Goal: Task Accomplishment & Management: Use online tool/utility

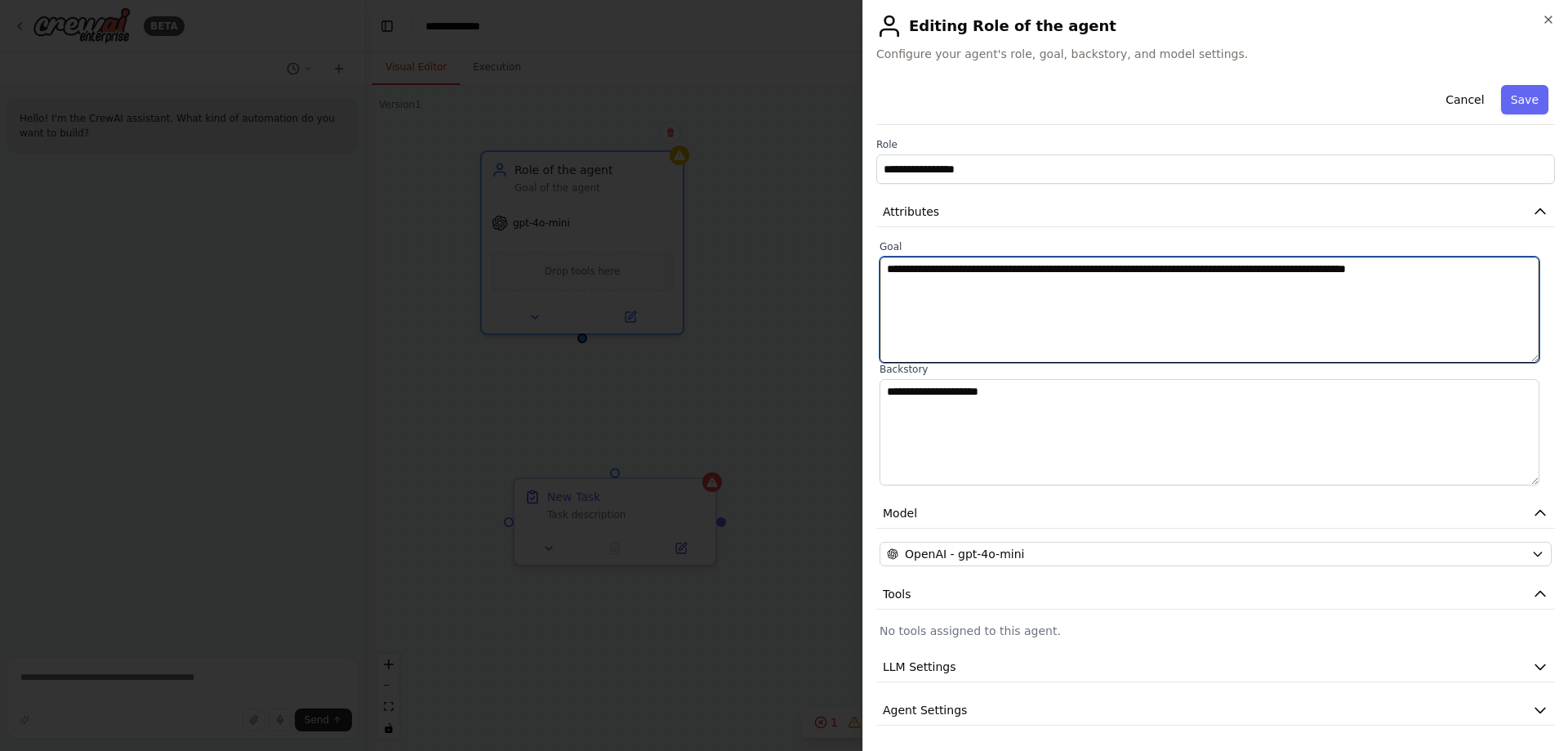
click at [1346, 293] on textarea "**********" at bounding box center [1209, 309] width 660 height 106
click at [1481, 283] on textarea "**********" at bounding box center [1209, 309] width 660 height 106
click at [1436, 275] on textarea "**********" at bounding box center [1209, 309] width 660 height 106
click at [1463, 266] on textarea "**********" at bounding box center [1209, 309] width 660 height 106
click at [1079, 287] on textarea "**********" at bounding box center [1209, 309] width 660 height 106
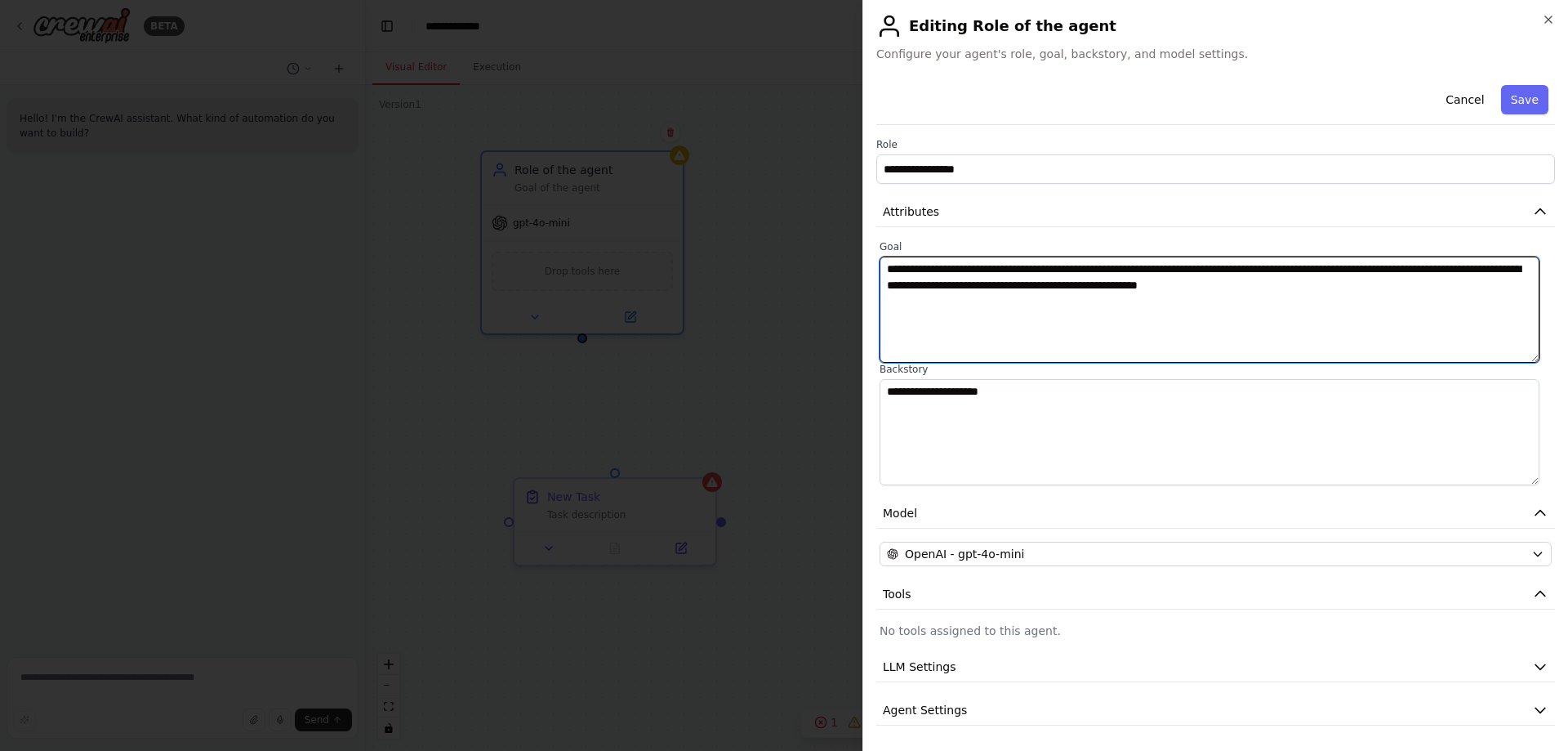
click at [1098, 288] on textarea "**********" at bounding box center [1209, 309] width 660 height 106
click at [1085, 288] on textarea "**********" at bounding box center [1209, 309] width 660 height 106
click at [1088, 285] on textarea "**********" at bounding box center [1209, 309] width 660 height 106
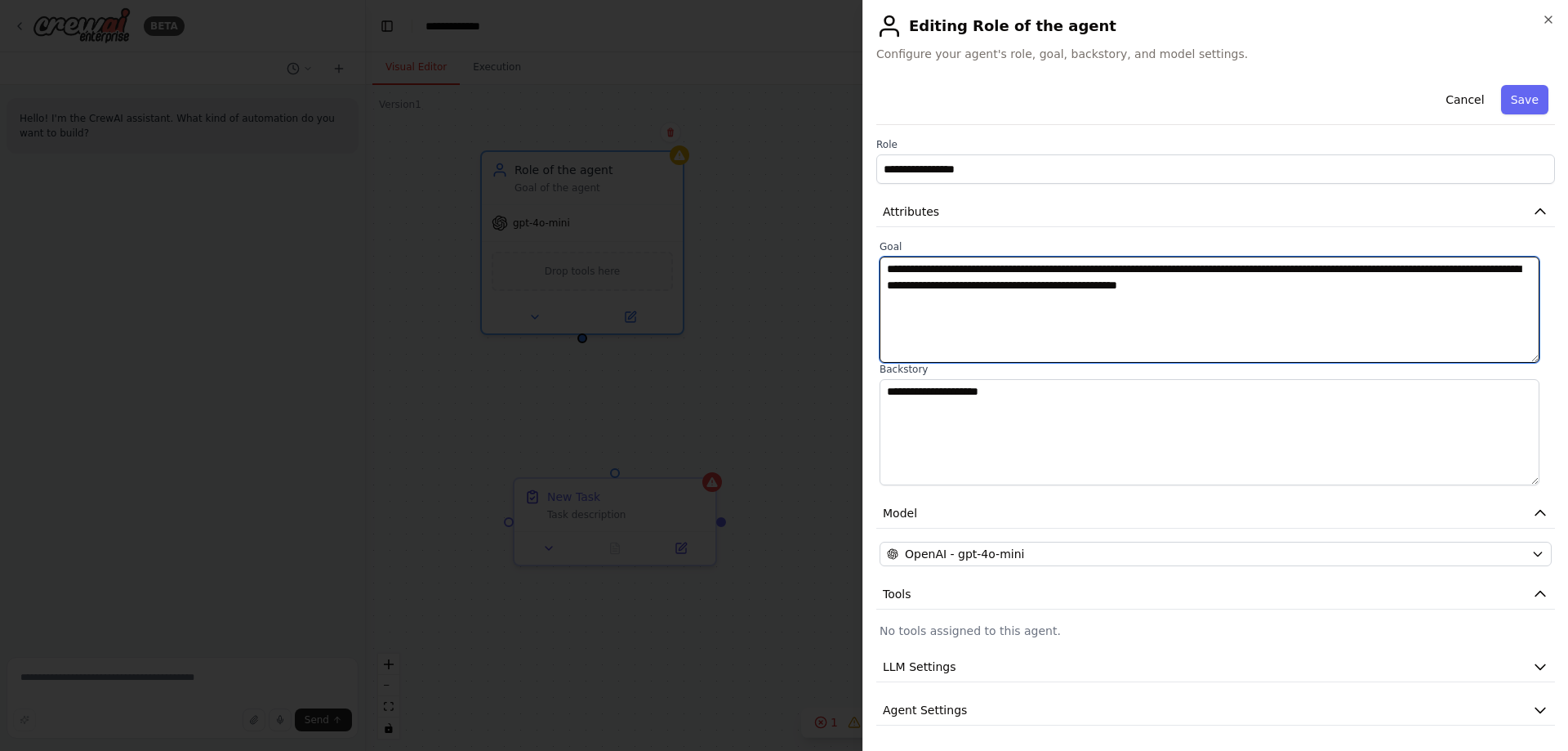
click at [1329, 281] on textarea "**********" at bounding box center [1209, 309] width 660 height 106
type textarea "**********"
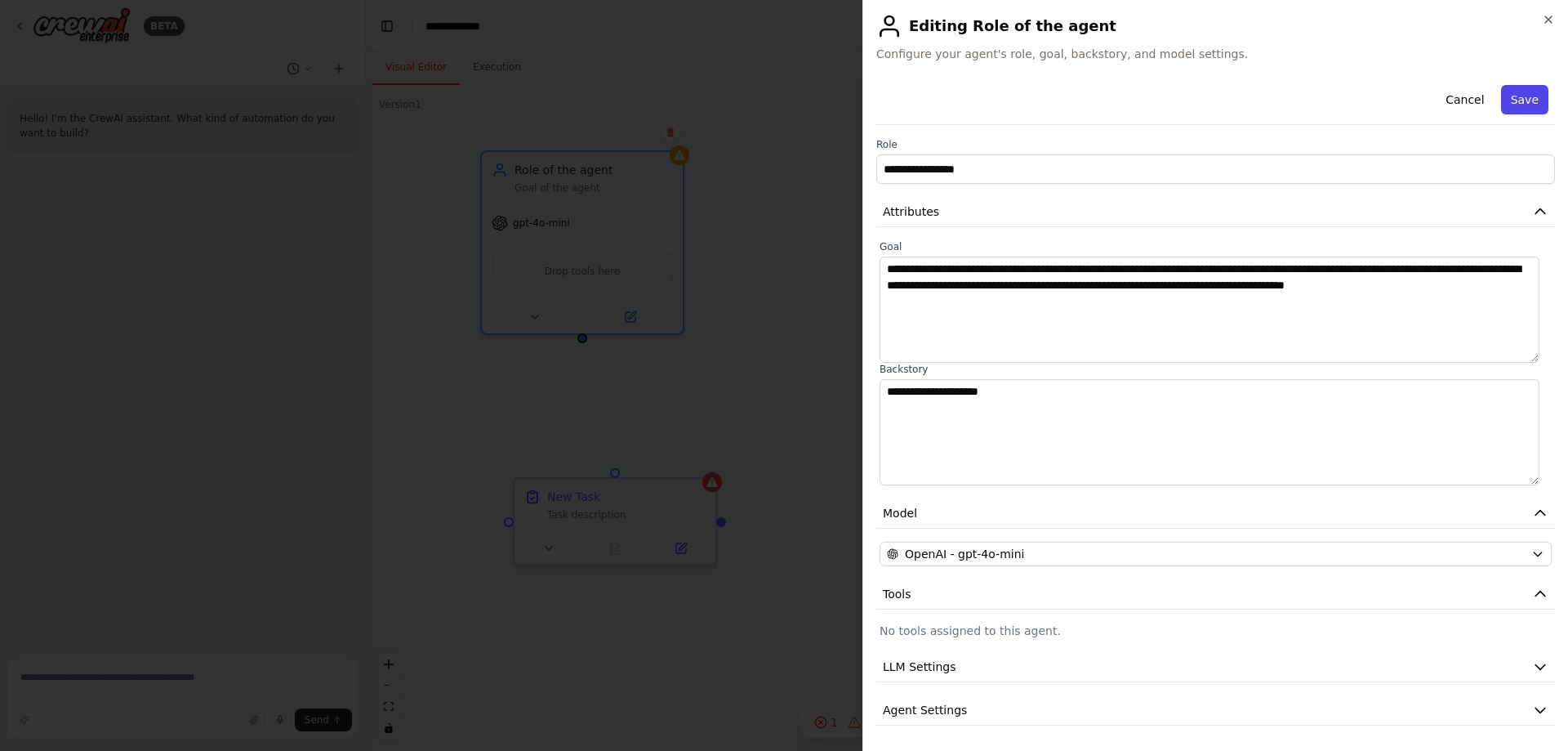
click at [1515, 96] on button "Save" at bounding box center [1525, 99] width 47 height 29
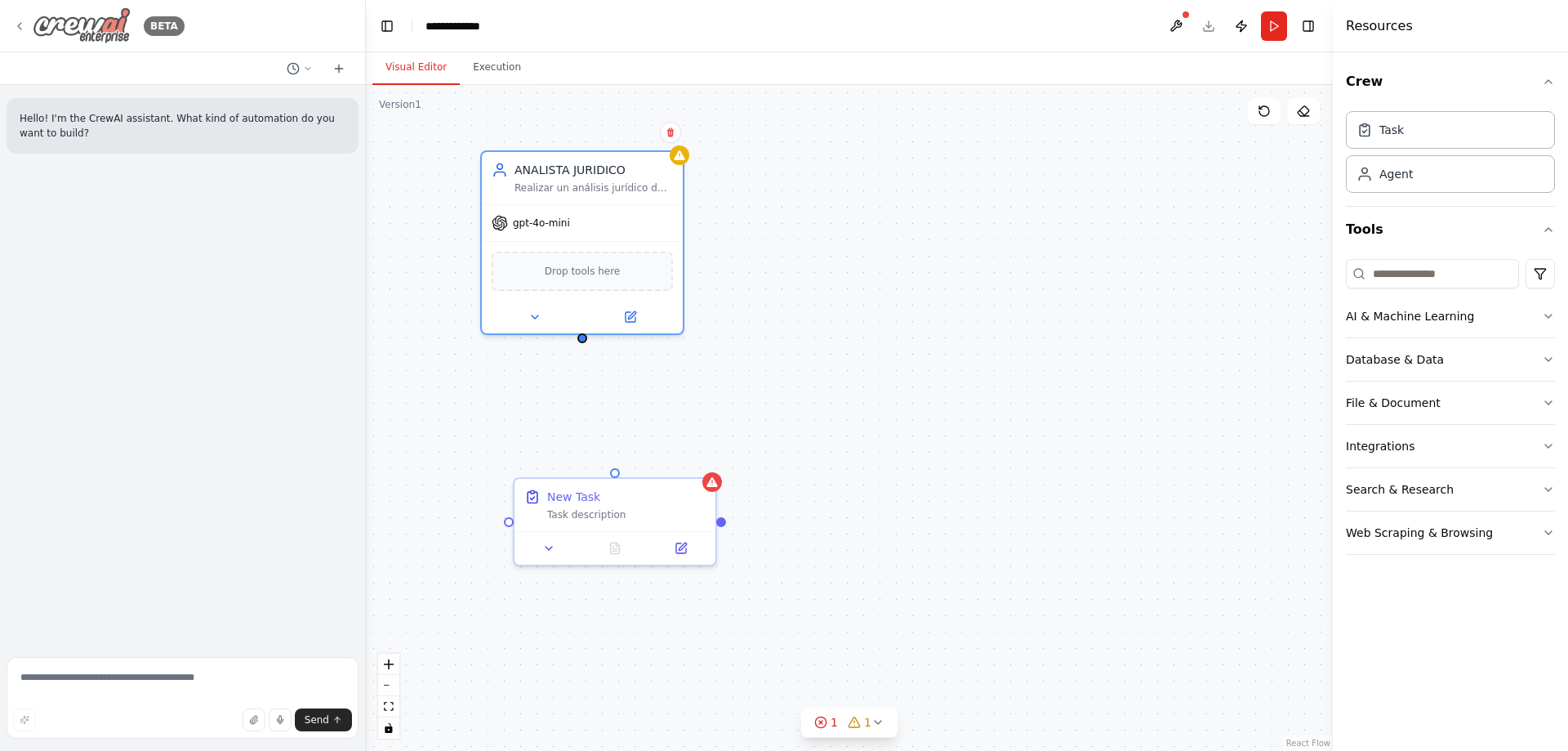
click at [22, 18] on div "BETA" at bounding box center [99, 26] width 172 height 37
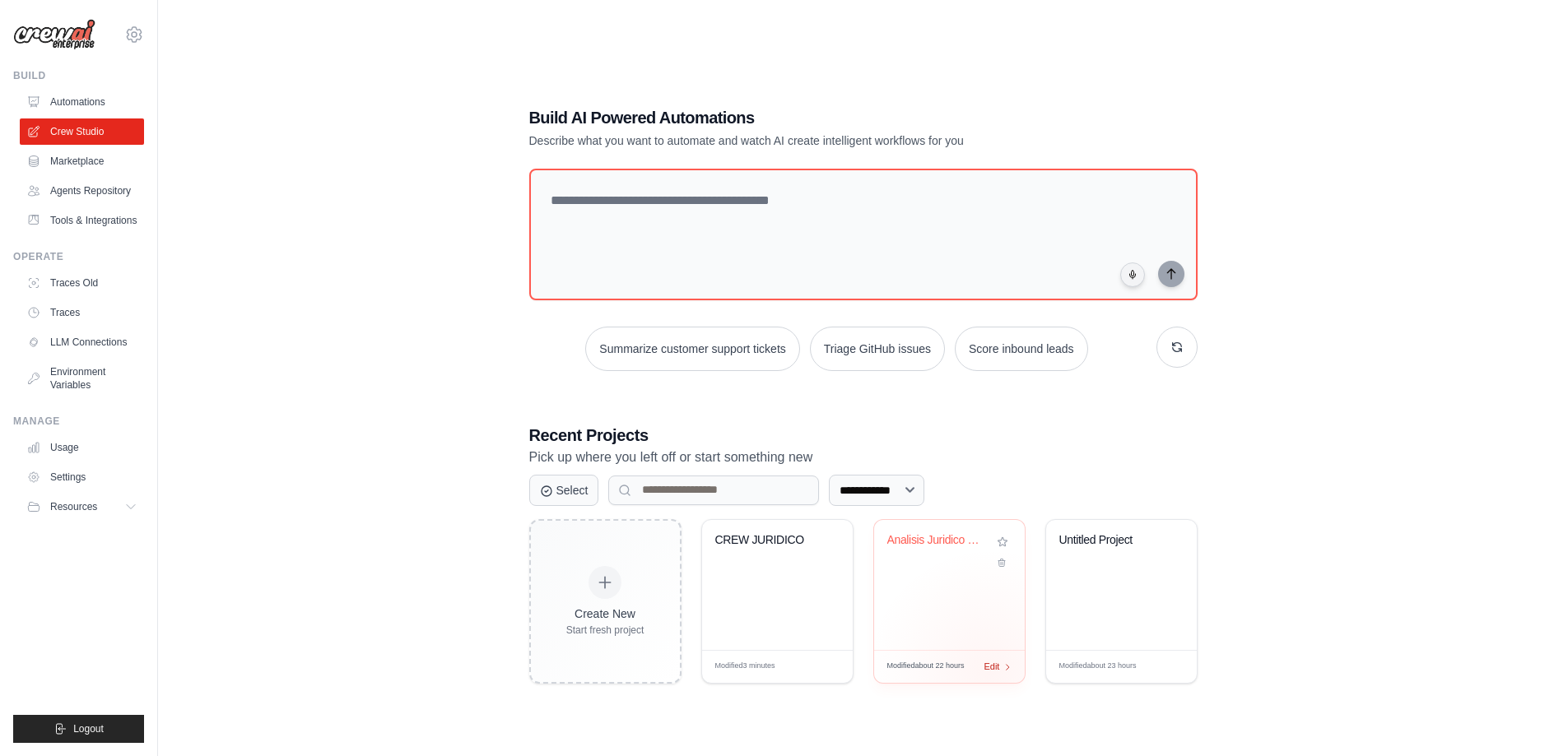
click at [993, 670] on span "Edit" at bounding box center [992, 666] width 15 height 14
click at [832, 668] on icon at bounding box center [835, 666] width 9 height 9
click at [998, 668] on span "Edit" at bounding box center [992, 666] width 15 height 14
click at [823, 673] on div "Modified 3 minutes Edit" at bounding box center [778, 666] width 151 height 33
click at [995, 673] on div "Modified about 22 hours Edit" at bounding box center [950, 666] width 151 height 33
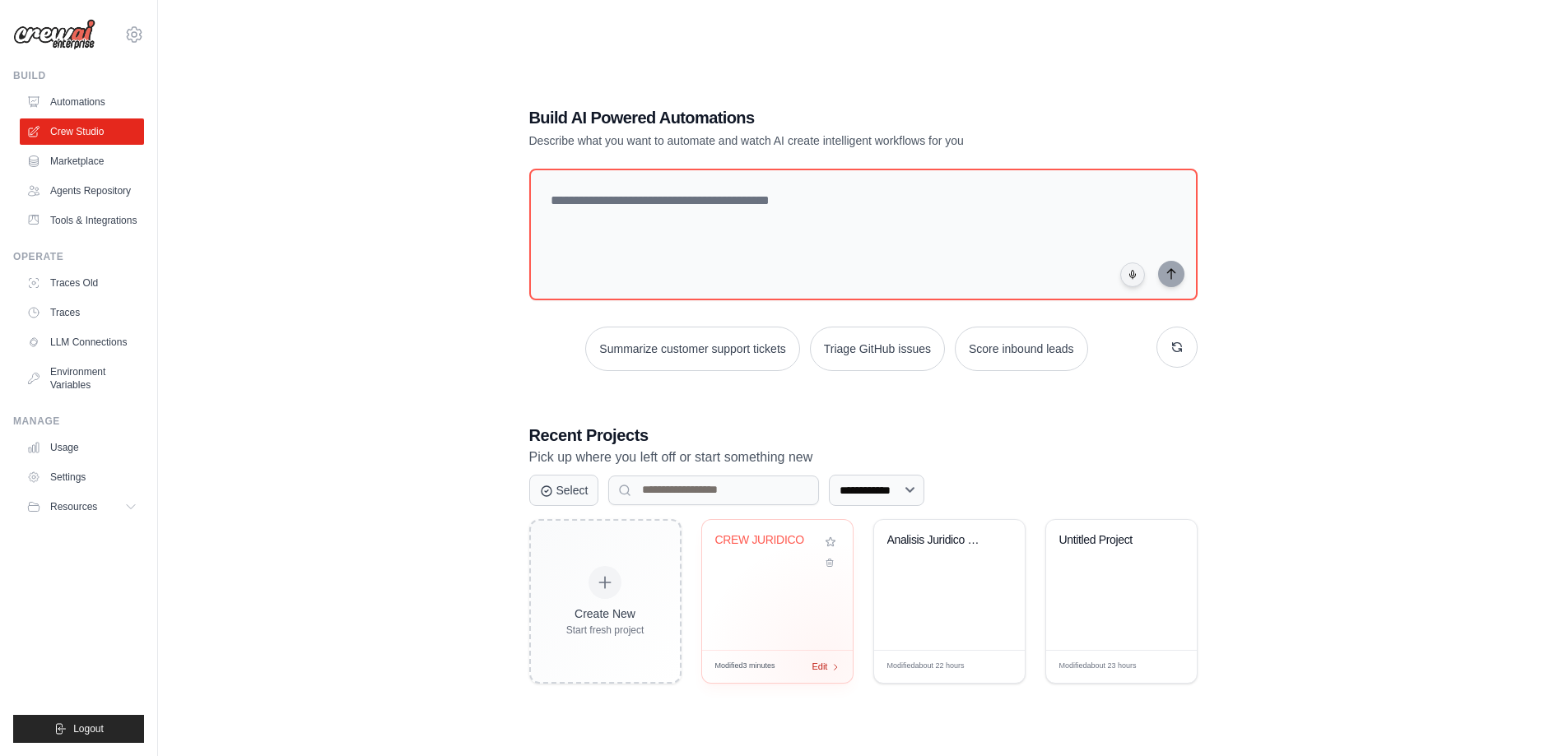
click at [822, 662] on span "Edit" at bounding box center [820, 666] width 15 height 14
click at [1000, 674] on div "Modified about 22 hours Edit" at bounding box center [950, 666] width 151 height 33
click at [828, 674] on span "Edit" at bounding box center [820, 666] width 15 height 14
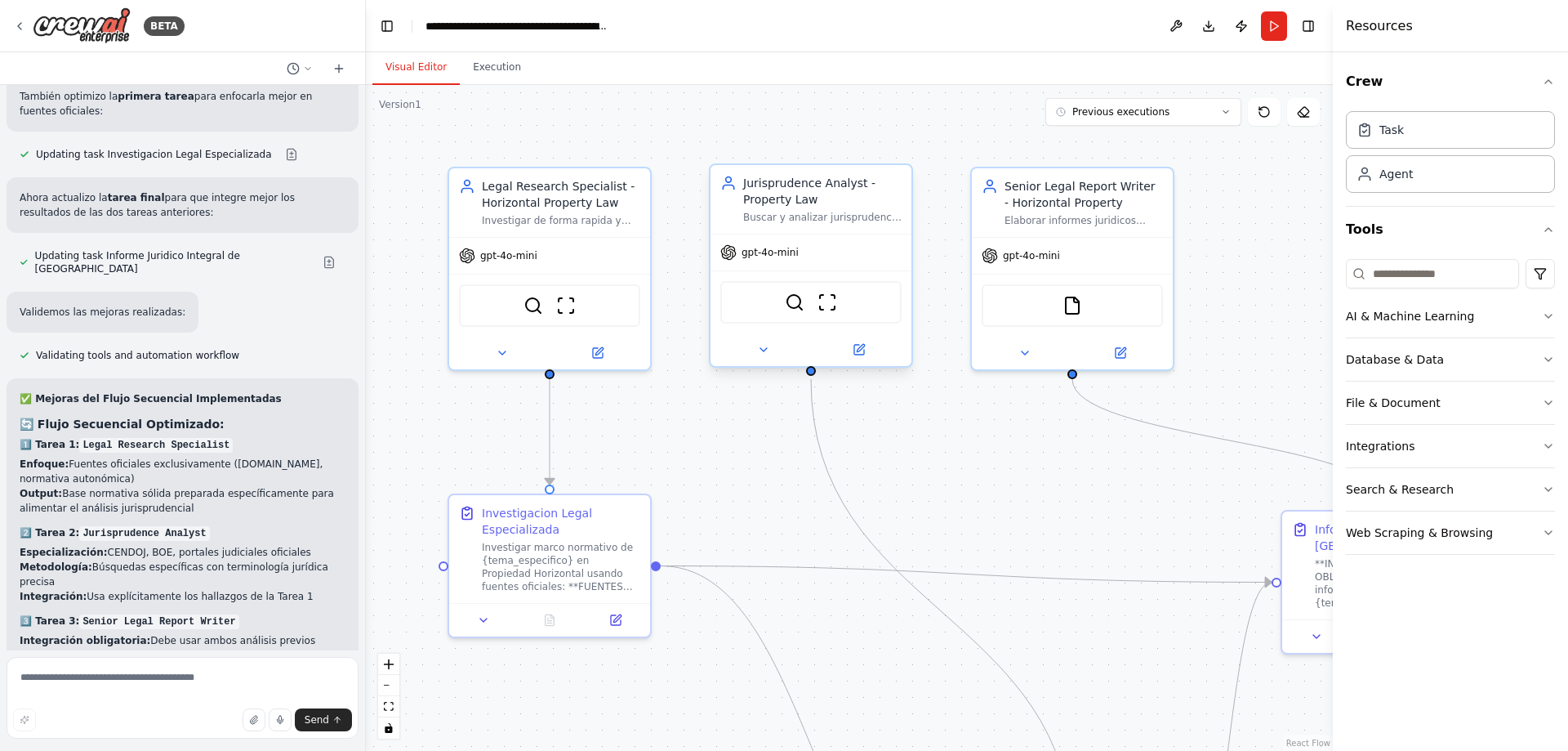
scroll to position [5173, 0]
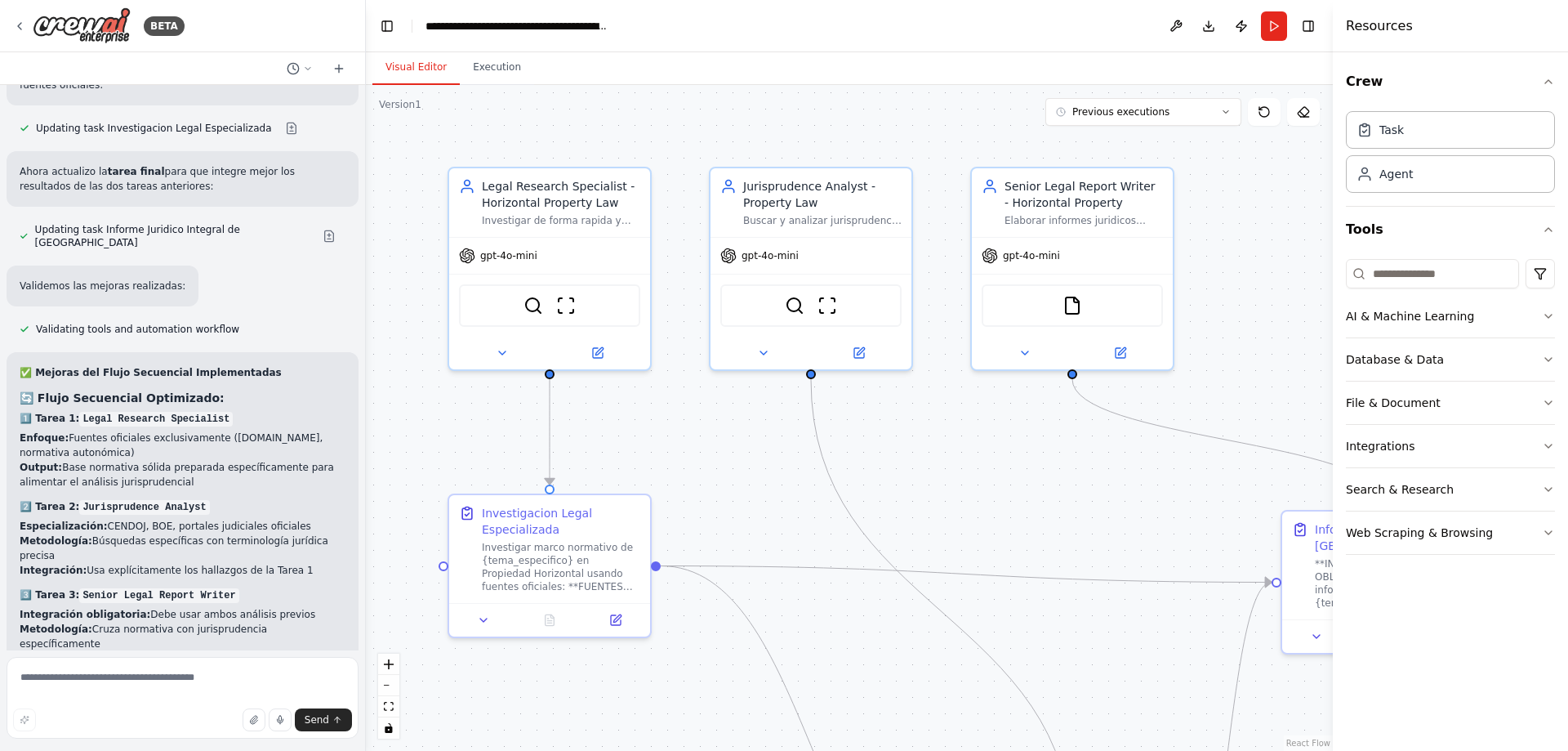
click at [11, 20] on div "BETA" at bounding box center [182, 26] width 365 height 52
click at [19, 29] on icon at bounding box center [20, 26] width 13 height 13
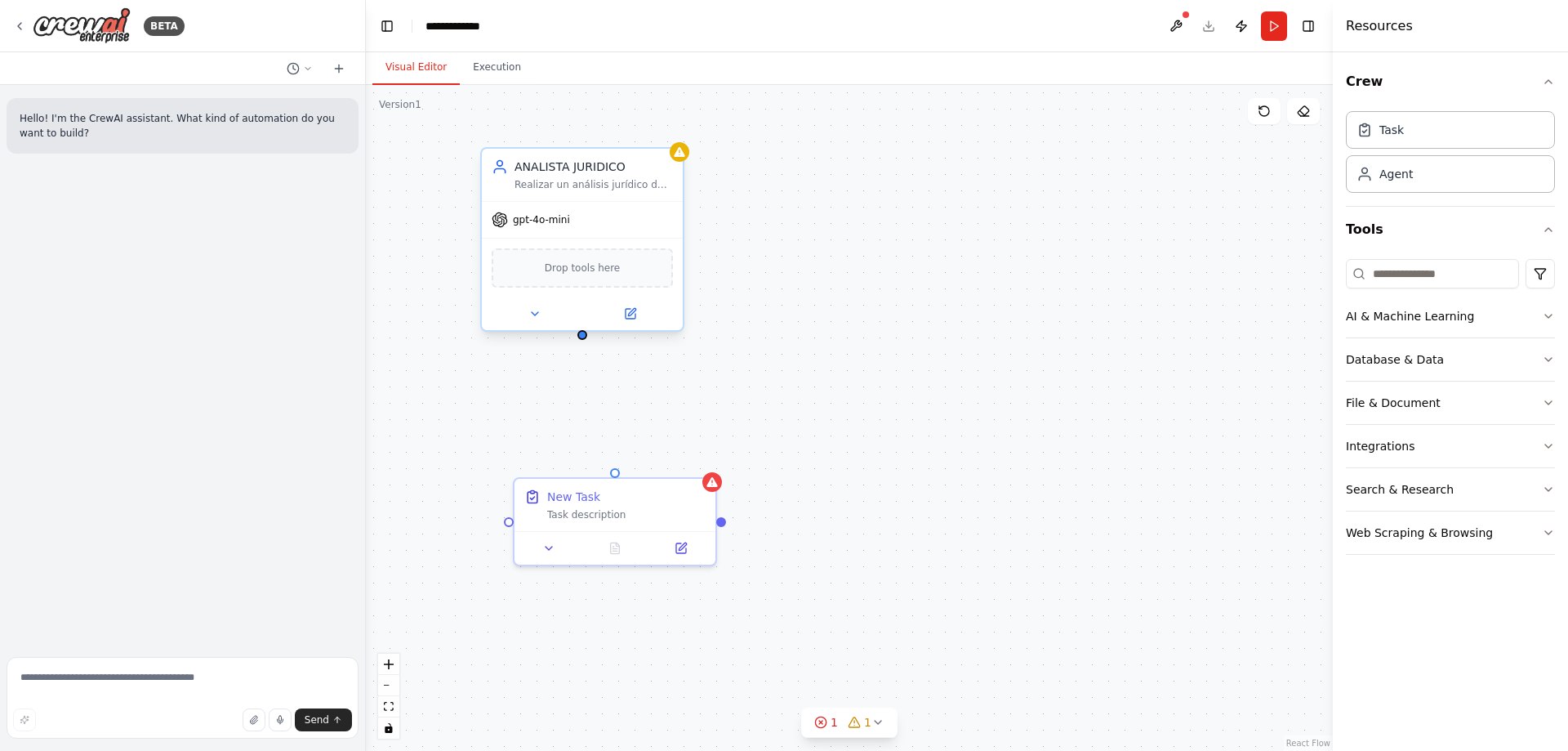
click at [636, 325] on div at bounding box center [582, 314] width 201 height 33
click at [630, 315] on icon at bounding box center [631, 311] width 8 height 8
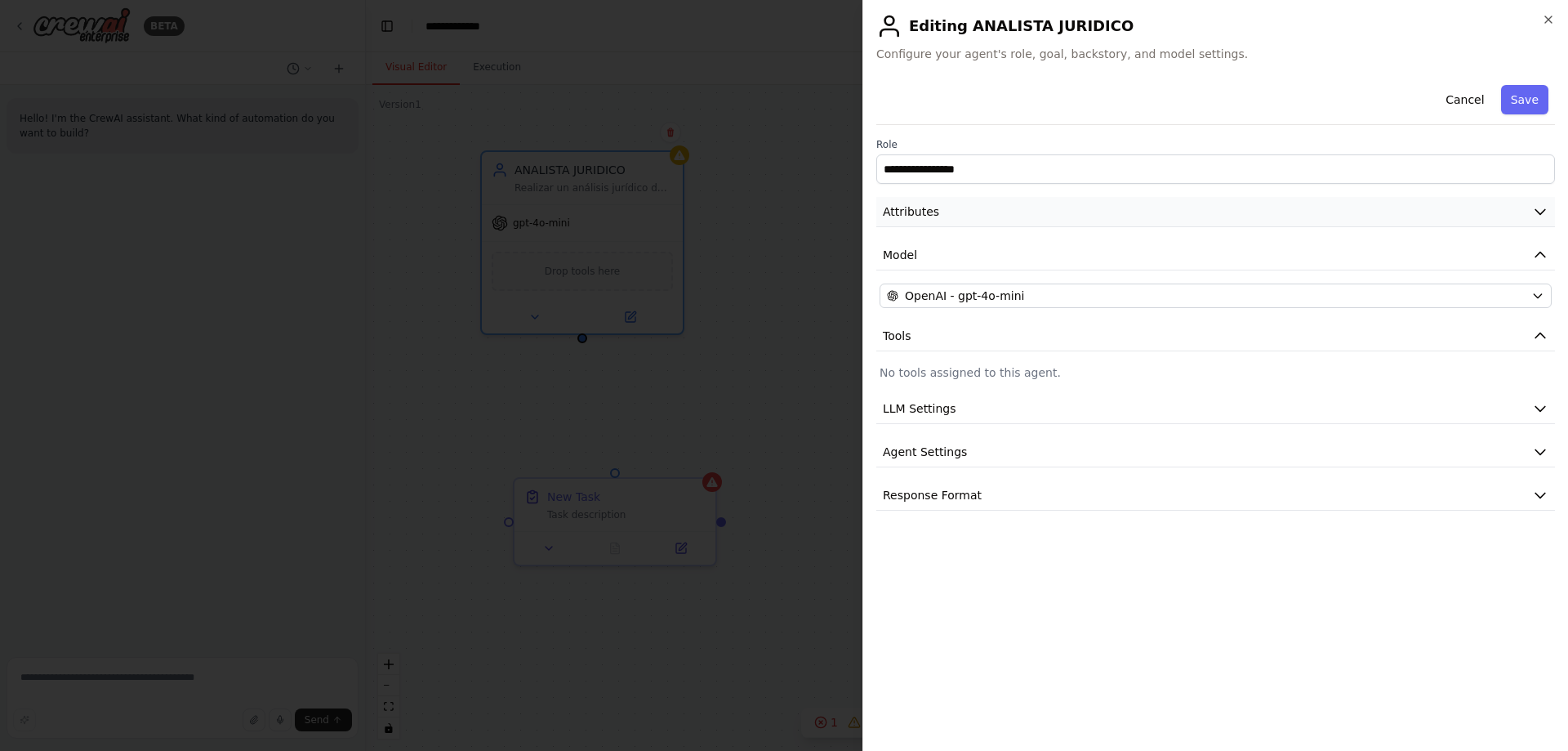
click at [1535, 209] on icon "button" at bounding box center [1540, 211] width 16 height 16
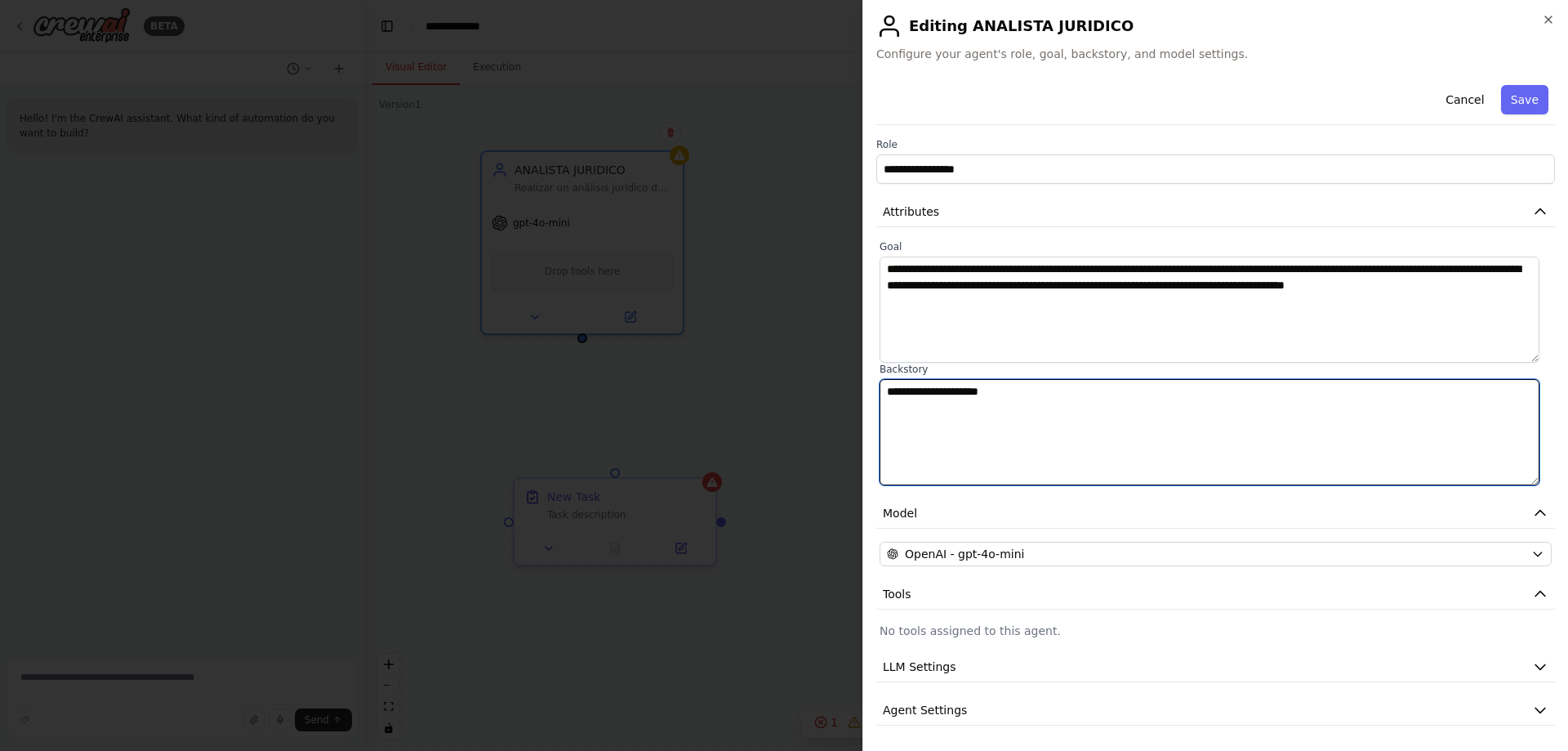
click at [1078, 406] on textarea "**********" at bounding box center [1209, 432] width 660 height 106
drag, startPoint x: 1074, startPoint y: 398, endPoint x: 833, endPoint y: 382, distance: 241.5
click at [833, 382] on body "**********" at bounding box center [784, 375] width 1568 height 751
type textarea "*"
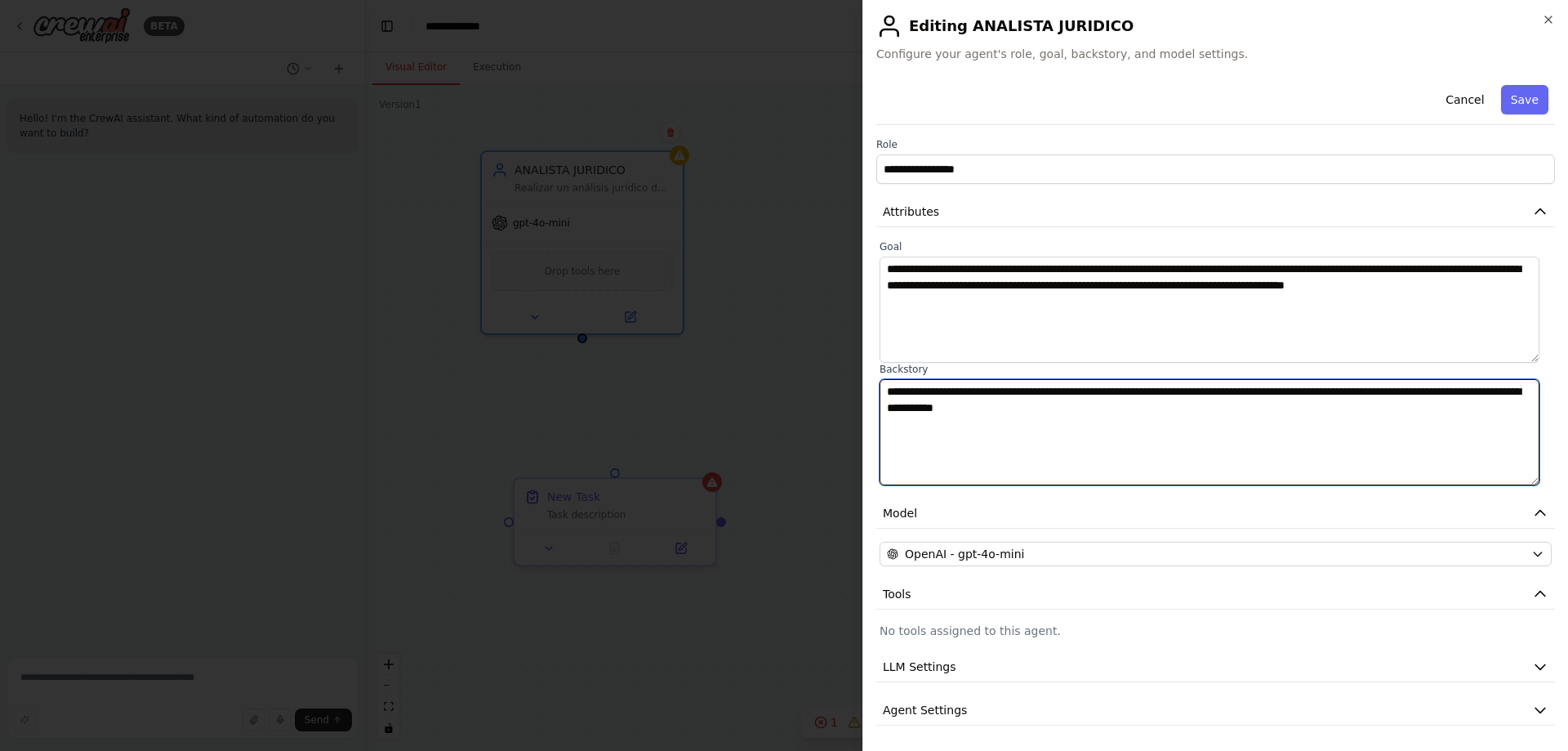
type textarea "**********"
click textarea "**********"
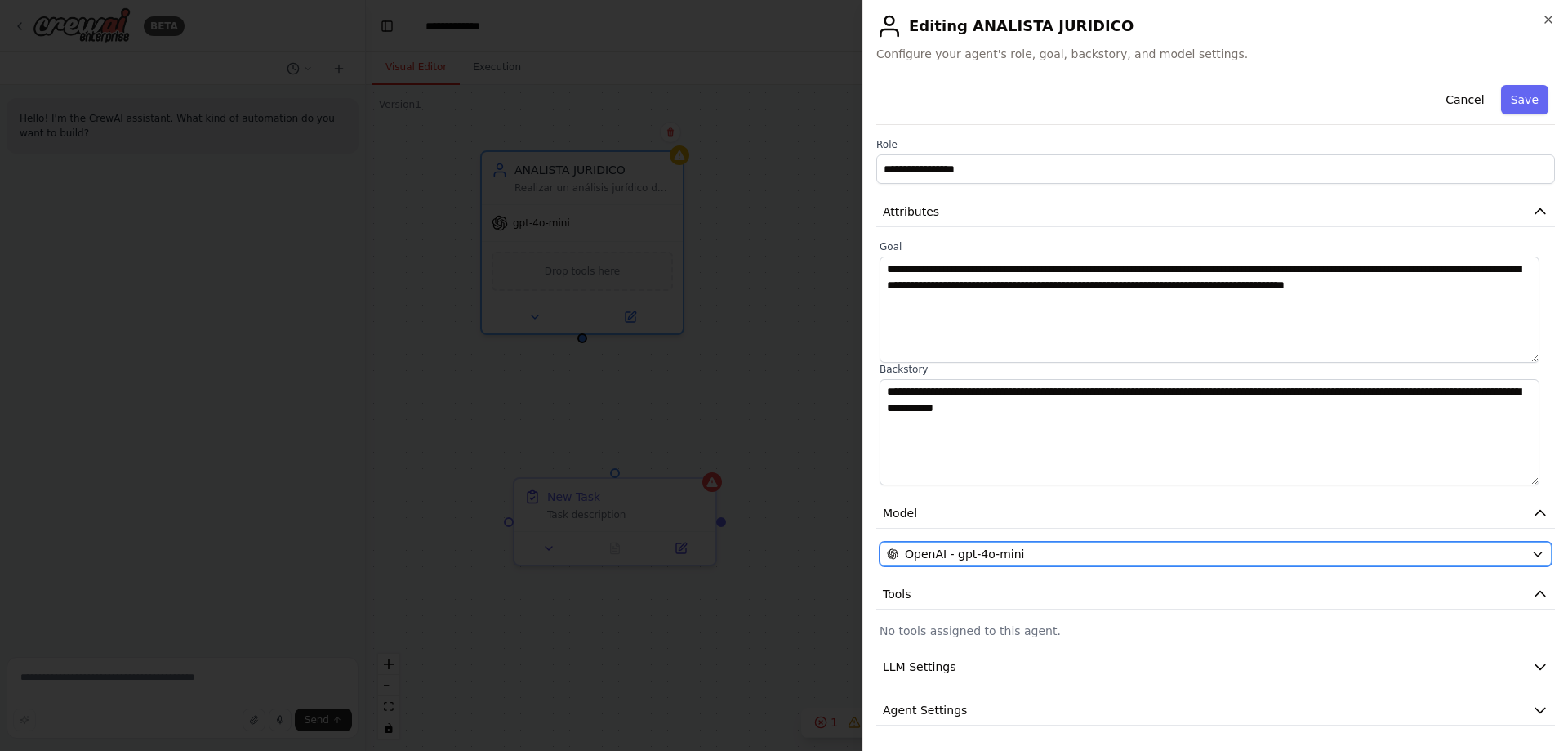
click div "OpenAI - gpt-4o-mini"
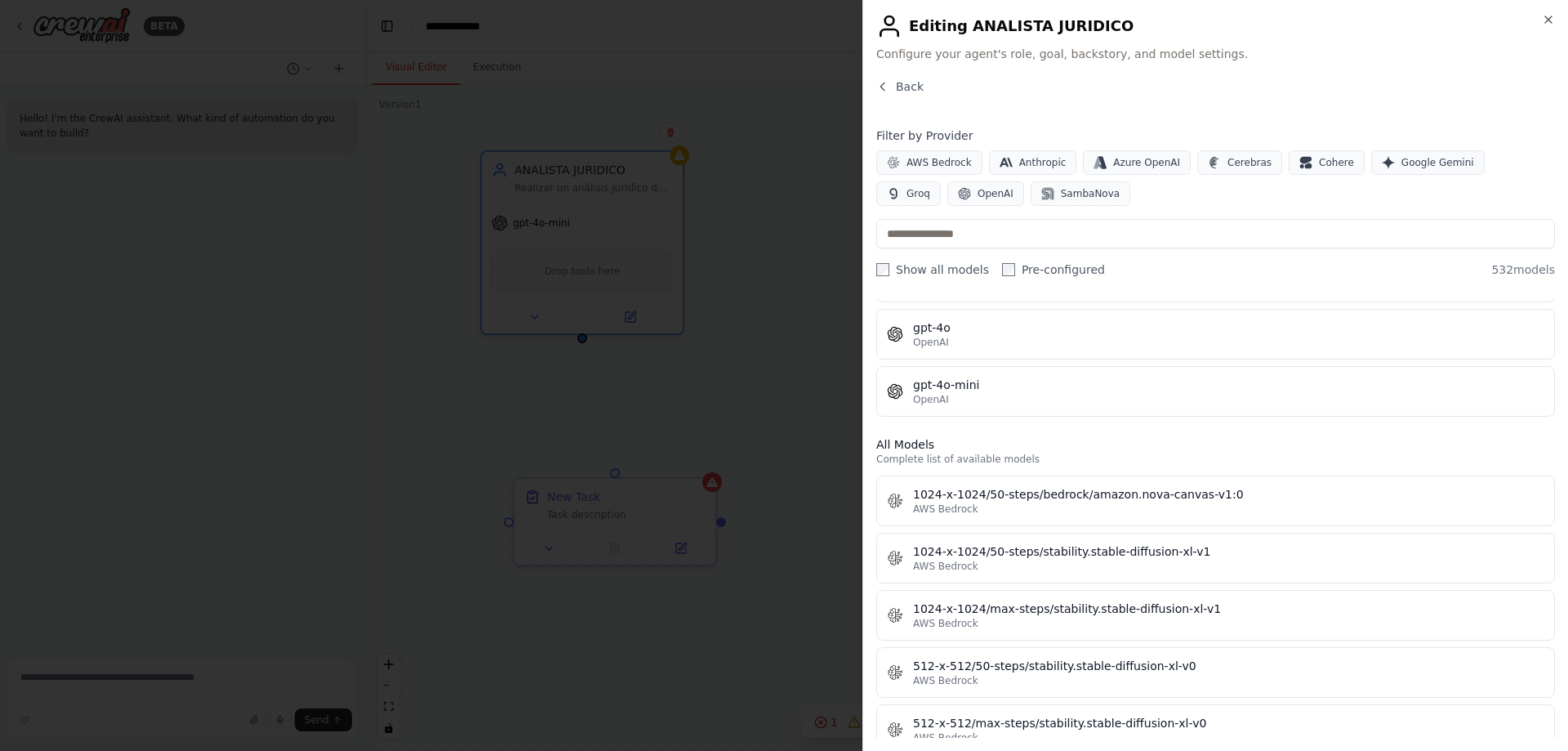
scroll to position [163, 0]
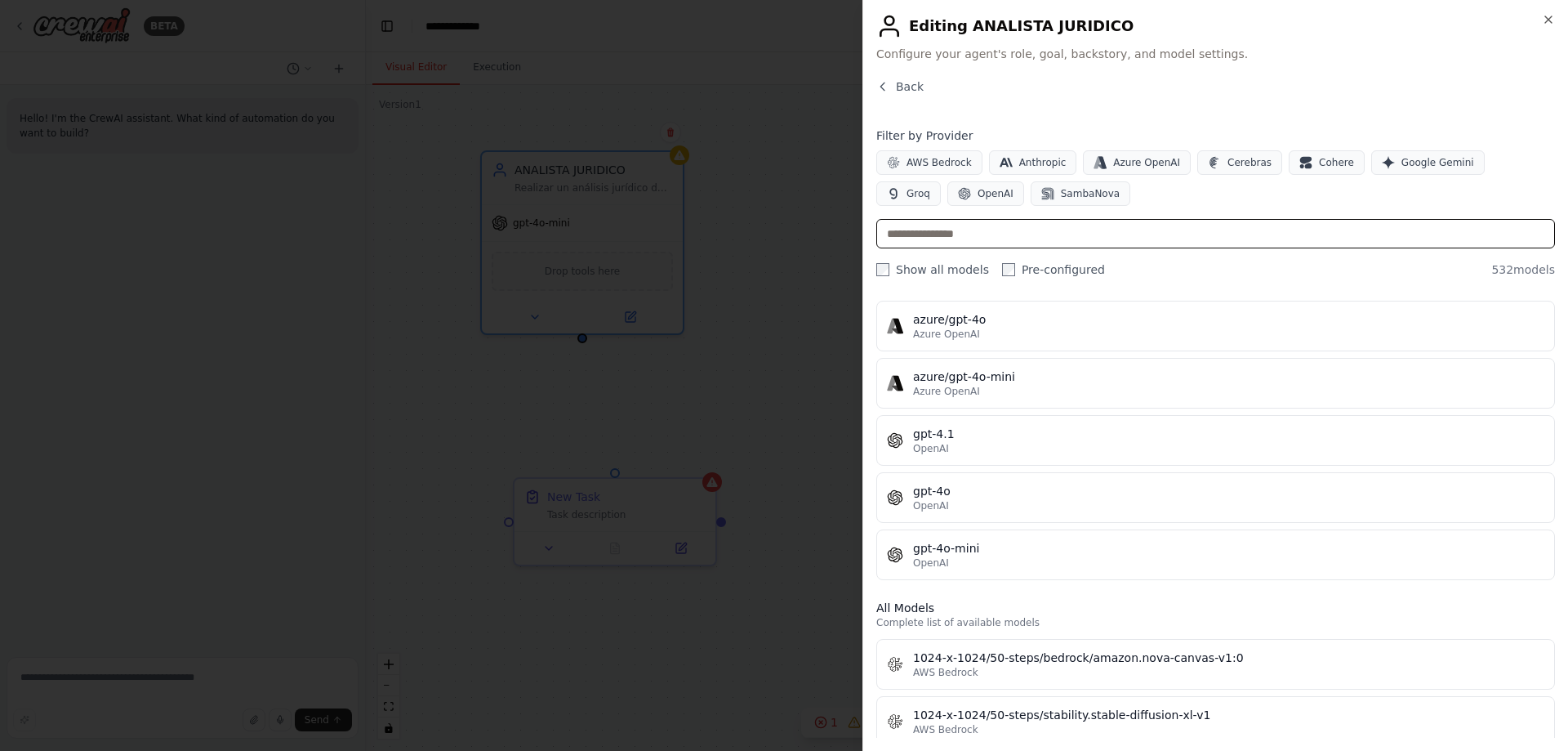
click input "text"
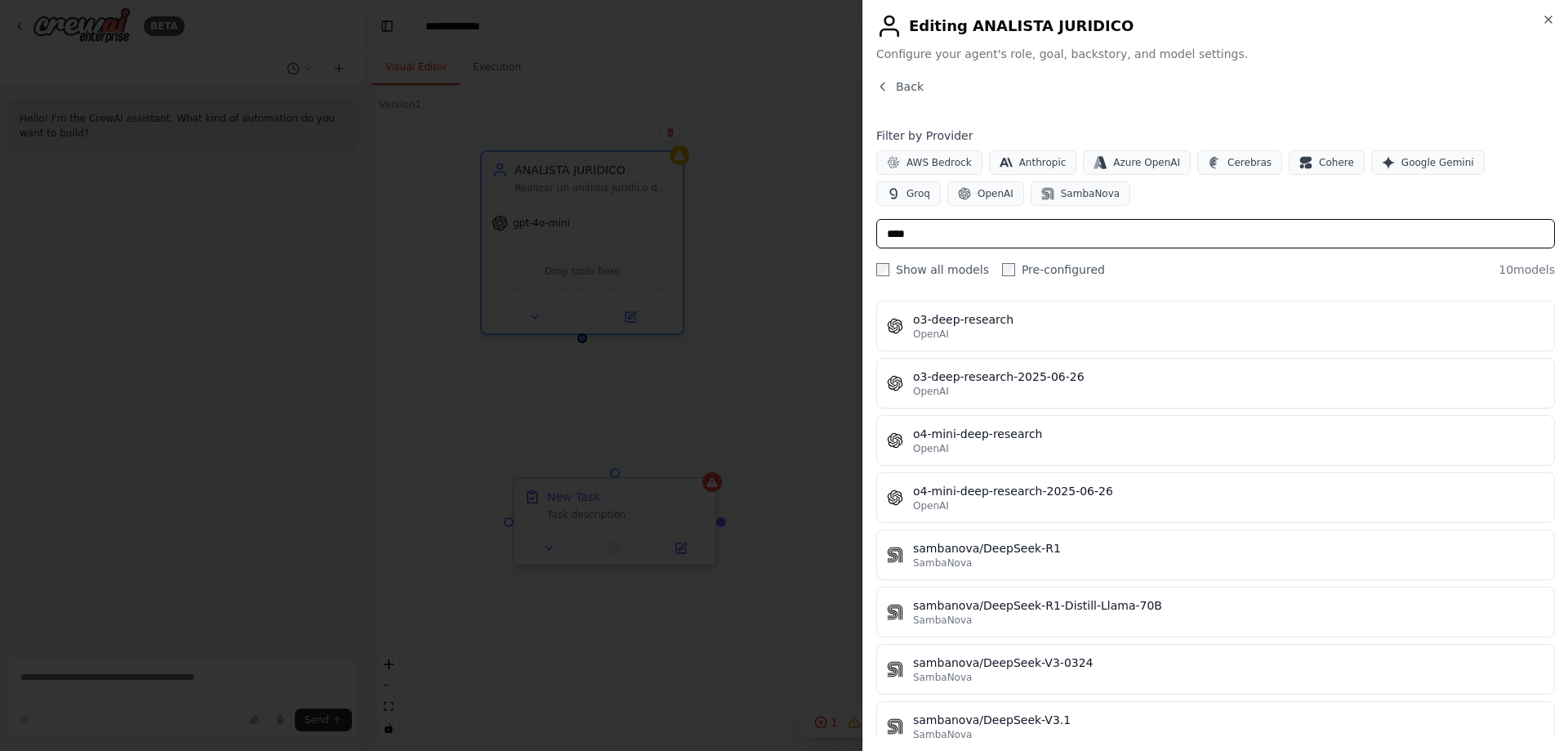
type input "*****"
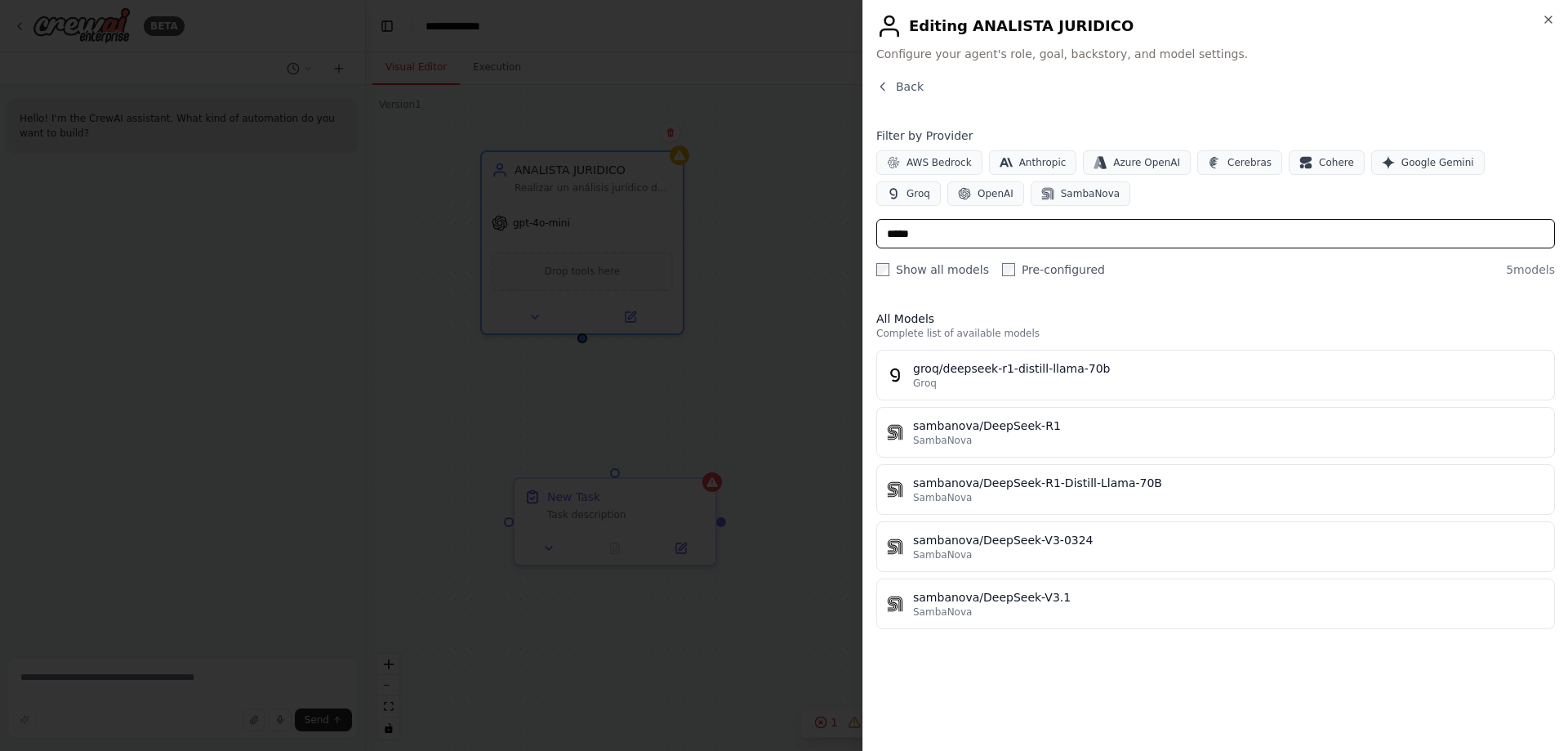
drag, startPoint x: 847, startPoint y: 221, endPoint x: 816, endPoint y: 215, distance: 31.6
click body "**********"
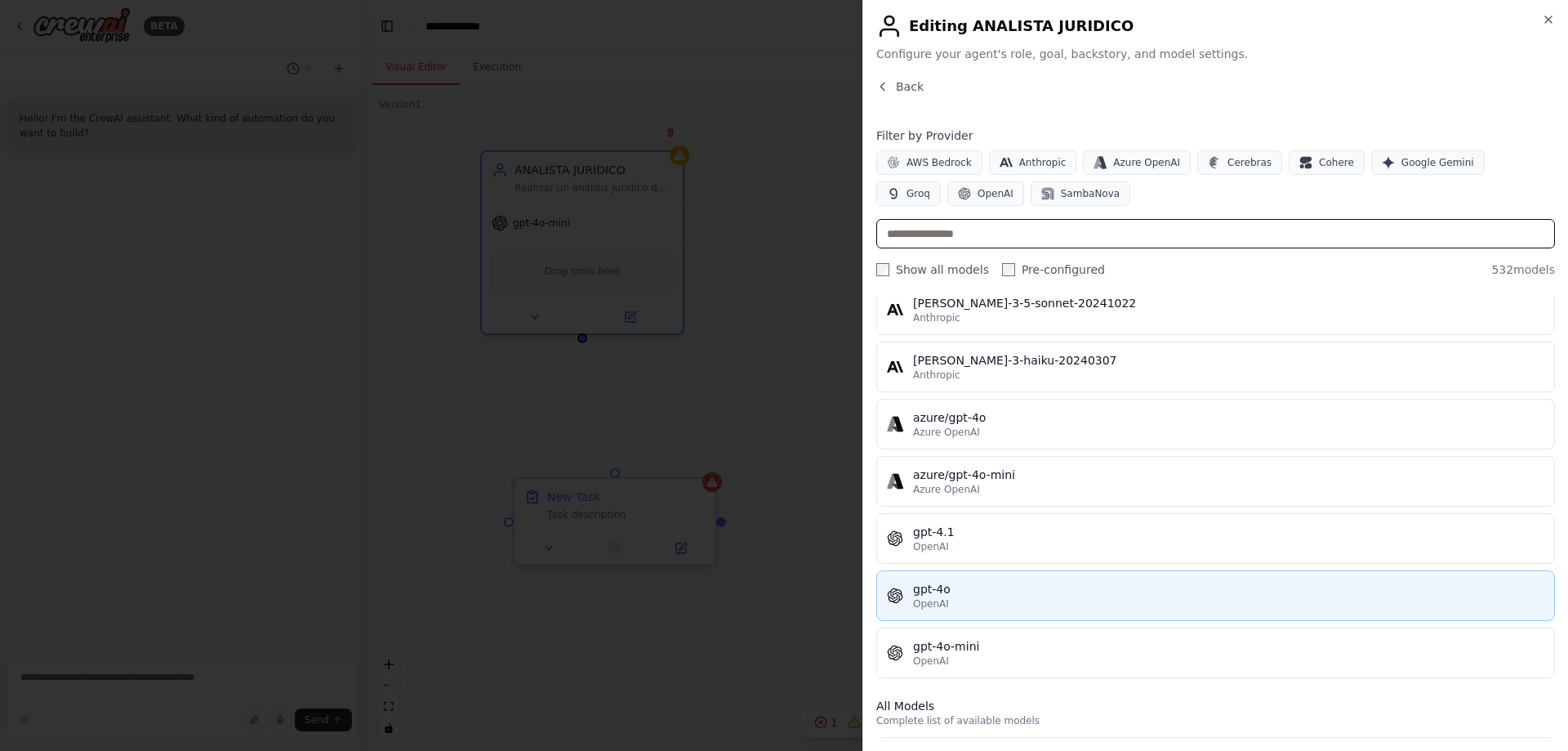
scroll to position [82, 0]
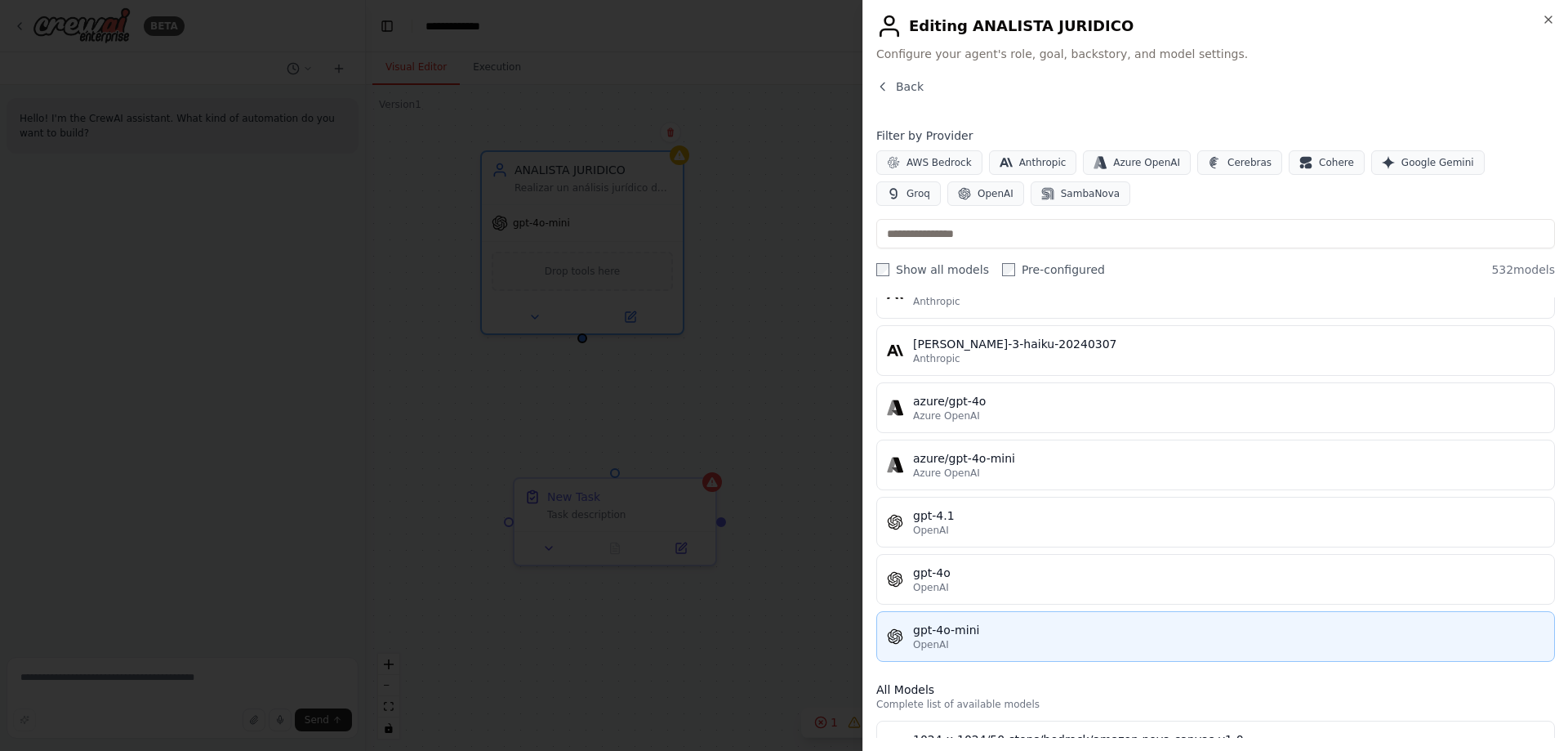
click div "gpt-4o-mini"
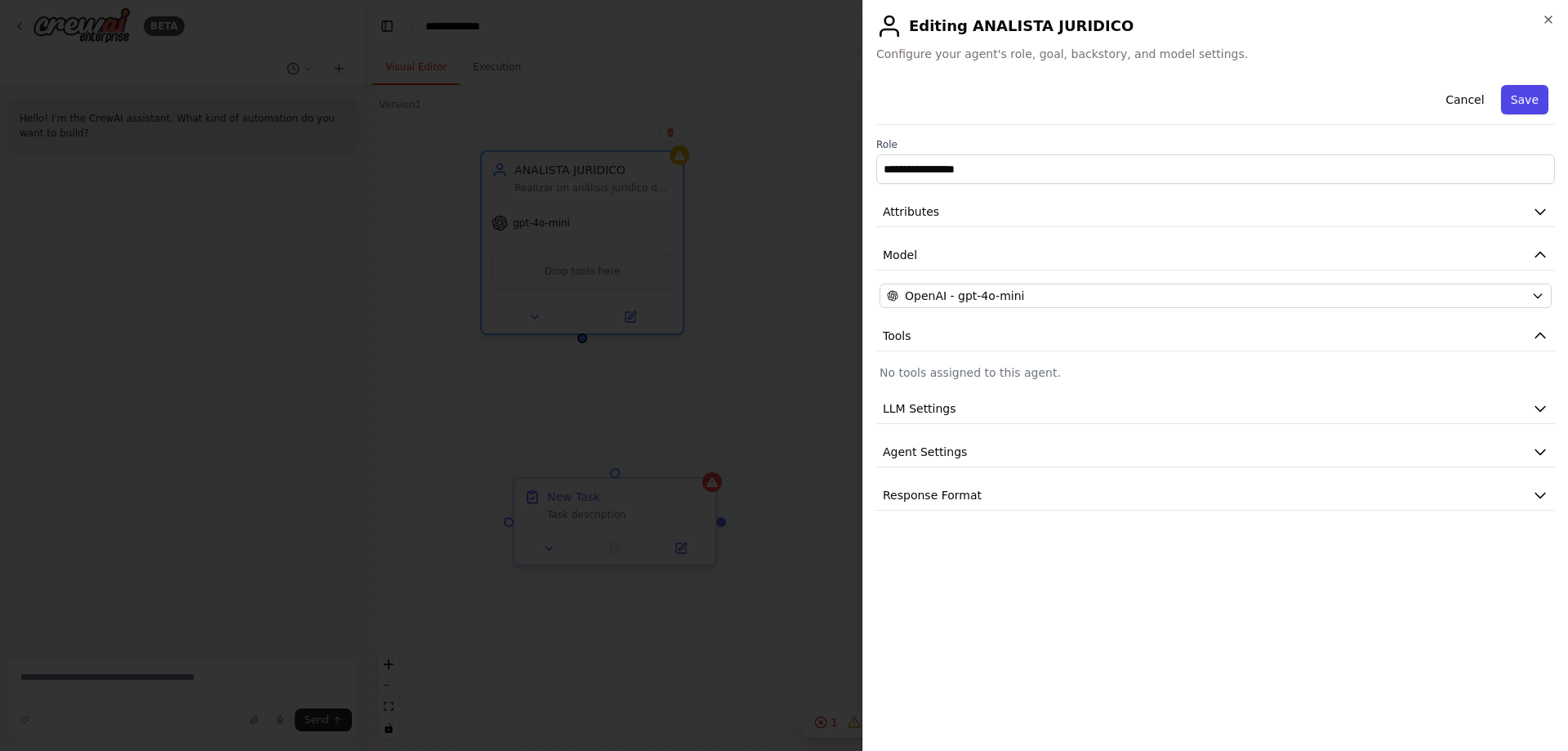
click button "Save"
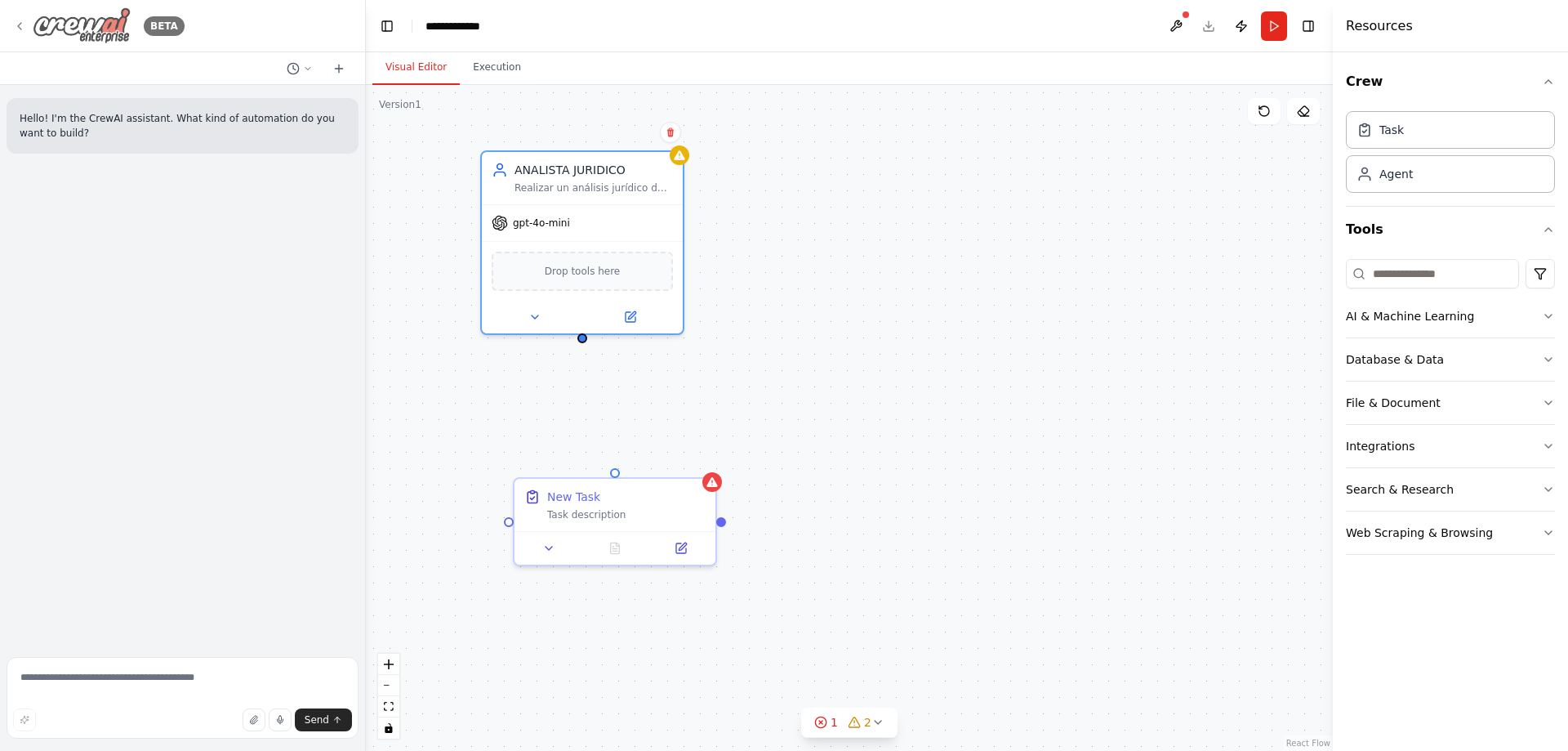
click icon
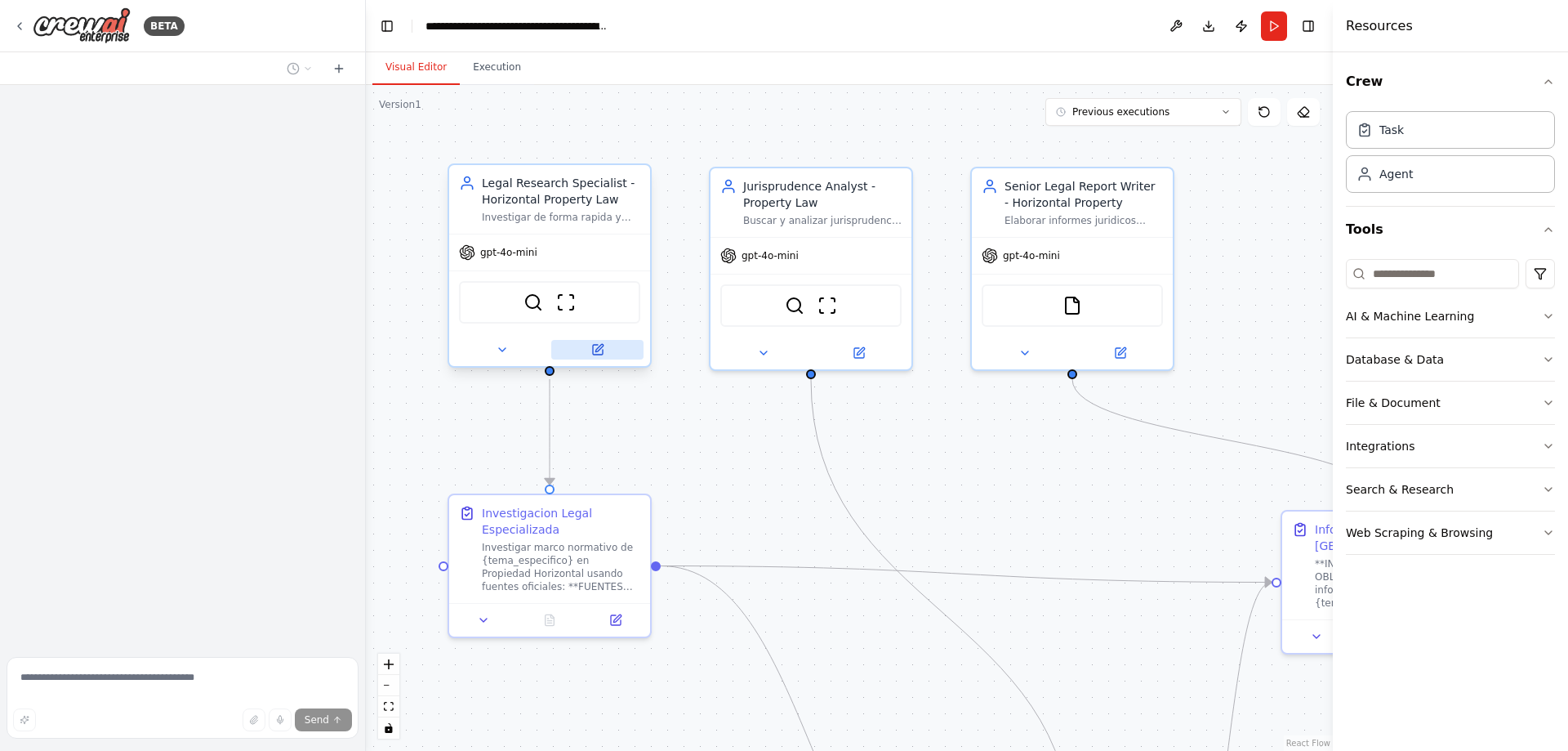
click at [604, 352] on button at bounding box center [598, 349] width 92 height 19
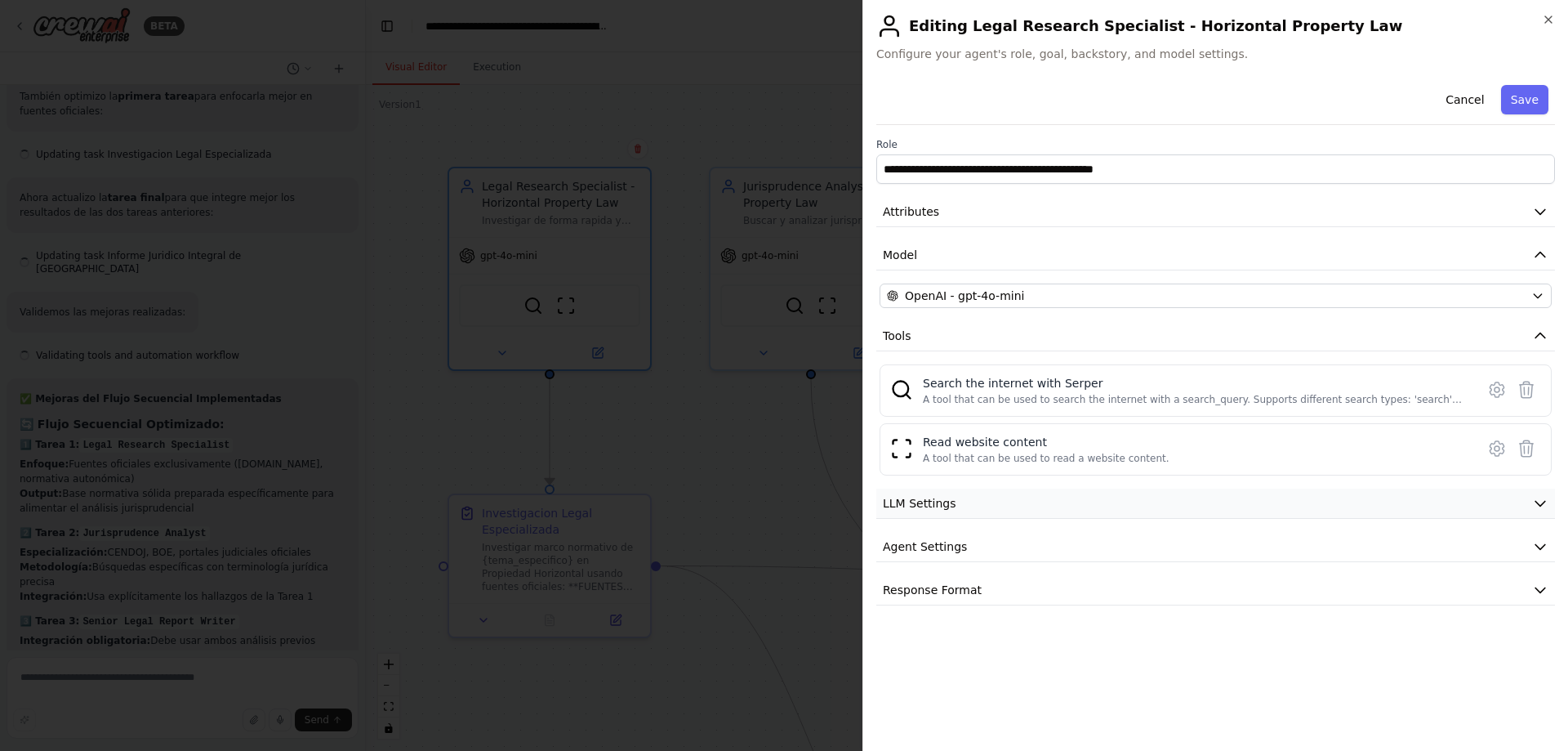
scroll to position [5173, 0]
click at [1510, 498] on button "LLM Settings" at bounding box center [1216, 504] width 678 height 30
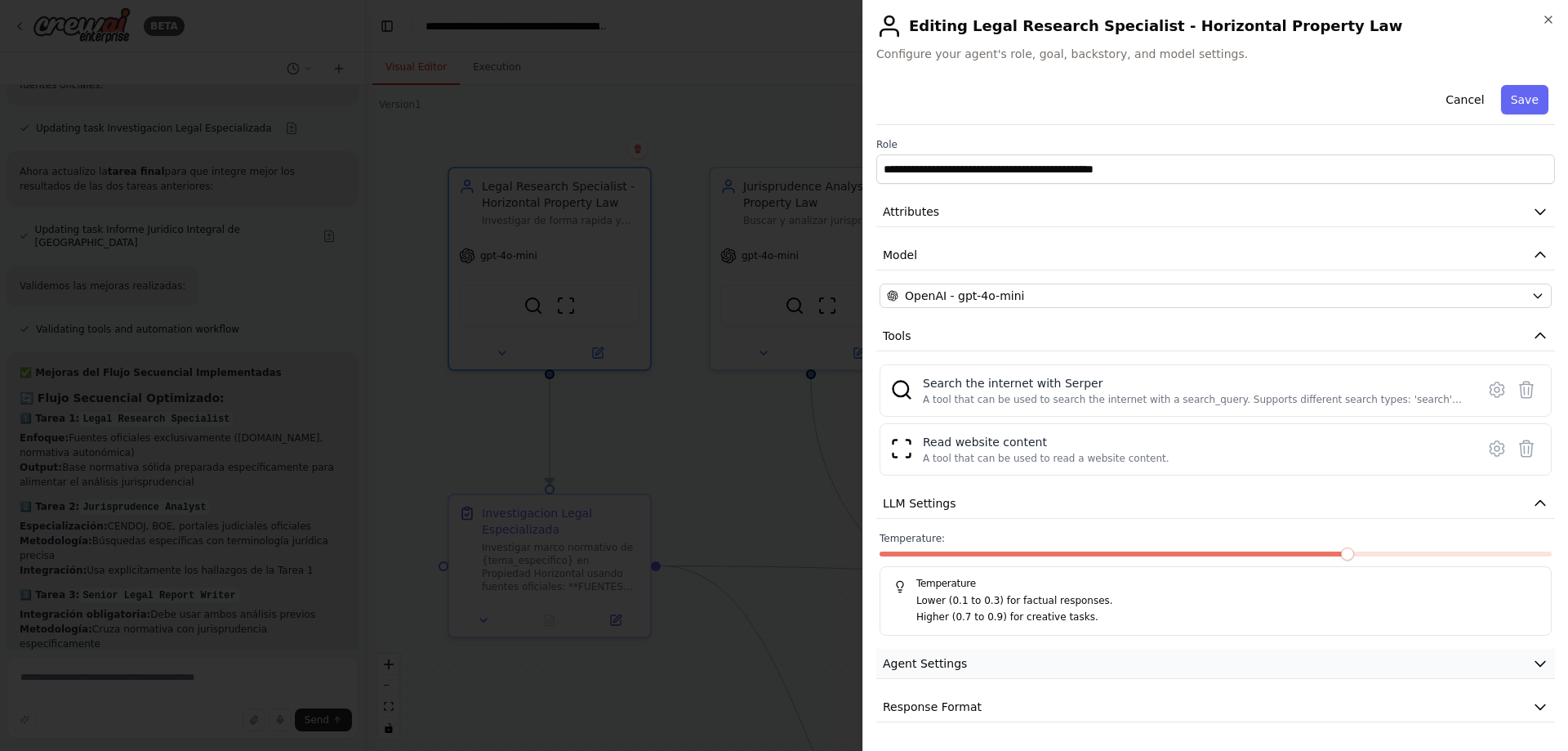
click at [1493, 663] on button "Agent Settings" at bounding box center [1216, 664] width 678 height 30
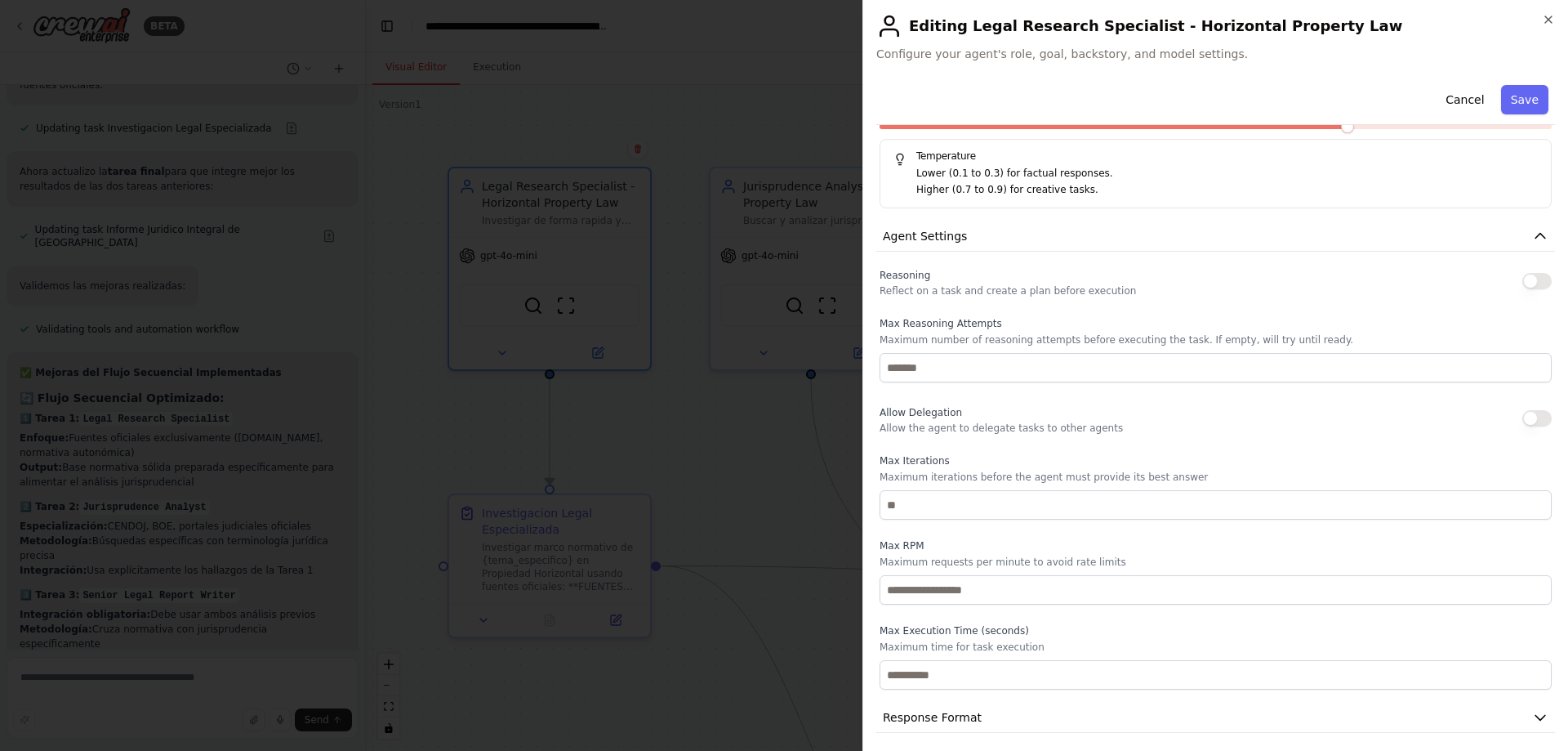
scroll to position [436, 0]
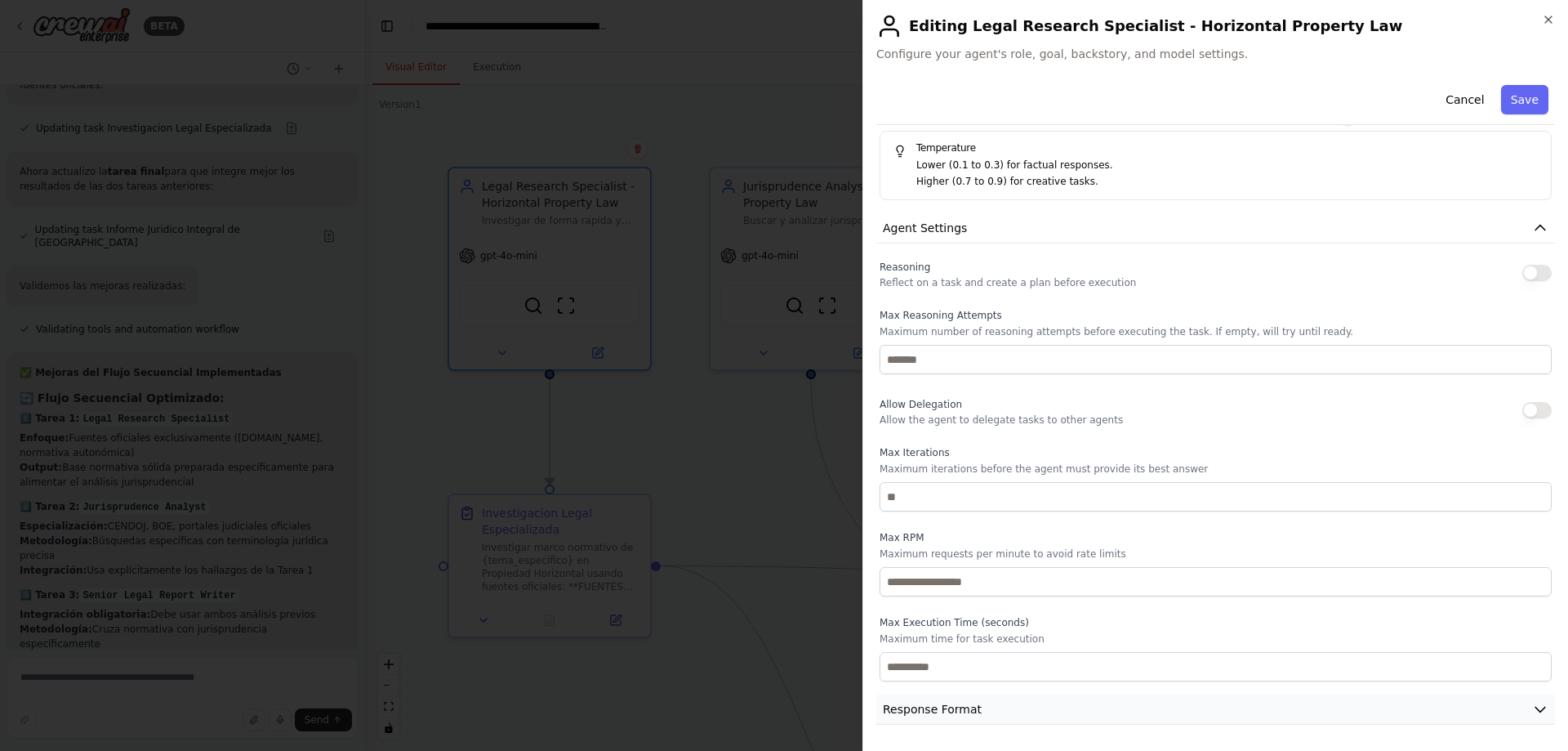
click at [1515, 705] on button "Response Format" at bounding box center [1216, 710] width 678 height 30
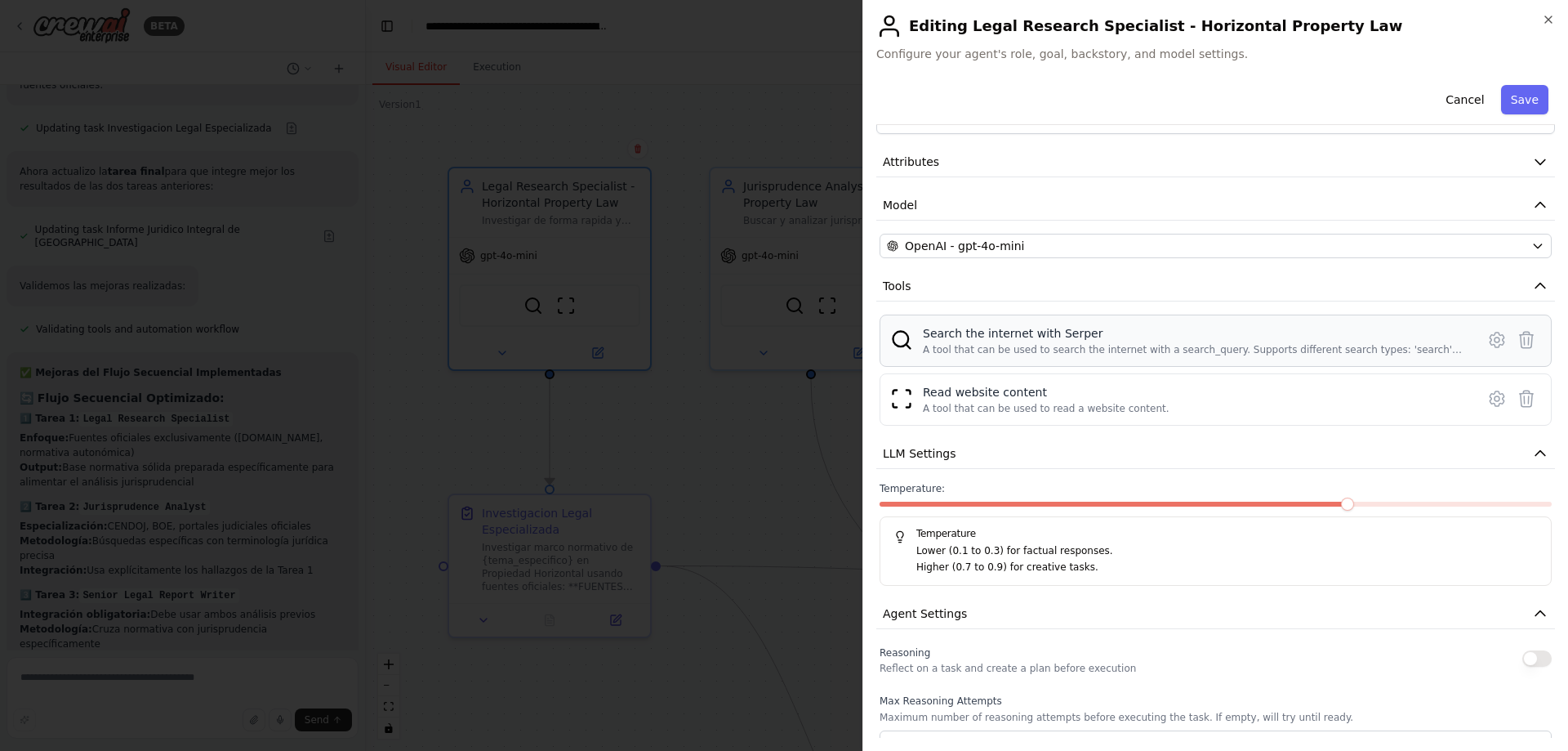
scroll to position [22, 0]
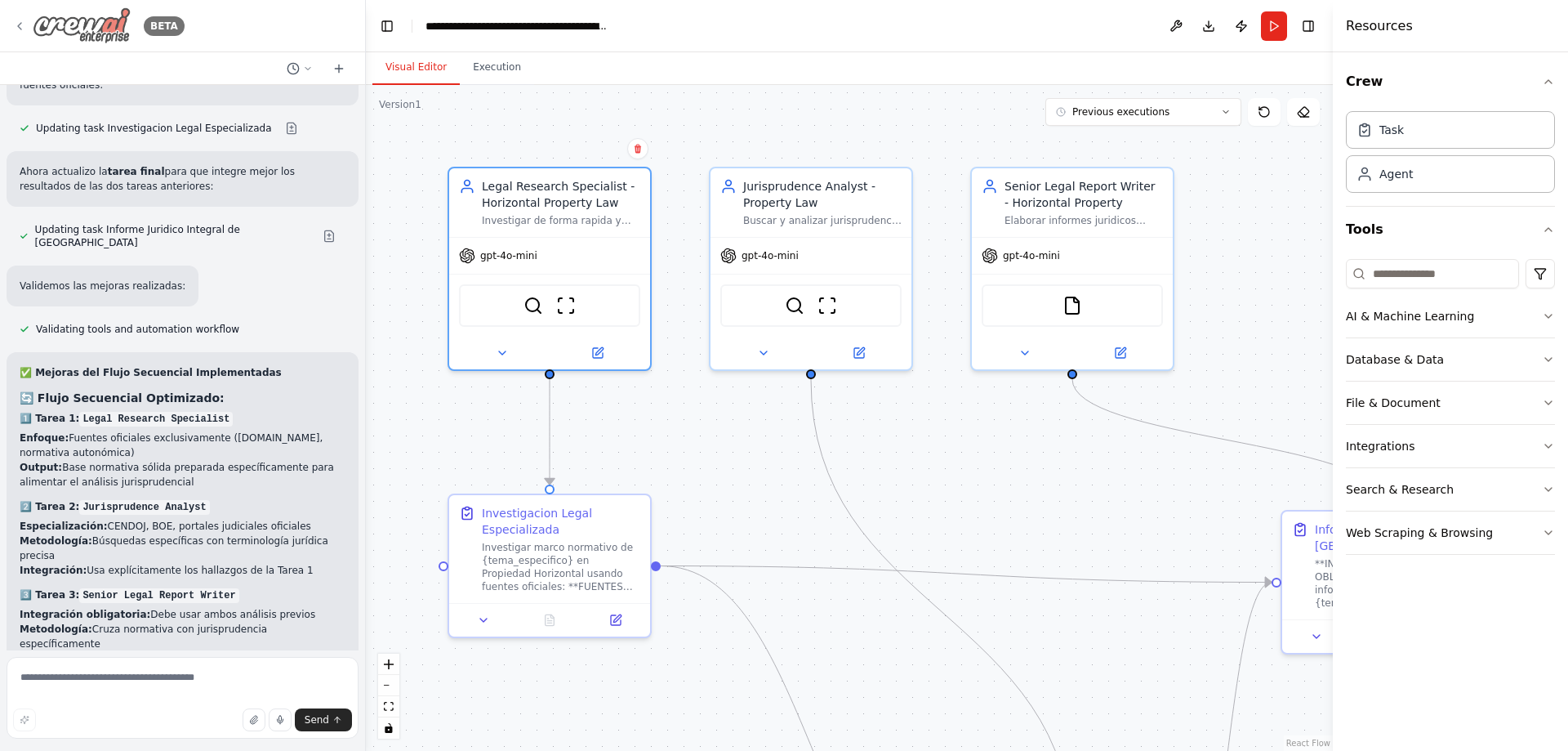
click at [29, 34] on div "BETA" at bounding box center [99, 26] width 172 height 37
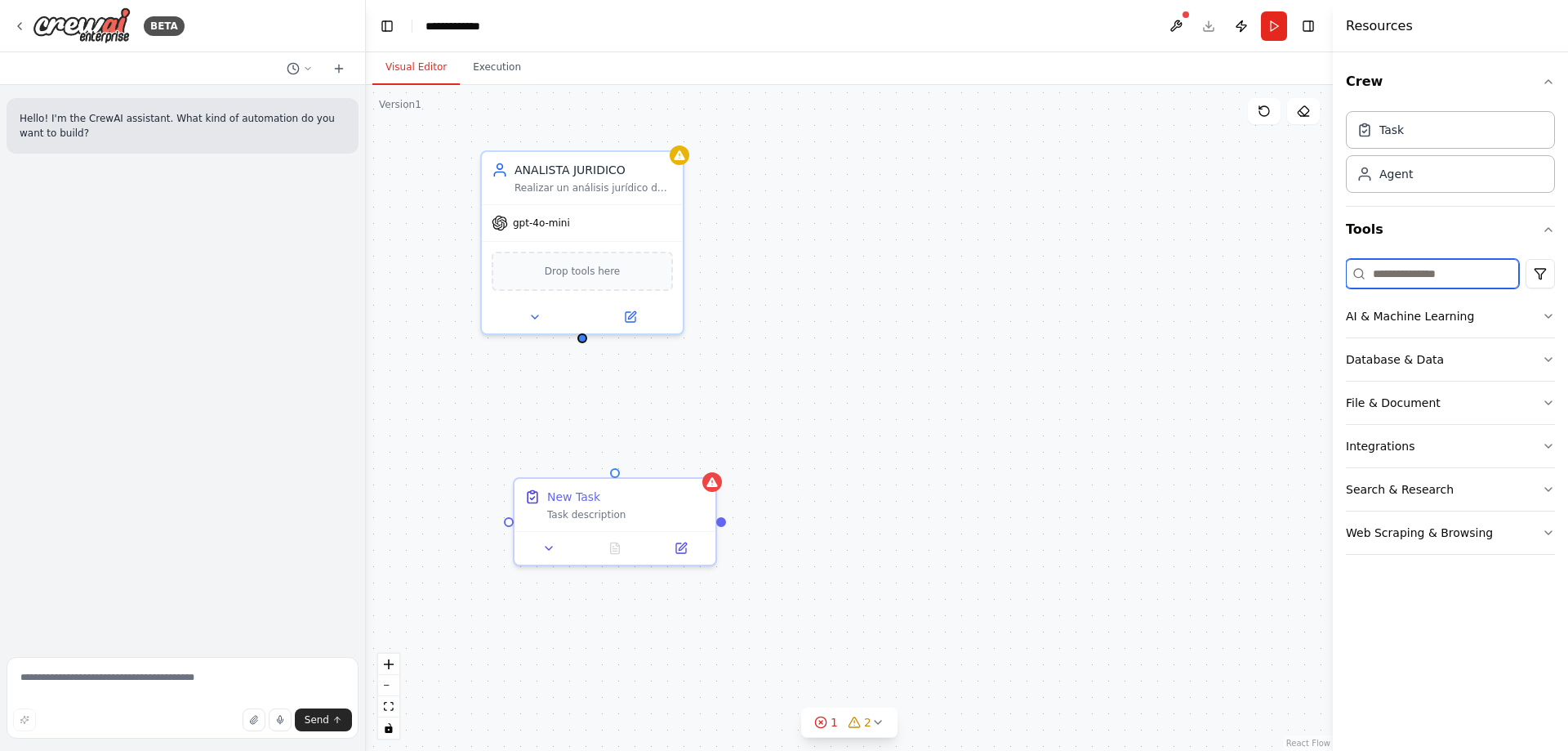
click at [1458, 275] on input at bounding box center [1433, 273] width 173 height 29
click at [1518, 272] on input at bounding box center [1433, 273] width 173 height 29
click at [1468, 271] on input at bounding box center [1433, 273] width 173 height 29
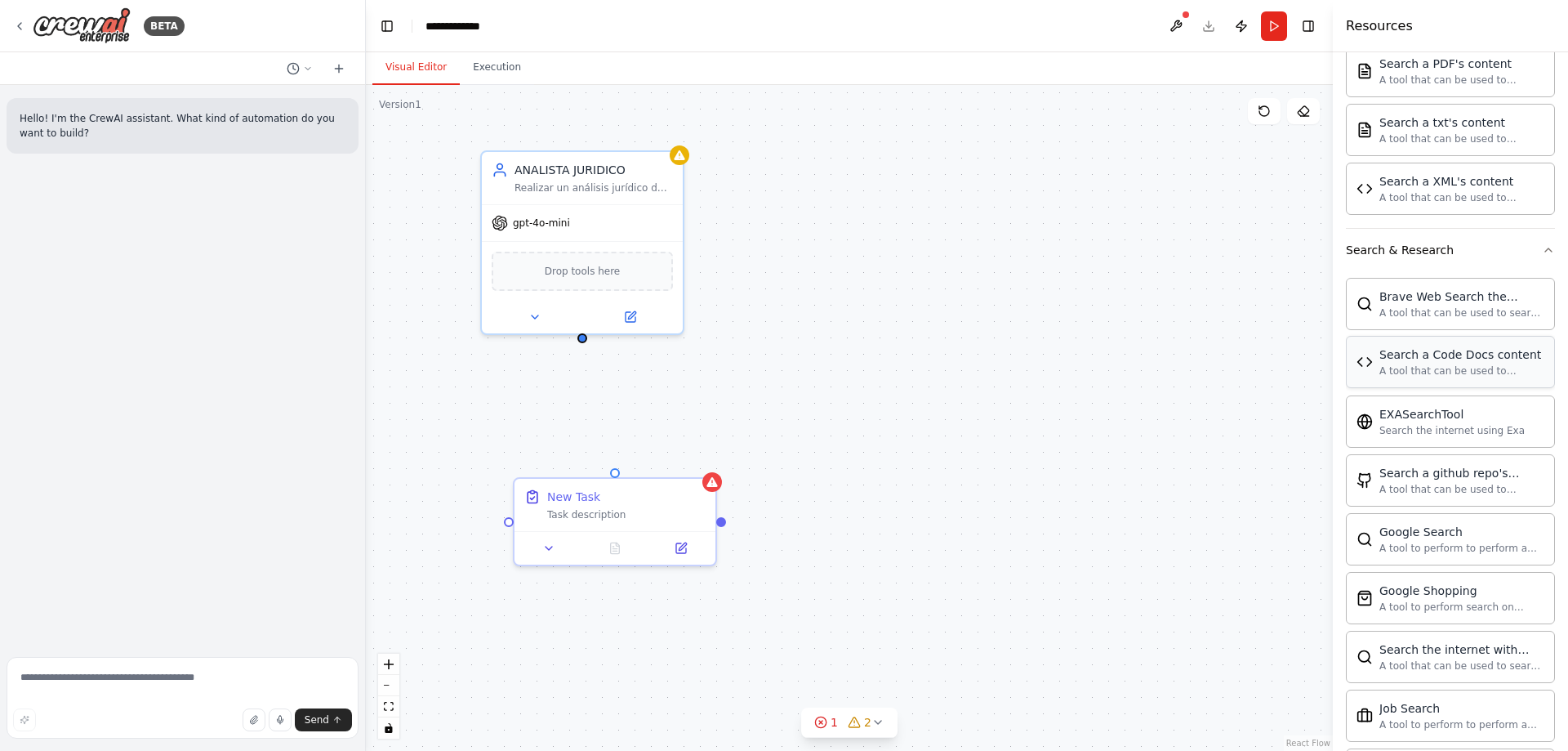
scroll to position [871, 0]
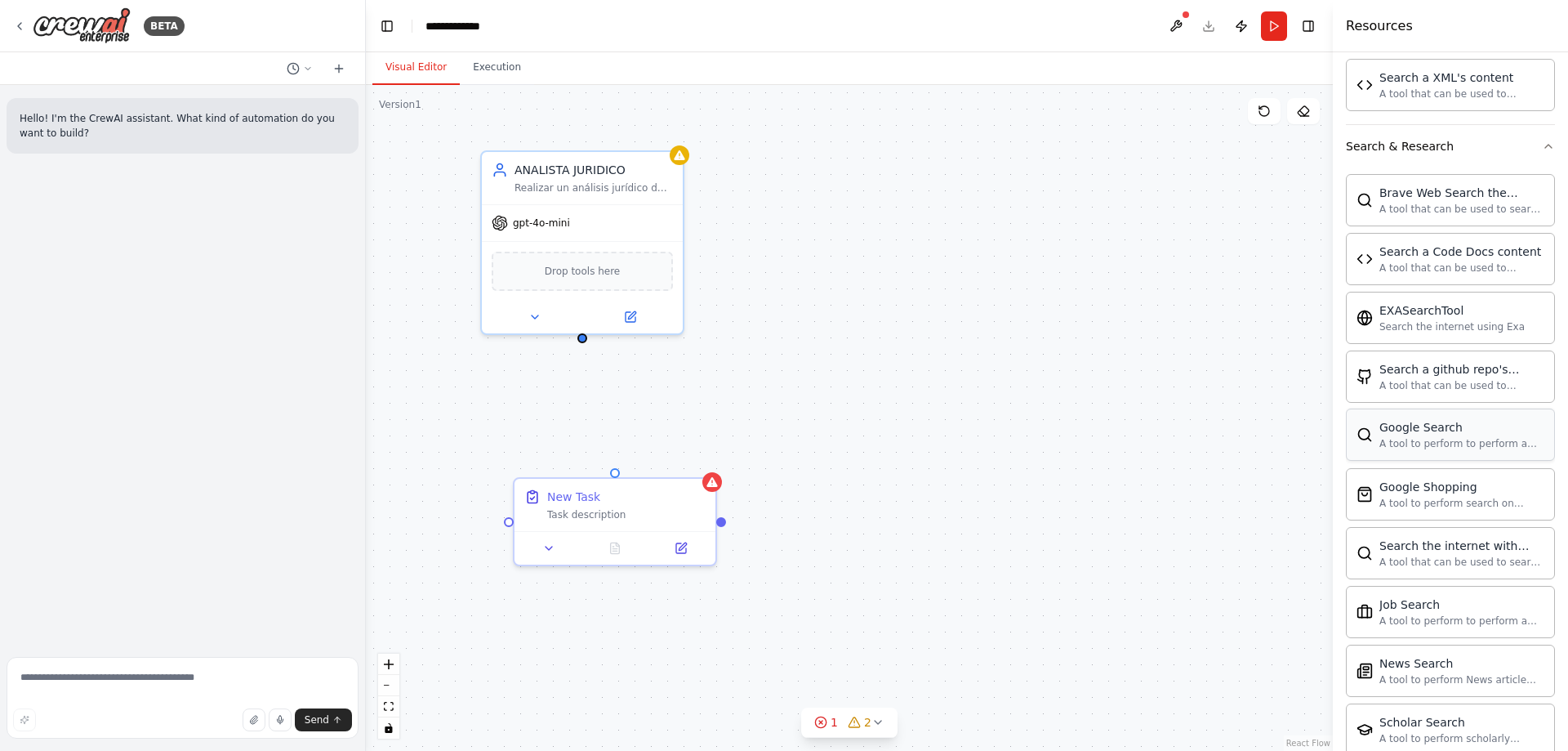
type input "******"
click at [1405, 437] on div "A tool to perform to perform a Google search with a search_query." at bounding box center [1462, 444] width 165 height 13
click at [1392, 436] on div "Google Search A tool to perform to perform a Google search with a search_query." at bounding box center [1462, 434] width 165 height 31
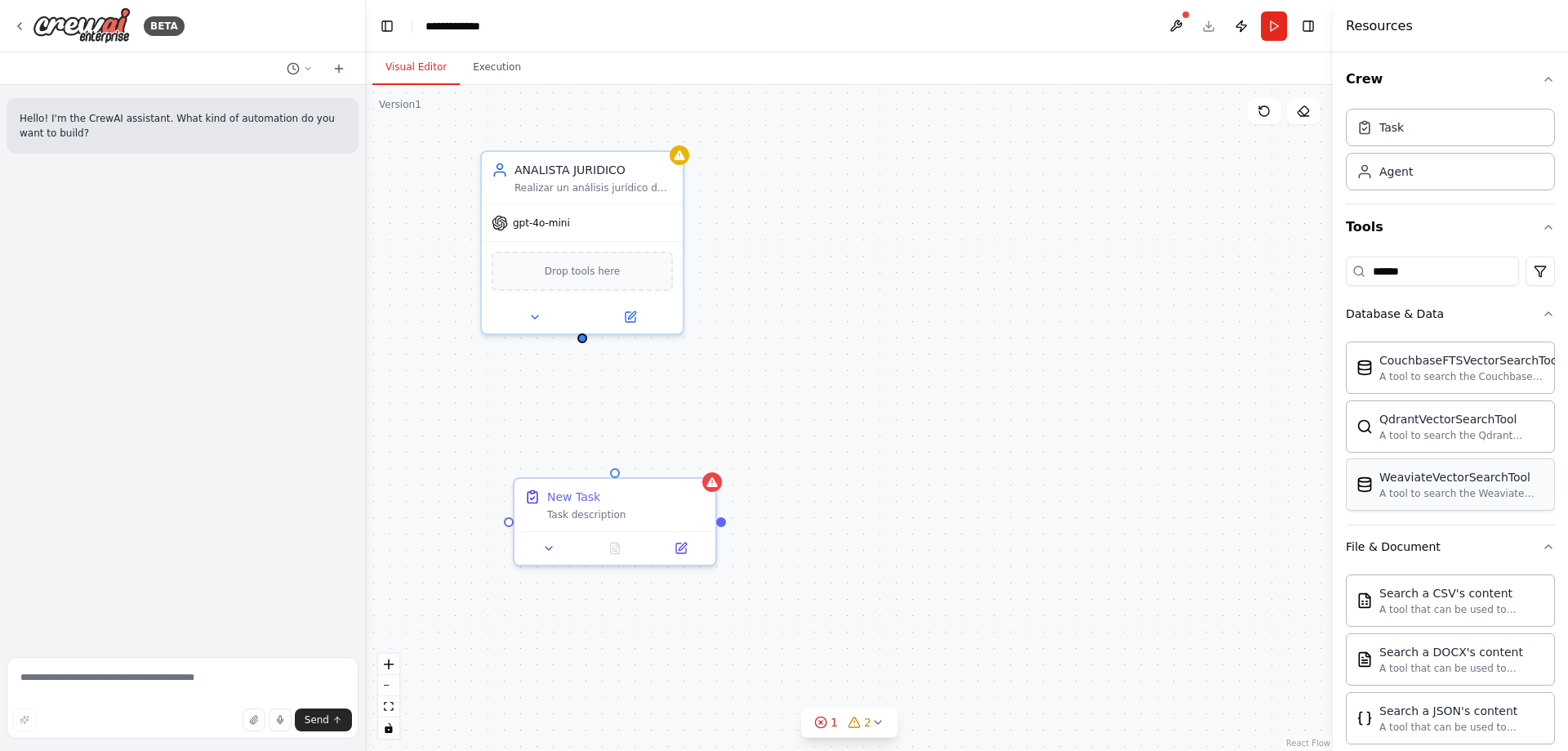
scroll to position [0, 0]
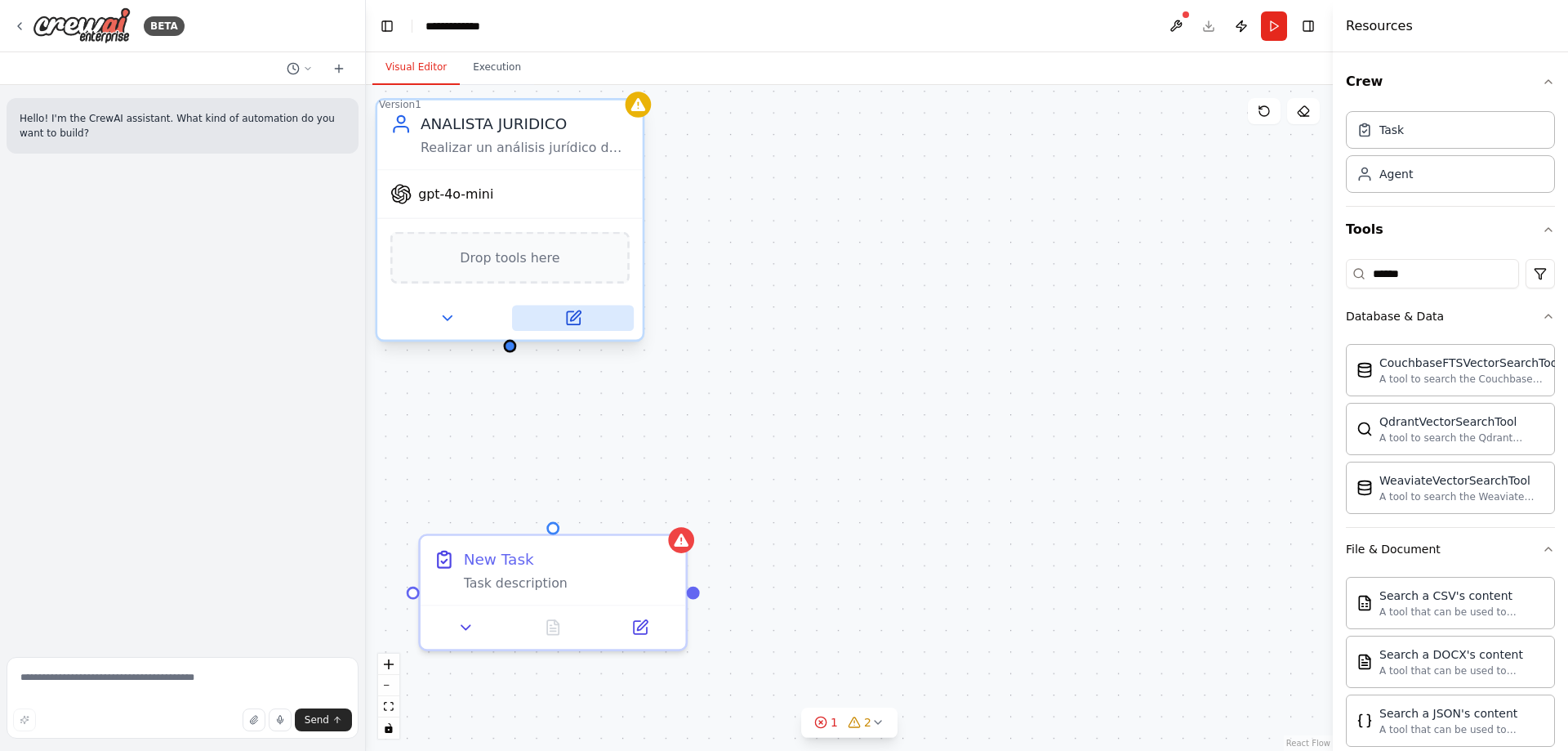
click at [575, 323] on icon at bounding box center [573, 318] width 13 height 13
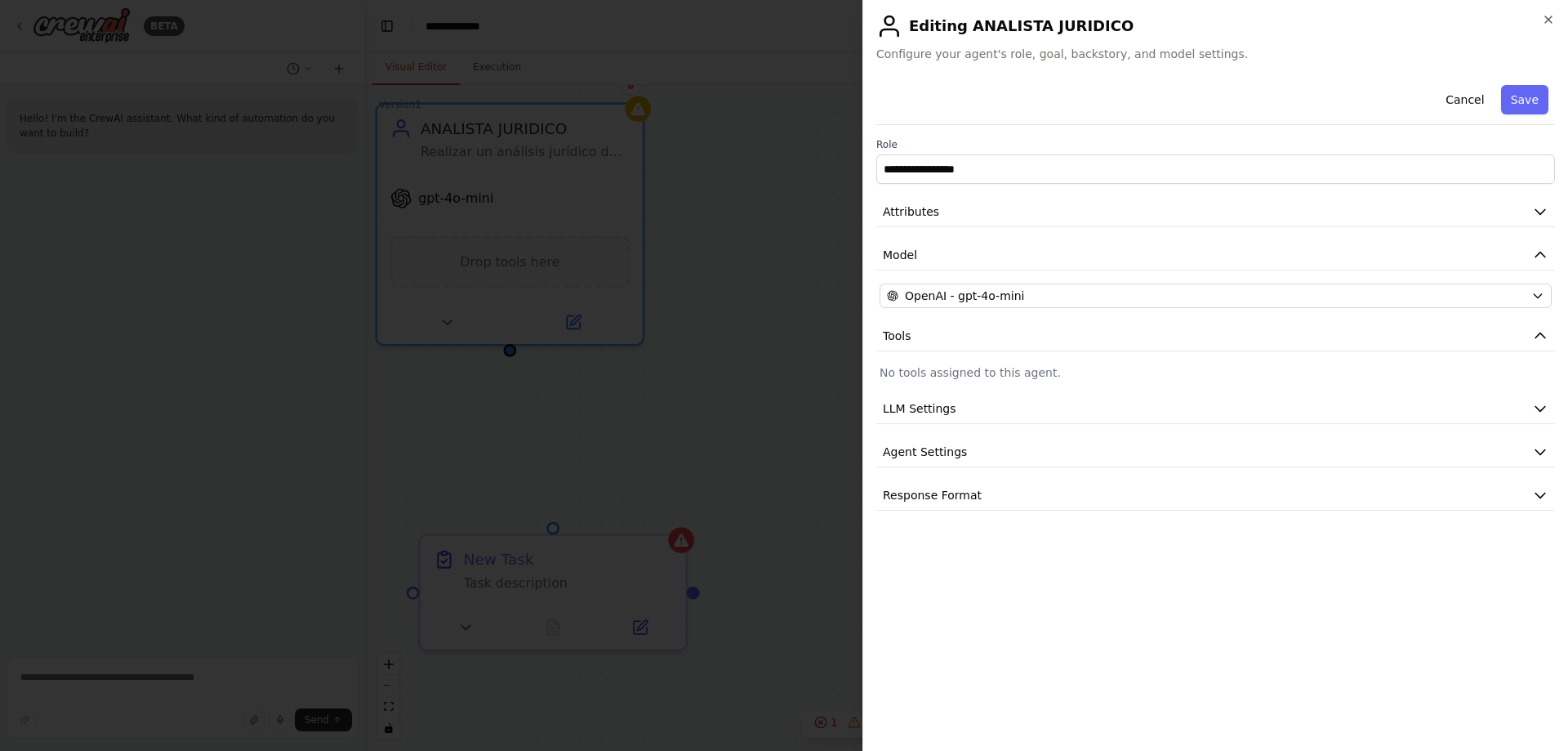
click at [1052, 376] on p "No tools assigned to this agent." at bounding box center [1216, 372] width 673 height 16
drag, startPoint x: 978, startPoint y: 373, endPoint x: 966, endPoint y: 373, distance: 12.0
click at [966, 373] on p "No tools assigned to this agent." at bounding box center [1216, 372] width 673 height 16
click at [943, 373] on p "No tools assigned to this agent." at bounding box center [1216, 372] width 673 height 16
click at [907, 372] on p "No tools assigned to this agent." at bounding box center [1216, 372] width 673 height 16
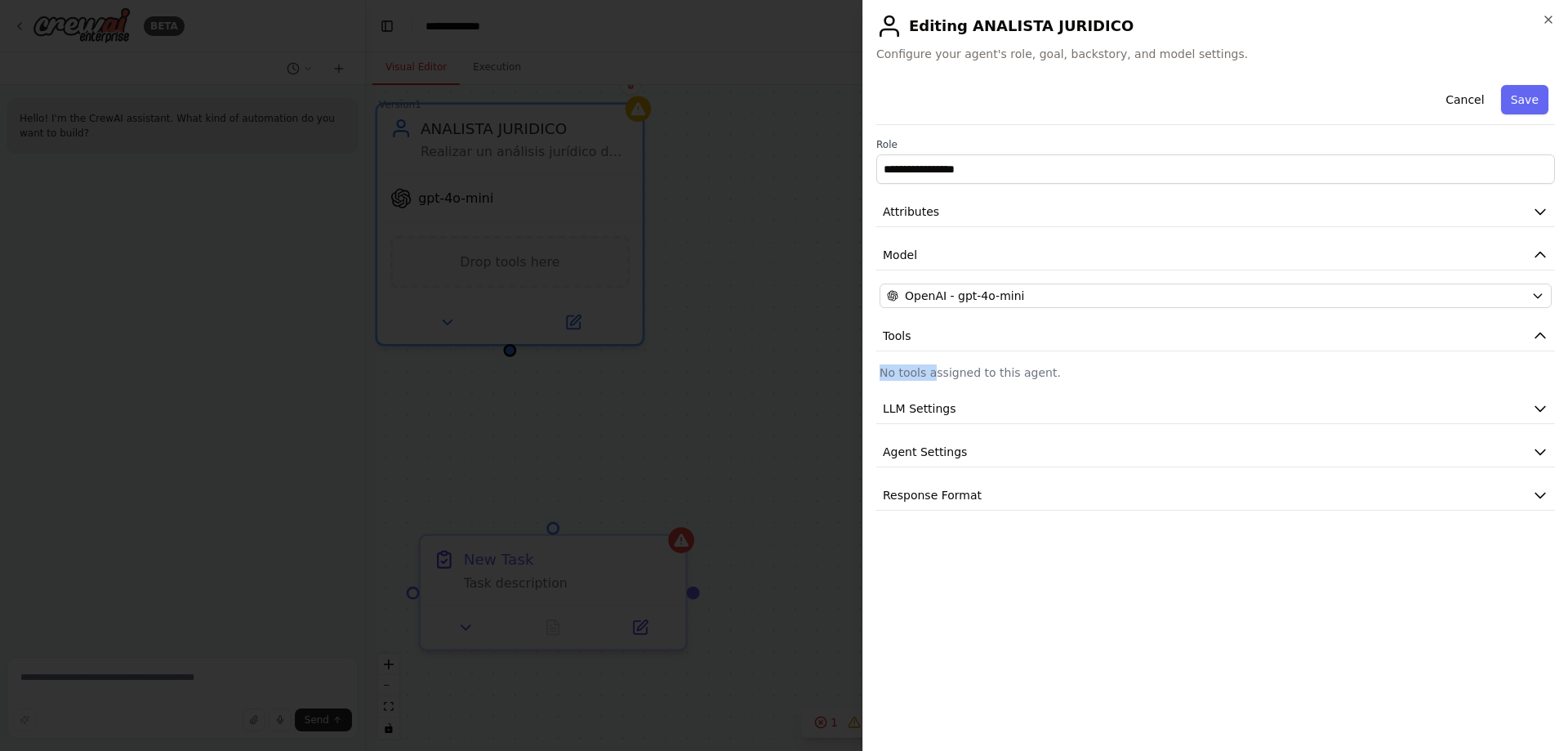
drag, startPoint x: 872, startPoint y: 368, endPoint x: 974, endPoint y: 362, distance: 102.2
click at [934, 366] on div "**********" at bounding box center [1215, 375] width 705 height 751
drag, startPoint x: 982, startPoint y: 362, endPoint x: 1022, endPoint y: 369, distance: 40.6
click at [1008, 368] on div "**********" at bounding box center [1216, 294] width 678 height 432
drag, startPoint x: 1022, startPoint y: 369, endPoint x: 1092, endPoint y: 372, distance: 70.1
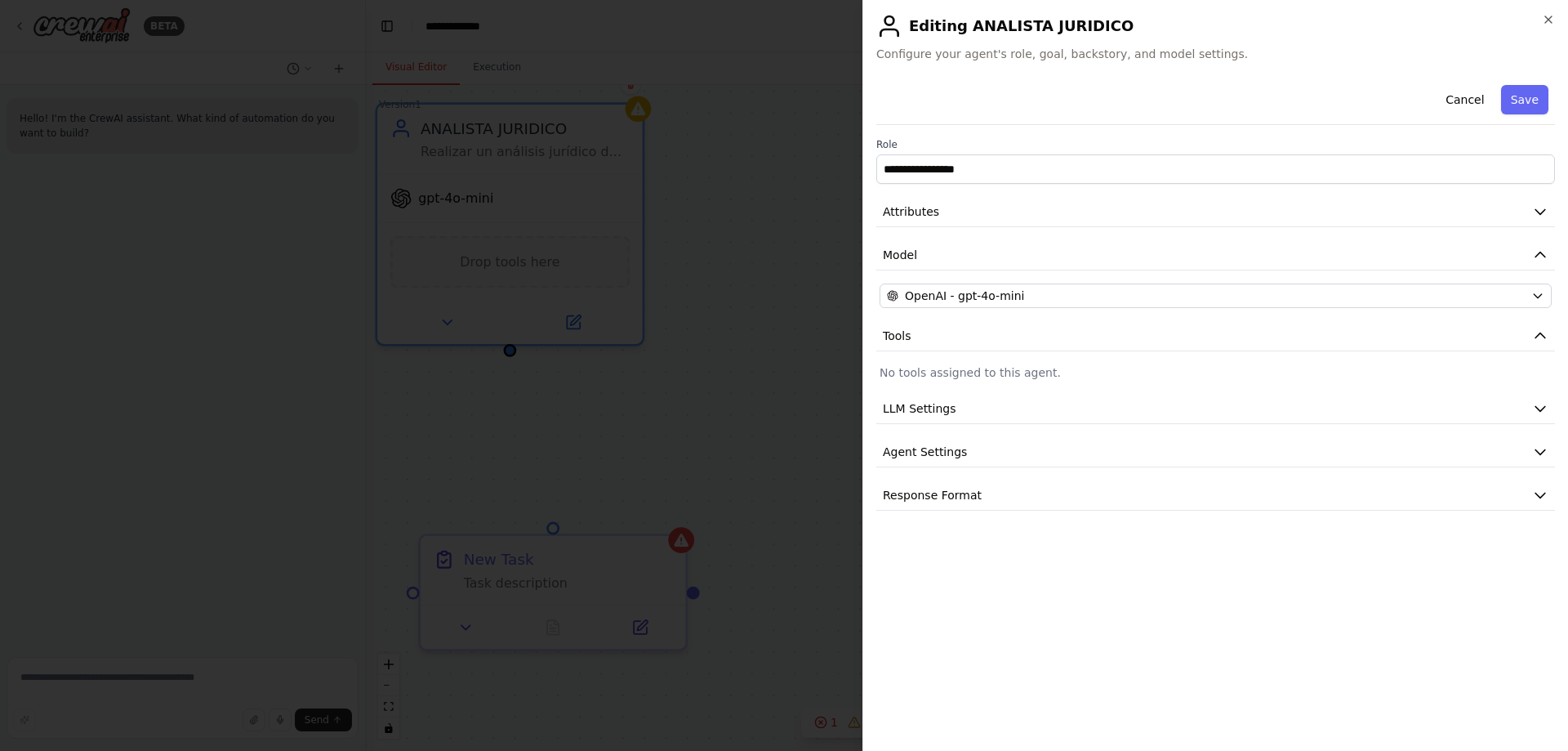
click at [1037, 369] on p "No tools assigned to this agent." at bounding box center [1216, 372] width 673 height 16
click at [1267, 364] on p "No tools assigned to this agent." at bounding box center [1216, 372] width 673 height 16
click at [1538, 455] on icon "button" at bounding box center [1540, 452] width 16 height 16
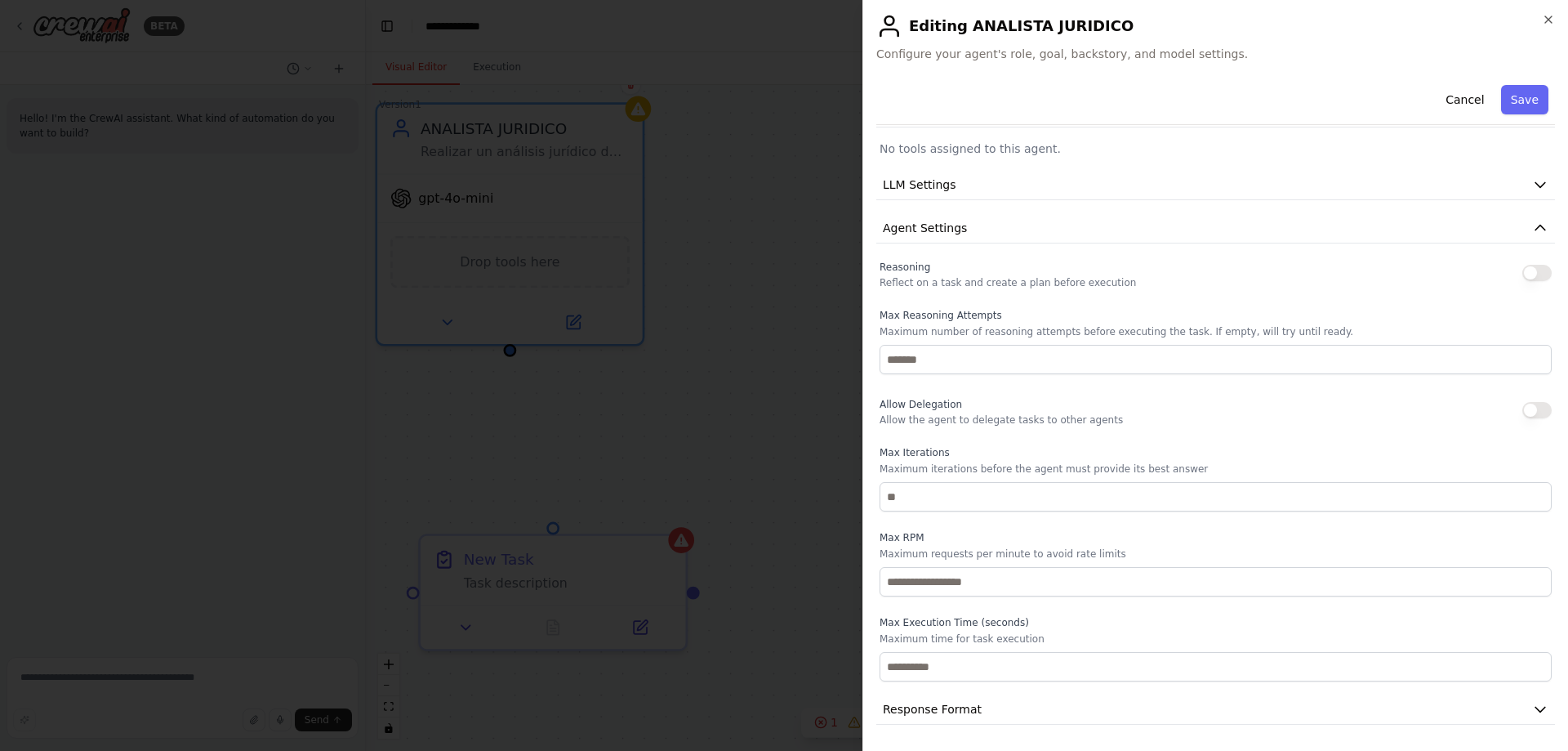
scroll to position [142, 0]
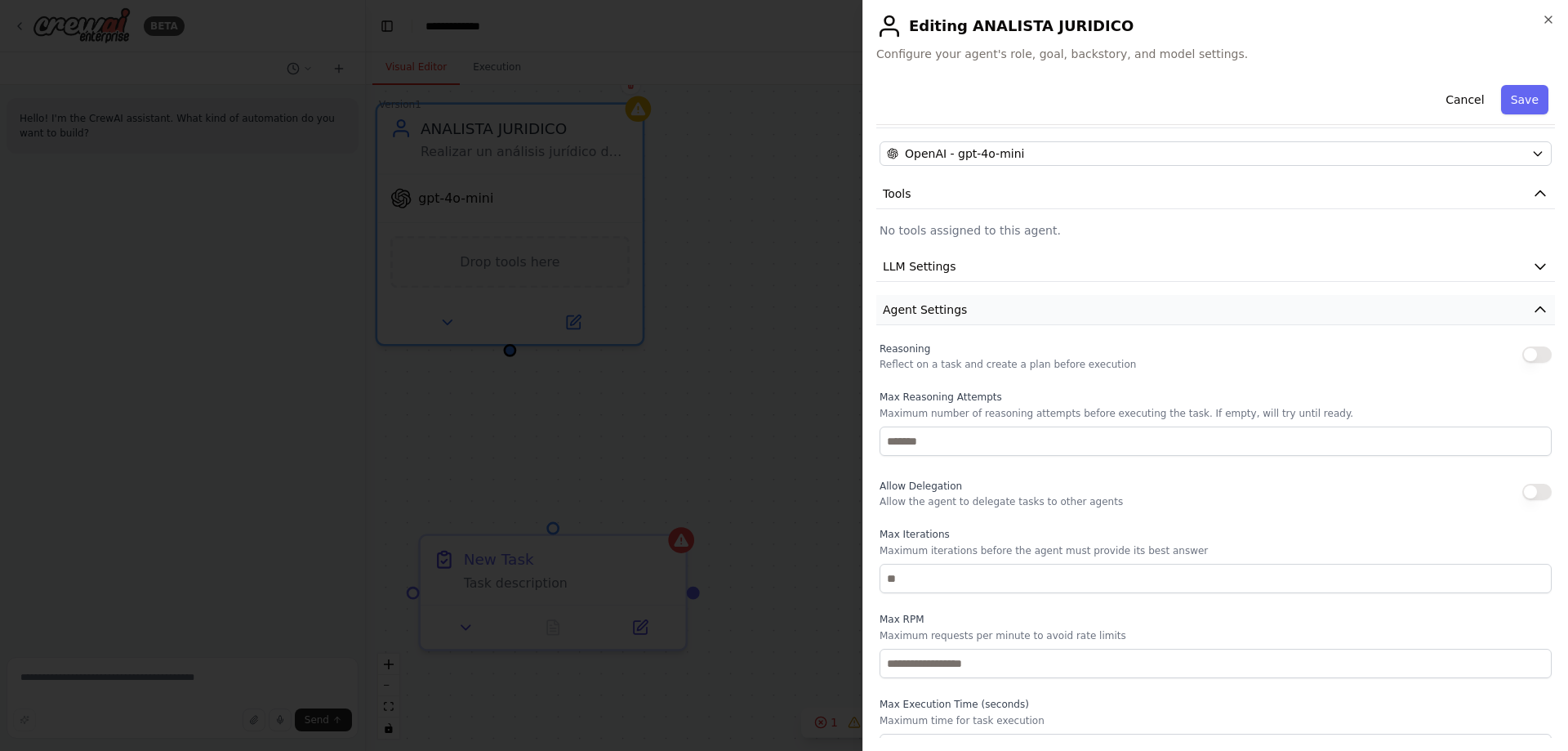
click at [1533, 309] on icon "button" at bounding box center [1540, 309] width 16 height 16
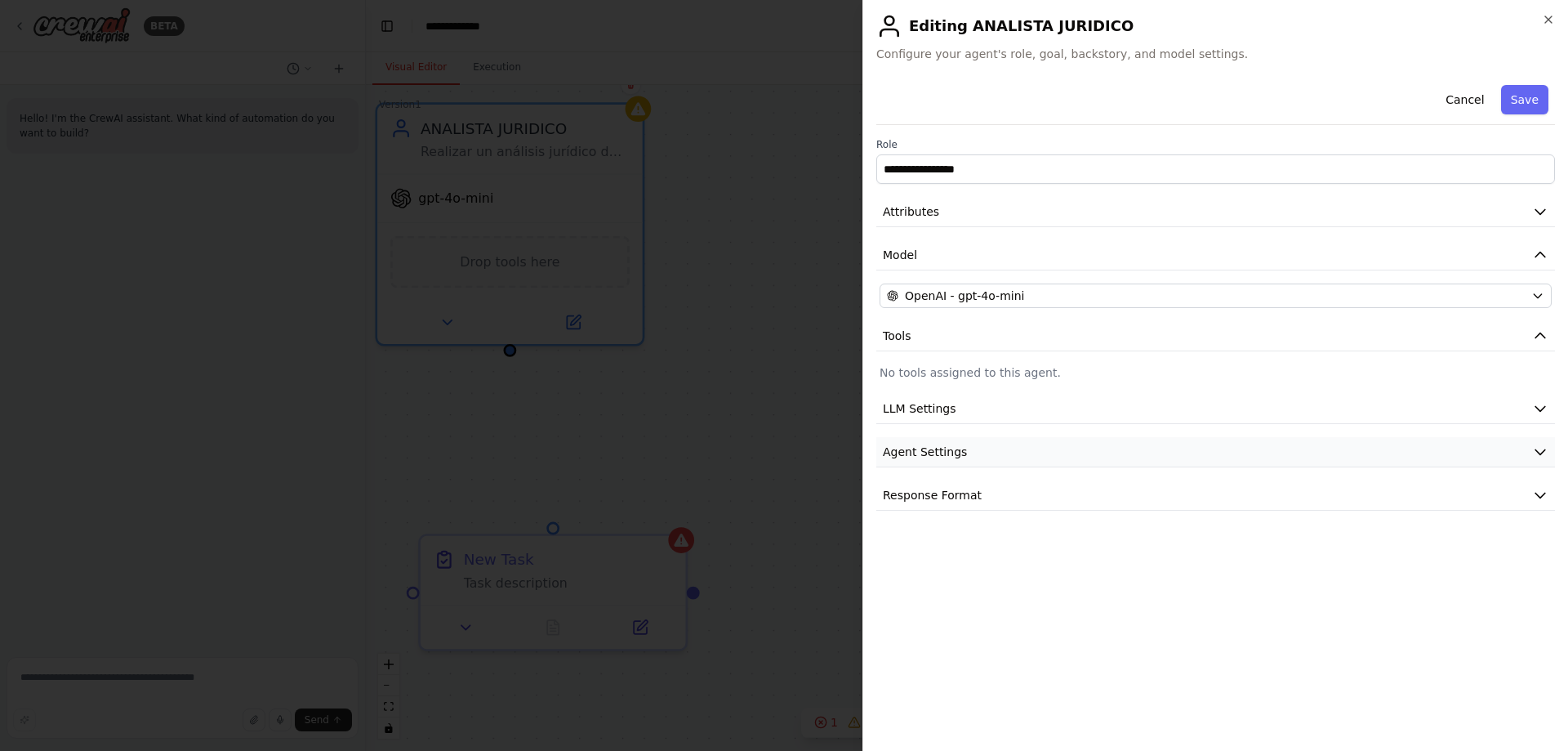
scroll to position [0, 0]
click at [1539, 412] on icon "button" at bounding box center [1540, 408] width 16 height 16
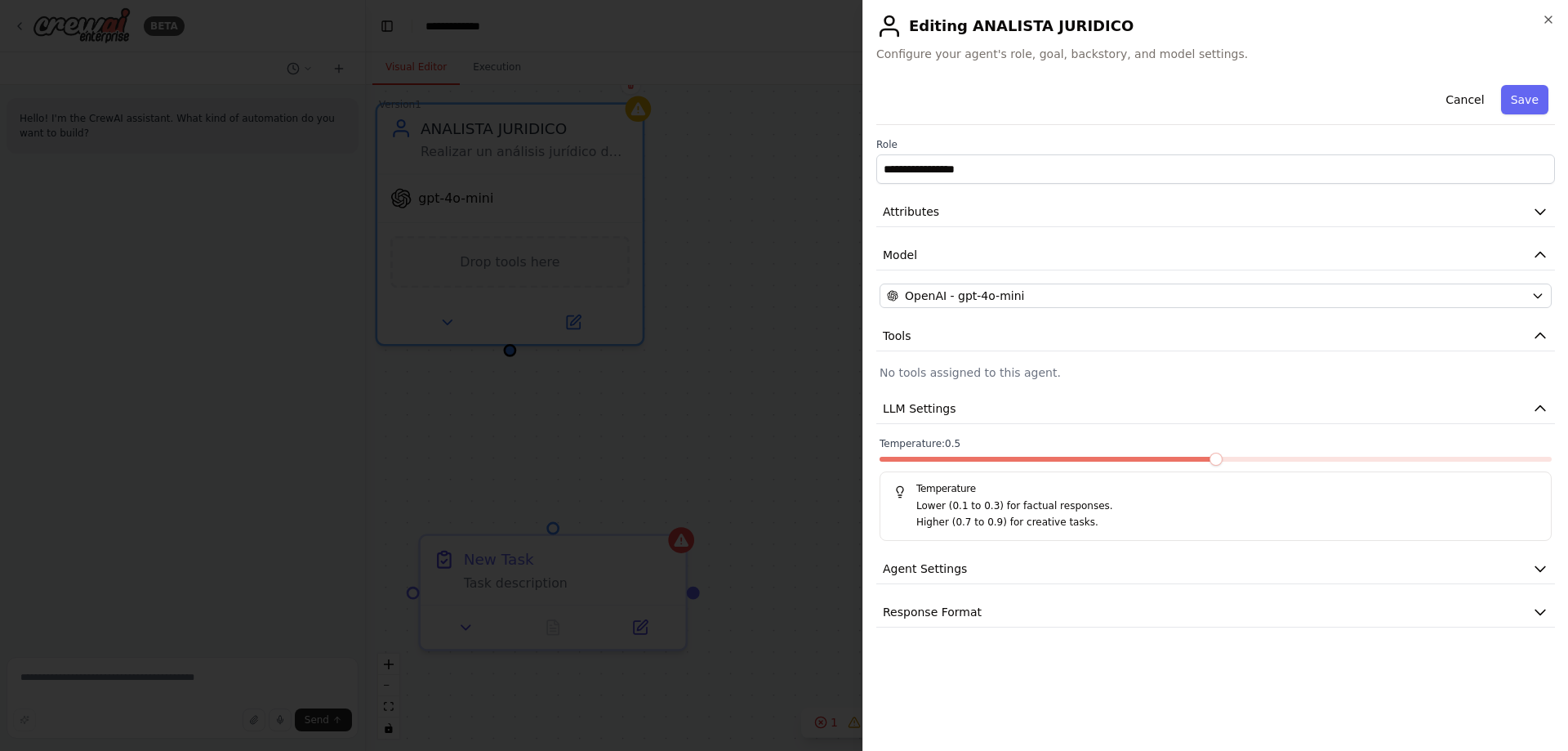
click at [1213, 456] on span at bounding box center [1217, 459] width 13 height 13
click at [1028, 390] on div "**********" at bounding box center [1216, 352] width 678 height 549
click at [1030, 384] on div "**********" at bounding box center [1216, 352] width 678 height 549
click at [1530, 107] on button "Save" at bounding box center [1525, 99] width 47 height 29
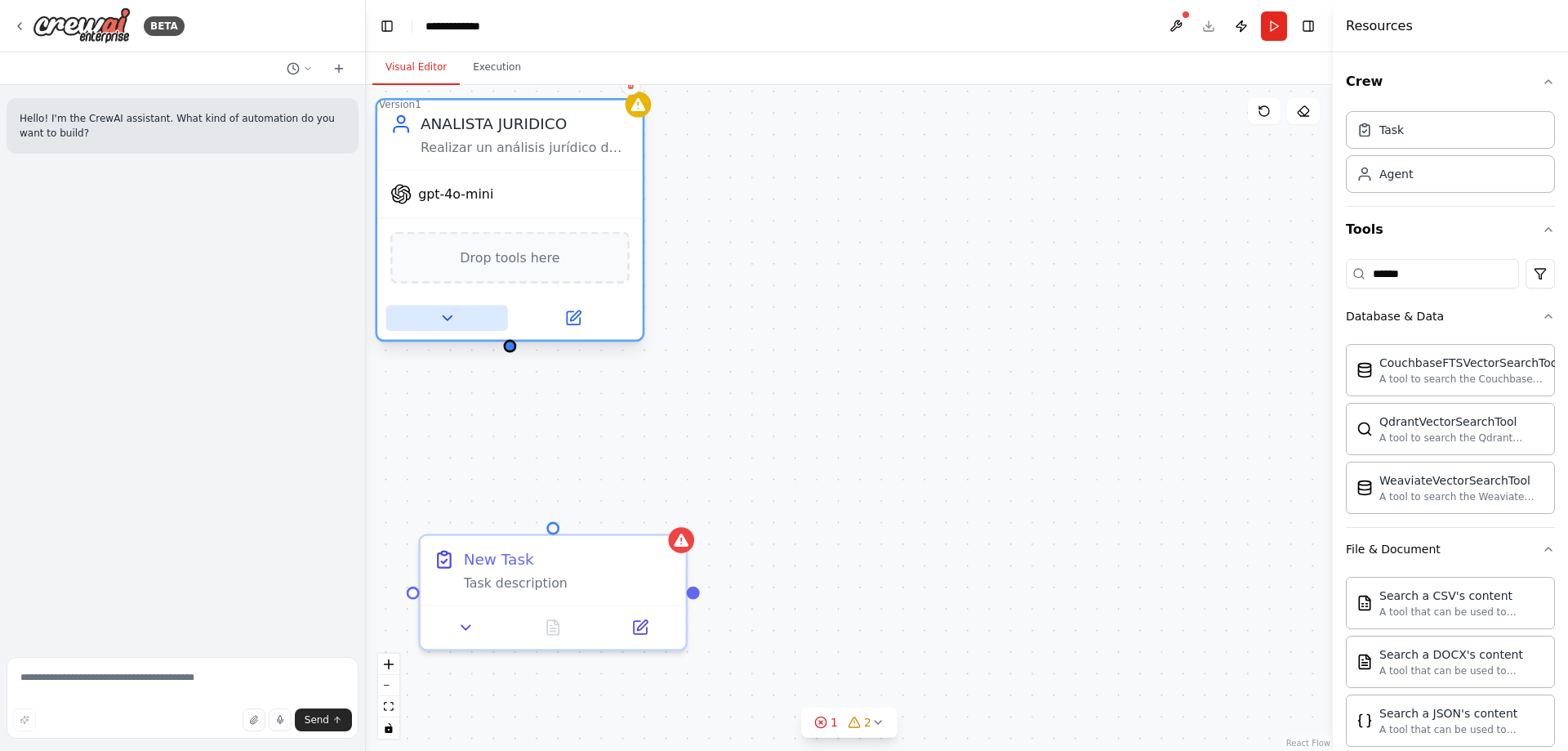
click at [451, 329] on button at bounding box center [447, 317] width 122 height 26
click at [446, 320] on icon at bounding box center [447, 318] width 17 height 17
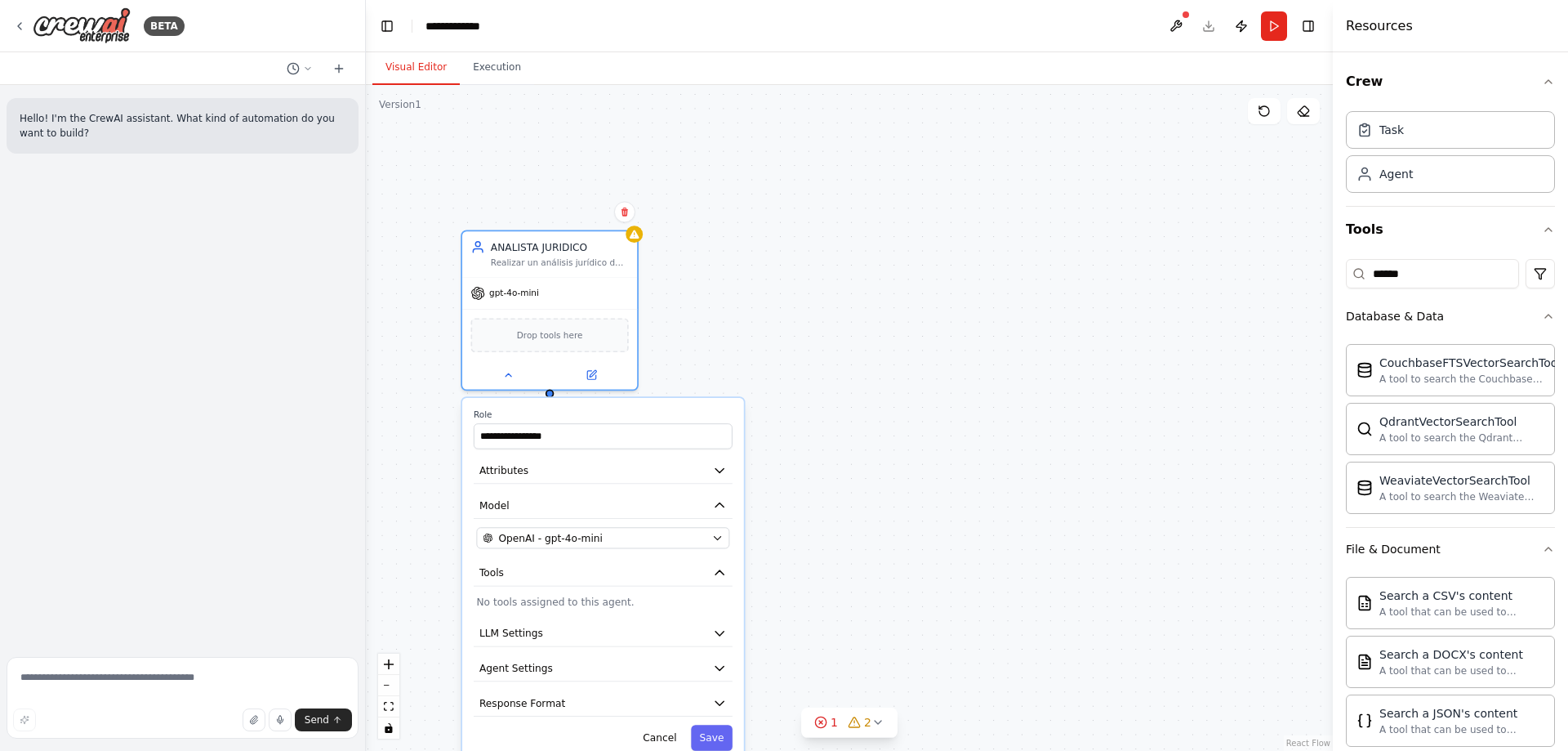
click at [601, 609] on p "No tools assigned to this agent." at bounding box center [602, 601] width 253 height 14
click at [715, 634] on icon "button" at bounding box center [719, 632] width 14 height 14
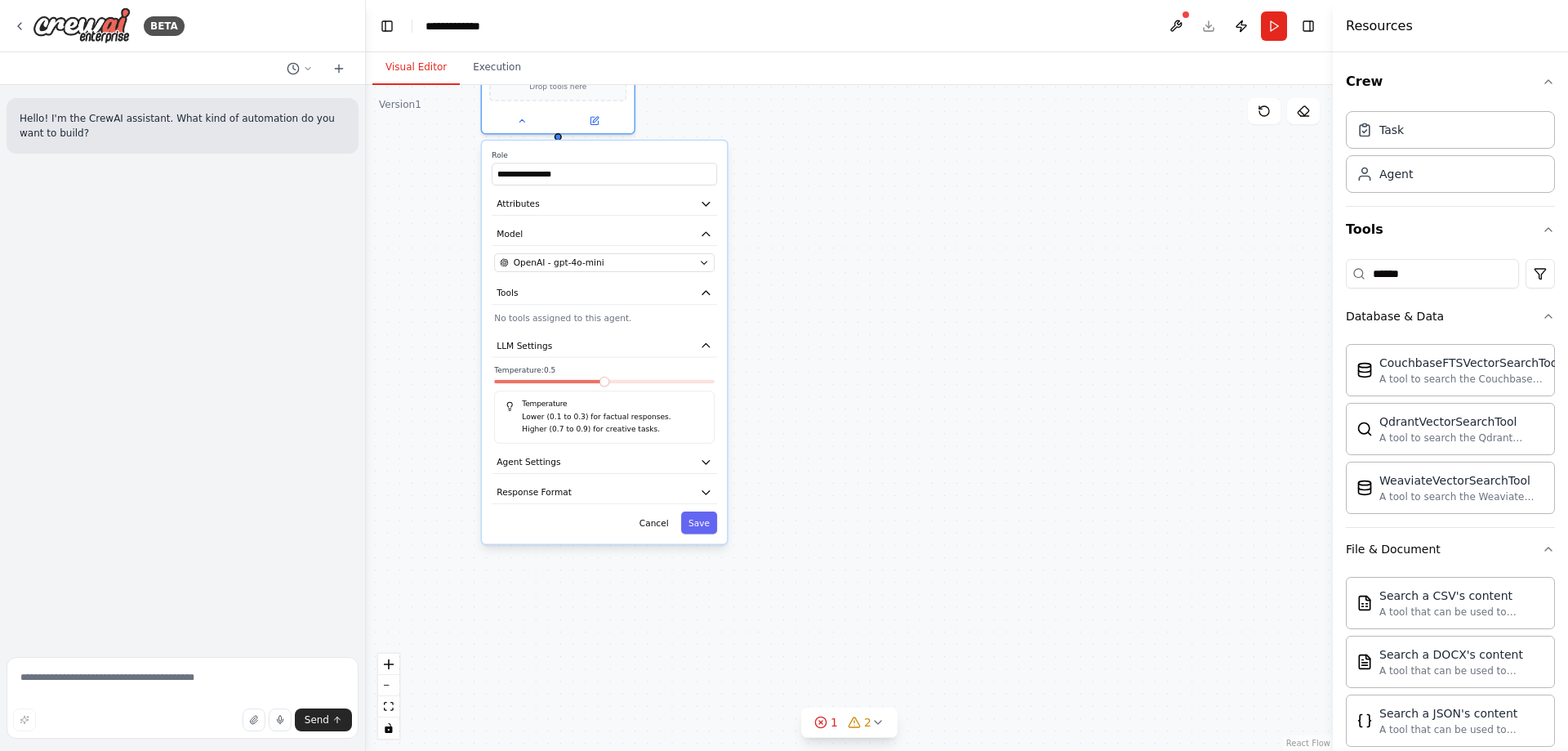
drag, startPoint x: 863, startPoint y: 630, endPoint x: 832, endPoint y: 357, distance: 274.8
click at [842, 340] on div "**********" at bounding box center [849, 418] width 967 height 666
click at [697, 463] on icon "button" at bounding box center [703, 459] width 13 height 13
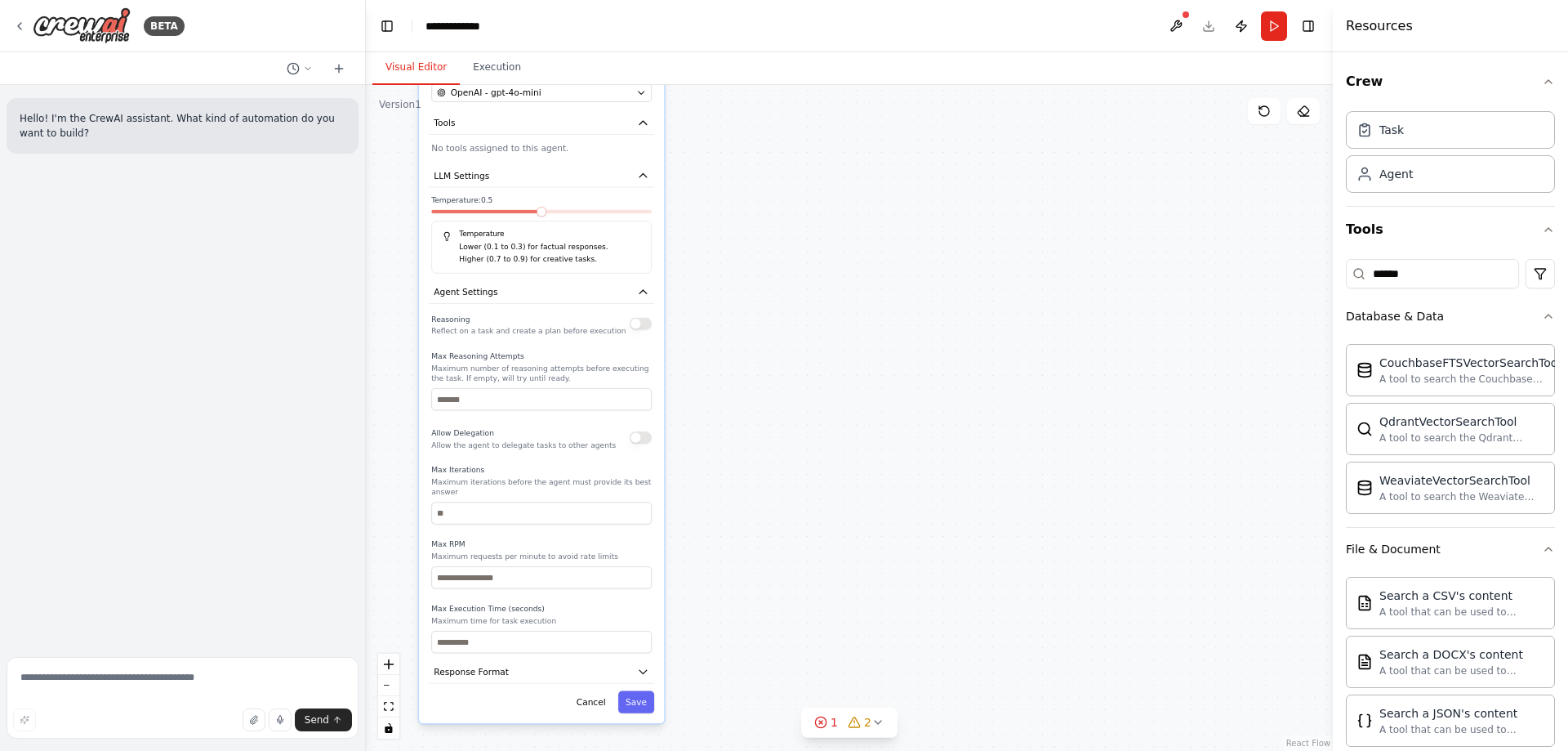
drag, startPoint x: 800, startPoint y: 556, endPoint x: 761, endPoint y: 433, distance: 129.0
click at [761, 433] on div "**********" at bounding box center [849, 418] width 967 height 666
click at [650, 655] on button "Response Format" at bounding box center [541, 665] width 225 height 23
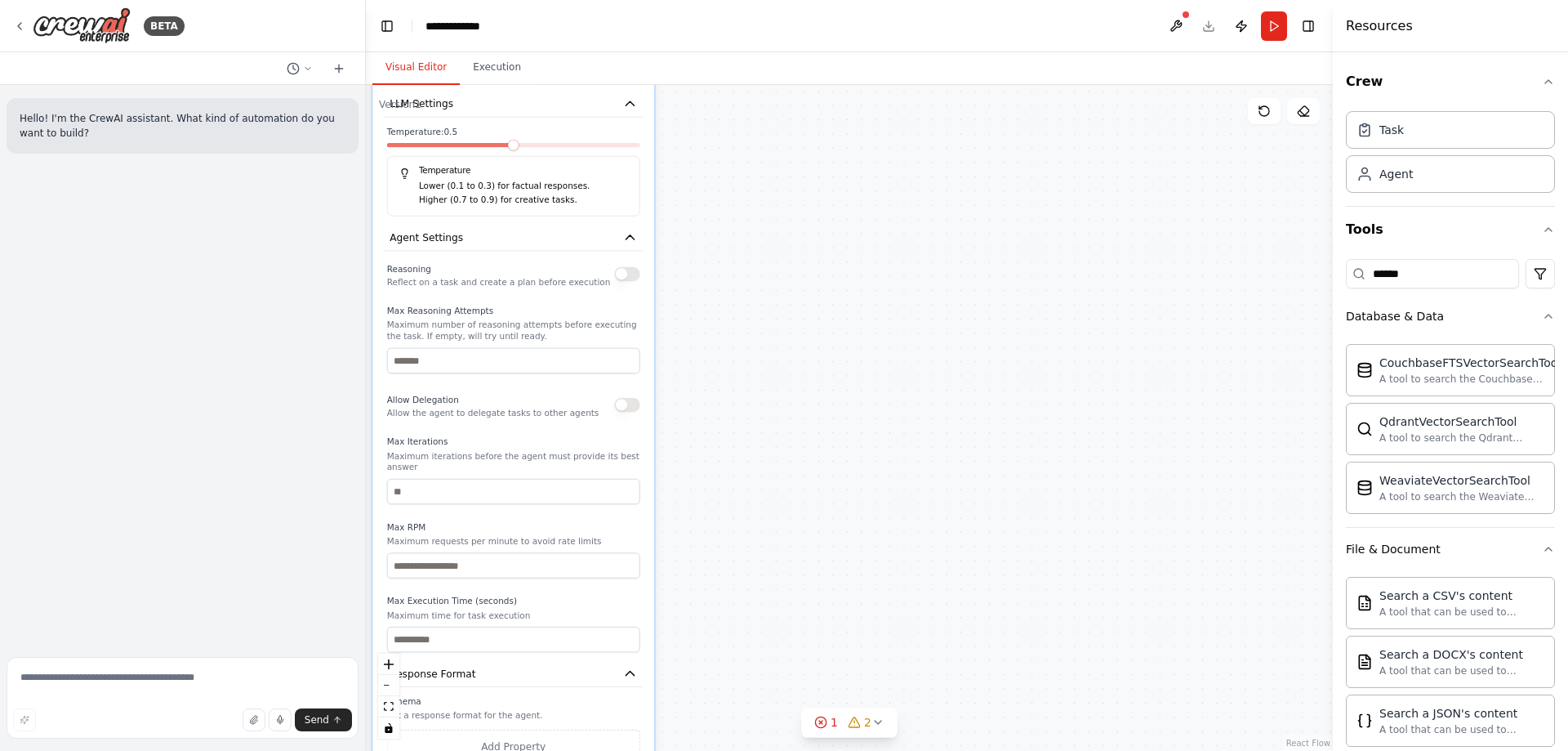
drag, startPoint x: 741, startPoint y: 606, endPoint x: 736, endPoint y: 553, distance: 53.2
click at [738, 555] on div "**********" at bounding box center [849, 418] width 967 height 666
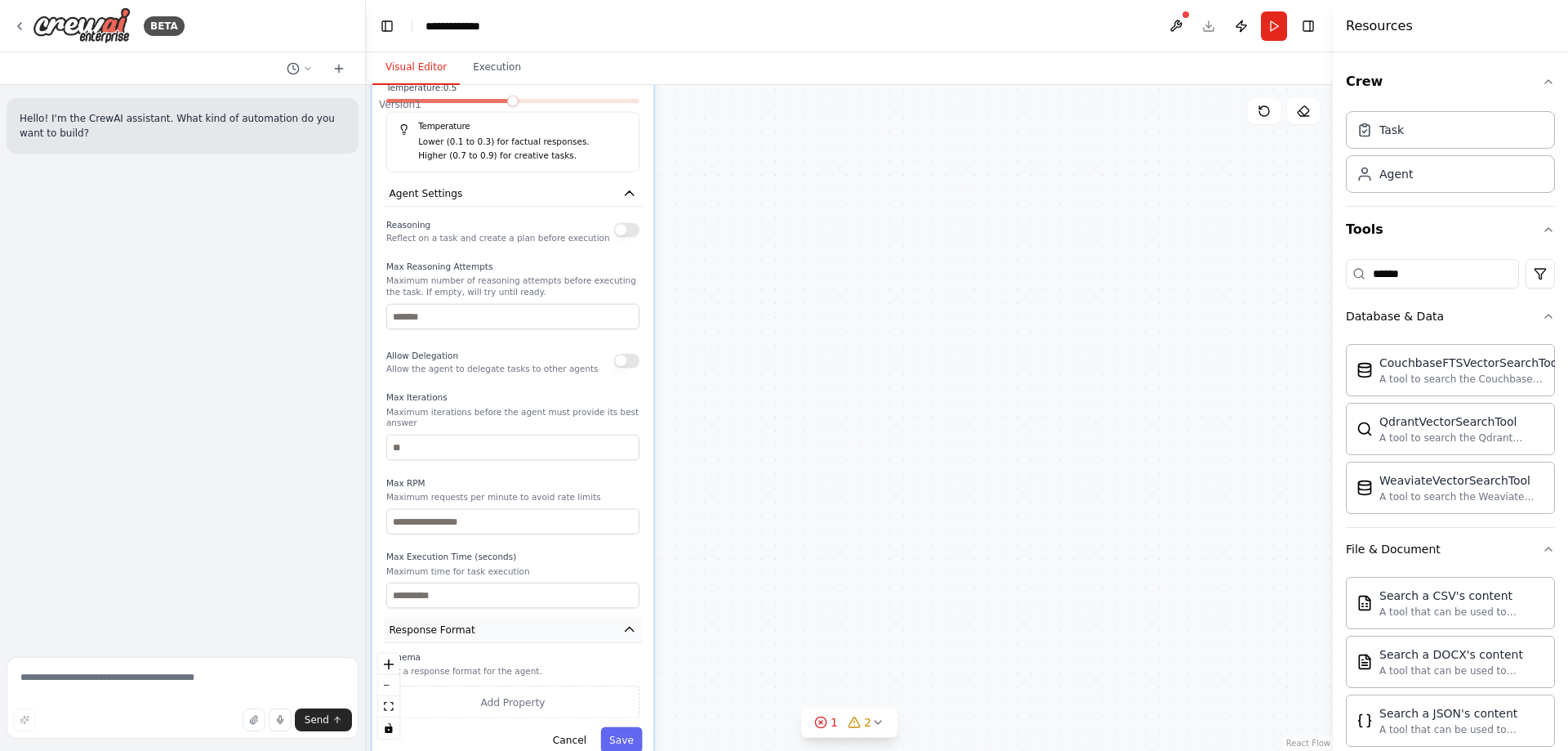
click at [628, 623] on icon "button" at bounding box center [629, 629] width 14 height 14
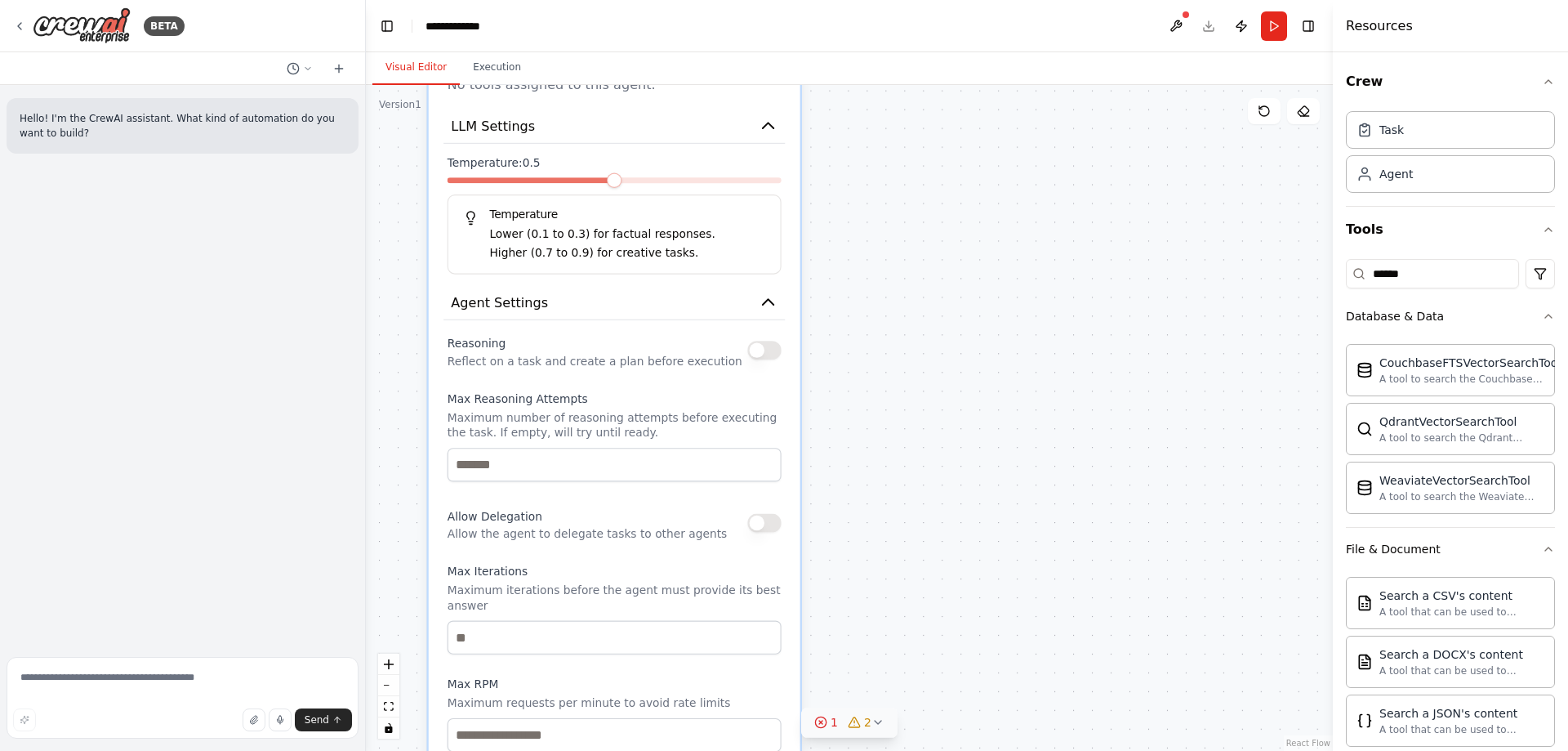
drag, startPoint x: 733, startPoint y: 486, endPoint x: 872, endPoint y: 722, distance: 273.9
click at [872, 722] on div "**********" at bounding box center [849, 418] width 967 height 666
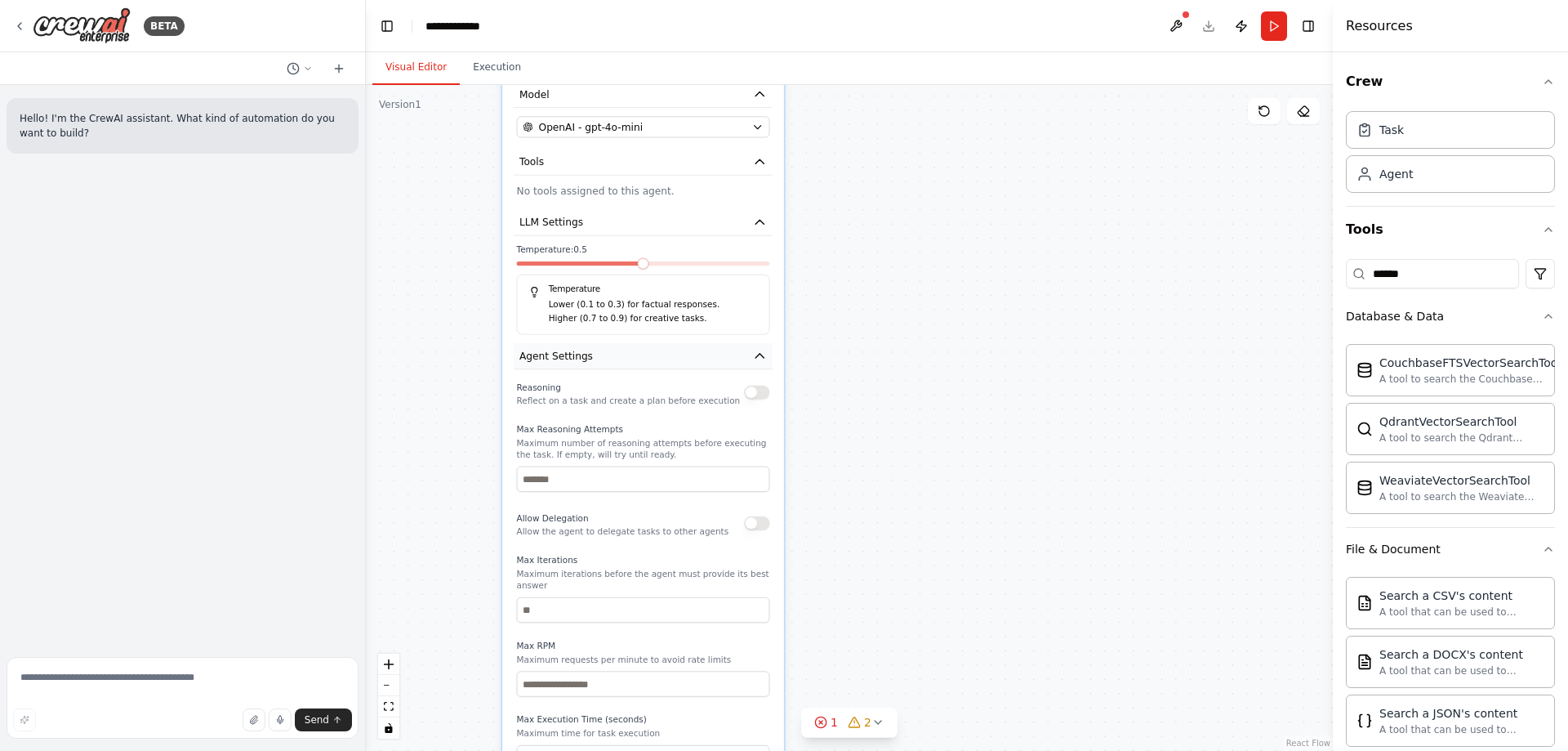
click at [758, 357] on icon "button" at bounding box center [760, 356] width 8 height 4
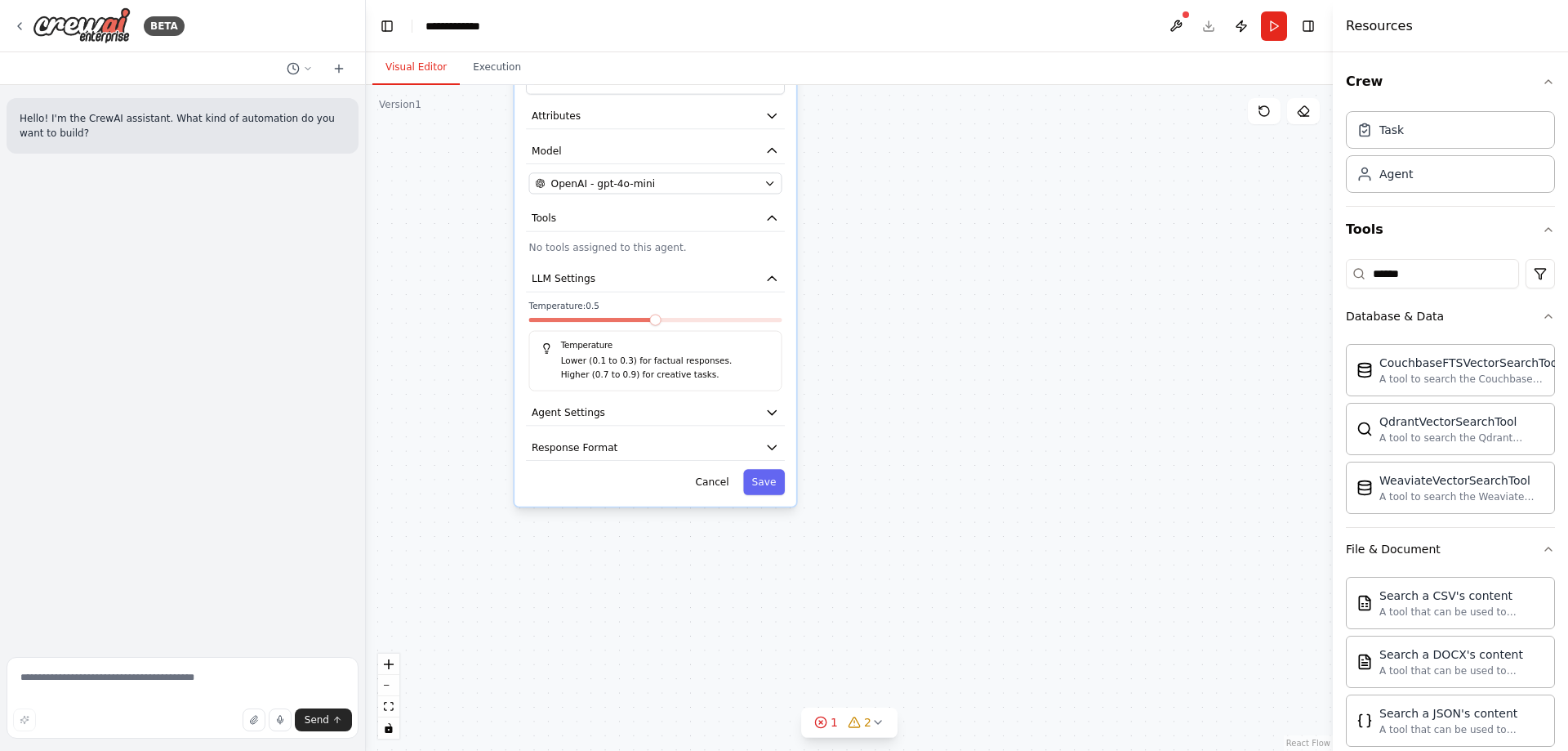
drag, startPoint x: 879, startPoint y: 323, endPoint x: 880, endPoint y: 481, distance: 158.0
click at [903, 480] on div "**********" at bounding box center [849, 418] width 967 height 666
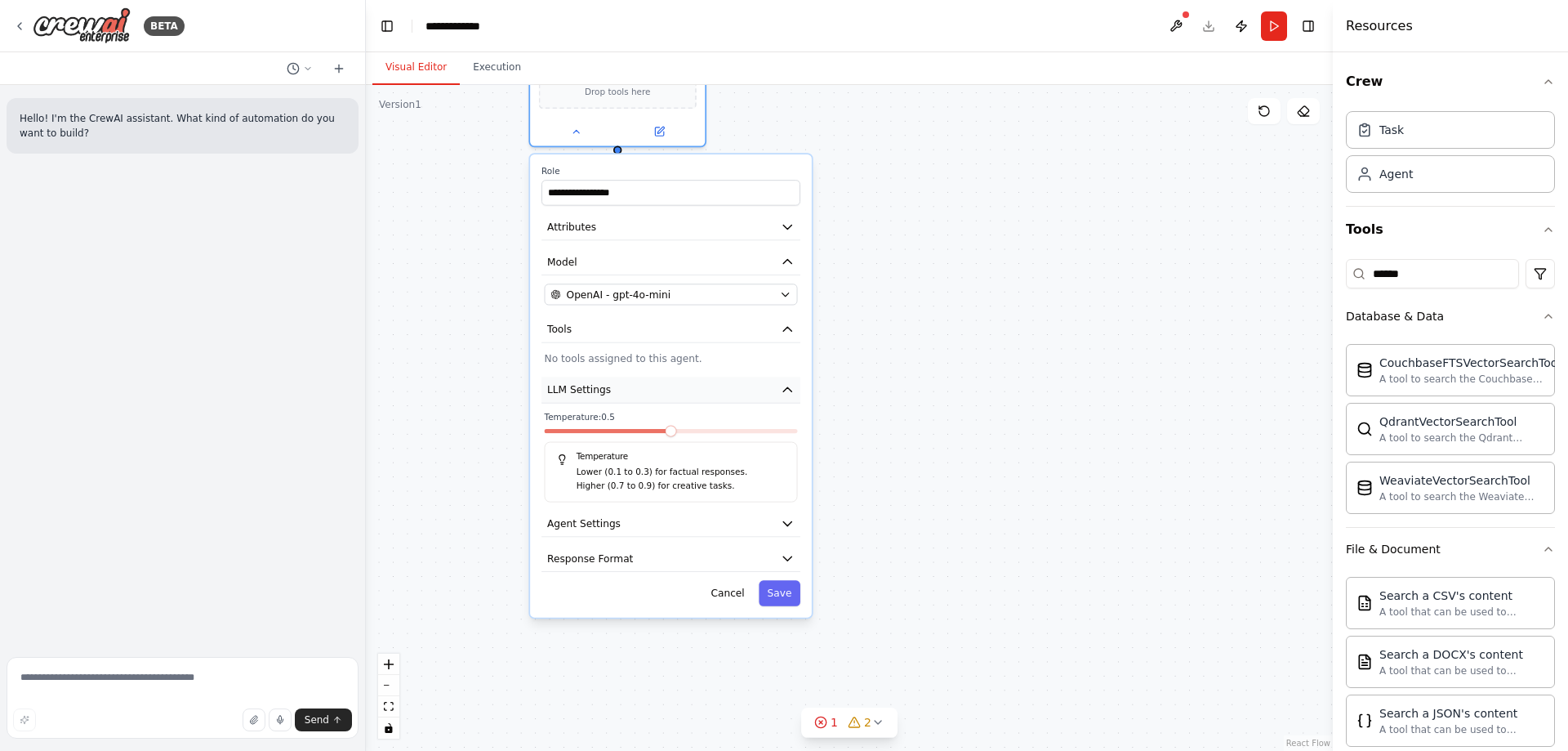
click at [788, 391] on icon "button" at bounding box center [788, 389] width 8 height 4
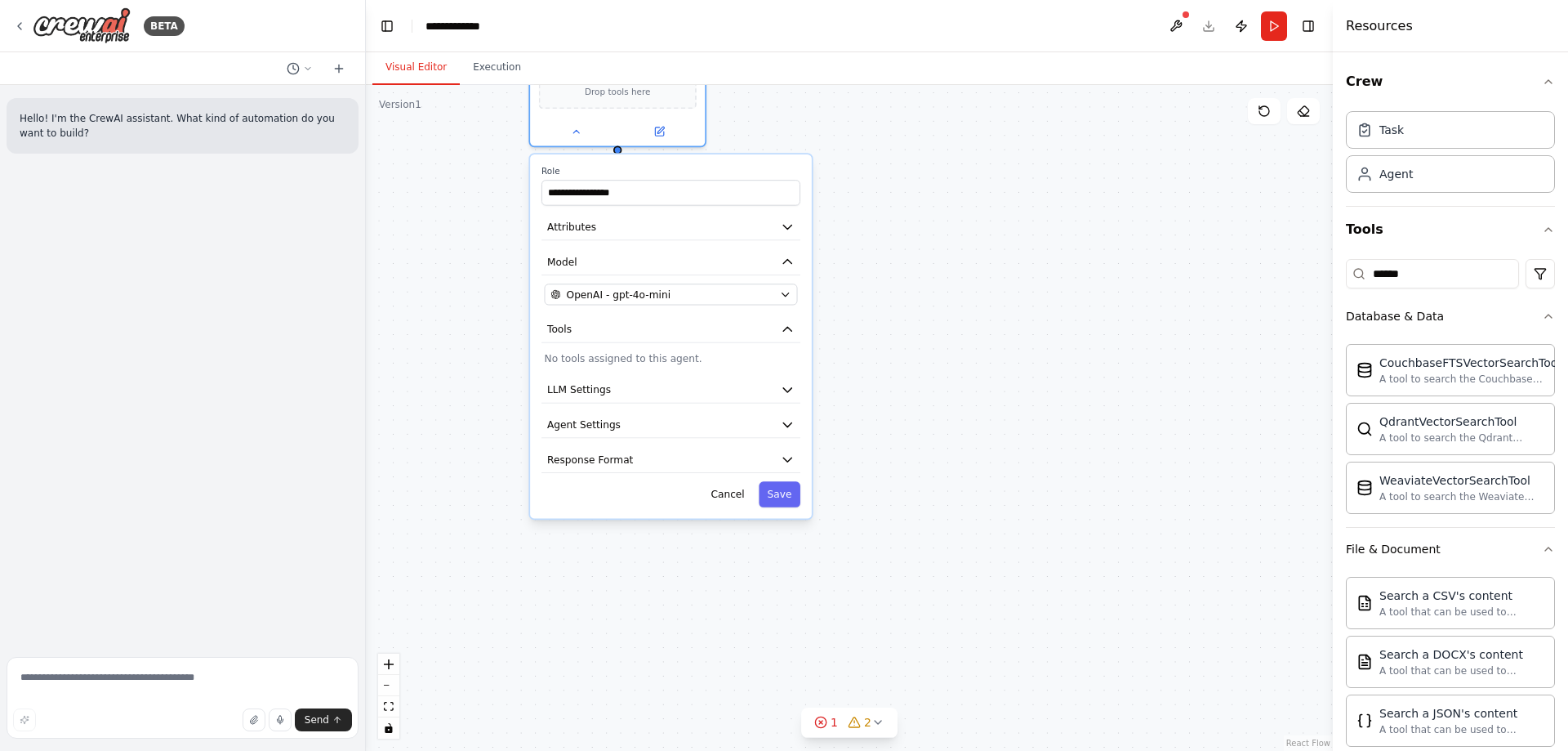
click at [676, 362] on p "No tools assigned to this agent." at bounding box center [671, 358] width 253 height 14
click at [1396, 280] on input "******" at bounding box center [1433, 273] width 173 height 29
click at [1264, 273] on div "**********" at bounding box center [784, 375] width 1568 height 751
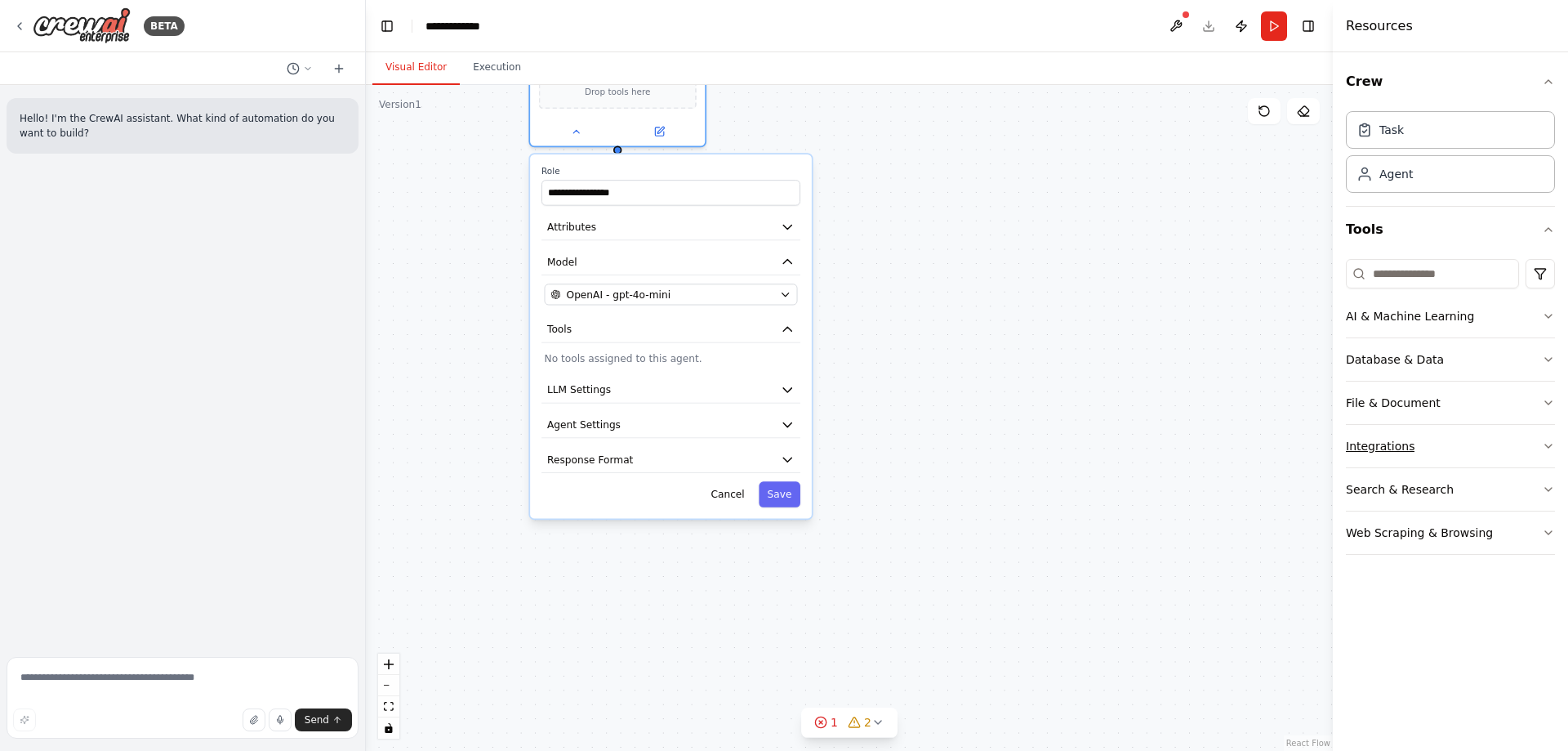
click at [1552, 448] on icon "button" at bounding box center [1549, 447] width 13 height 13
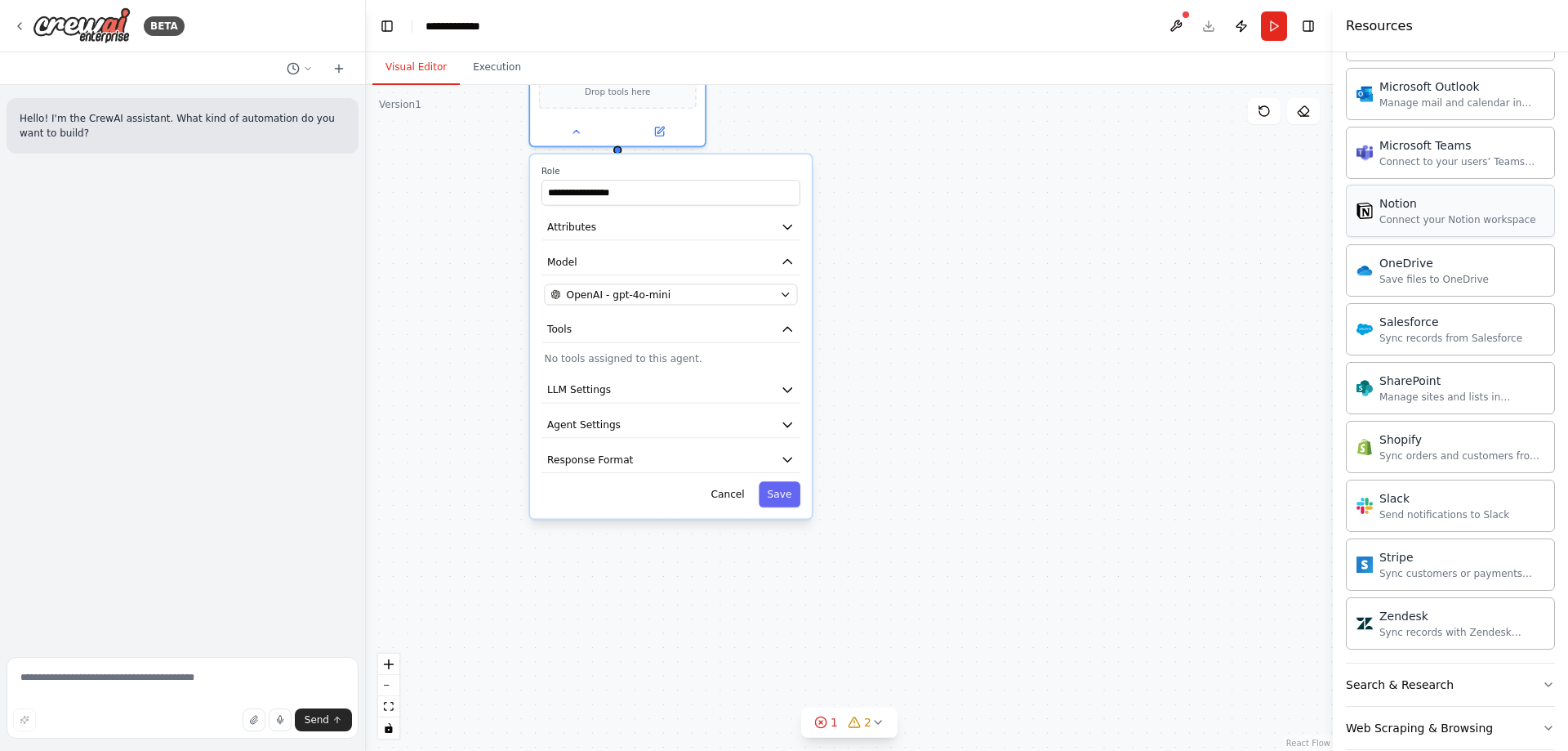
scroll to position [1137, 0]
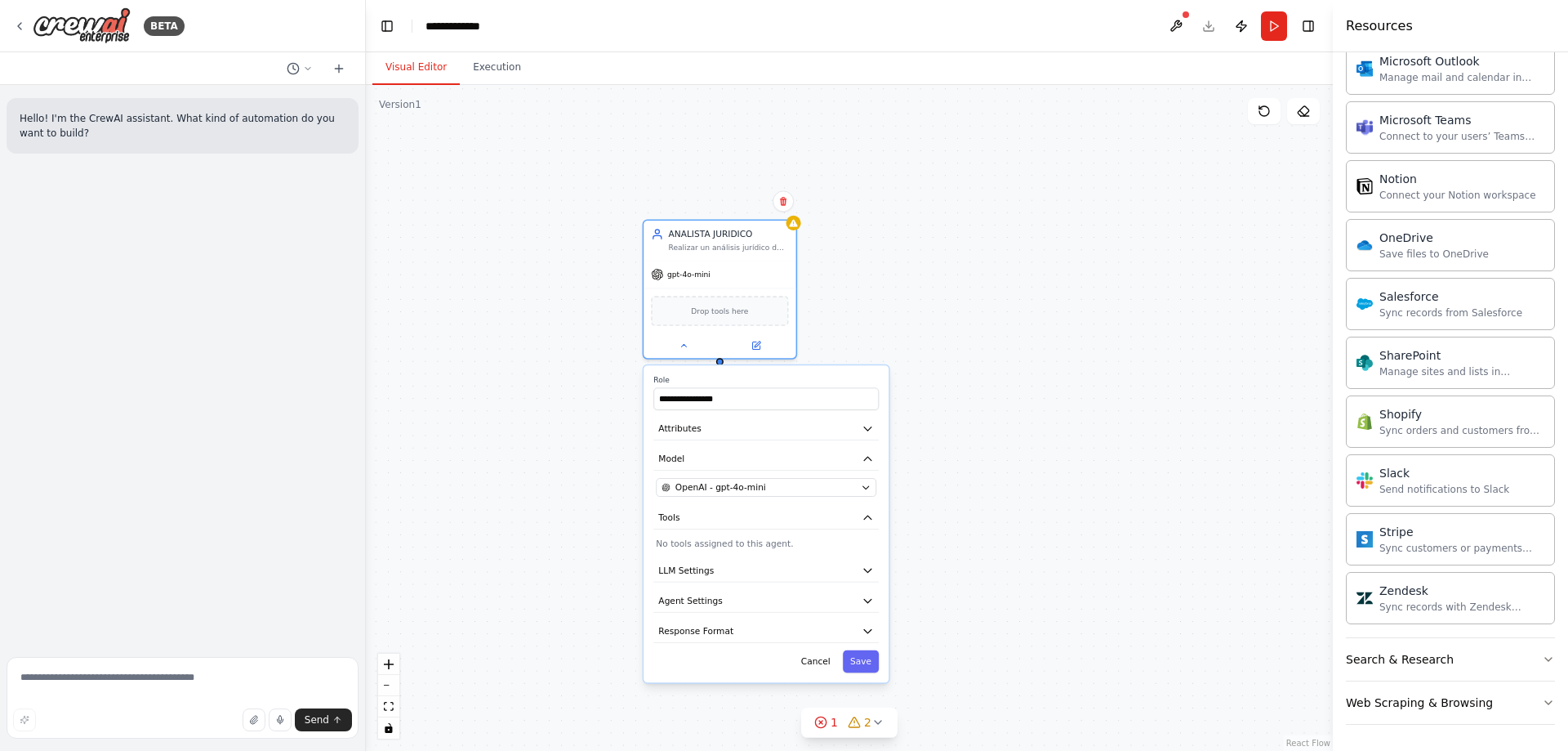
drag, startPoint x: 1039, startPoint y: 366, endPoint x: 1092, endPoint y: 532, distance: 174.3
click at [1092, 532] on div "**********" at bounding box center [849, 418] width 967 height 666
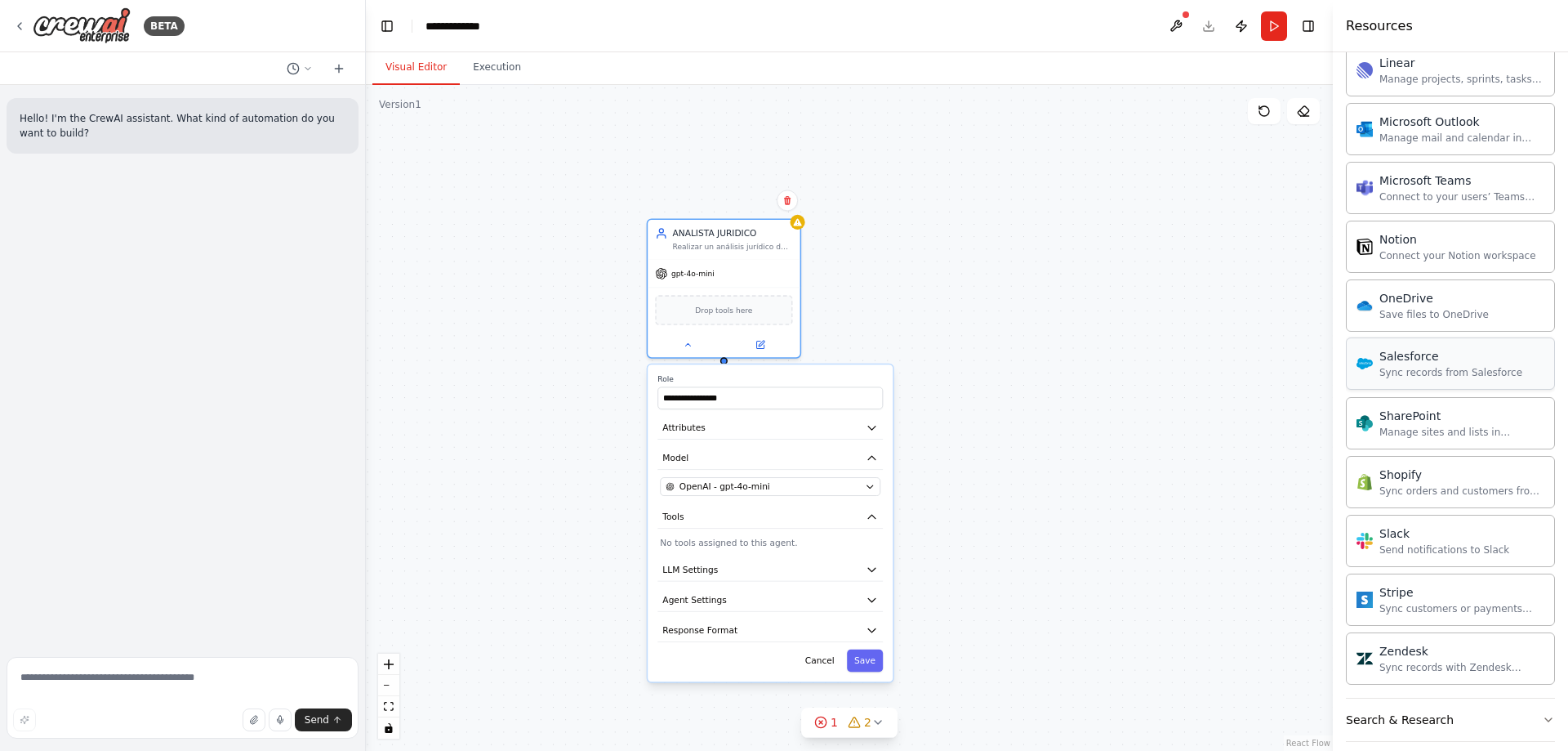
scroll to position [974, 0]
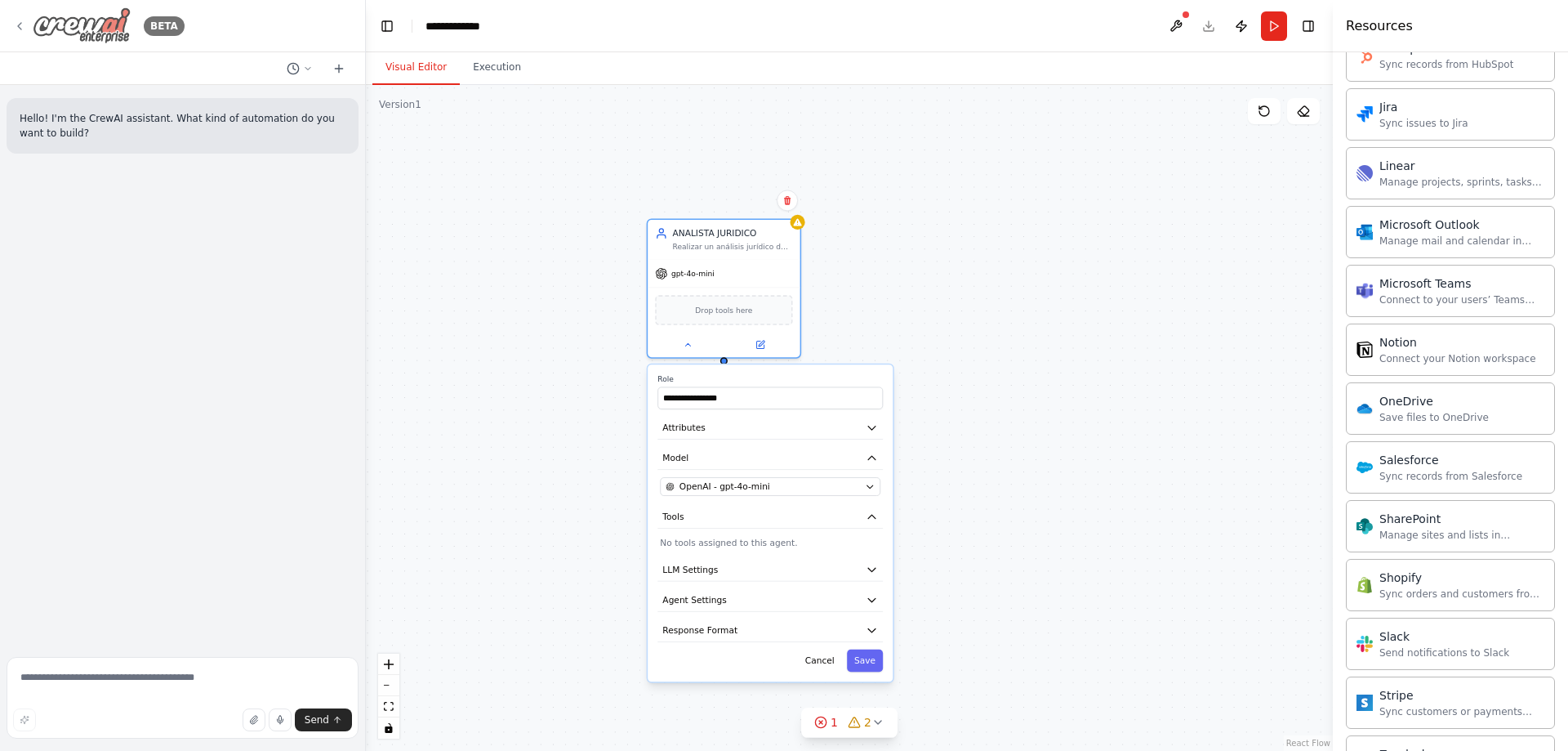
click at [22, 24] on icon at bounding box center [20, 26] width 13 height 13
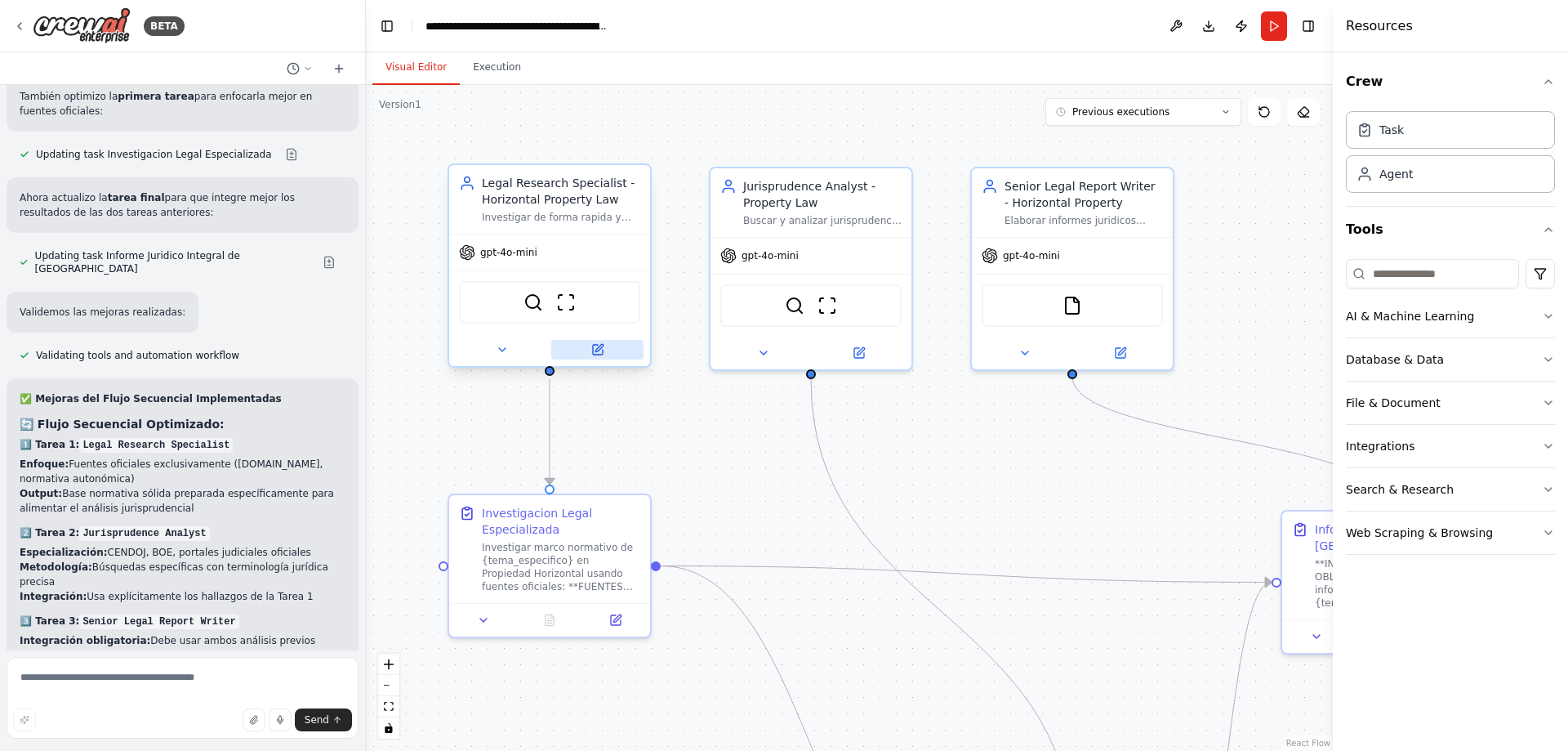
scroll to position [5173, 0]
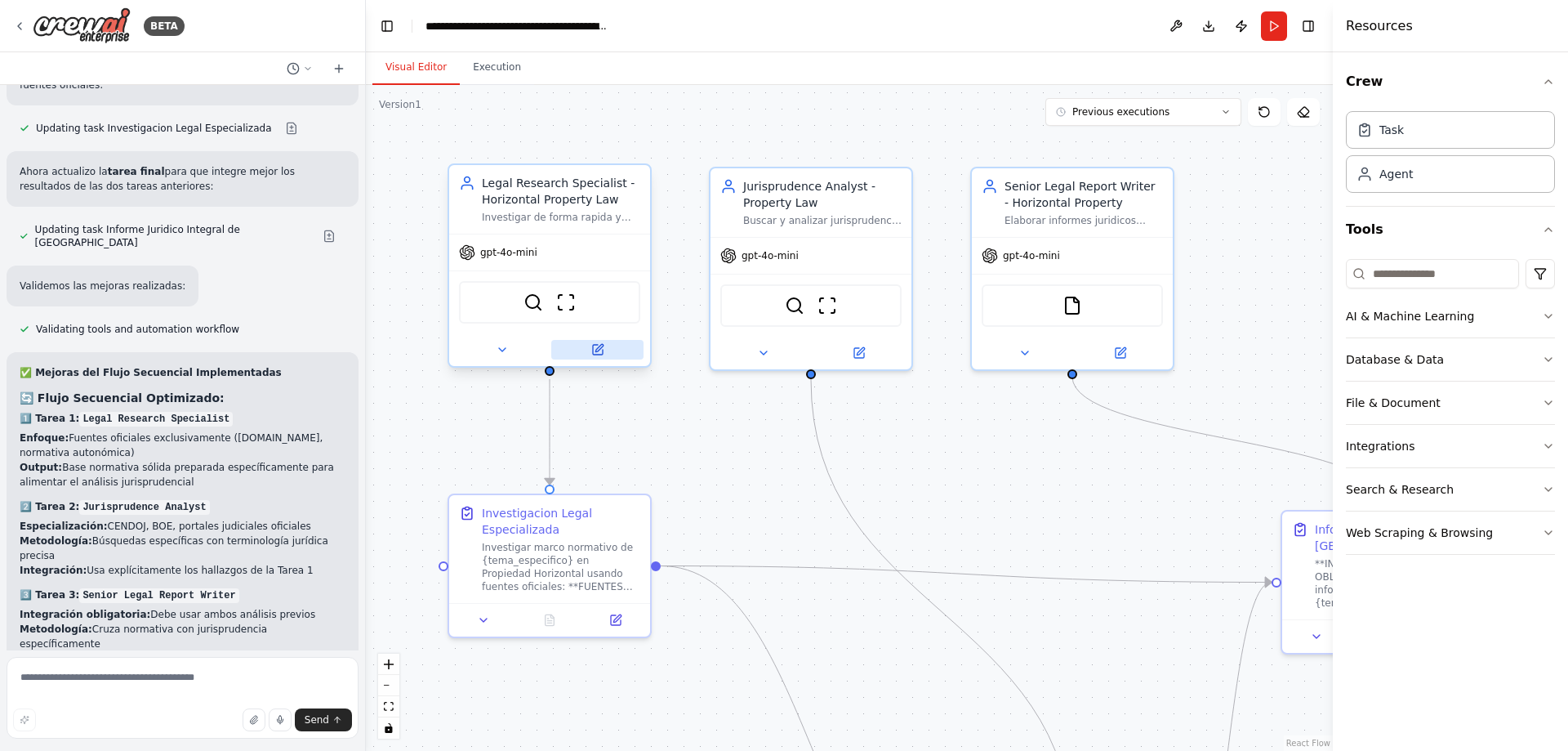
click at [597, 354] on icon at bounding box center [598, 350] width 10 height 10
click at [18, 22] on icon at bounding box center [20, 26] width 13 height 13
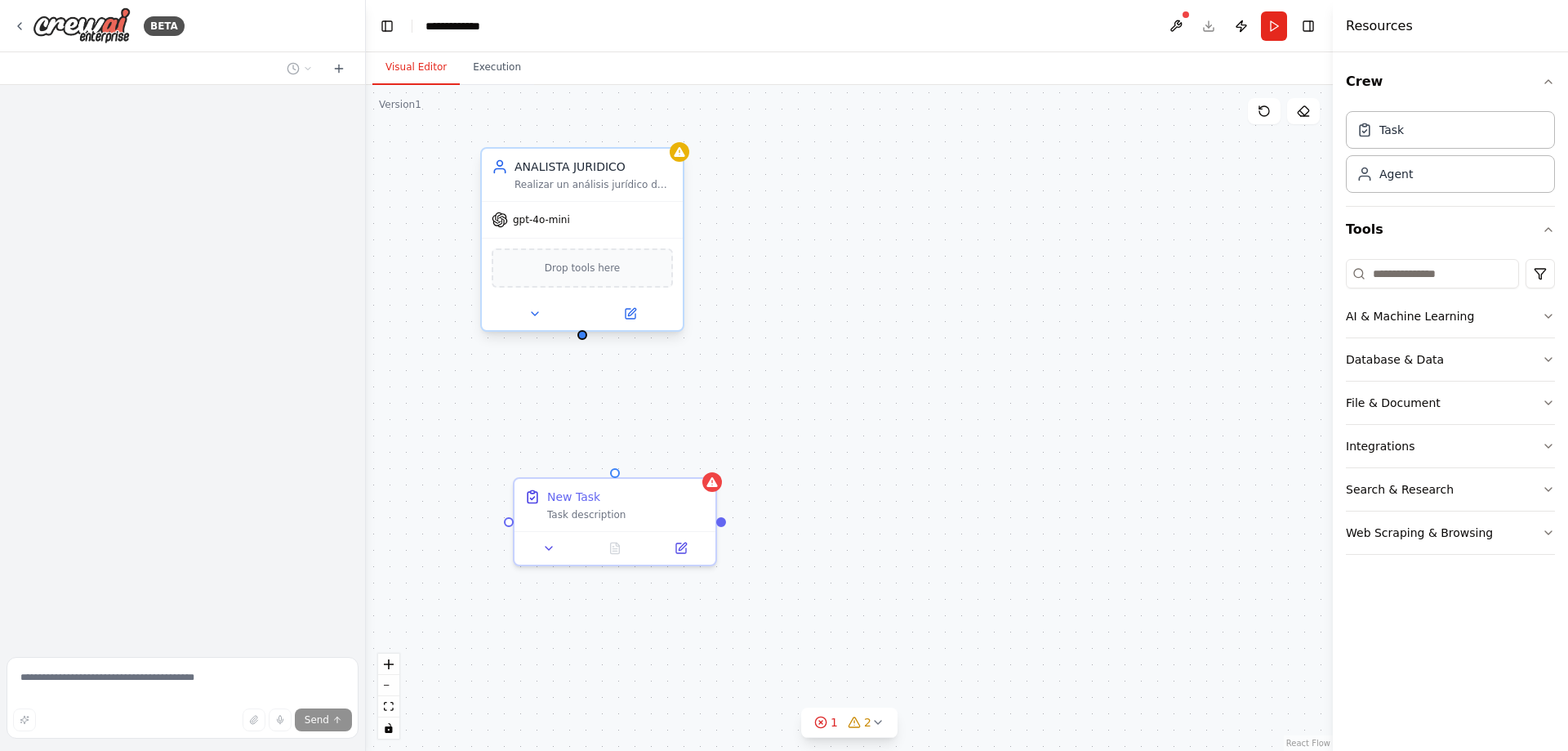
click at [631, 325] on div at bounding box center [582, 314] width 201 height 33
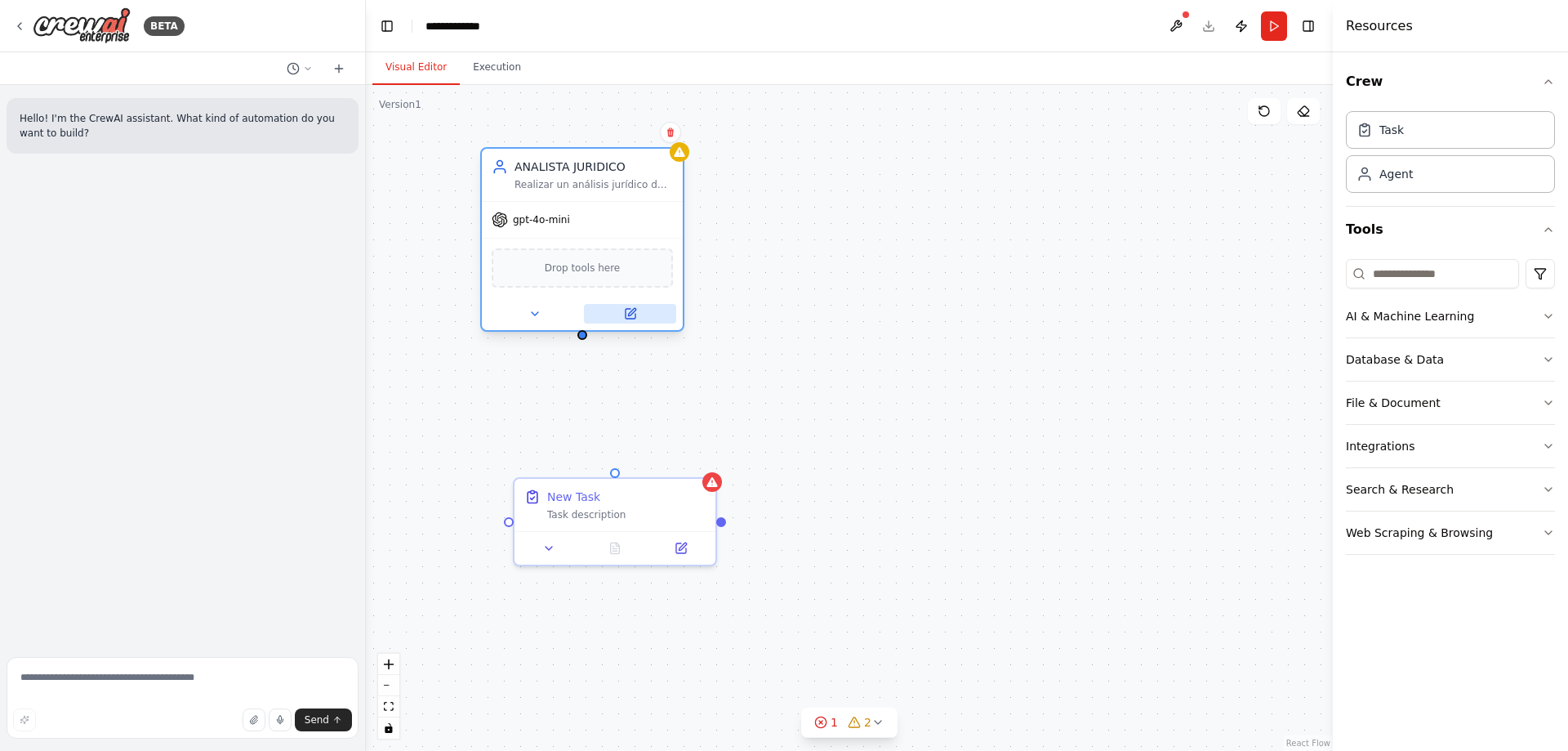
click at [630, 316] on icon at bounding box center [631, 314] width 10 height 10
drag, startPoint x: 1413, startPoint y: 259, endPoint x: 1403, endPoint y: 271, distance: 15.6
click at [1411, 259] on input at bounding box center [1433, 273] width 173 height 29
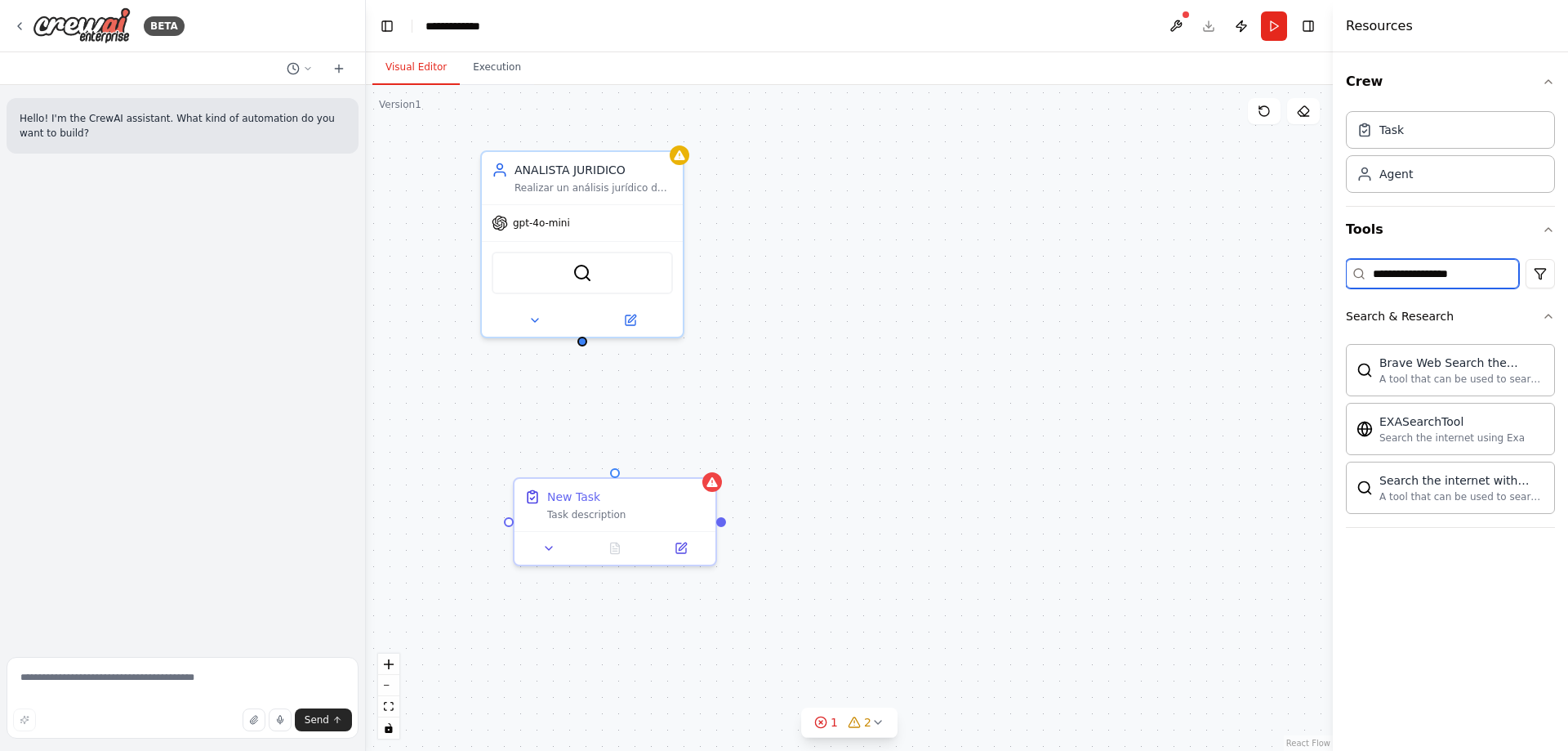
drag, startPoint x: 1480, startPoint y: 278, endPoint x: 1264, endPoint y: 276, distance: 216.0
click at [1272, 278] on div "**********" at bounding box center [784, 375] width 1568 height 751
click at [1416, 275] on input "****" at bounding box center [1433, 273] width 173 height 29
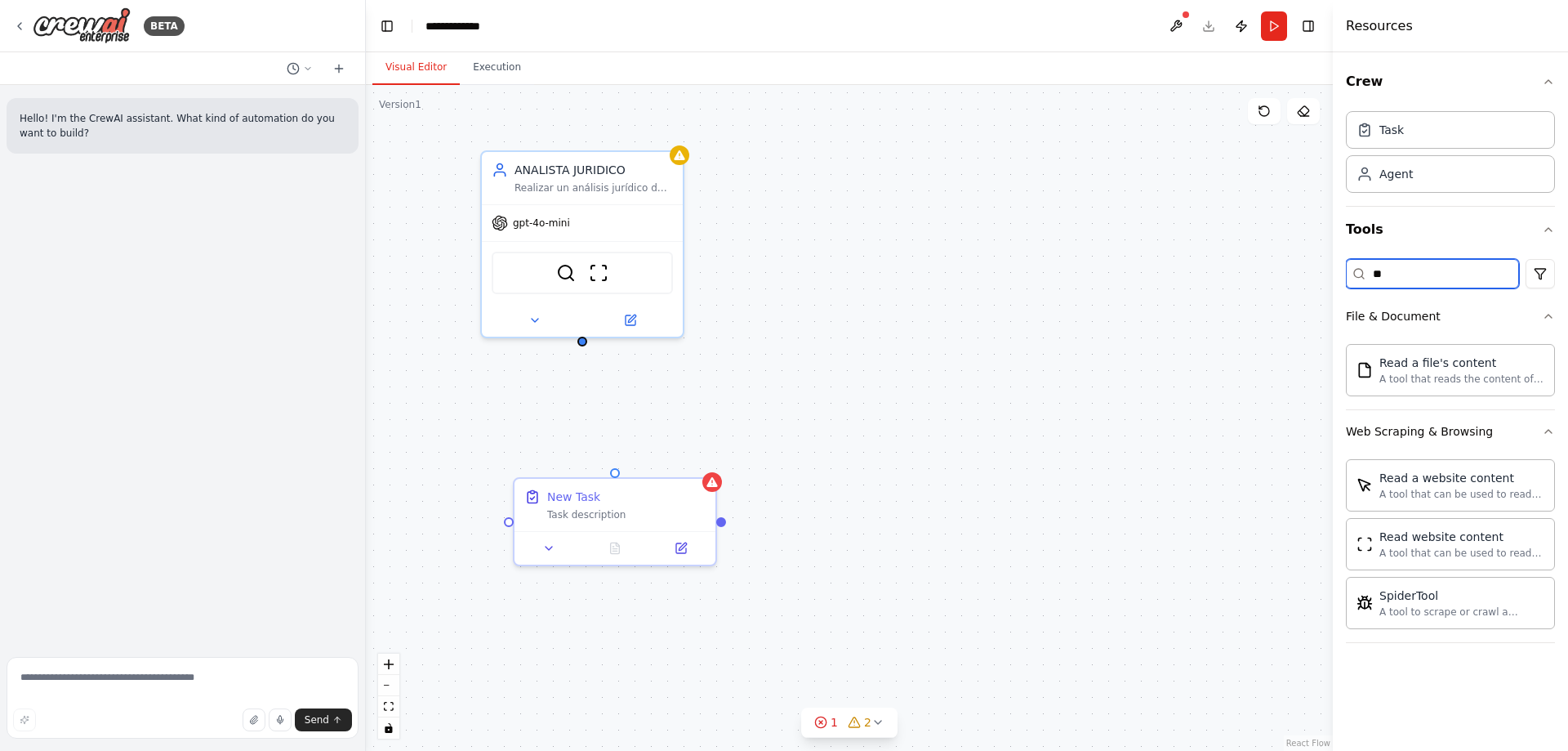
type input "*"
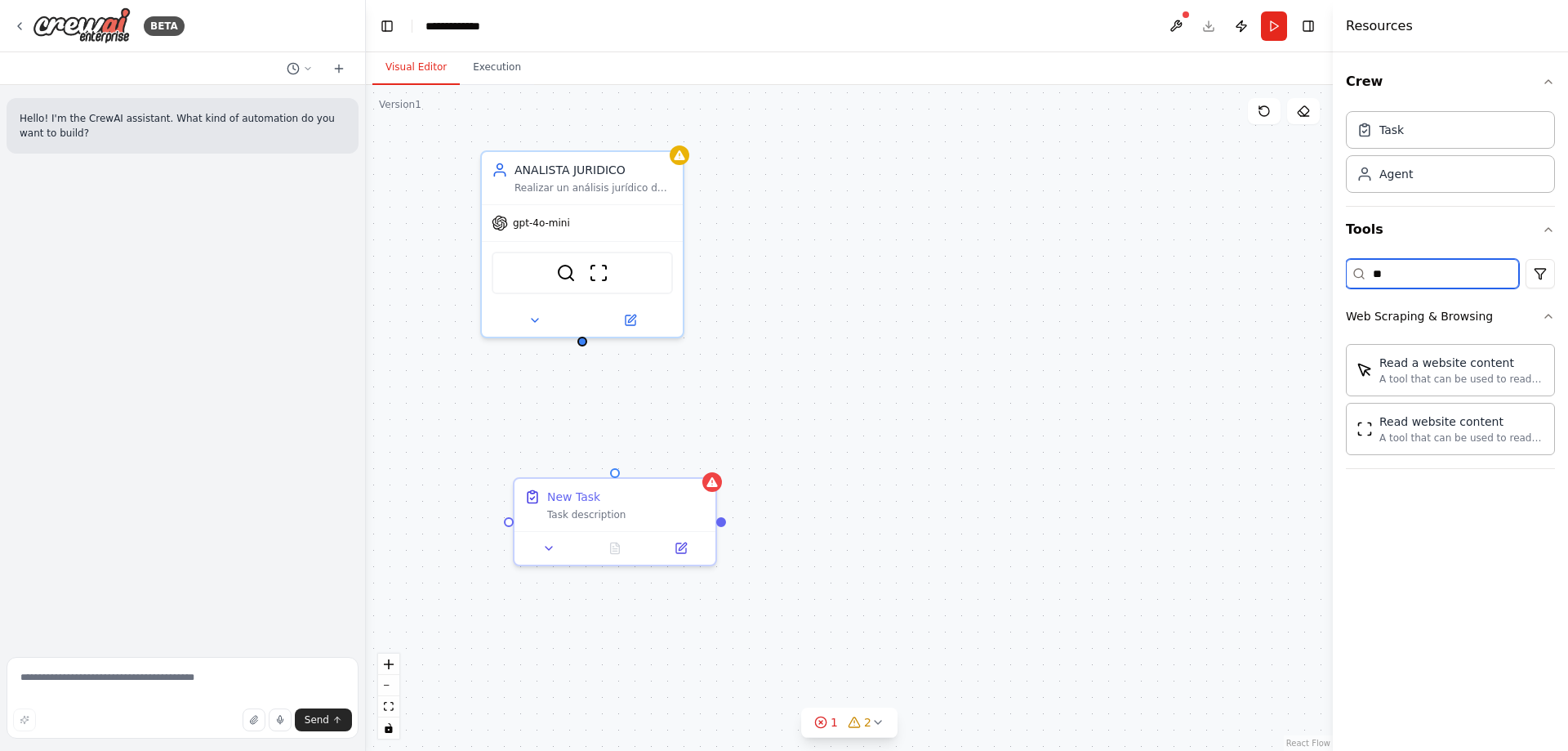
type input "*"
type input "**********"
drag, startPoint x: 1477, startPoint y: 278, endPoint x: 1091, endPoint y: 256, distance: 386.6
click at [1156, 266] on div "**********" at bounding box center [784, 375] width 1568 height 751
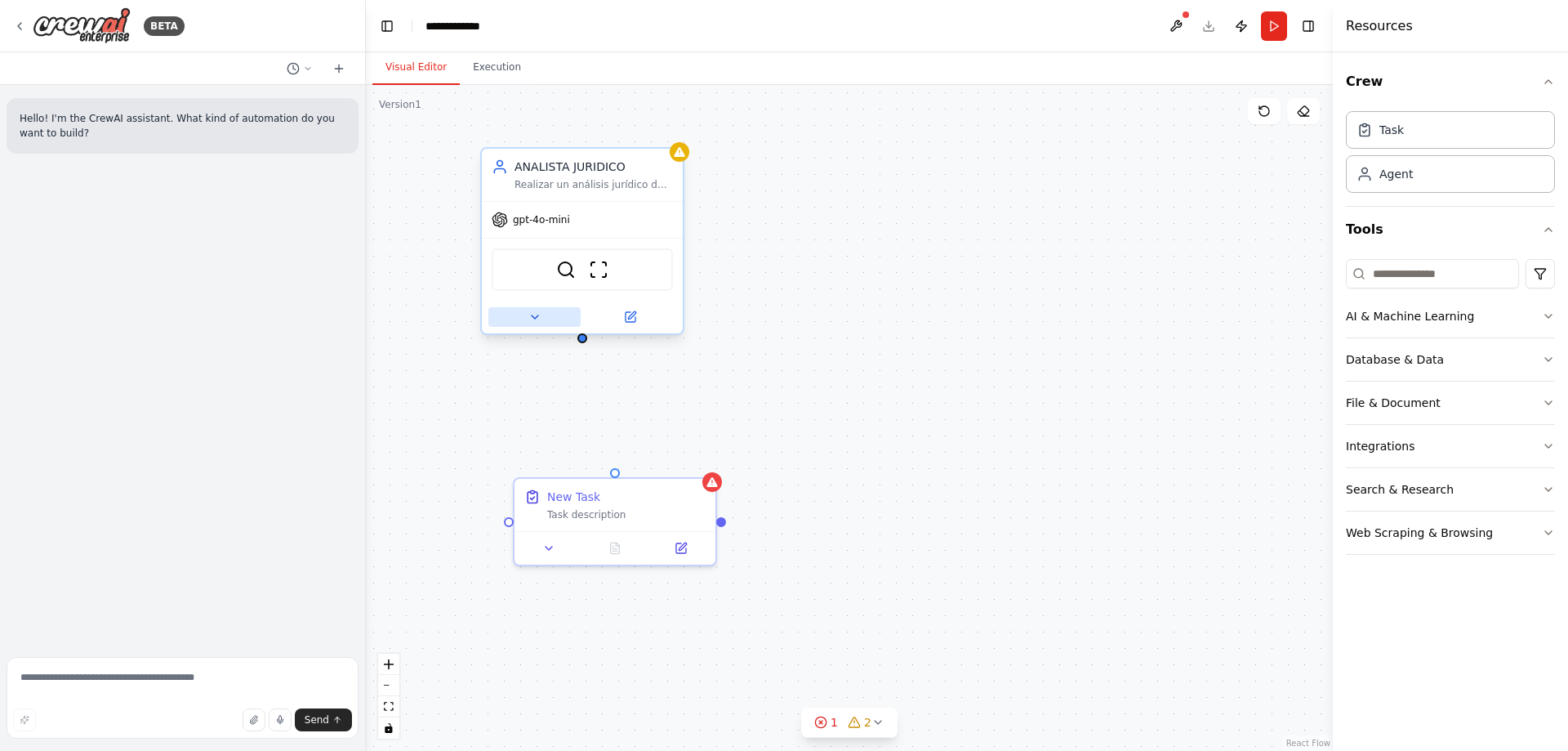
click at [527, 315] on button at bounding box center [535, 316] width 92 height 19
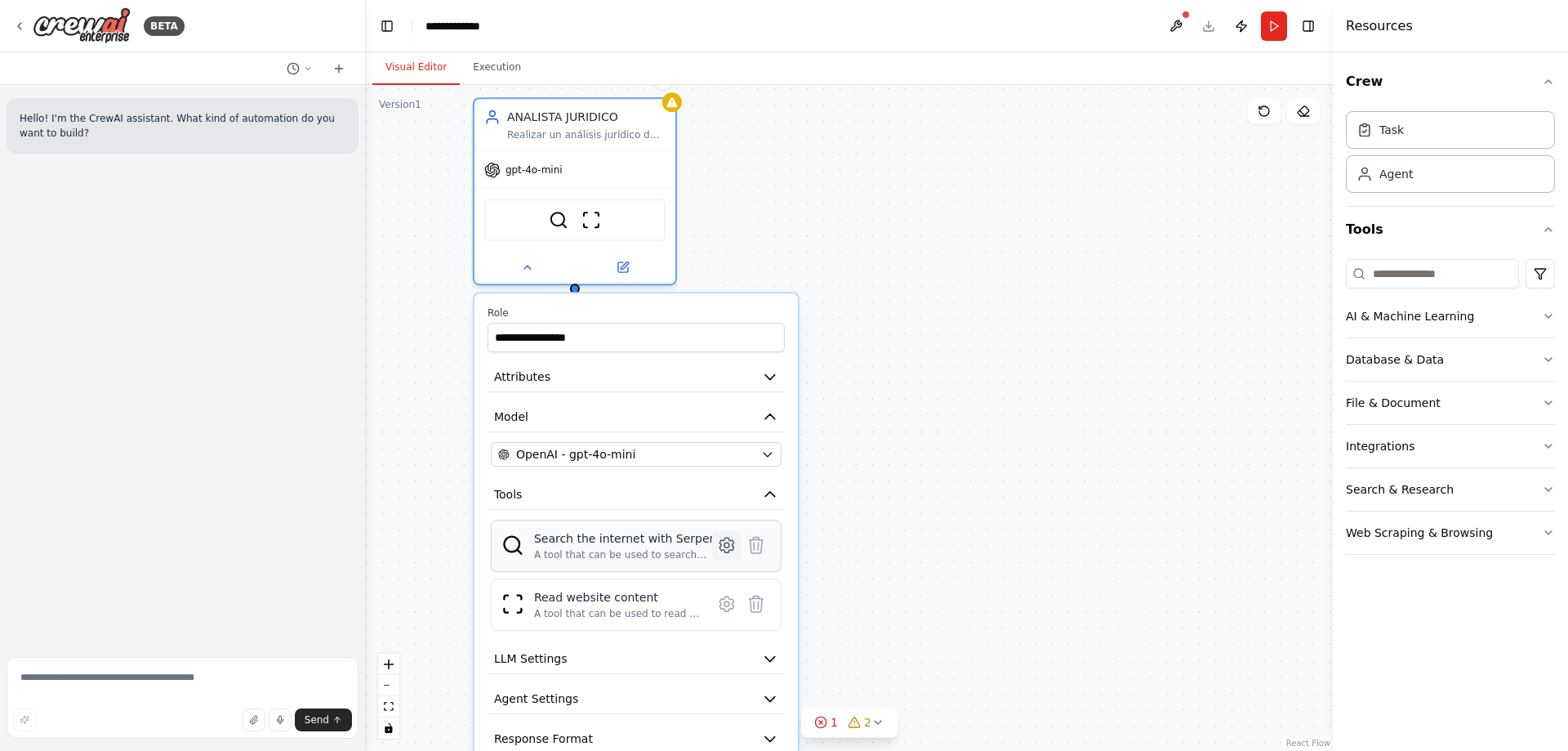
click at [731, 547] on icon at bounding box center [726, 544] width 14 height 14
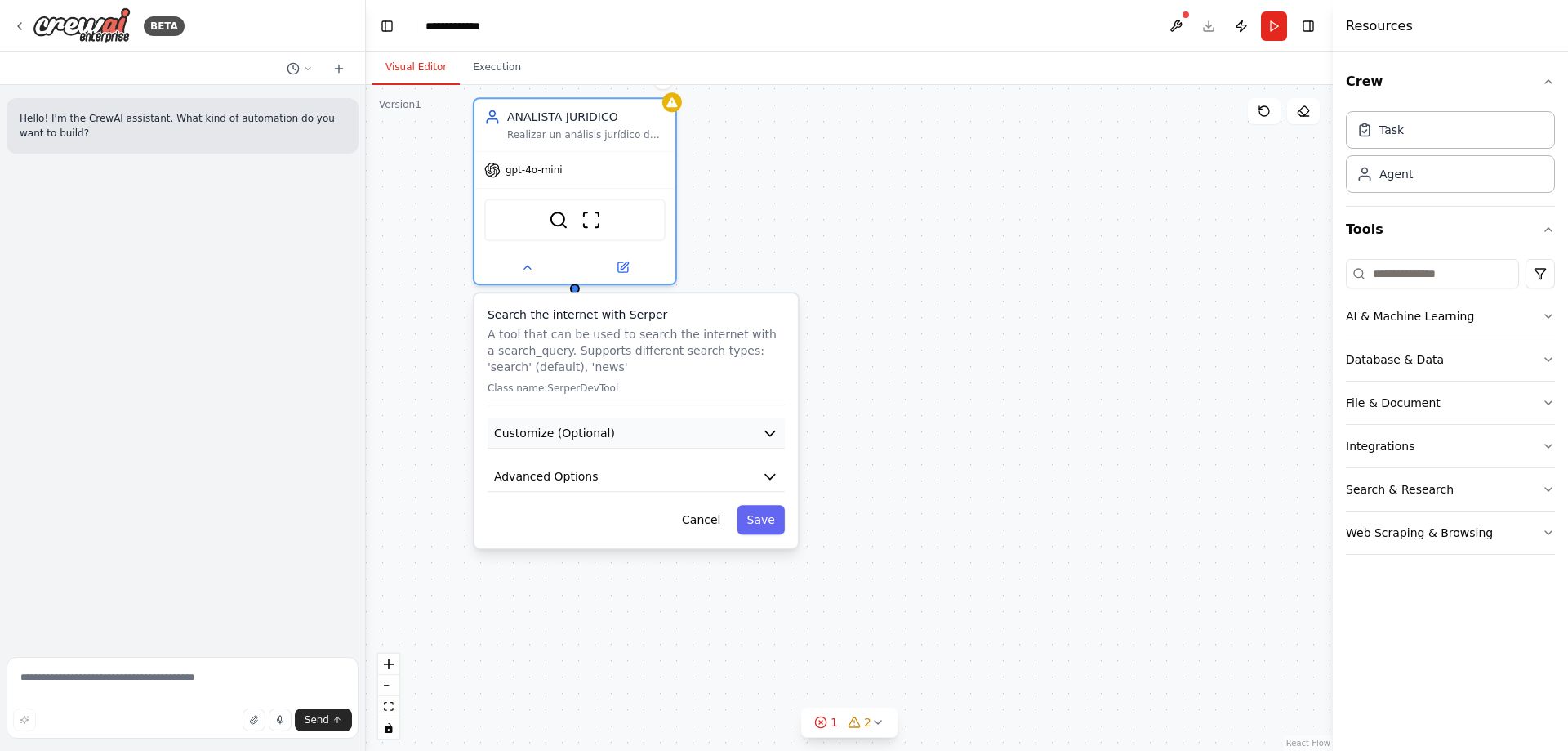
click at [778, 436] on icon "button" at bounding box center [769, 432] width 16 height 16
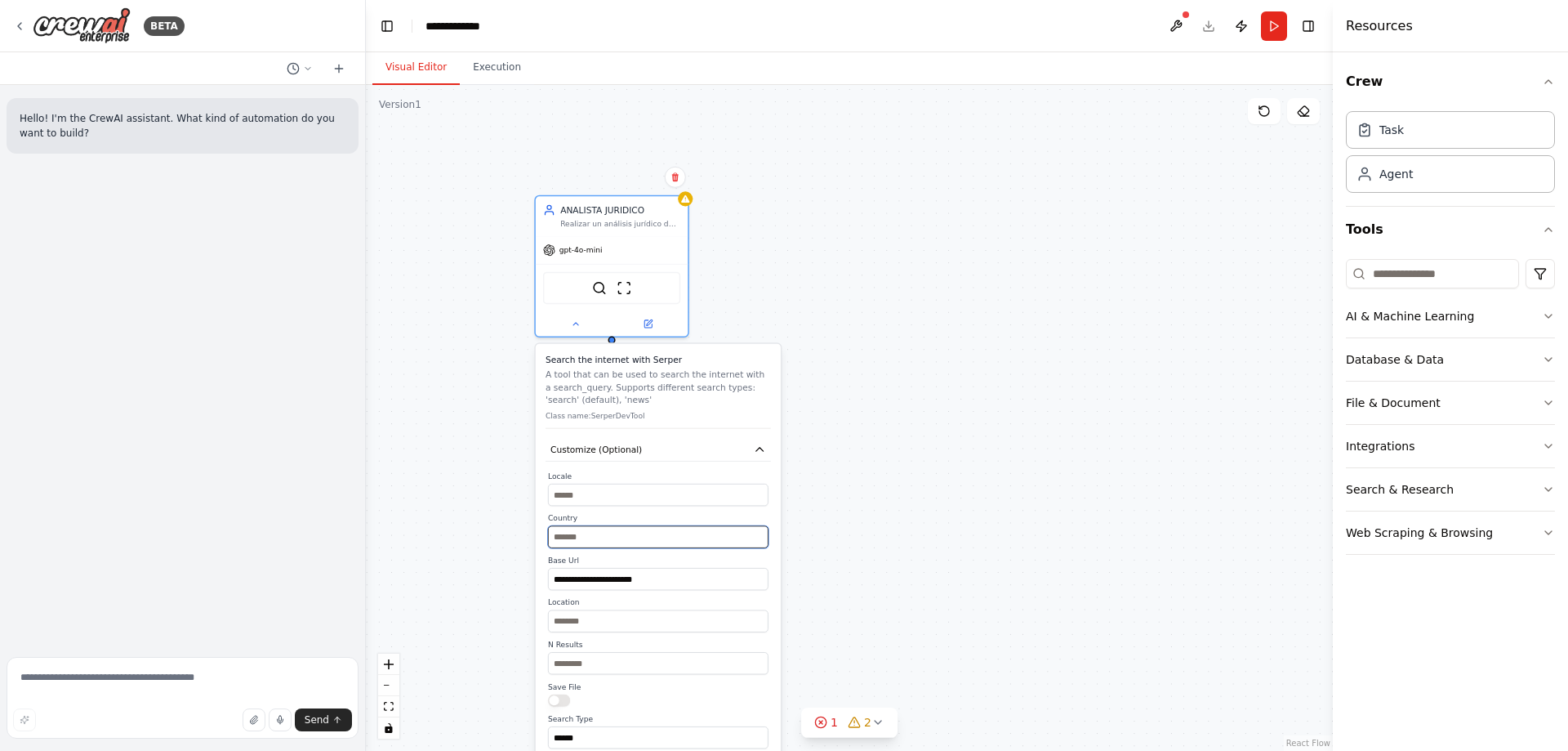
click at [597, 542] on input "text" at bounding box center [658, 537] width 220 height 22
click at [601, 501] on input "text" at bounding box center [658, 494] width 220 height 22
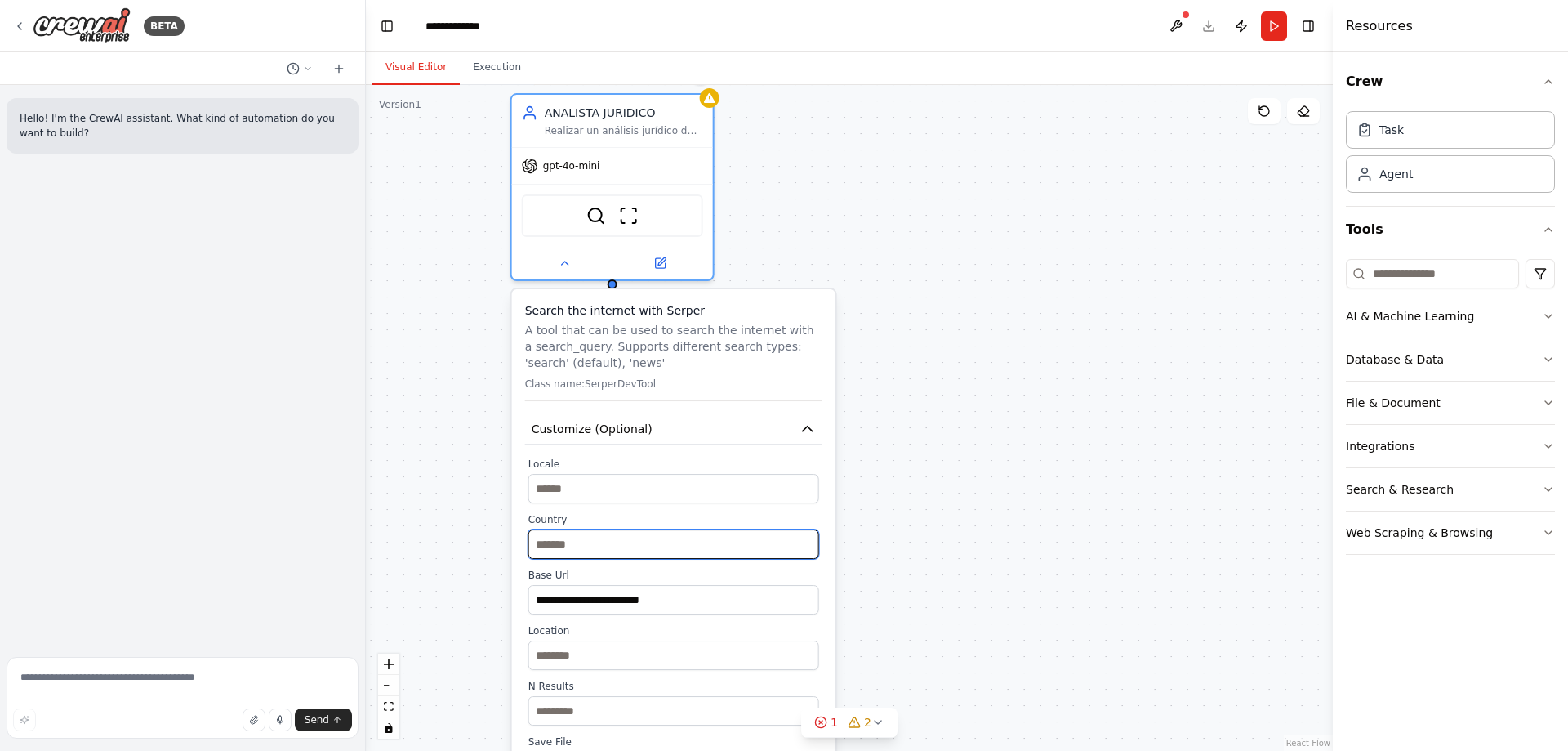
click at [593, 556] on input "text" at bounding box center [674, 544] width 291 height 29
type input "******"
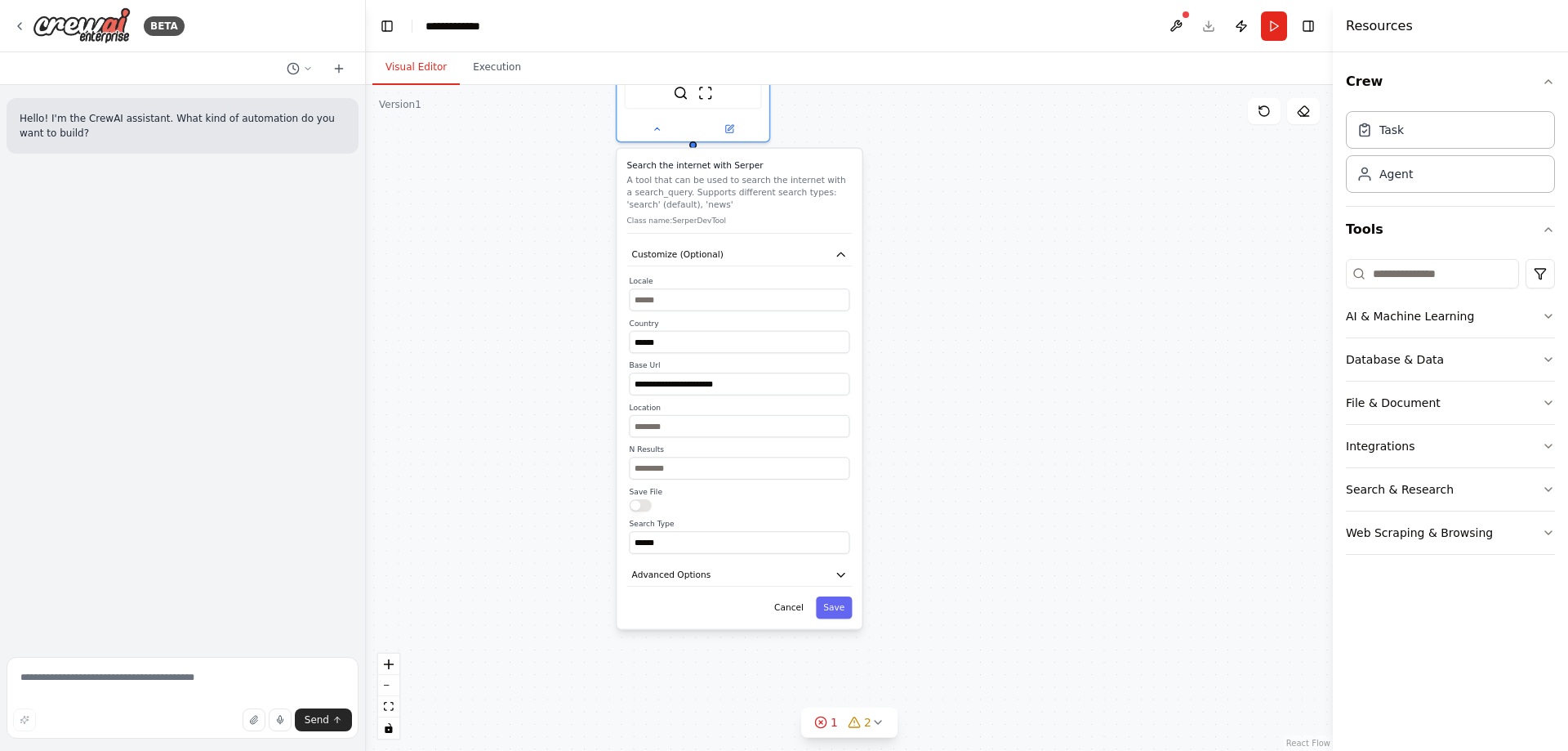
drag, startPoint x: 899, startPoint y: 543, endPoint x: 993, endPoint y: 282, distance: 277.4
click at [993, 282] on div "**********" at bounding box center [849, 418] width 967 height 666
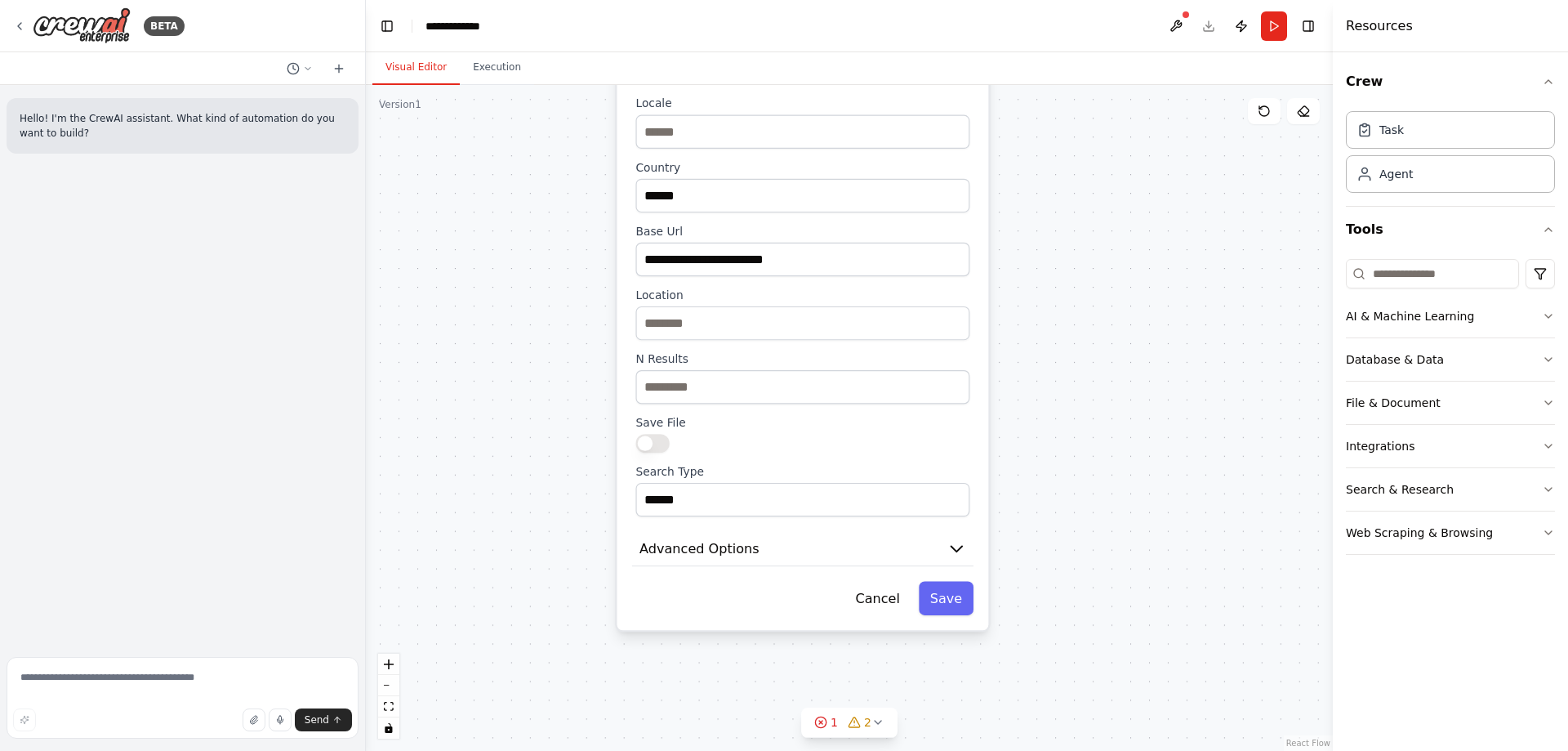
drag, startPoint x: 1152, startPoint y: 210, endPoint x: 1152, endPoint y: 287, distance: 77.0
click at [1152, 287] on div "**********" at bounding box center [849, 418] width 967 height 666
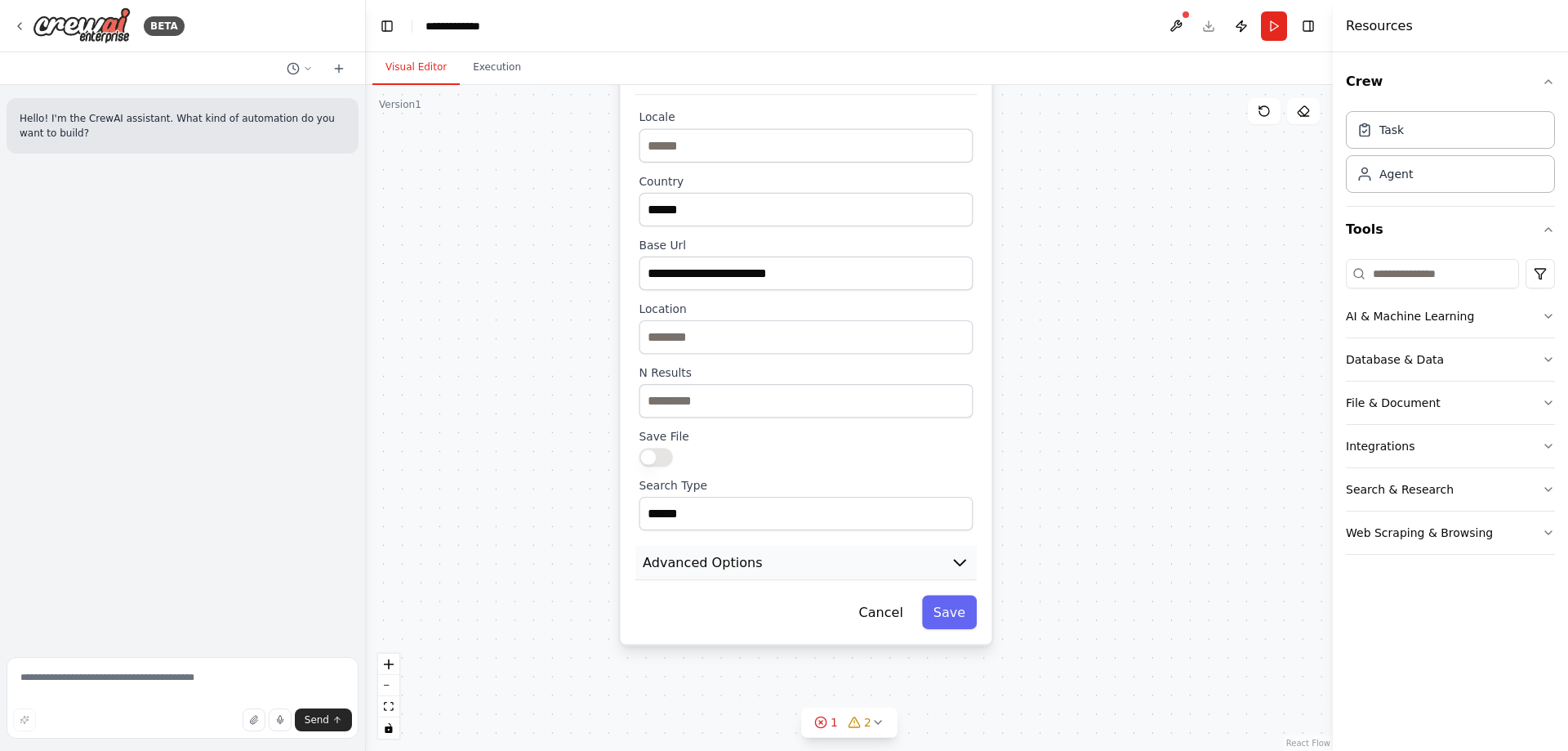
click at [964, 570] on icon "button" at bounding box center [960, 563] width 18 height 19
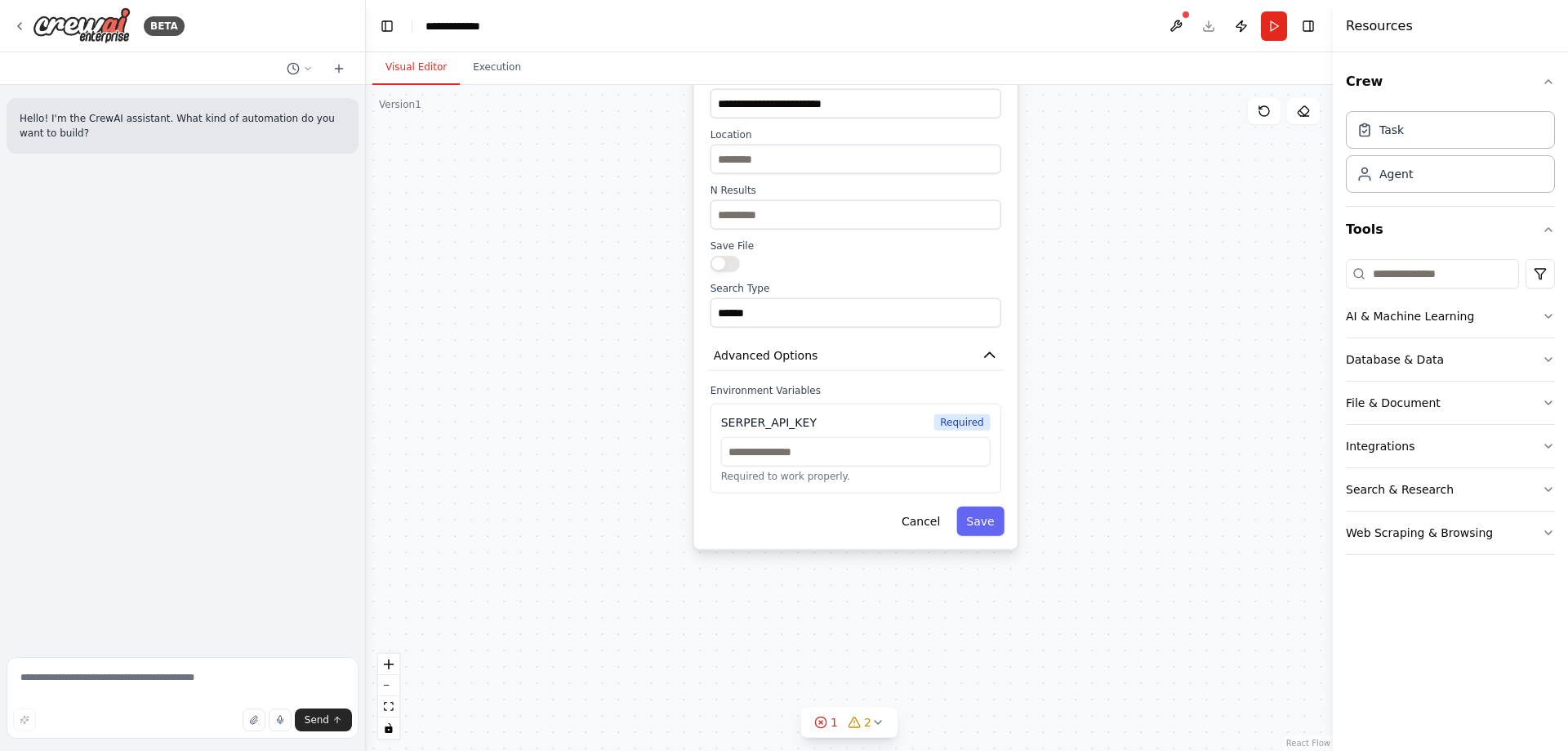
drag, startPoint x: 1066, startPoint y: 556, endPoint x: 1082, endPoint y: 349, distance: 207.6
click at [1082, 349] on div "**********" at bounding box center [849, 418] width 967 height 666
click at [995, 346] on button "Advanced Options" at bounding box center [856, 356] width 298 height 30
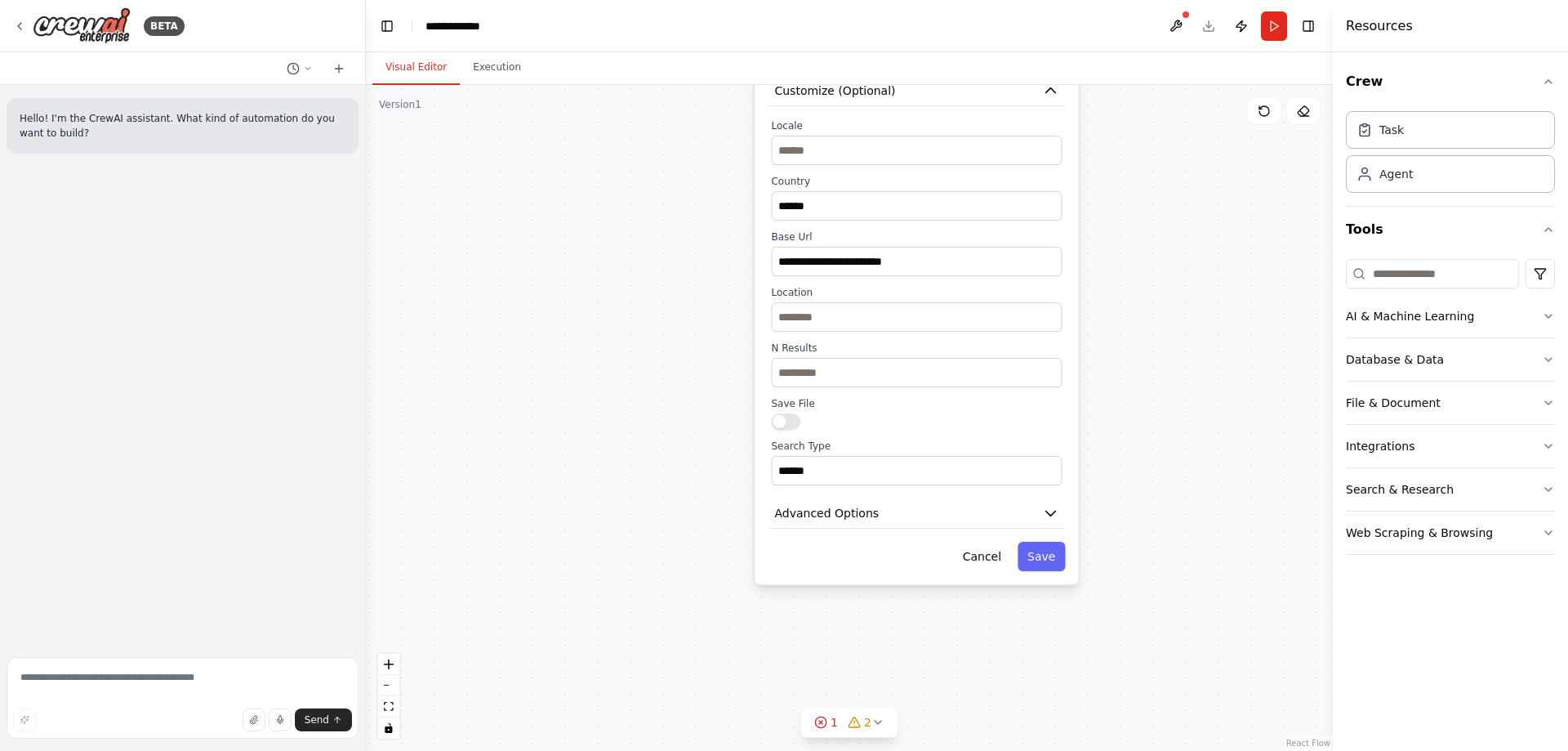
drag, startPoint x: 1135, startPoint y: 276, endPoint x: 1148, endPoint y: 439, distance: 163.5
click at [1170, 443] on div "**********" at bounding box center [849, 418] width 967 height 666
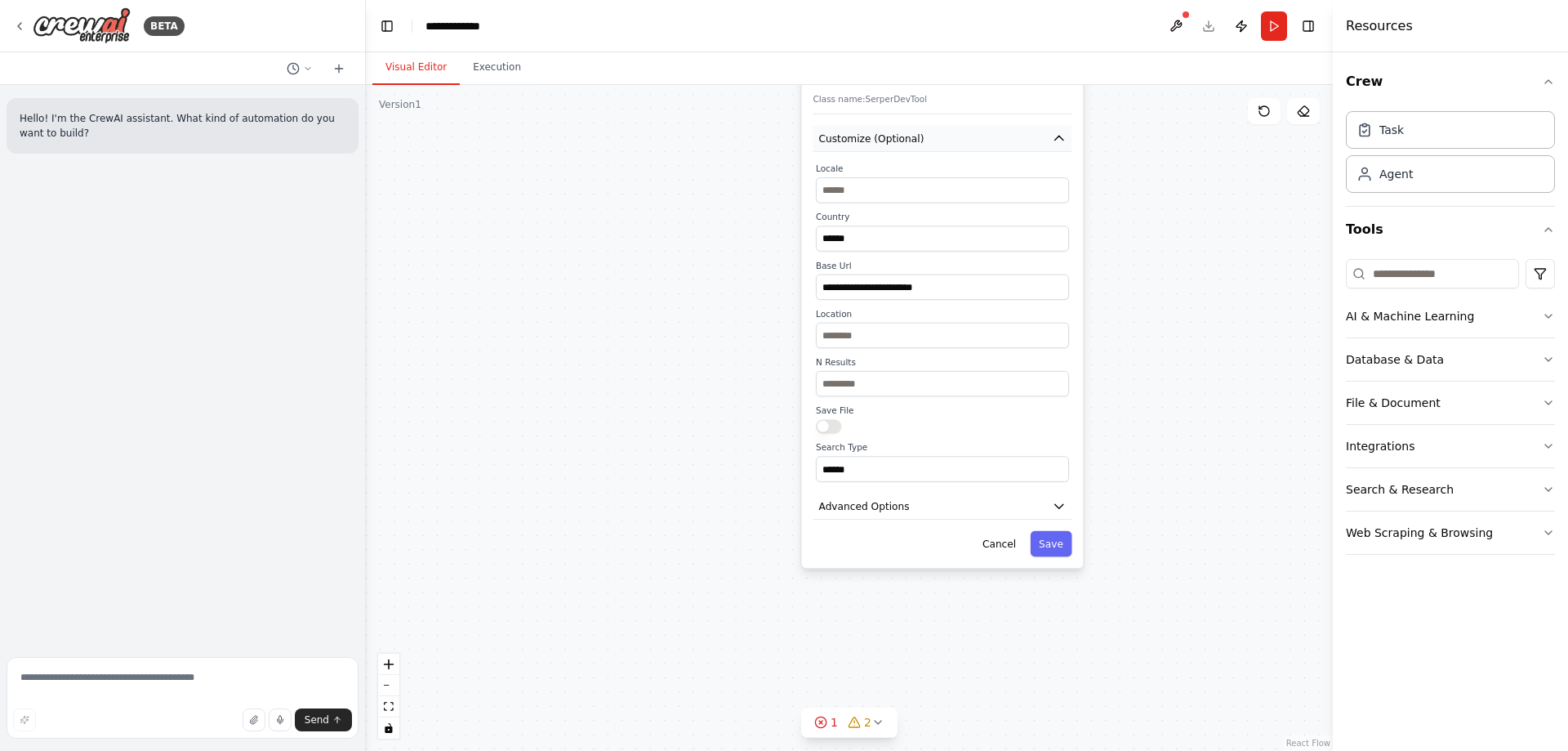
click at [1057, 142] on icon "button" at bounding box center [1059, 138] width 14 height 14
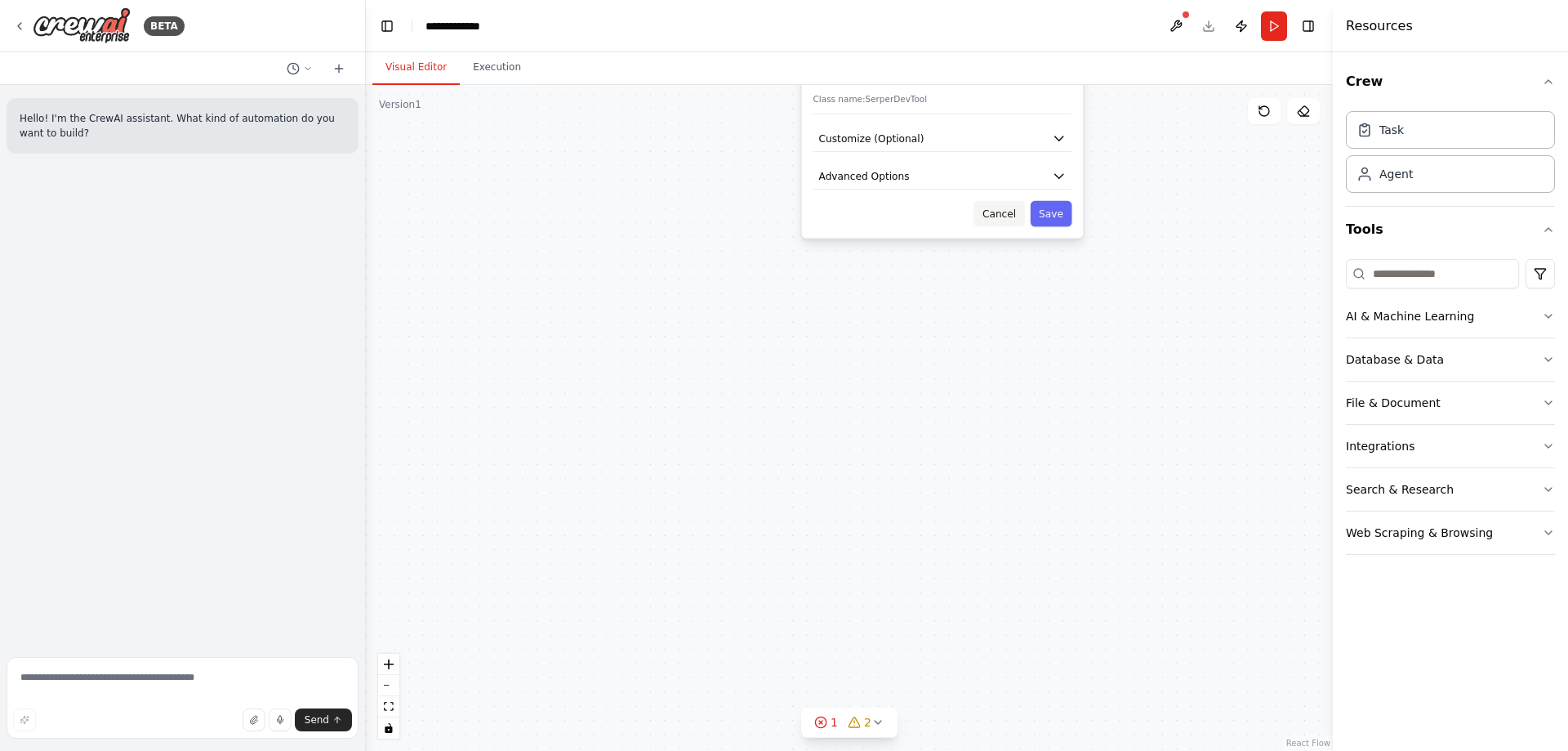
click at [1019, 225] on button "Cancel" at bounding box center [999, 214] width 50 height 25
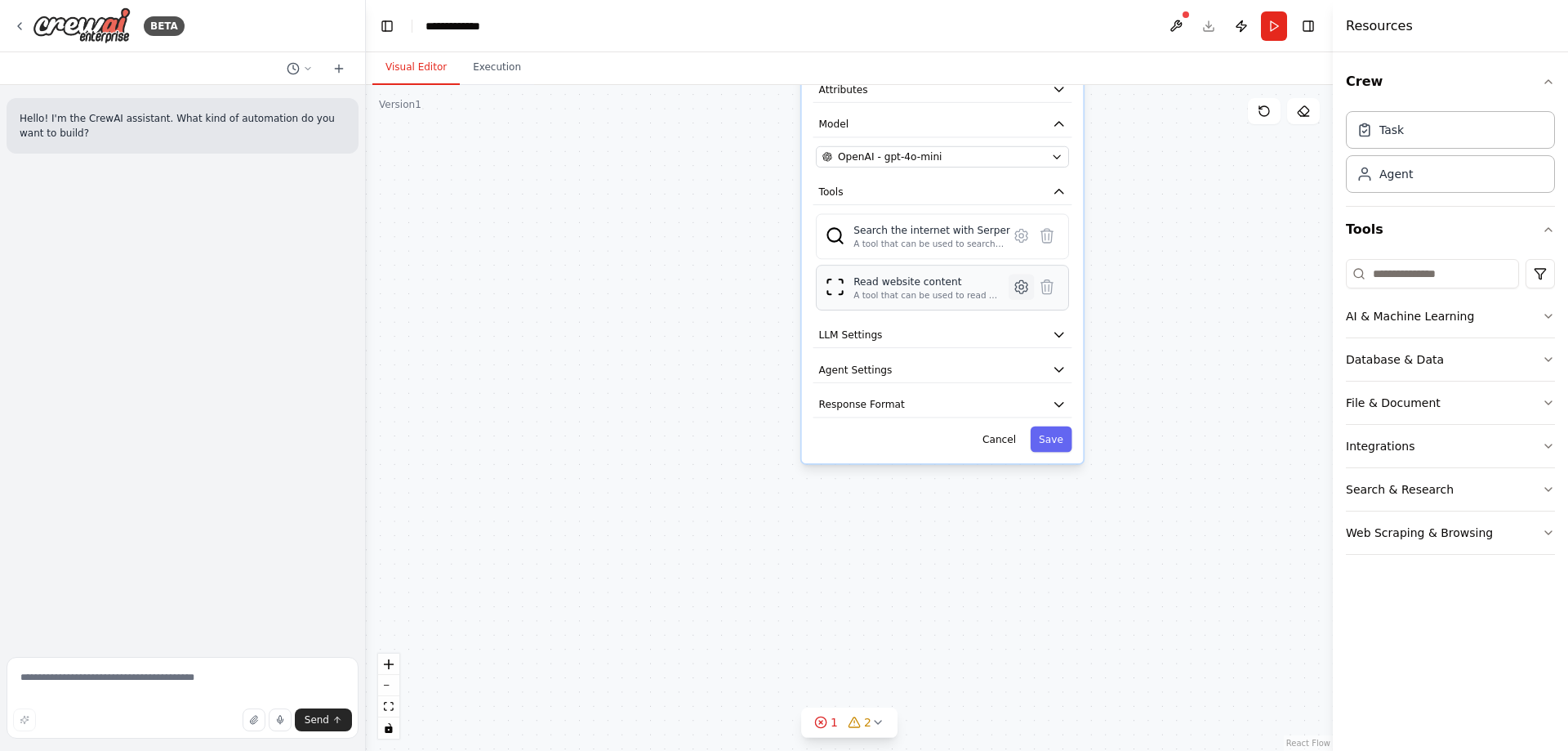
click at [1021, 289] on icon at bounding box center [1022, 287] width 4 height 4
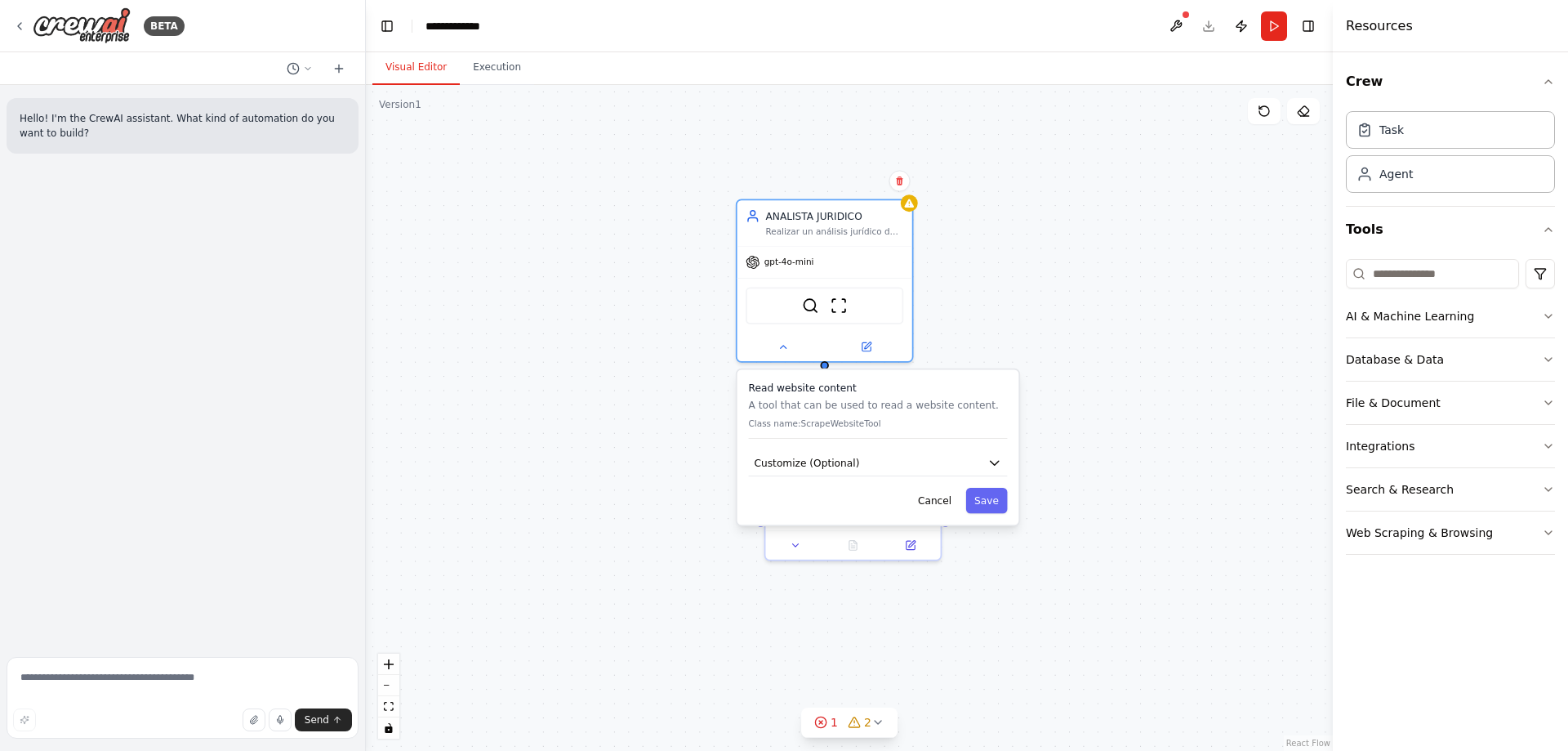
drag, startPoint x: 1031, startPoint y: 329, endPoint x: 966, endPoint y: 681, distance: 358.0
click at [966, 681] on div "**********" at bounding box center [849, 418] width 967 height 666
click at [991, 459] on icon "button" at bounding box center [995, 463] width 14 height 14
click at [992, 458] on icon "button" at bounding box center [995, 463] width 14 height 14
click at [942, 499] on button "Cancel" at bounding box center [934, 500] width 50 height 25
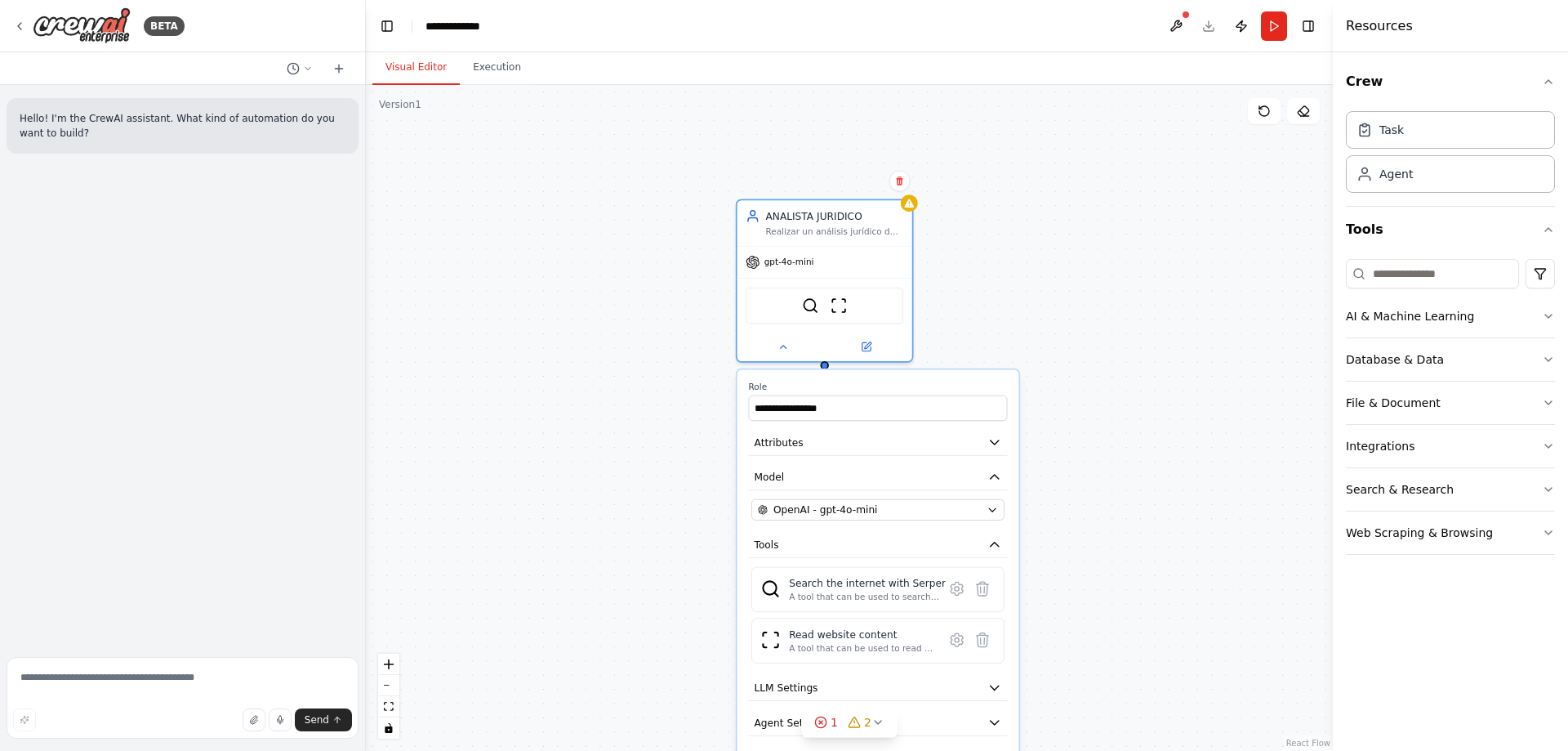
click at [1118, 325] on div "**********" at bounding box center [849, 418] width 967 height 666
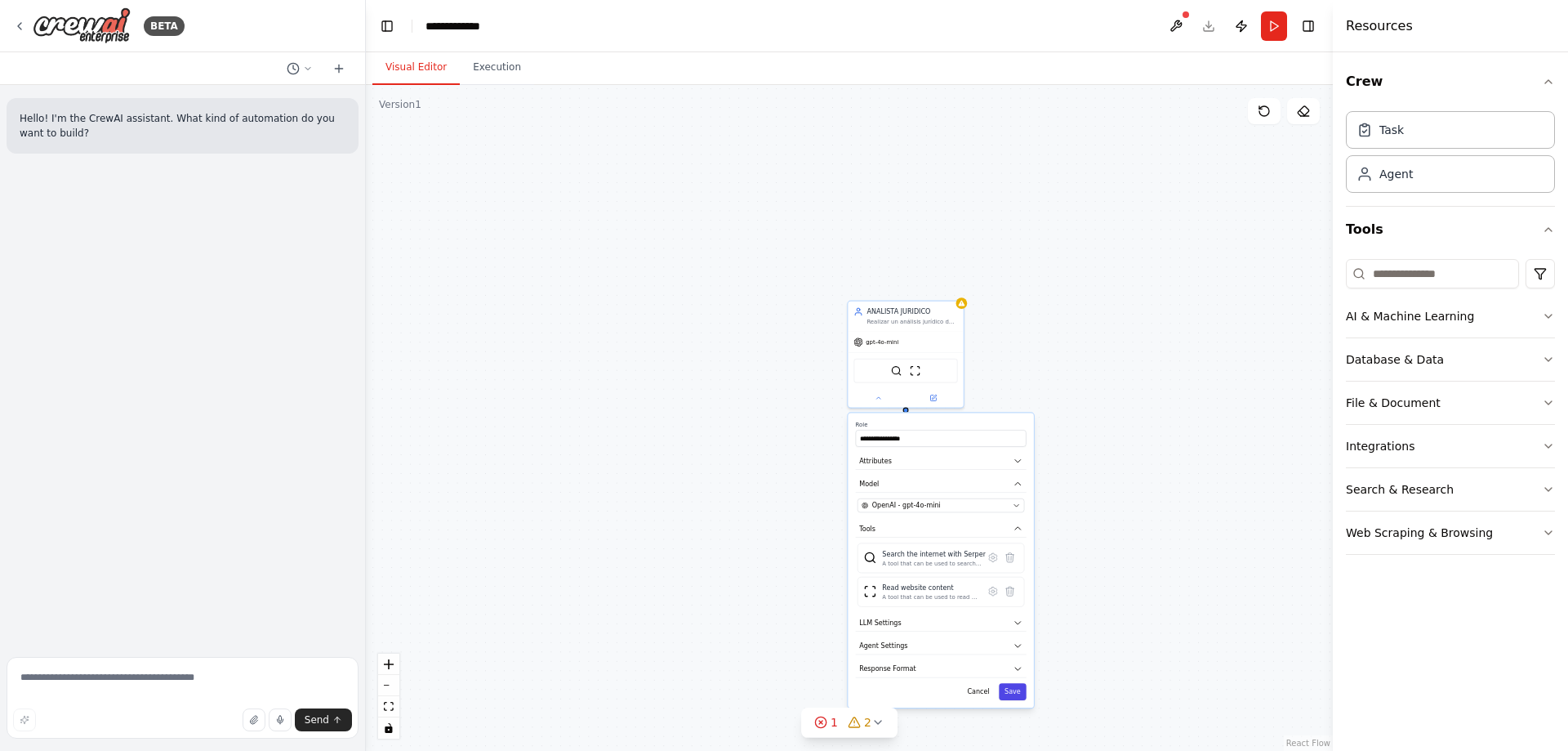
click at [1013, 694] on button "Save" at bounding box center [1012, 691] width 28 height 17
click at [971, 482] on div "New Task Task description ANALISTA JURIDICO Realizar un análisis jurídico de {t…" at bounding box center [849, 418] width 967 height 666
click at [28, 24] on div "BETA" at bounding box center [99, 26] width 172 height 37
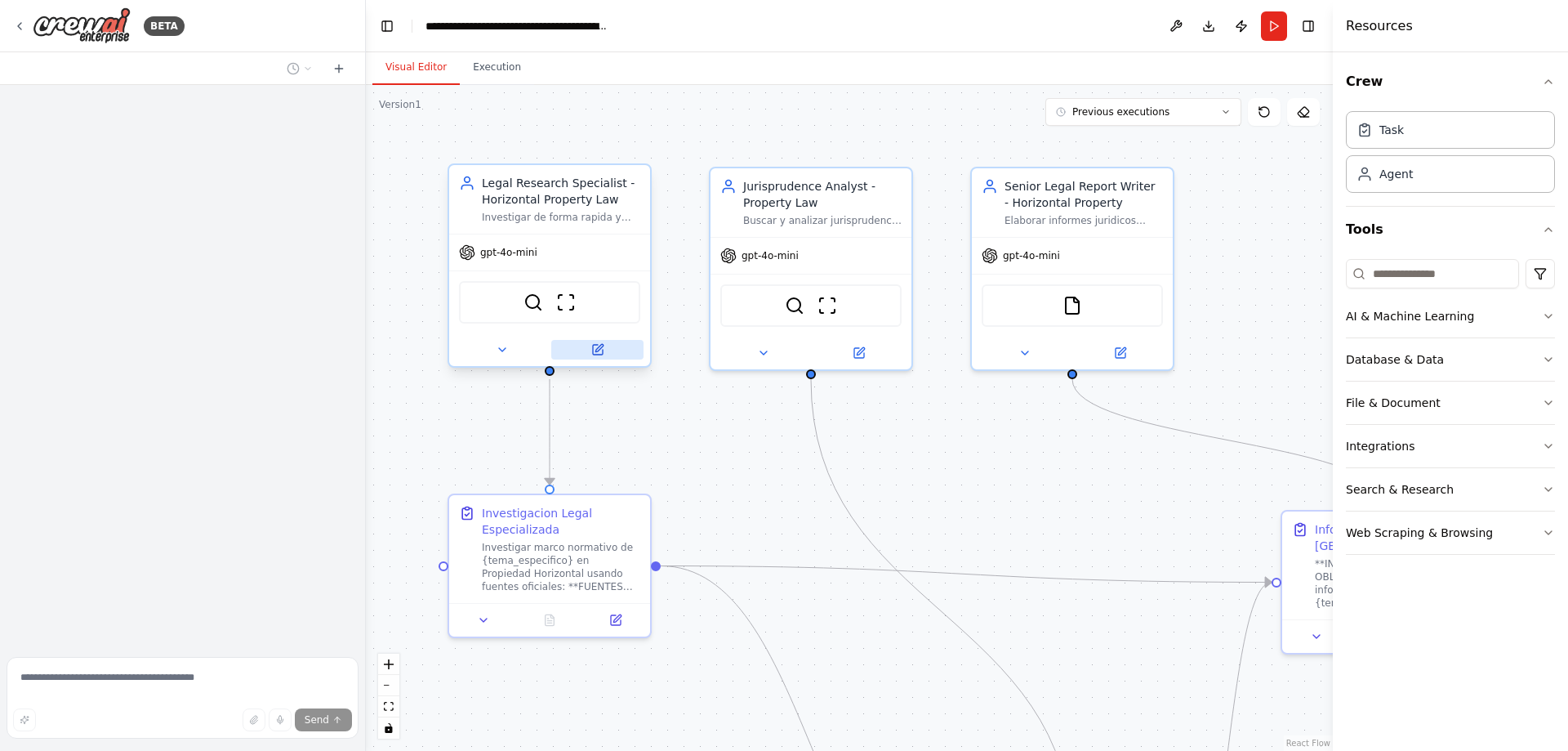
click at [599, 352] on icon at bounding box center [598, 350] width 10 height 10
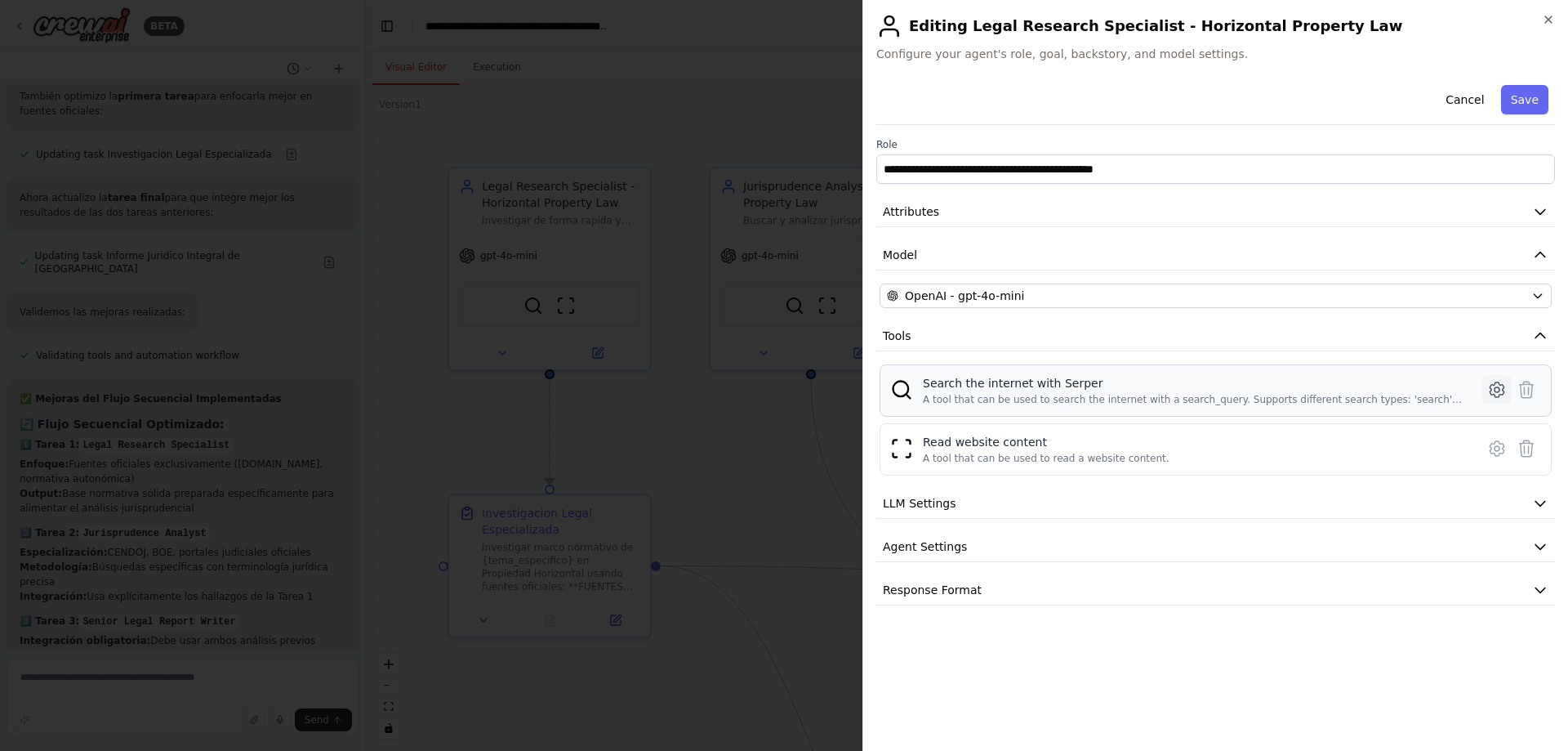
scroll to position [5173, 0]
click at [1490, 389] on icon at bounding box center [1497, 389] width 19 height 19
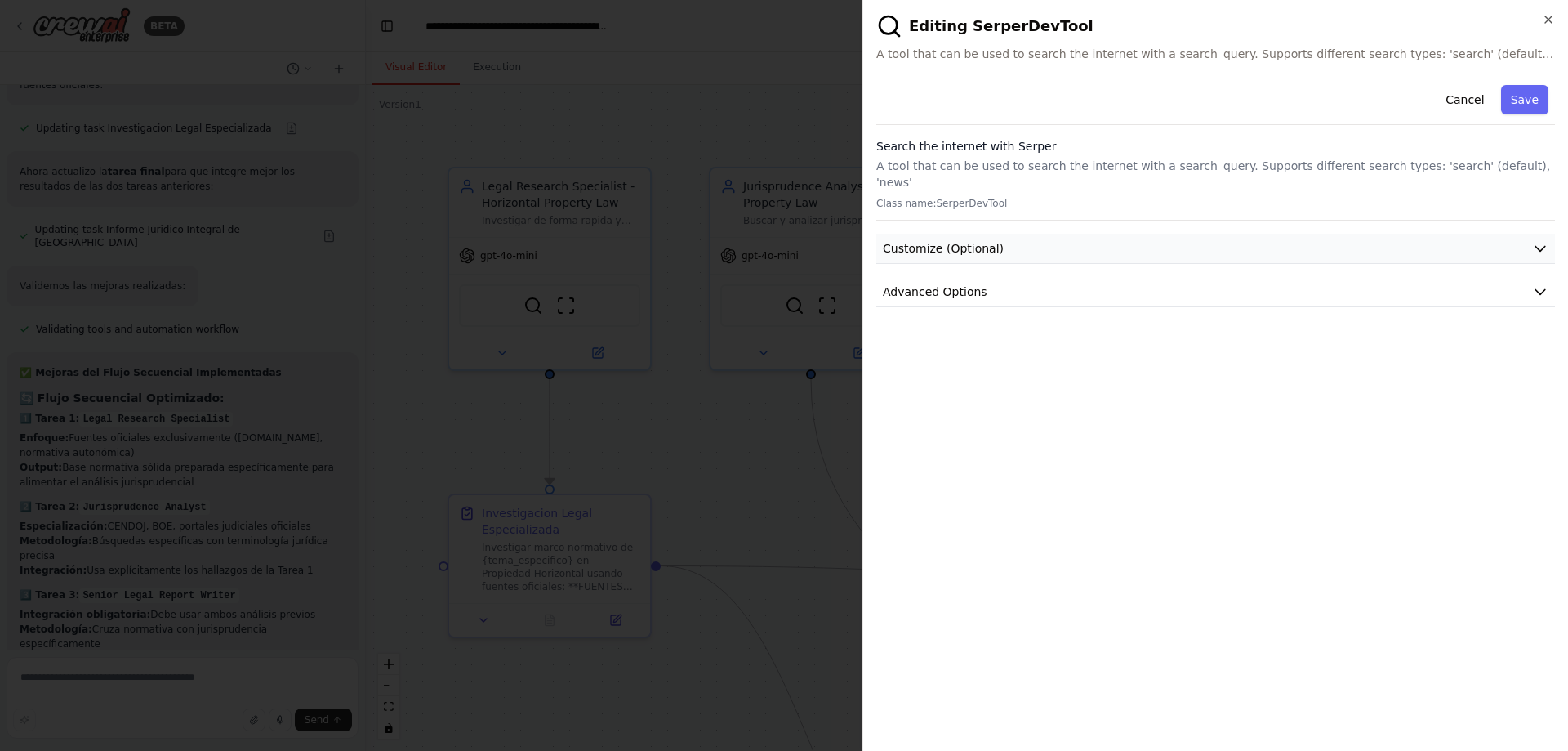
click at [1538, 241] on icon "button" at bounding box center [1540, 248] width 16 height 16
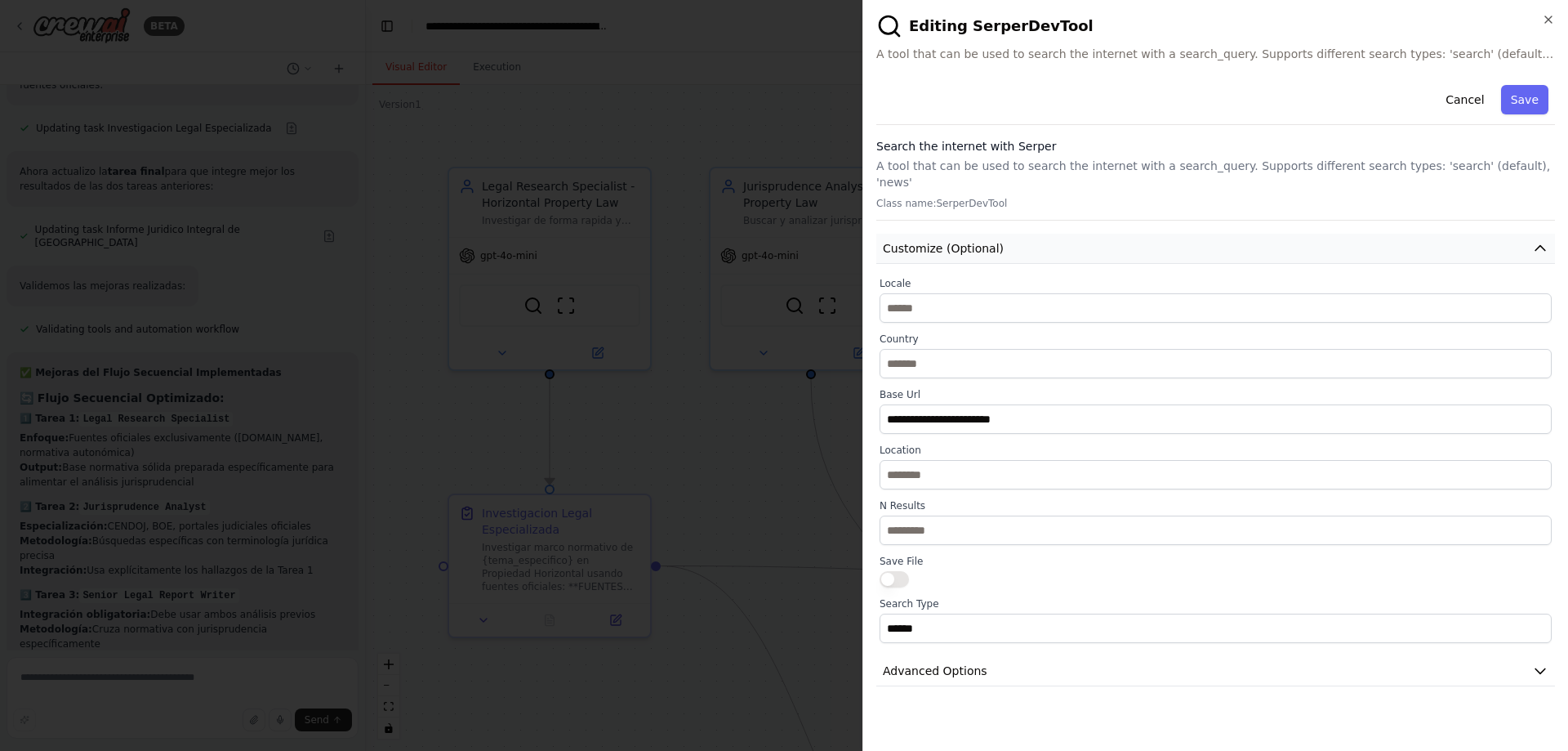
click at [1538, 241] on icon "button" at bounding box center [1540, 248] width 16 height 16
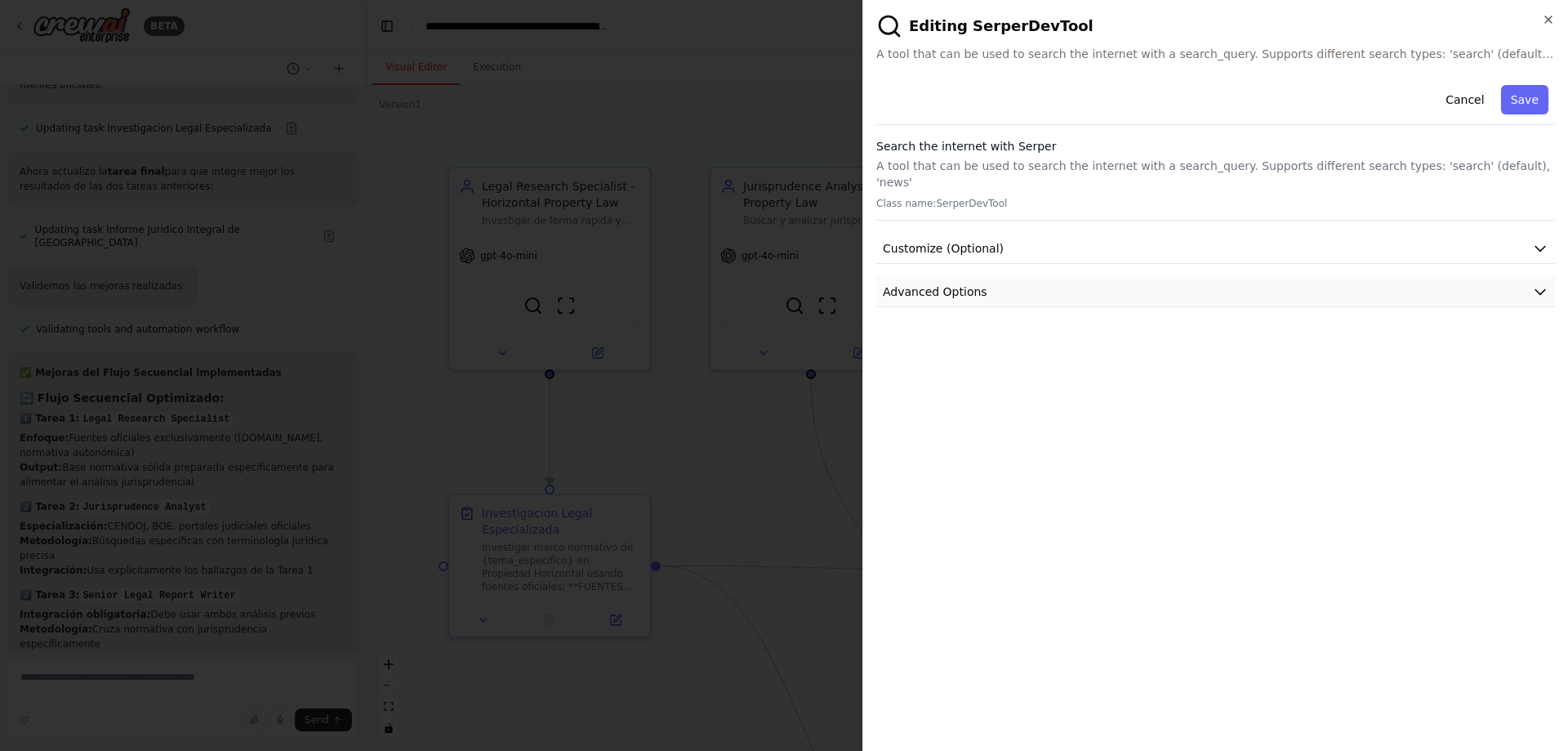
click at [1541, 290] on icon "button" at bounding box center [1541, 293] width 10 height 5
click at [1541, 283] on icon "button" at bounding box center [1540, 291] width 16 height 16
click at [1539, 241] on icon "button" at bounding box center [1540, 248] width 16 height 16
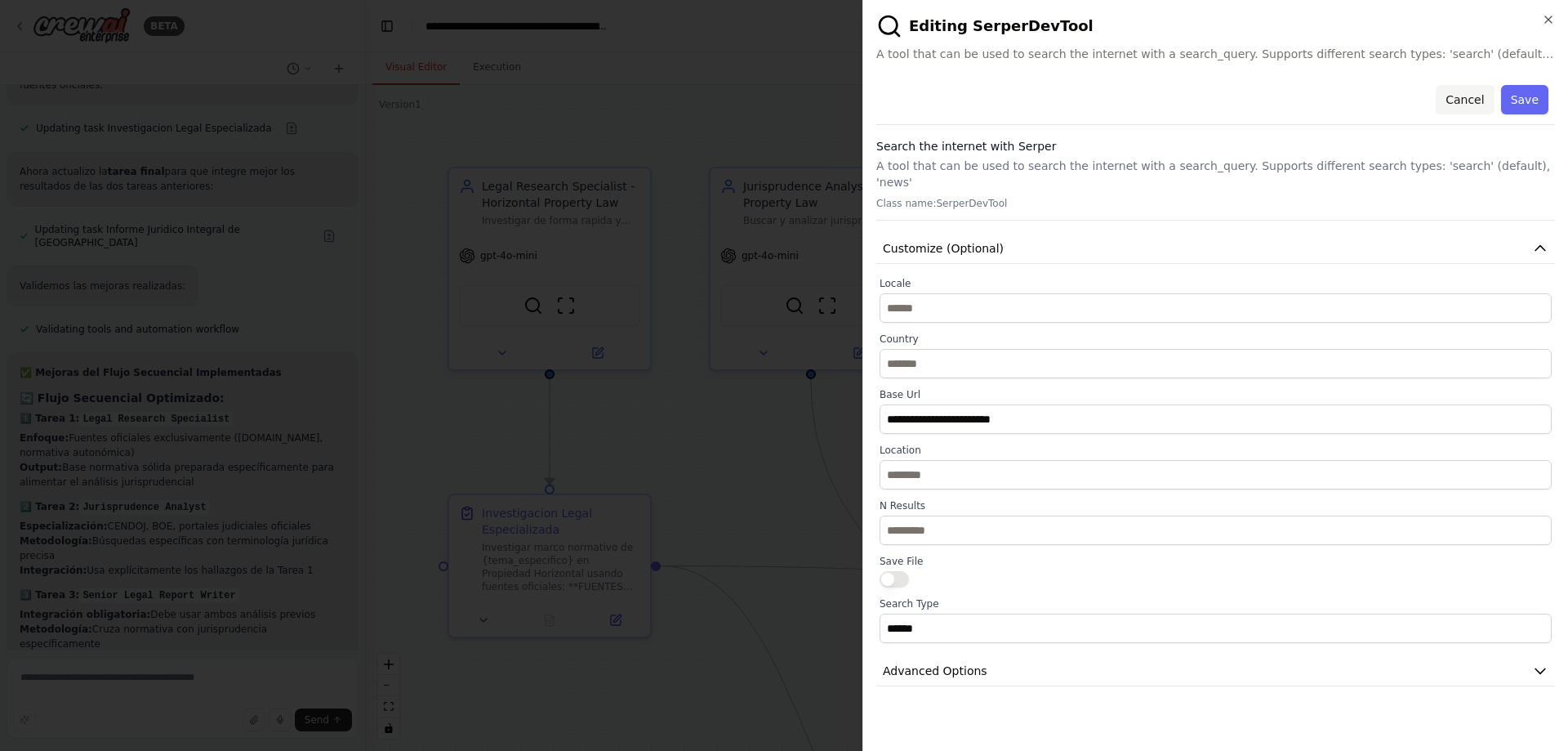
click at [1454, 103] on button "Cancel" at bounding box center [1465, 99] width 58 height 29
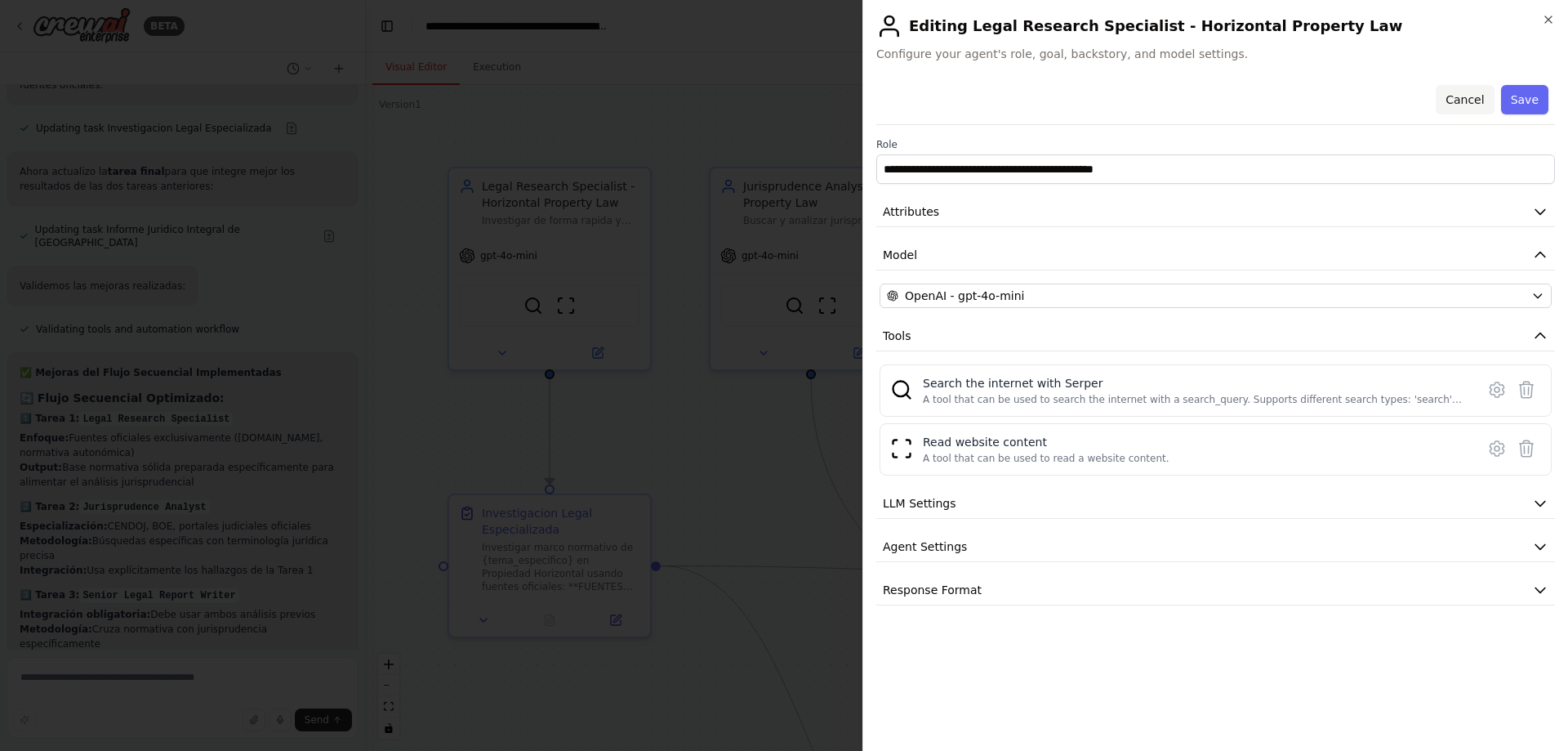
click at [1462, 105] on button "Cancel" at bounding box center [1465, 99] width 58 height 29
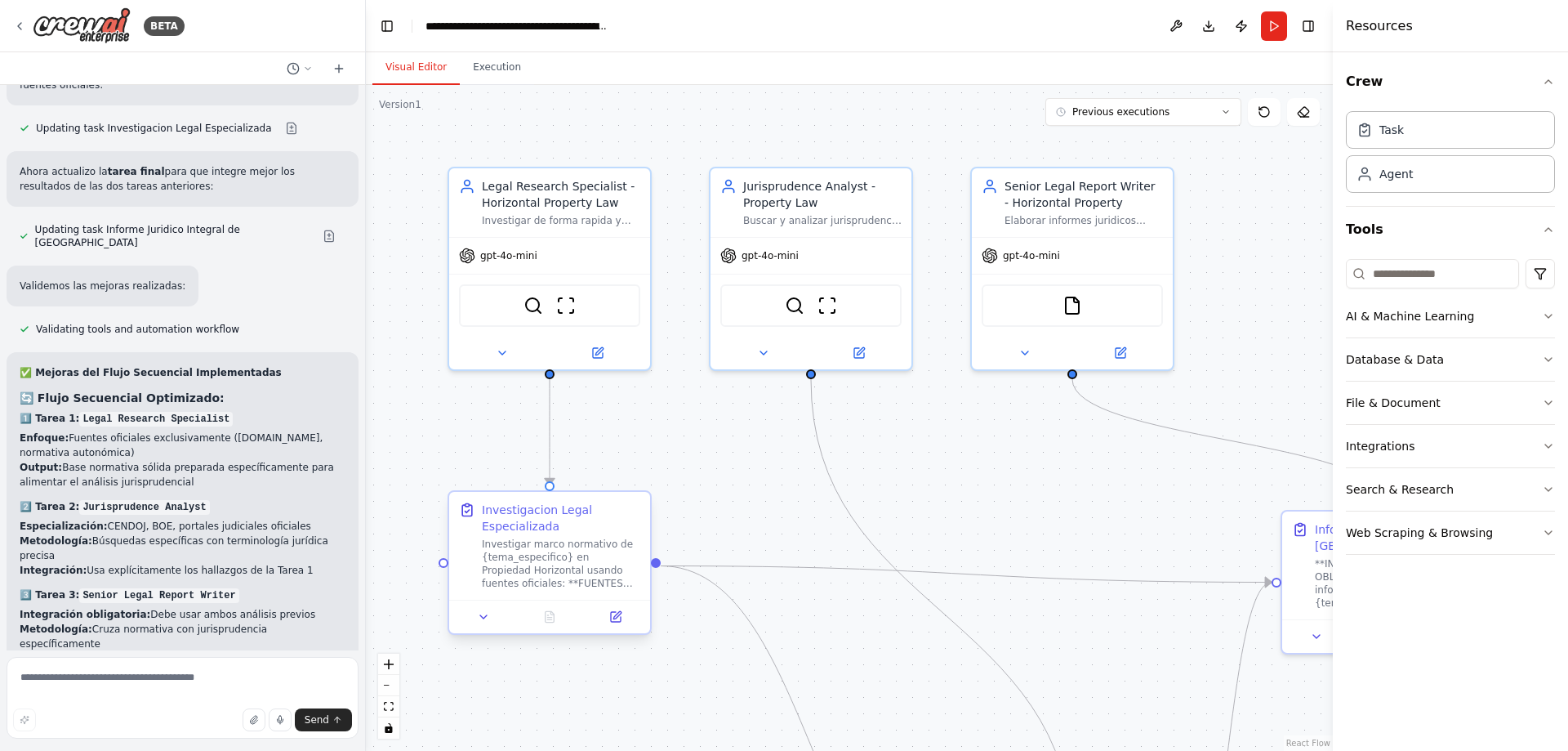
click at [598, 535] on div "Investigacion Legal Especializada Investigar marco normativo de {tema_especific…" at bounding box center [561, 546] width 158 height 88
click at [589, 554] on div "Investigar marco normativo de {tema_especifico} en Propiedad Horizontal usando …" at bounding box center [561, 563] width 158 height 52
click at [622, 623] on button at bounding box center [615, 616] width 56 height 19
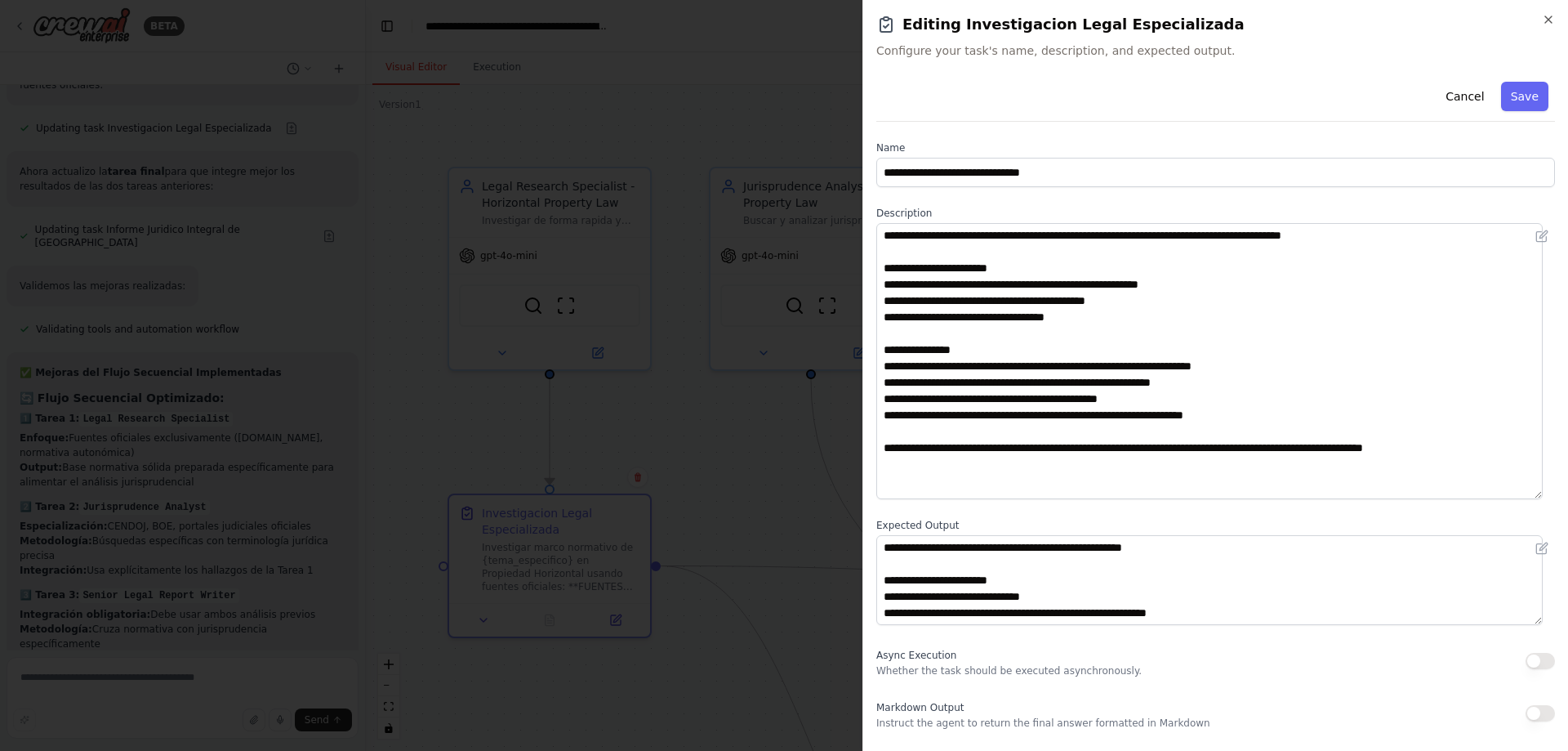
drag, startPoint x: 1548, startPoint y: 303, endPoint x: 1449, endPoint y: 399, distance: 137.9
click at [1560, 478] on div "**********" at bounding box center [1215, 375] width 705 height 751
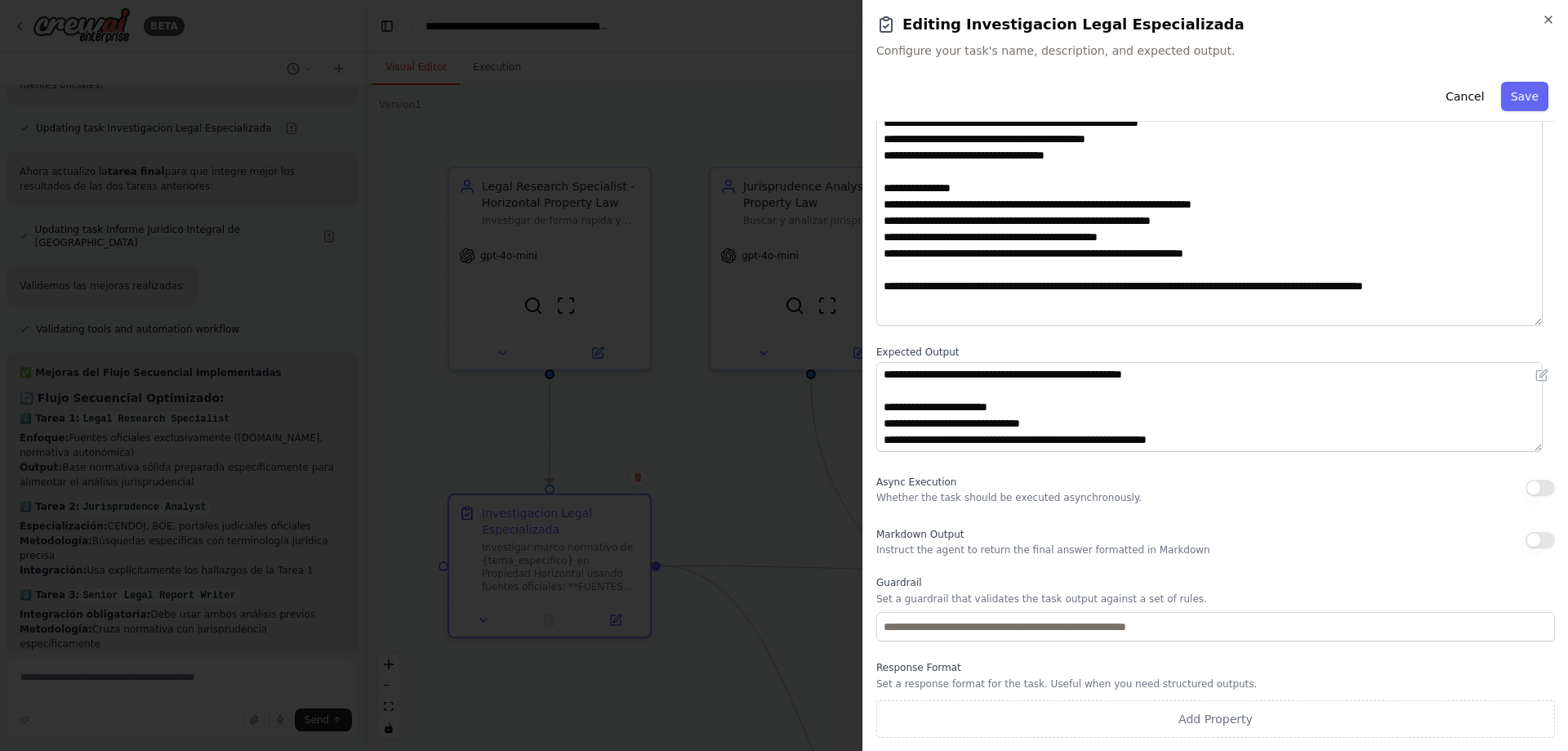
scroll to position [161, 0]
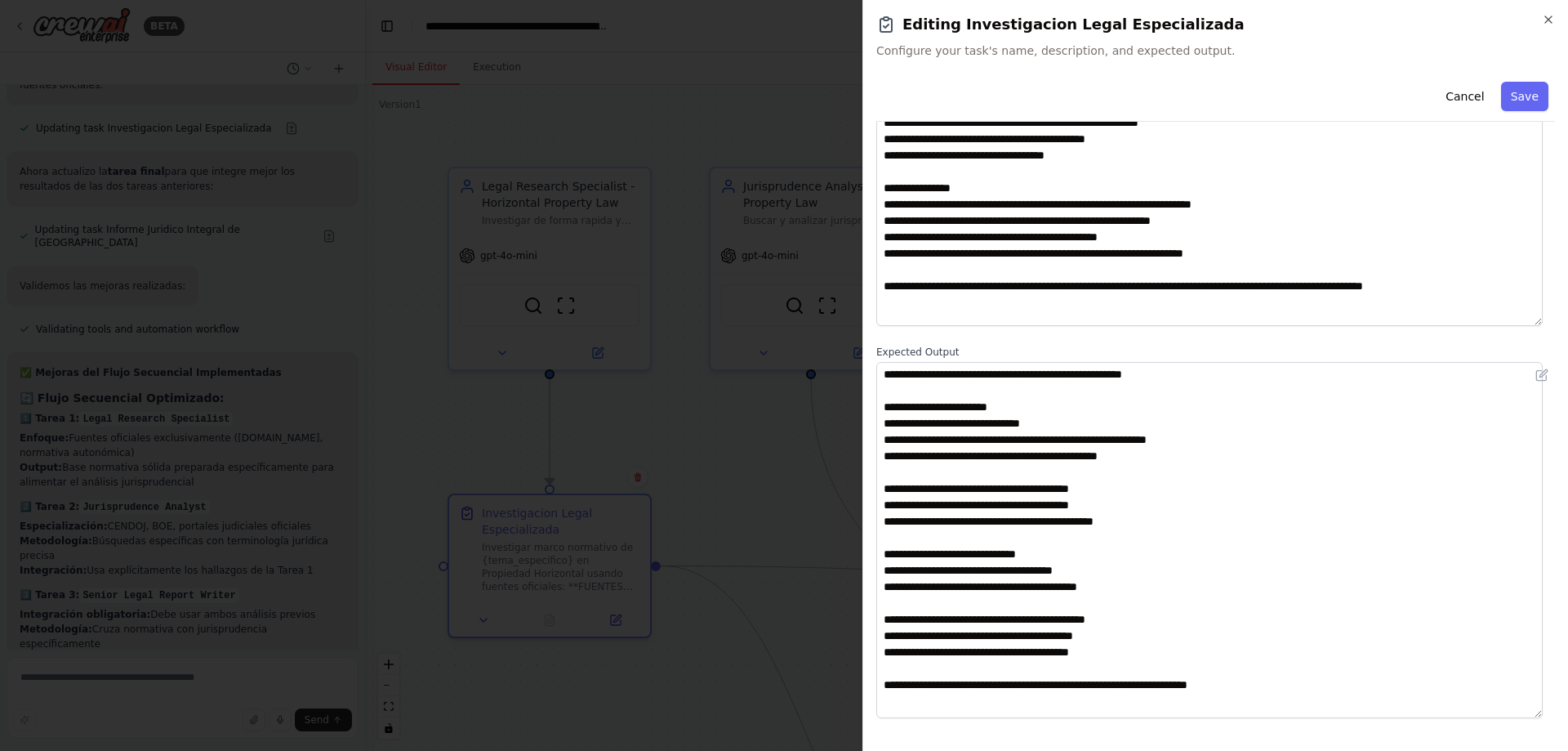
drag, startPoint x: 1534, startPoint y: 446, endPoint x: 1517, endPoint y: 705, distance: 259.6
click at [1521, 710] on textarea "**********" at bounding box center [1210, 540] width 667 height 357
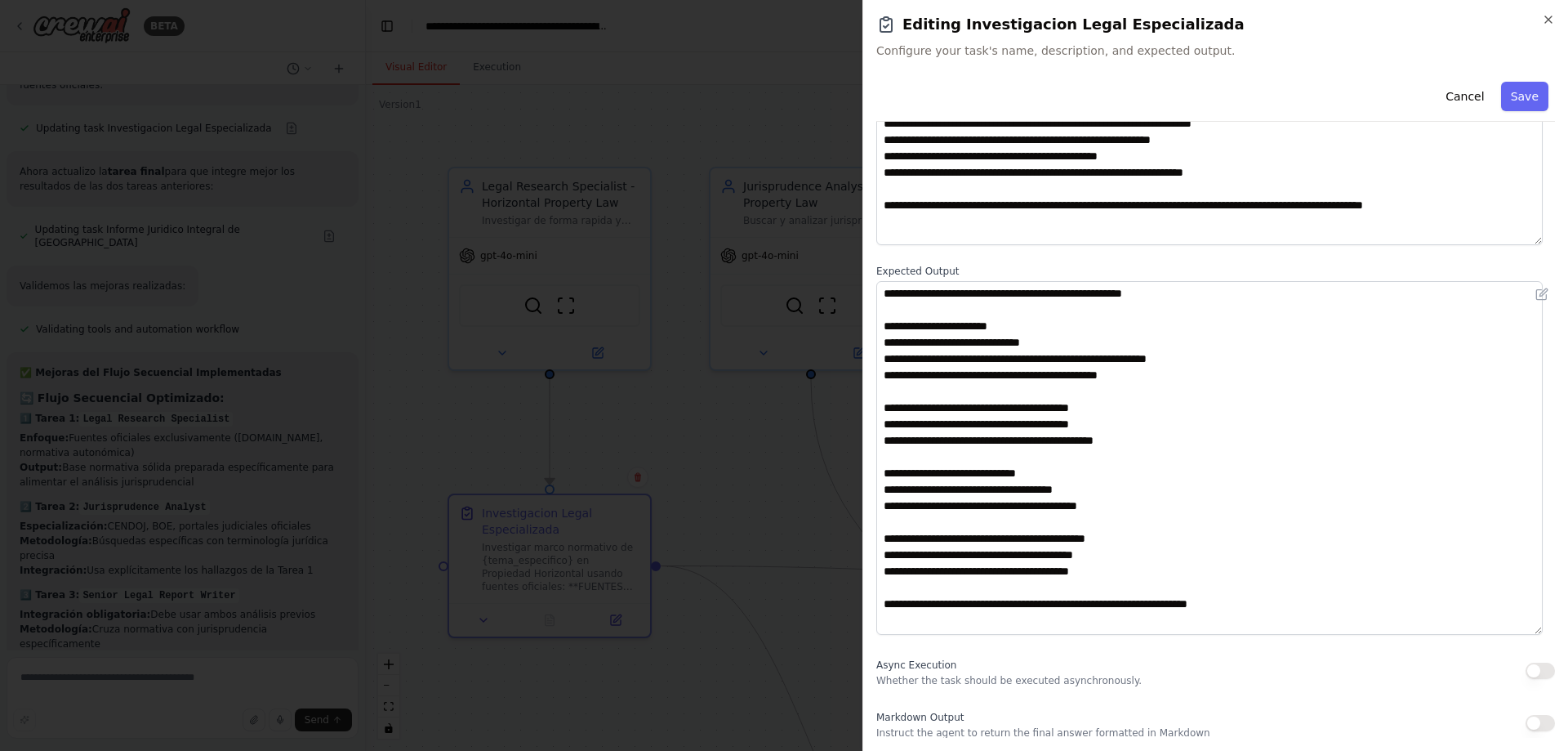
scroll to position [244, 0]
drag, startPoint x: 1539, startPoint y: 632, endPoint x: 1532, endPoint y: 616, distance: 17.5
click at [1532, 616] on textarea "**********" at bounding box center [1210, 448] width 667 height 336
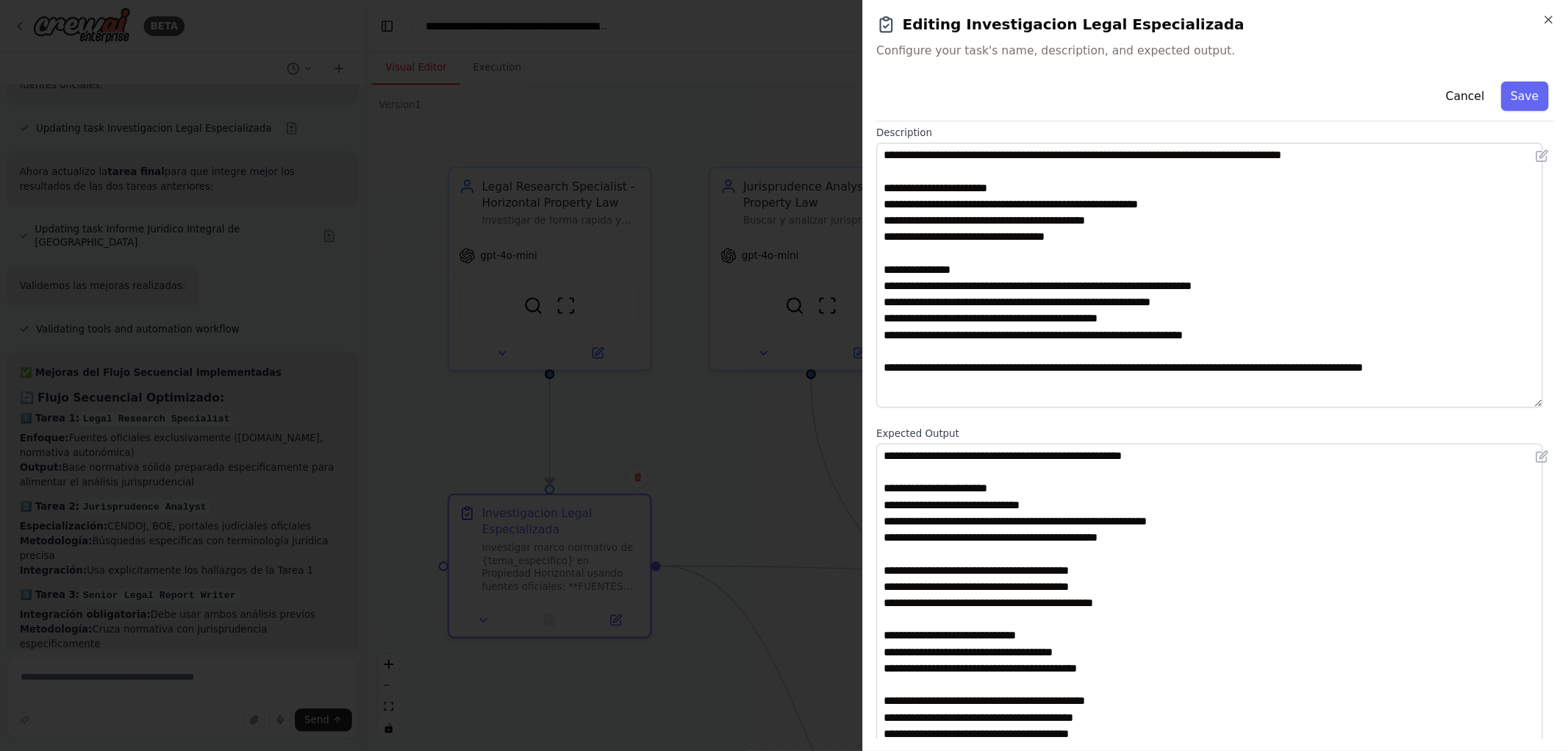
scroll to position [71, 0]
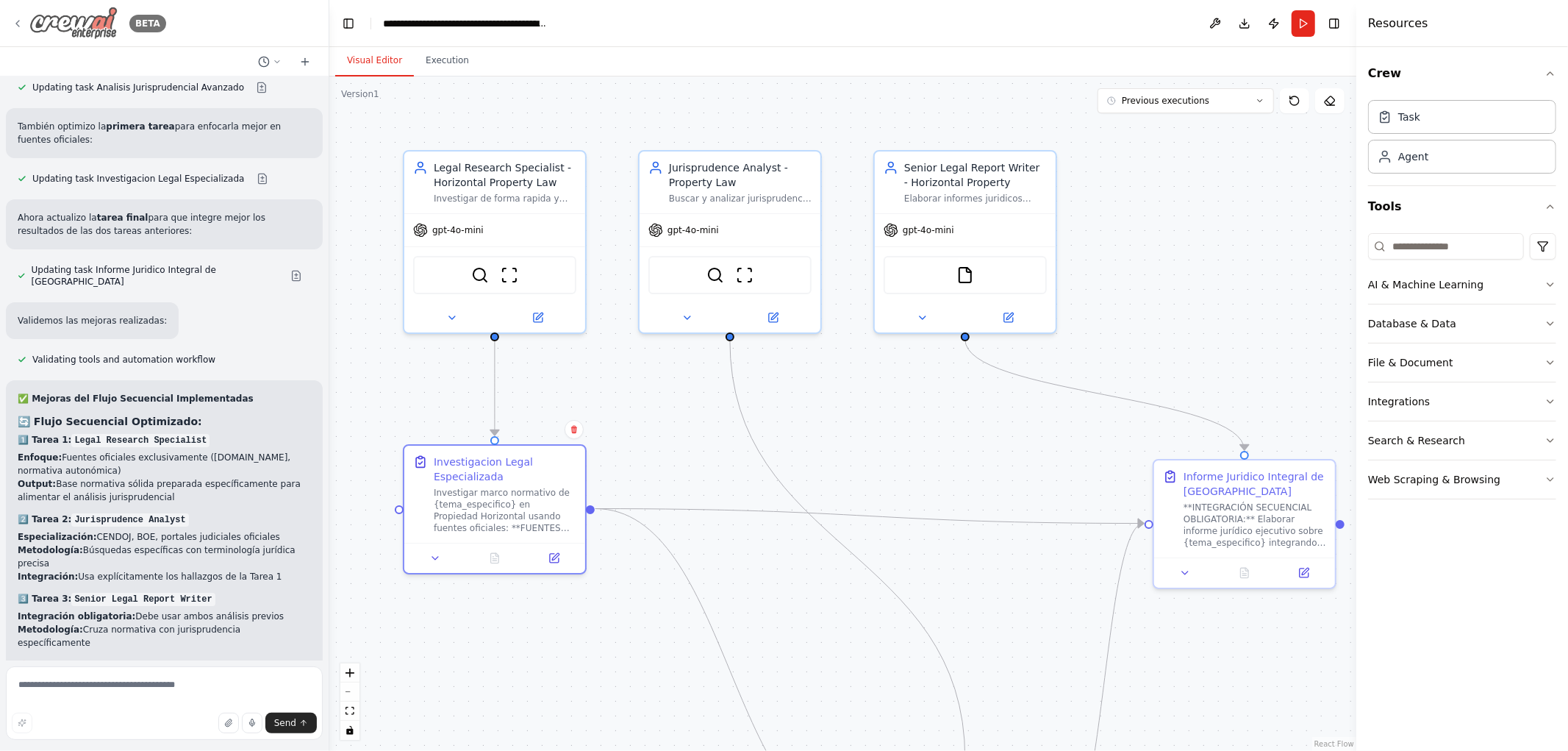
click at [22, 15] on div "BETA" at bounding box center [89, 23] width 154 height 33
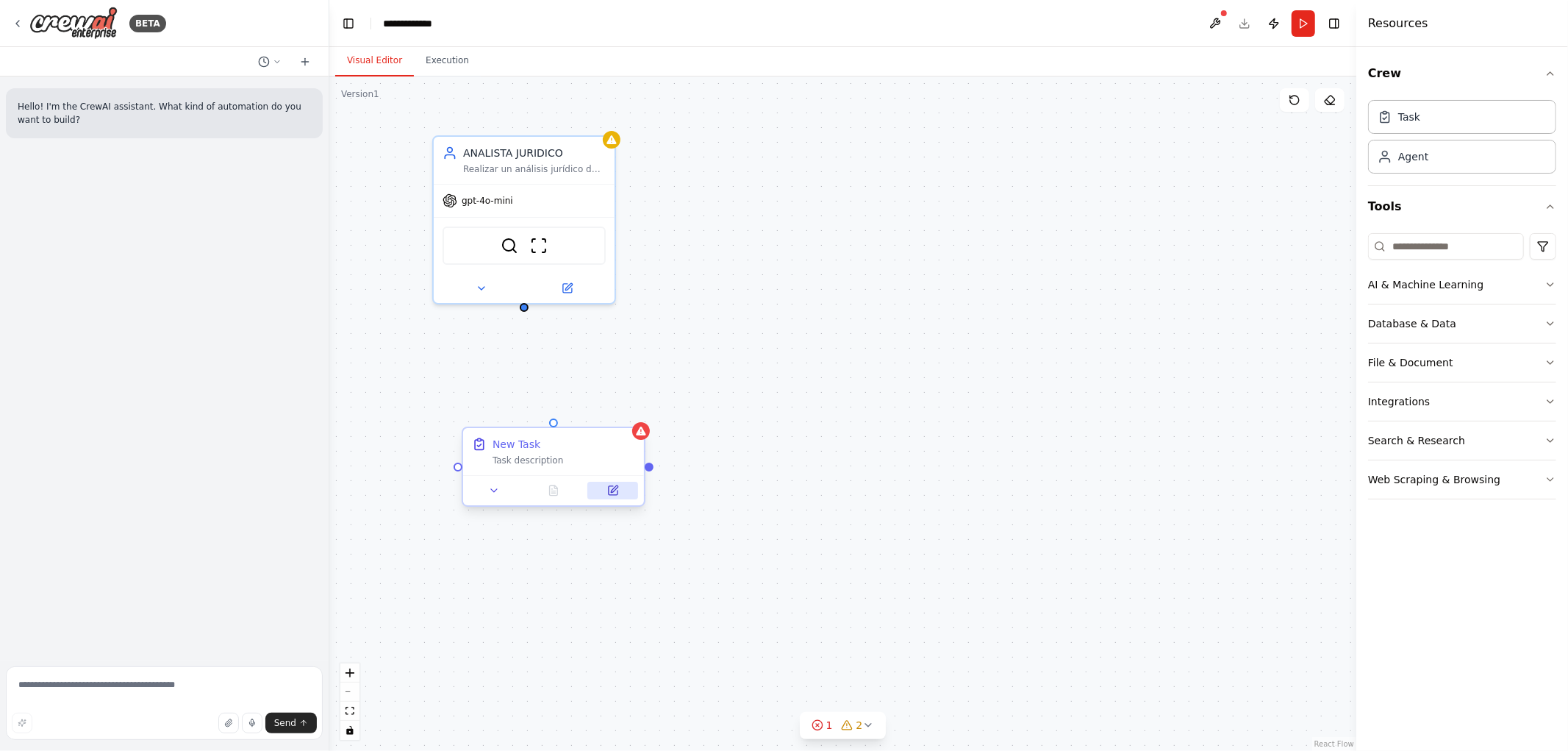
click at [613, 491] on icon at bounding box center [613, 491] width 9 height 9
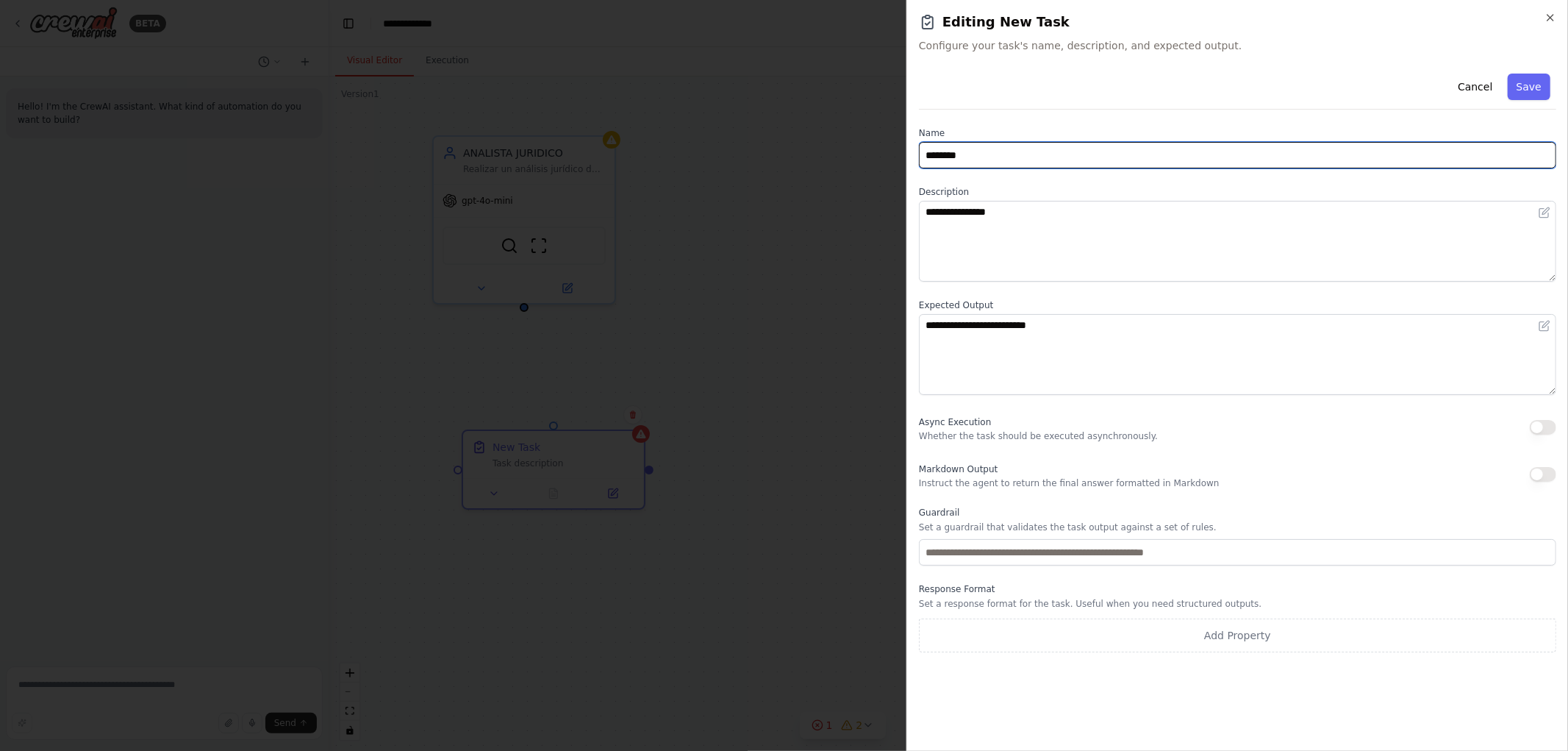
drag, startPoint x: 1005, startPoint y: 153, endPoint x: 886, endPoint y: 148, distance: 119.1
click at [899, 150] on body "**********" at bounding box center [784, 376] width 1568 height 751
type input "**********"
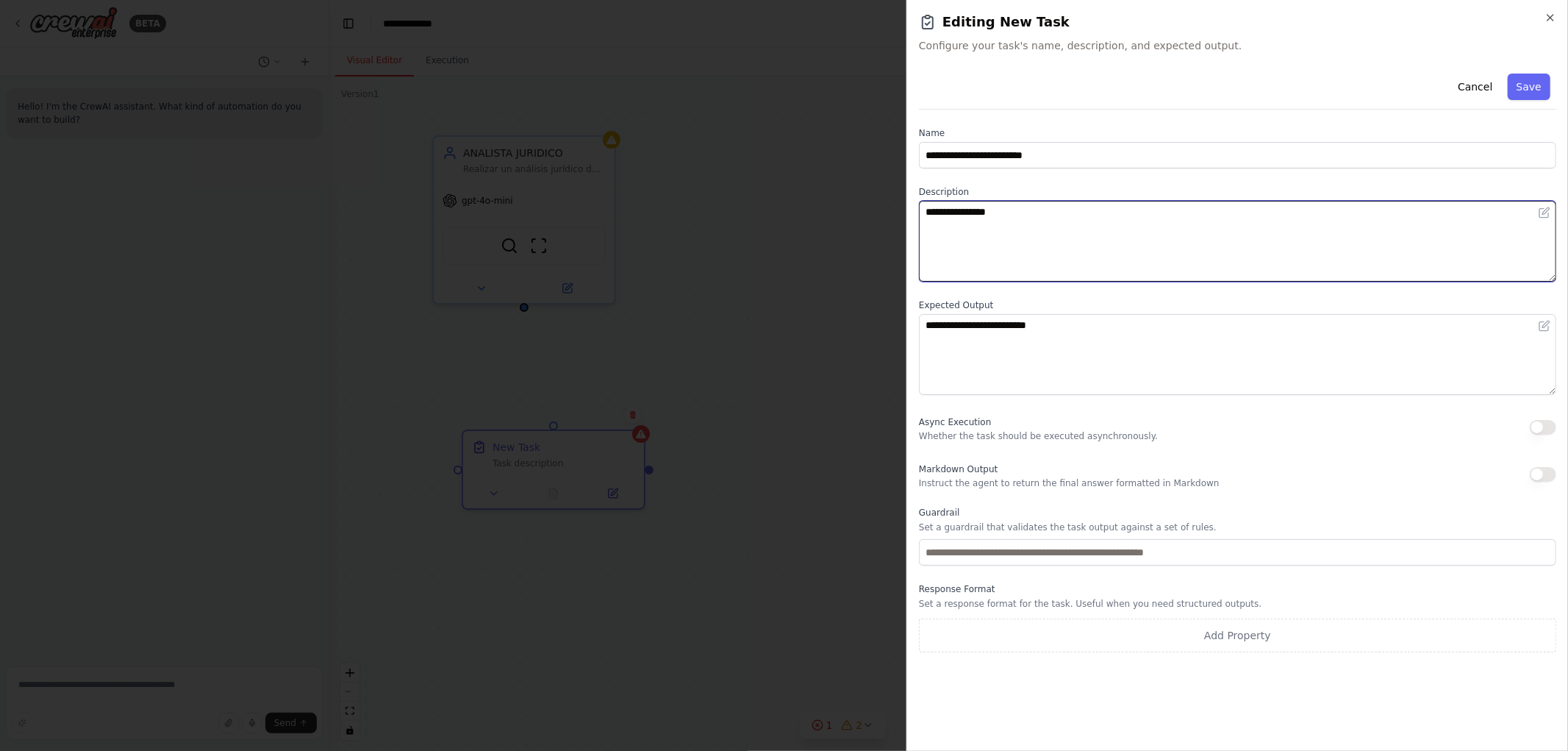
click at [1066, 218] on textarea "**********" at bounding box center [1237, 241] width 637 height 81
drag, startPoint x: 1072, startPoint y: 216, endPoint x: 792, endPoint y: 185, distance: 281.7
click at [792, 185] on body "**********" at bounding box center [784, 376] width 1568 height 751
click at [982, 255] on textarea "**********" at bounding box center [1237, 241] width 637 height 81
click at [1018, 260] on textarea "**********" at bounding box center [1237, 241] width 637 height 81
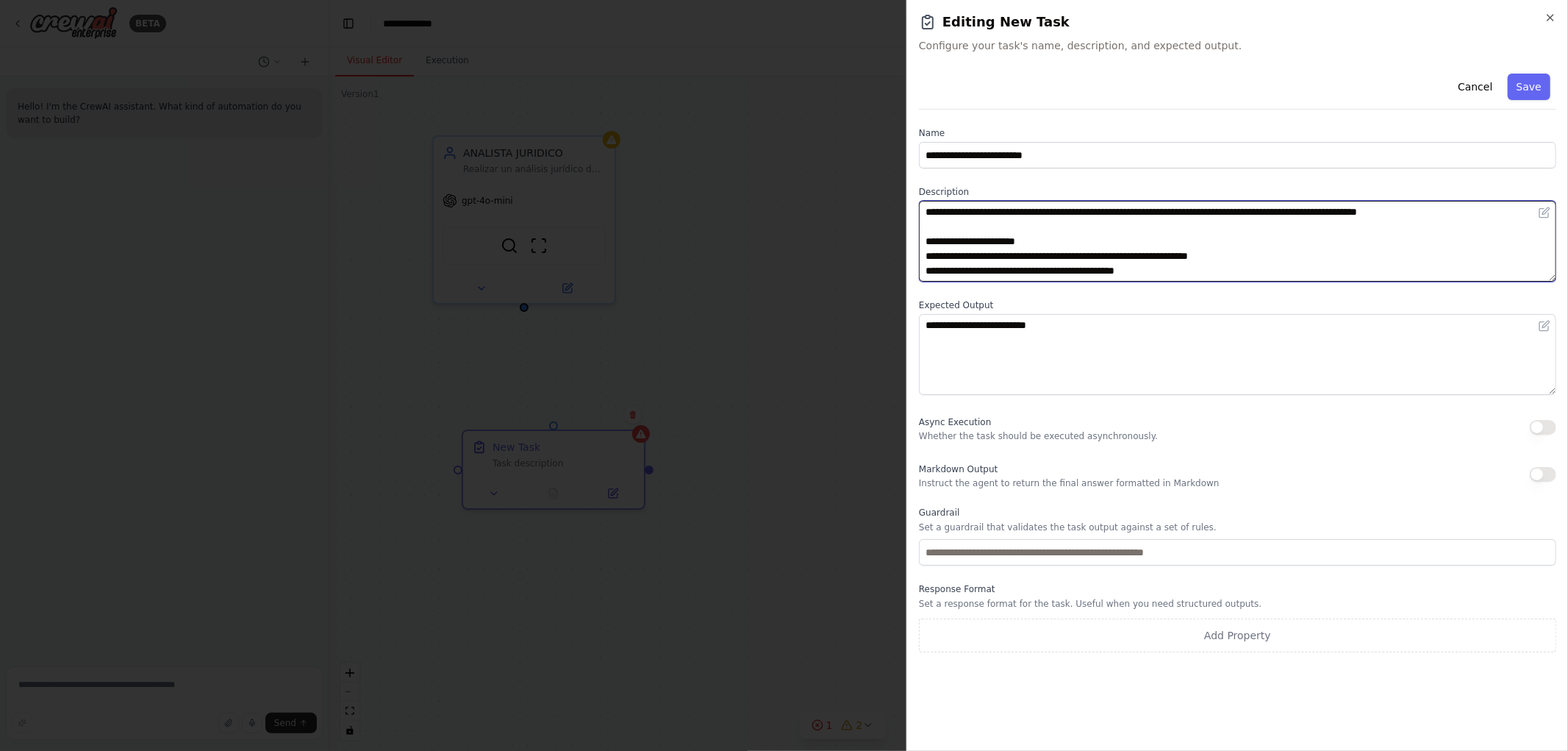
scroll to position [26, 0]
drag, startPoint x: 1044, startPoint y: 217, endPoint x: 904, endPoint y: 217, distance: 140.0
click at [904, 217] on body "**********" at bounding box center [784, 376] width 1568 height 751
click at [1209, 243] on textarea "**********" at bounding box center [1237, 241] width 637 height 81
paste textarea "**********"
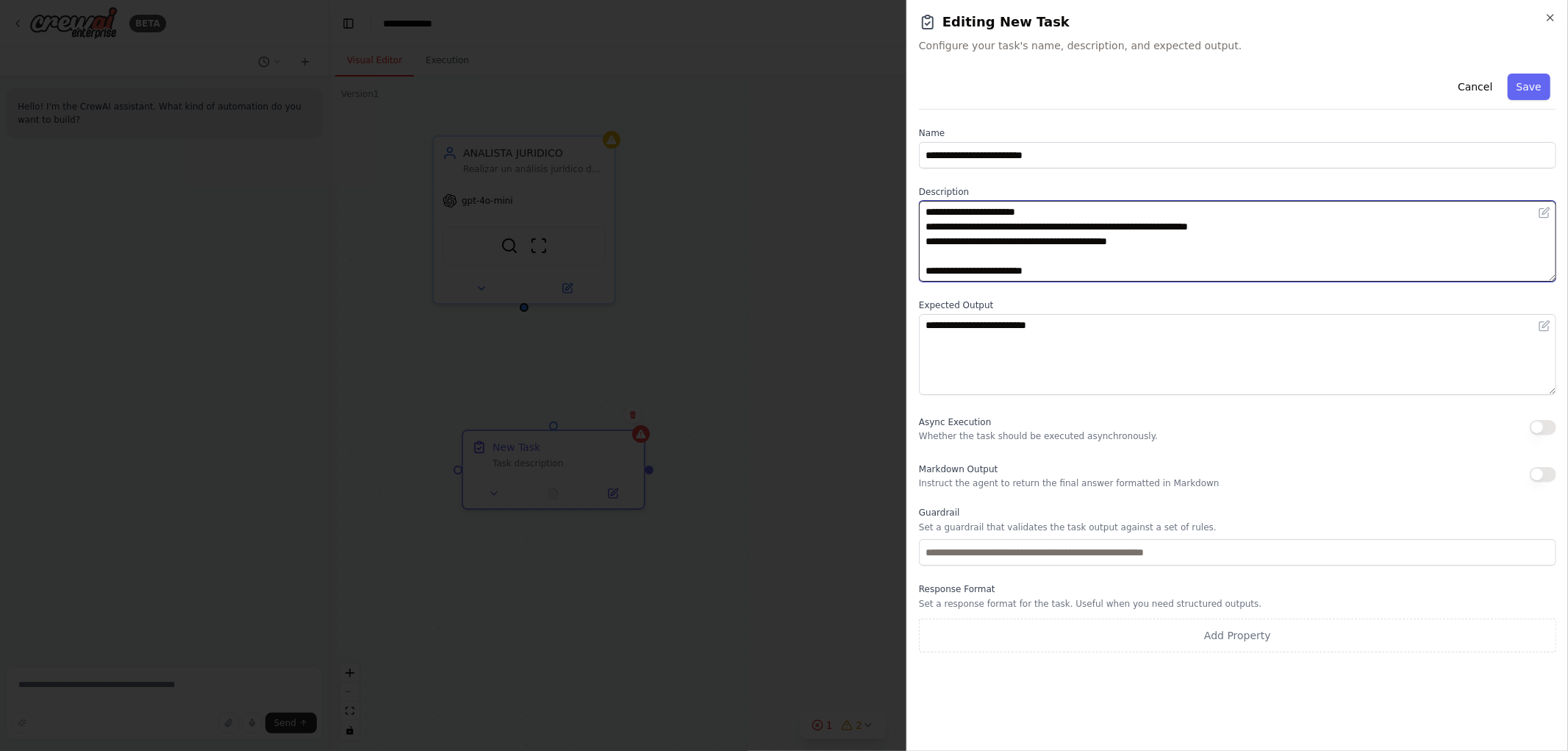
scroll to position [59, 0]
drag, startPoint x: 982, startPoint y: 246, endPoint x: 1047, endPoint y: 245, distance: 65.0
click at [1047, 245] on textarea "**********" at bounding box center [1237, 241] width 637 height 81
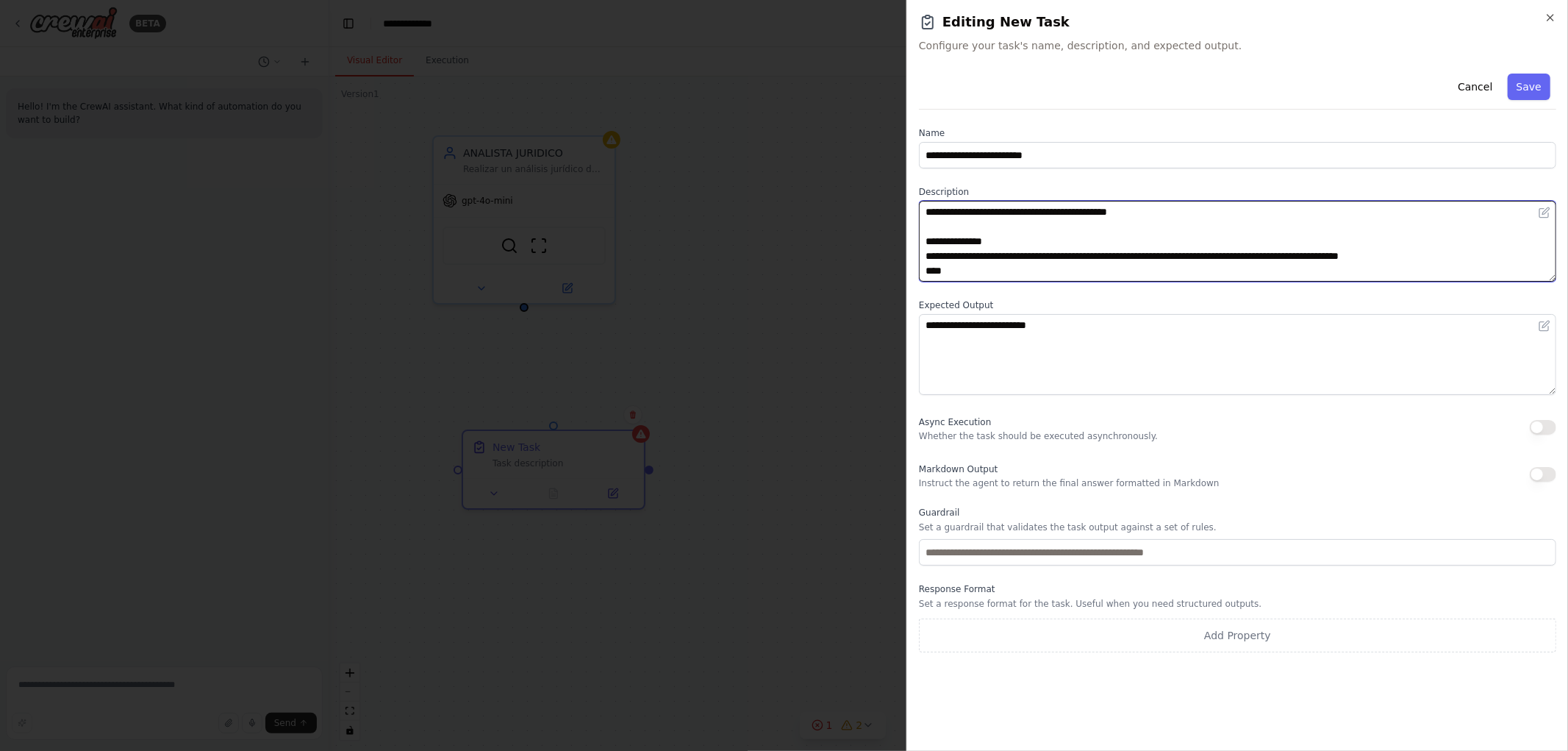
drag, startPoint x: 1276, startPoint y: 255, endPoint x: 1284, endPoint y: 268, distance: 15.3
click at [1276, 255] on textarea "**********" at bounding box center [1237, 241] width 637 height 81
click at [972, 271] on textarea "**********" at bounding box center [1237, 241] width 637 height 81
click at [1441, 248] on textarea "**********" at bounding box center [1237, 241] width 637 height 81
click at [1439, 254] on textarea "**********" at bounding box center [1237, 241] width 637 height 81
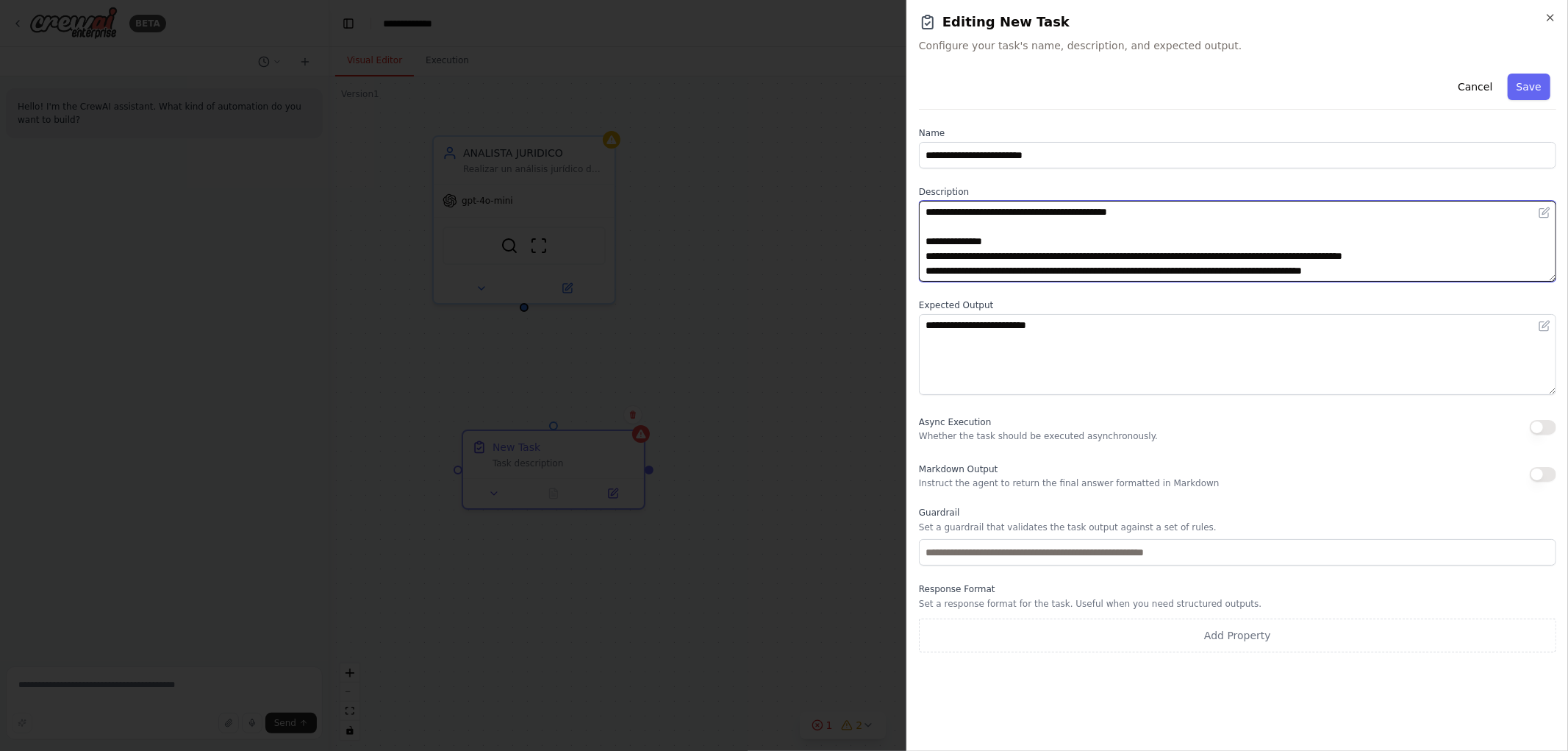
click at [1383, 273] on textarea "**********" at bounding box center [1237, 241] width 637 height 81
click at [1442, 245] on textarea "**********" at bounding box center [1237, 241] width 637 height 81
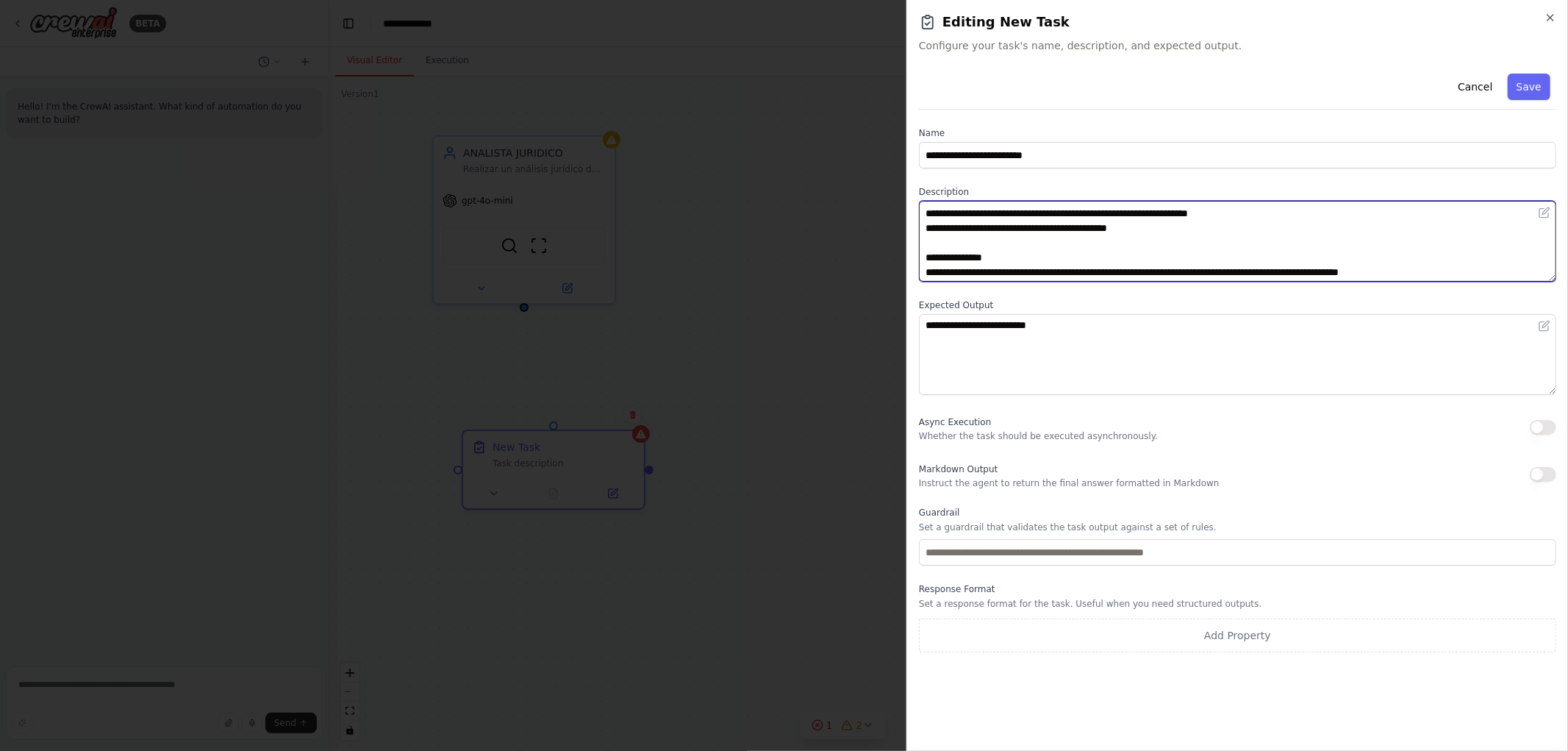
scroll to position [82, 0]
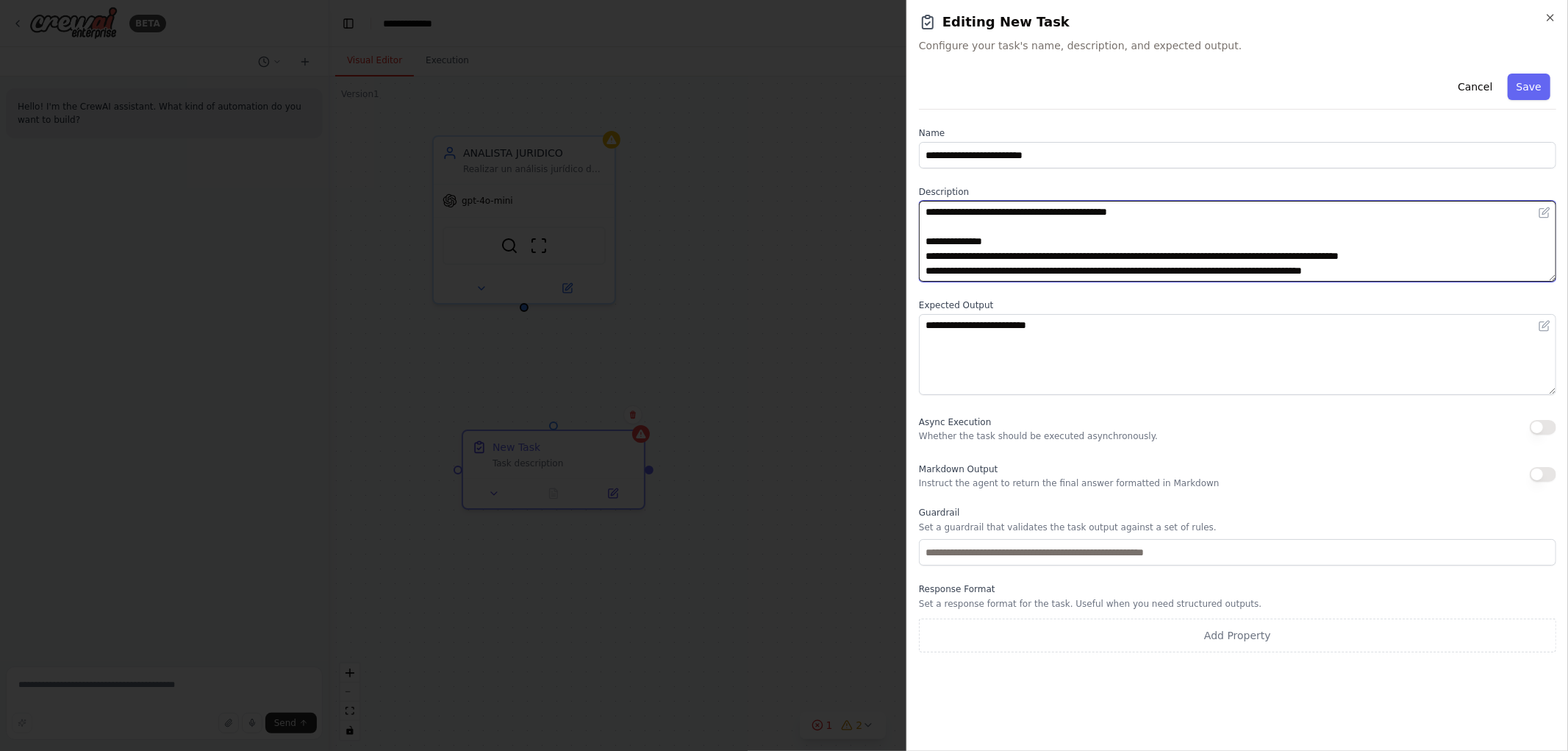
click at [1395, 247] on textarea "**********" at bounding box center [1237, 241] width 637 height 81
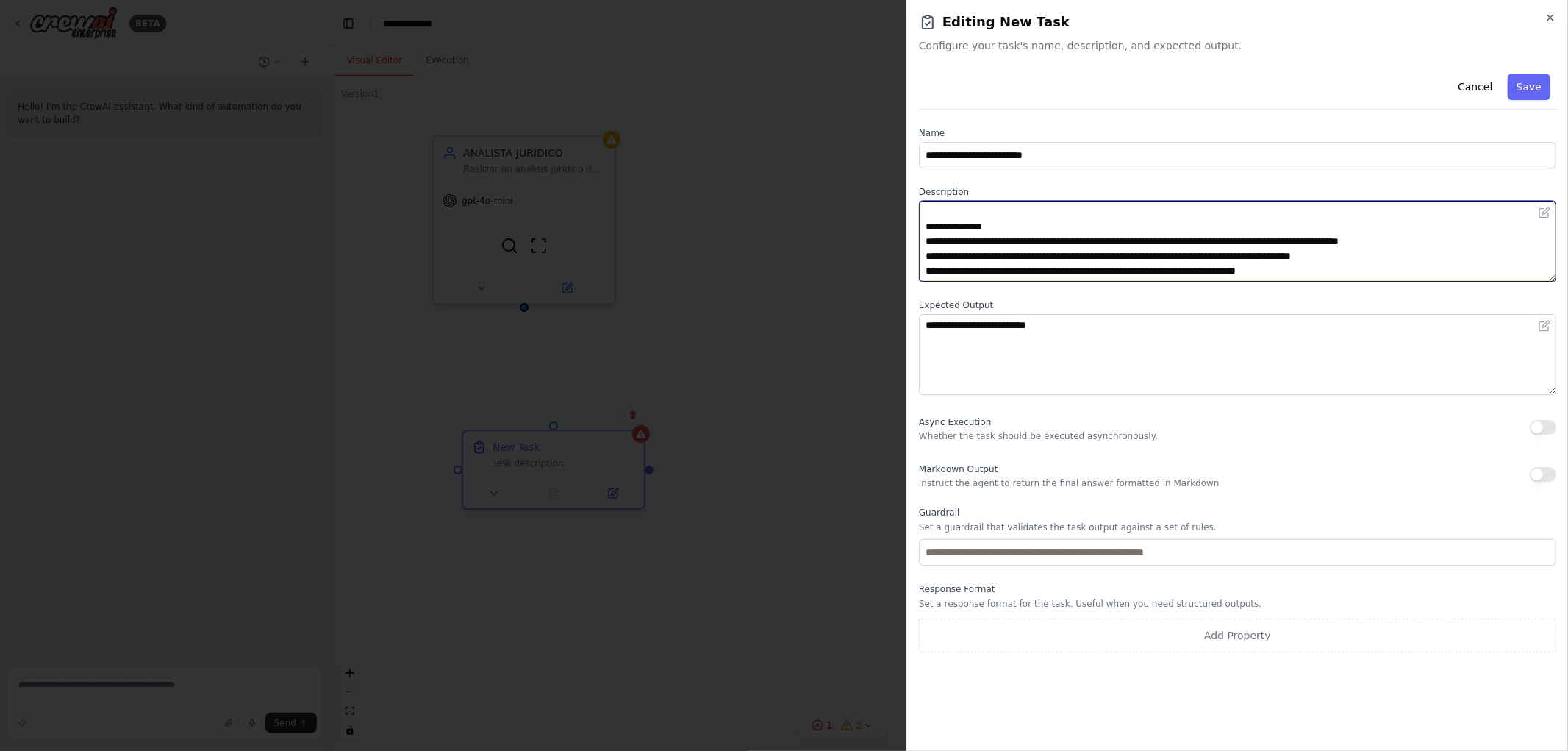
scroll to position [85, 0]
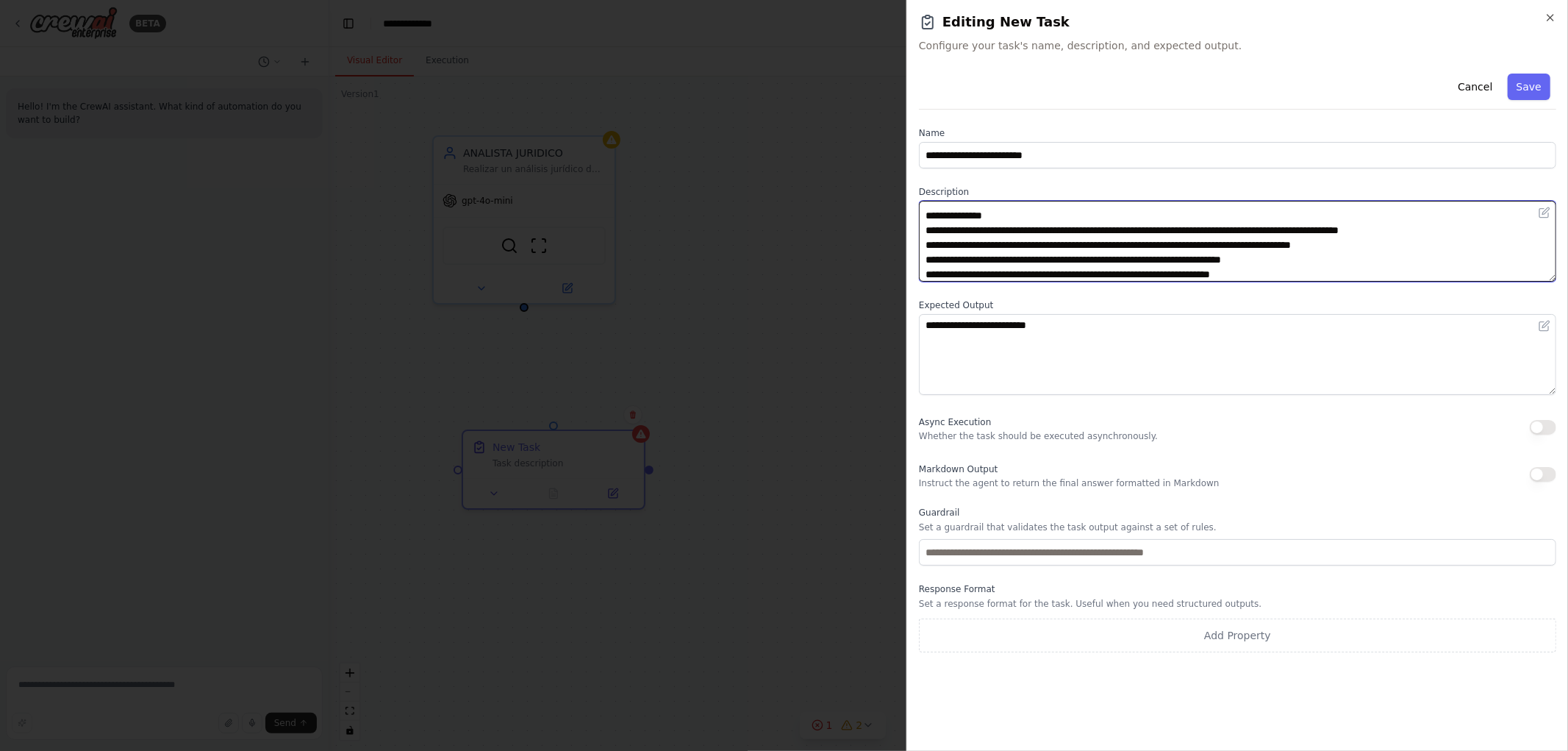
click at [1000, 232] on textarea "**********" at bounding box center [1237, 241] width 637 height 81
click at [1293, 267] on textarea "**********" at bounding box center [1237, 241] width 637 height 81
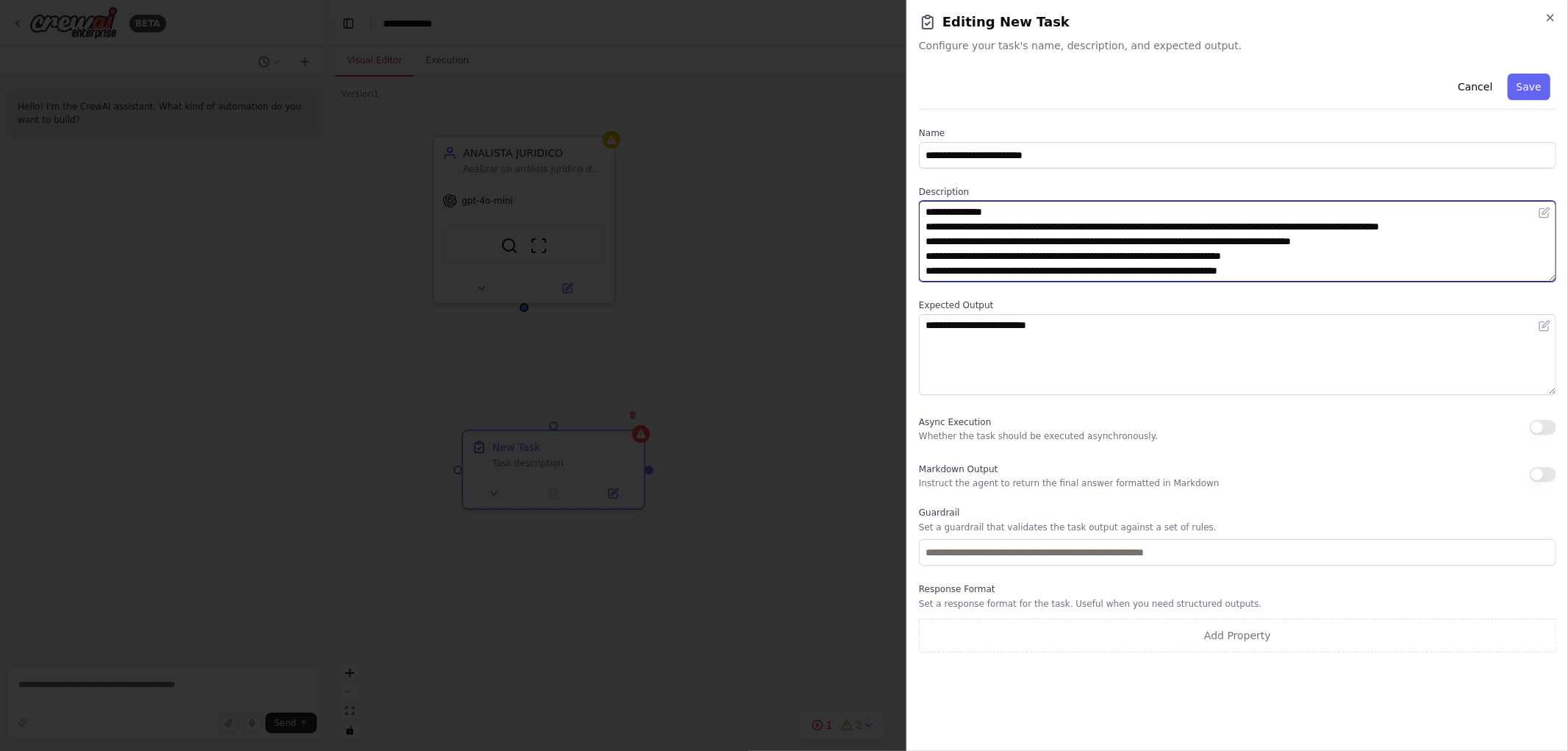
click at [1296, 229] on textarea "**********" at bounding box center [1237, 241] width 637 height 81
type textarea "**********"
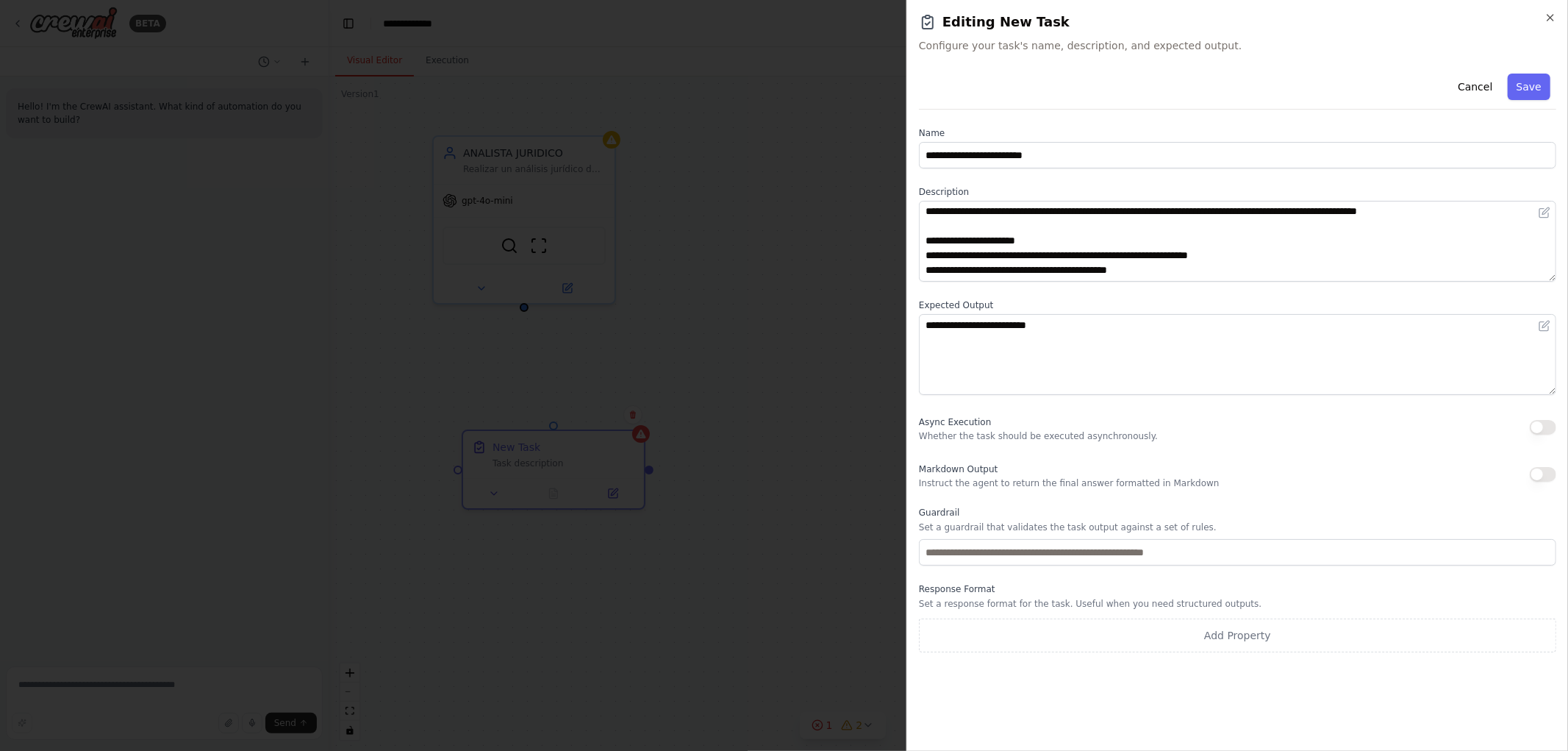
scroll to position [0, 0]
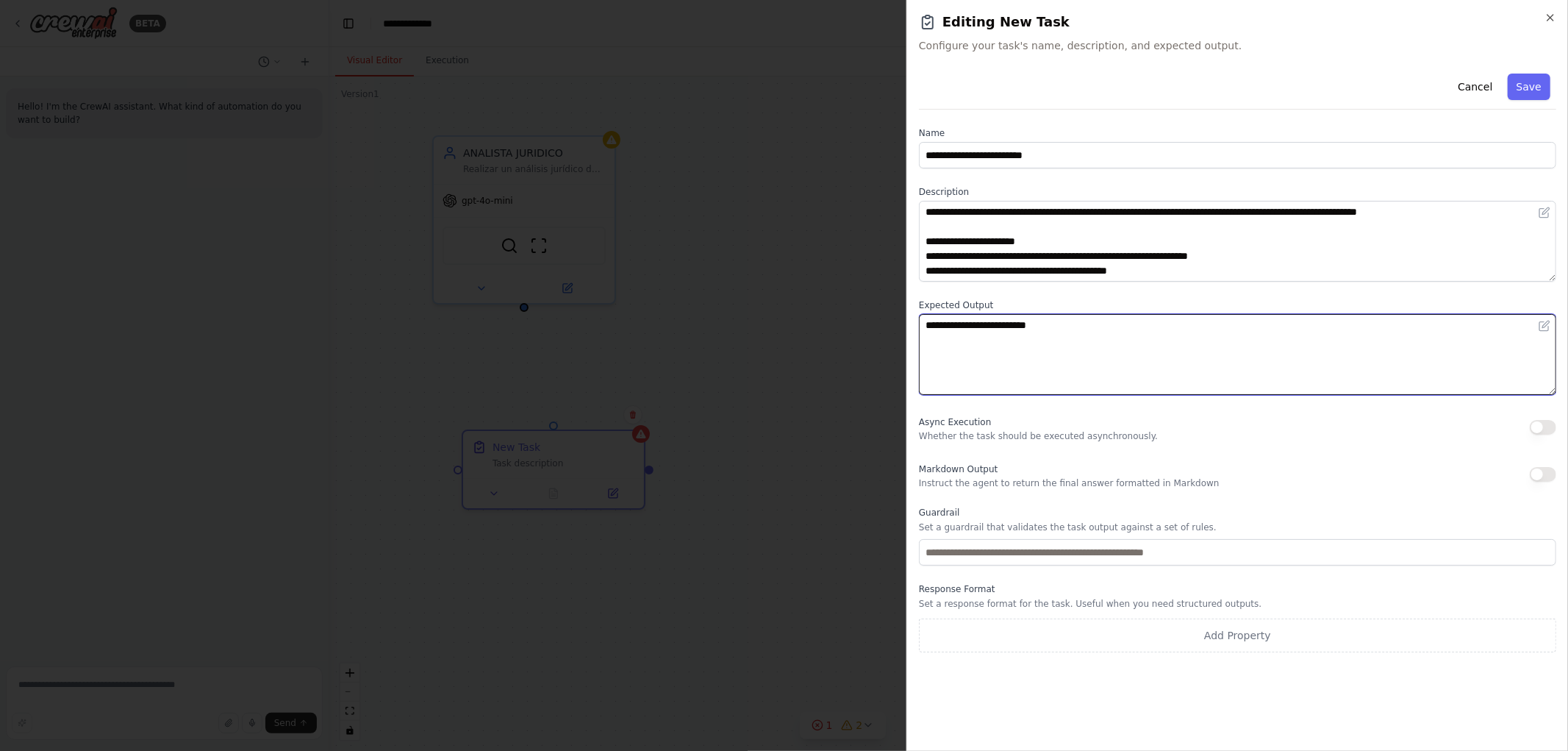
drag, startPoint x: 1100, startPoint y: 326, endPoint x: 837, endPoint y: 298, distance: 264.5
click at [837, 298] on body "**********" at bounding box center [784, 376] width 1568 height 751
click at [1172, 349] on textarea "**********" at bounding box center [1237, 354] width 637 height 81
click at [979, 369] on textarea "**********" at bounding box center [1237, 354] width 637 height 81
click at [936, 366] on textarea "**********" at bounding box center [1237, 354] width 637 height 81
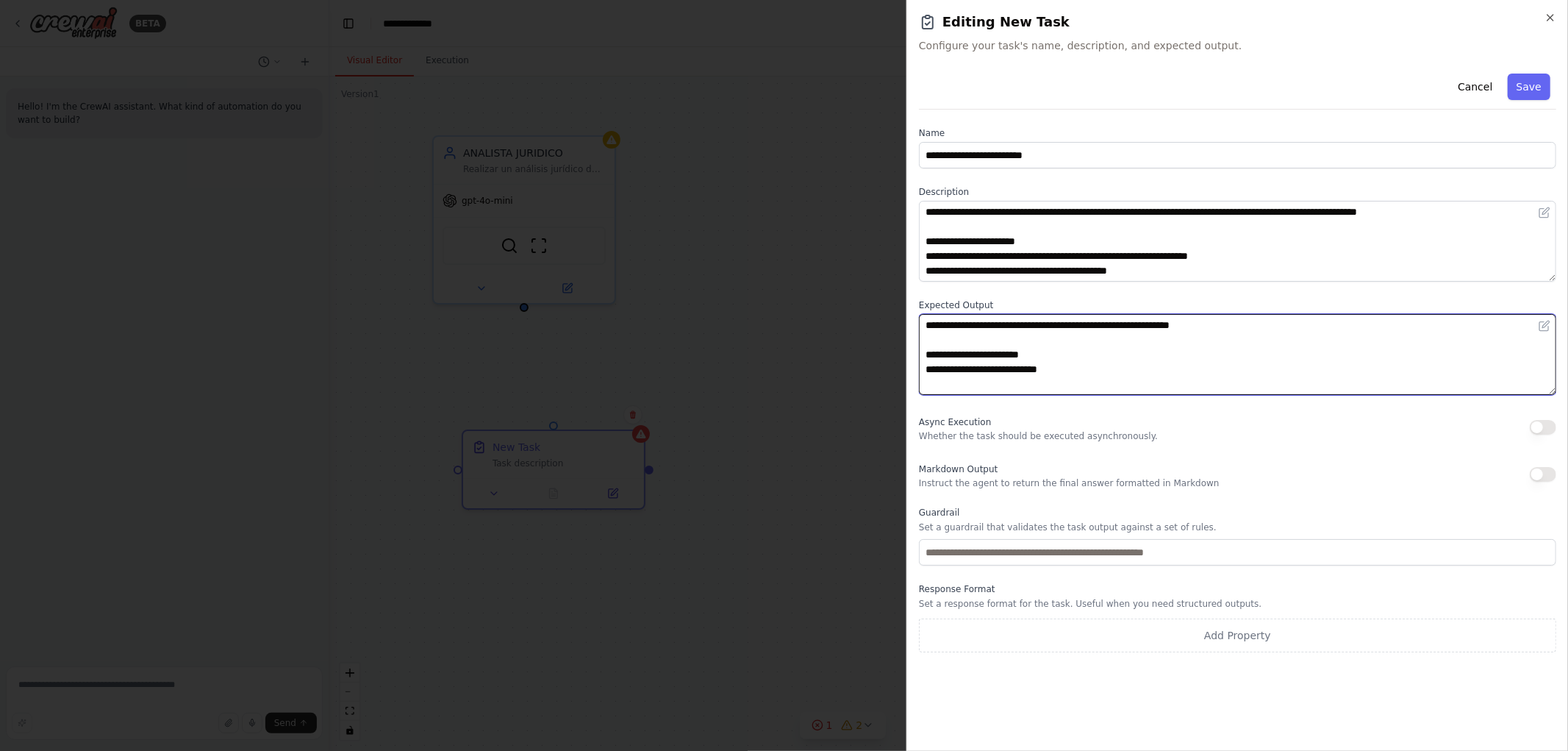
click at [1090, 365] on textarea "**********" at bounding box center [1237, 354] width 637 height 81
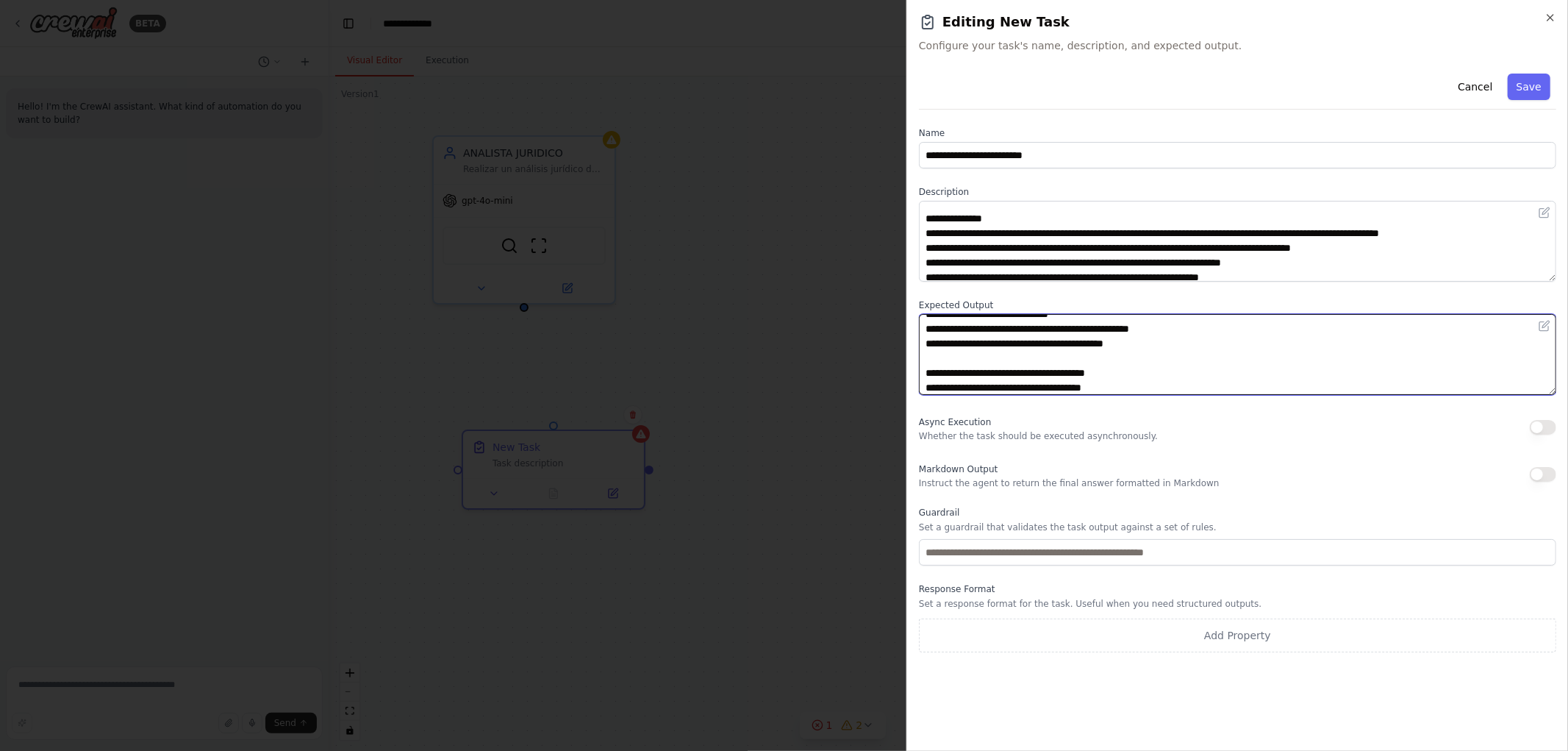
scroll to position [70, 0]
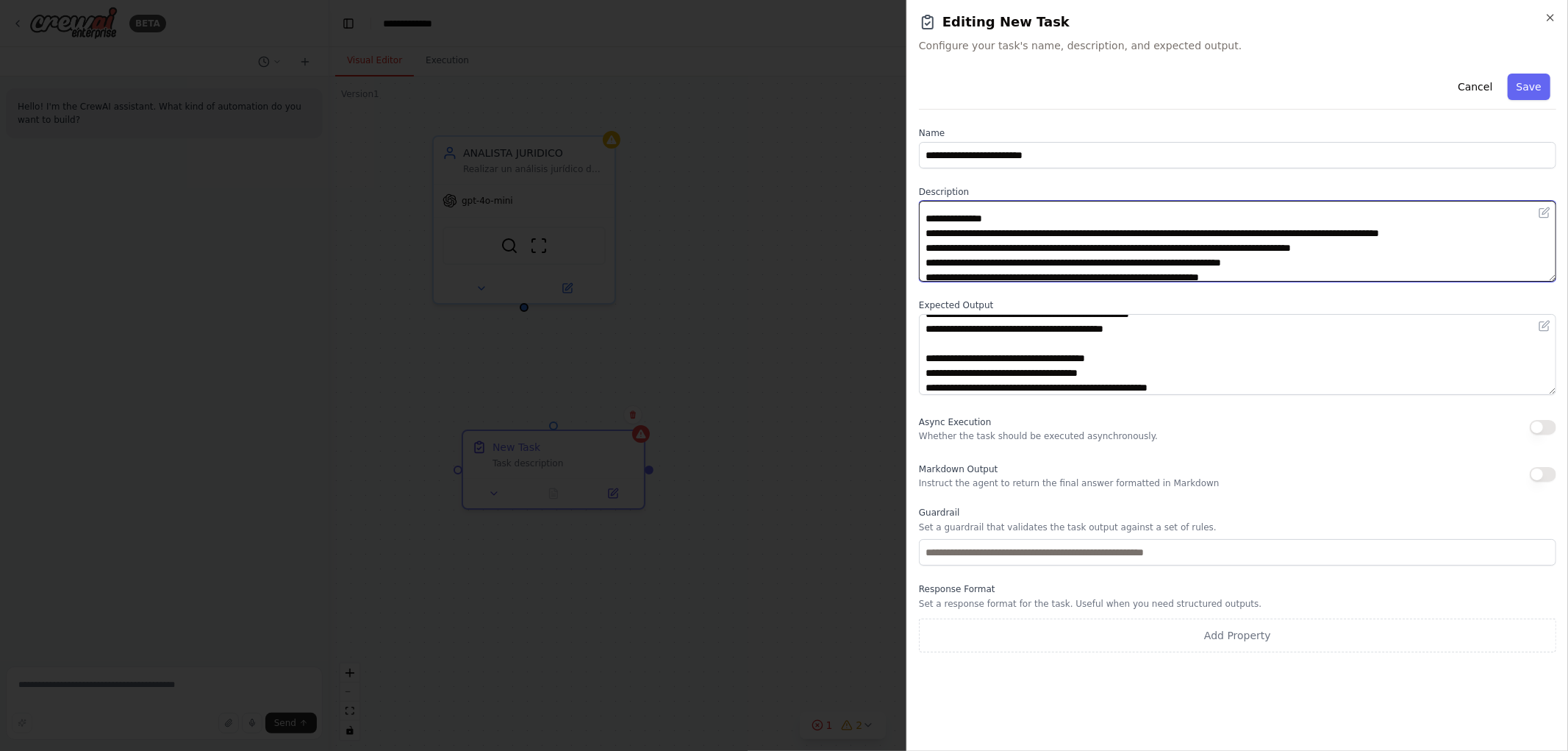
drag, startPoint x: 1045, startPoint y: 232, endPoint x: 1125, endPoint y: 238, distance: 80.2
click at [1125, 238] on textarea "**********" at bounding box center [1237, 241] width 637 height 81
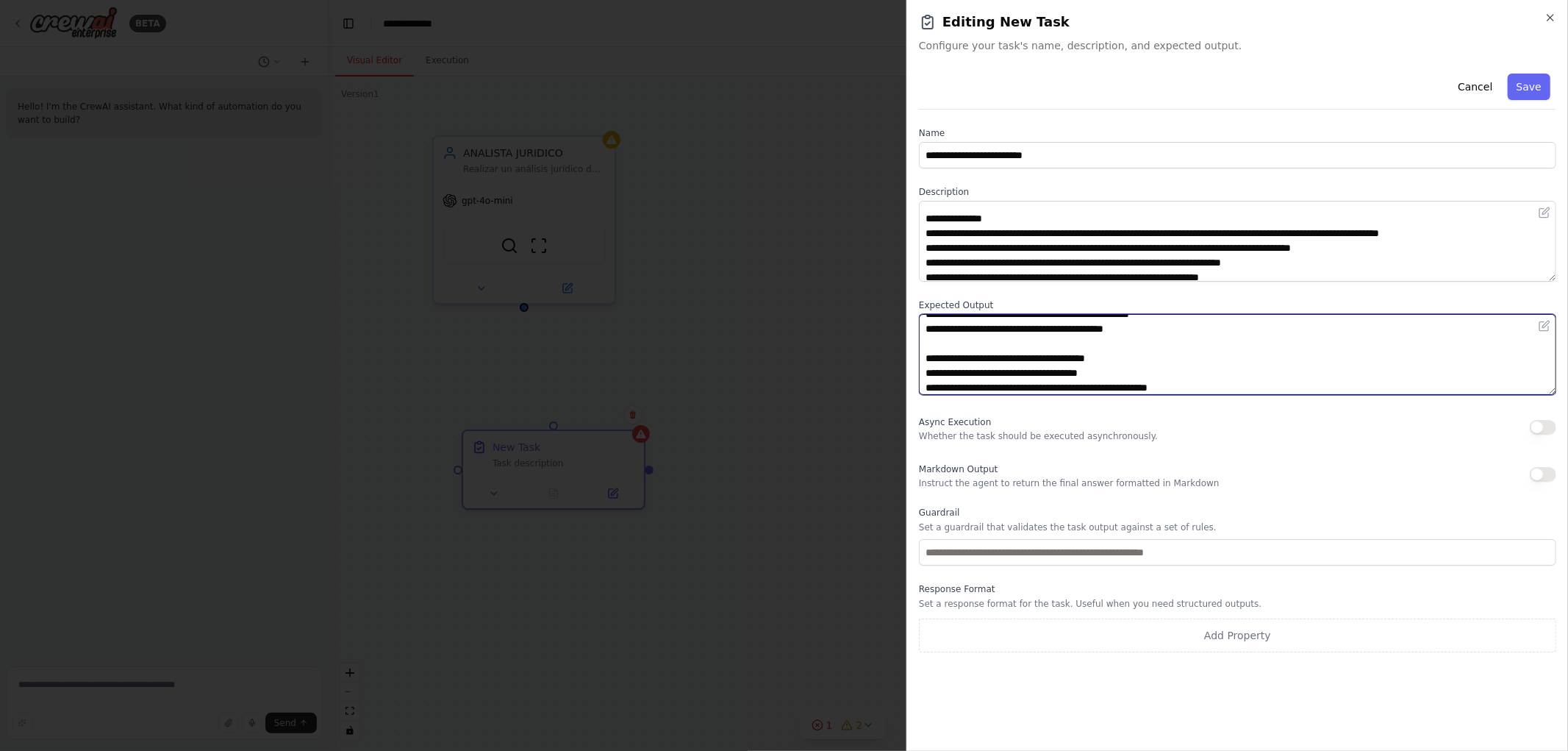
click at [1214, 388] on textarea "**********" at bounding box center [1237, 354] width 637 height 81
paste textarea "**********"
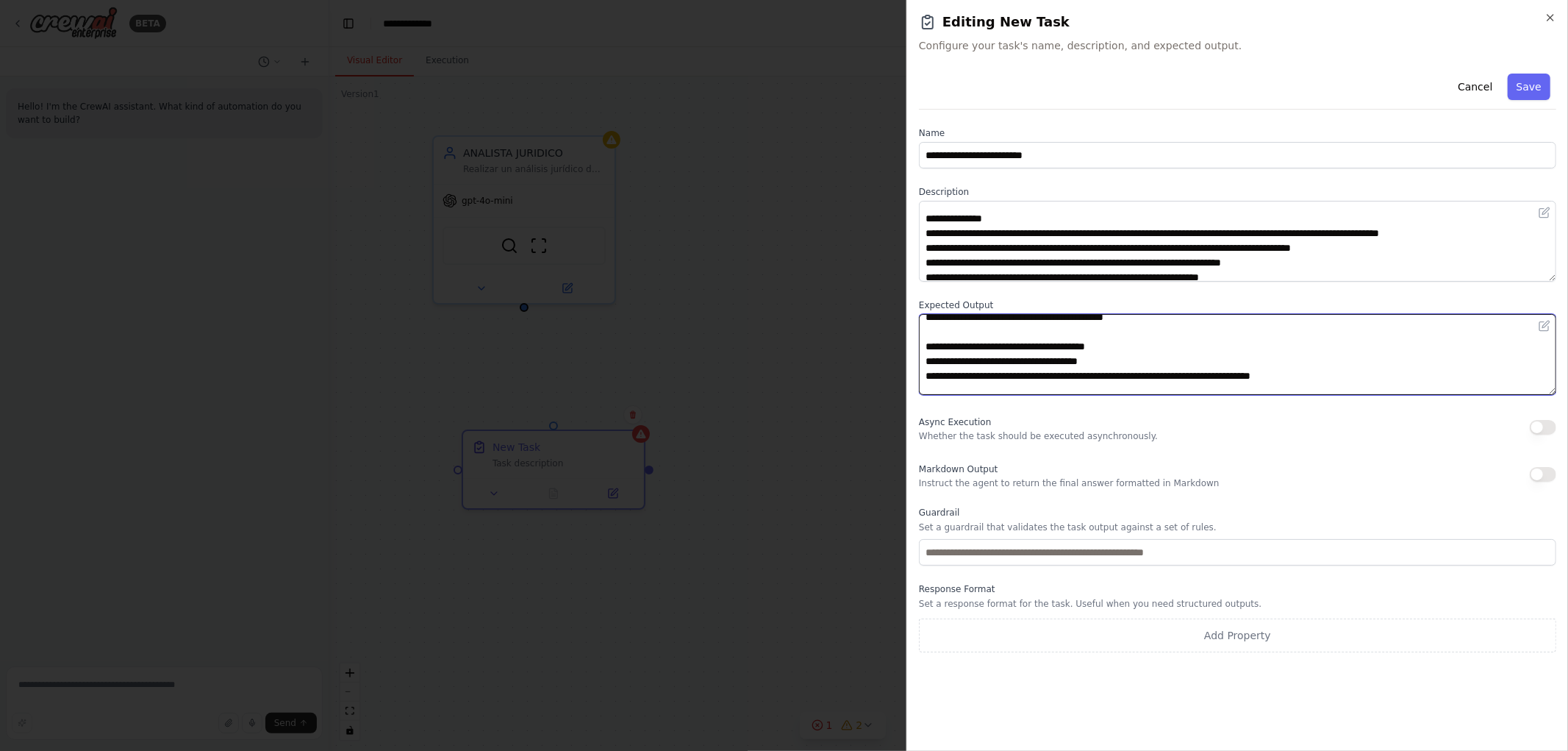
scroll to position [117, 0]
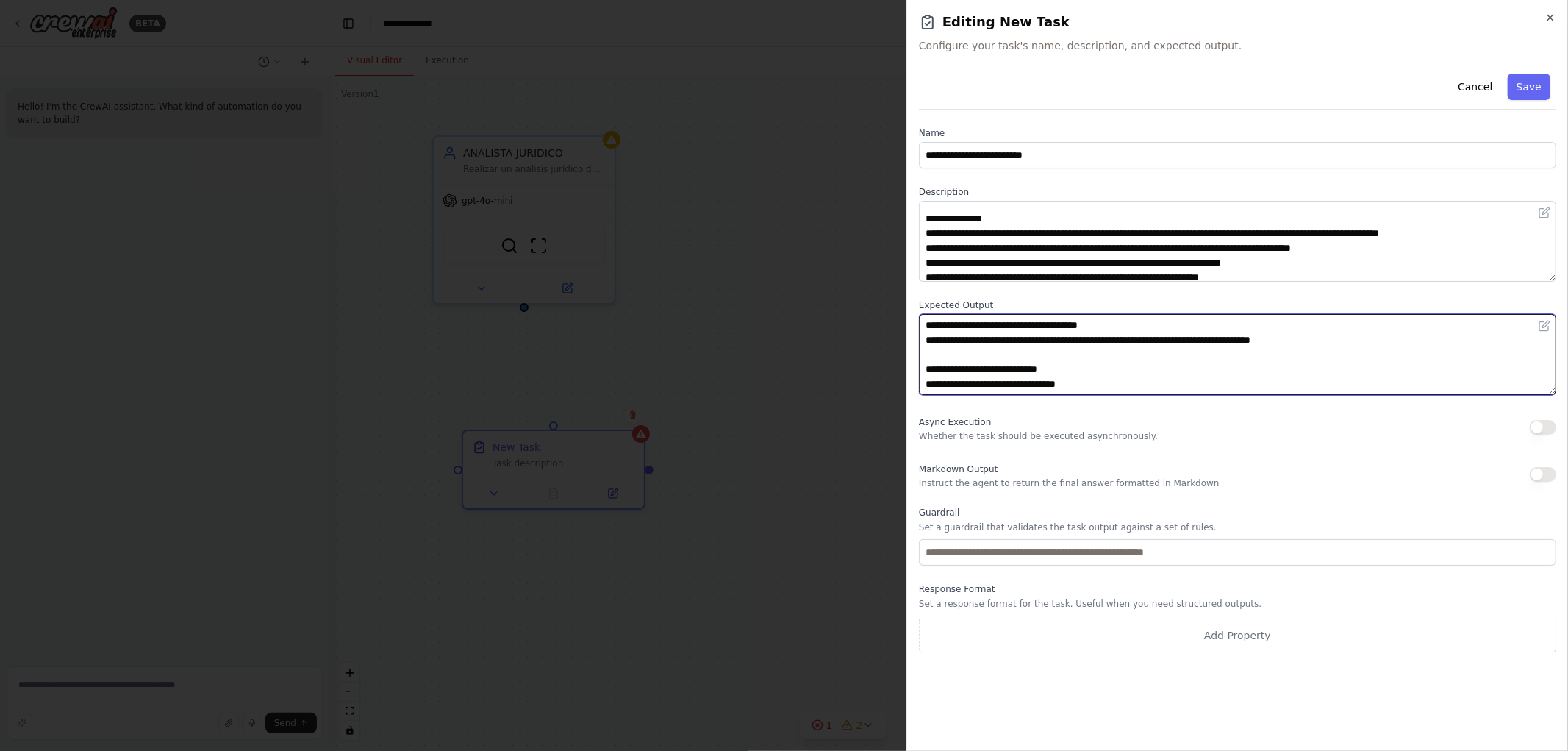
drag, startPoint x: 931, startPoint y: 384, endPoint x: 969, endPoint y: 385, distance: 38.0
click at [969, 385] on textarea "**********" at bounding box center [1237, 354] width 637 height 81
click at [1100, 384] on textarea "**********" at bounding box center [1237, 354] width 637 height 81
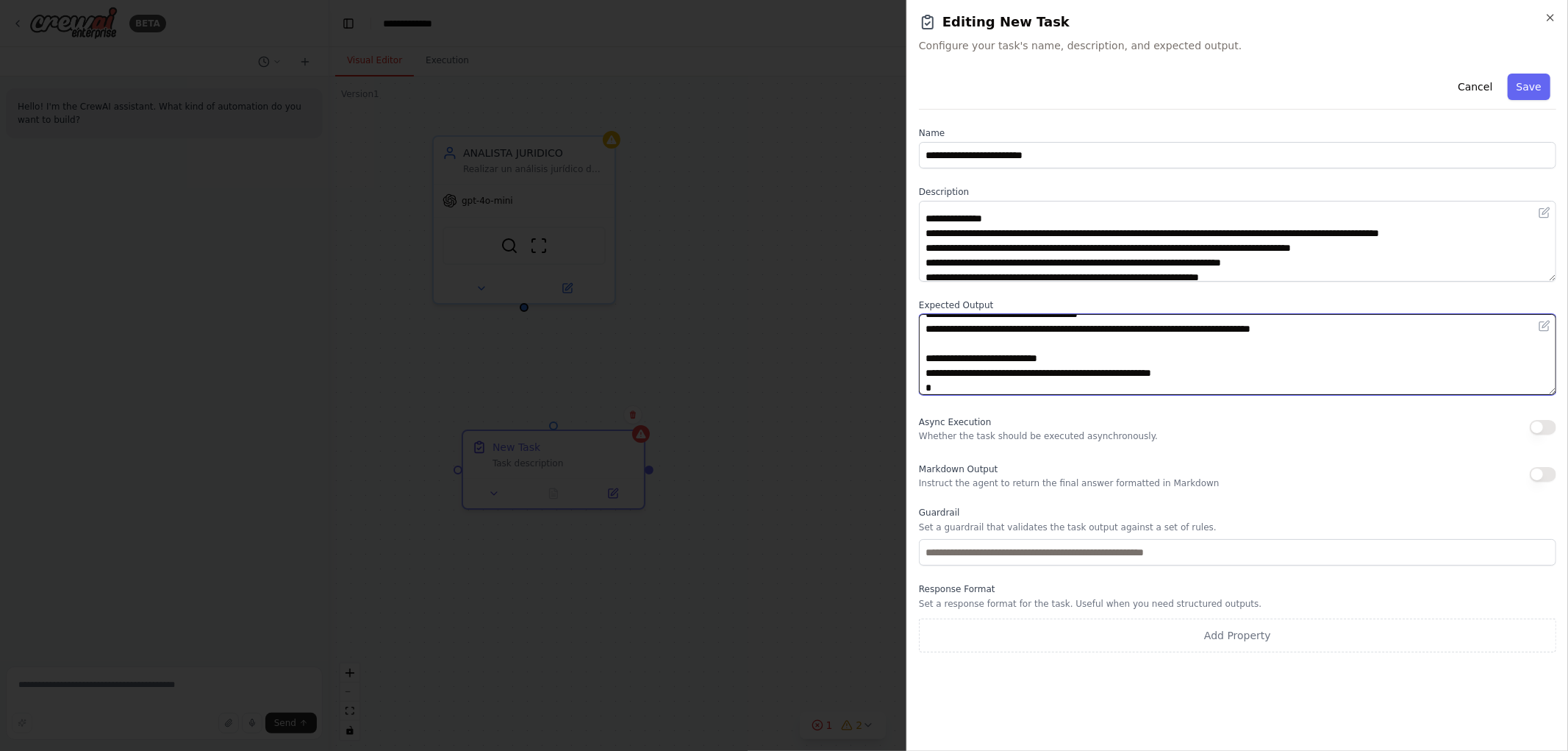
drag, startPoint x: 1100, startPoint y: 371, endPoint x: 1235, endPoint y: 363, distance: 135.2
click at [1235, 363] on textarea "**********" at bounding box center [1237, 354] width 637 height 81
drag, startPoint x: 1140, startPoint y: 379, endPoint x: 1109, endPoint y: 378, distance: 31.0
click at [1138, 379] on textarea "**********" at bounding box center [1237, 354] width 637 height 81
drag, startPoint x: 1098, startPoint y: 373, endPoint x: 1213, endPoint y: 363, distance: 115.4
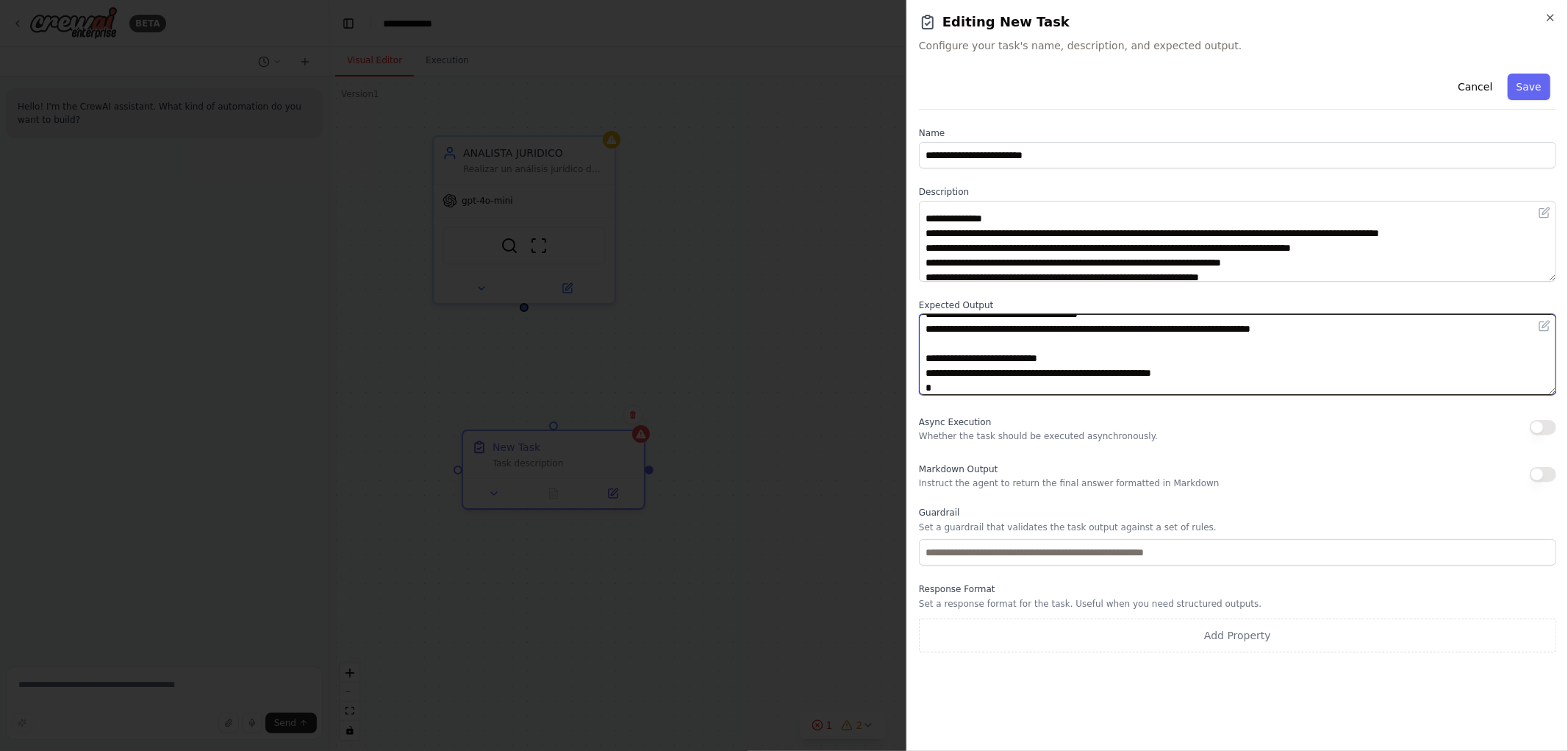
click at [1217, 374] on textarea "**********" at bounding box center [1237, 354] width 637 height 81
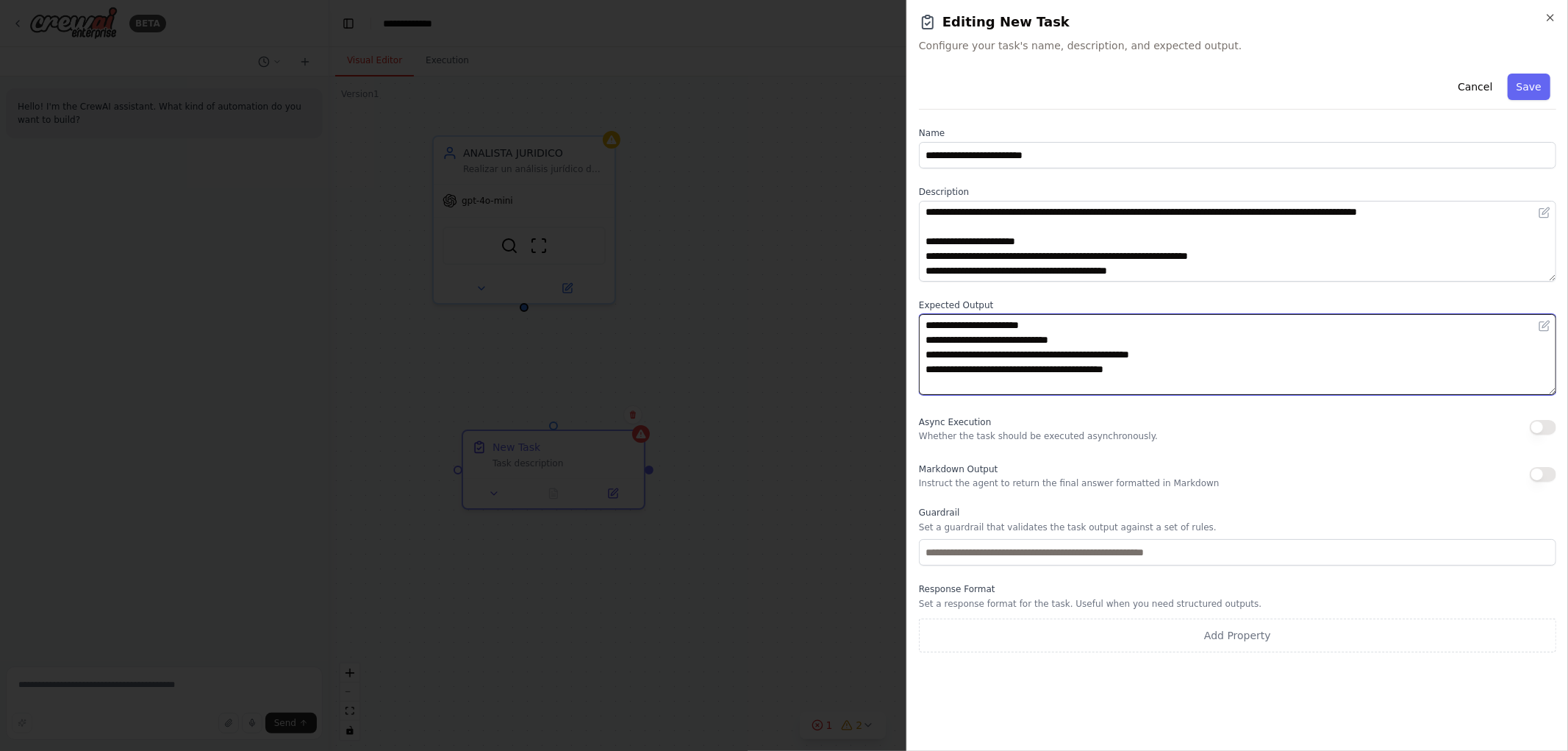
scroll to position [0, 0]
drag, startPoint x: 1137, startPoint y: 333, endPoint x: 867, endPoint y: 303, distance: 271.7
click at [867, 303] on body "**********" at bounding box center [784, 376] width 1568 height 751
click at [1038, 381] on textarea "**********" at bounding box center [1237, 354] width 637 height 81
click at [1007, 358] on textarea "**********" at bounding box center [1237, 354] width 637 height 81
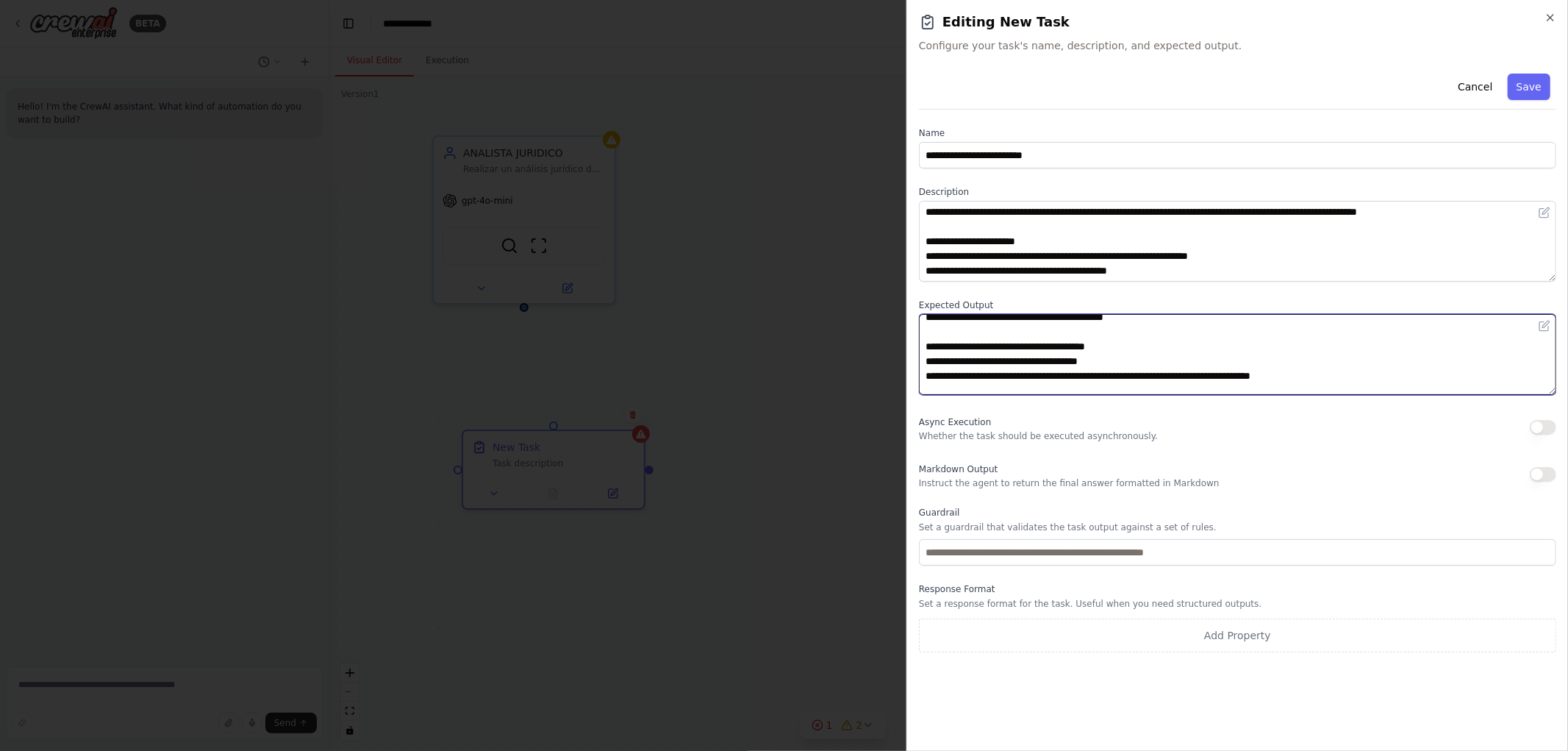
scroll to position [49, 0]
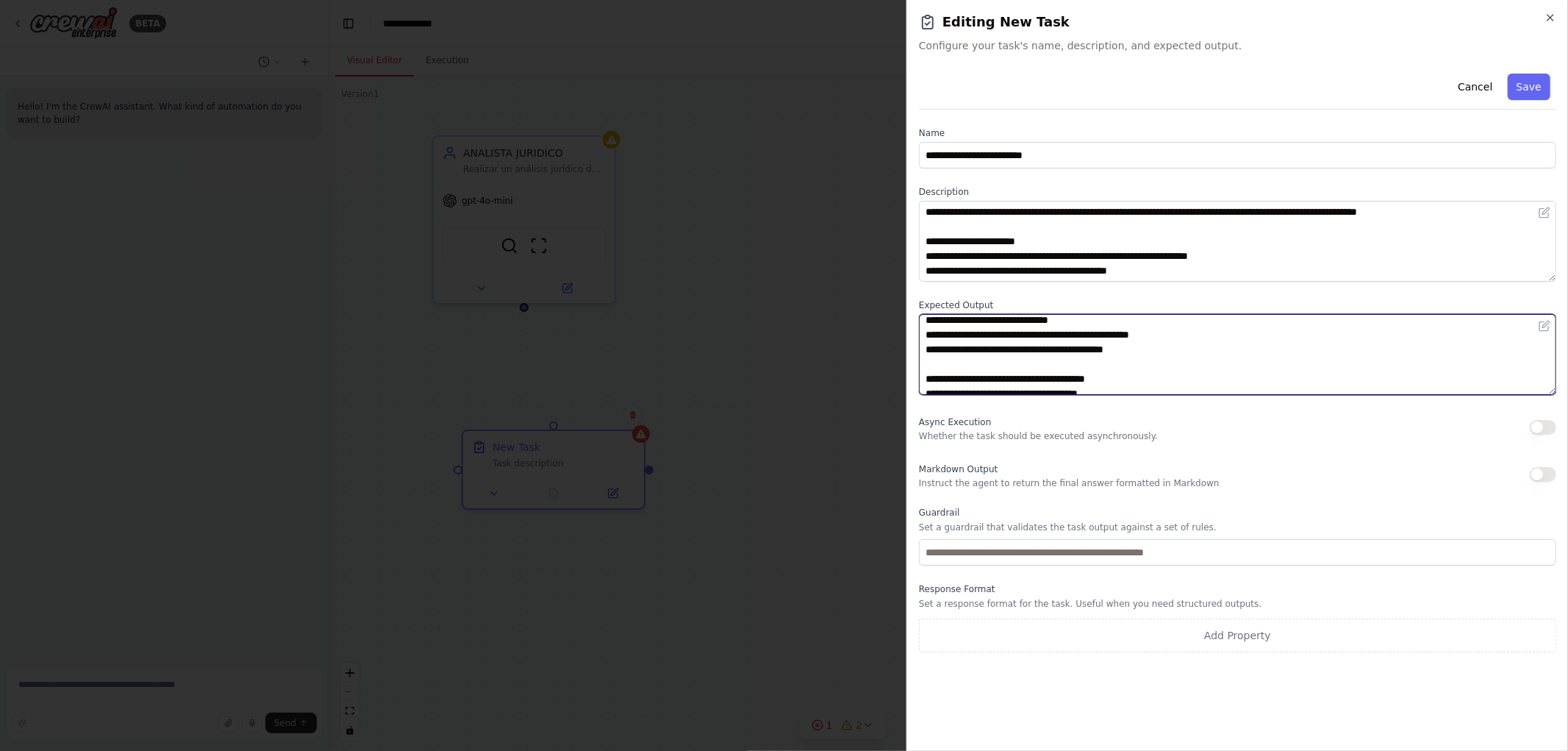
drag, startPoint x: 1140, startPoint y: 321, endPoint x: 962, endPoint y: 348, distance: 180.0
click at [954, 337] on textarea "**********" at bounding box center [1237, 354] width 637 height 81
click at [924, 351] on textarea "**********" at bounding box center [1237, 354] width 637 height 81
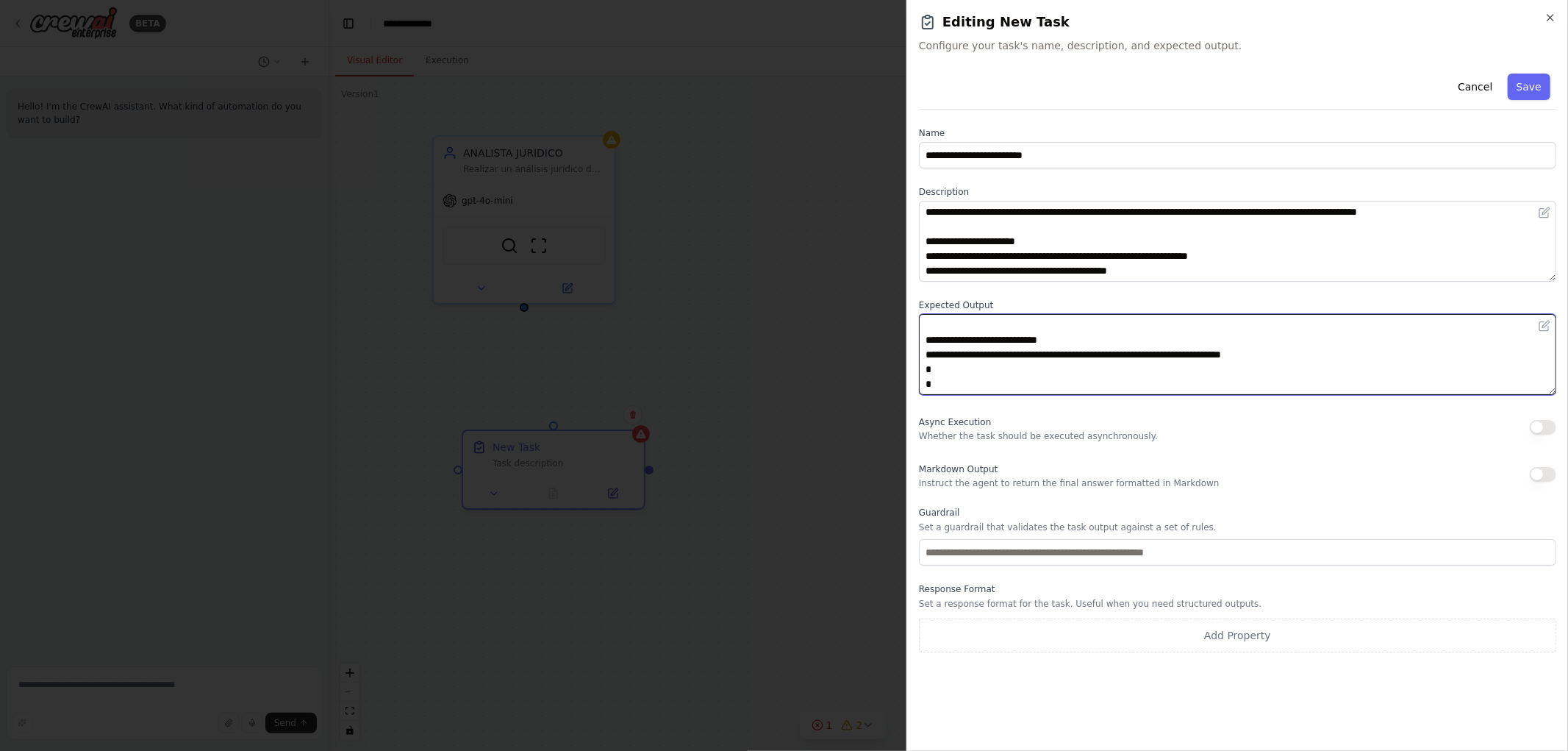
drag, startPoint x: 900, startPoint y: 368, endPoint x: 879, endPoint y: 363, distance: 21.6
click at [880, 363] on body "**********" at bounding box center [784, 376] width 1568 height 751
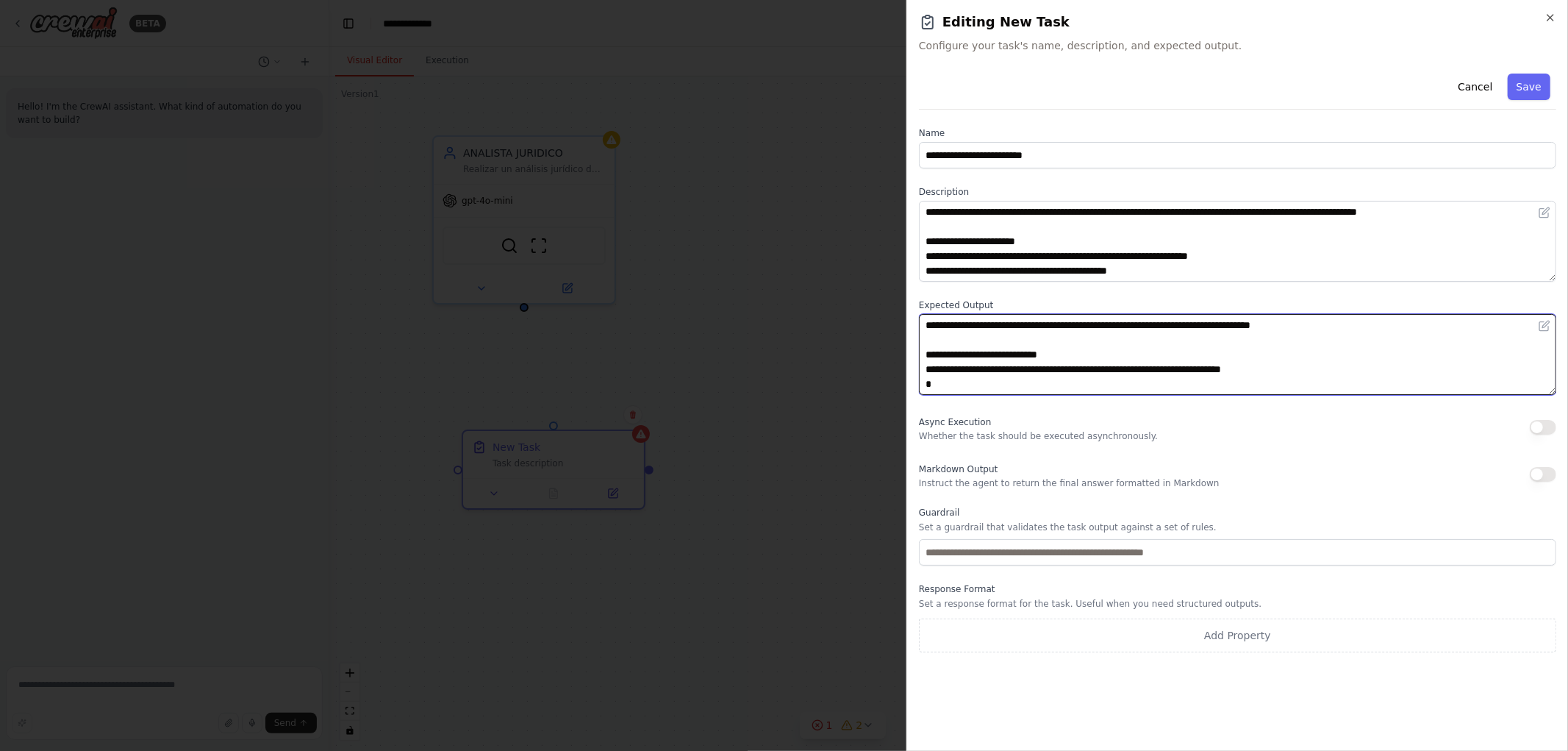
scroll to position [132, 0]
paste textarea "**********"
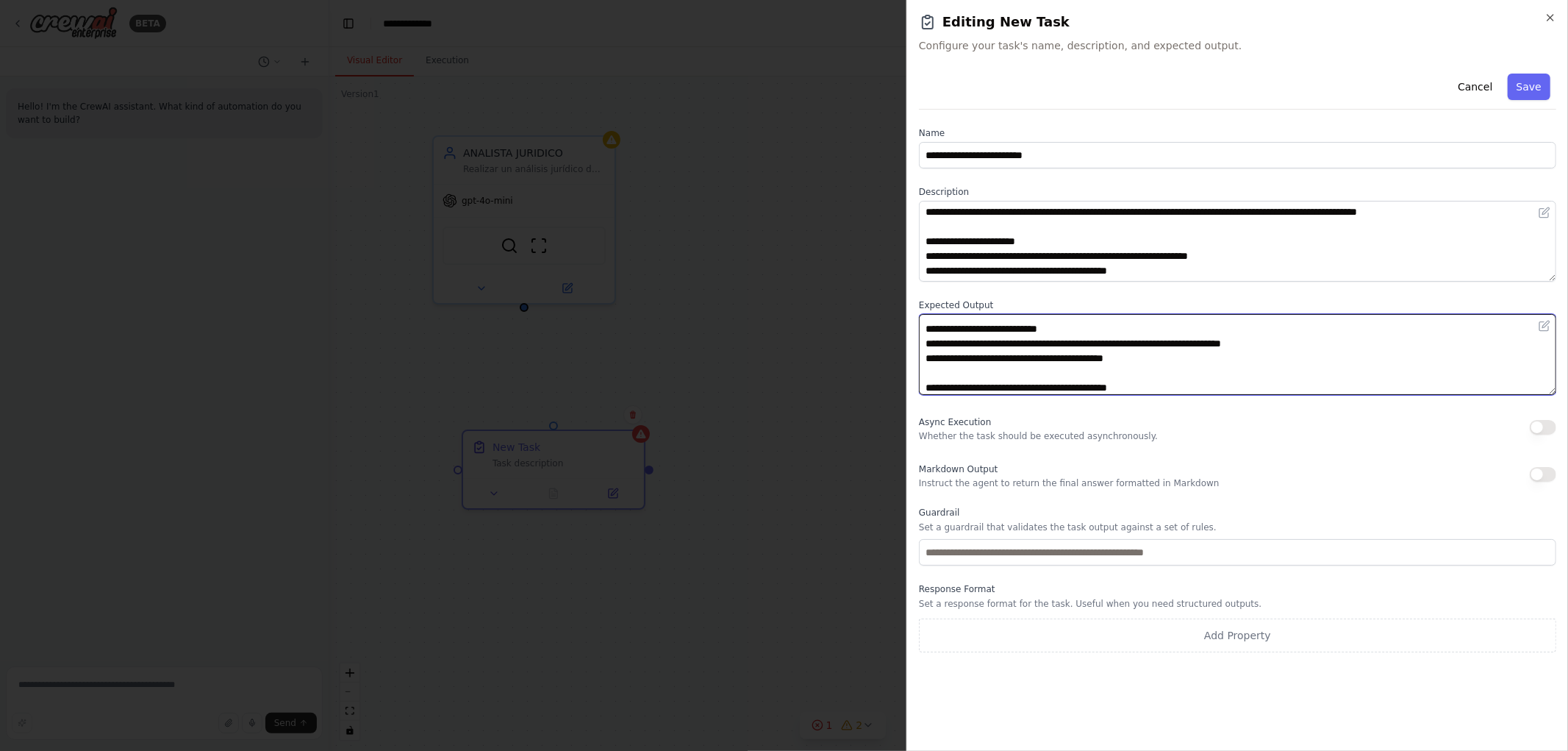
click at [1225, 343] on textarea "**********" at bounding box center [1237, 354] width 637 height 81
click at [1182, 380] on textarea "**********" at bounding box center [1237, 354] width 637 height 81
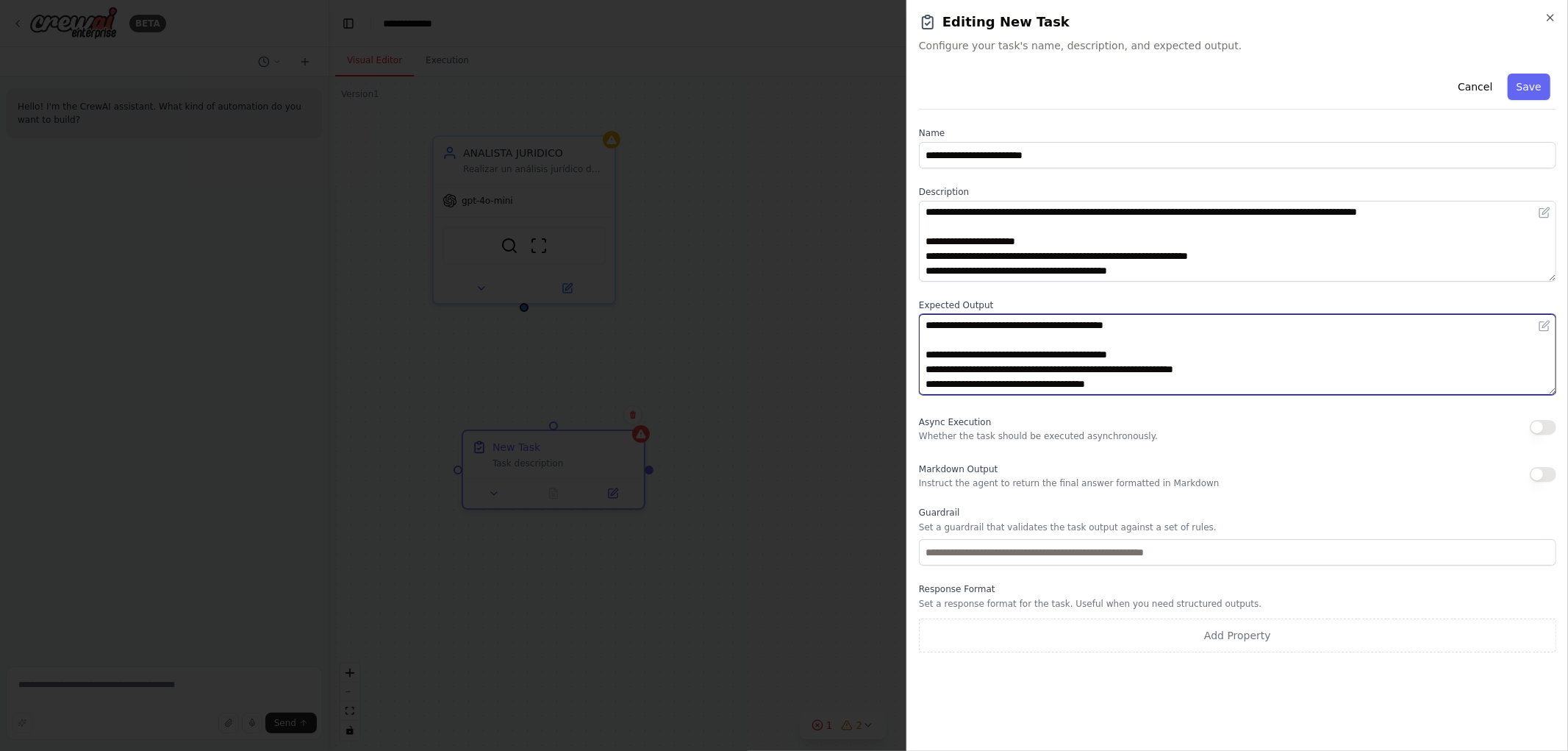
scroll to position [217, 0]
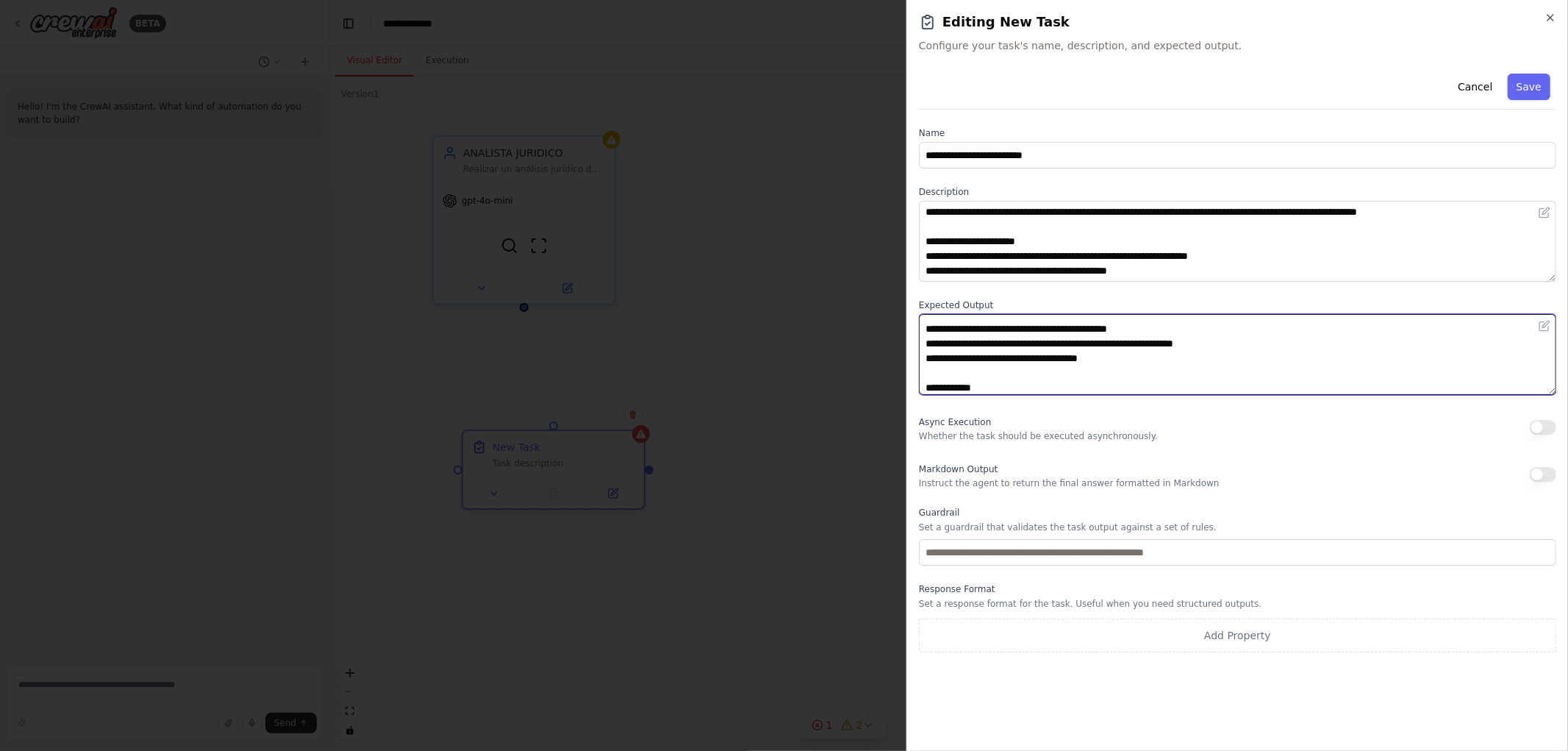
click at [988, 386] on textarea "**********" at bounding box center [1237, 354] width 637 height 81
click at [984, 385] on textarea "**********" at bounding box center [1237, 354] width 637 height 81
type textarea "**********"
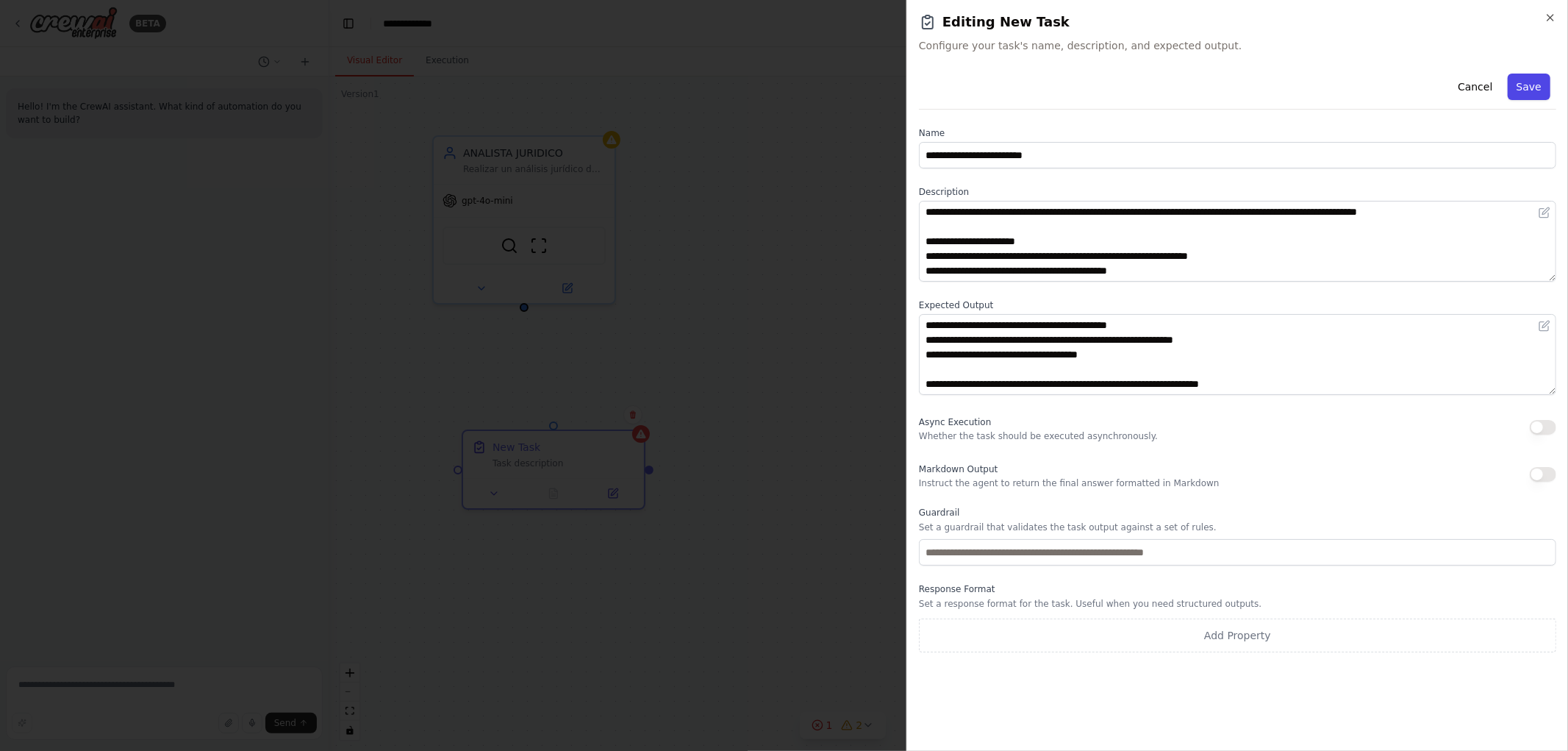
click at [1535, 91] on button "Save" at bounding box center [1529, 86] width 42 height 26
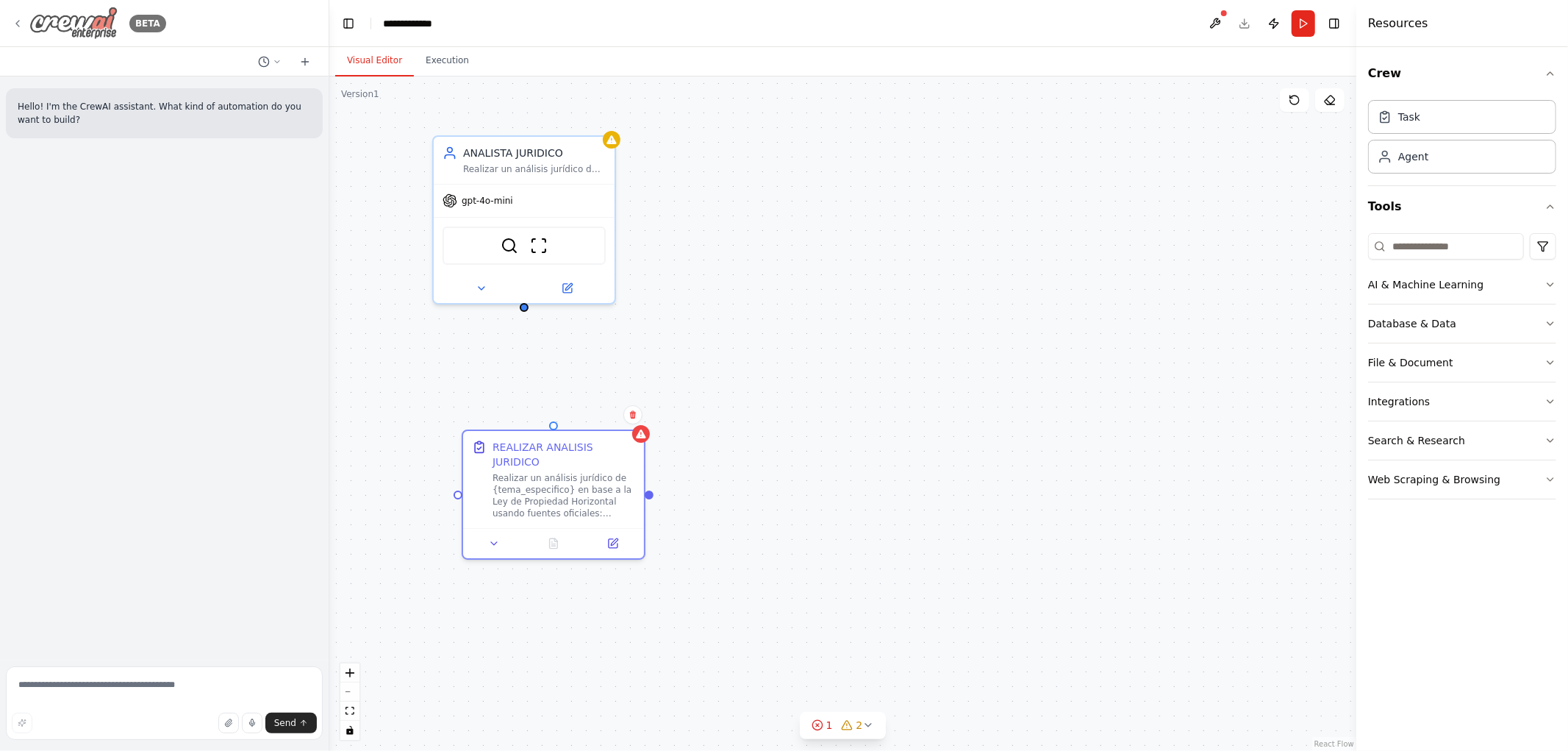
click at [23, 28] on icon at bounding box center [18, 23] width 12 height 12
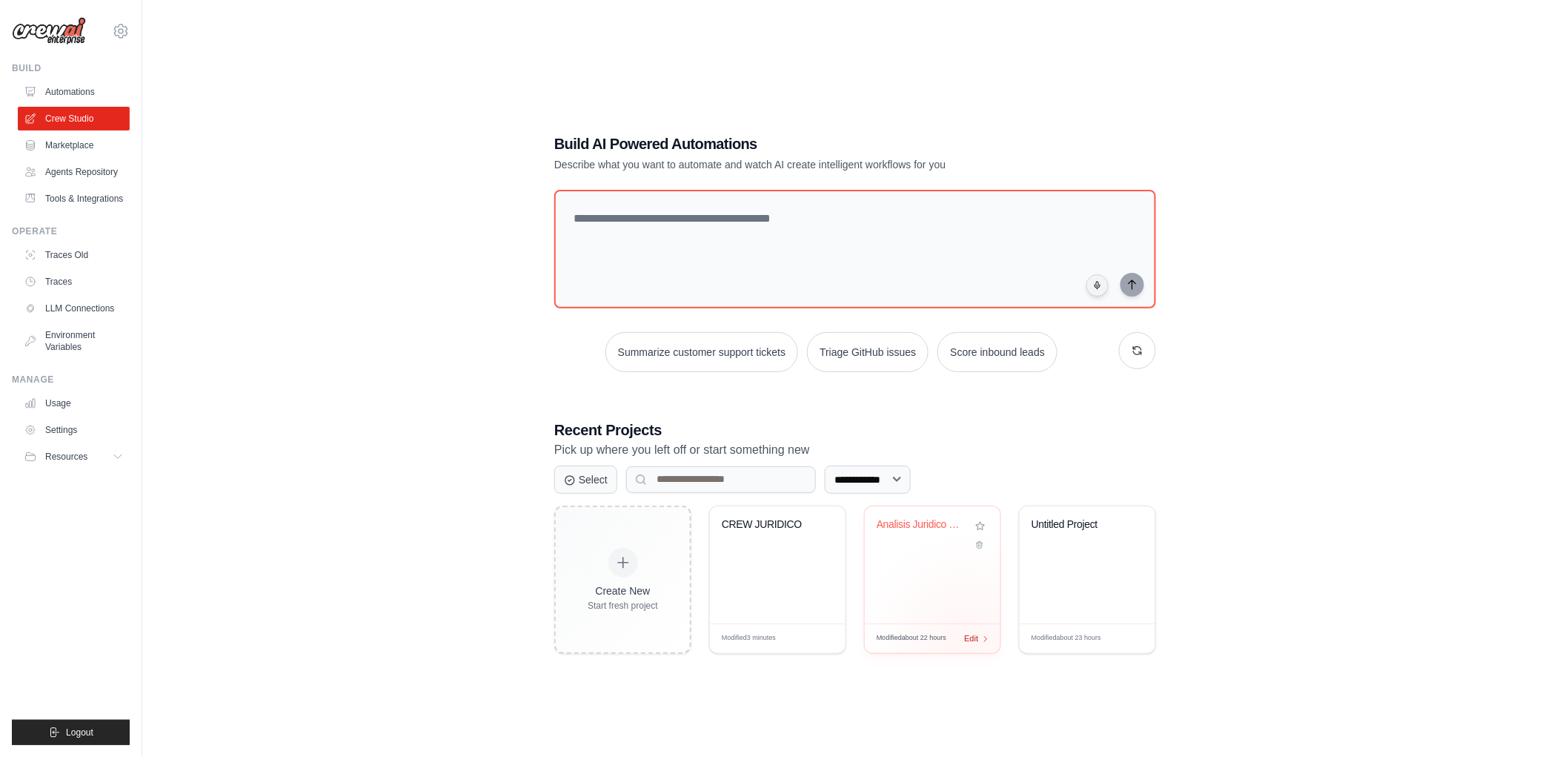
click at [974, 643] on div "Modified about 22 hours Edit" at bounding box center [933, 638] width 136 height 30
click at [794, 546] on div "CREW JURIDICO" at bounding box center [777, 535] width 112 height 34
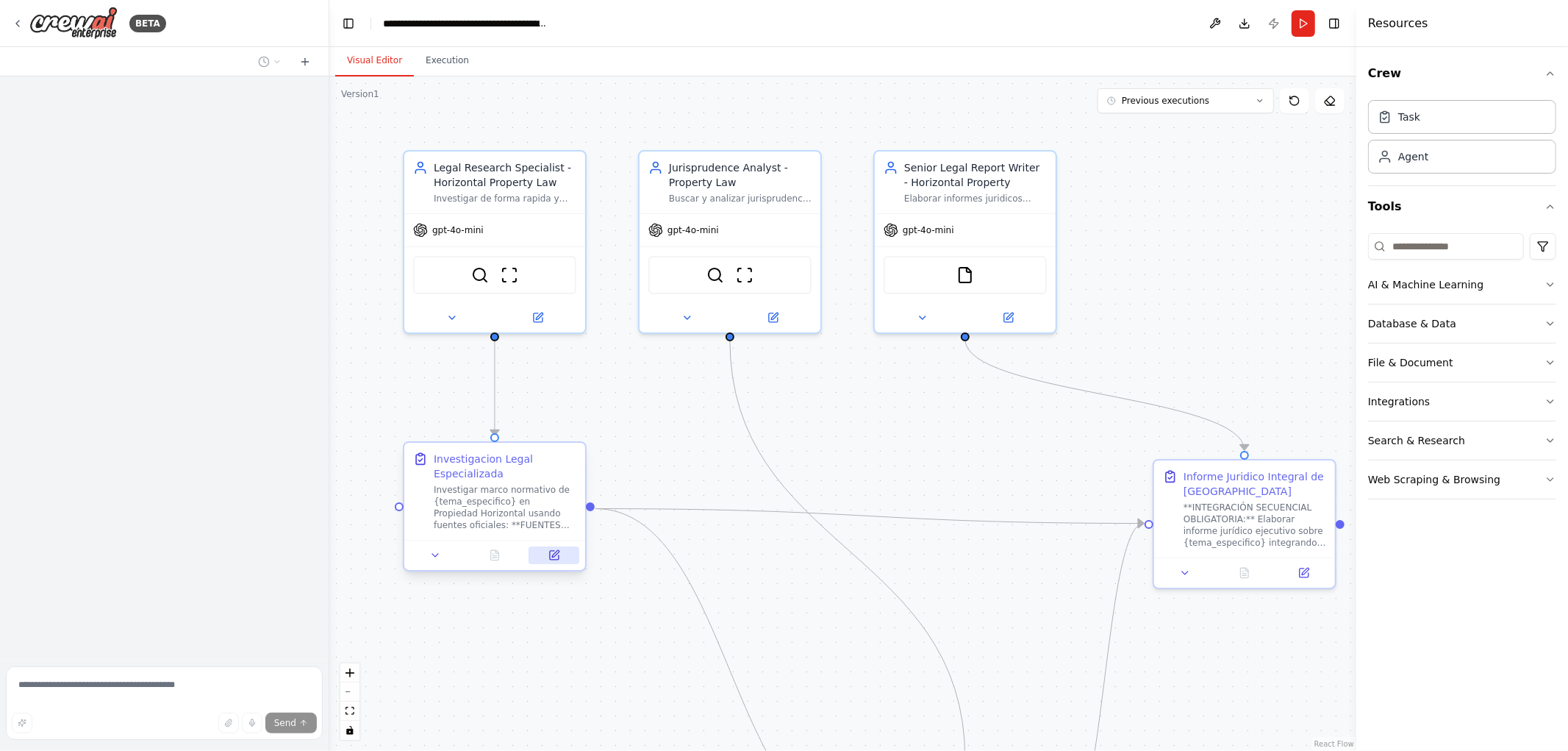
click at [560, 559] on icon at bounding box center [555, 556] width 12 height 12
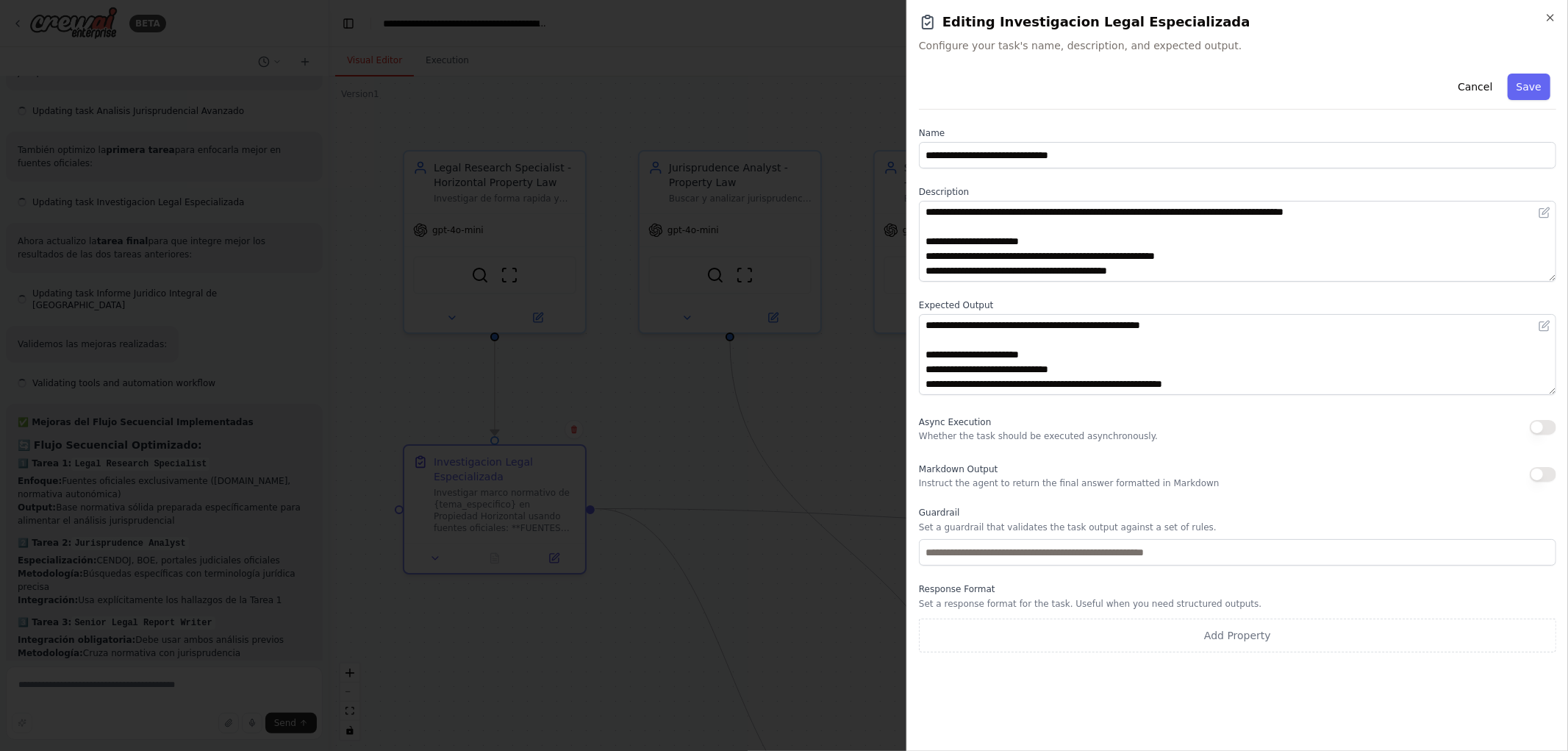
scroll to position [4594, 0]
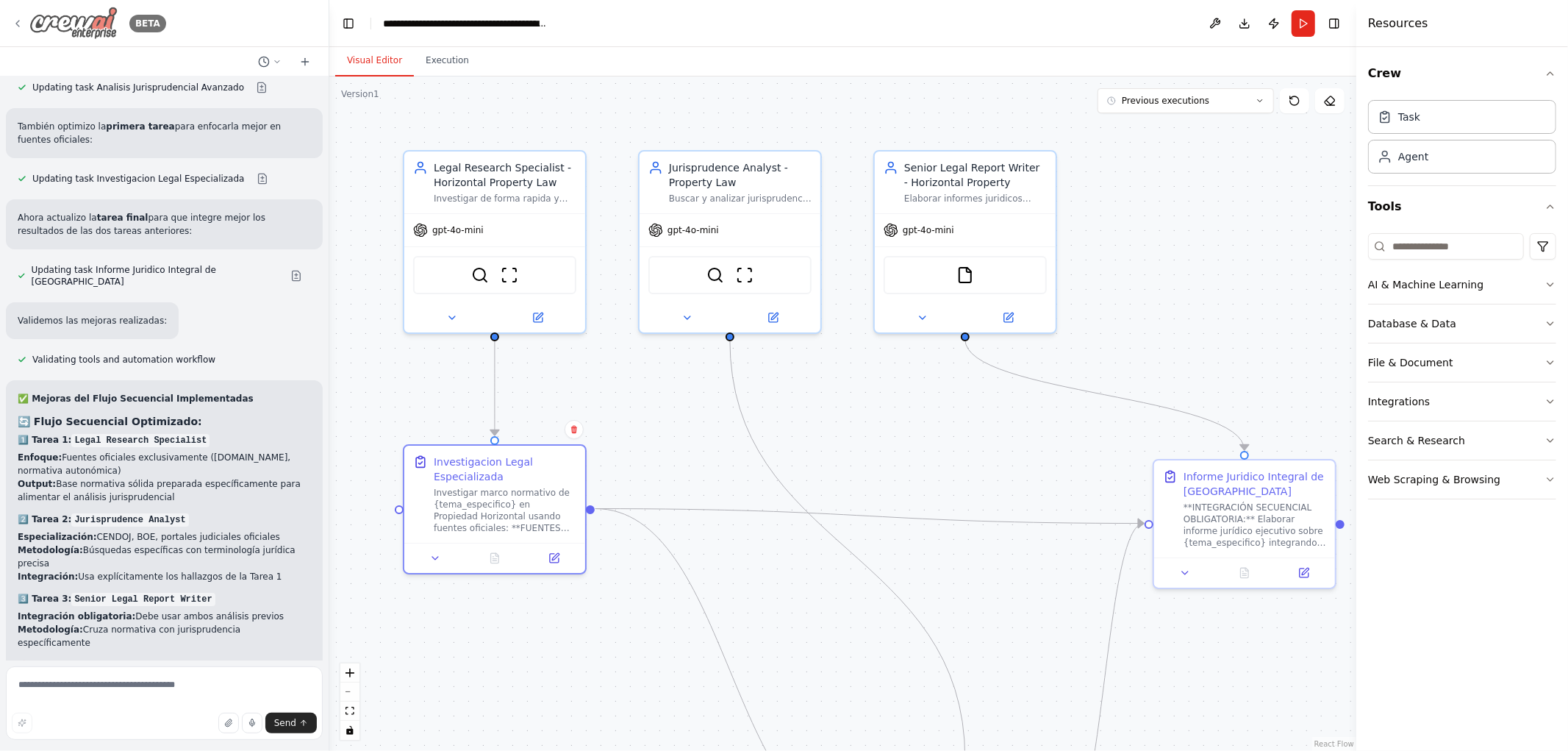
click at [18, 30] on div "BETA" at bounding box center [89, 23] width 154 height 33
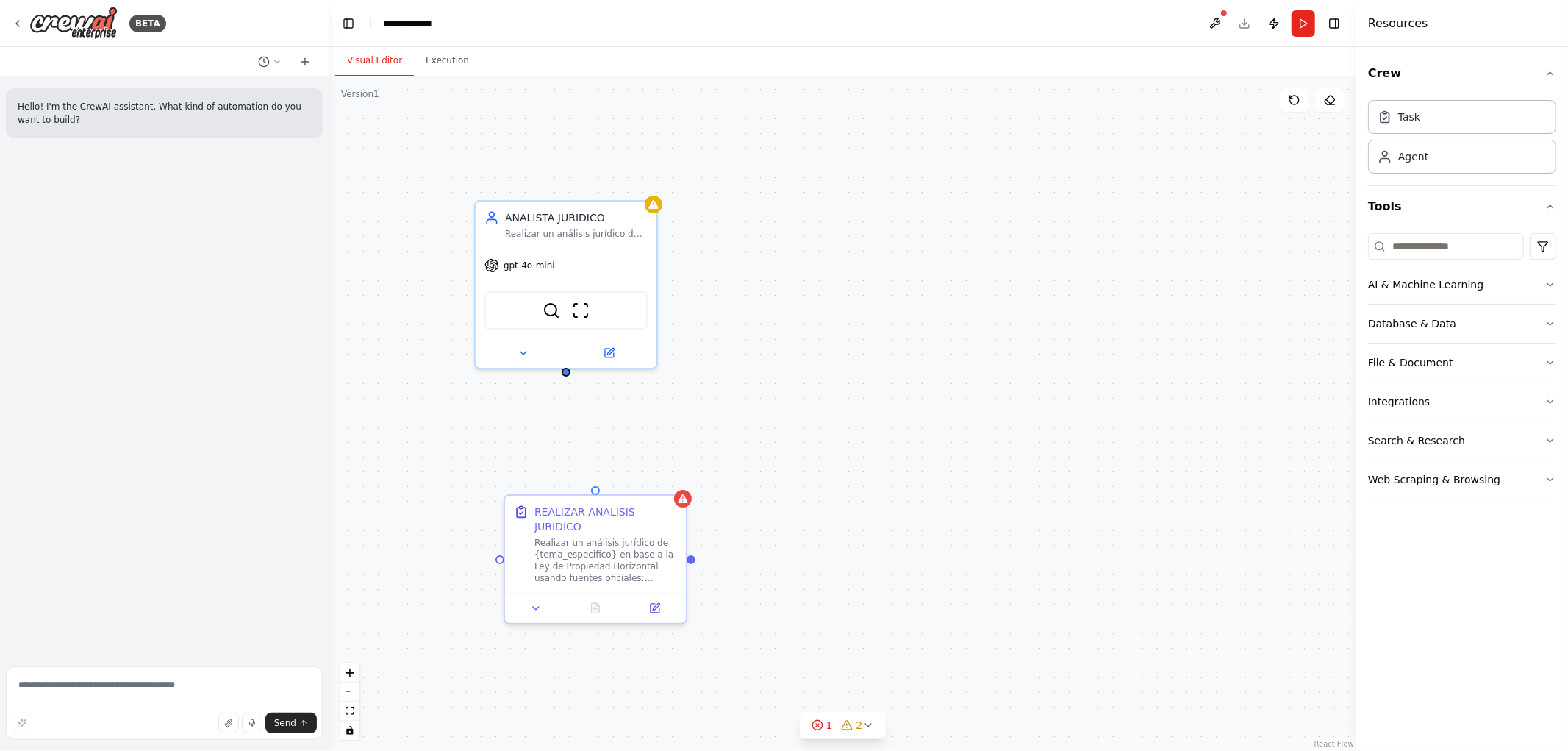
drag, startPoint x: 527, startPoint y: 313, endPoint x: 616, endPoint y: 371, distance: 106.2
click at [616, 371] on div "REALIZAR ANALISIS JURIDICO Realizar un análisis jurídico de {tema_especifico} e…" at bounding box center [842, 413] width 1027 height 675
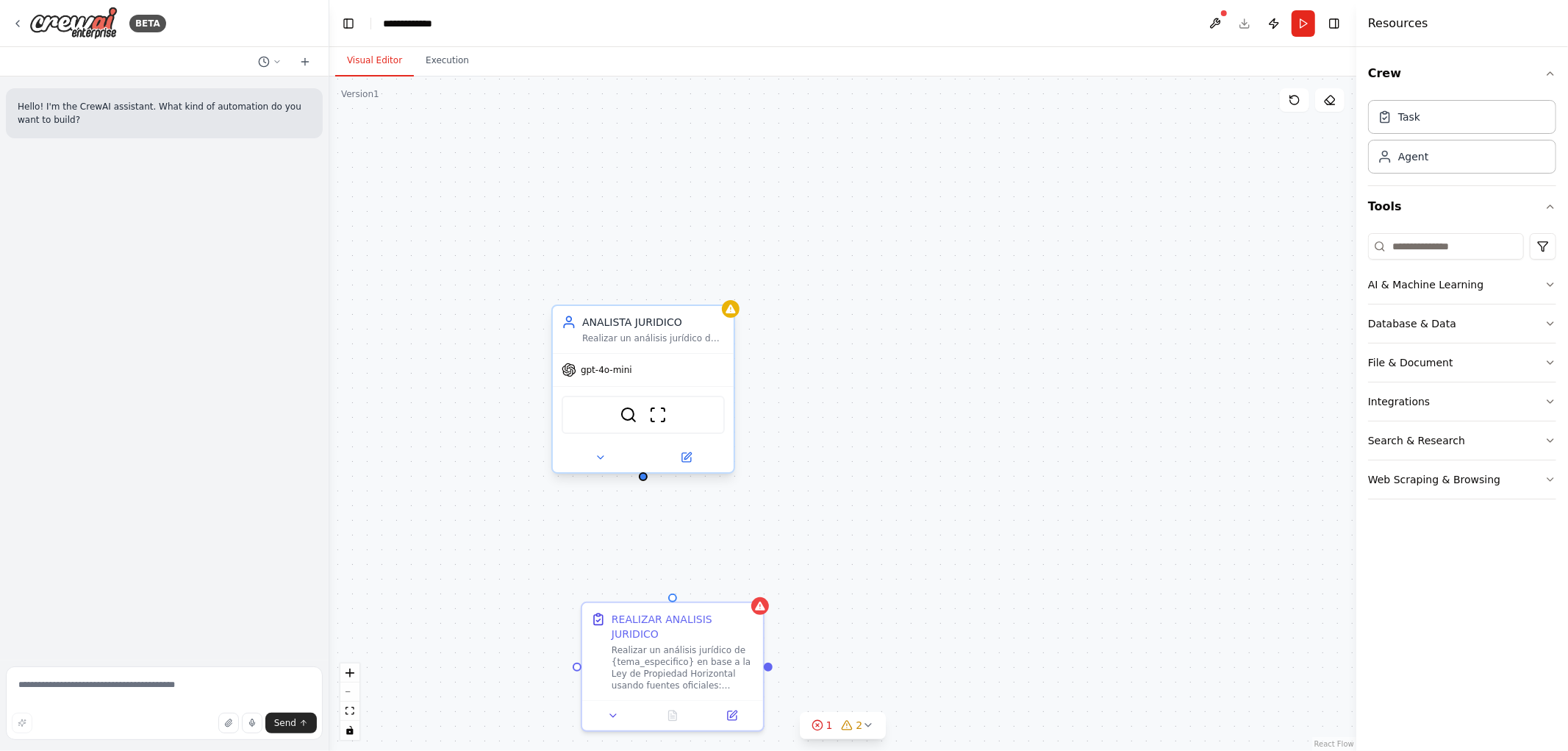
drag, startPoint x: 614, startPoint y: 364, endPoint x: 642, endPoint y: 447, distance: 87.6
click at [642, 447] on div "REALIZAR ANALISIS JURIDICO Realizar un análisis jurídico de {tema_especifico} e…" at bounding box center [842, 413] width 1027 height 675
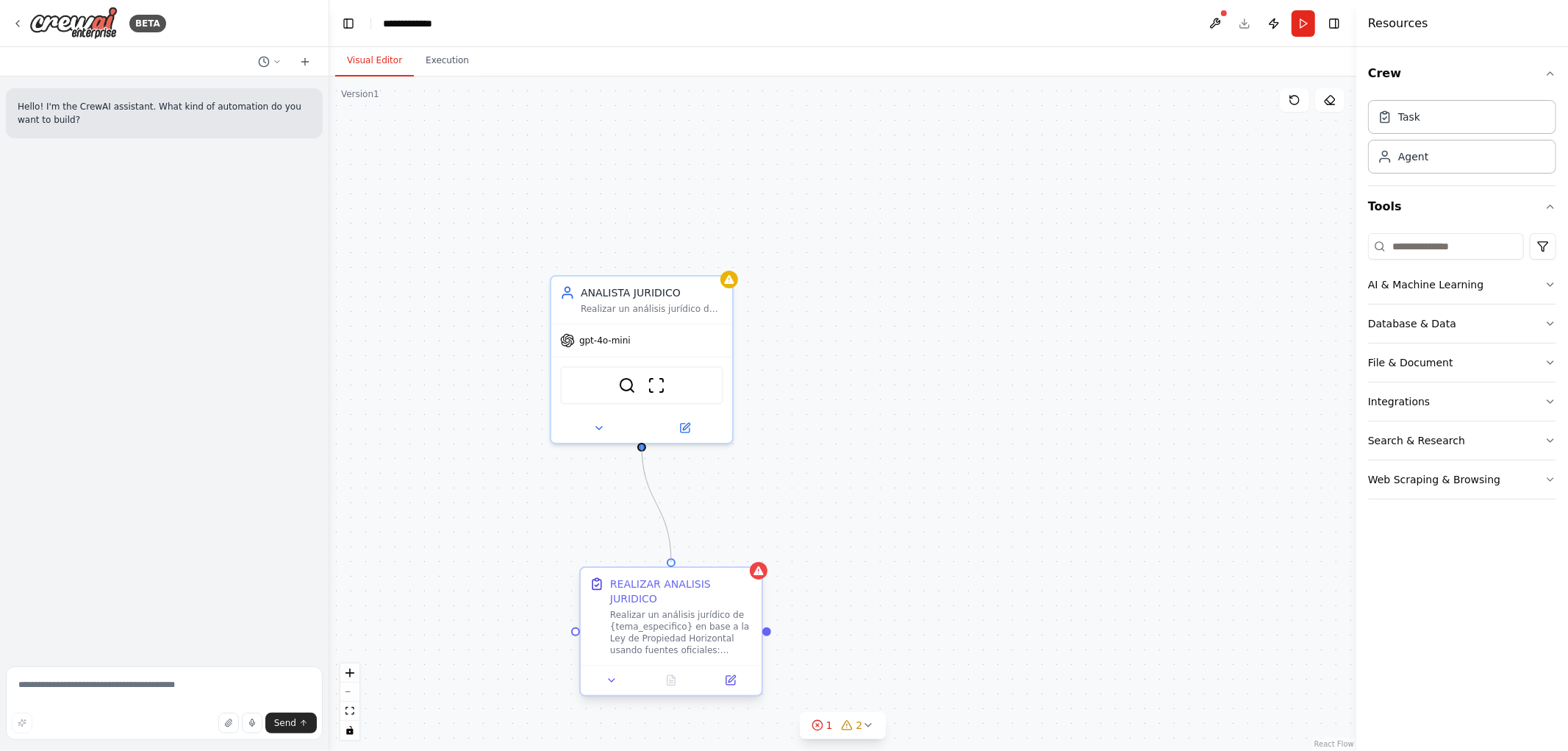
drag, startPoint x: 641, startPoint y: 445, endPoint x: 671, endPoint y: 566, distance: 124.7
click at [671, 566] on div "REALIZAR ANALISIS JURIDICO Realizar un análisis jurídico de {tema_especifico} e…" at bounding box center [960, 553] width 1027 height 675
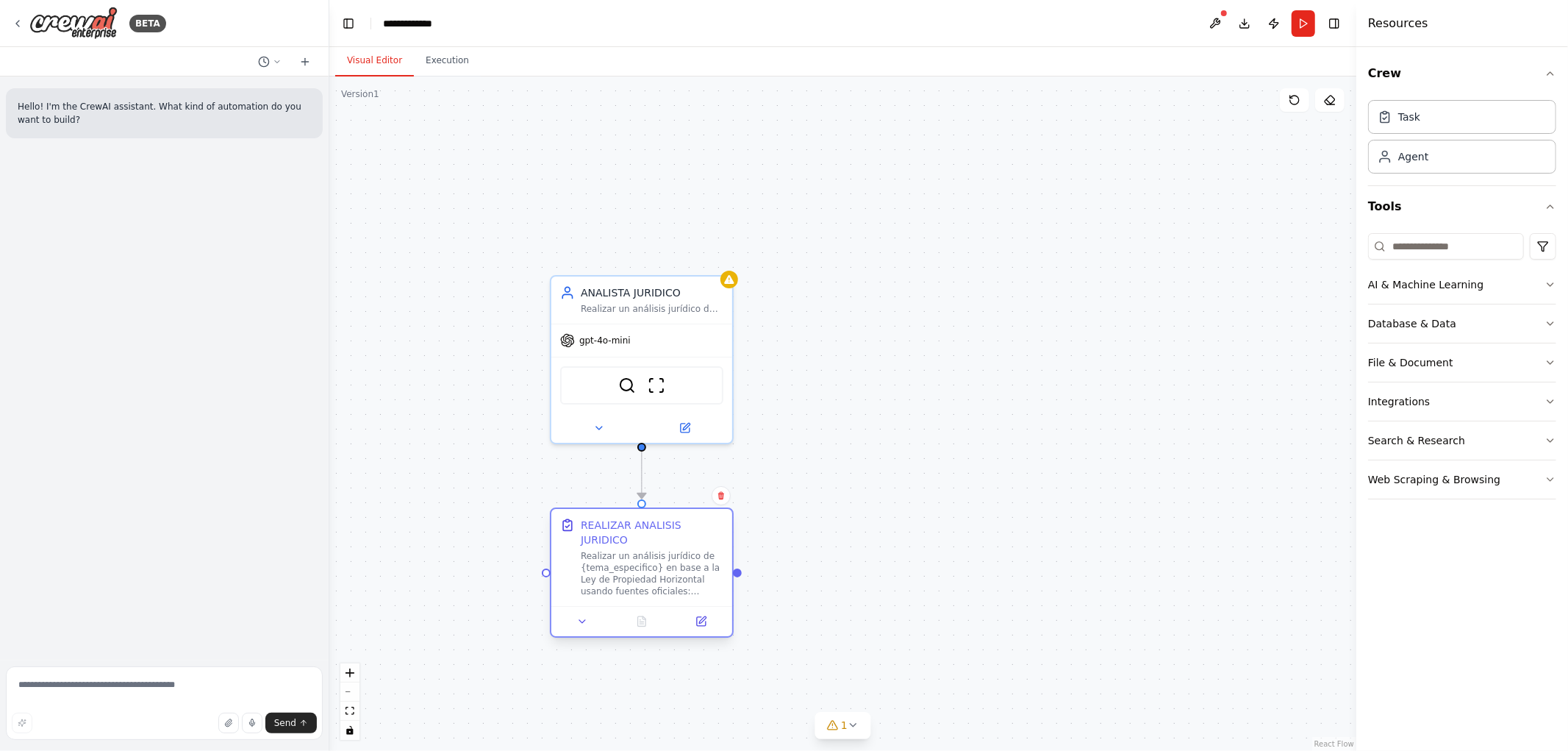
drag, startPoint x: 628, startPoint y: 579, endPoint x: 599, endPoint y: 521, distance: 64.8
click at [599, 521] on div "REALIZAR ANALISIS JURIDICO" at bounding box center [652, 532] width 142 height 30
click at [861, 428] on div ".deletable-edge-delete-btn { width: 20px; height: 20px; border: 0px solid #ffff…" at bounding box center [842, 413] width 1027 height 675
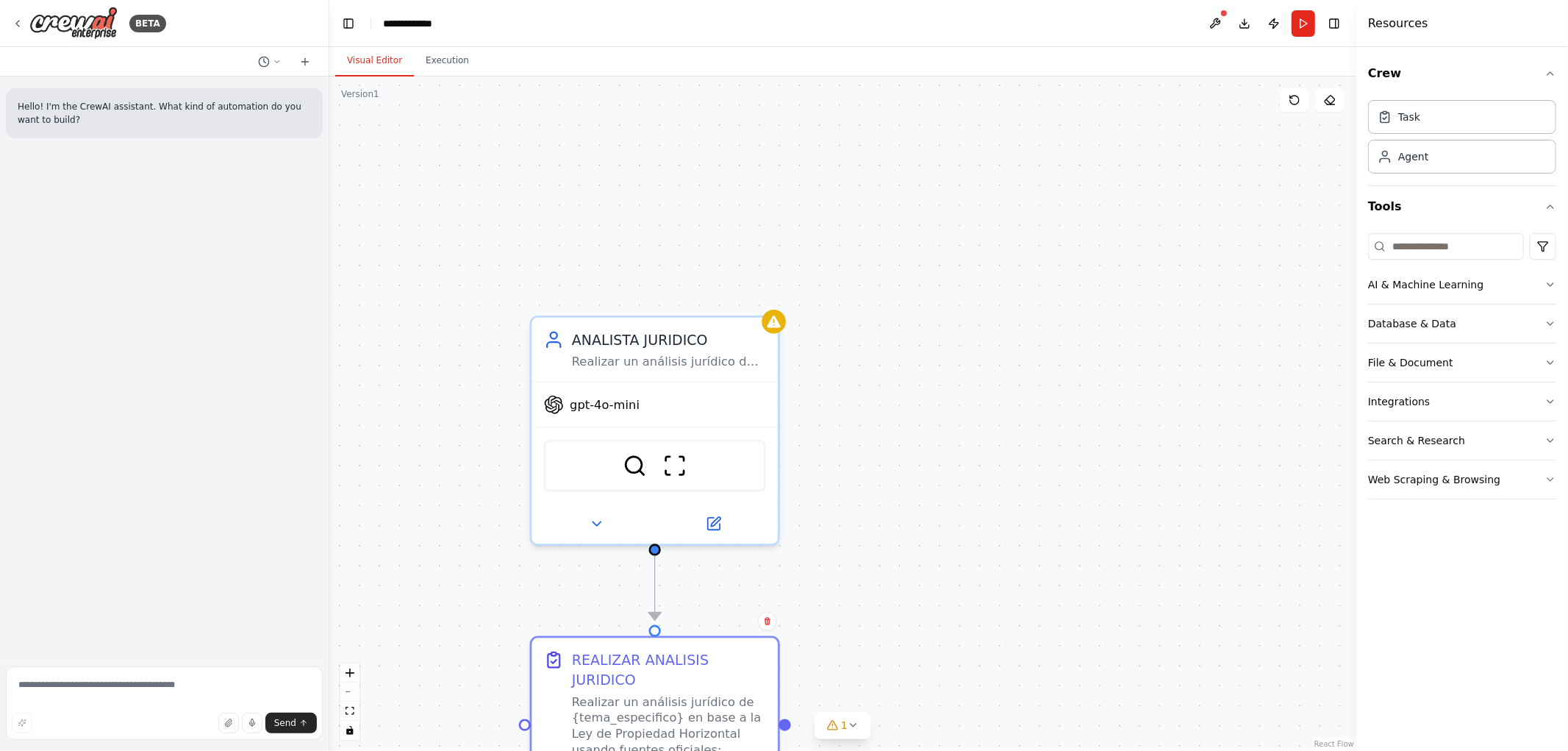
click at [875, 332] on div ".deletable-edge-delete-btn { width: 20px; height: 20px; border: 0px solid #ffff…" at bounding box center [842, 413] width 1027 height 675
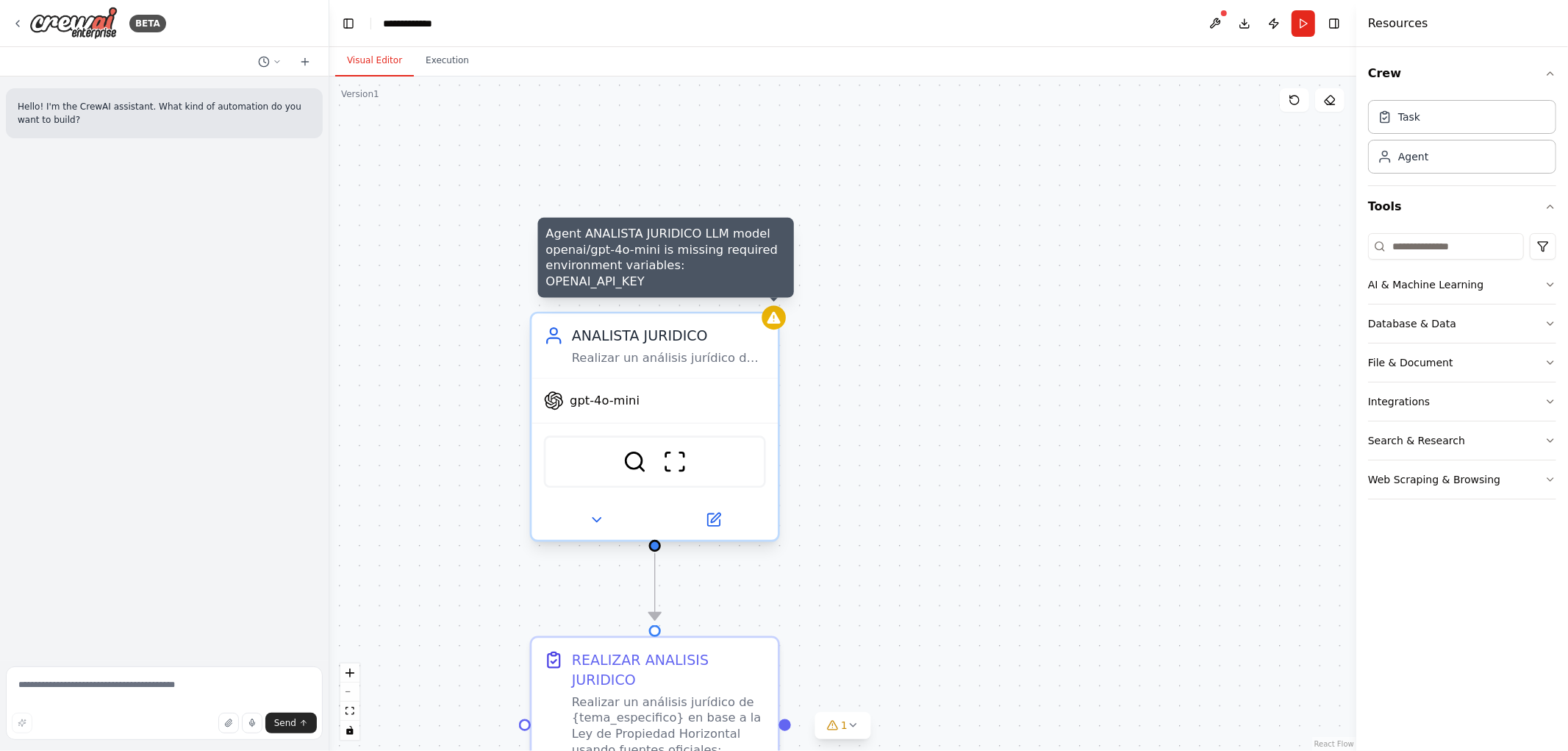
click at [775, 323] on icon at bounding box center [773, 318] width 13 height 12
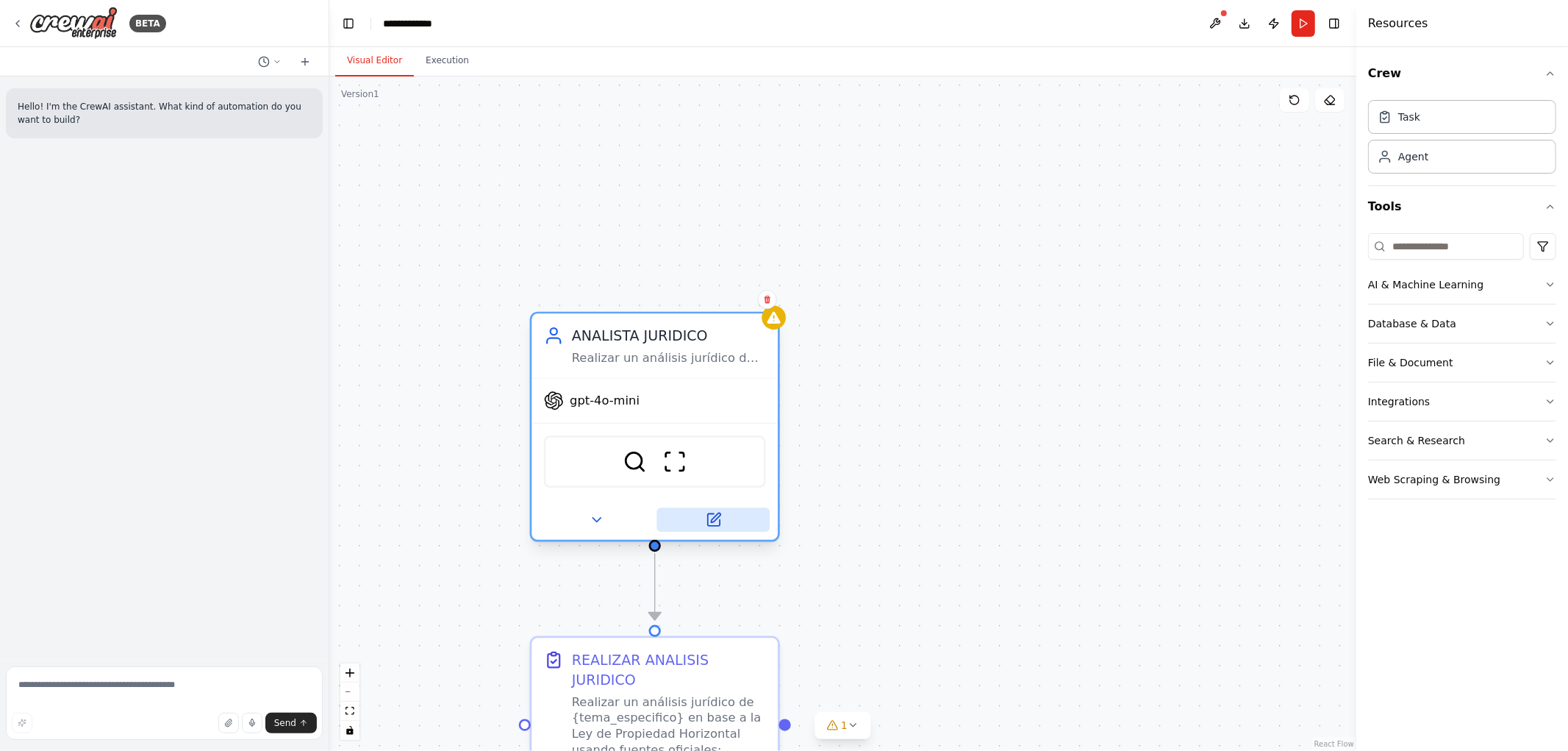
click at [714, 525] on icon at bounding box center [714, 519] width 16 height 16
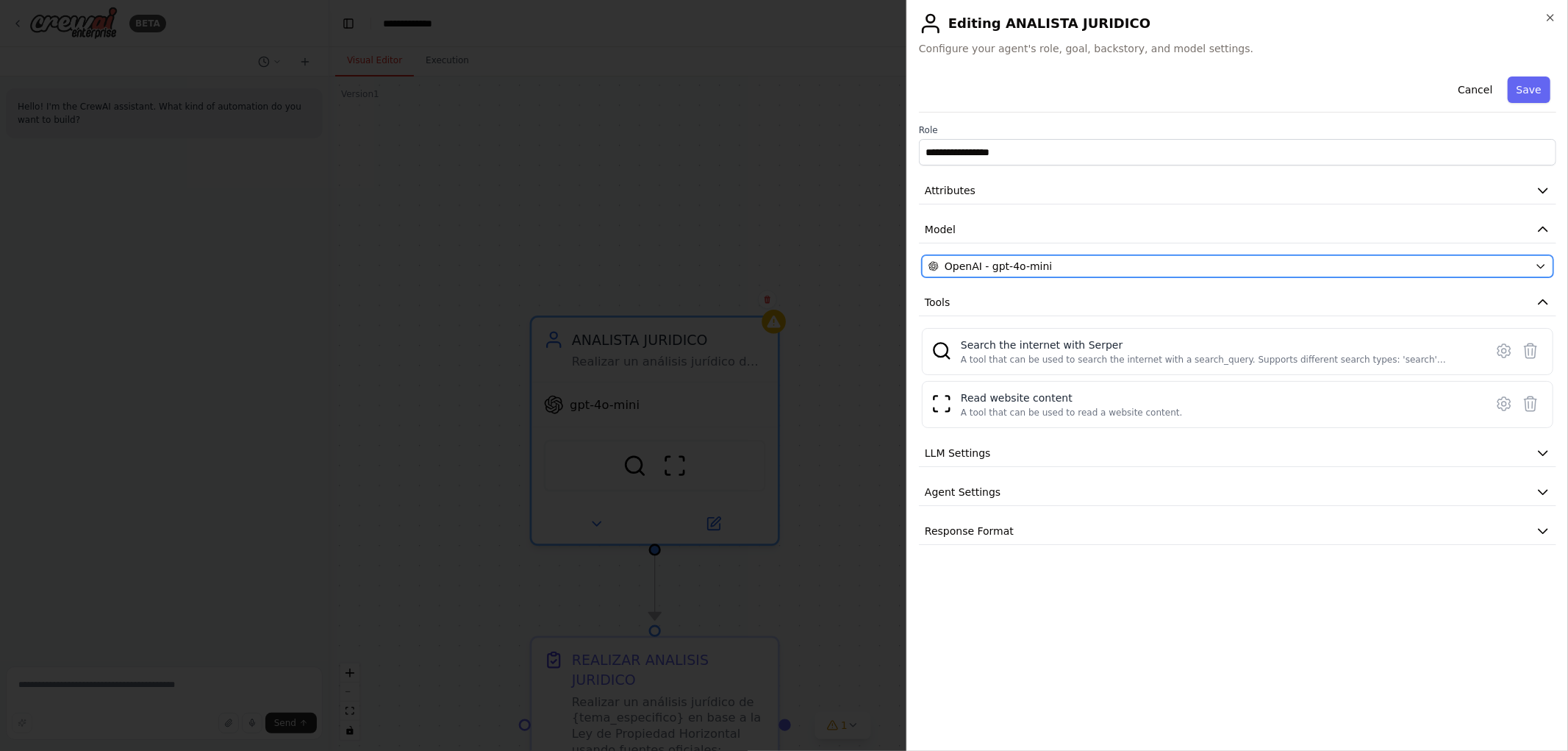
click at [1540, 268] on icon "button" at bounding box center [1541, 266] width 7 height 4
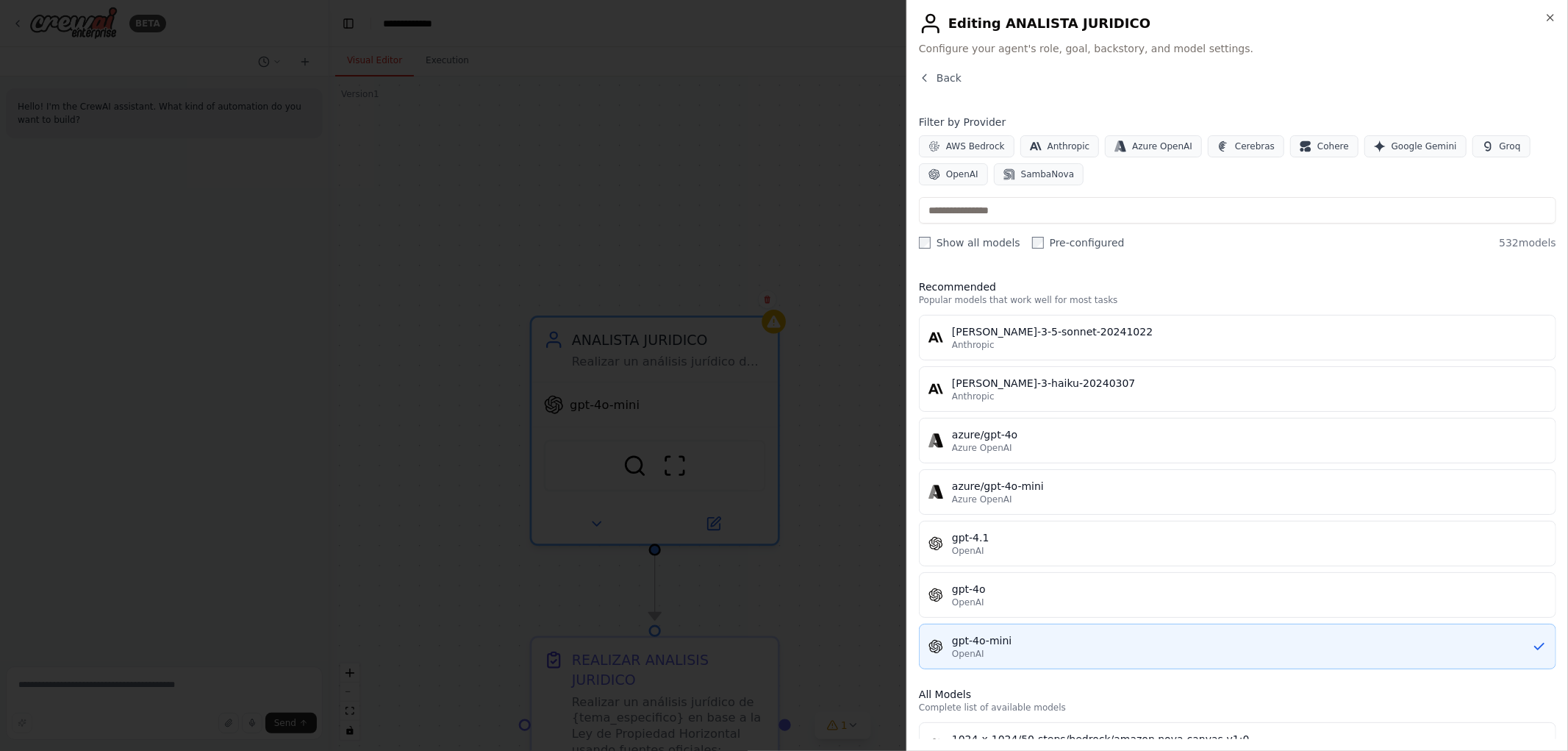
click at [1069, 640] on div "gpt-4o-mini" at bounding box center [1242, 640] width 580 height 14
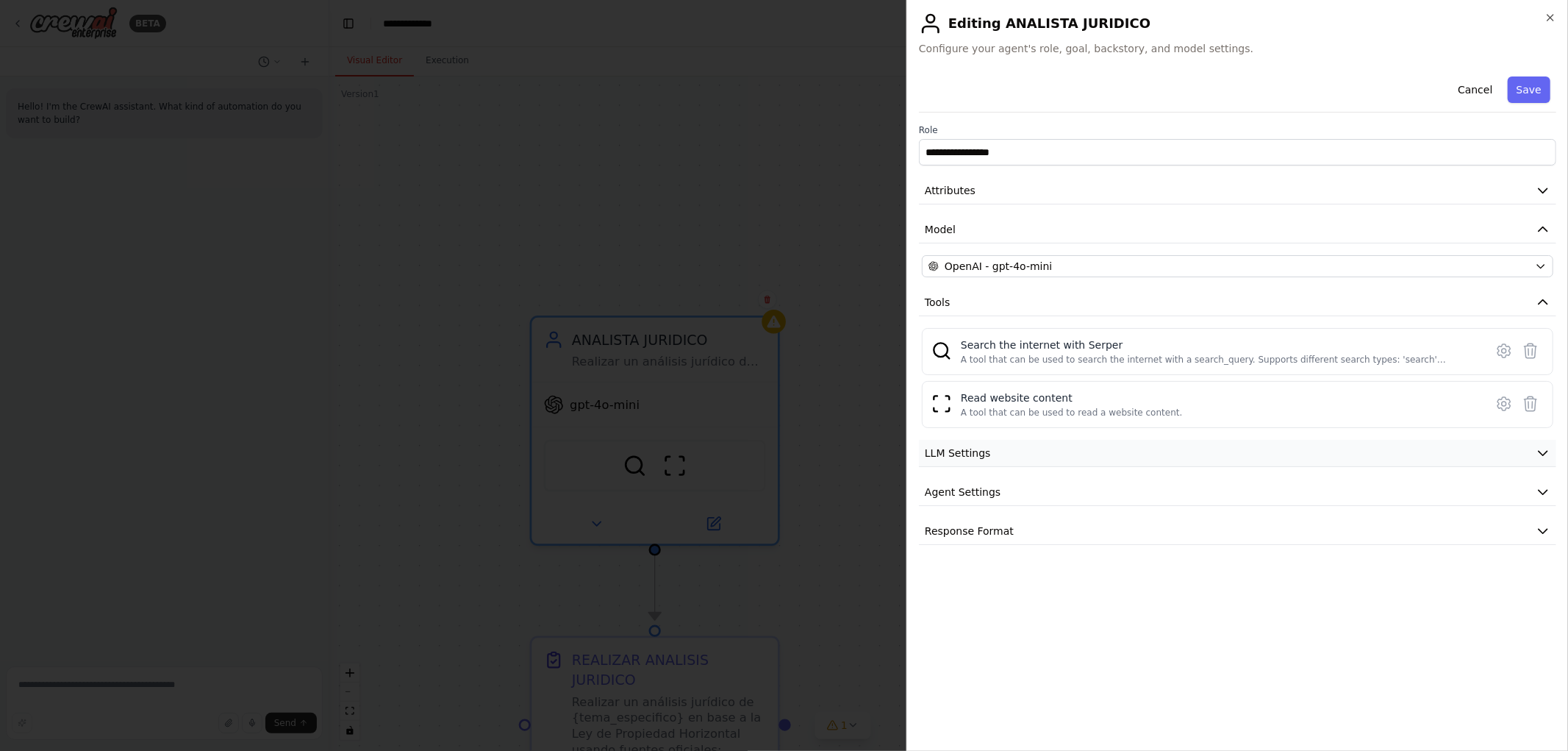
click at [994, 460] on button "LLM Settings" at bounding box center [1237, 453] width 637 height 27
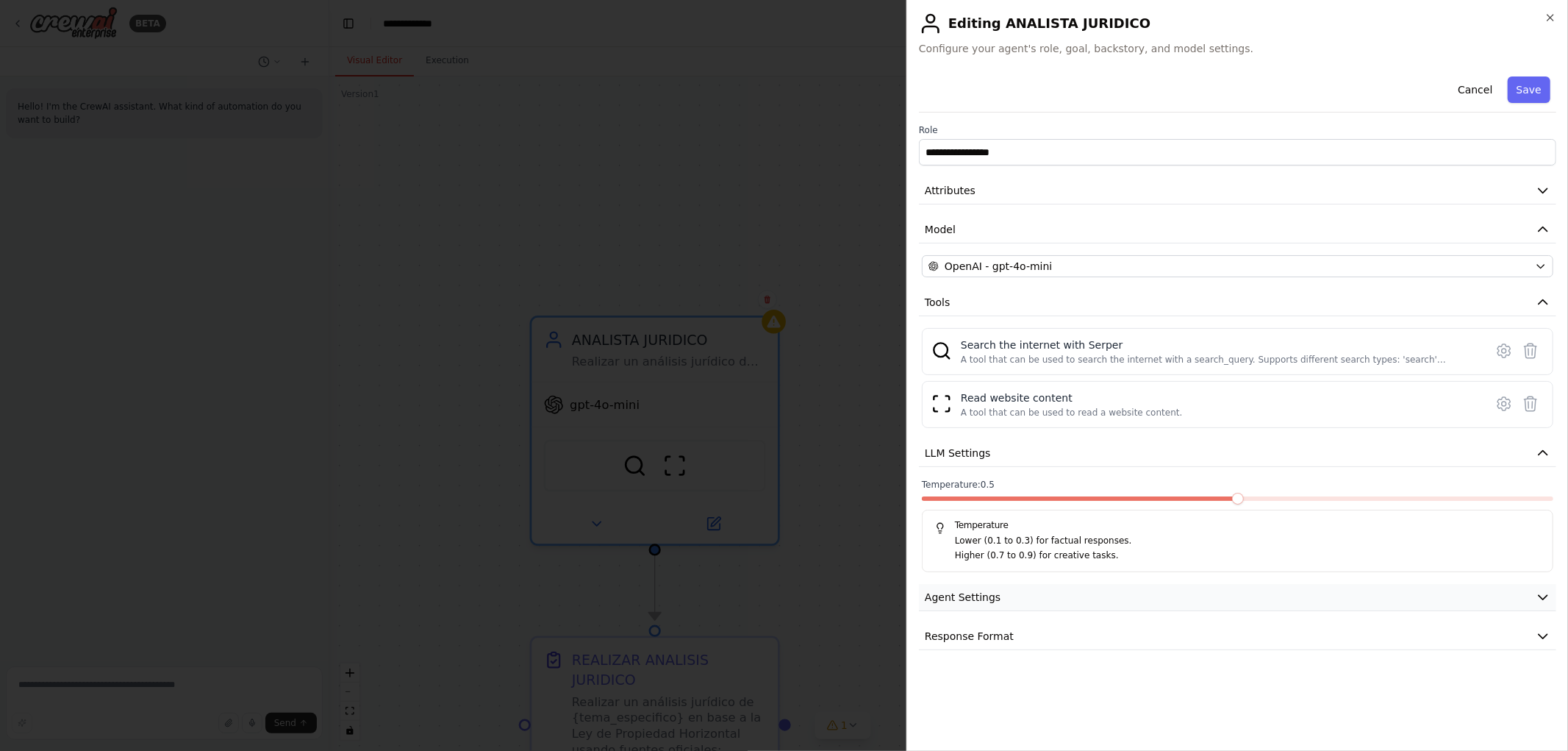
click at [994, 599] on span "Agent Settings" at bounding box center [963, 597] width 76 height 14
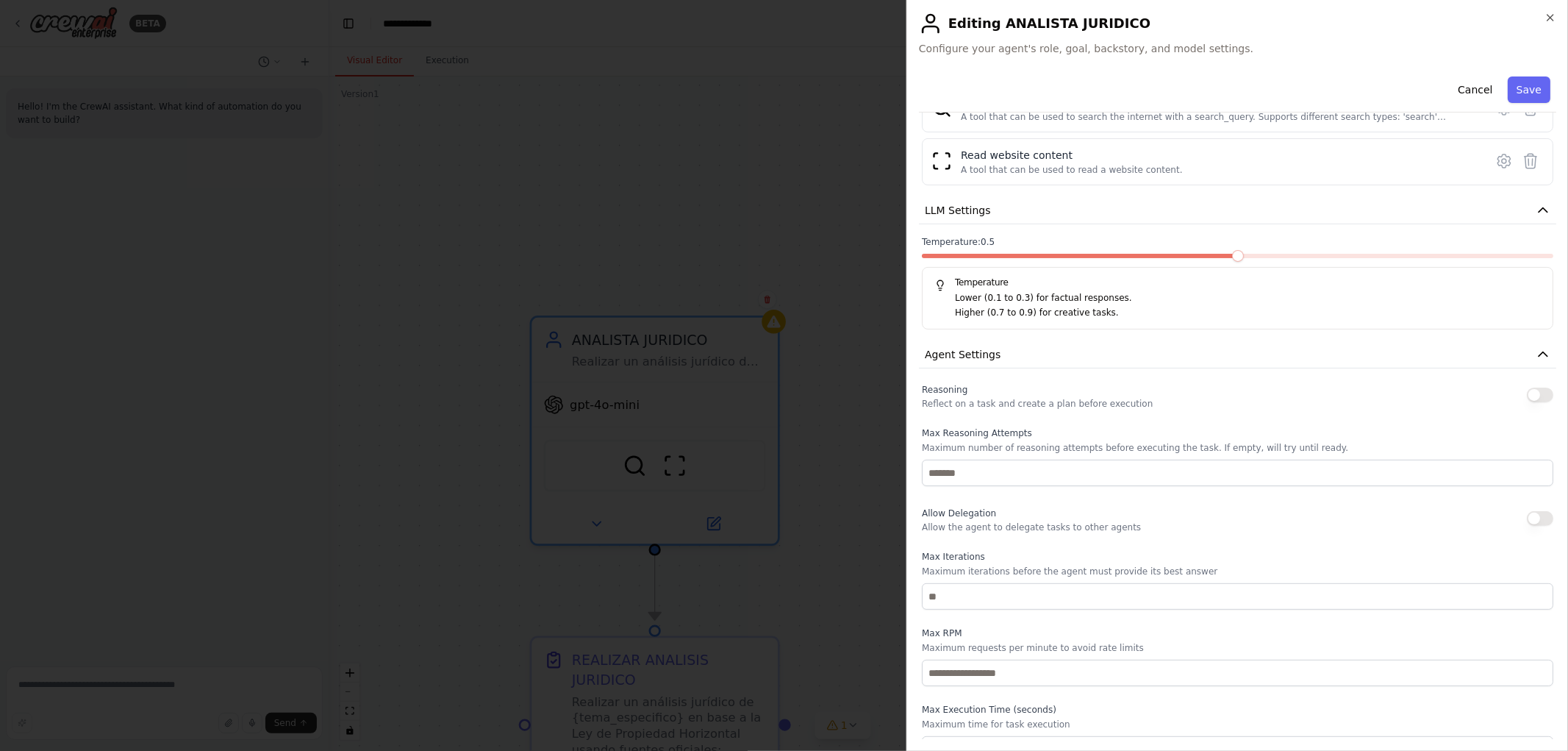
scroll to position [317, 0]
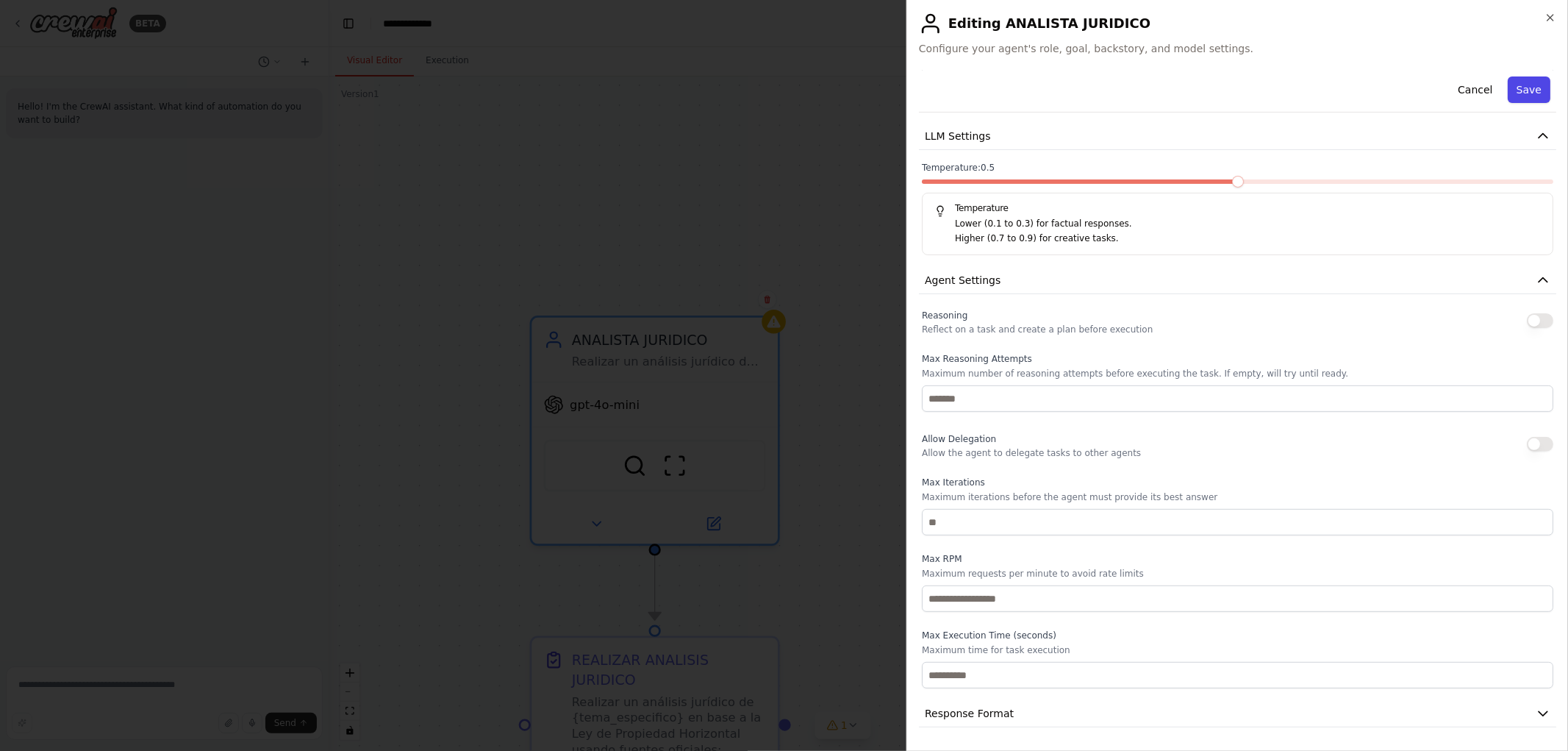
click at [1514, 101] on button "Save" at bounding box center [1529, 89] width 42 height 26
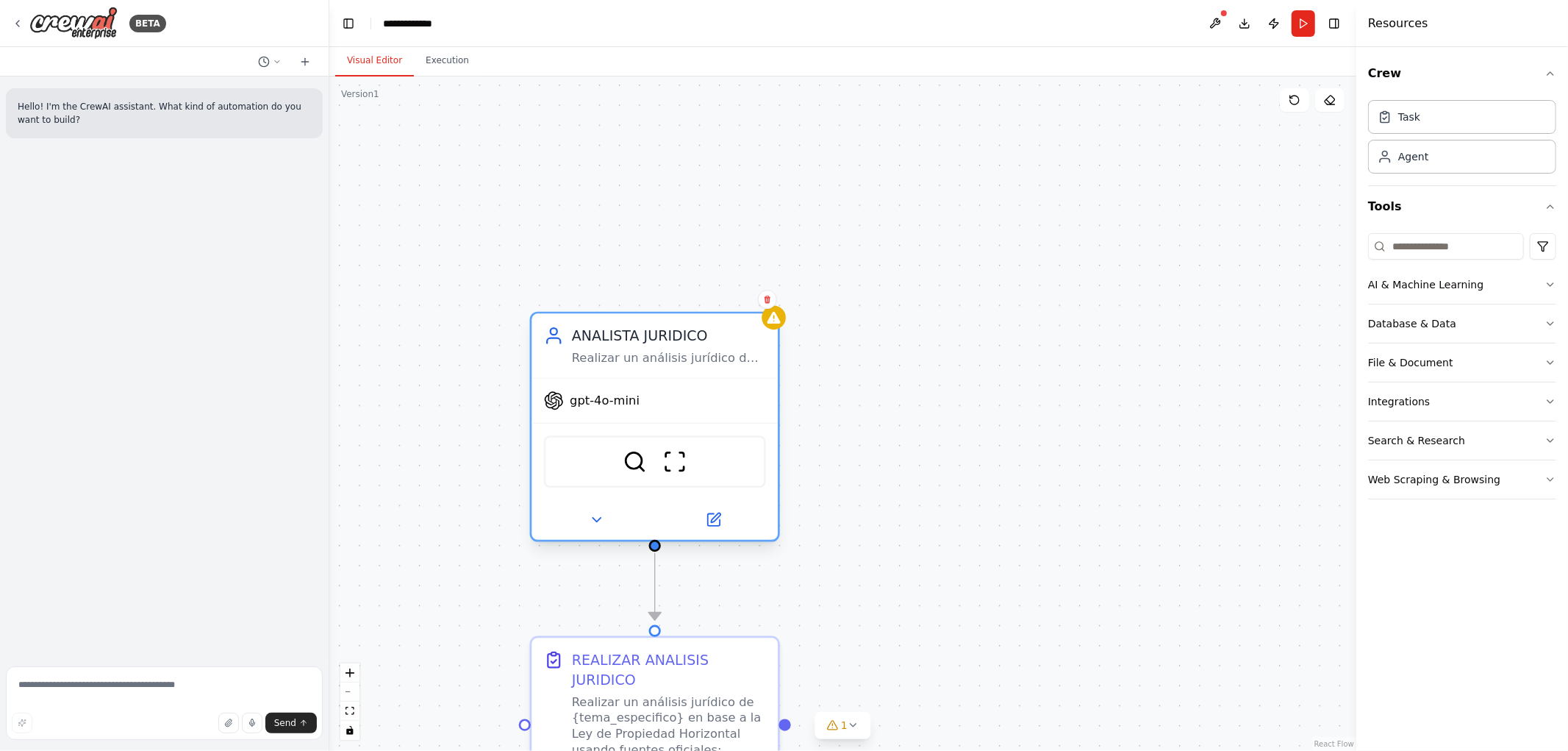
click at [534, 412] on div "gpt-4o-mini" at bounding box center [654, 400] width 246 height 44
click at [554, 401] on icon at bounding box center [554, 400] width 18 height 18
click at [641, 456] on img at bounding box center [635, 462] width 24 height 24
click at [1510, 287] on button "AI & Machine Learning" at bounding box center [1462, 285] width 188 height 39
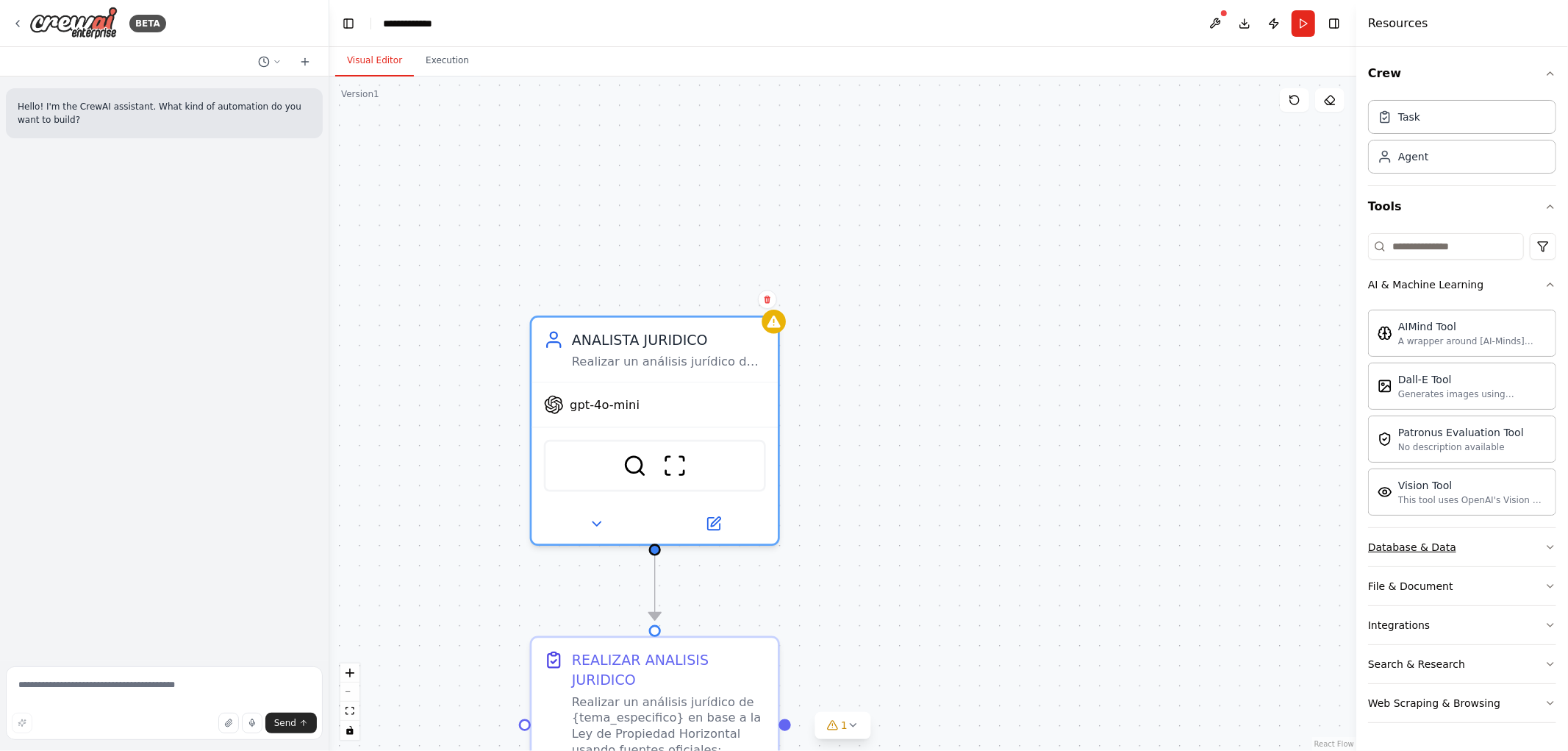
click at [1498, 554] on button "Database & Data" at bounding box center [1462, 547] width 188 height 39
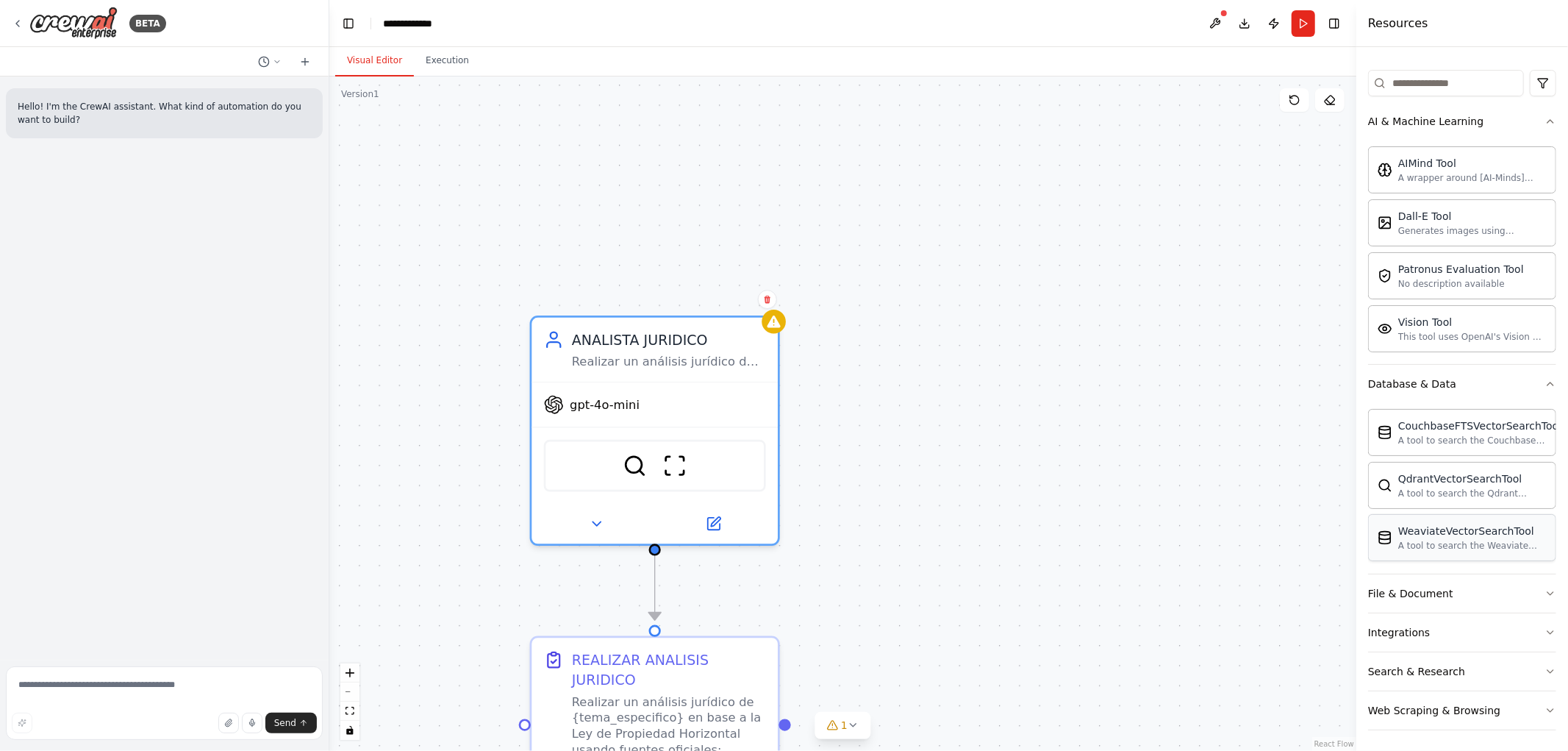
scroll to position [167, 0]
click at [1439, 638] on button "Integrations" at bounding box center [1462, 629] width 188 height 39
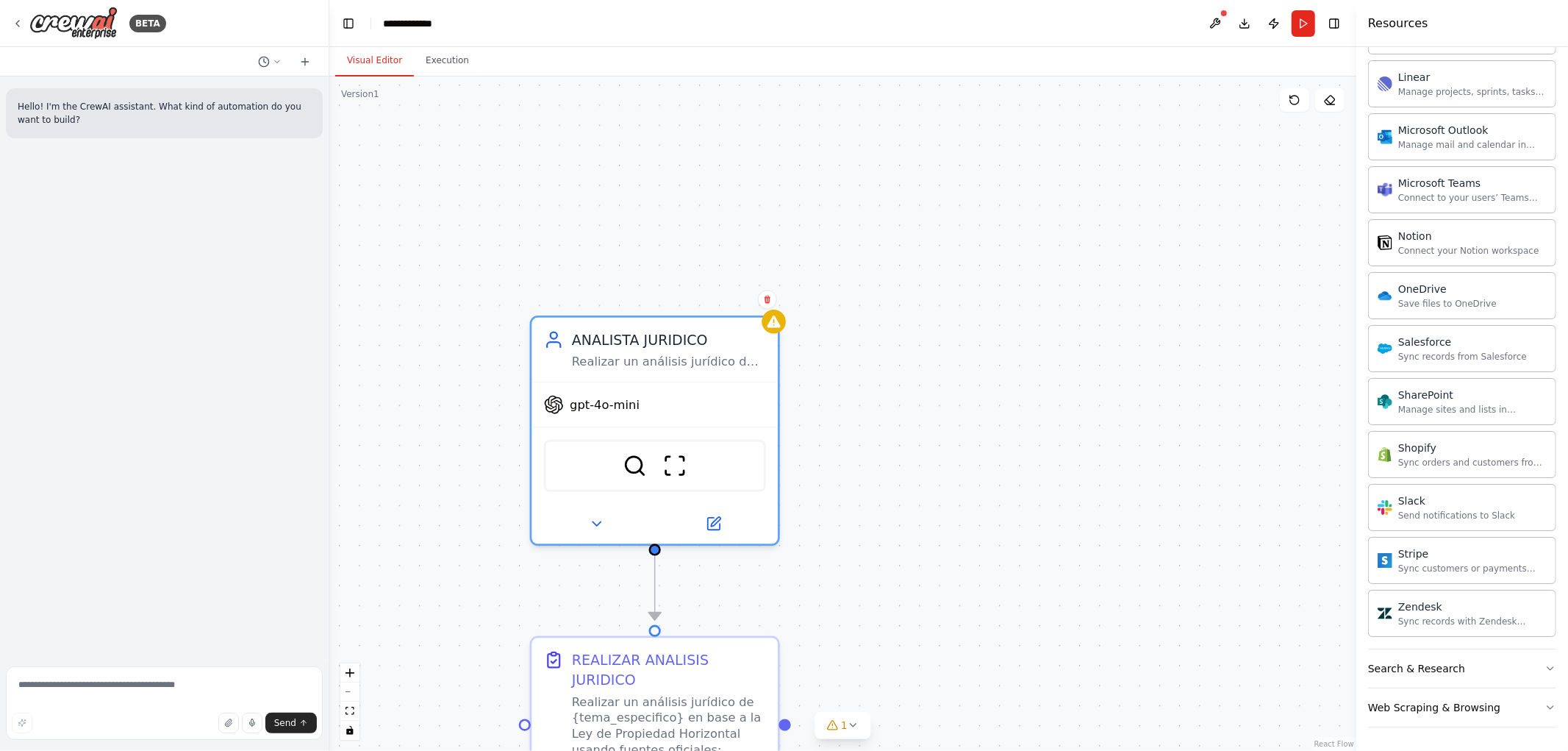
scroll to position [1348, 0]
click at [1445, 675] on div "Search & Research" at bounding box center [1417, 668] width 97 height 14
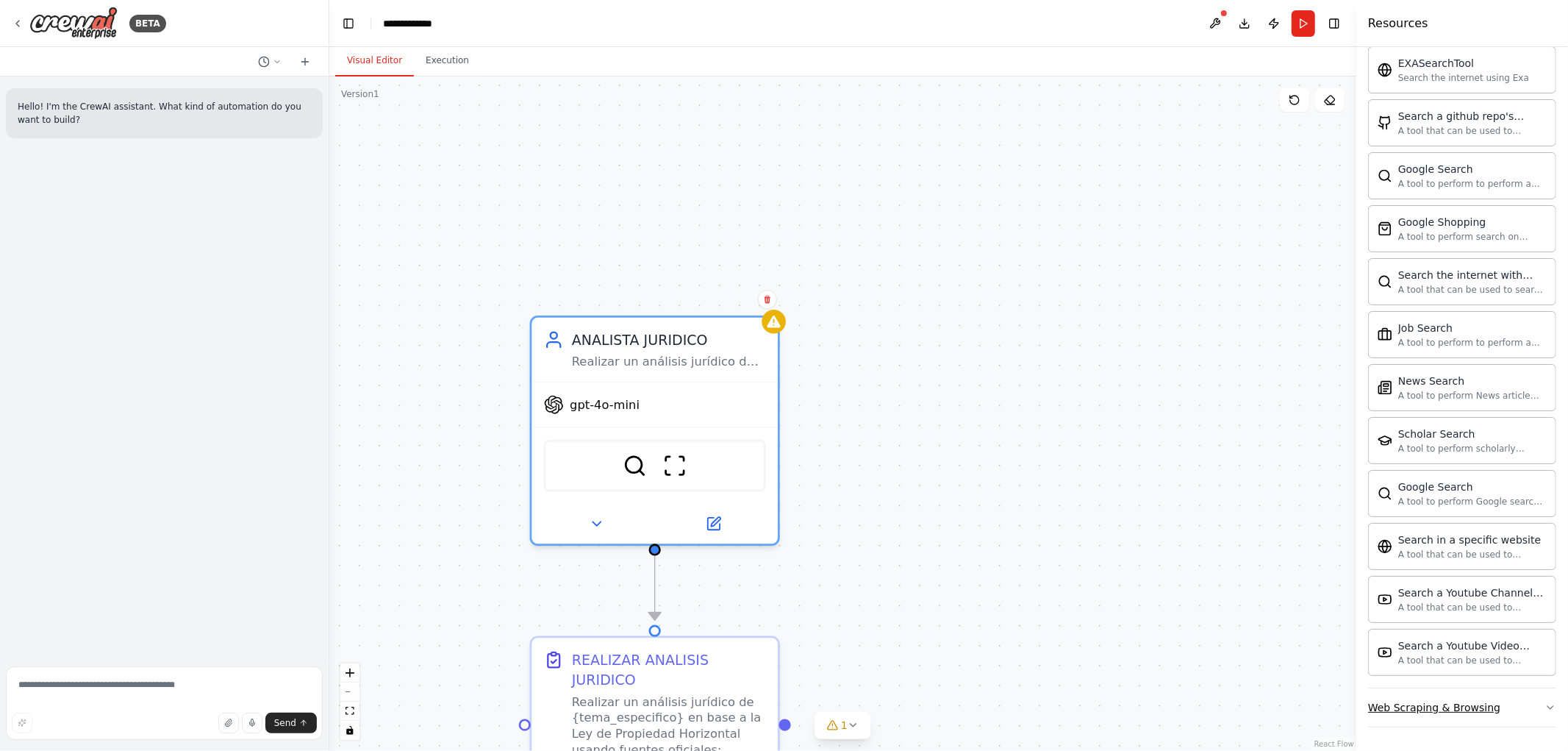
click at [1436, 715] on button "Web Scraping & Browsing" at bounding box center [1462, 707] width 188 height 39
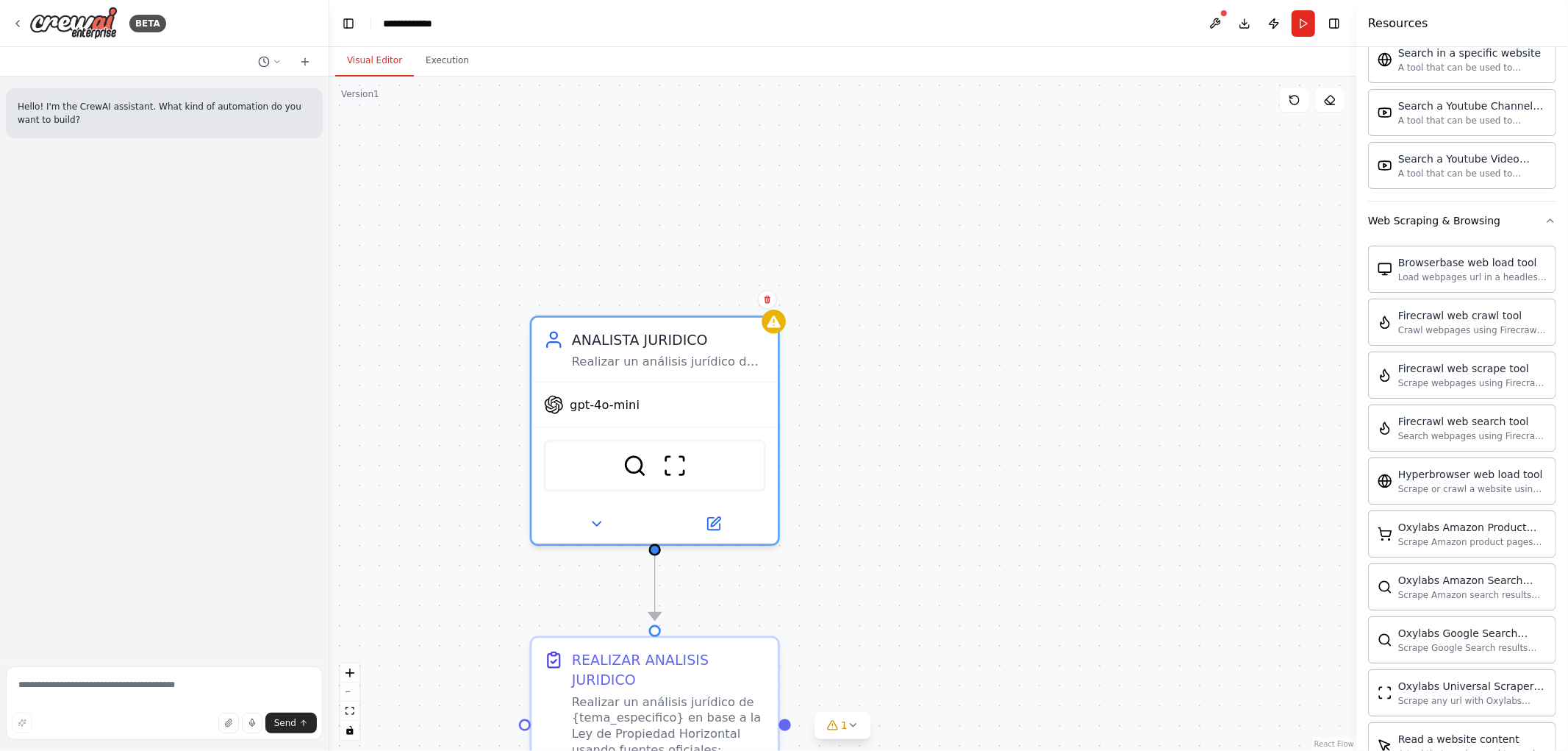
scroll to position [2912, 0]
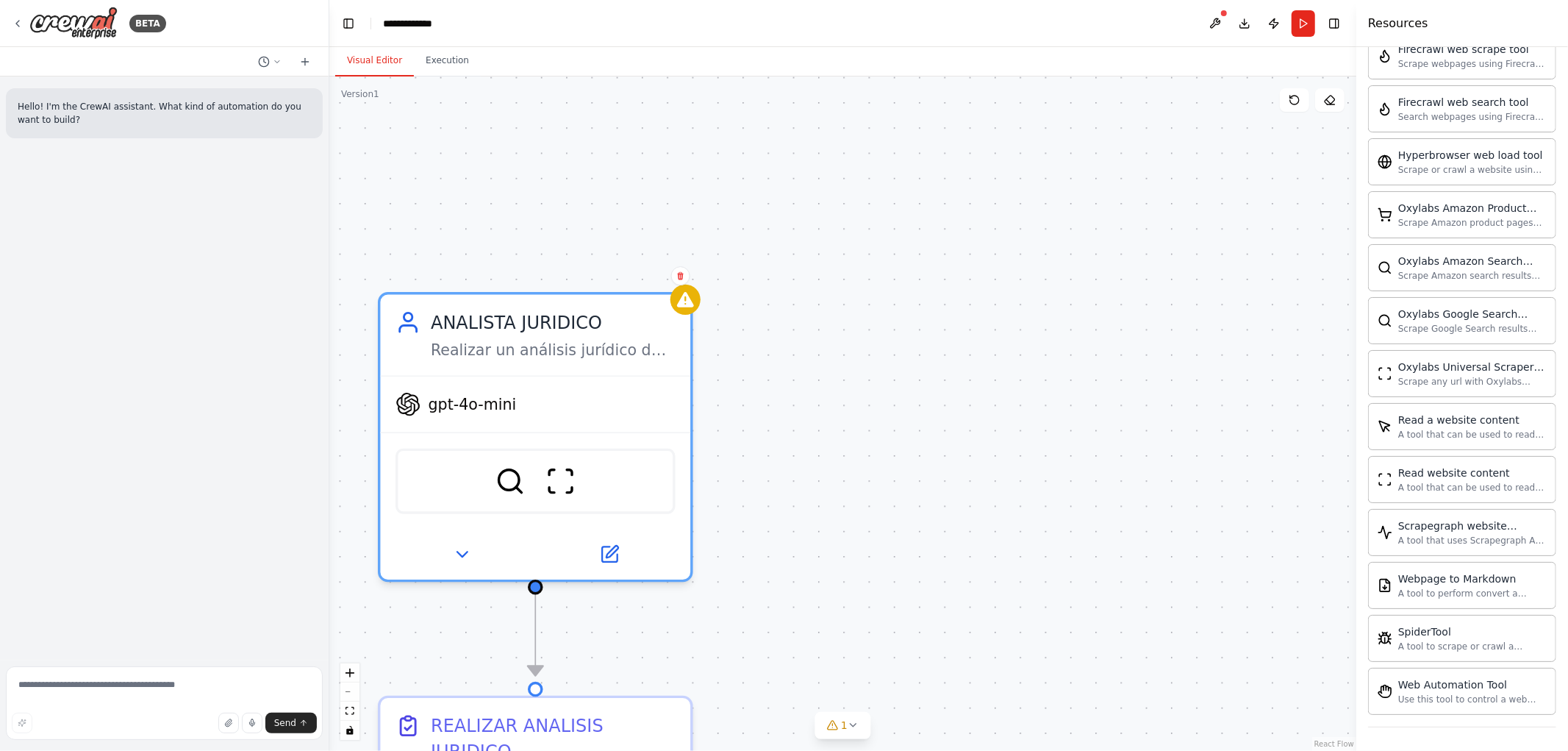
click at [814, 170] on div ".deletable-edge-delete-btn { width: 20px; height: 20px; border: 0px solid #ffff…" at bounding box center [842, 413] width 1027 height 675
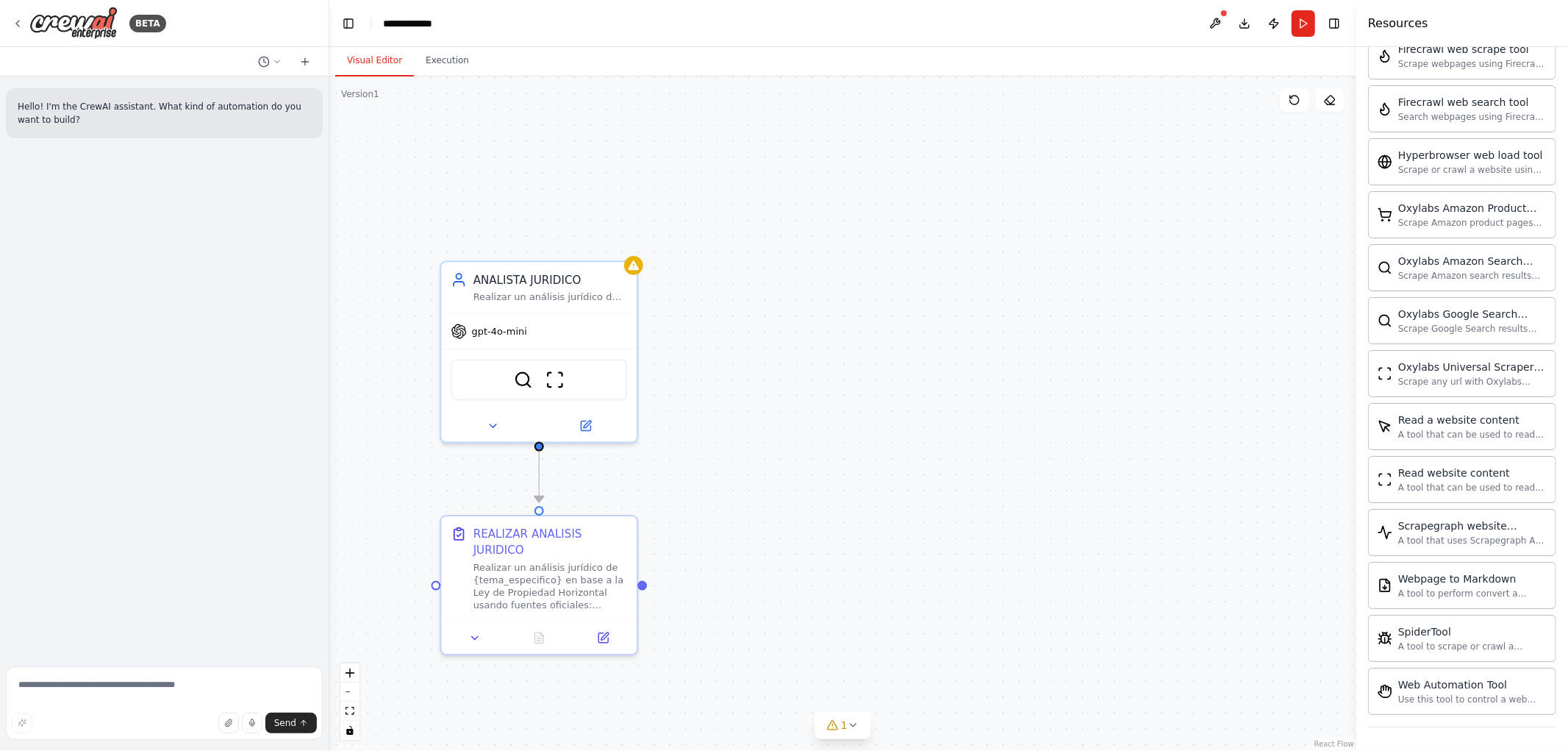
click at [952, 289] on div ".deletable-edge-delete-btn { width: 20px; height: 20px; border: 0px solid #ffff…" at bounding box center [842, 413] width 1027 height 675
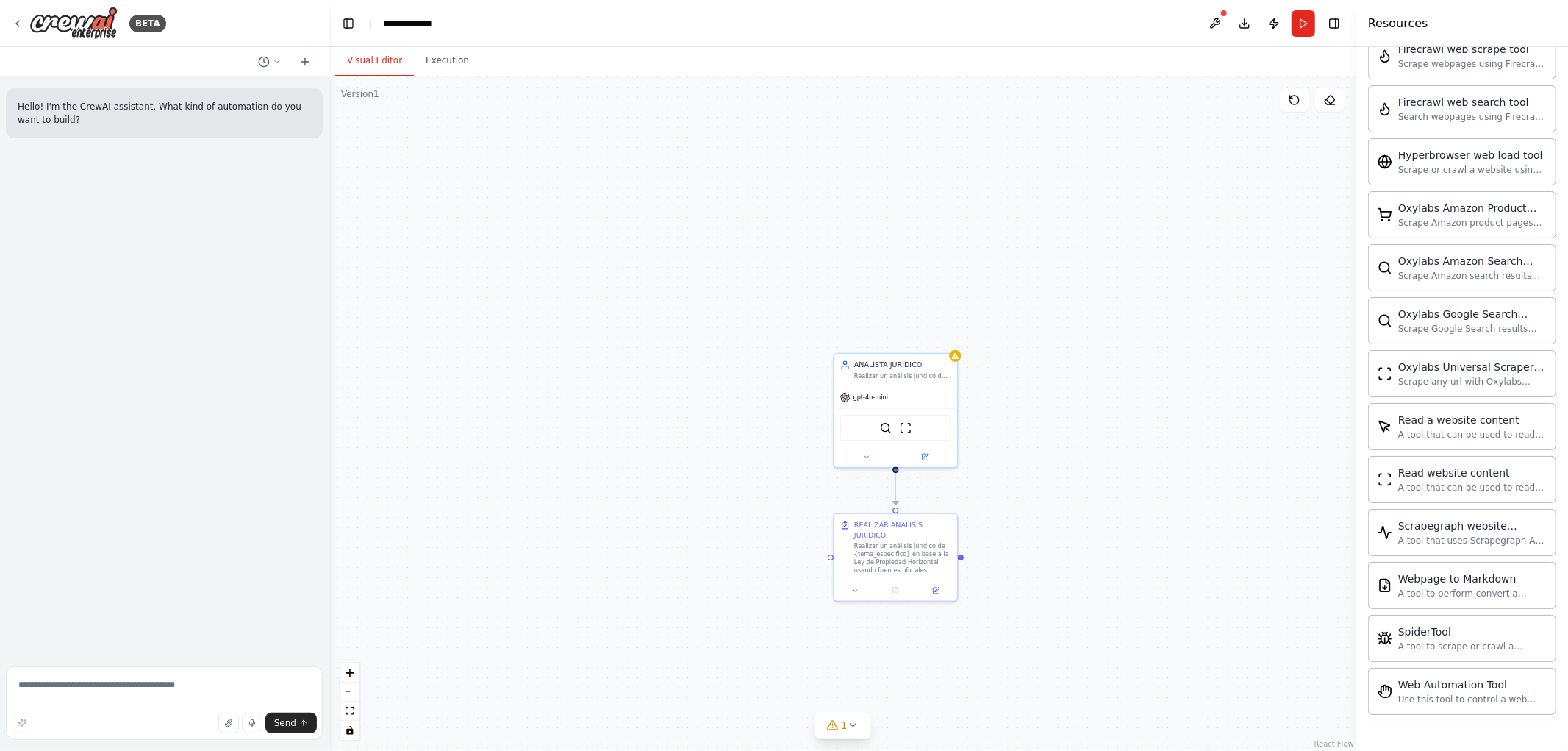
drag, startPoint x: 683, startPoint y: 404, endPoint x: 738, endPoint y: 295, distance: 122.1
click at [738, 295] on div ".deletable-edge-delete-btn { width: 20px; height: 20px; border: 0px solid #ffff…" at bounding box center [842, 413] width 1027 height 675
click at [1308, 20] on button "Run" at bounding box center [1303, 23] width 23 height 26
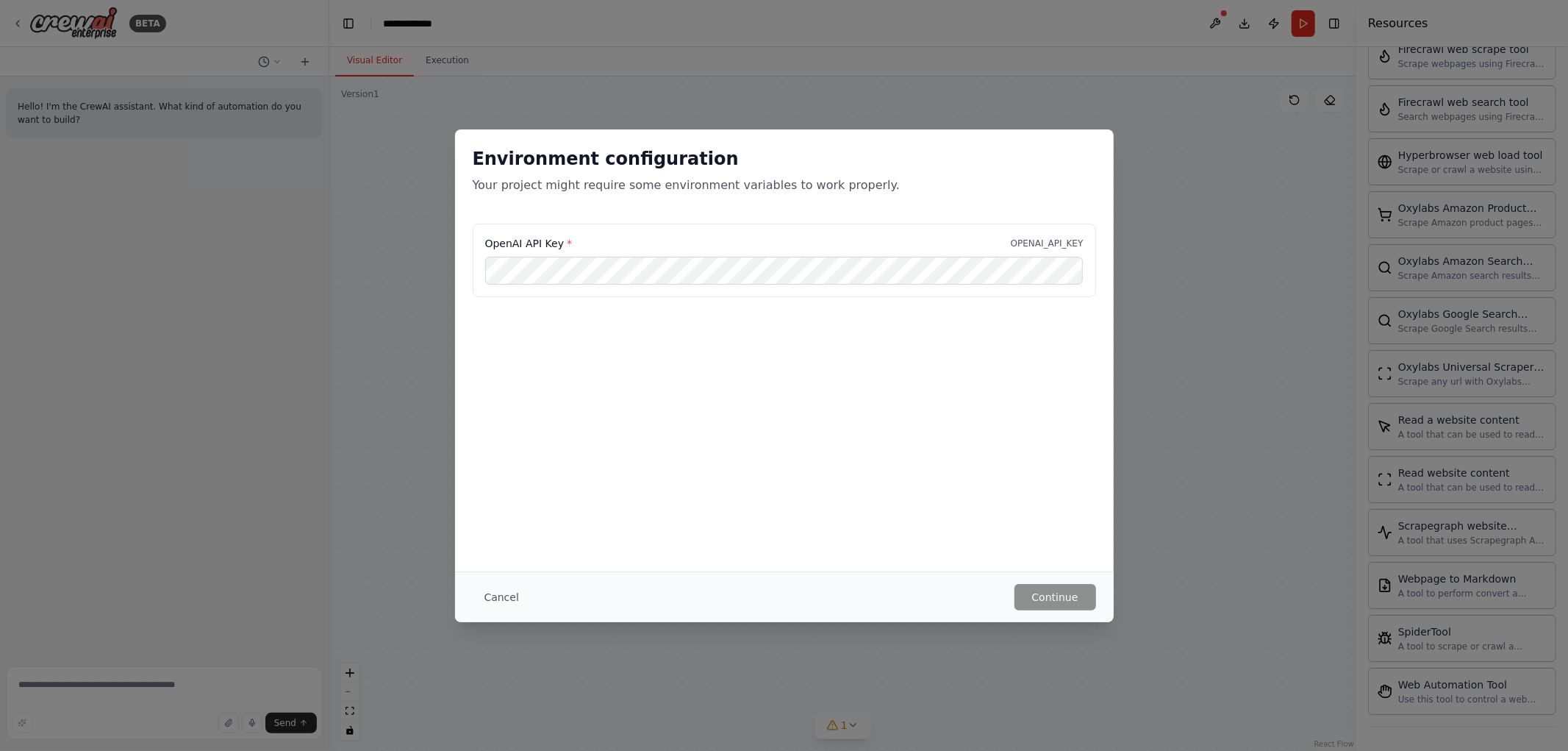
click at [1157, 351] on div "Environment configuration Your project might require some environment variables…" at bounding box center [784, 376] width 1568 height 751
drag, startPoint x: 1035, startPoint y: 410, endPoint x: 1047, endPoint y: 410, distance: 12.0
click at [1043, 410] on div "Environment configuration Your project might require some environment variables…" at bounding box center [784, 351] width 659 height 442
click at [527, 605] on div "Cancel Continue" at bounding box center [785, 597] width 624 height 26
click at [489, 601] on button "Cancel" at bounding box center [502, 597] width 58 height 26
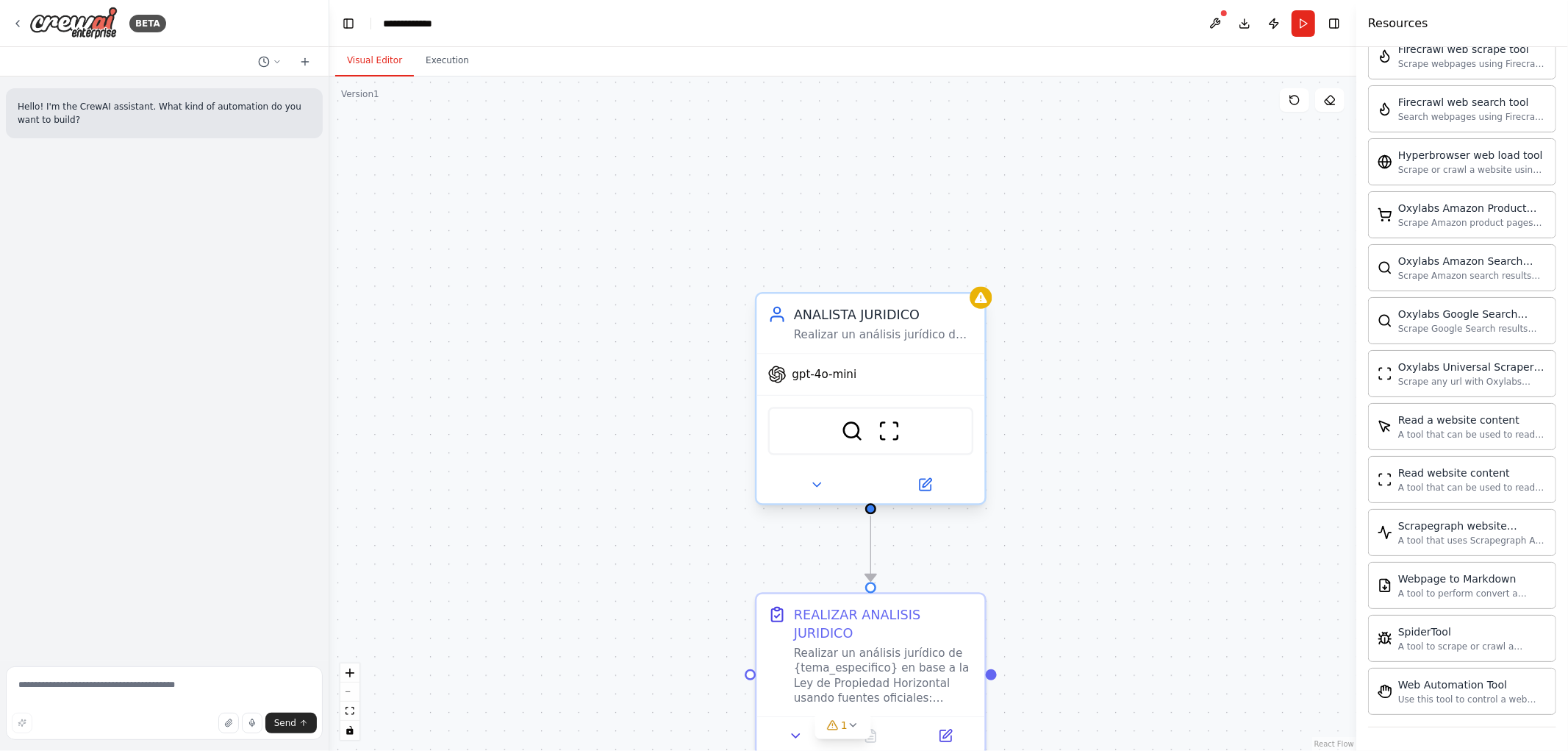
click at [833, 382] on div "gpt-4o-mini" at bounding box center [813, 375] width 89 height 18
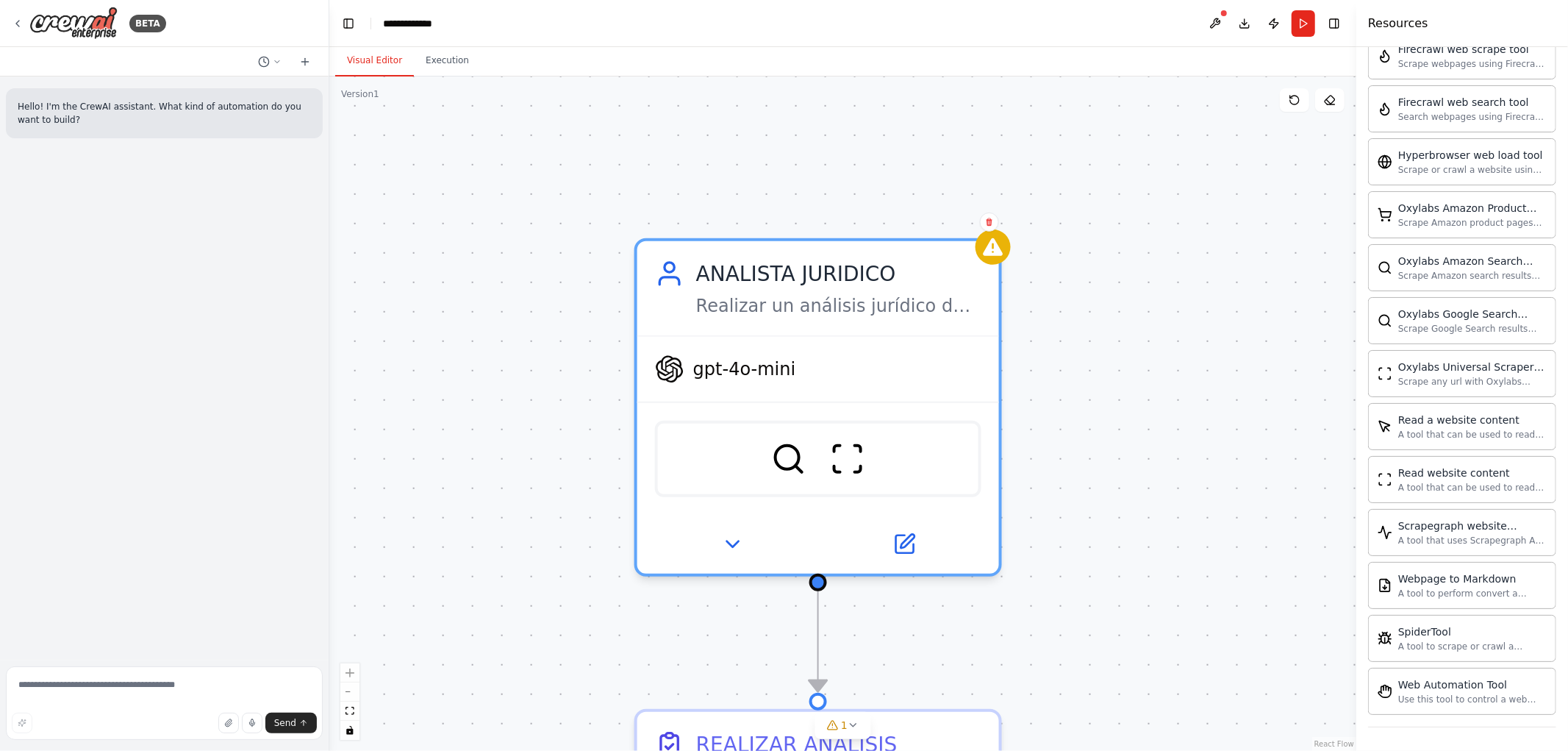
click at [1078, 376] on div ".deletable-edge-delete-btn { width: 20px; height: 20px; border: 0px solid #ffff…" at bounding box center [842, 413] width 1027 height 675
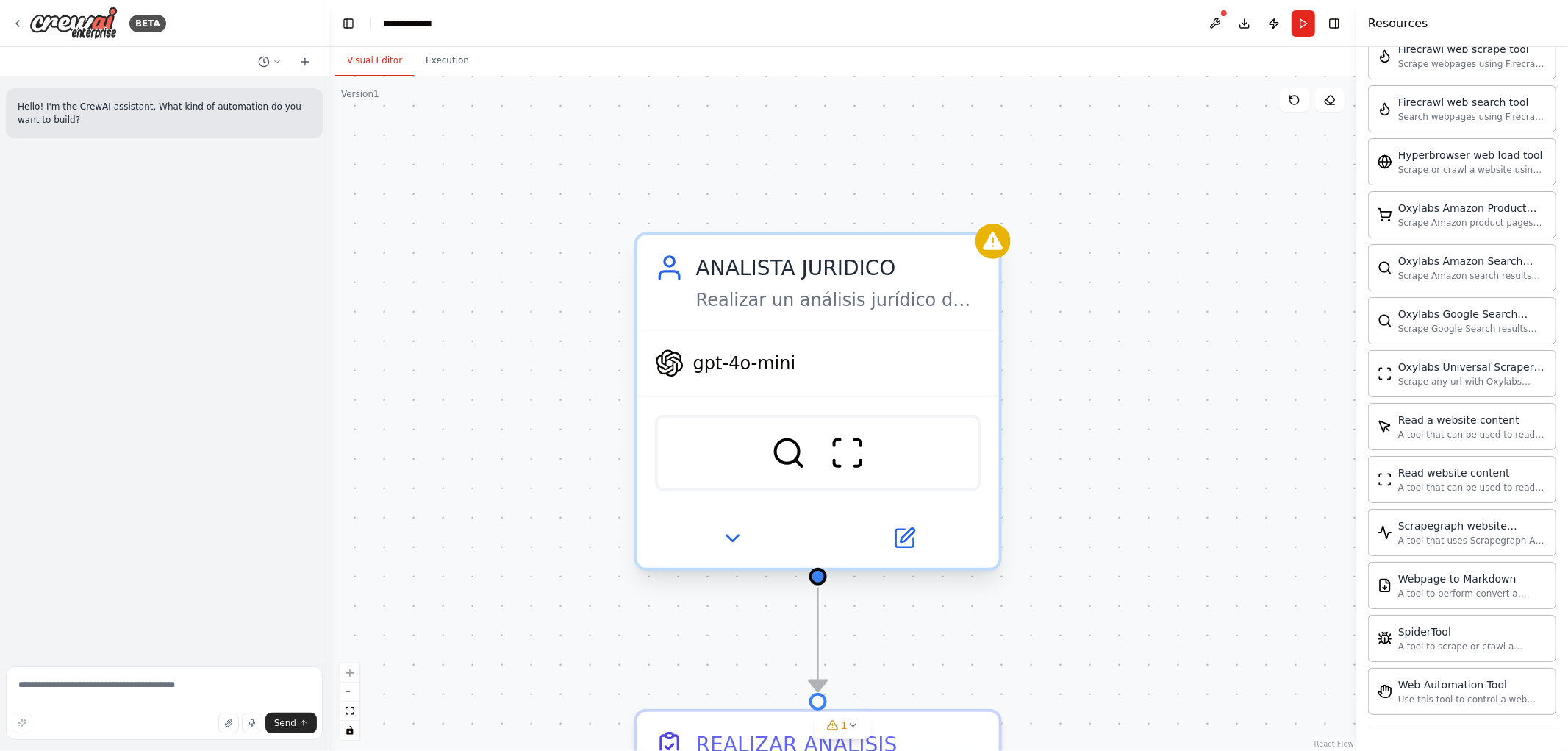
click at [717, 364] on span "gpt-4o-mini" at bounding box center [745, 363] width 103 height 23
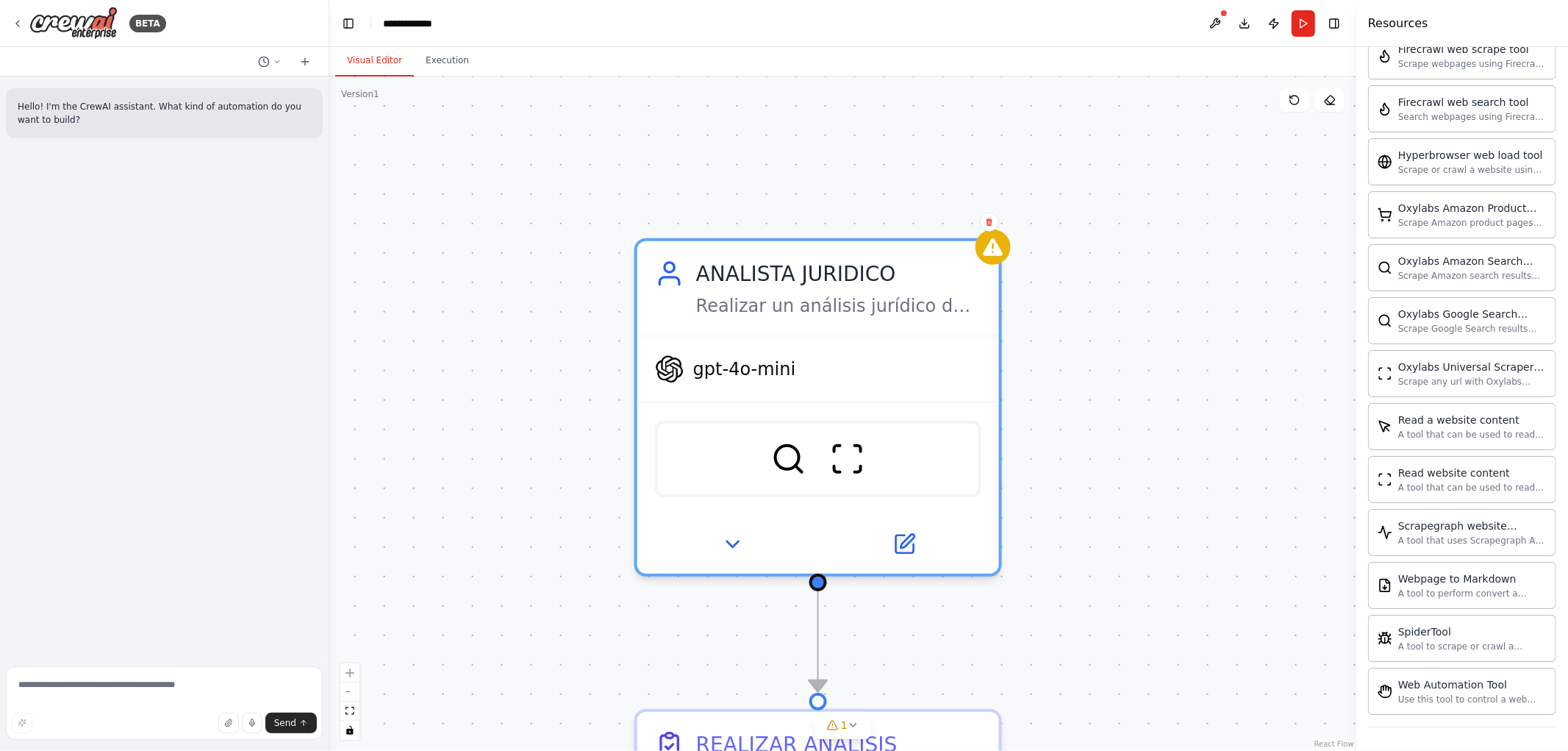
click at [1100, 399] on div ".deletable-edge-delete-btn { width: 20px; height: 20px; border: 0px solid #ffff…" at bounding box center [842, 413] width 1027 height 675
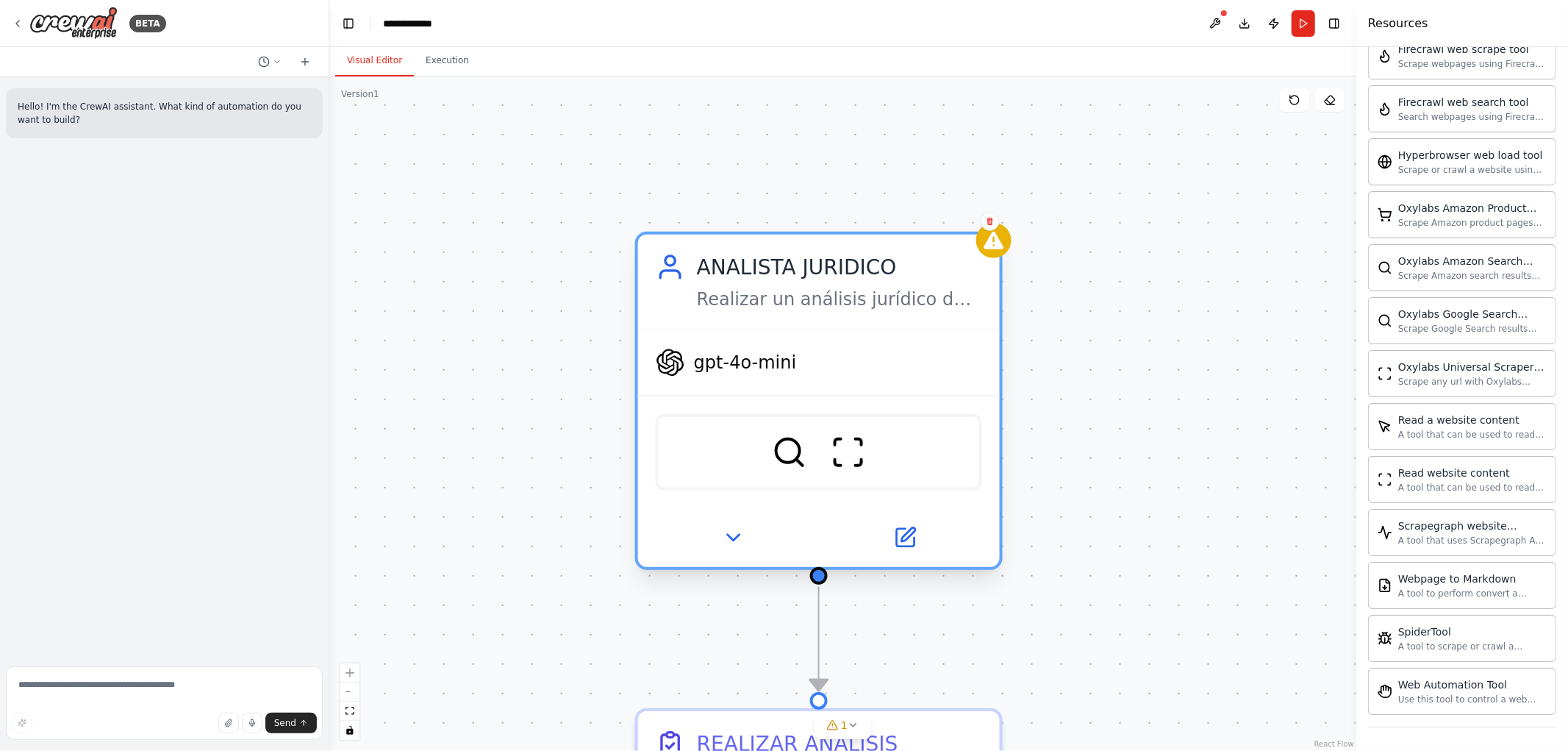
click at [791, 385] on div "gpt-4o-mini" at bounding box center [819, 363] width 362 height 65
click at [732, 376] on div "gpt-4o-mini" at bounding box center [726, 363] width 142 height 30
click at [732, 371] on span "gpt-4o-mini" at bounding box center [745, 362] width 103 height 23
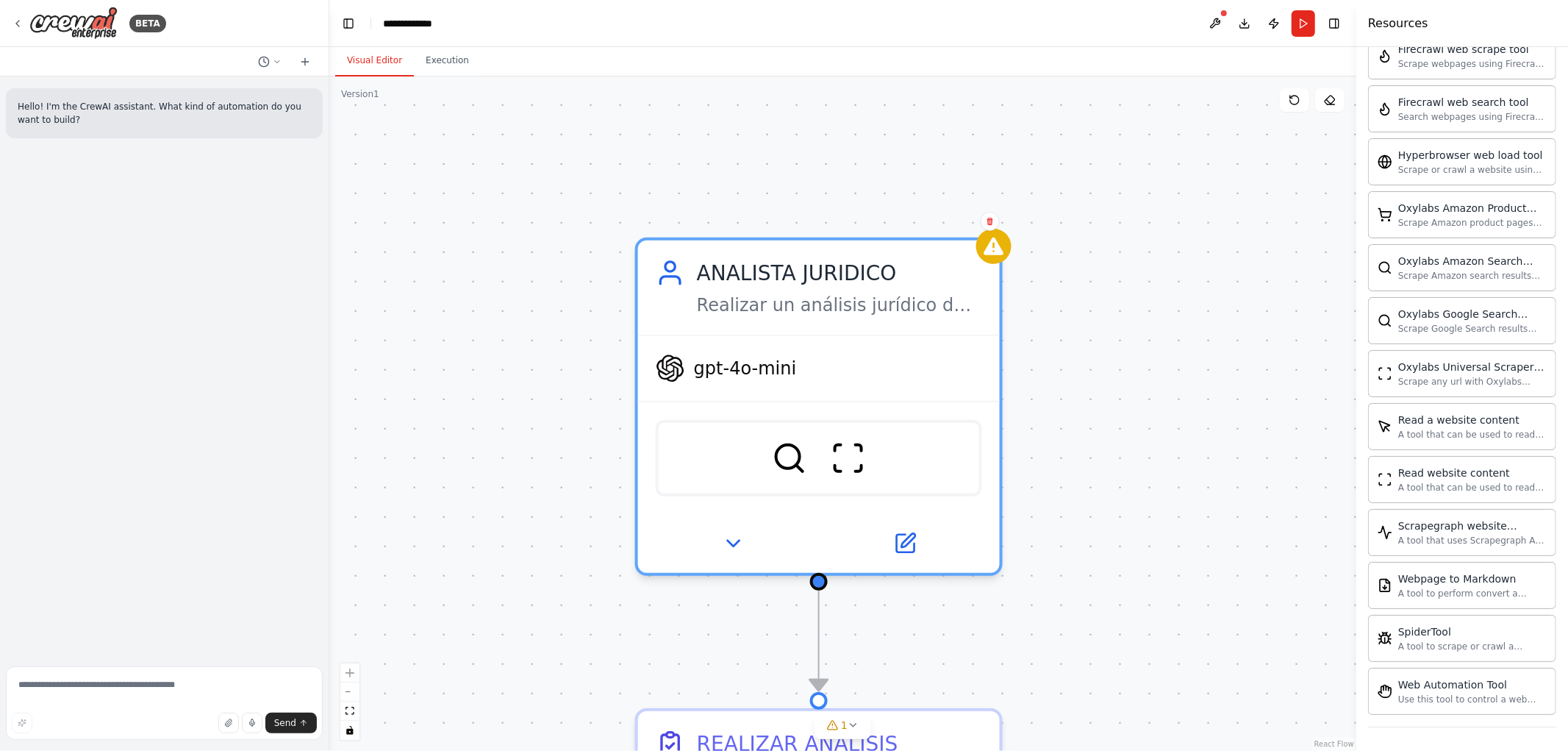
click at [1088, 444] on div ".deletable-edge-delete-btn { width: 20px; height: 20px; border: 0px solid #ffff…" at bounding box center [842, 413] width 1027 height 675
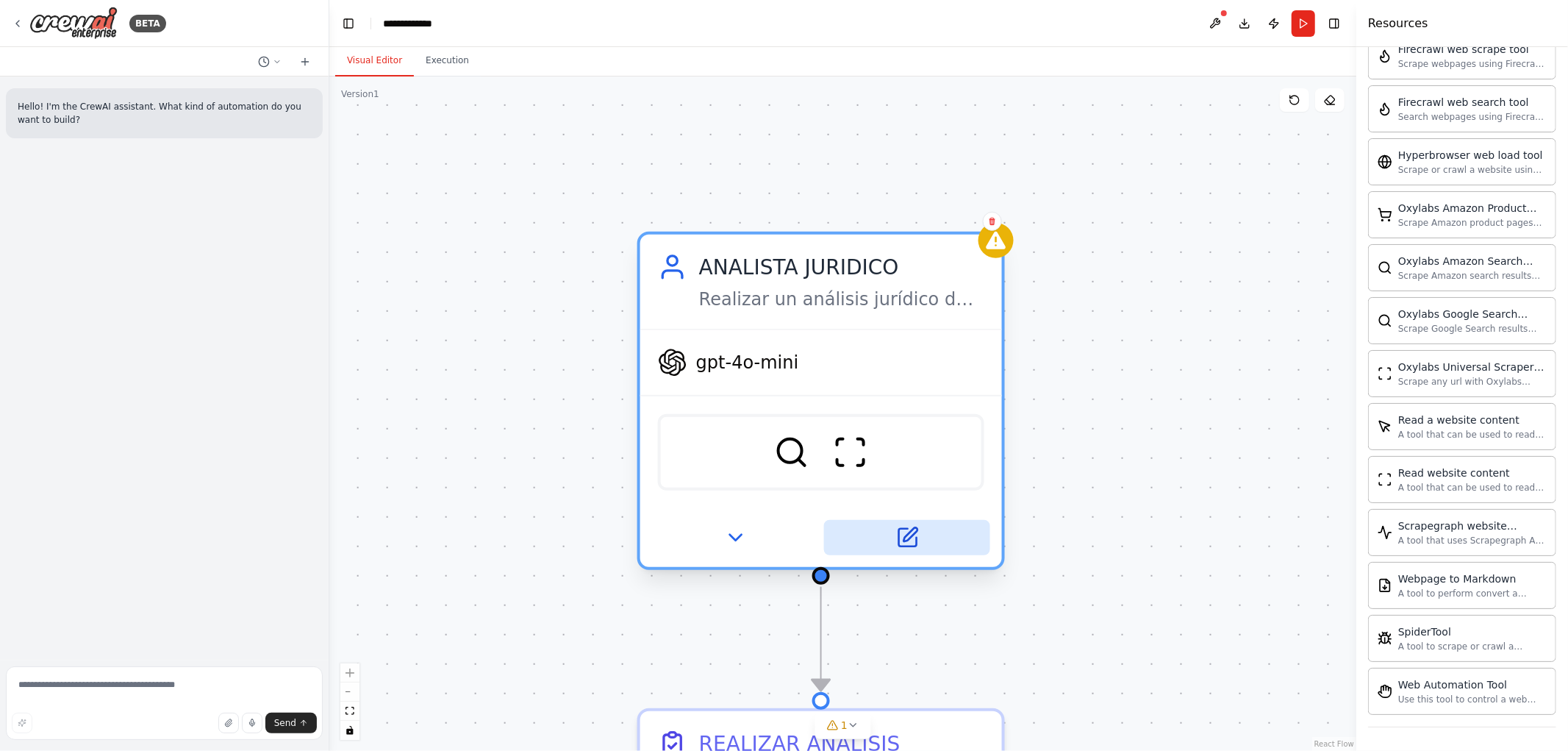
click at [915, 531] on icon at bounding box center [910, 535] width 14 height 14
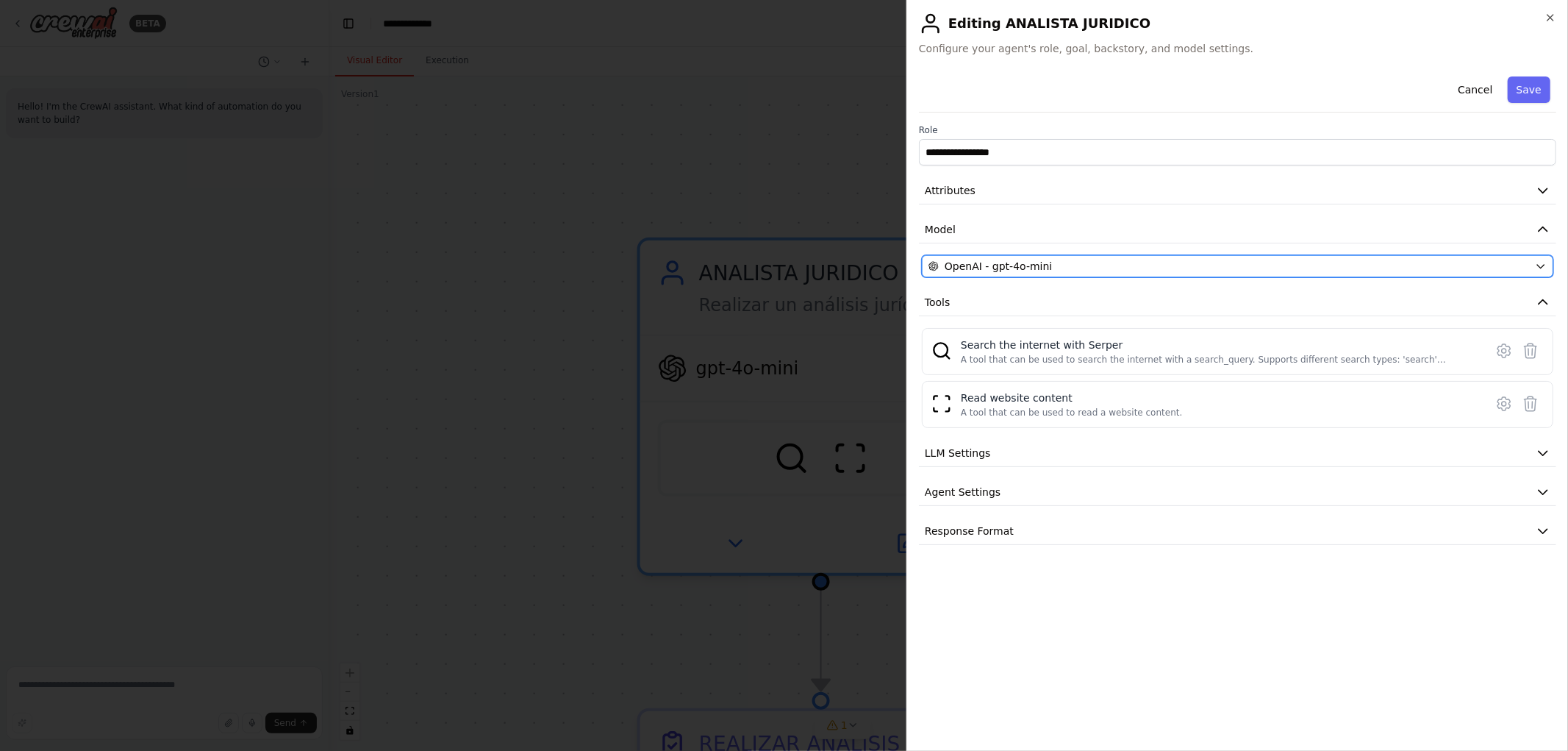
click at [1542, 267] on icon "button" at bounding box center [1541, 266] width 7 height 4
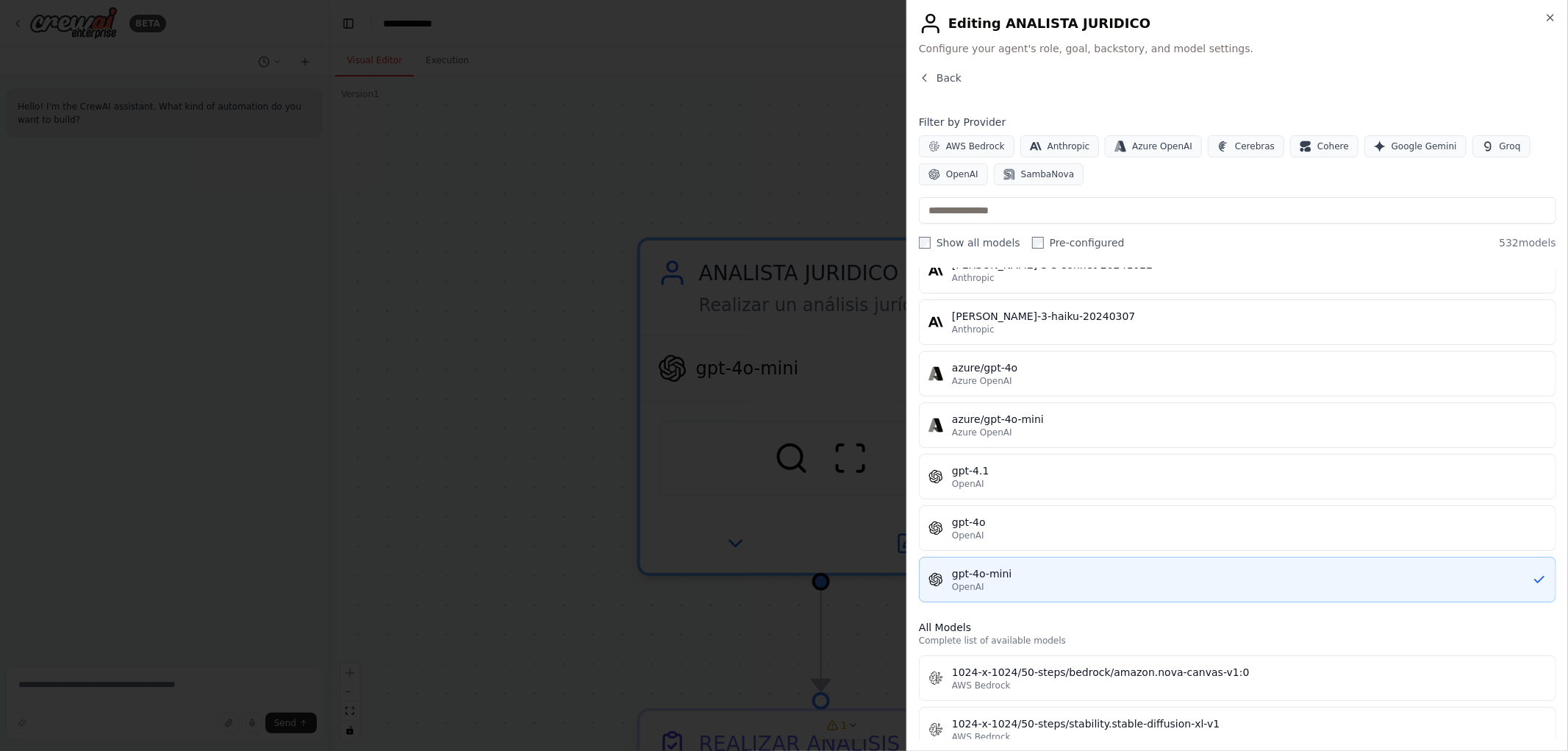
scroll to position [0, 0]
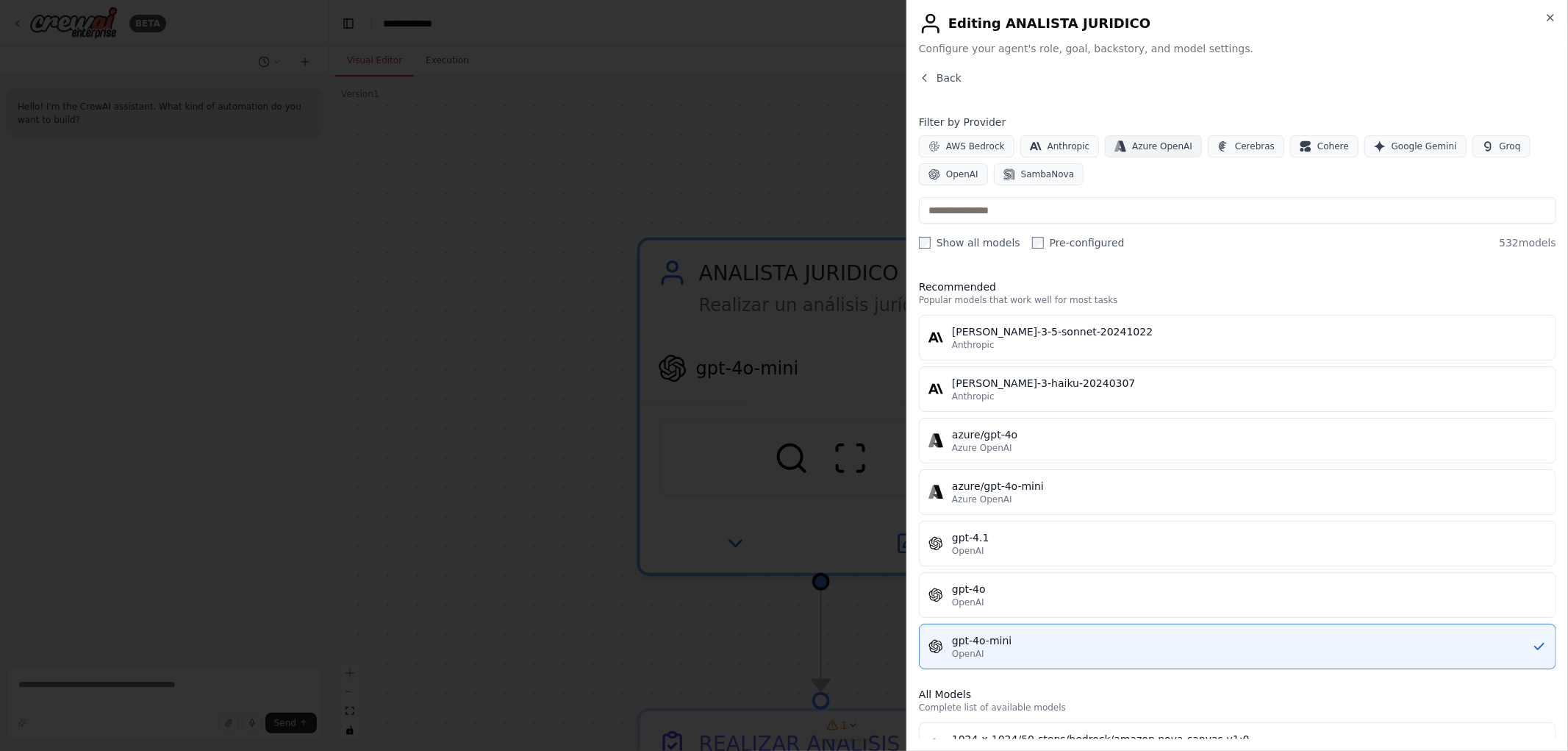
click at [1157, 142] on span "Azure OpenAI" at bounding box center [1162, 147] width 61 height 12
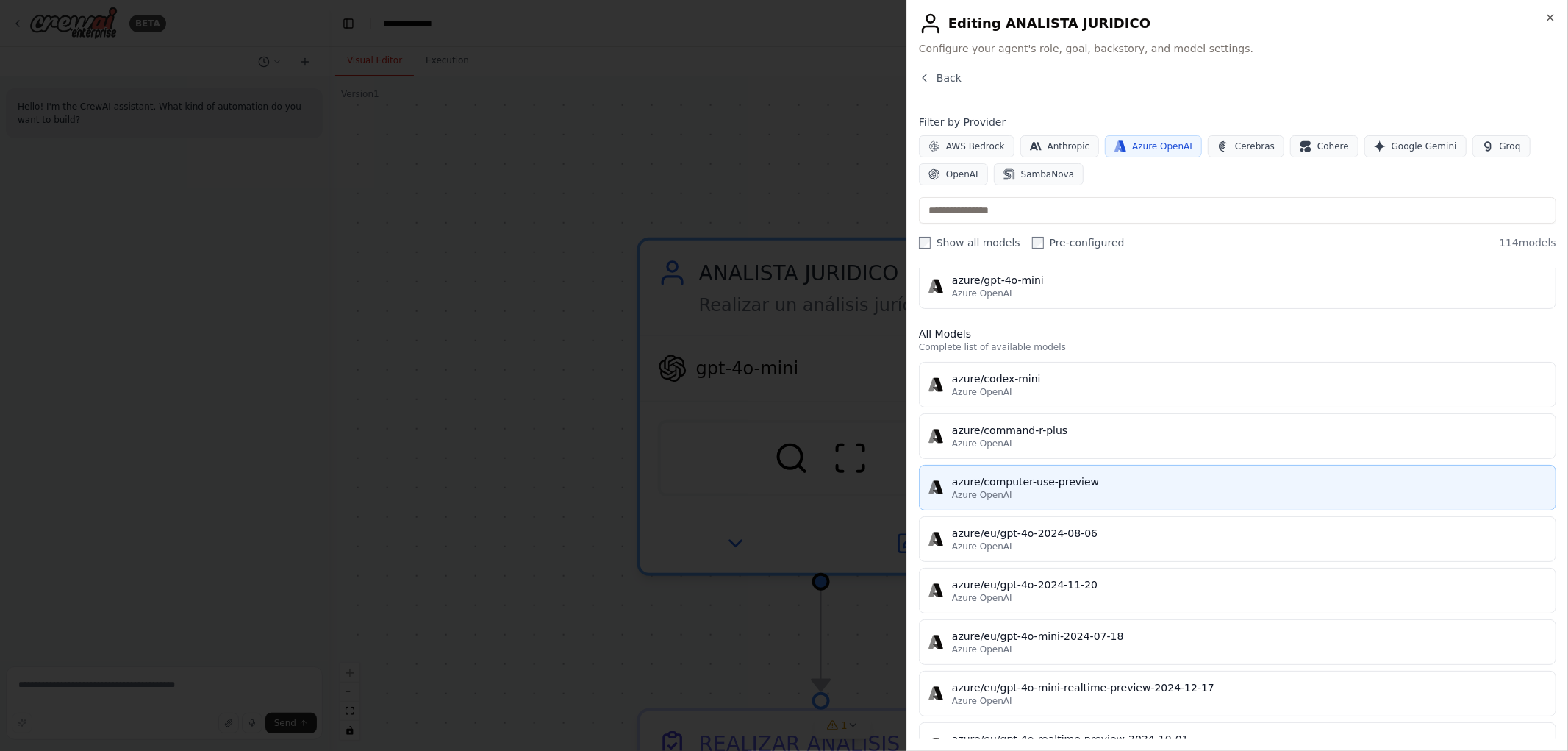
scroll to position [164, 0]
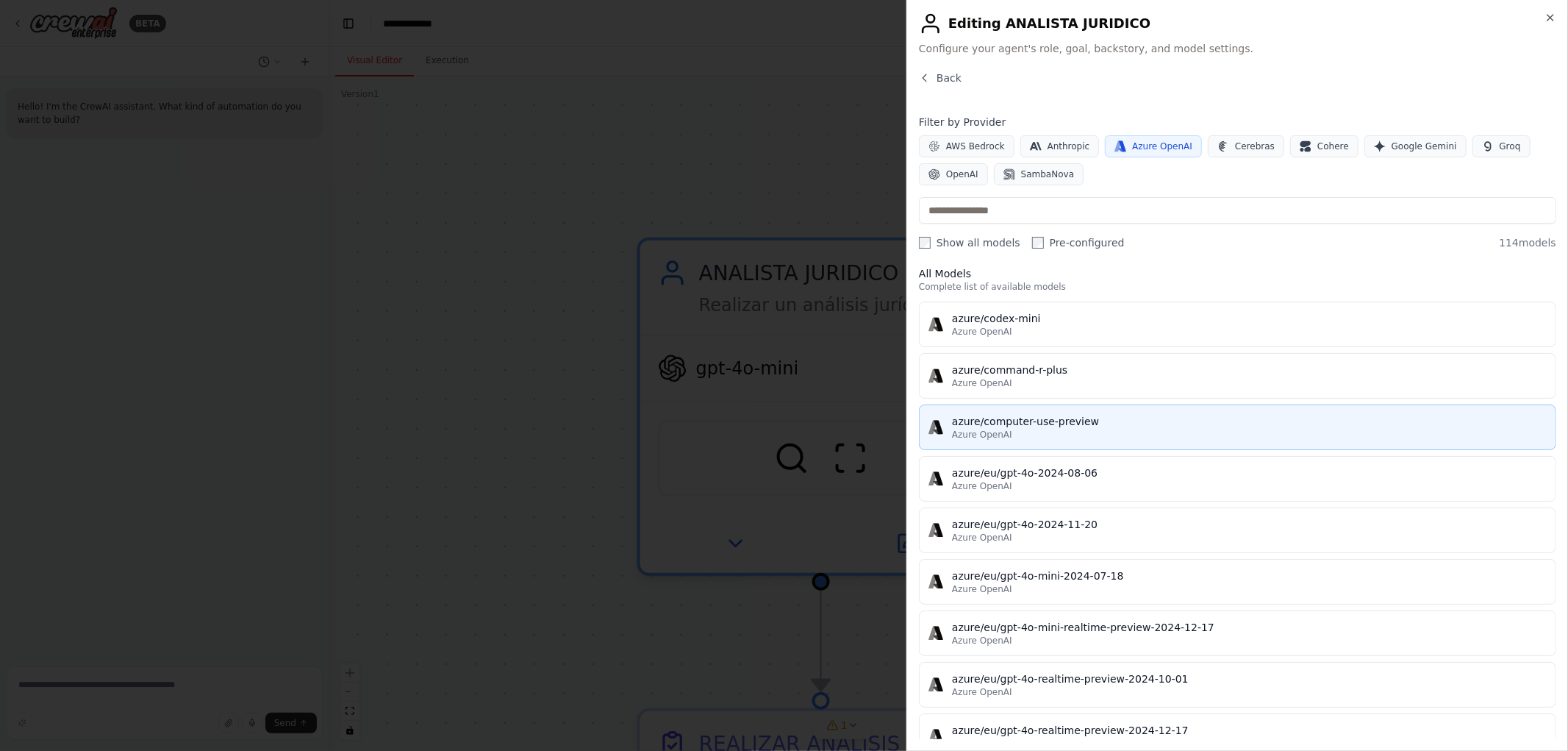
click at [1101, 447] on button "azure/computer-use-preview Azure OpenAI" at bounding box center [1237, 427] width 637 height 45
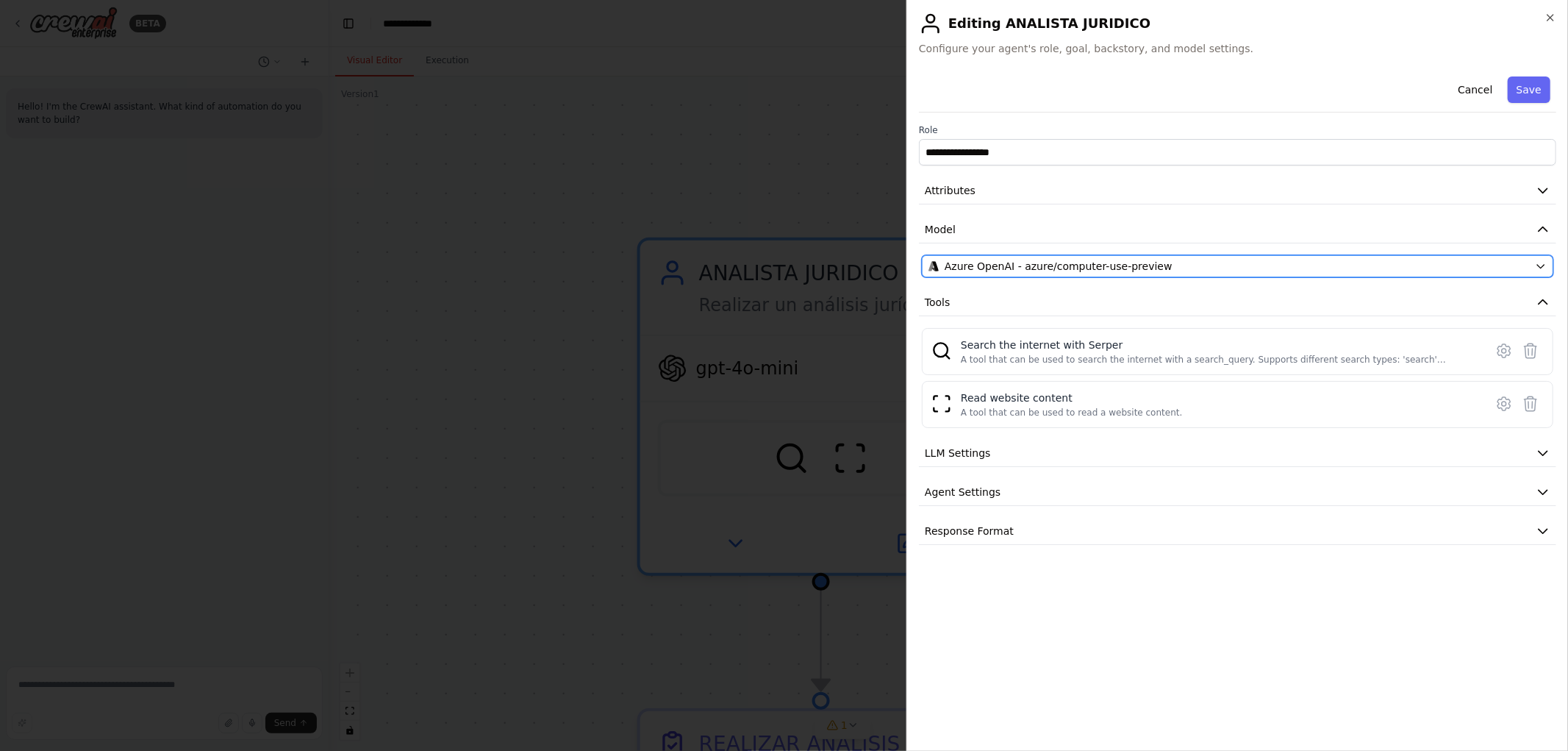
click at [1500, 272] on div "Azure OpenAI - azure/computer-use-preview" at bounding box center [1229, 266] width 601 height 14
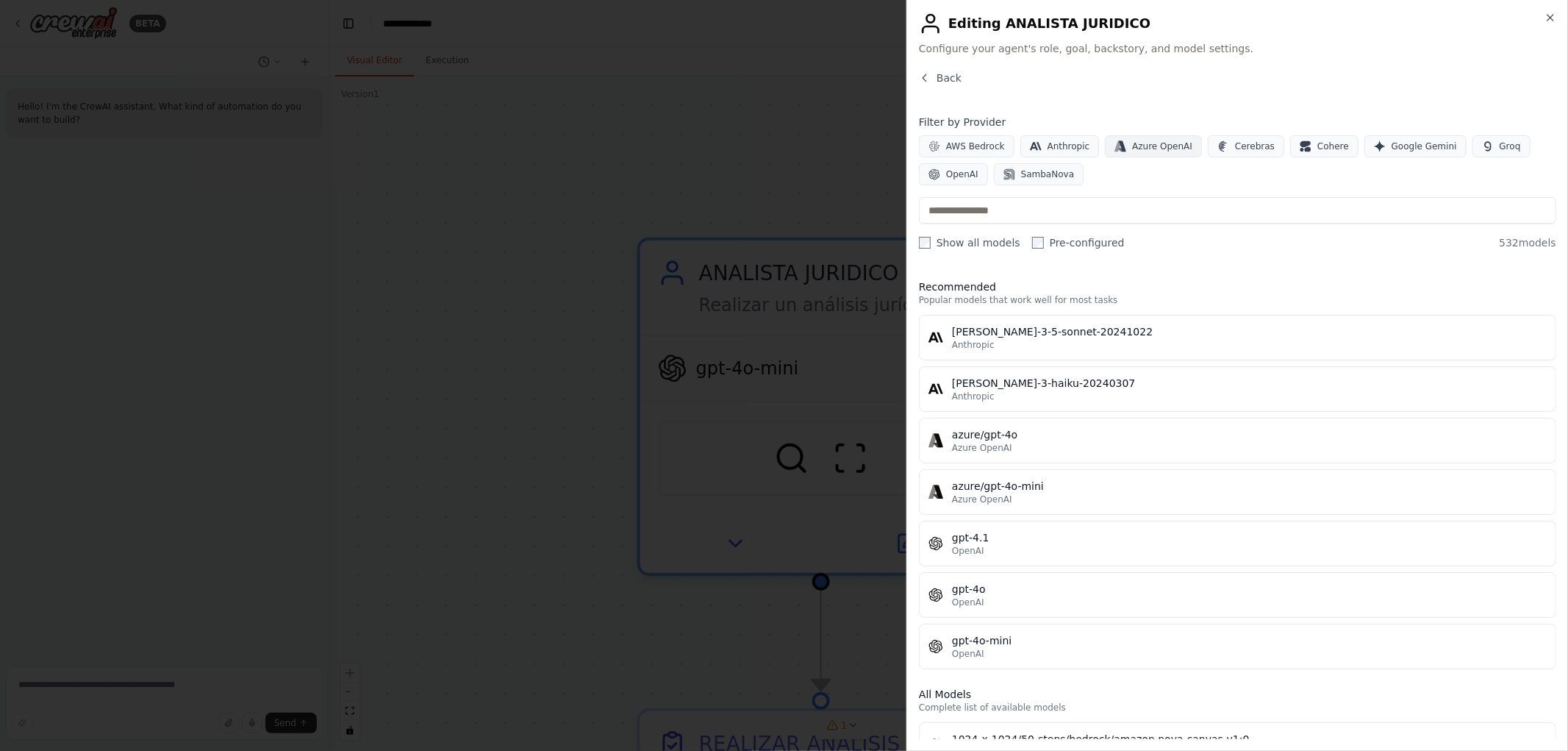
click at [1163, 143] on span "Azure OpenAI" at bounding box center [1162, 147] width 61 height 12
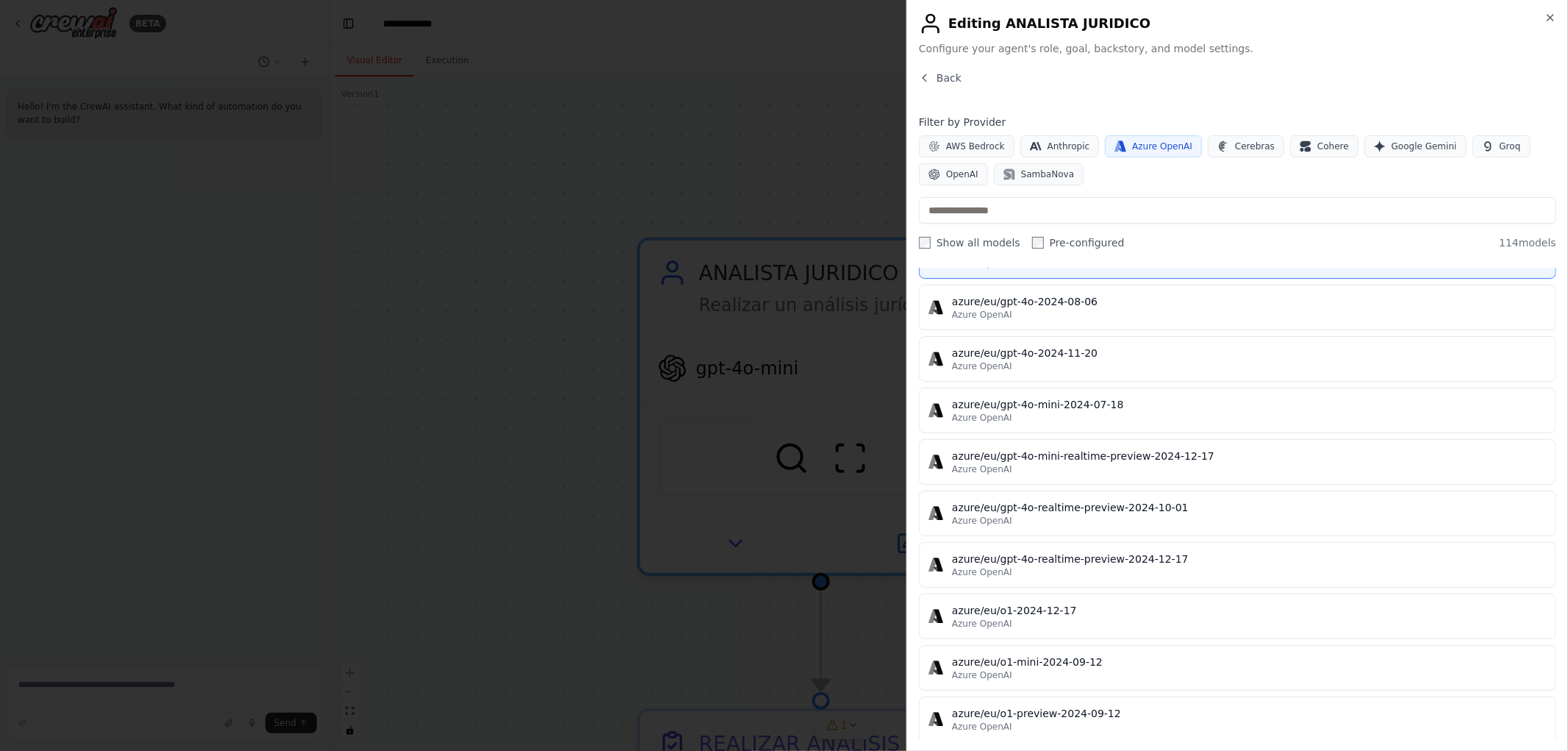
scroll to position [245, 0]
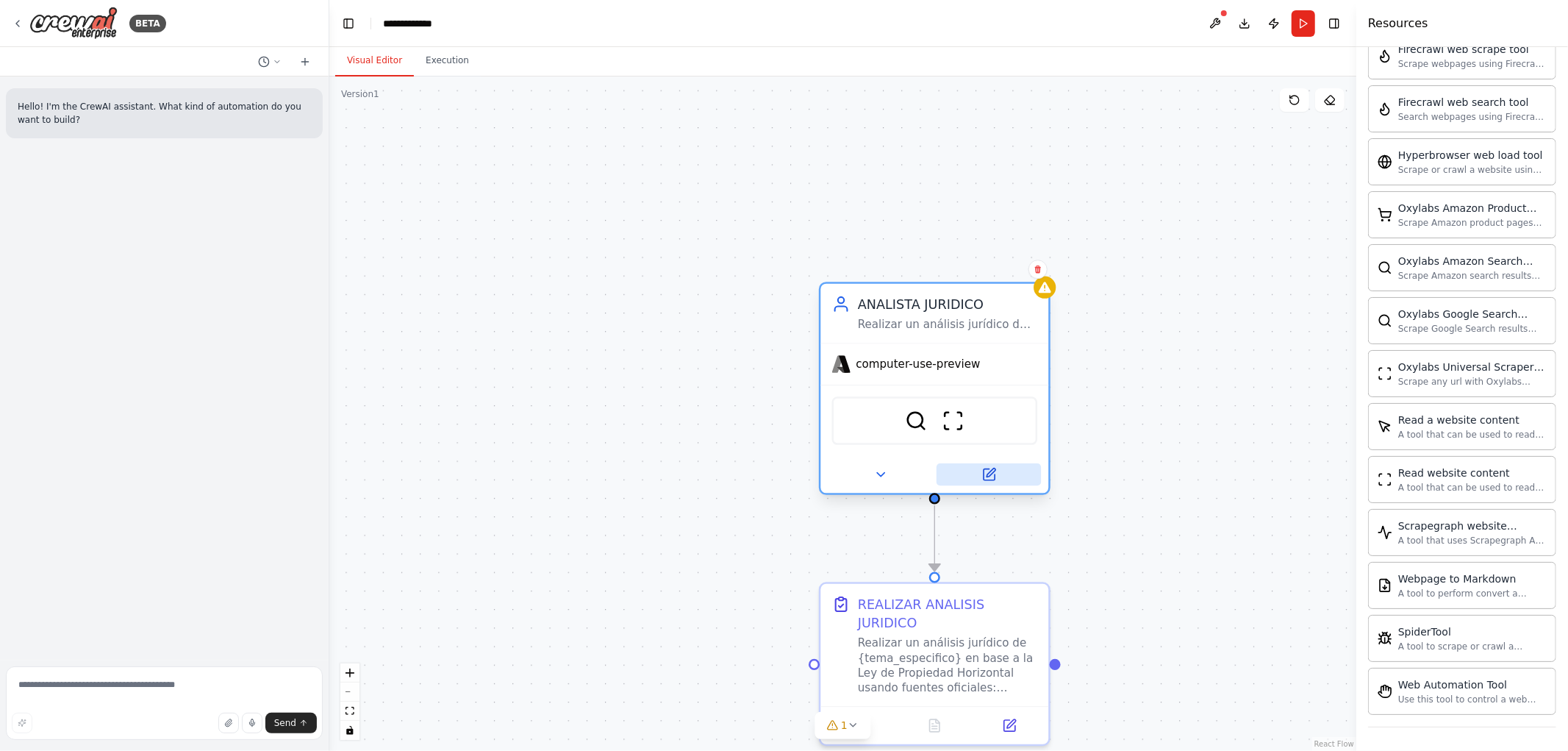
click at [995, 479] on icon at bounding box center [988, 474] width 14 height 14
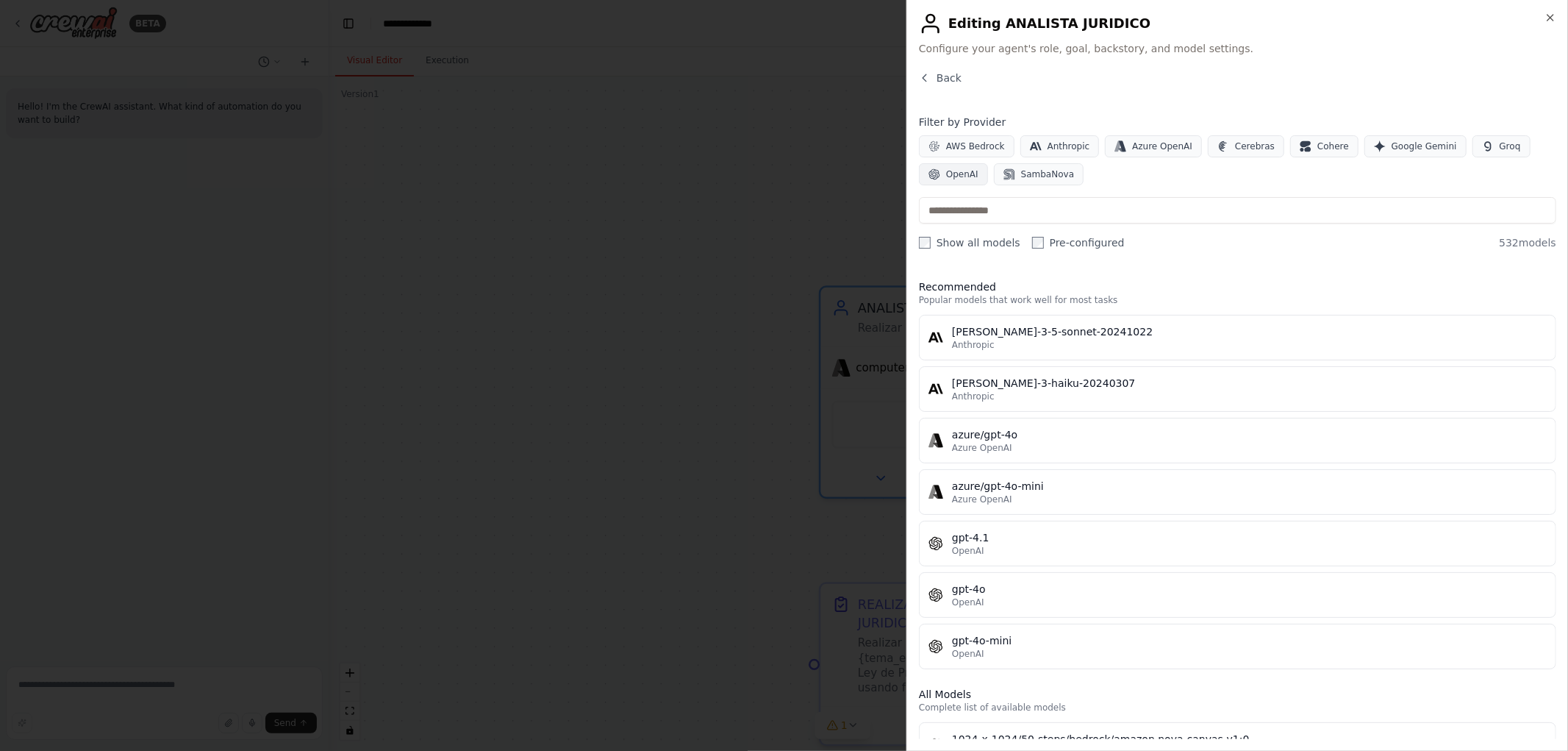
click at [959, 176] on span "OpenAI" at bounding box center [962, 174] width 33 height 12
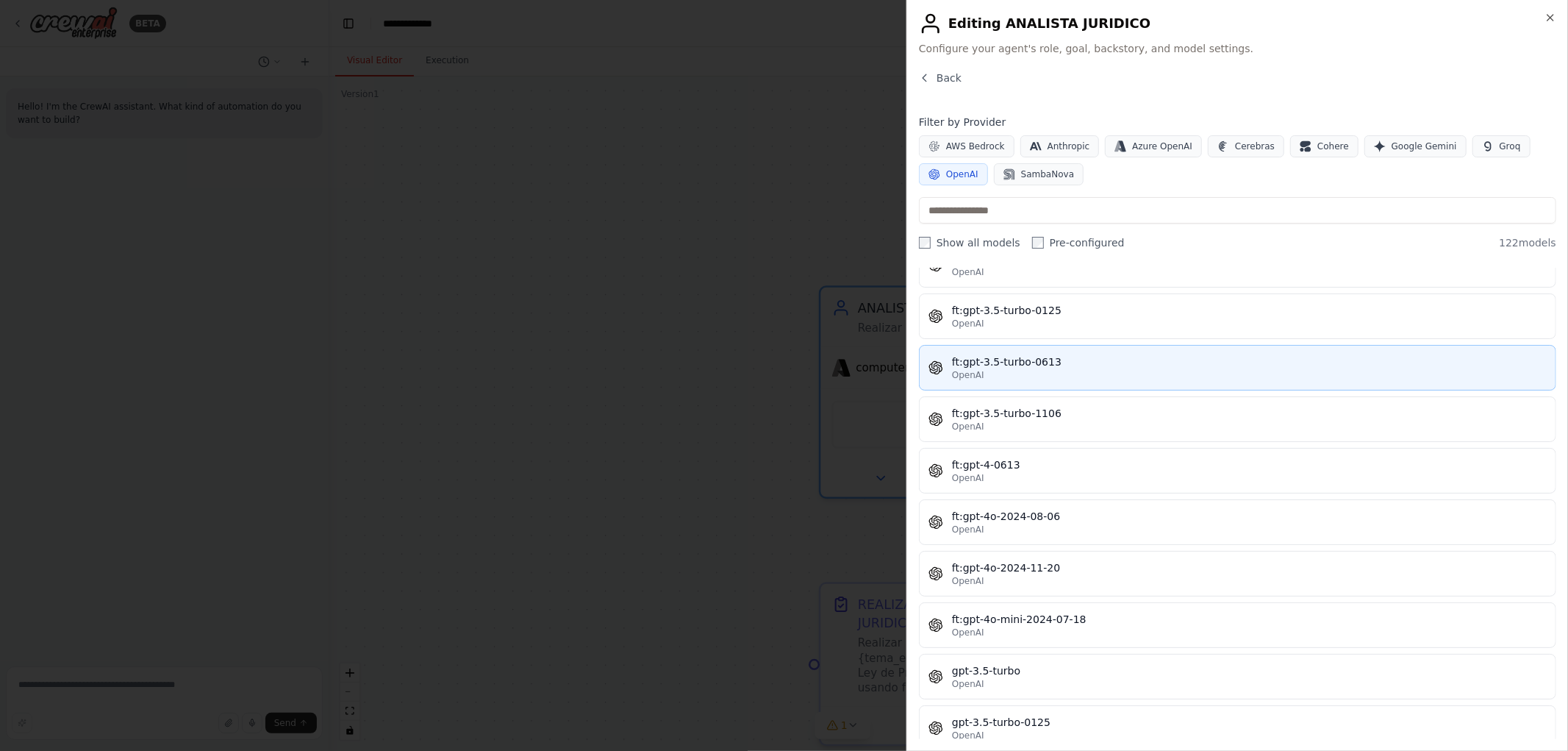
scroll to position [490, 0]
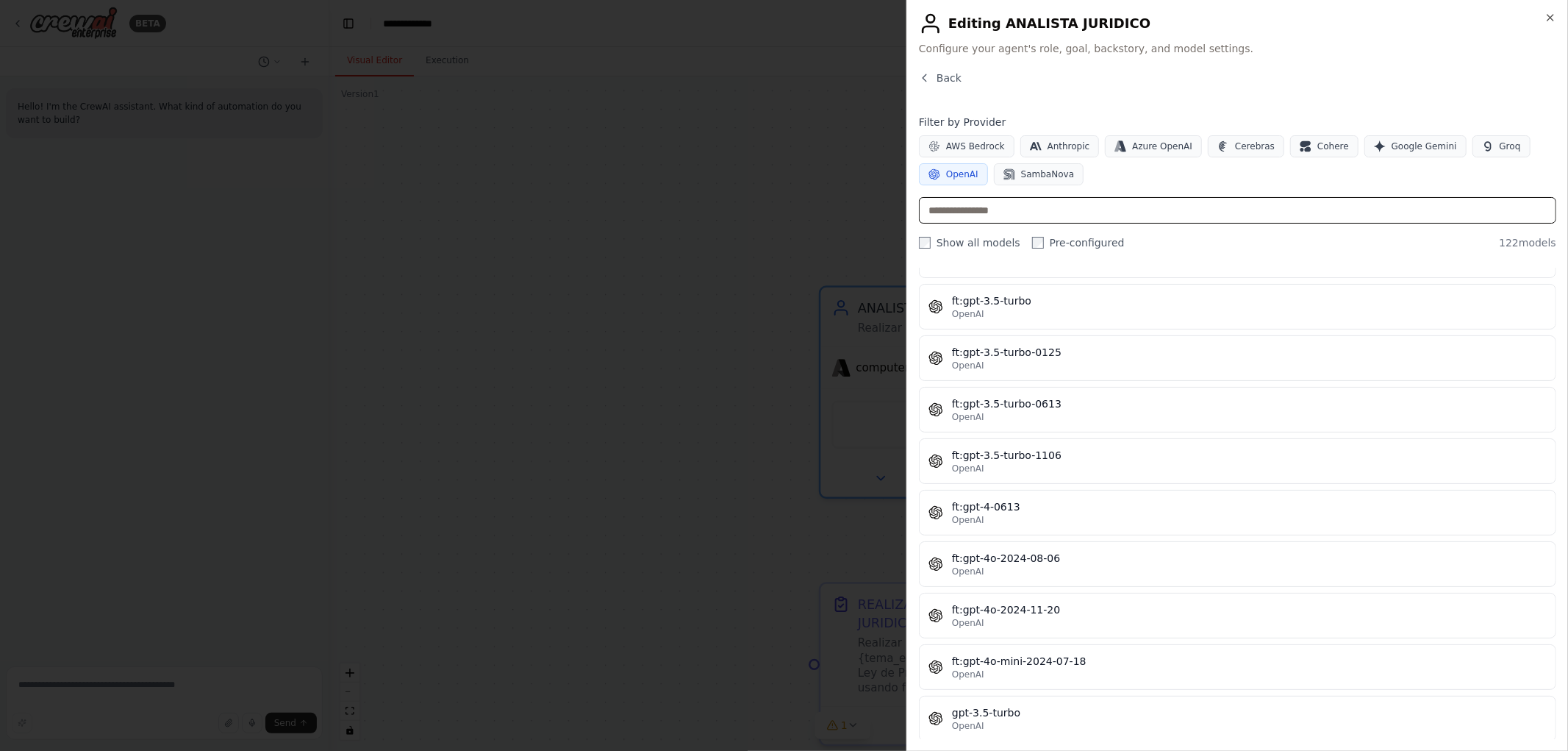
click at [1087, 216] on input "text" at bounding box center [1237, 210] width 637 height 26
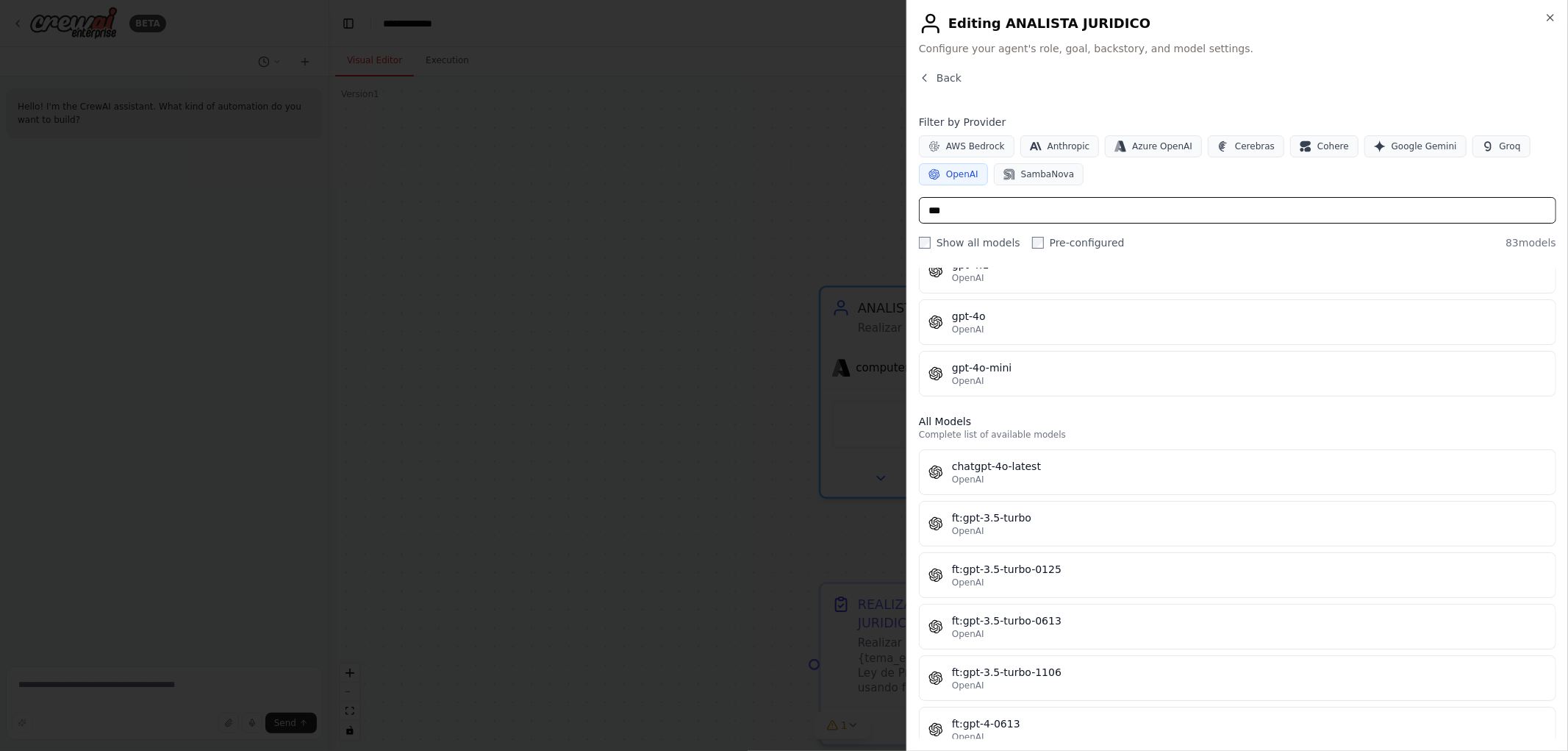
scroll to position [0, 0]
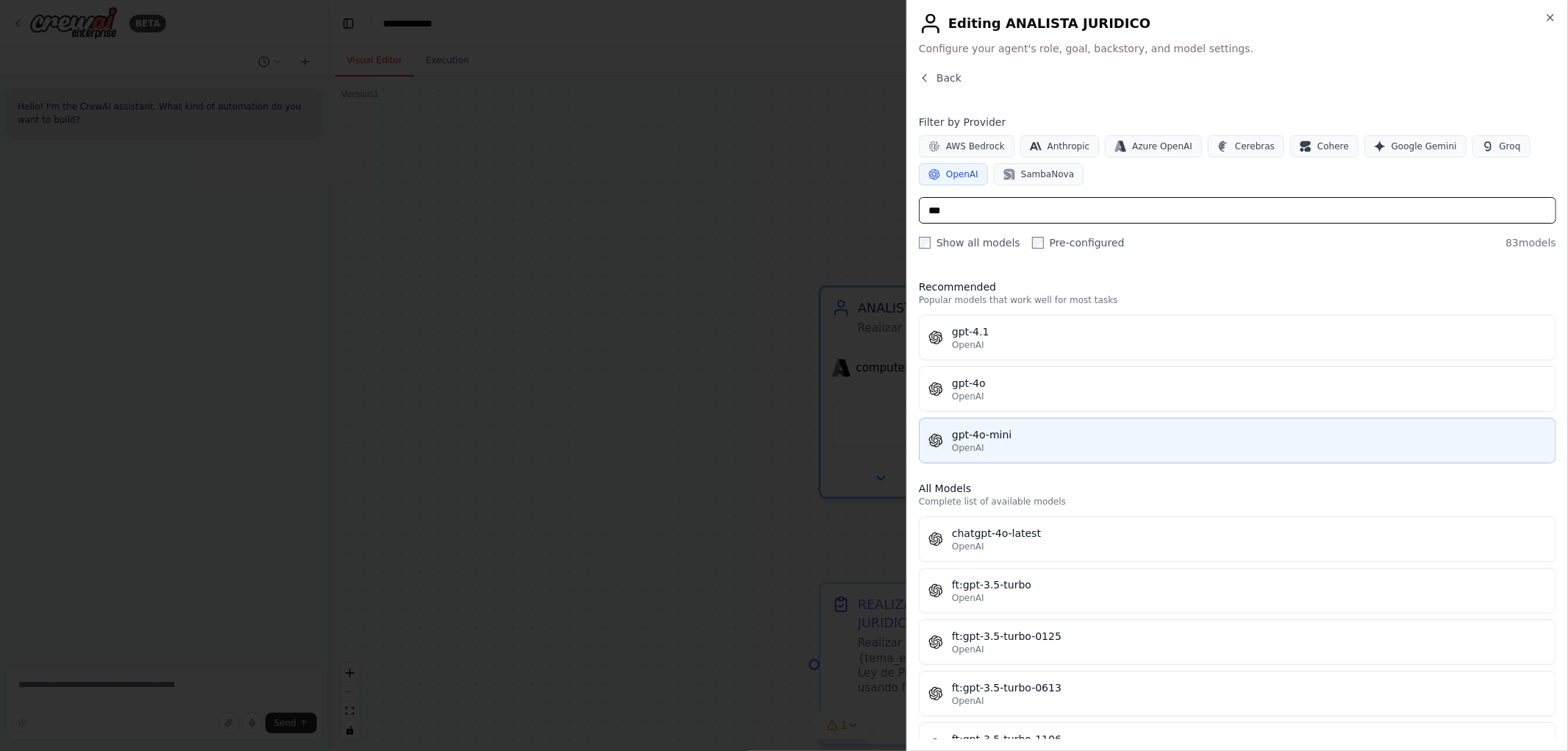
type input "***"
click at [1024, 453] on div "OpenAI" at bounding box center [1249, 448] width 595 height 12
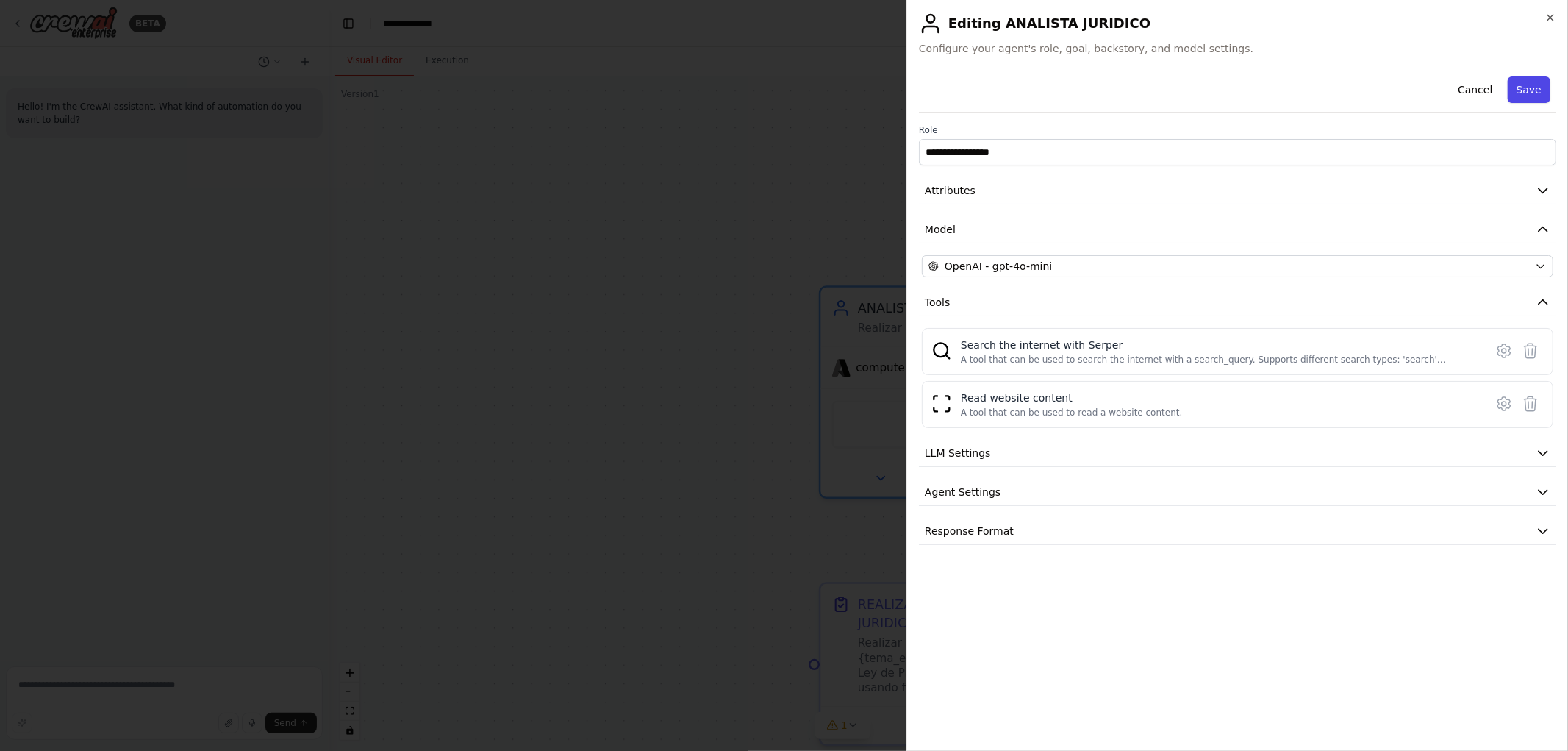
click at [1535, 98] on button "Save" at bounding box center [1529, 89] width 42 height 26
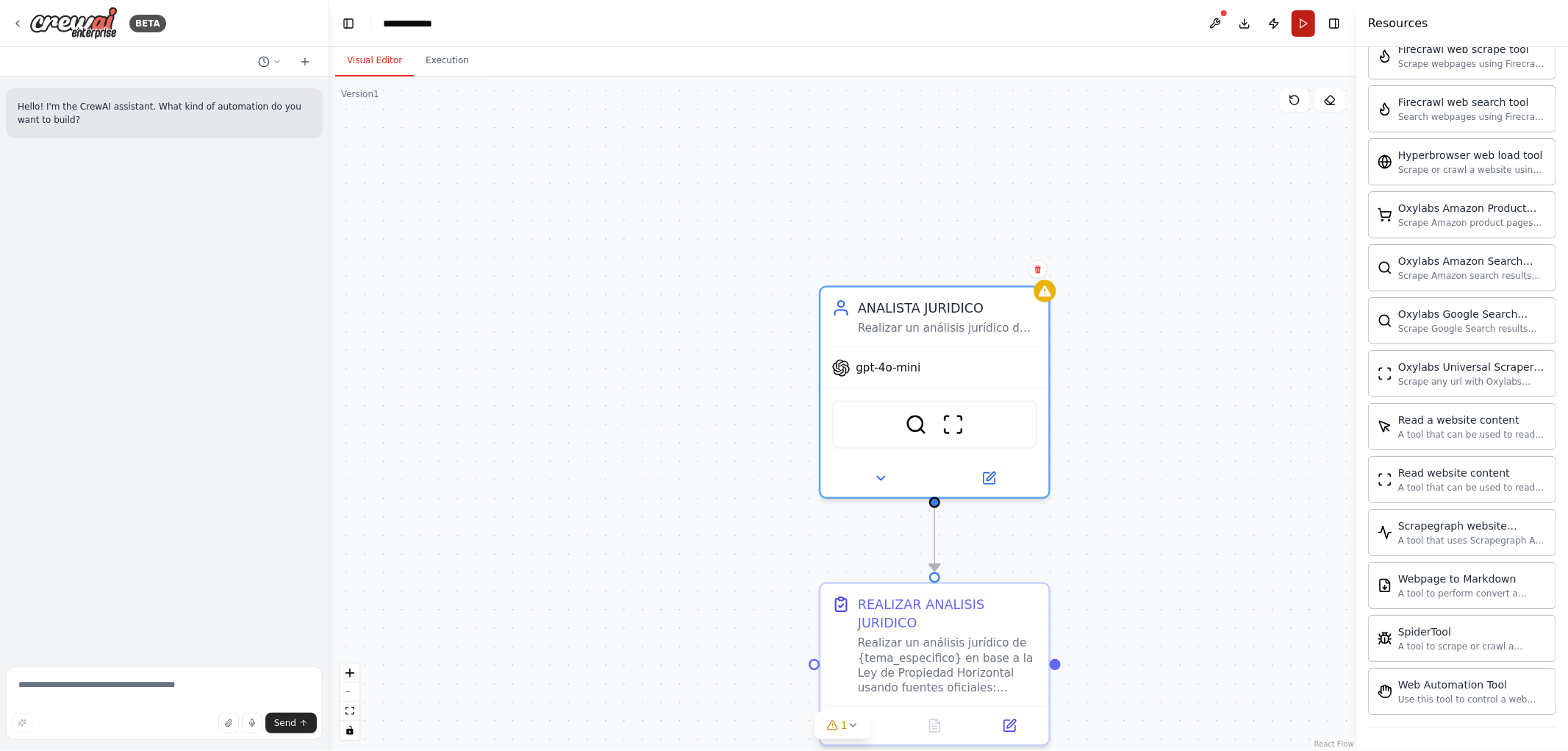
click at [1312, 25] on button "Run" at bounding box center [1303, 23] width 23 height 26
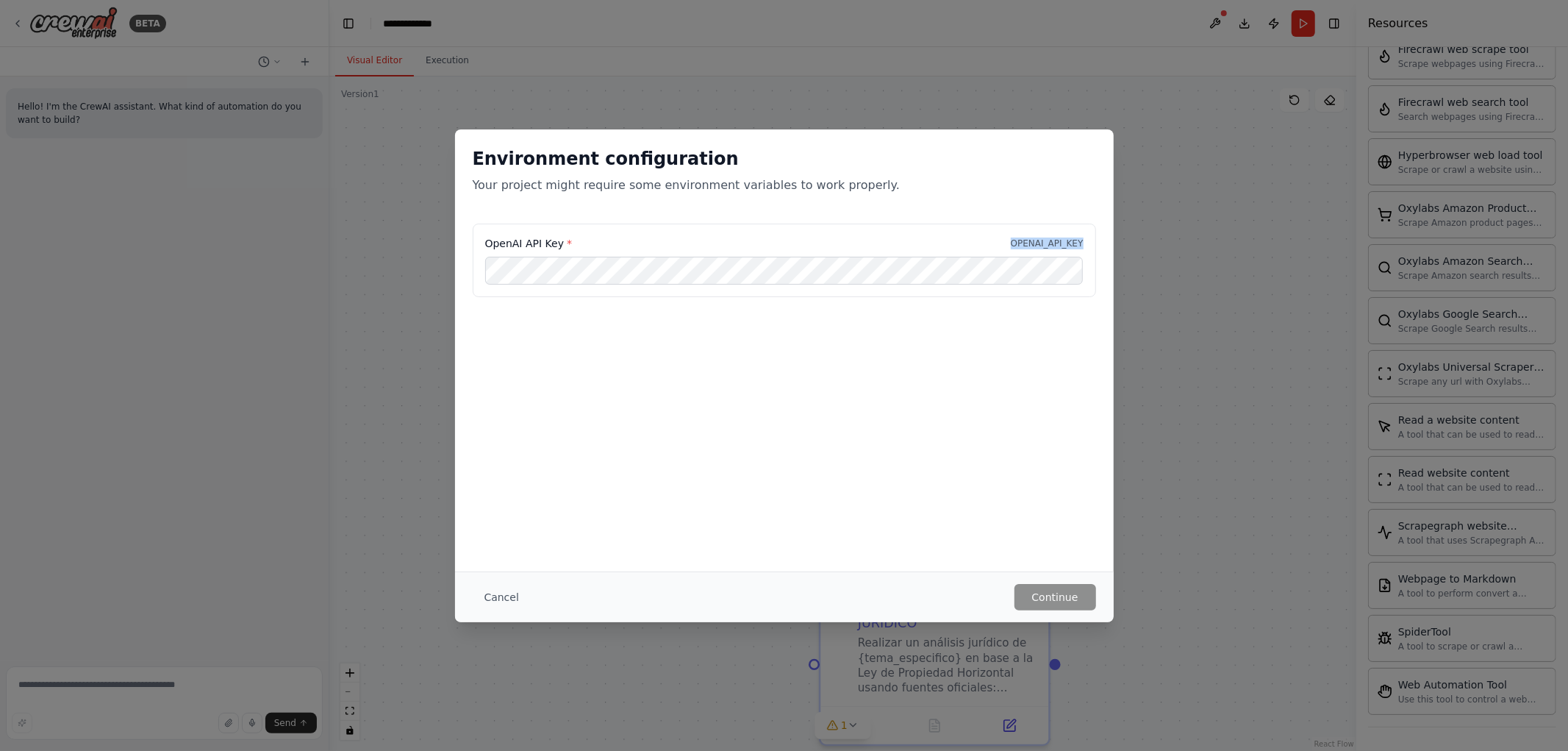
drag, startPoint x: 1004, startPoint y: 245, endPoint x: 1125, endPoint y: 250, distance: 121.1
click at [1125, 250] on div "Environment configuration Your project might require some environment variables…" at bounding box center [784, 376] width 1568 height 751
click at [847, 220] on div "Environment configuration Your project might require some environment variables…" at bounding box center [784, 176] width 659 height 94
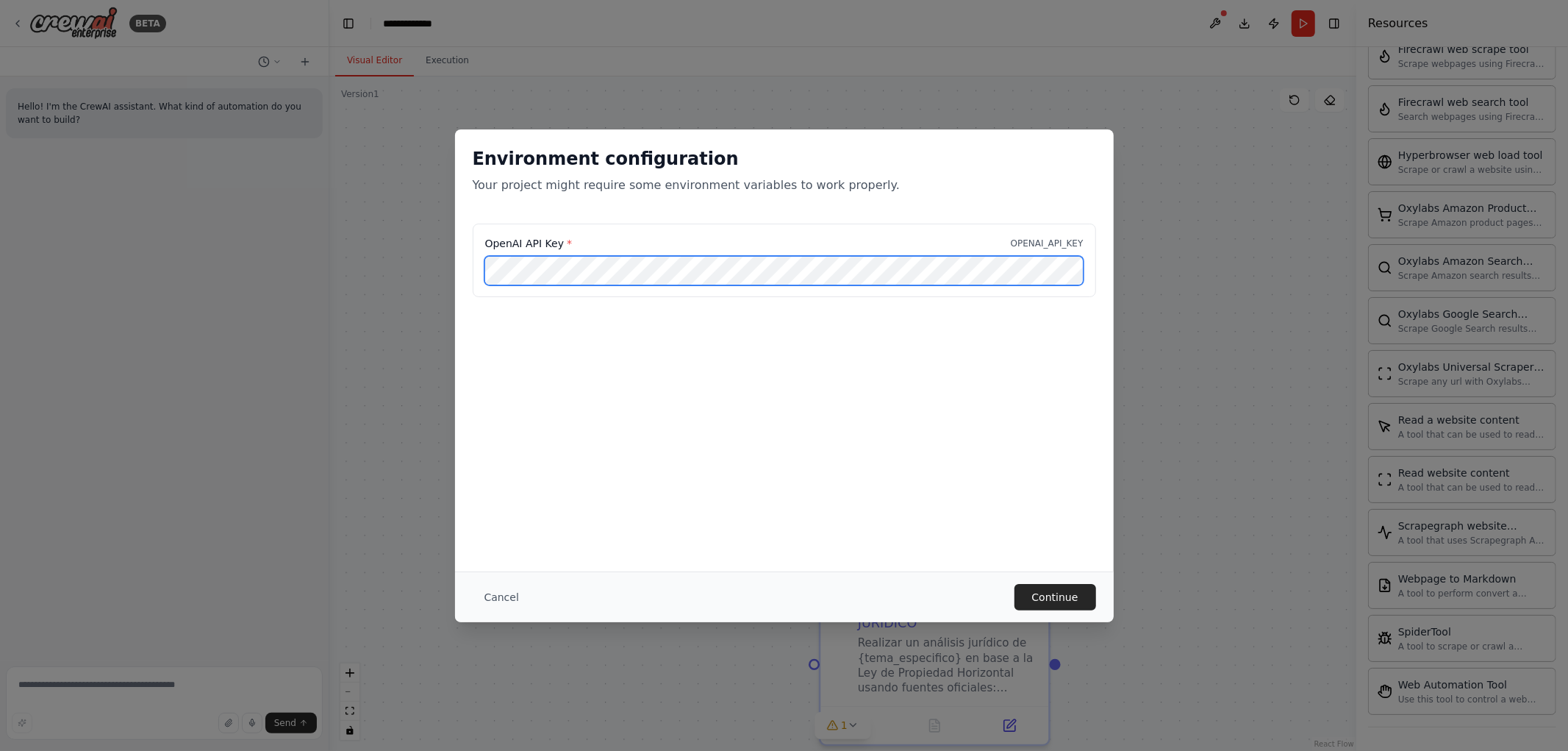
scroll to position [0, 115]
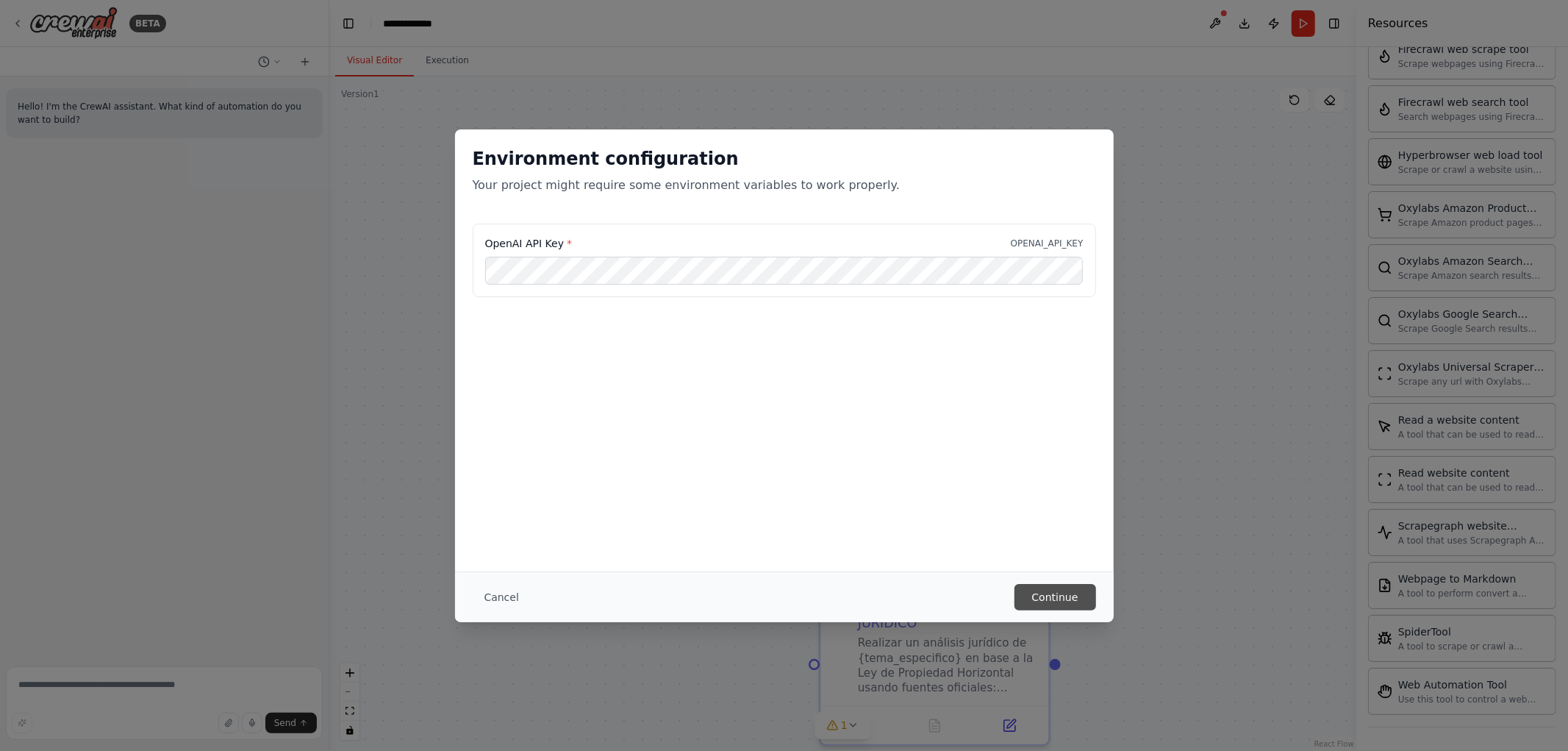
click at [1055, 593] on button "Continue" at bounding box center [1056, 597] width 82 height 26
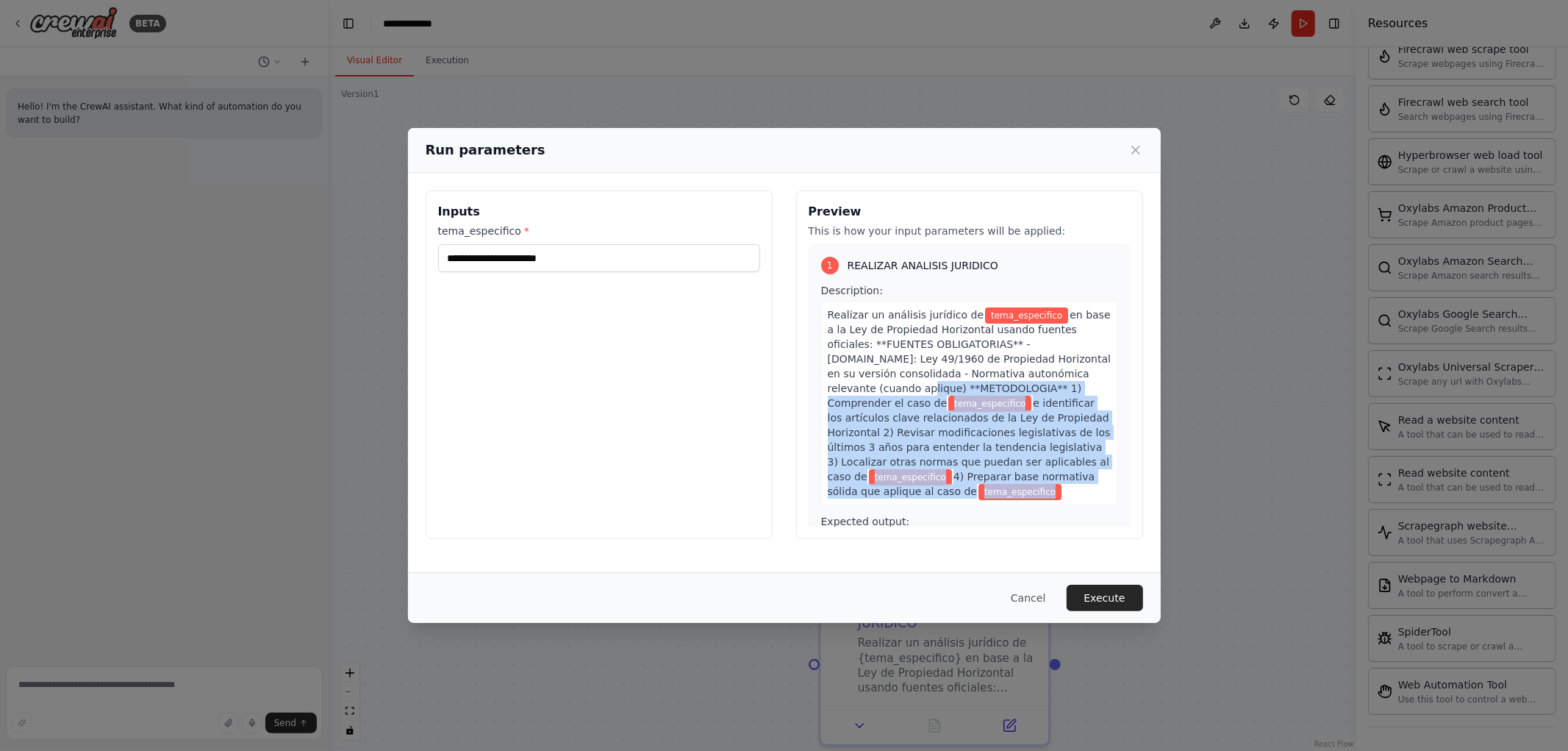
drag, startPoint x: 1118, startPoint y: 376, endPoint x: 1119, endPoint y: 465, distance: 89.0
click at [1119, 469] on div "1 REALIZAR ANALISIS JURIDICO Description: Realizar un análisis jurídico de tema…" at bounding box center [970, 385] width 322 height 282
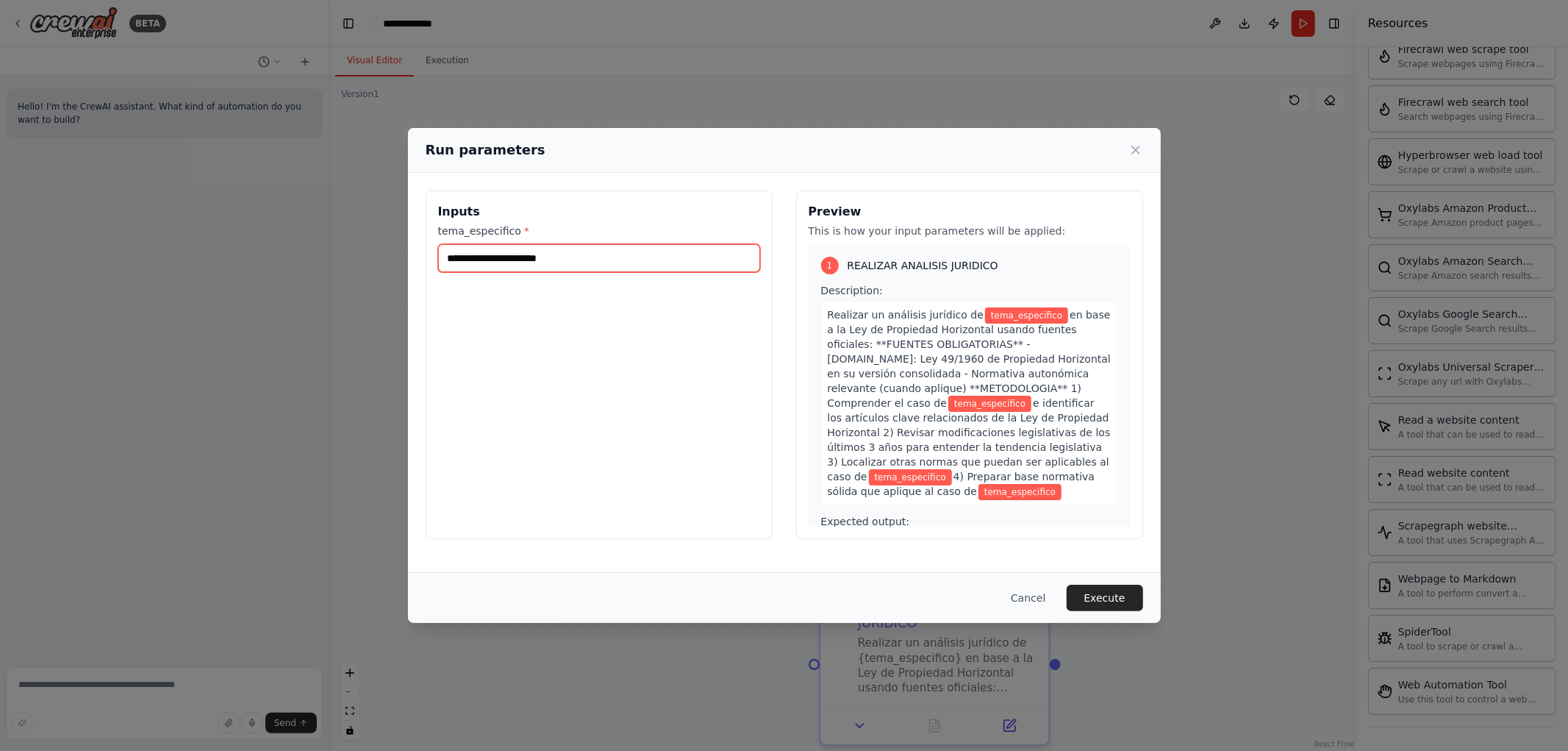
click at [611, 262] on input "tema_especifico *" at bounding box center [599, 258] width 322 height 28
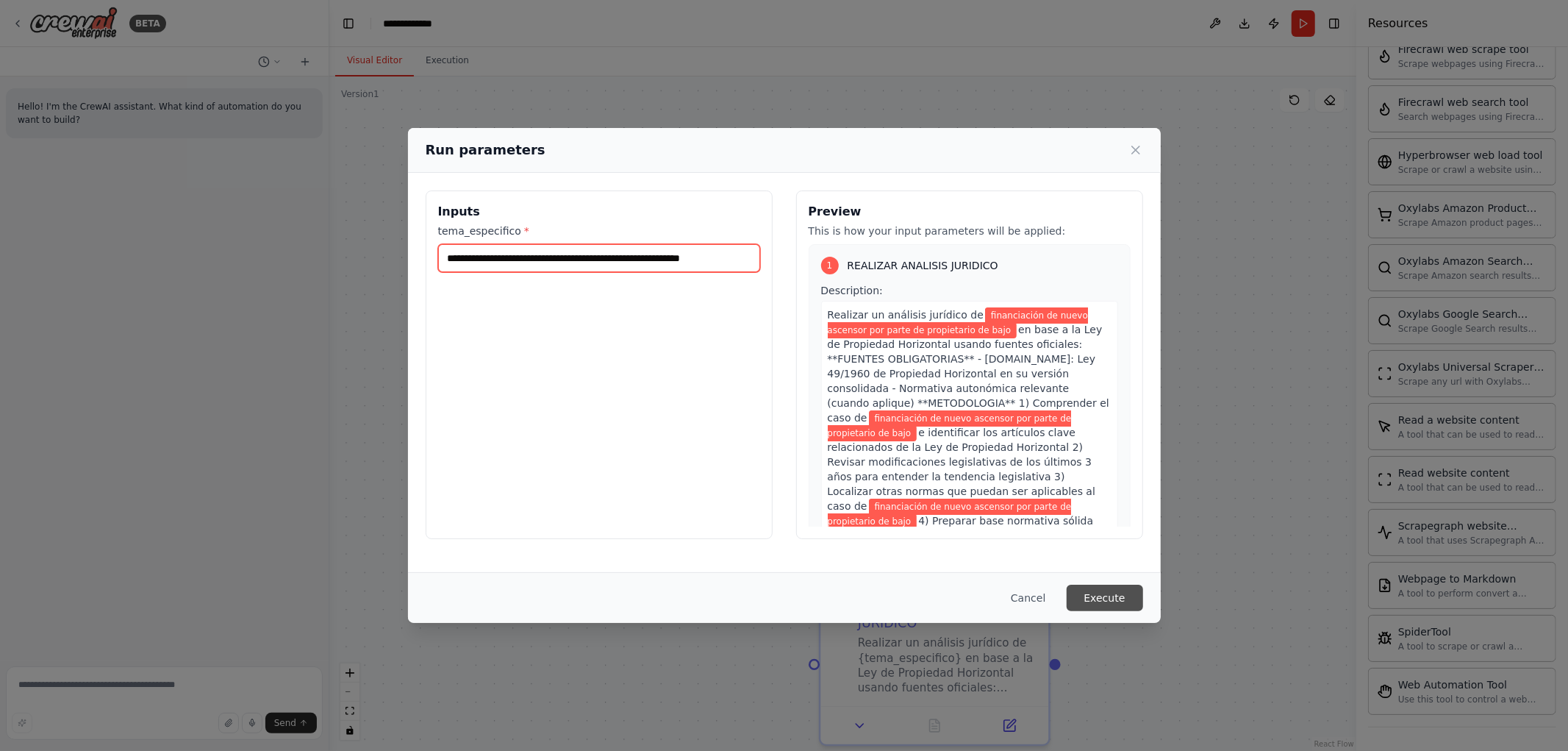
type input "**********"
click at [1111, 598] on button "Execute" at bounding box center [1105, 597] width 76 height 26
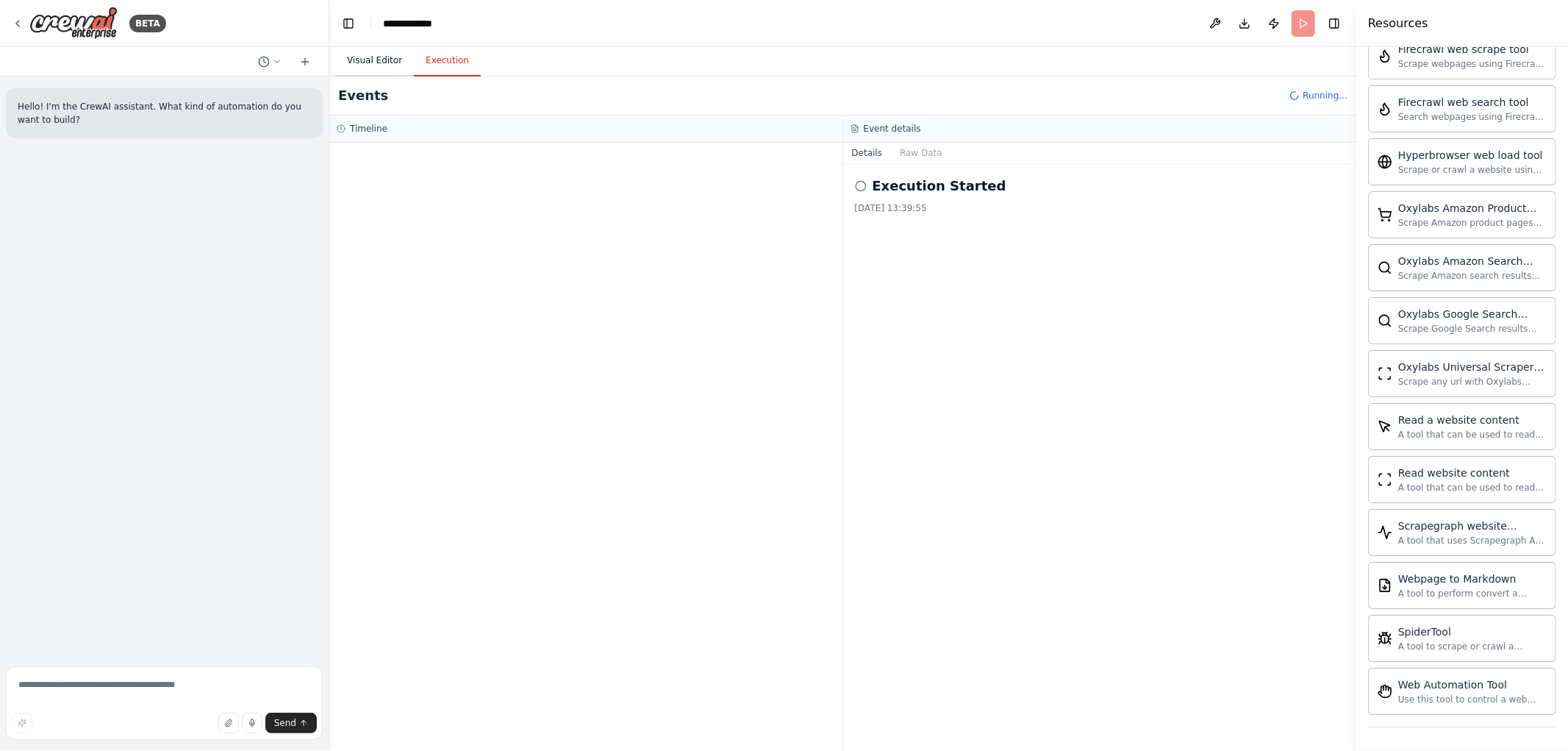
click at [385, 63] on button "Visual Editor" at bounding box center [375, 61] width 79 height 31
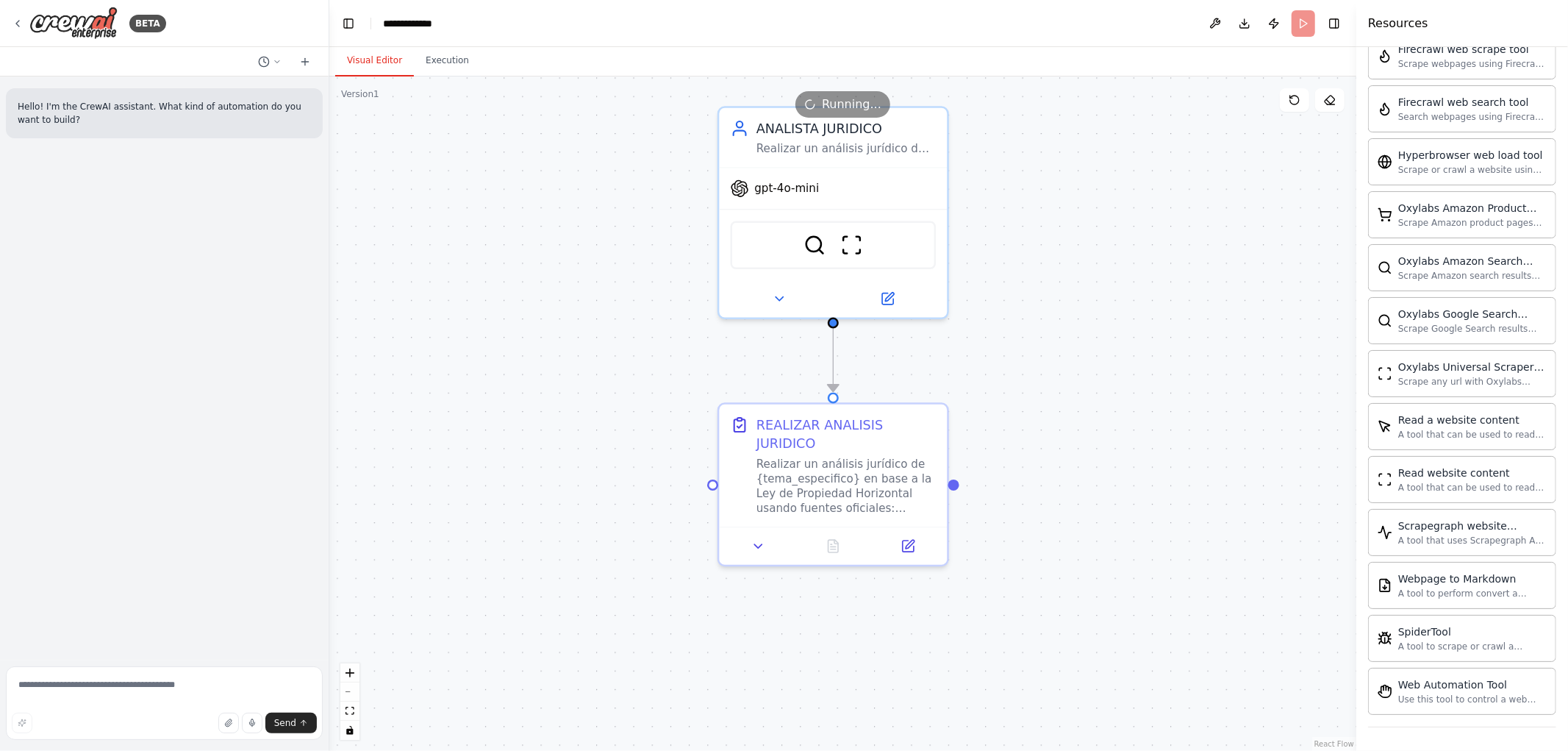
drag, startPoint x: 1162, startPoint y: 522, endPoint x: 1000, endPoint y: 393, distance: 207.1
click at [1000, 393] on div ".deletable-edge-delete-btn { width: 20px; height: 20px; border: 0px solid #ffff…" at bounding box center [842, 413] width 1027 height 675
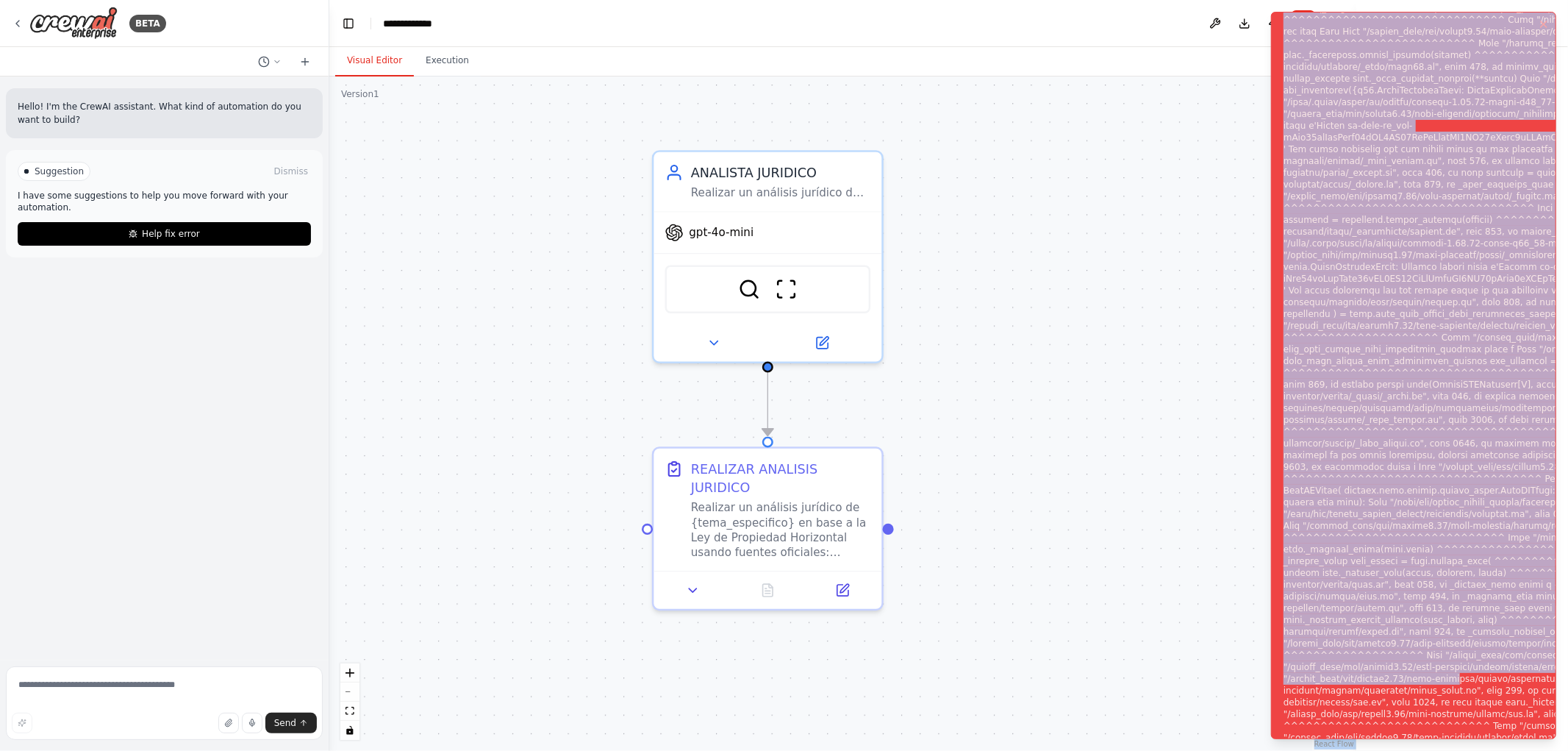
drag, startPoint x: 1560, startPoint y: 645, endPoint x: 1570, endPoint y: 489, distance: 156.3
click at [1567, 489] on html "**********" at bounding box center [784, 376] width 1568 height 751
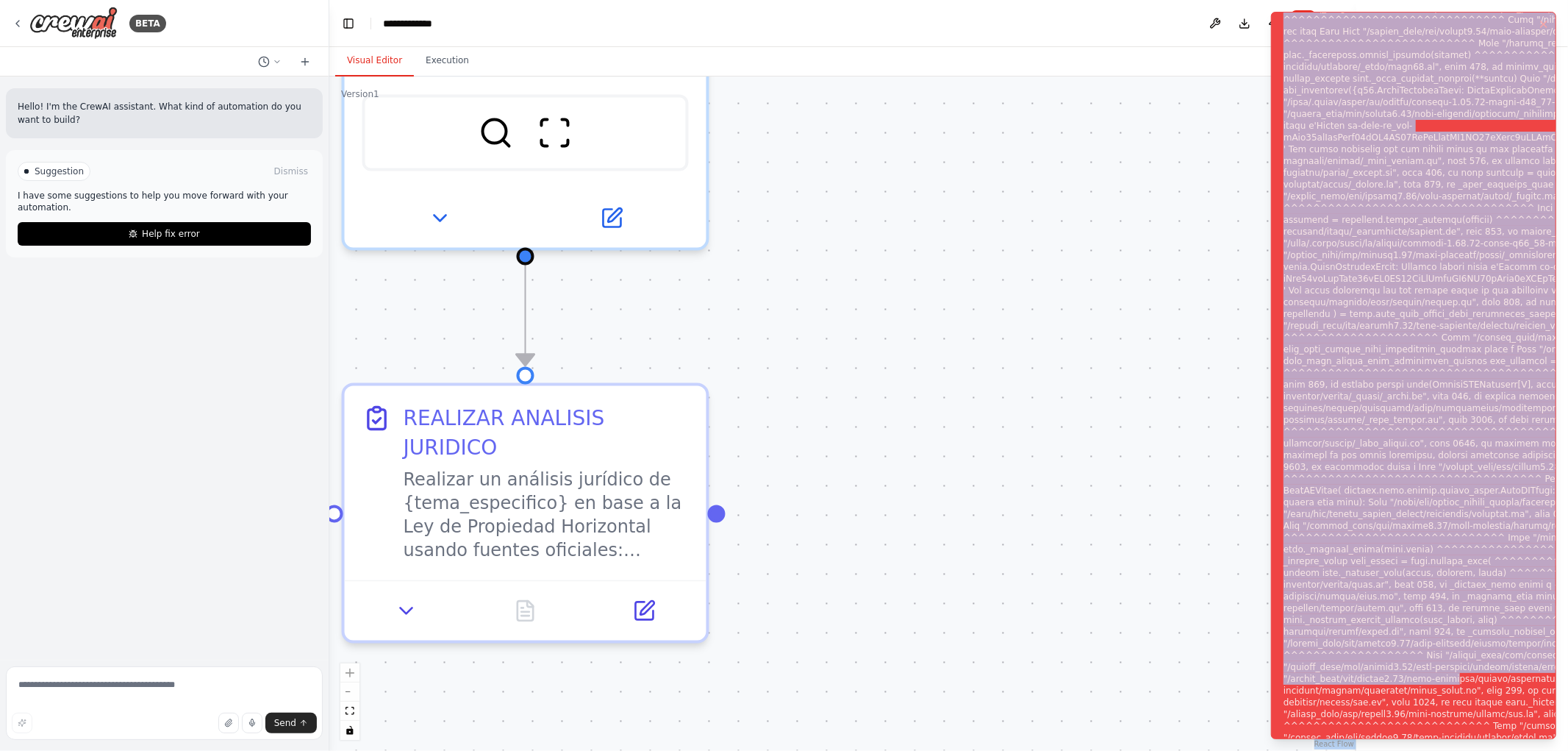
click at [1159, 502] on div ".deletable-edge-delete-btn { width: 20px; height: 20px; border: 0px solid #ffff…" at bounding box center [842, 413] width 1027 height 675
click at [1128, 491] on div ".deletable-edge-delete-btn { width: 20px; height: 20px; border: 0px solid #ffff…" at bounding box center [842, 413] width 1027 height 675
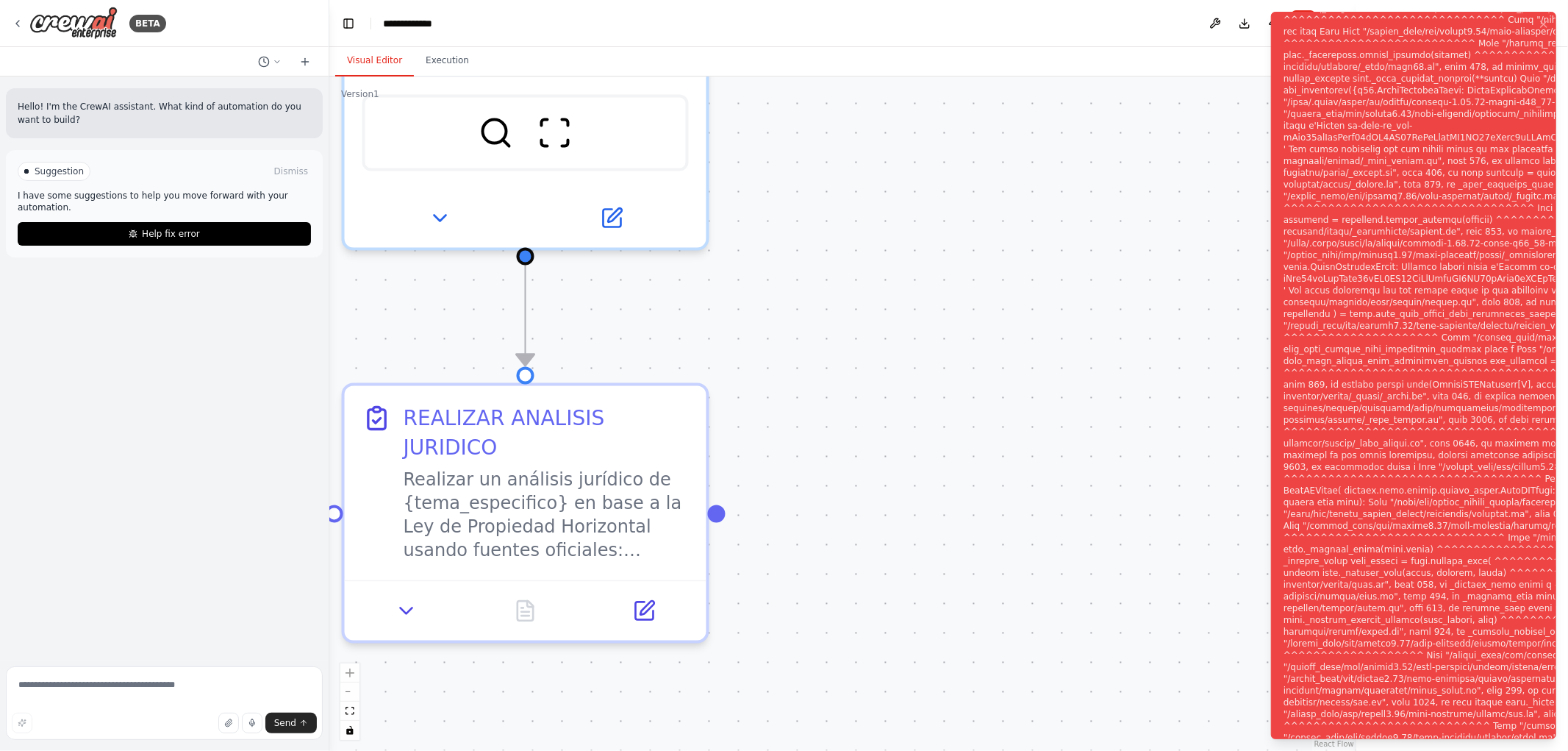
click at [1203, 347] on div ".deletable-edge-delete-btn { width: 20px; height: 20px; border: 0px solid #ffff…" at bounding box center [842, 413] width 1027 height 675
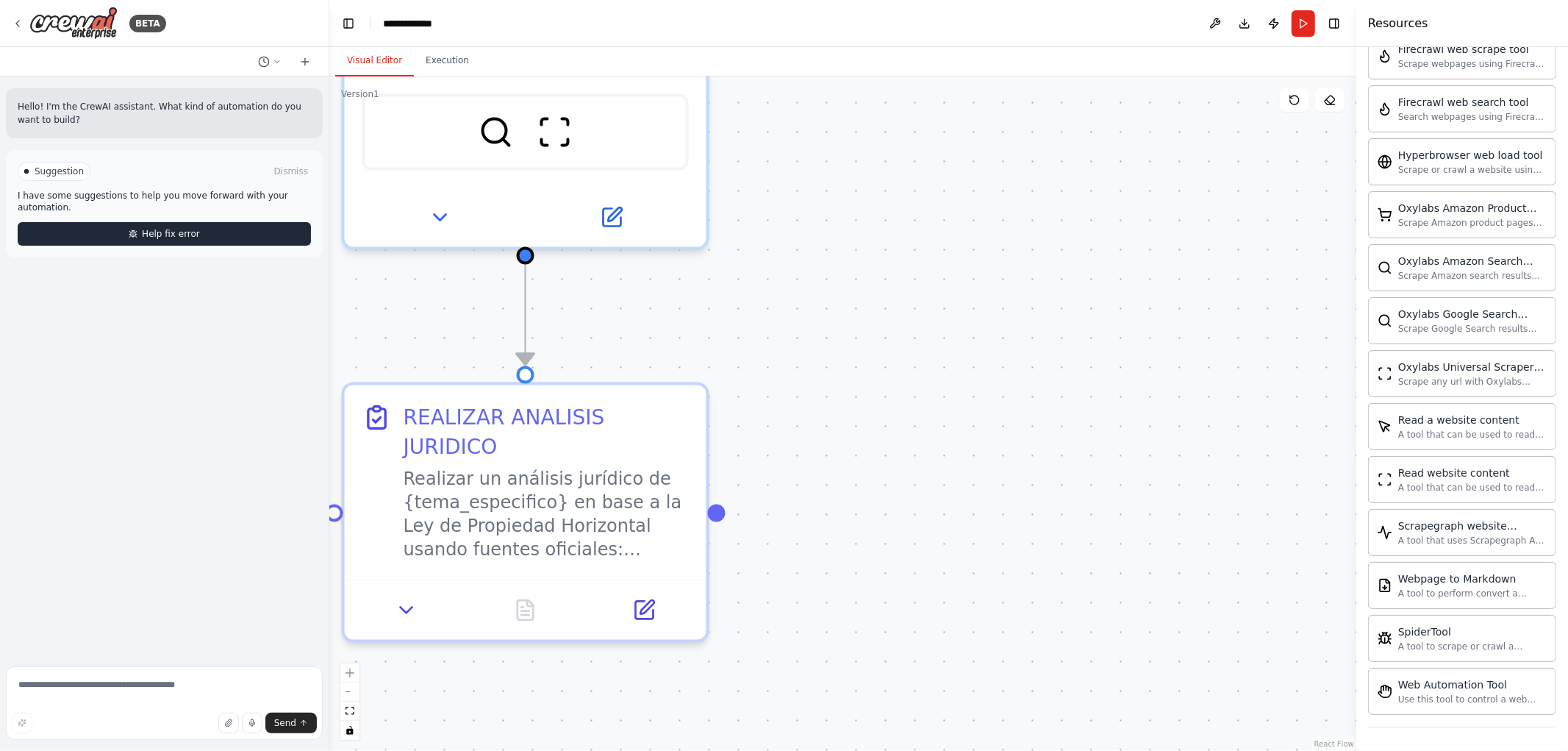
click at [144, 228] on span "Help fix error" at bounding box center [171, 234] width 58 height 12
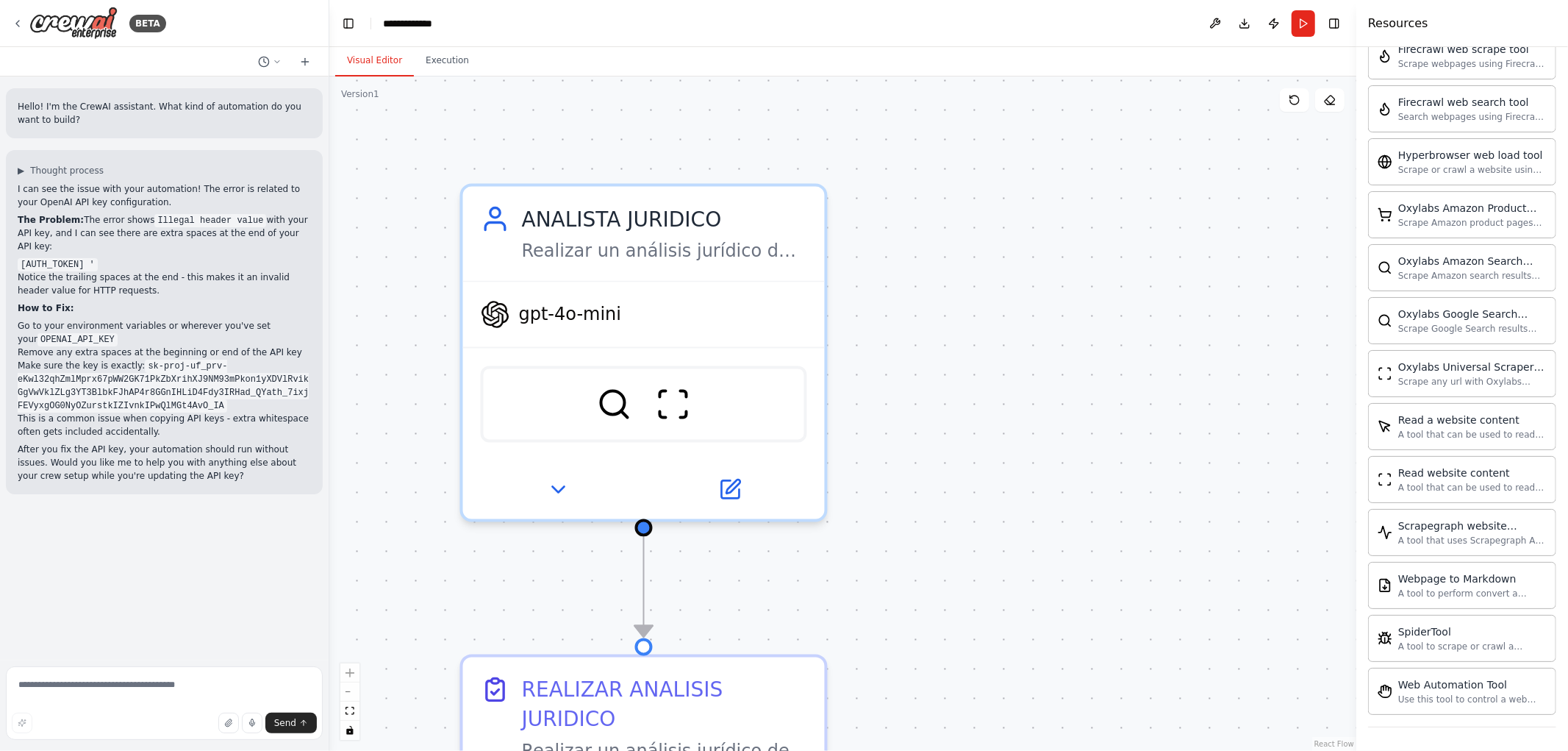
drag, startPoint x: 924, startPoint y: 261, endPoint x: 1045, endPoint y: 538, distance: 302.3
click at [1045, 538] on div ".deletable-edge-delete-btn { width: 20px; height: 20px; border: 0px solid #ffff…" at bounding box center [842, 413] width 1027 height 675
drag, startPoint x: 1178, startPoint y: 336, endPoint x: 1134, endPoint y: 531, distance: 199.9
click at [1134, 534] on div ".deletable-edge-delete-btn { width: 20px; height: 20px; border: 0px solid #ffff…" at bounding box center [842, 413] width 1027 height 675
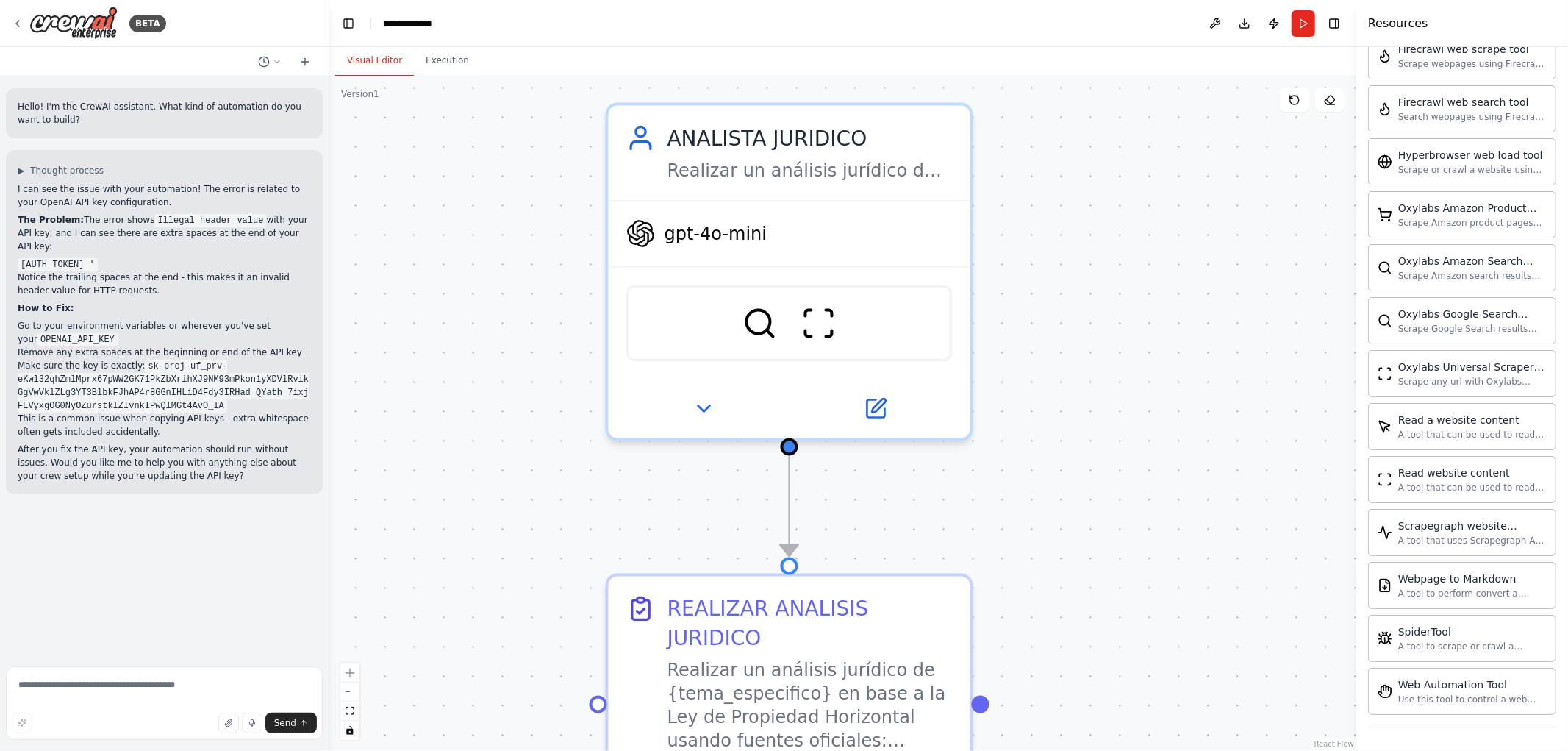
drag, startPoint x: 1131, startPoint y: 491, endPoint x: 1320, endPoint y: 147, distance: 392.5
click at [1320, 151] on div ".deletable-edge-delete-btn { width: 20px; height: 20px; border: 0px solid #ffff…" at bounding box center [842, 413] width 1027 height 675
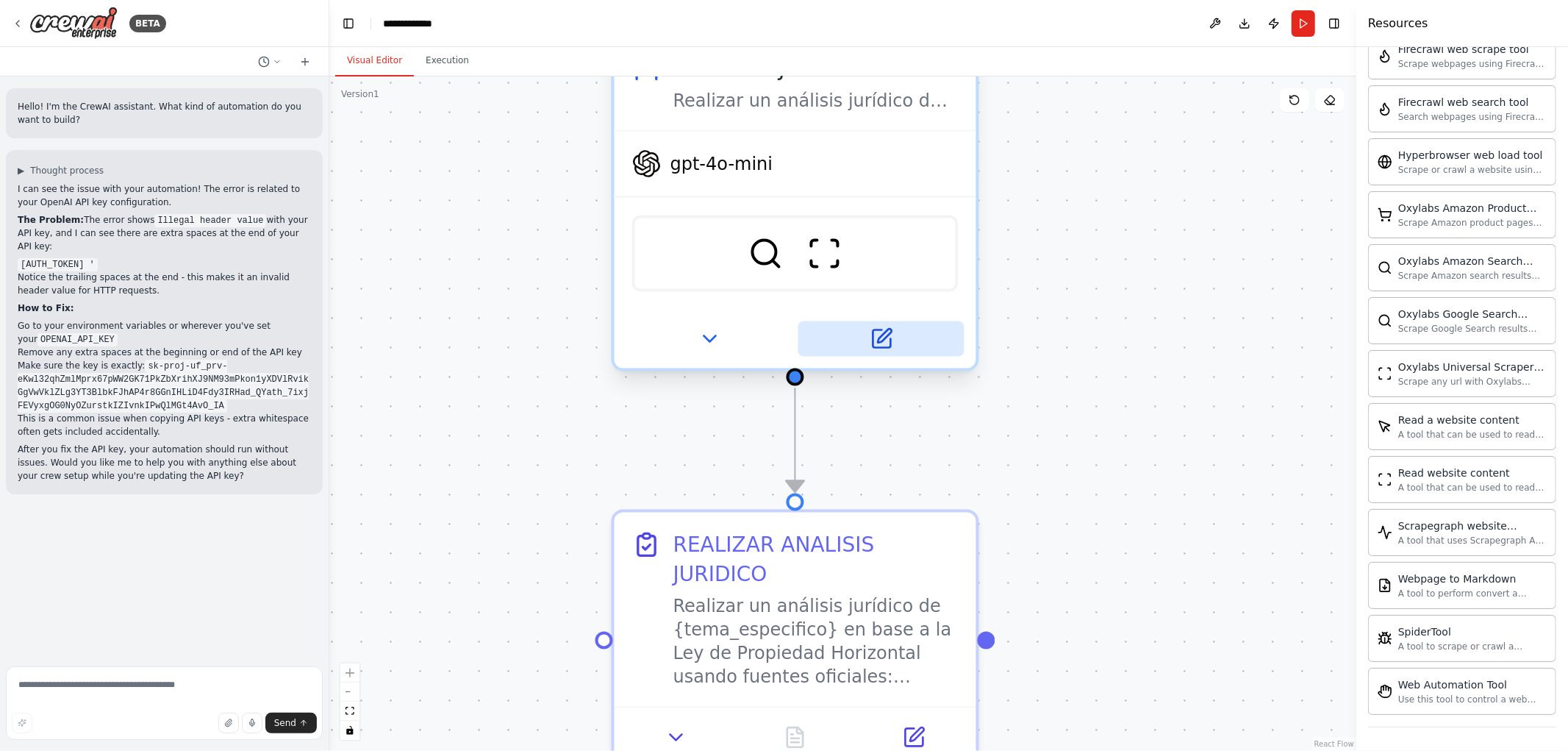
click at [888, 340] on icon at bounding box center [881, 338] width 17 height 17
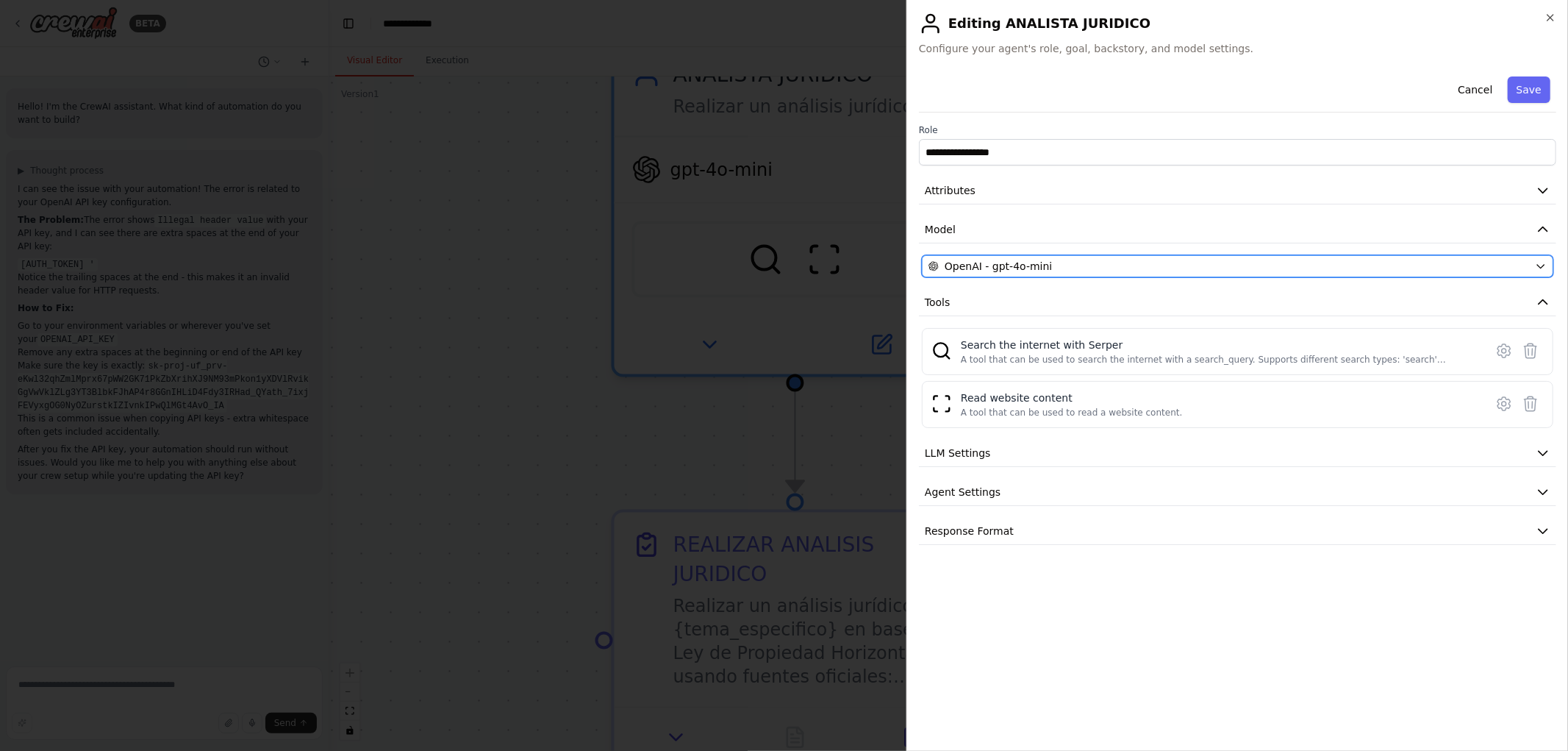
click at [1539, 272] on icon "button" at bounding box center [1542, 266] width 12 height 12
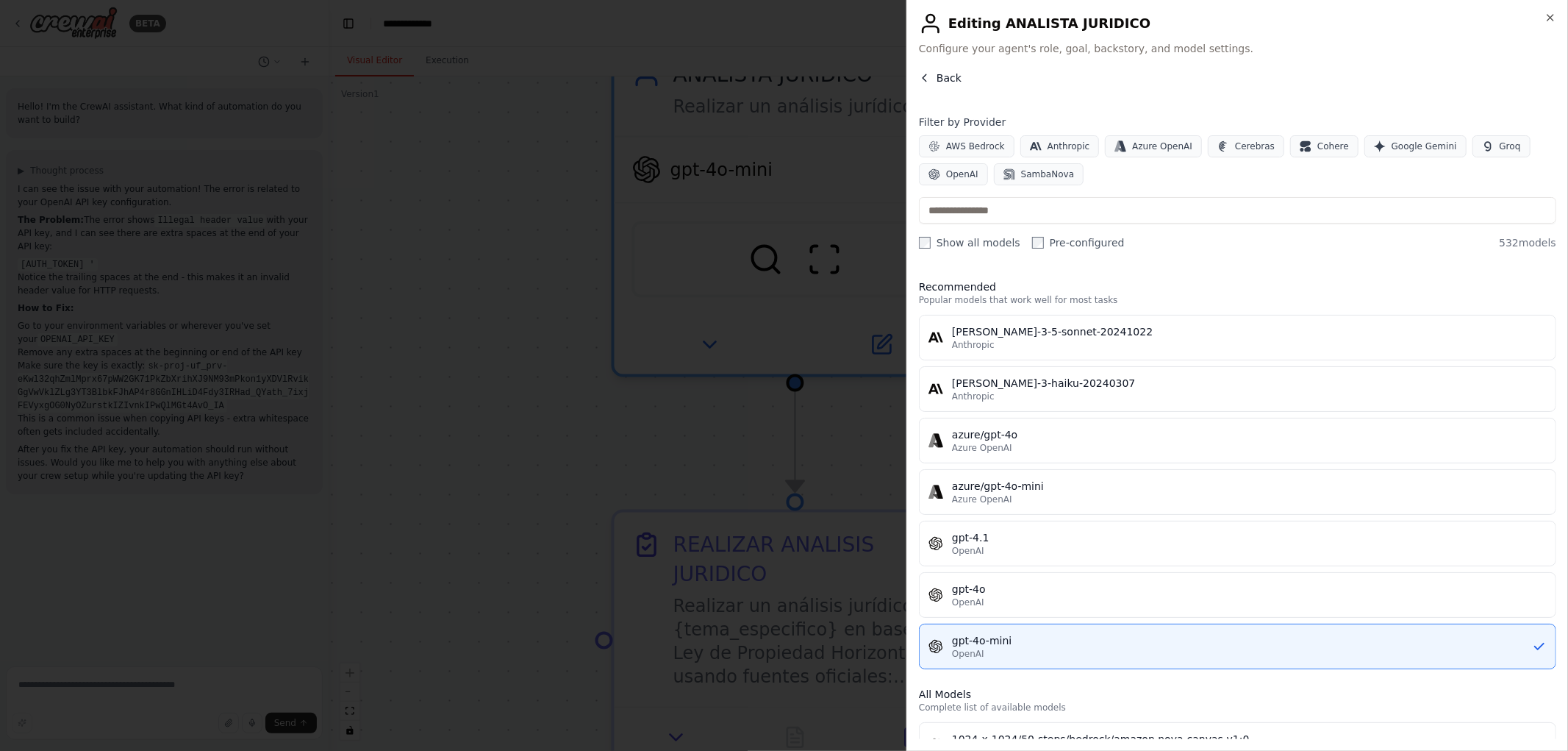
click at [944, 84] on span "Back" at bounding box center [949, 77] width 25 height 14
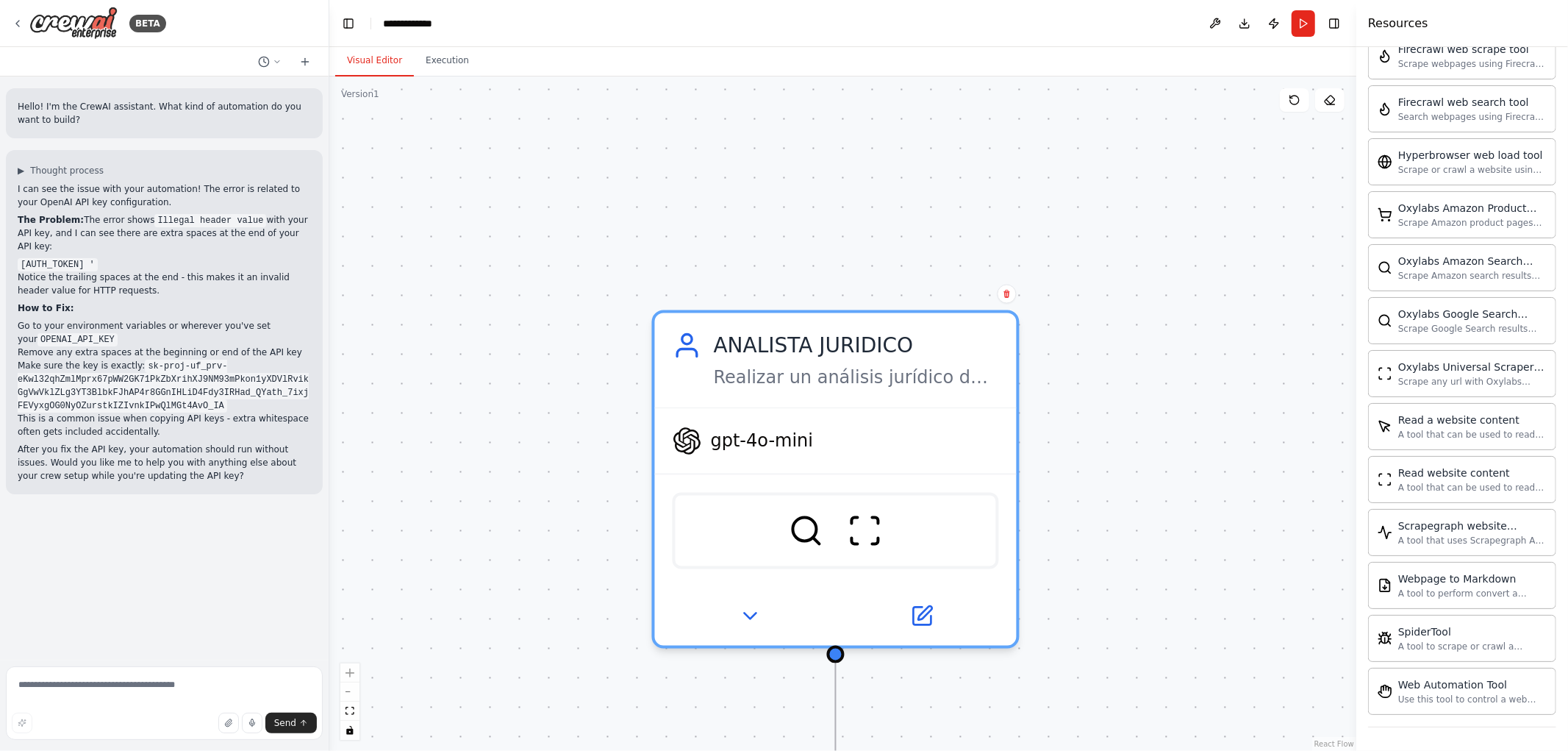
drag, startPoint x: 1133, startPoint y: 306, endPoint x: 1055, endPoint y: 438, distance: 153.3
click at [1169, 575] on div ".deletable-edge-delete-btn { width: 20px; height: 20px; border: 0px solid #ffff…" at bounding box center [842, 413] width 1027 height 675
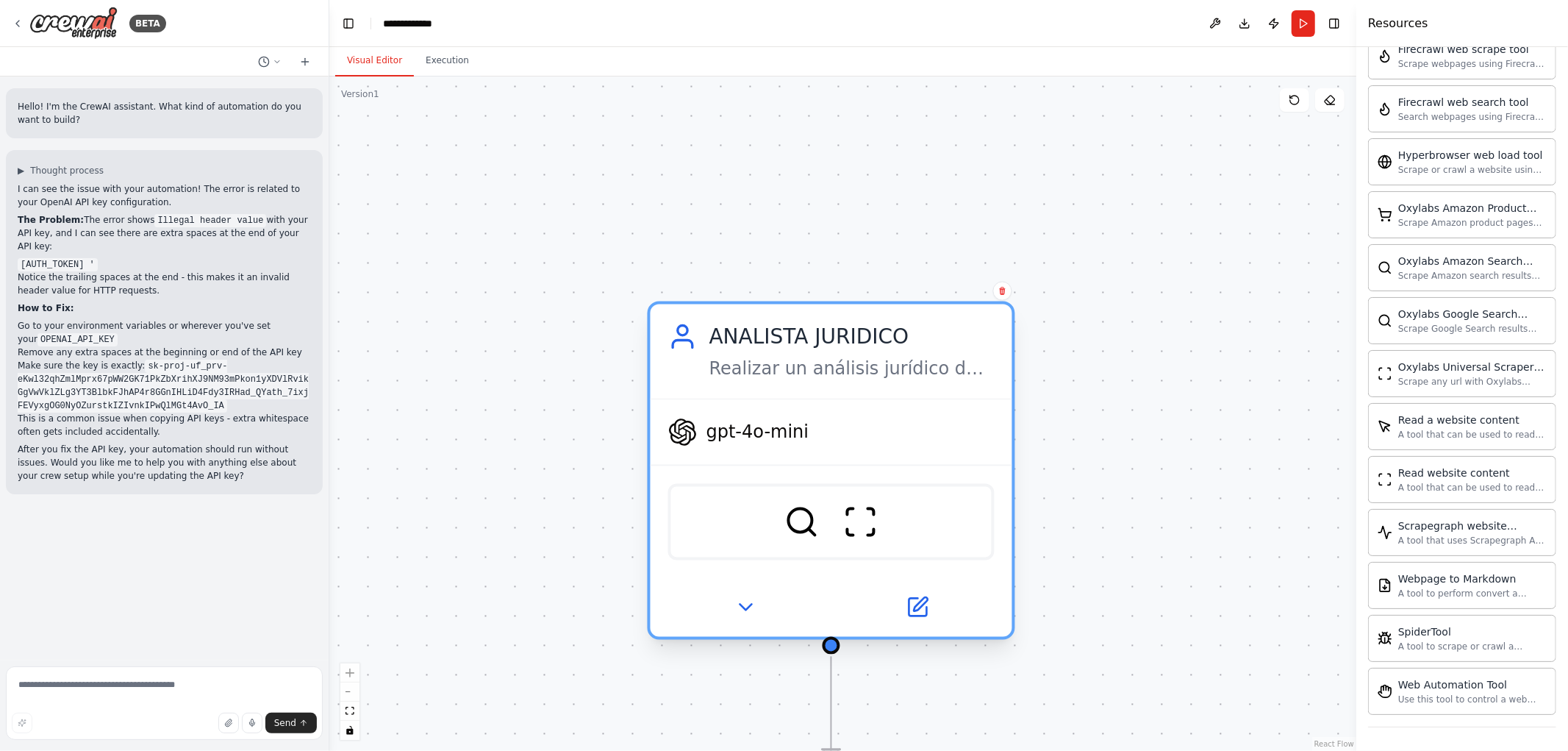
click at [795, 357] on div "Realizar un análisis jurídico de {tema_especifico}, teniendo en cuenta la Ley d…" at bounding box center [852, 369] width 285 height 23
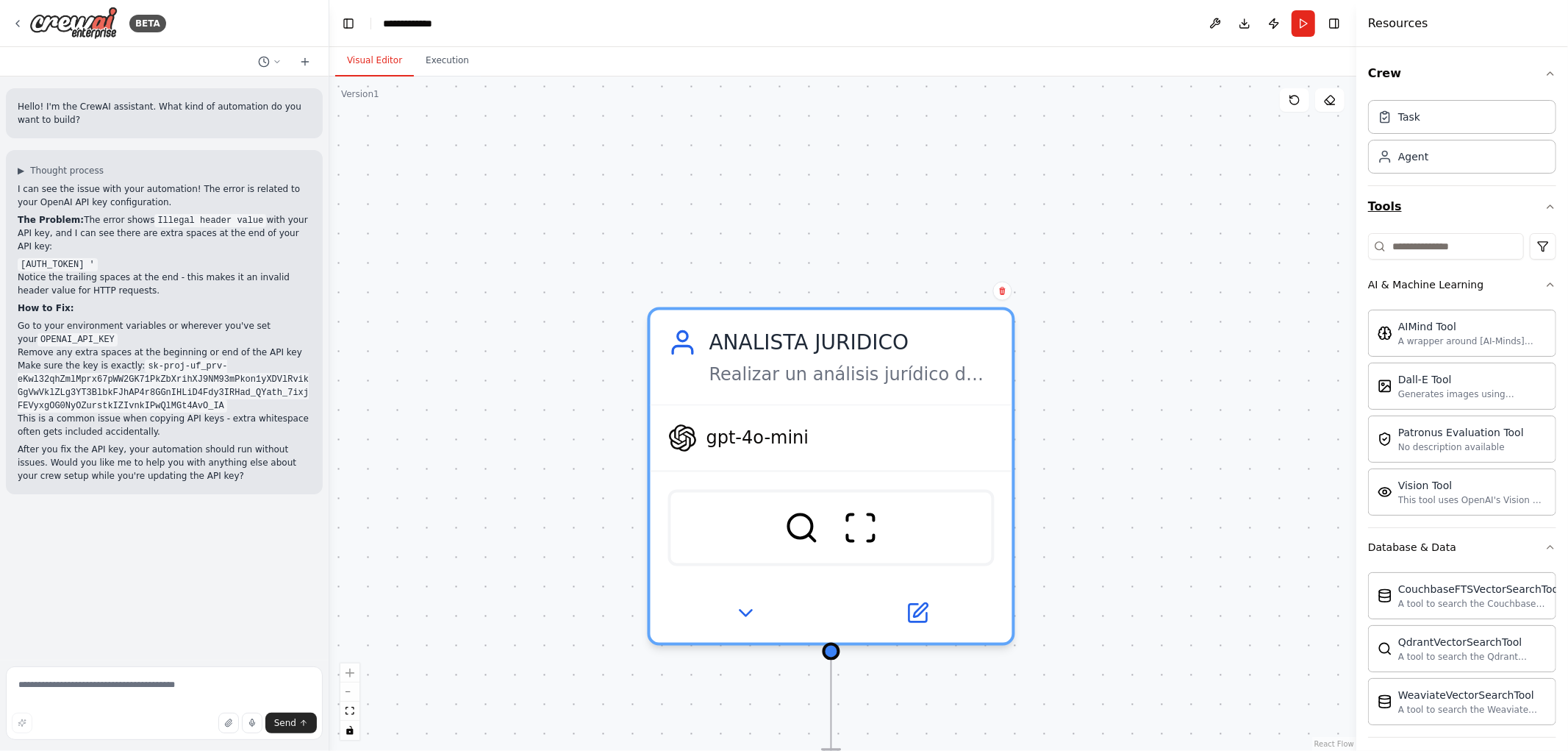
click at [1548, 207] on icon "button" at bounding box center [1551, 207] width 6 height 3
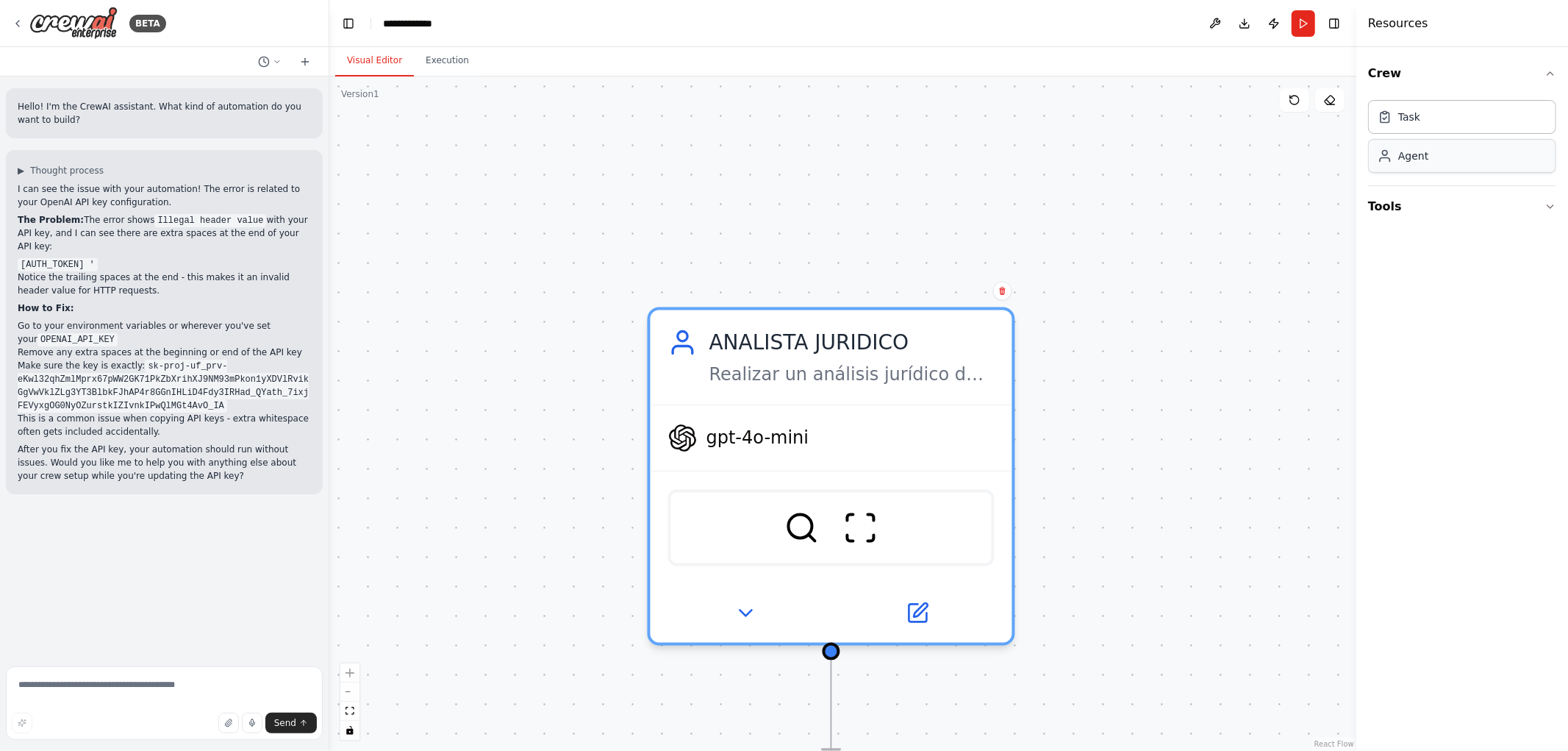
click at [1424, 160] on div "Agent" at bounding box center [1414, 155] width 30 height 14
click at [1549, 198] on button "Tools" at bounding box center [1462, 207] width 188 height 41
click at [1459, 292] on button "AI & Machine Learning" at bounding box center [1462, 285] width 188 height 39
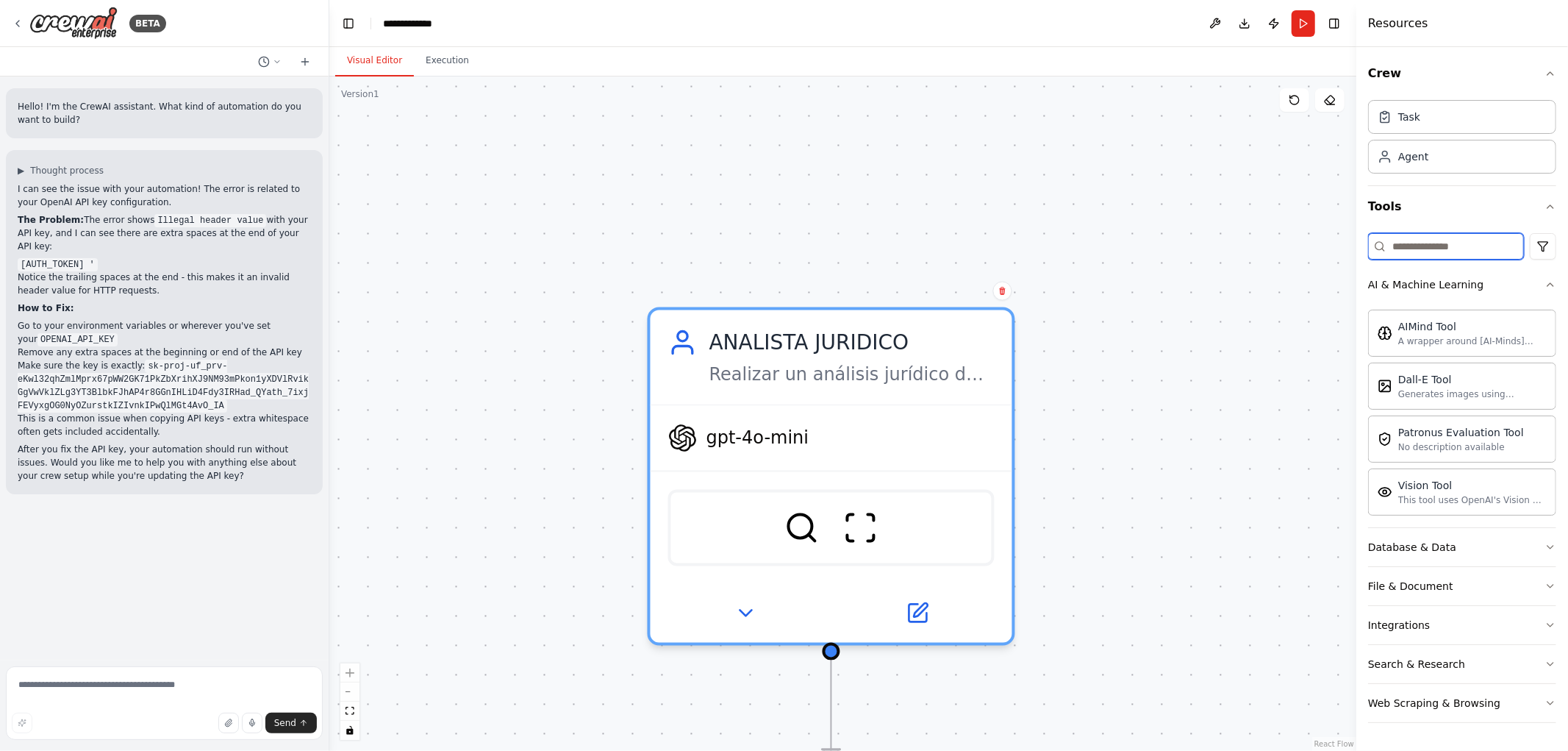
click at [1479, 248] on input at bounding box center [1446, 246] width 156 height 26
click at [1494, 282] on button "AI & Machine Learning" at bounding box center [1462, 285] width 188 height 39
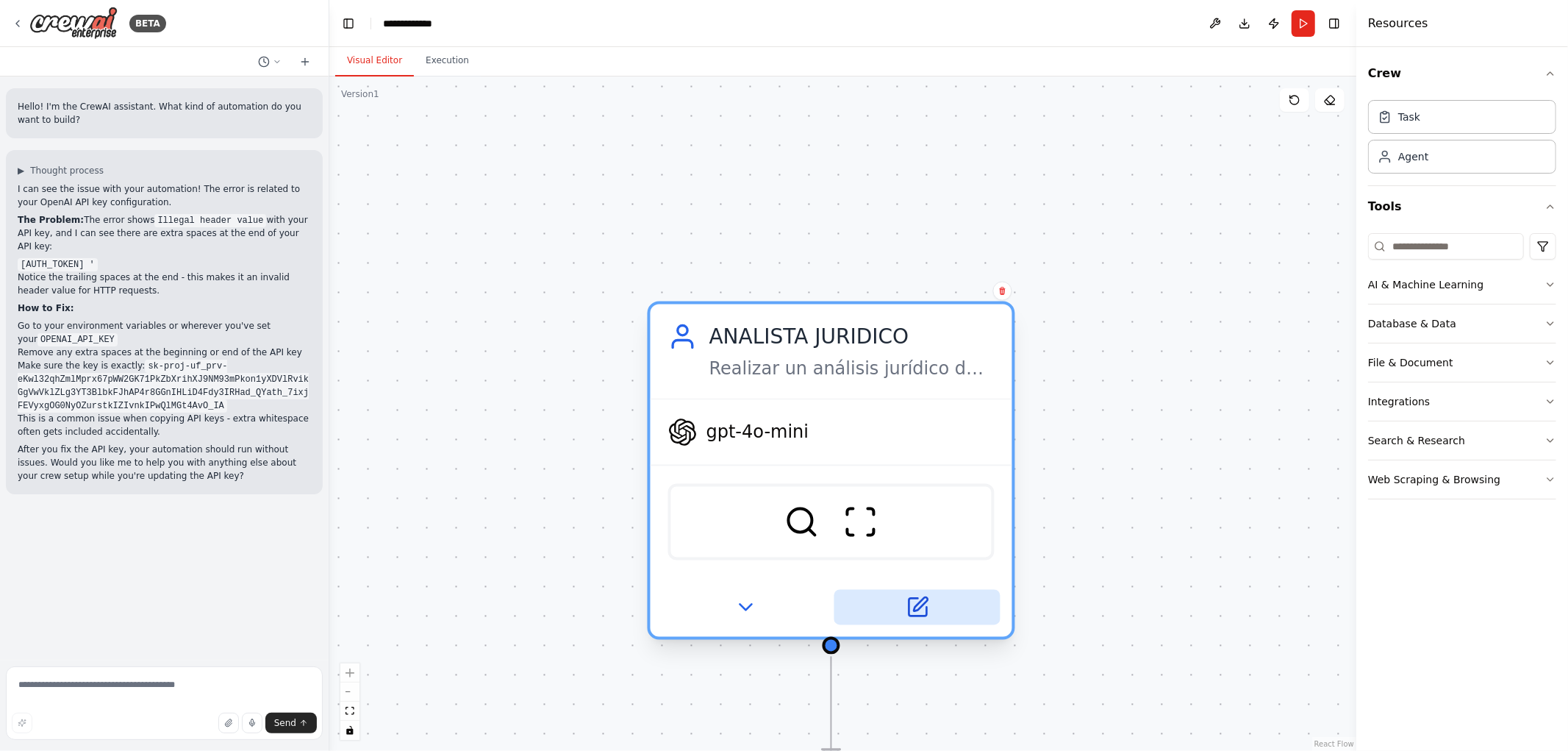
click at [910, 599] on icon at bounding box center [917, 607] width 17 height 17
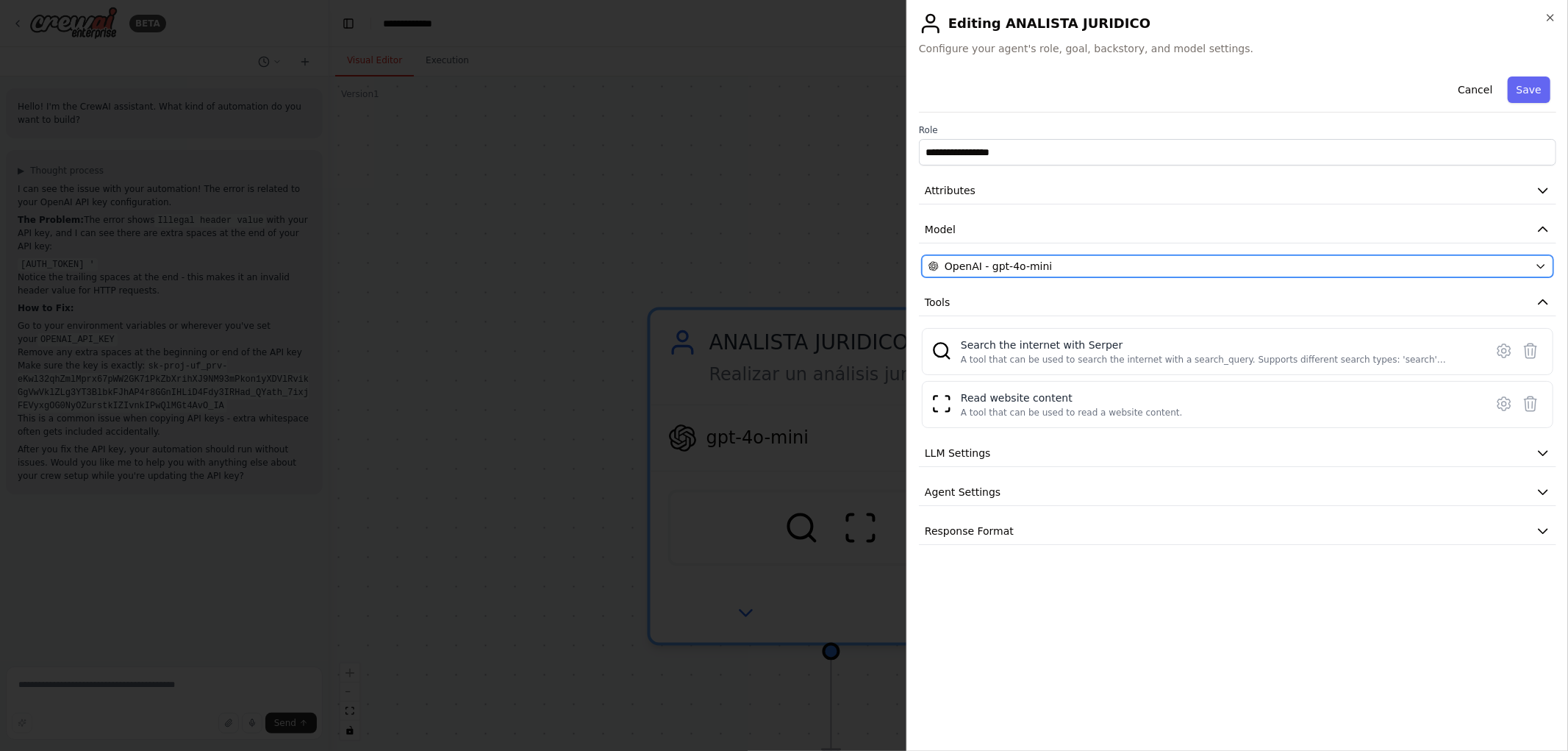
click at [1226, 268] on div "OpenAI - gpt-4o-mini" at bounding box center [1229, 266] width 601 height 14
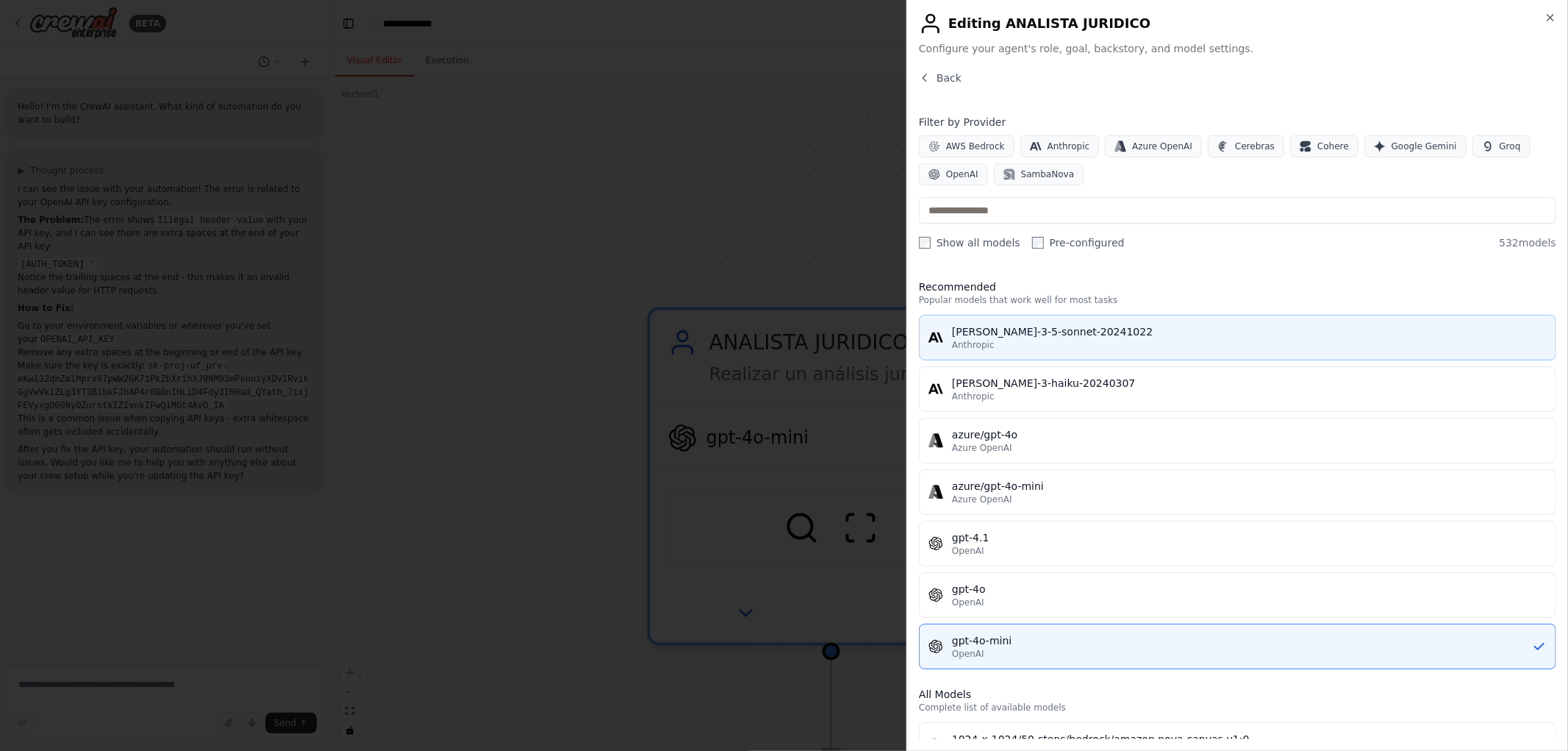
click at [1044, 353] on button "claude-3-5-sonnet-20241022 Anthropic" at bounding box center [1237, 338] width 637 height 45
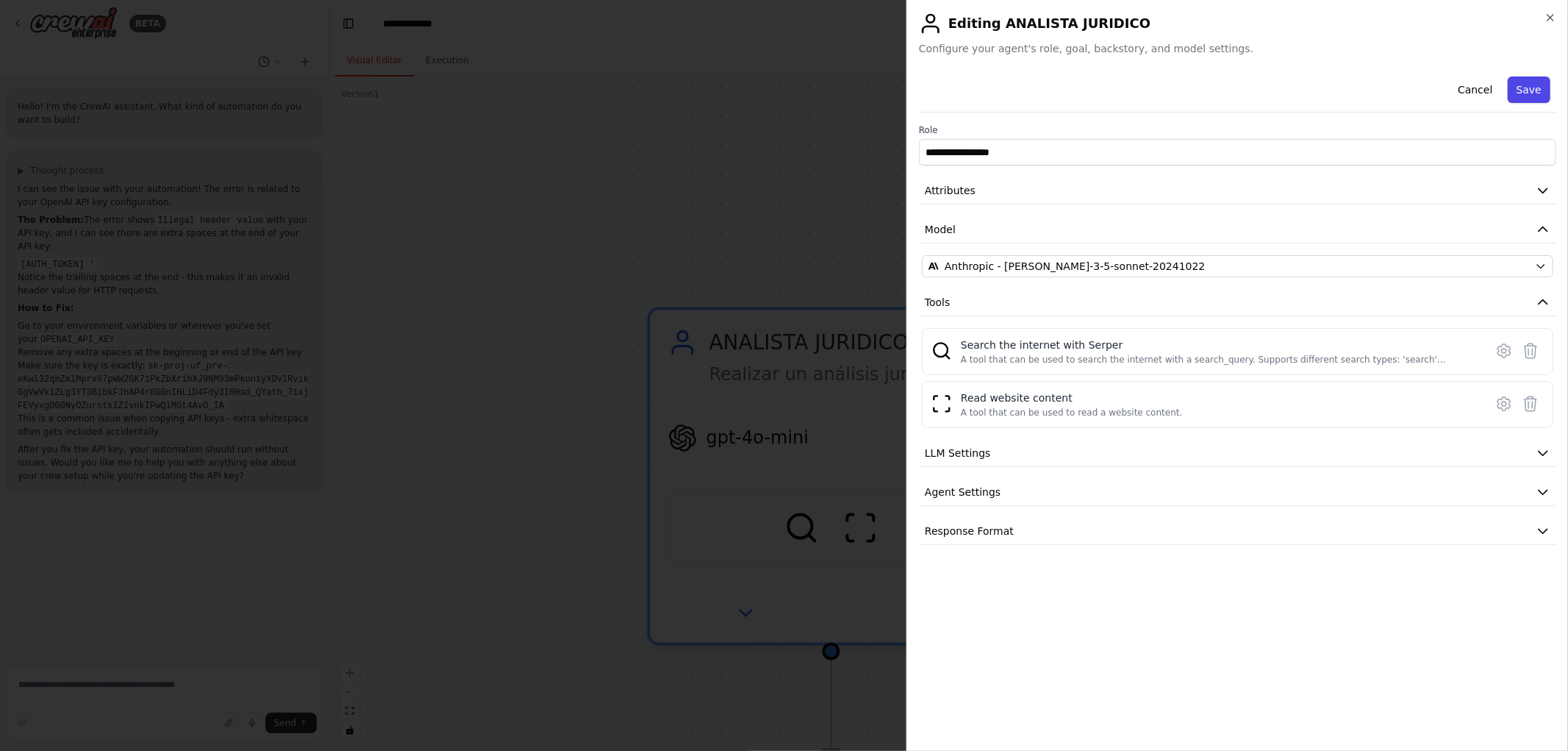
click at [1534, 98] on button "Save" at bounding box center [1529, 89] width 42 height 26
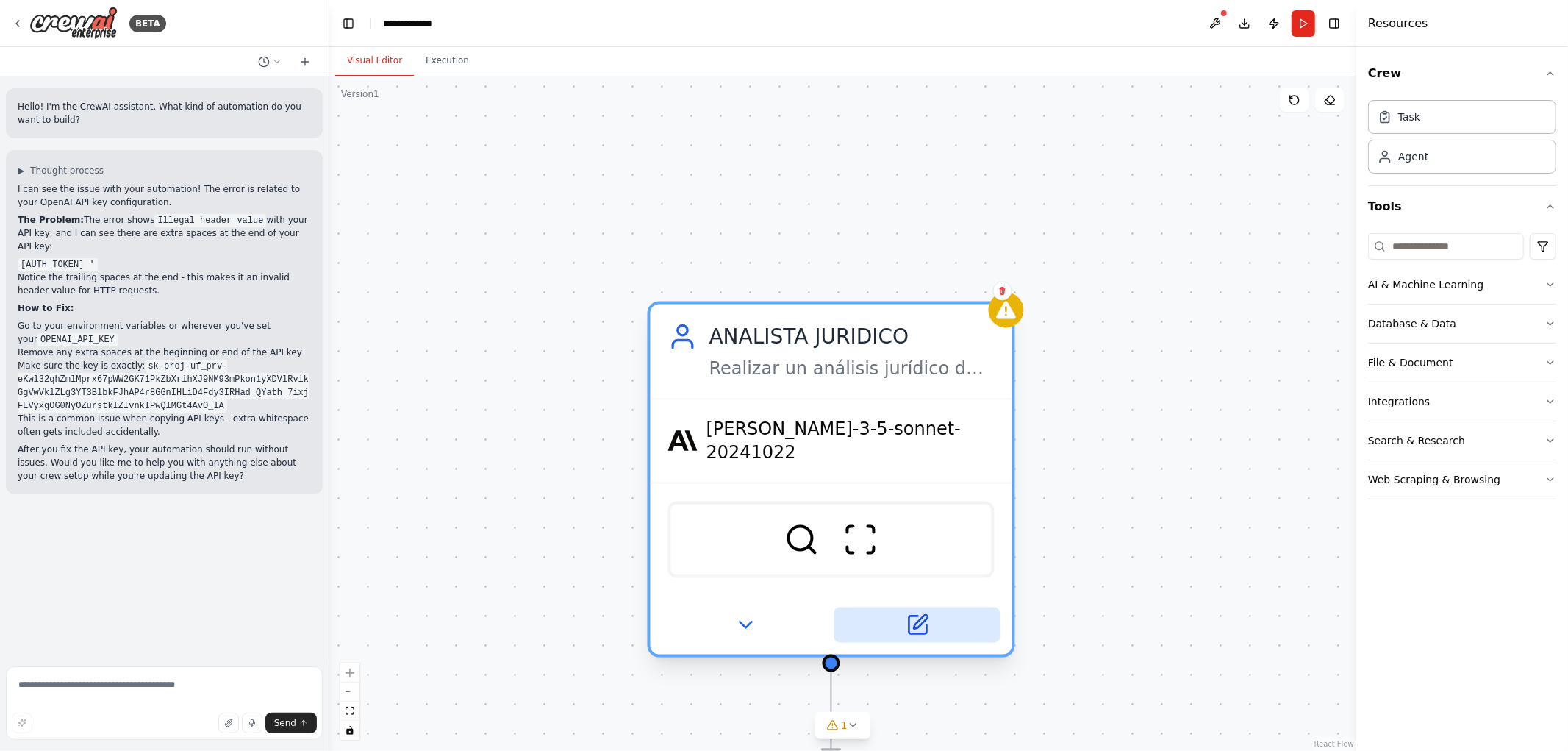
click at [921, 616] on button at bounding box center [918, 625] width 166 height 36
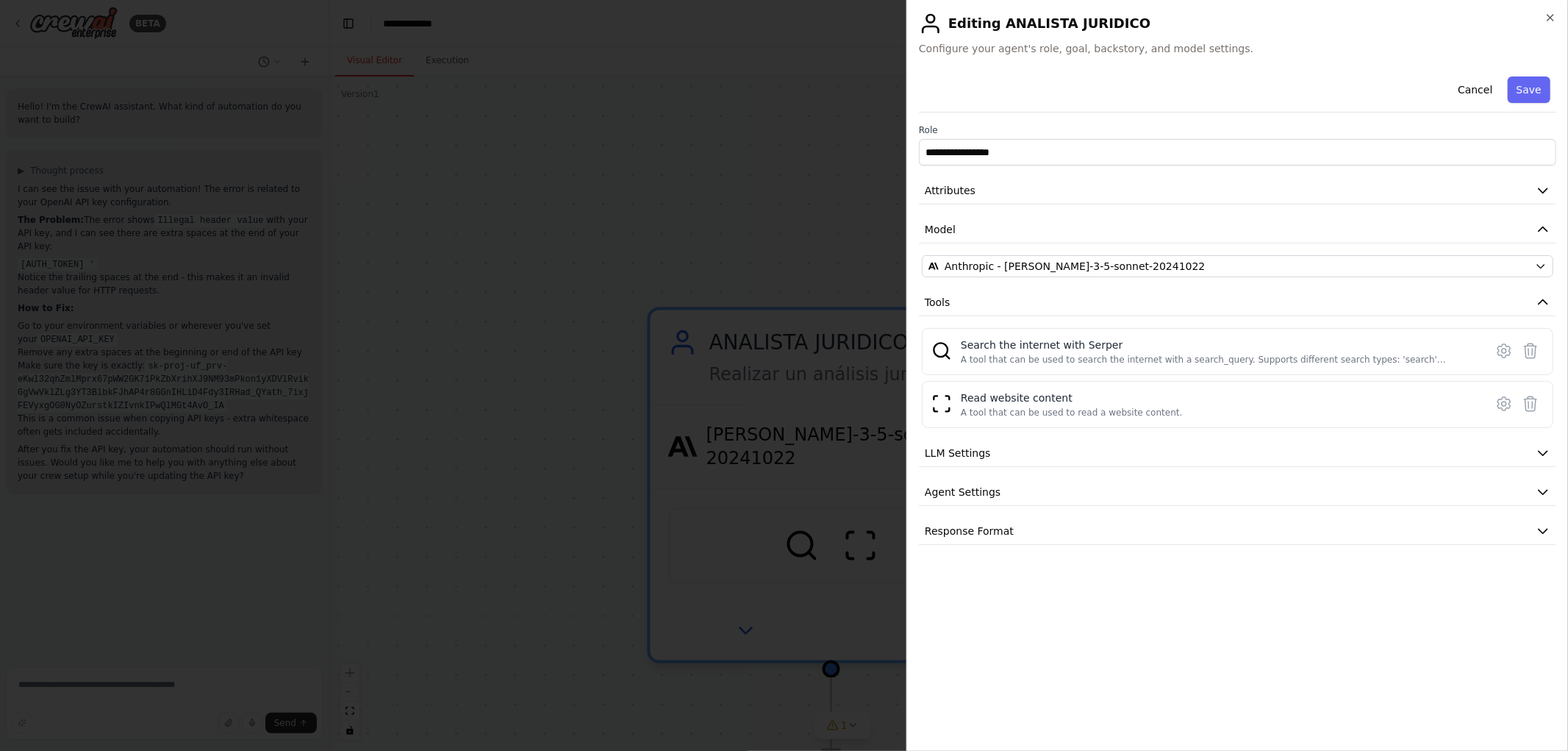
click at [1130, 277] on div "**********" at bounding box center [1237, 307] width 637 height 475
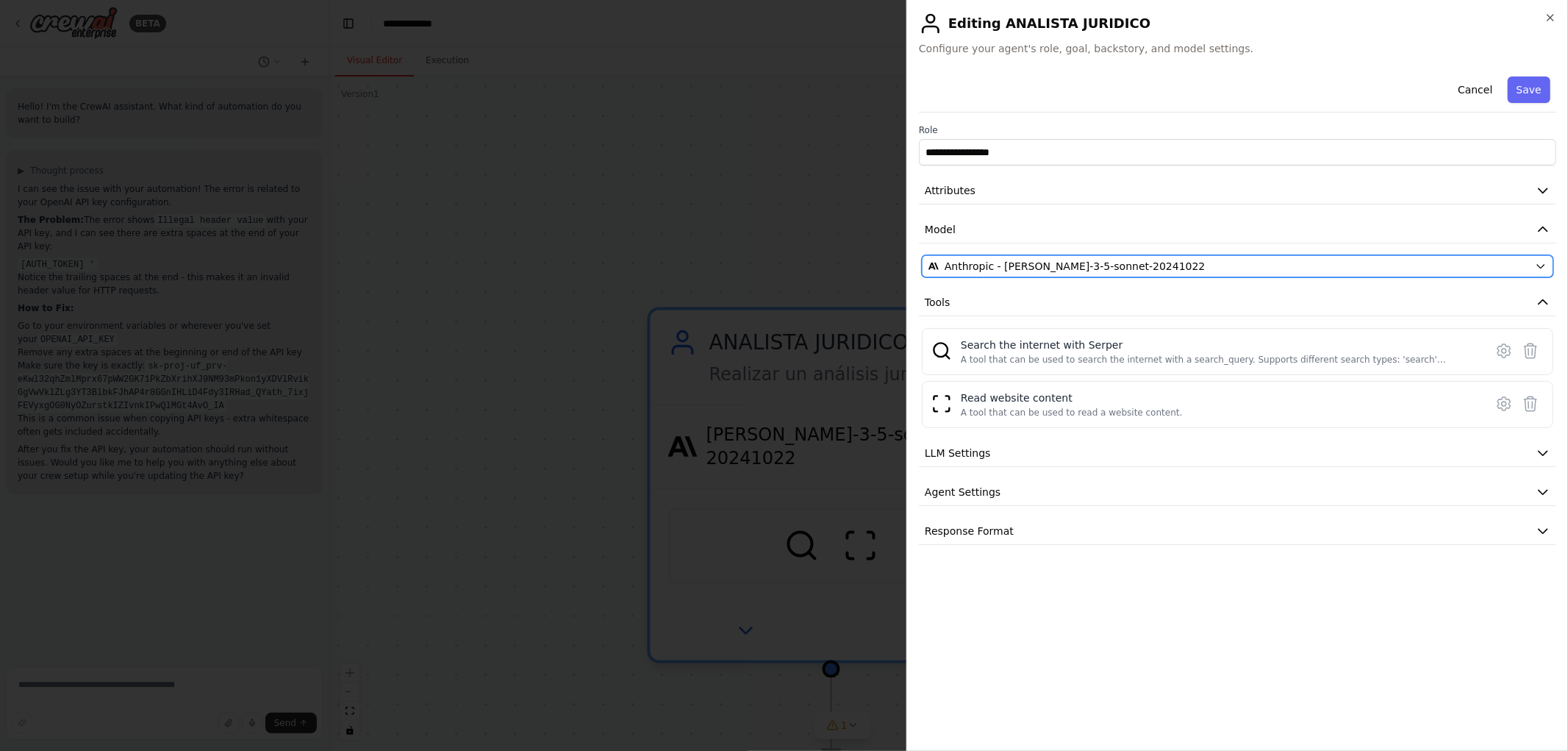
click at [1134, 270] on div "Anthropic - claude-3-5-sonnet-20241022" at bounding box center [1229, 266] width 601 height 14
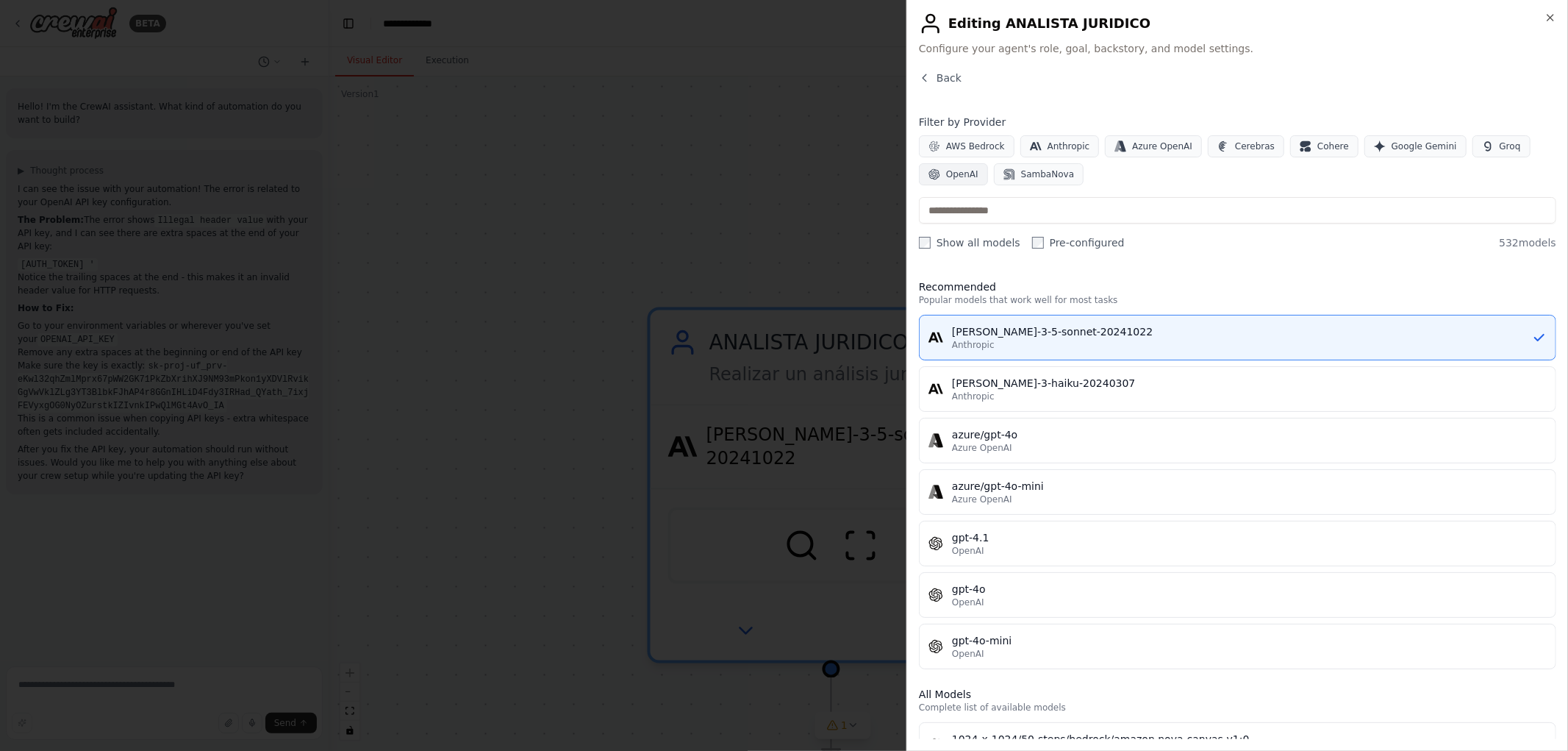
click at [960, 181] on button "OpenAI" at bounding box center [953, 174] width 69 height 22
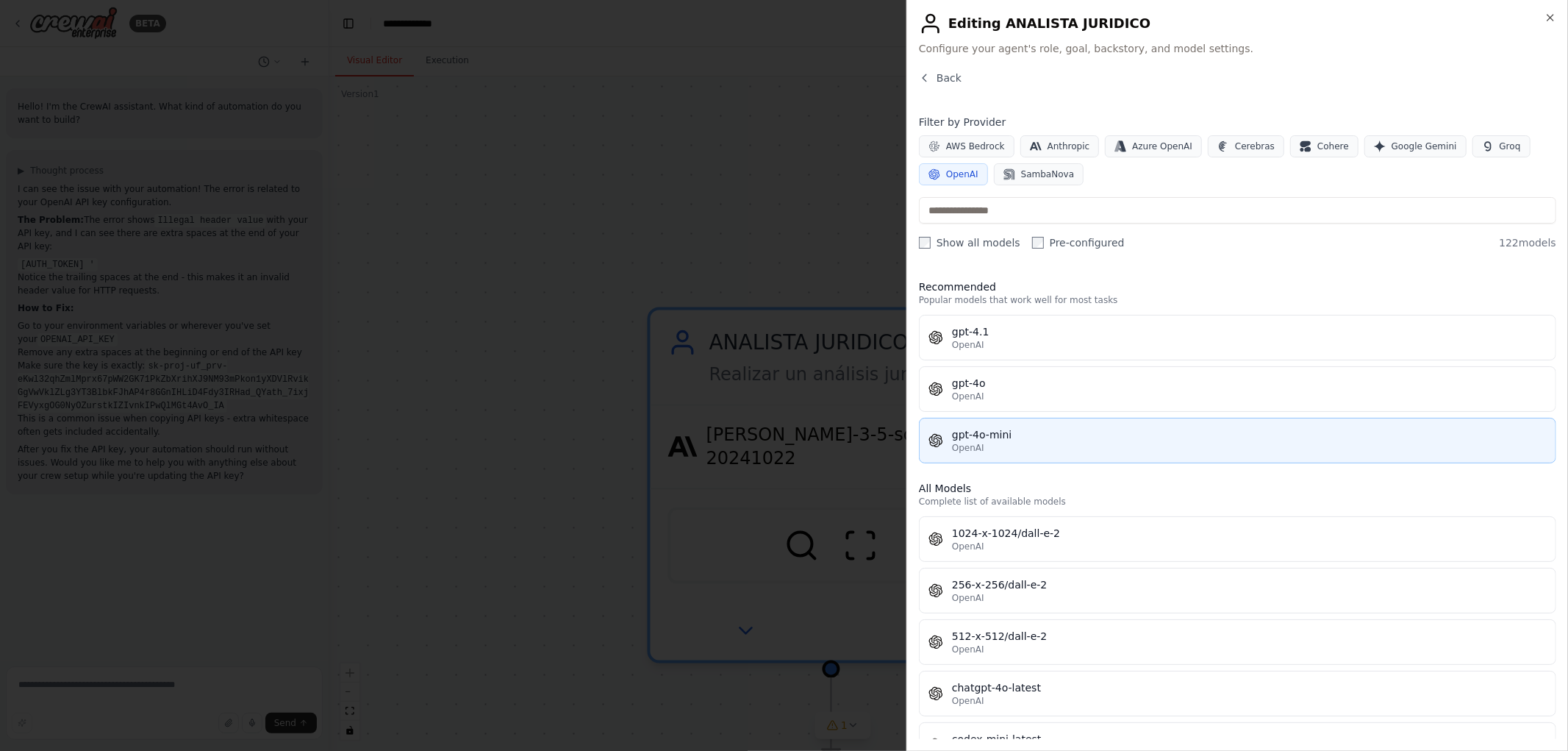
click at [991, 436] on div "gpt-4o-mini" at bounding box center [1249, 434] width 595 height 14
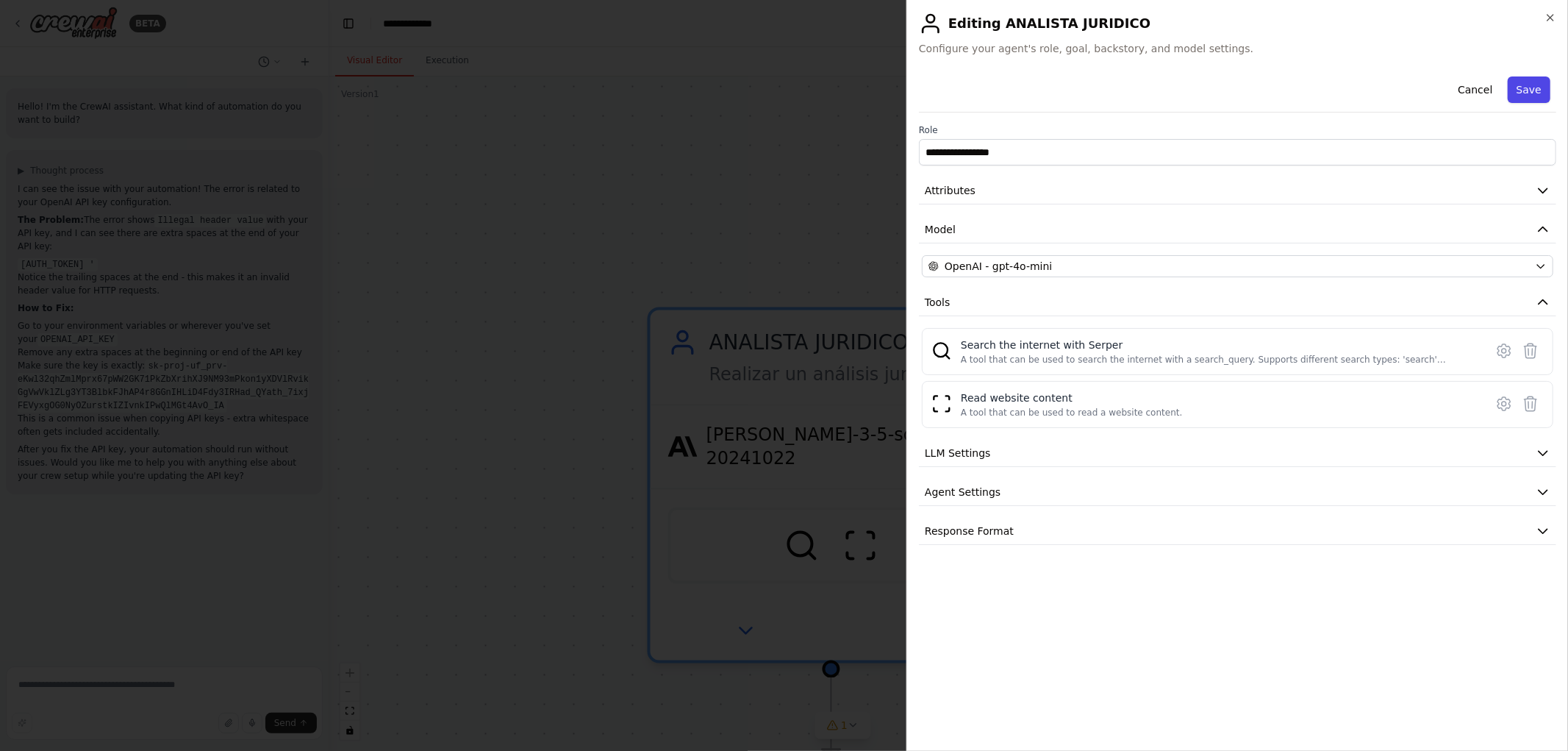
click at [1538, 89] on button "Save" at bounding box center [1529, 89] width 42 height 26
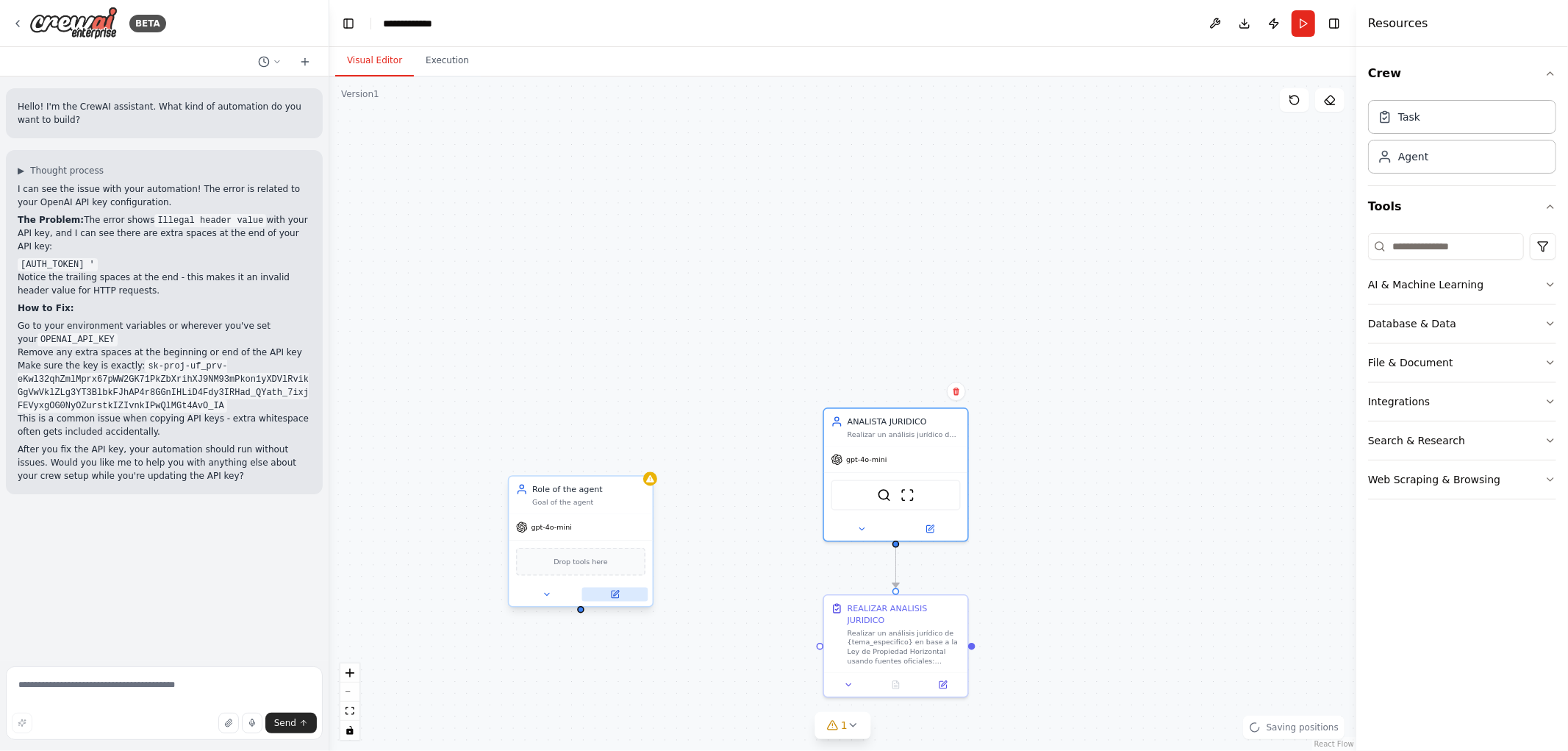
click at [612, 594] on icon at bounding box center [615, 594] width 8 height 8
click at [944, 430] on div "Realizar un análisis jurídico de {tema_especifico}, teniendo en cuenta la Ley d…" at bounding box center [904, 432] width 114 height 10
click at [937, 525] on button at bounding box center [929, 527] width 66 height 14
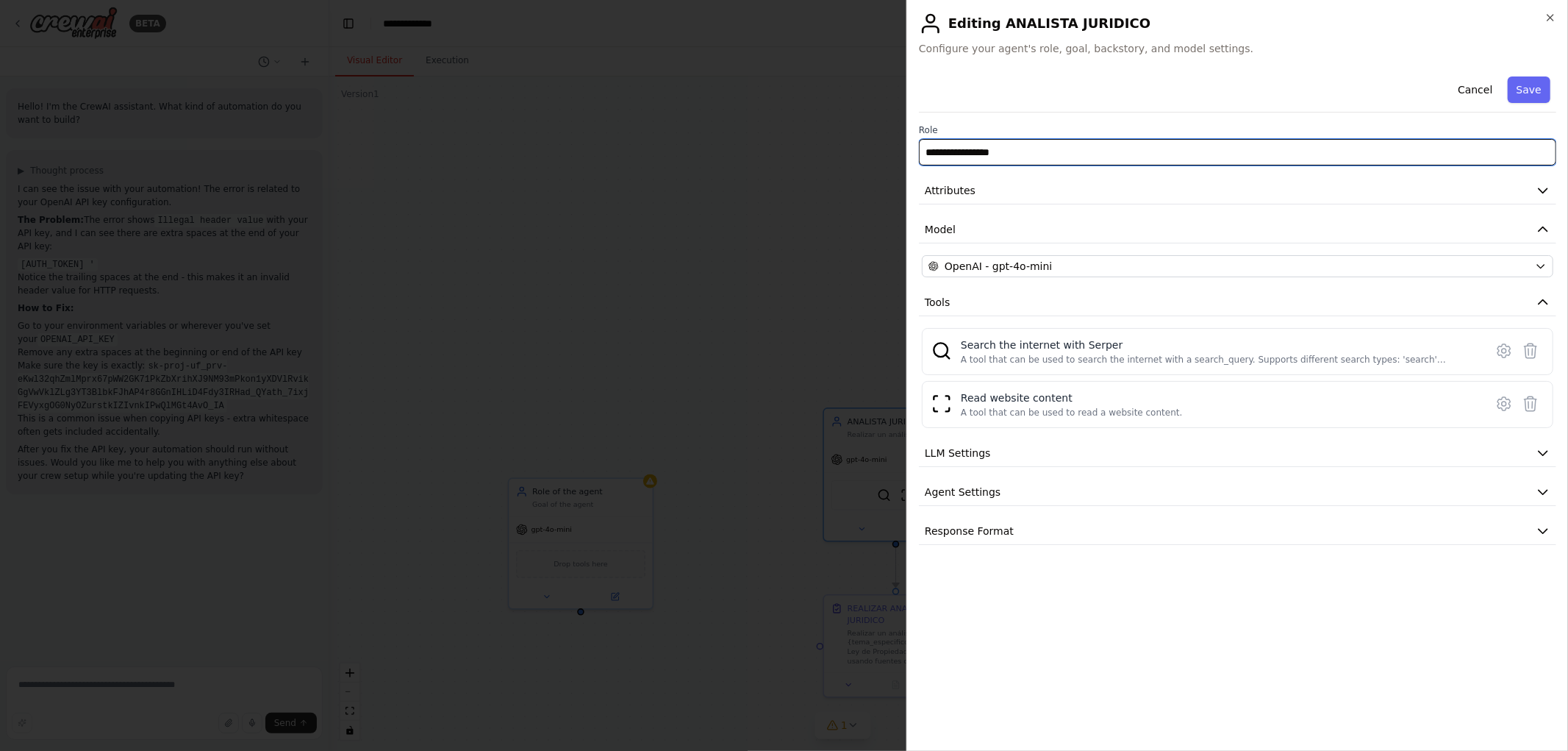
drag, startPoint x: 1059, startPoint y: 152, endPoint x: 851, endPoint y: 142, distance: 208.2
click at [851, 142] on body "BETA Hello! I'm the CrewAI assistant. What kind of automation do you want to bu…" at bounding box center [784, 376] width 1568 height 751
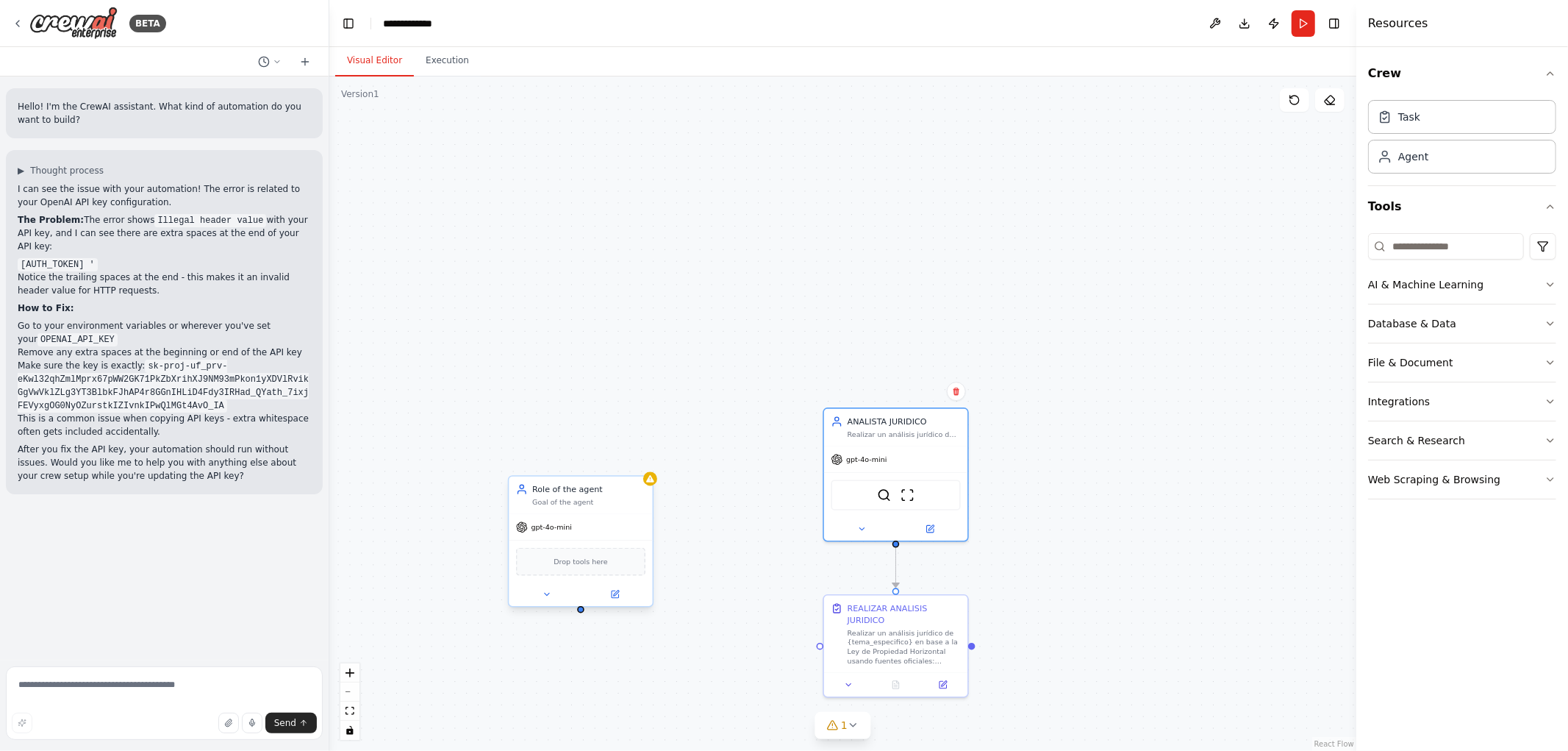
click at [621, 602] on div at bounding box center [580, 594] width 143 height 23
click at [615, 597] on icon at bounding box center [615, 594] width 8 height 8
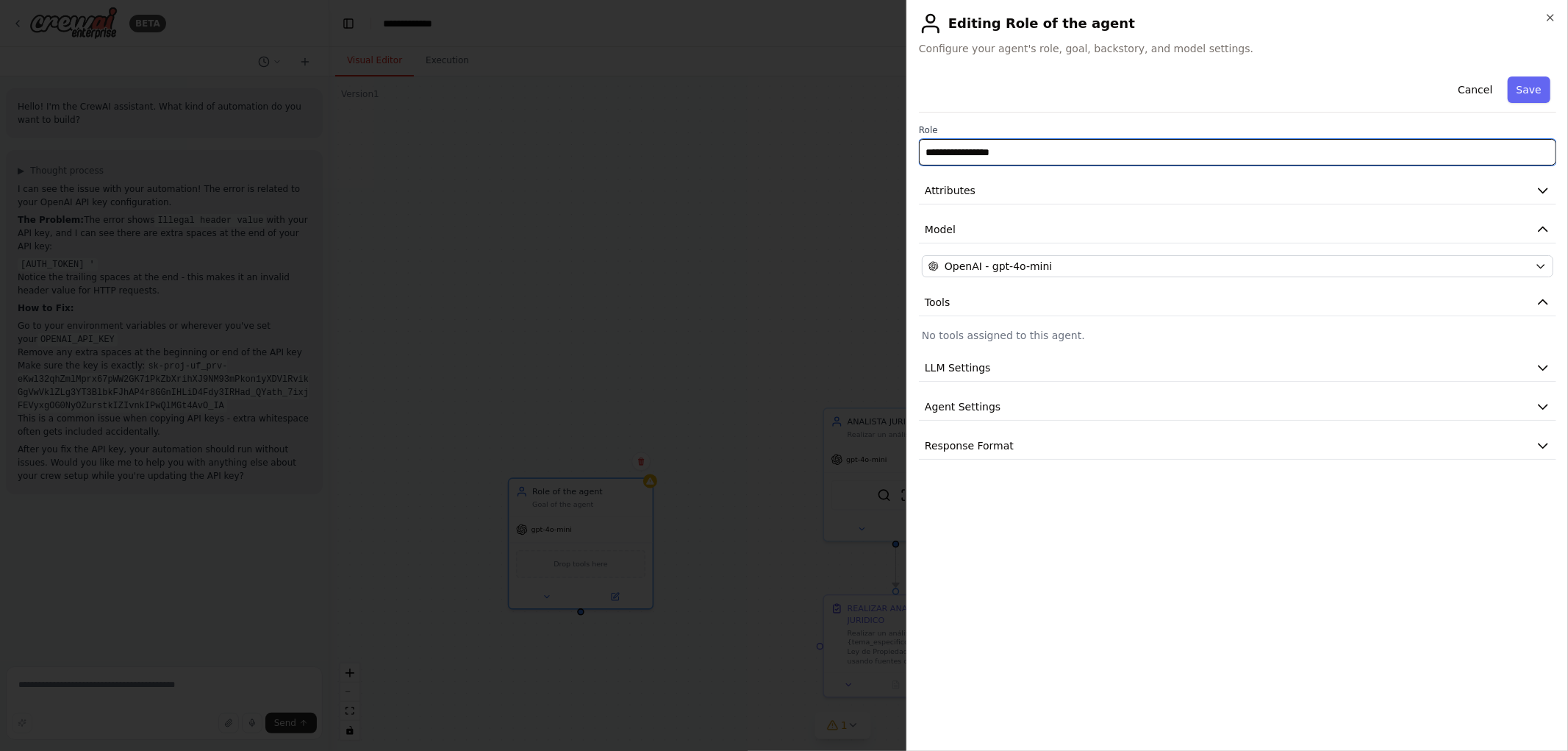
drag, startPoint x: 1038, startPoint y: 160, endPoint x: 718, endPoint y: 129, distance: 321.5
click at [728, 131] on body "BETA Hello! I'm the CrewAI assistant. What kind of automation do you want to bu…" at bounding box center [784, 376] width 1568 height 751
paste input "text"
type input "**********"
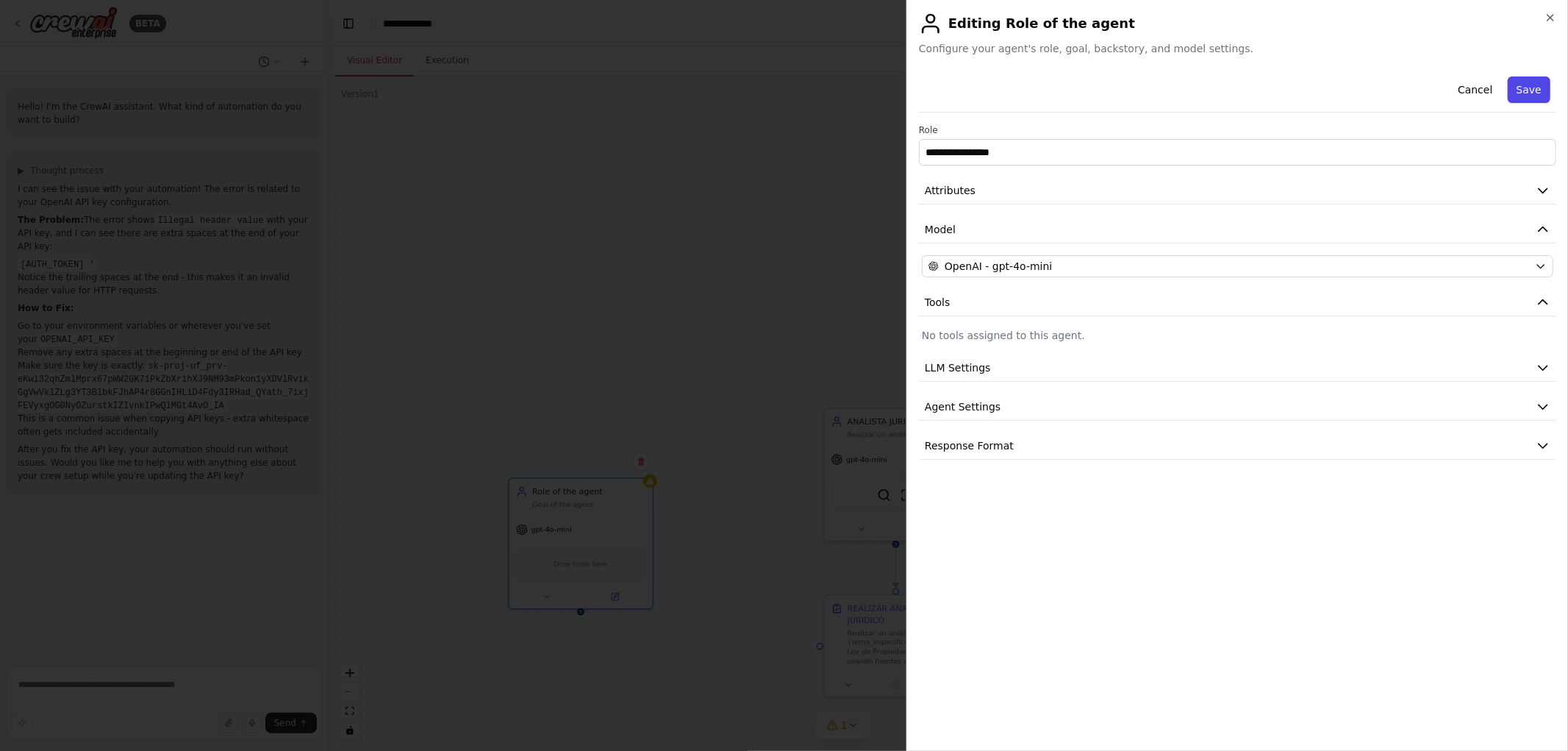
click at [1537, 84] on button "Save" at bounding box center [1529, 89] width 42 height 26
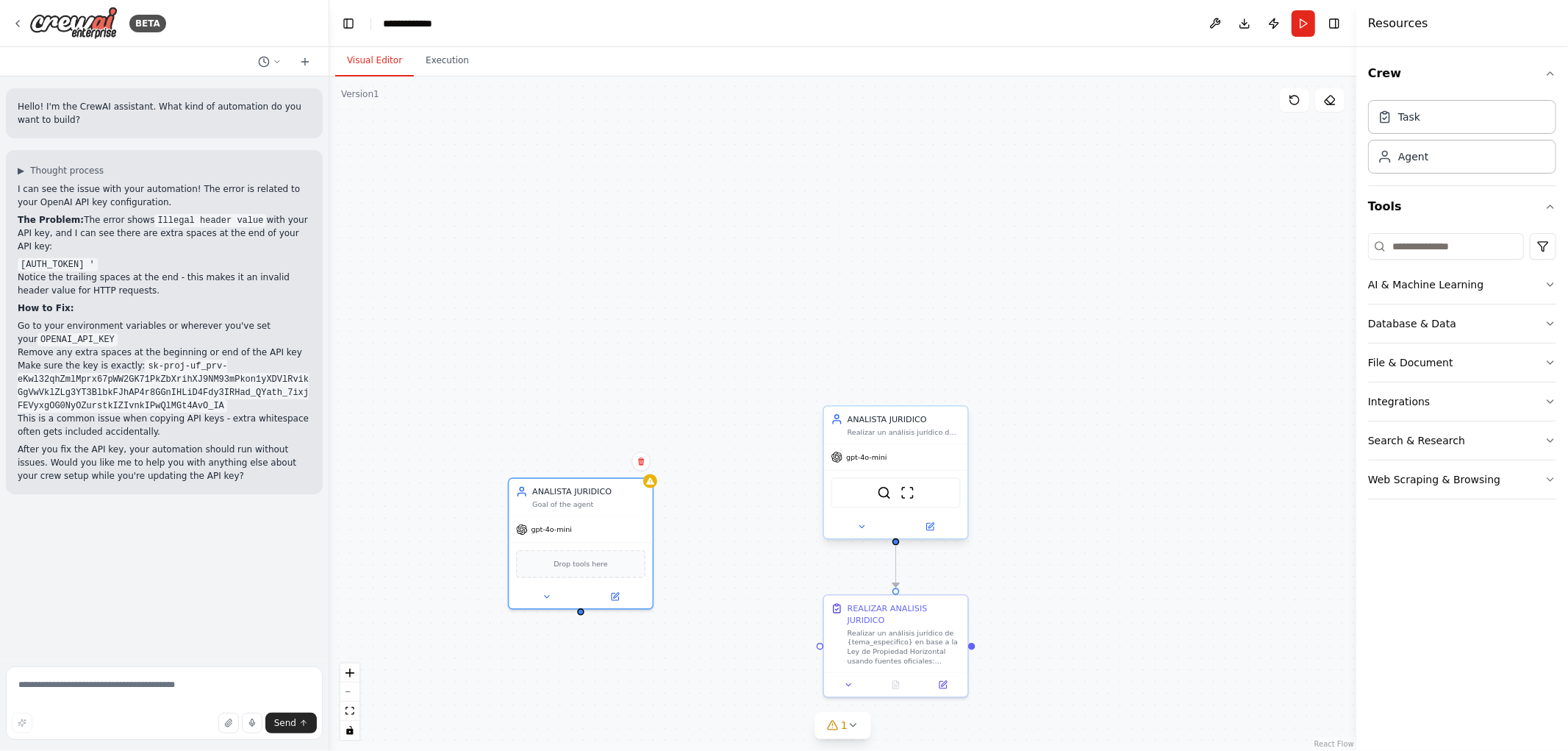
click at [934, 534] on div at bounding box center [895, 526] width 143 height 23
click at [939, 528] on button at bounding box center [929, 527] width 66 height 14
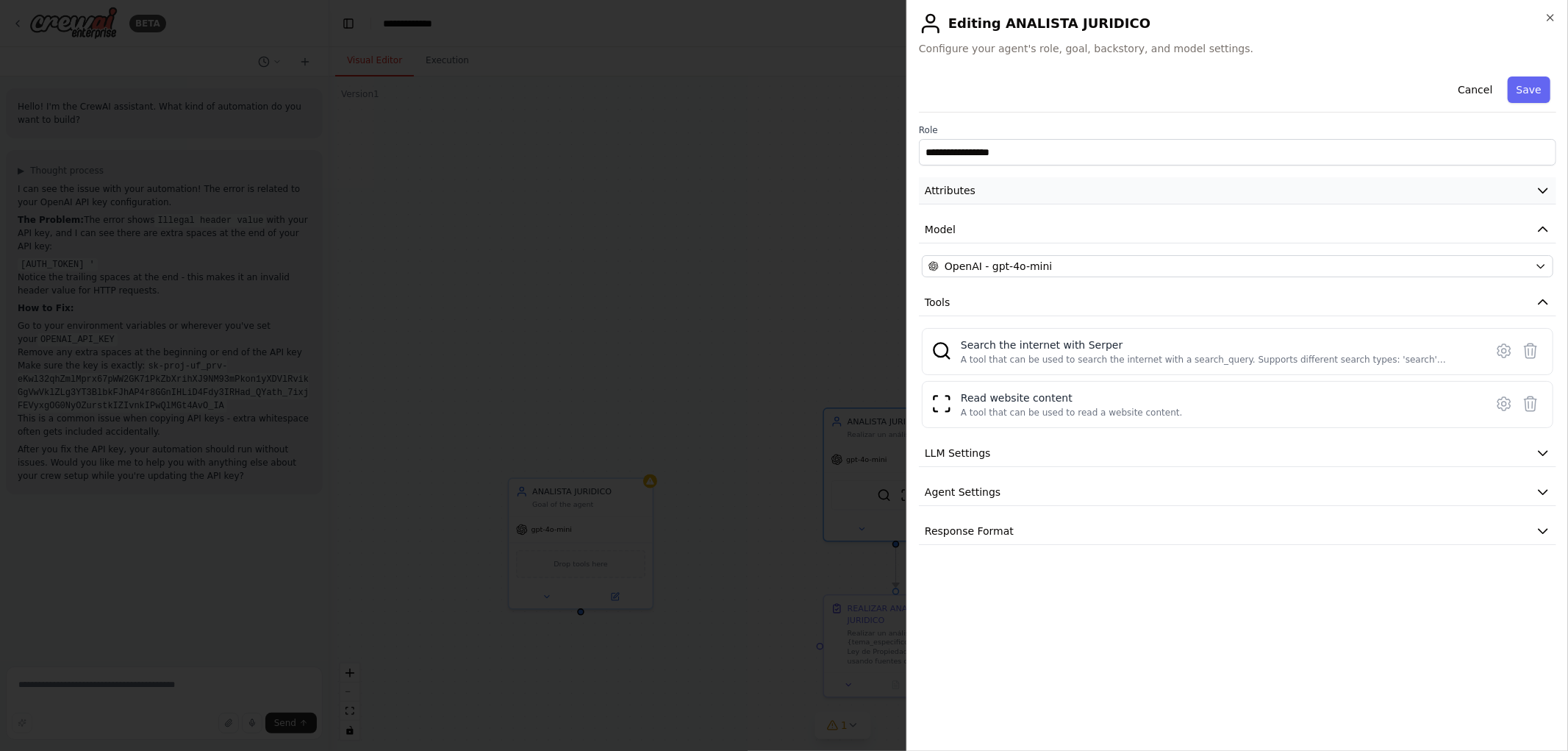
click at [1505, 195] on button "Attributes" at bounding box center [1237, 191] width 637 height 27
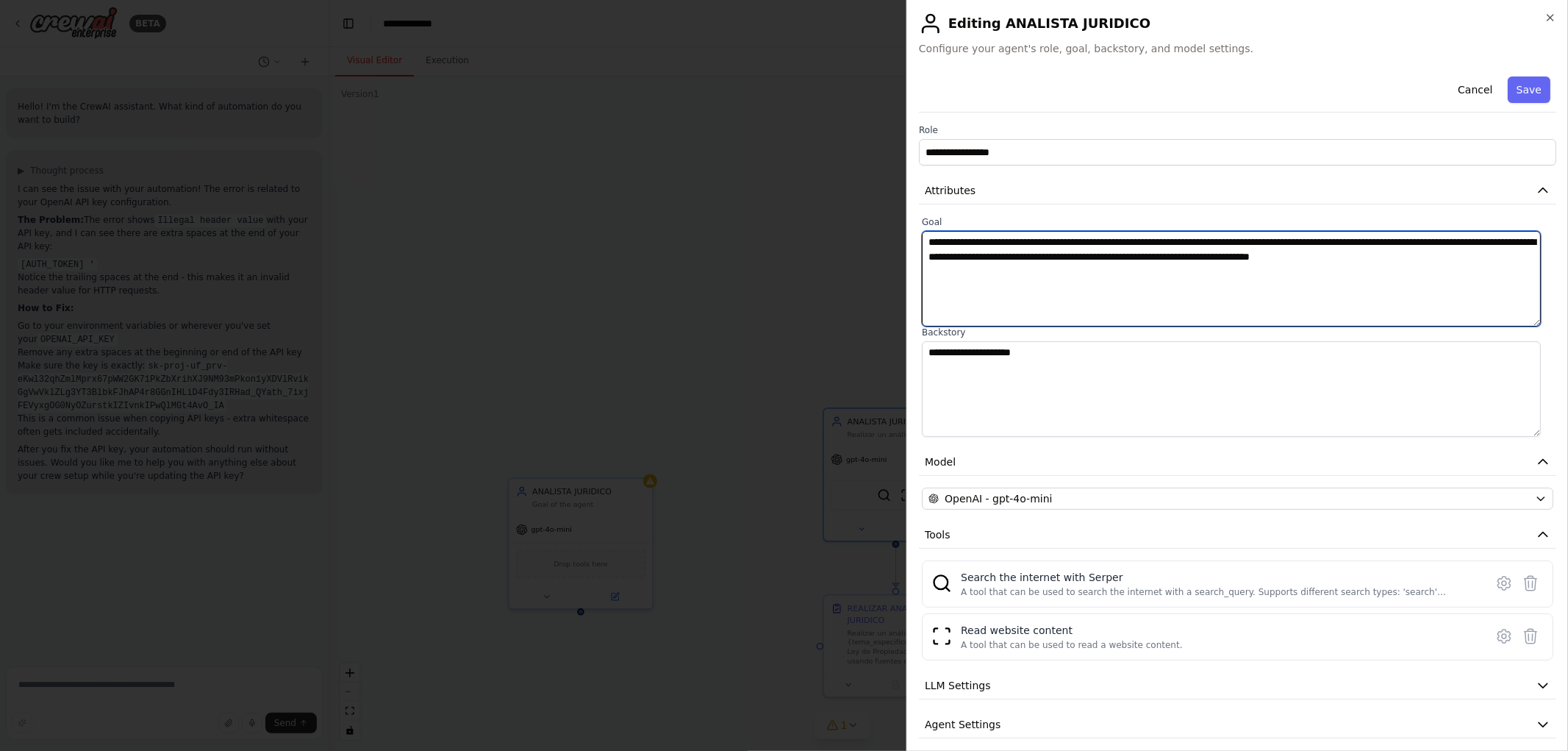
drag, startPoint x: 1464, startPoint y: 262, endPoint x: 599, endPoint y: 164, distance: 870.5
click at [599, 164] on body "BETA Hello! I'm the CrewAI assistant. What kind of automation do you want to bu…" at bounding box center [784, 376] width 1568 height 751
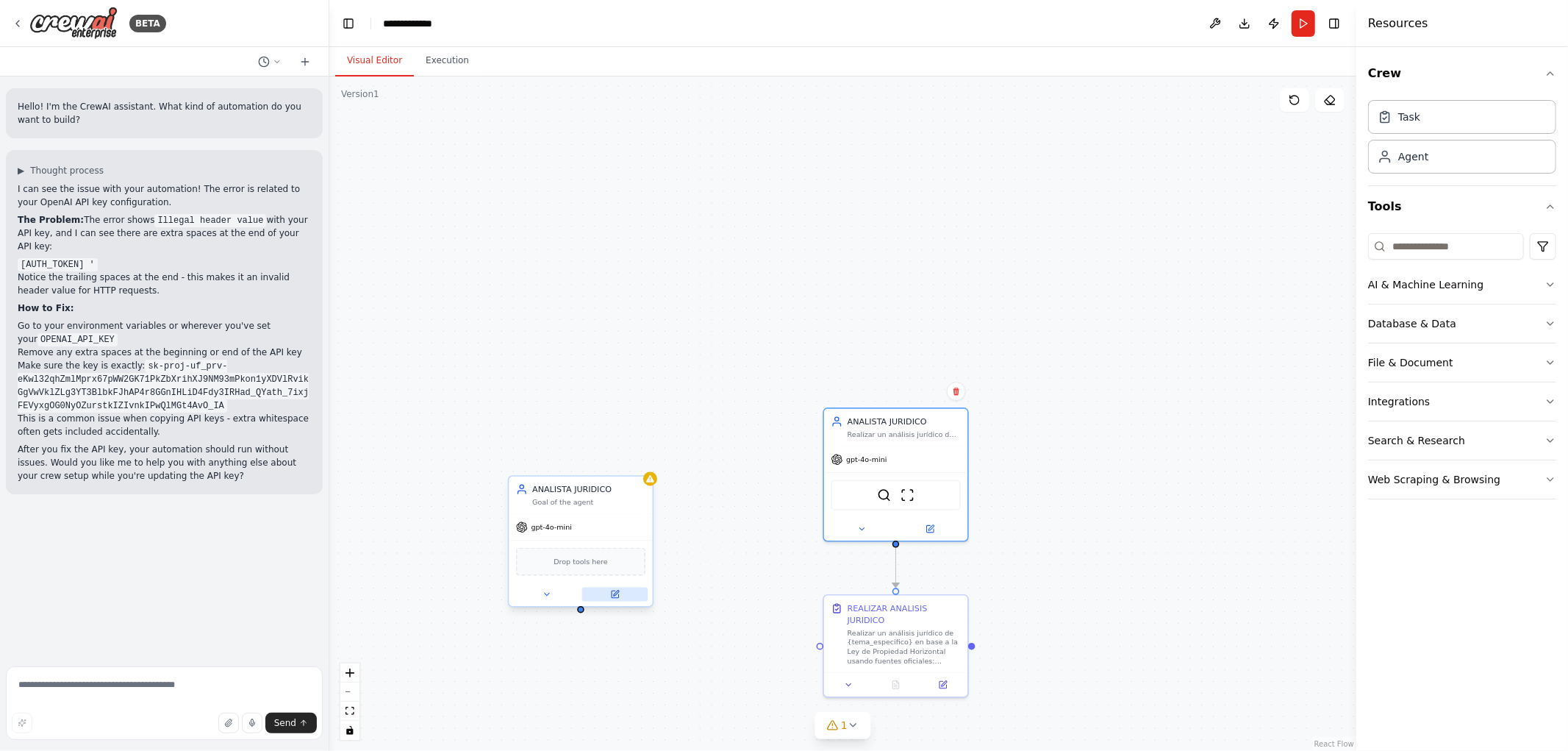
click at [615, 597] on icon at bounding box center [615, 594] width 8 height 8
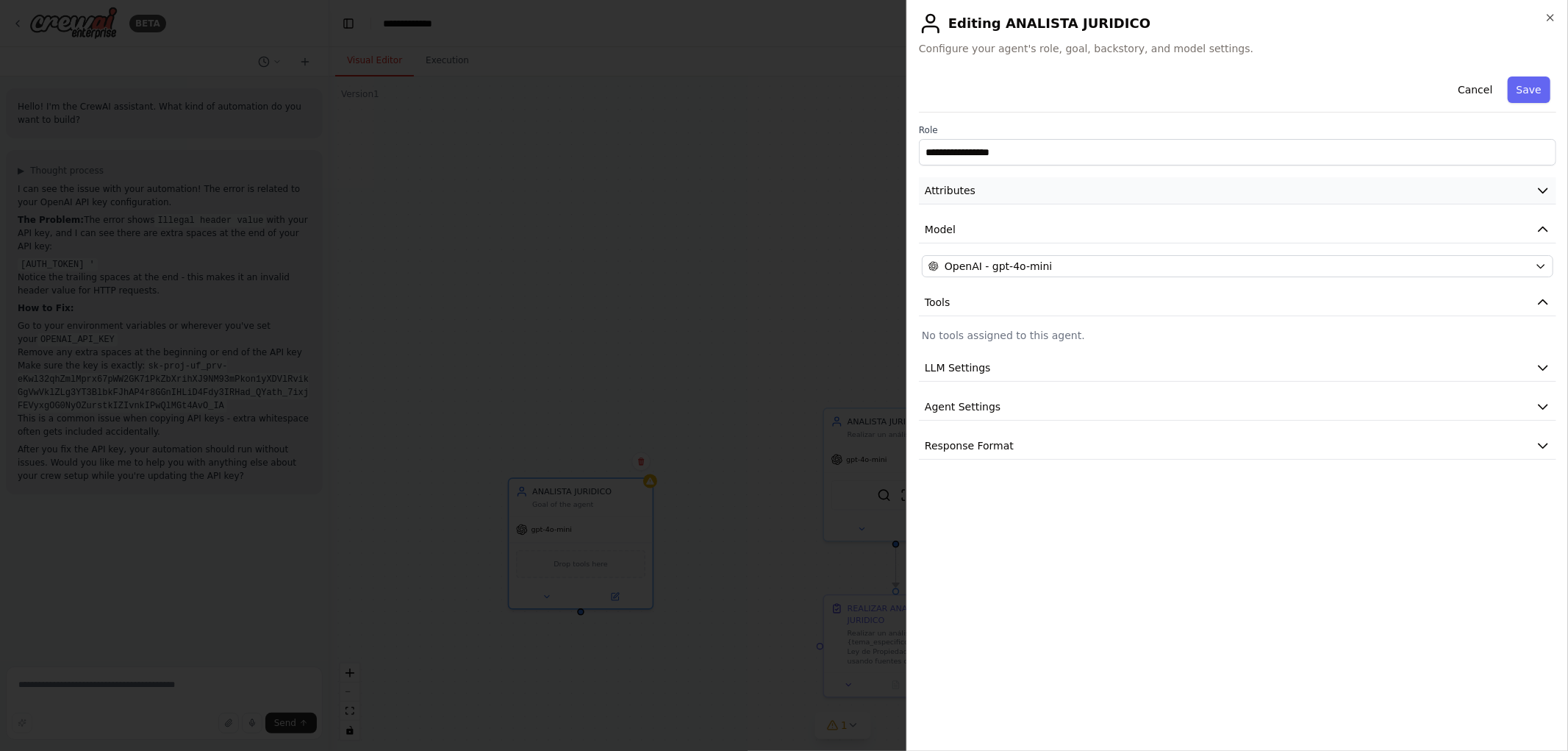
click at [1419, 190] on button "Attributes" at bounding box center [1237, 191] width 637 height 27
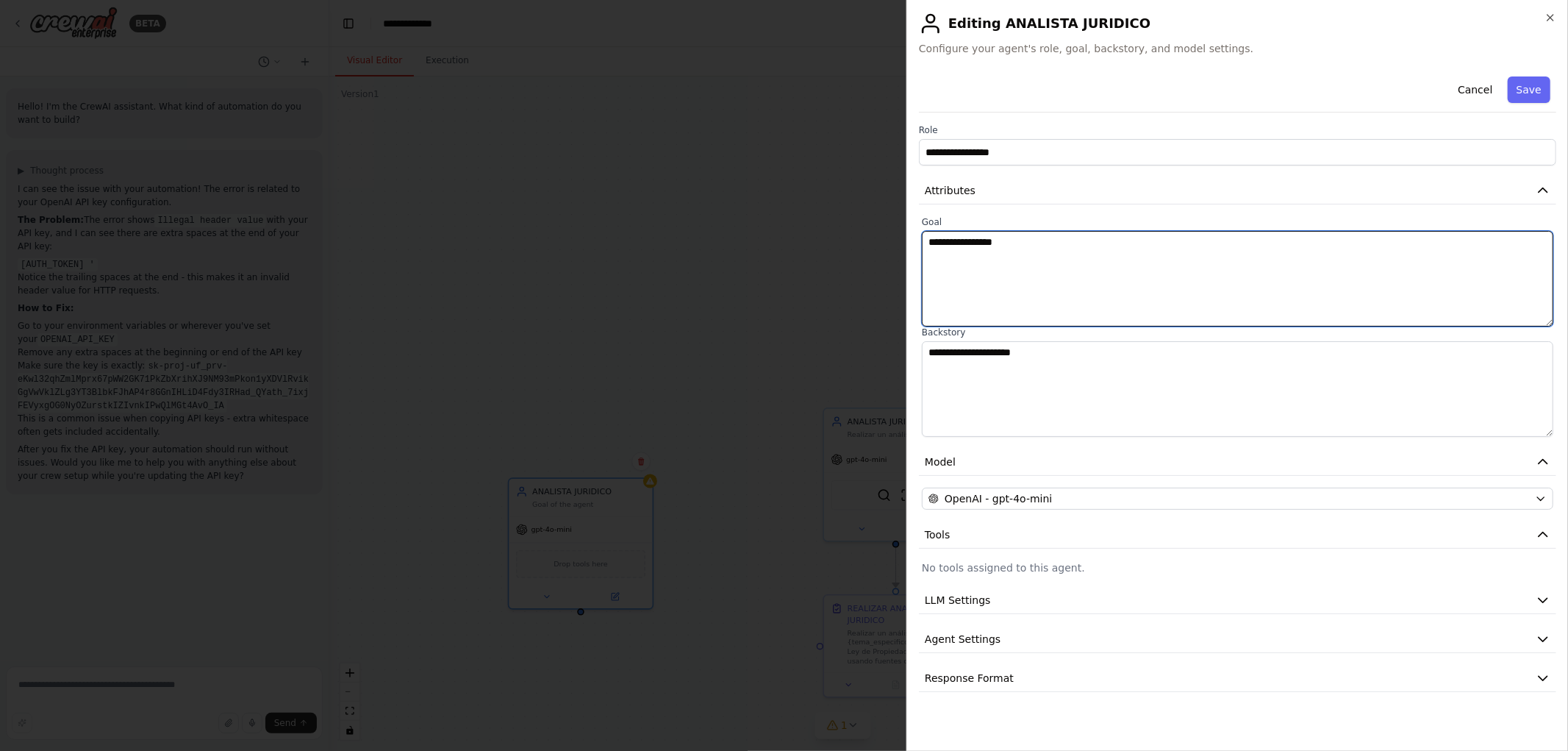
drag, startPoint x: 1089, startPoint y: 252, endPoint x: 693, endPoint y: 168, distance: 404.8
click at [714, 175] on body "BETA Hello! I'm the CrewAI assistant. What kind of automation do you want to bu…" at bounding box center [784, 376] width 1568 height 751
paste textarea "**********"
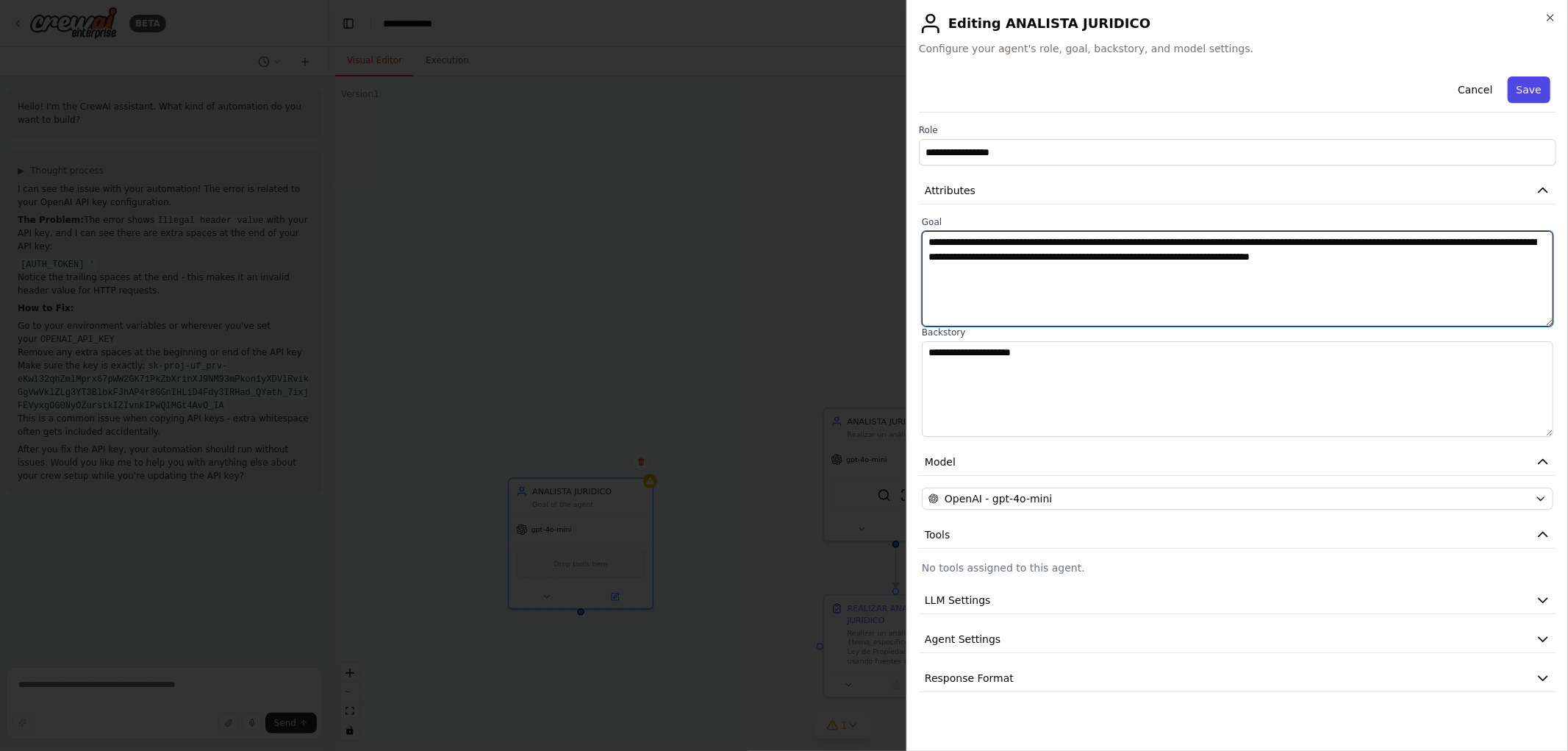
type textarea "**********"
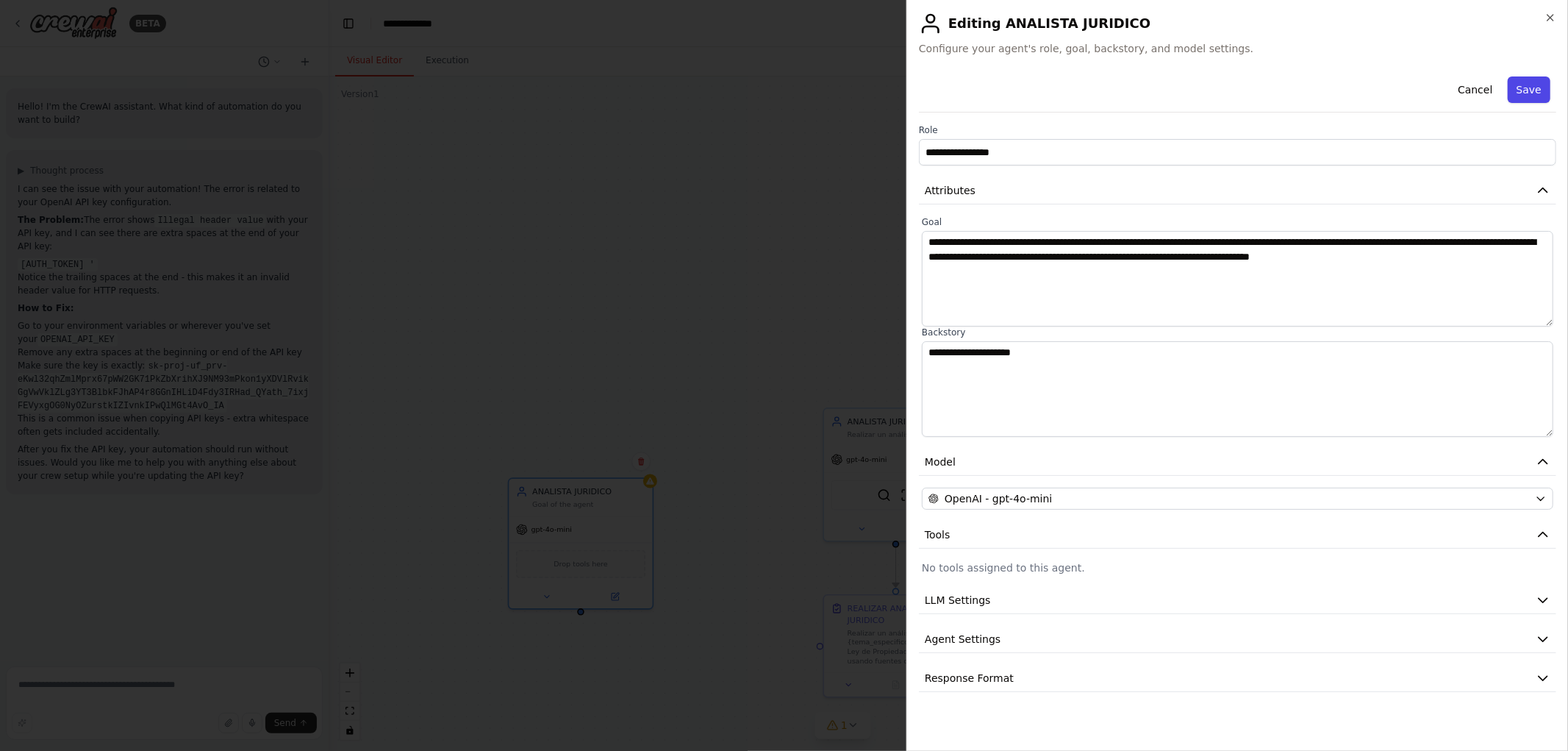
click at [1531, 89] on button "Save" at bounding box center [1529, 89] width 42 height 26
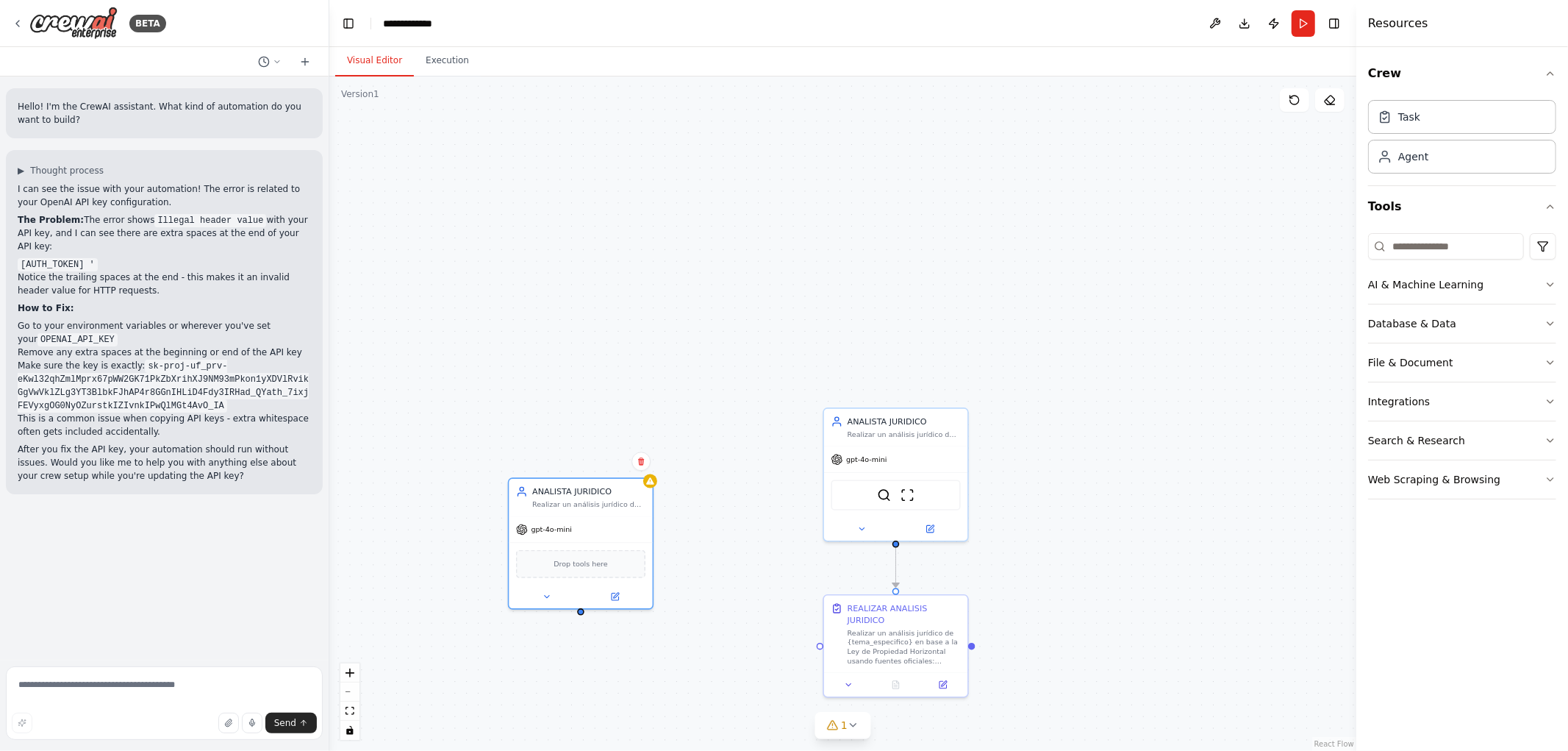
click at [780, 354] on div ".deletable-edge-delete-btn { width: 20px; height: 20px; border: 0px solid #ffff…" at bounding box center [842, 413] width 1027 height 675
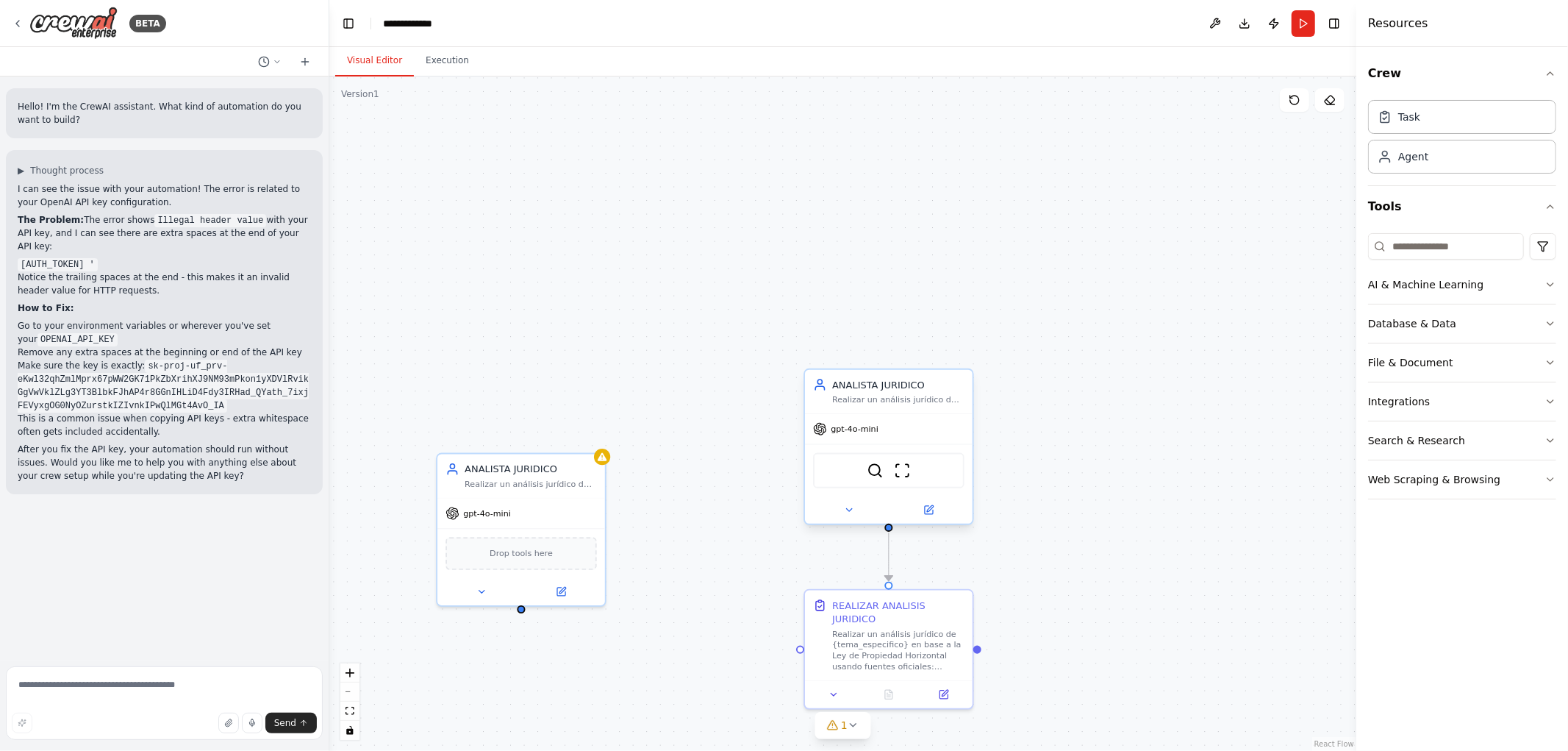
click at [934, 518] on div at bounding box center [889, 510] width 168 height 27
click at [926, 511] on icon at bounding box center [929, 509] width 8 height 8
click at [562, 588] on icon at bounding box center [562, 587] width 7 height 7
click at [1439, 243] on input at bounding box center [1446, 246] width 156 height 26
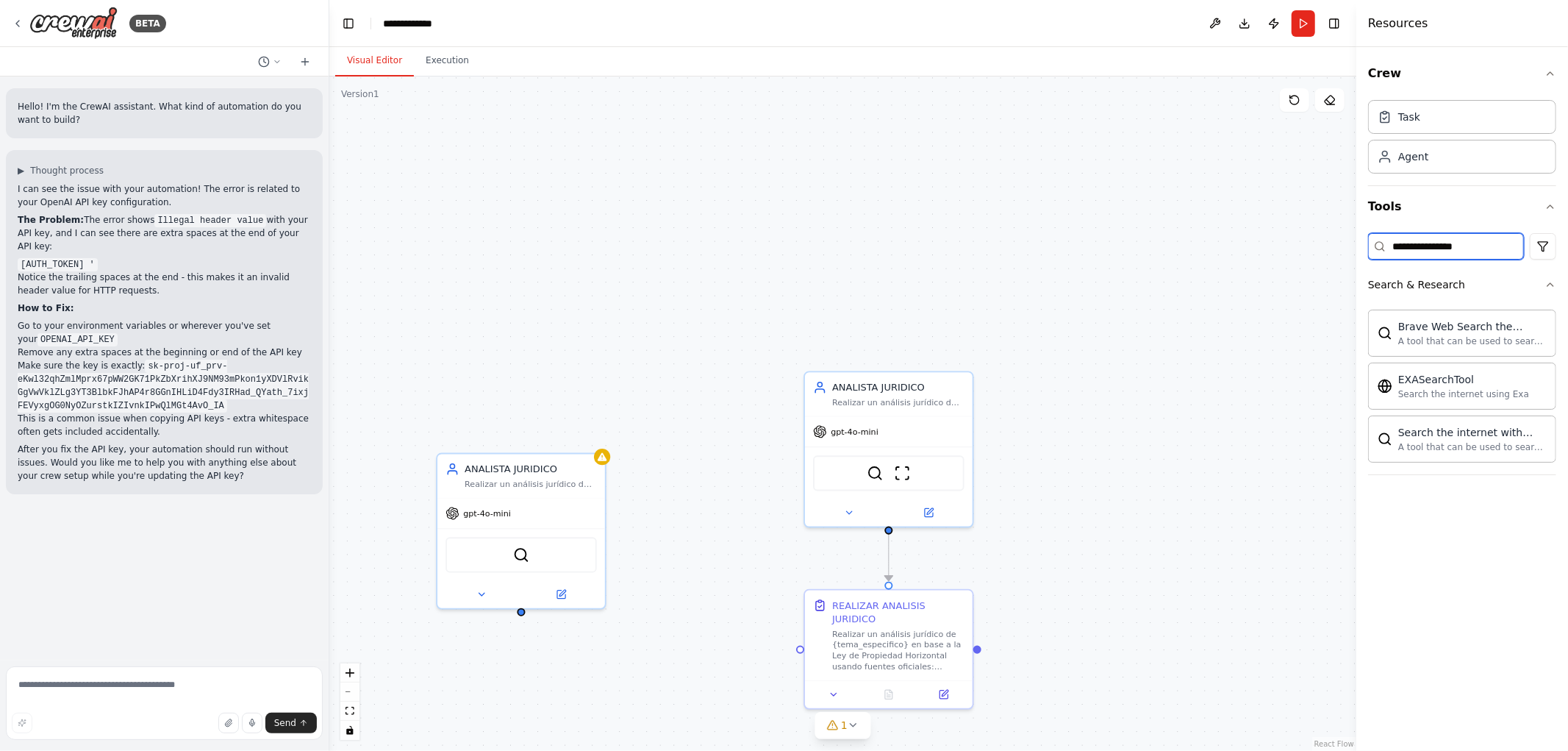
drag, startPoint x: 1486, startPoint y: 254, endPoint x: 1107, endPoint y: 229, distance: 379.8
click at [1165, 226] on div "BETA Hello! I'm the CrewAI assistant. What kind of automation do you want to bu…" at bounding box center [784, 376] width 1568 height 751
type input "****"
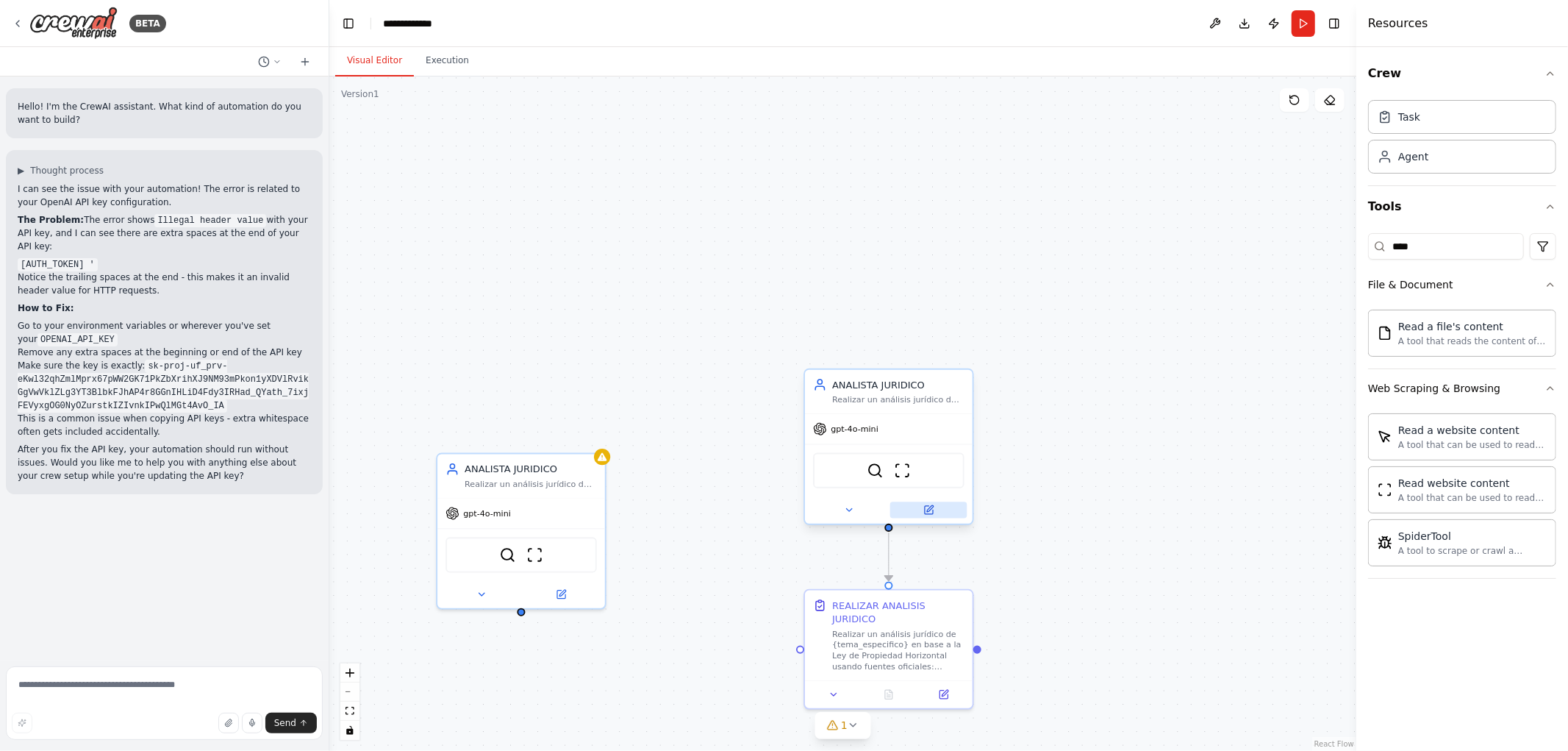
click at [935, 512] on button at bounding box center [929, 509] width 77 height 16
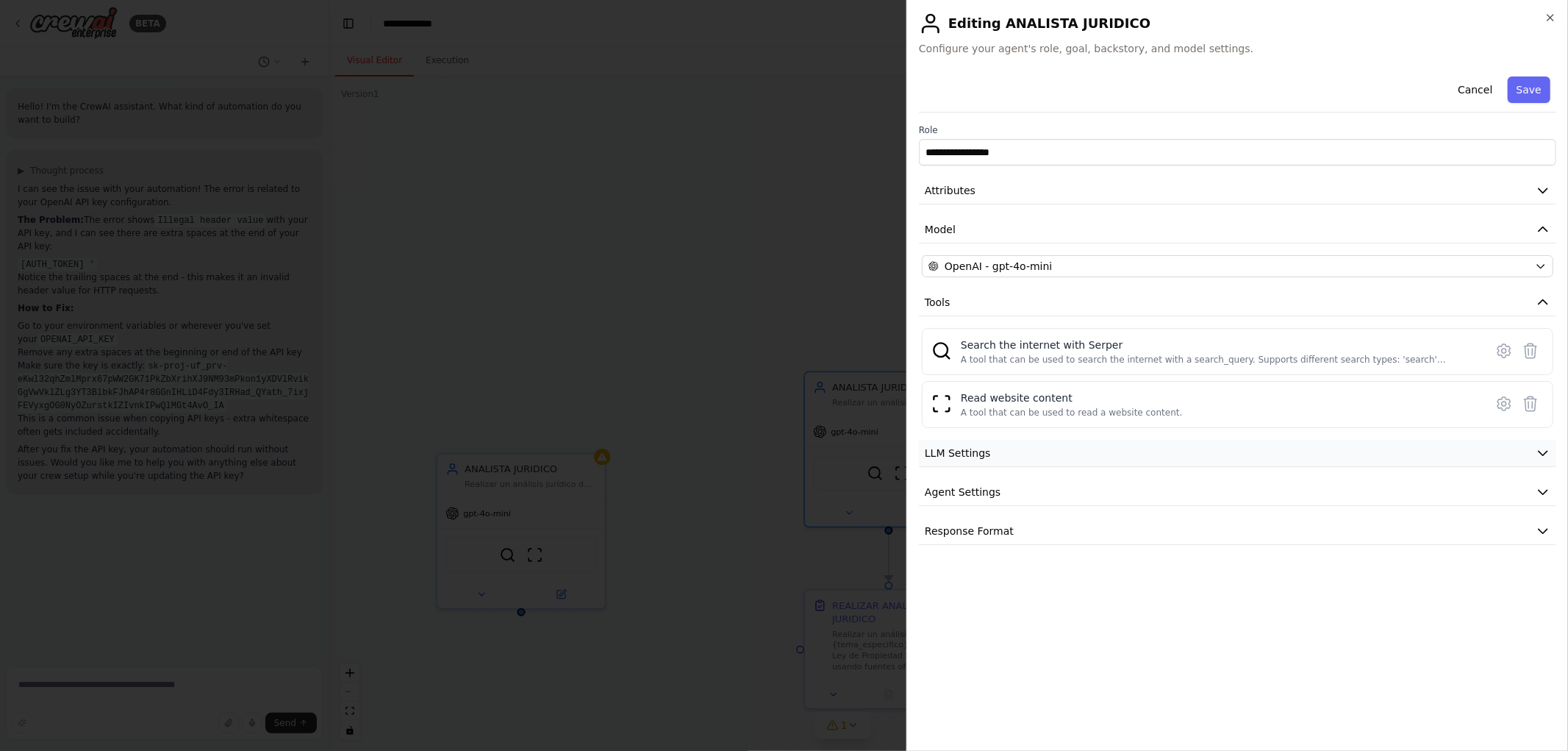
click at [989, 457] on button "LLM Settings" at bounding box center [1237, 453] width 637 height 27
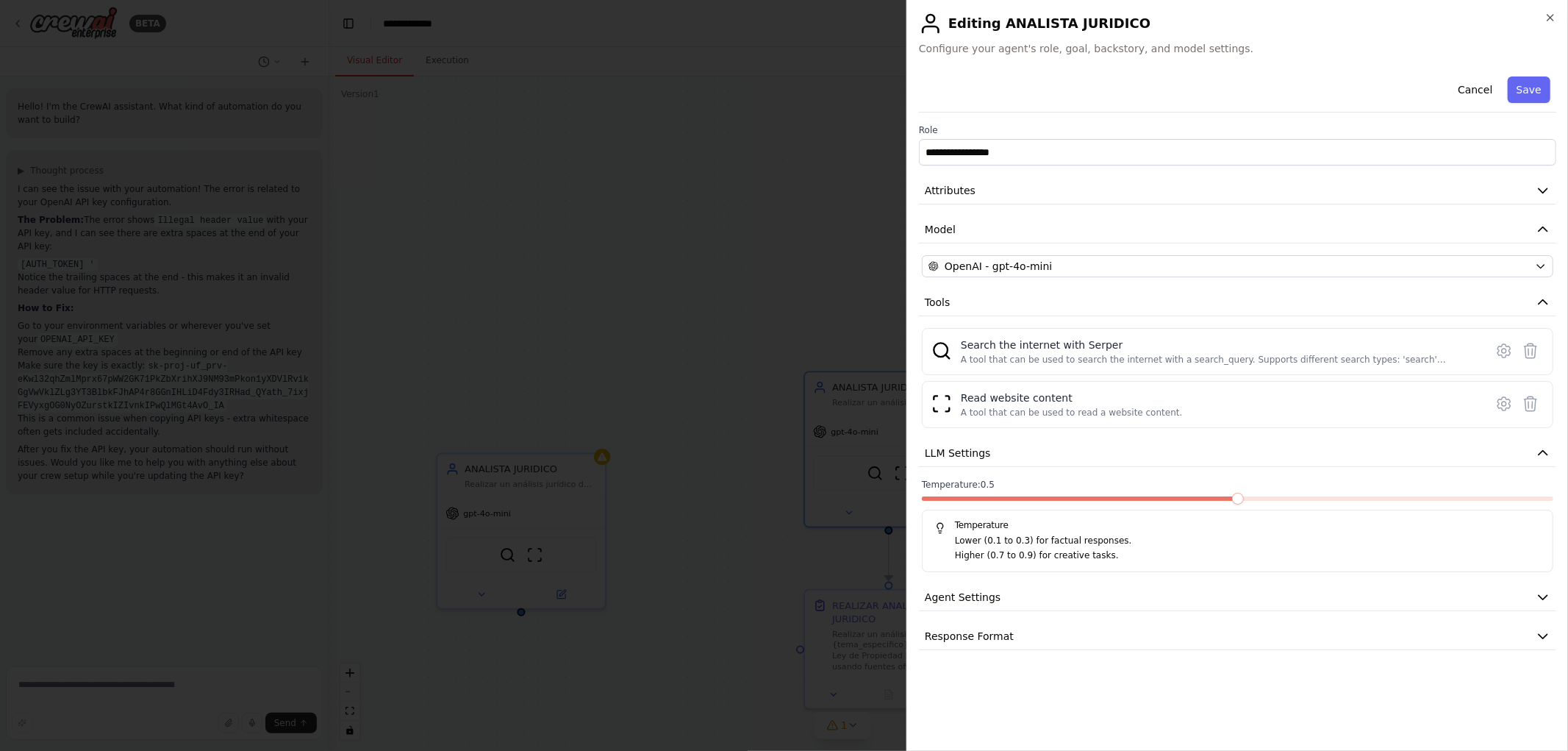
drag, startPoint x: 758, startPoint y: 394, endPoint x: 629, endPoint y: 460, distance: 144.9
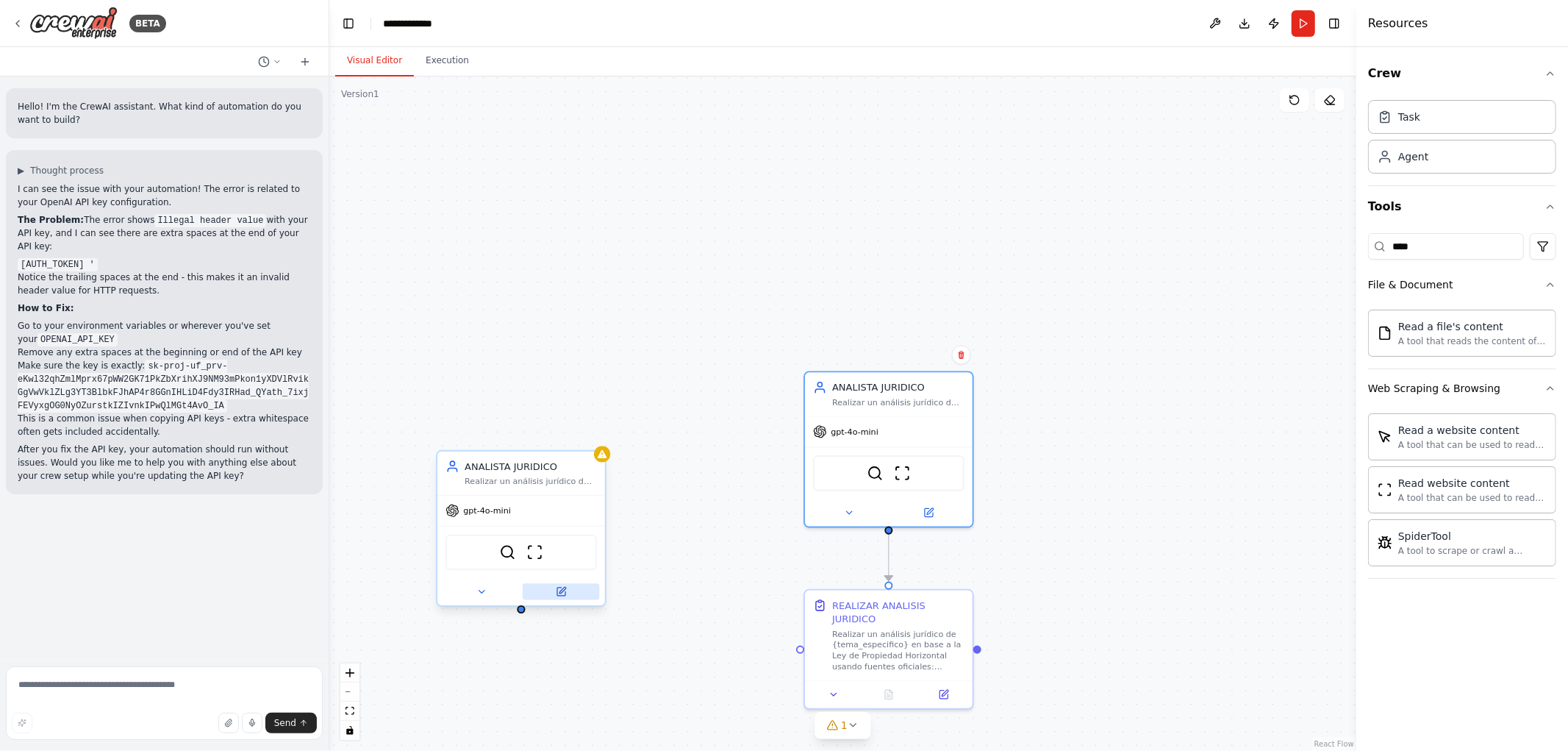
click at [562, 586] on icon at bounding box center [562, 591] width 11 height 11
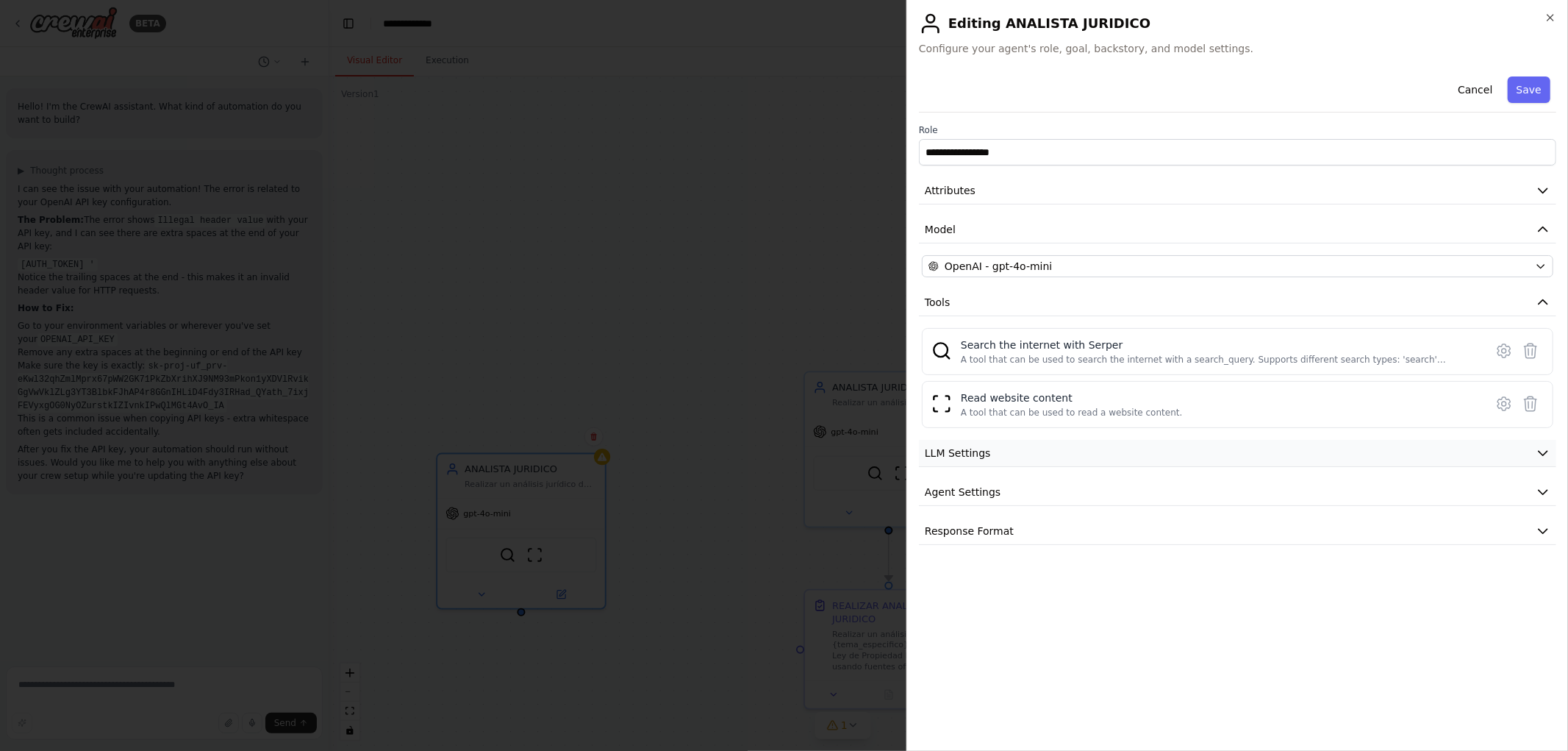
click at [997, 454] on button "LLM Settings" at bounding box center [1237, 453] width 637 height 27
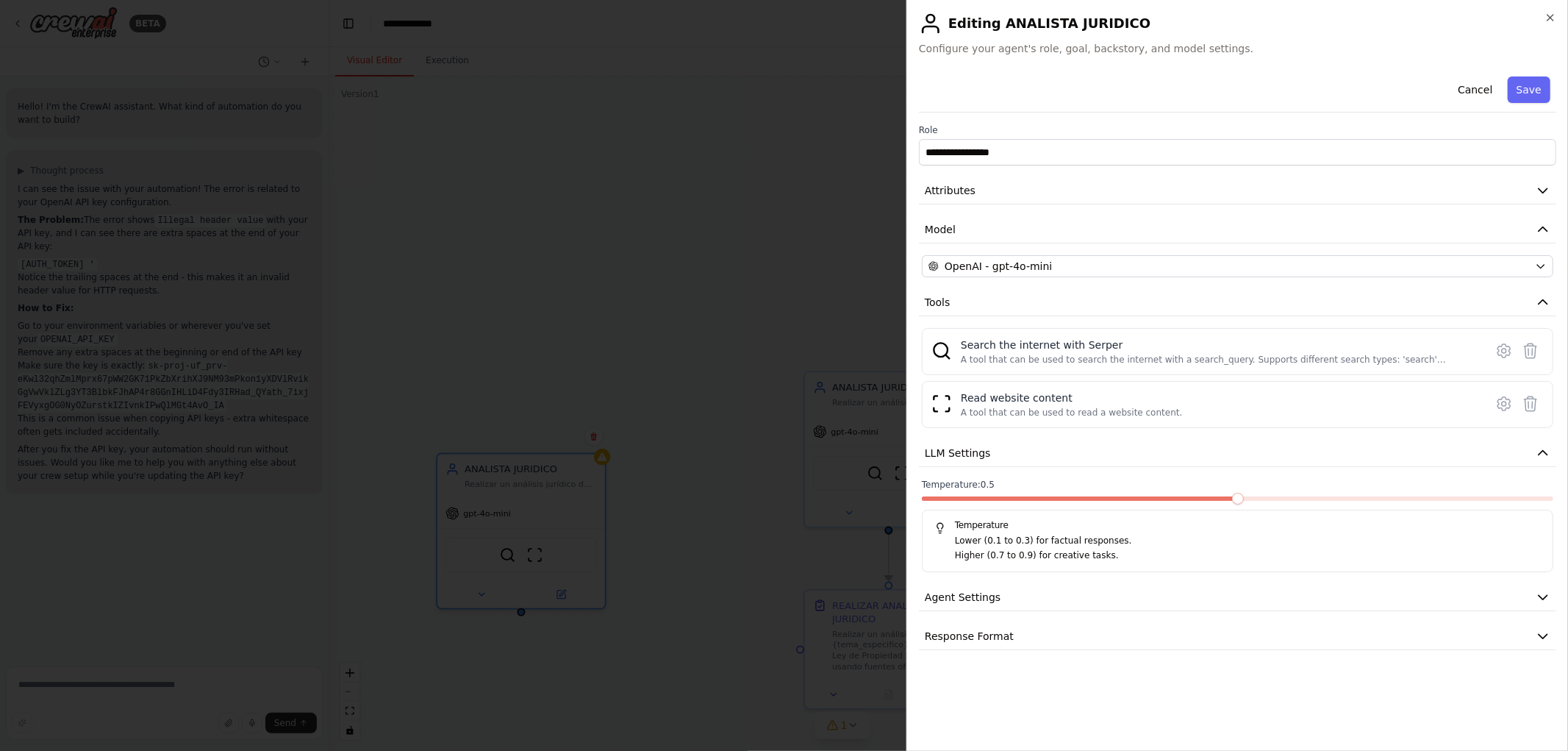
click at [1244, 503] on span at bounding box center [1238, 499] width 12 height 12
click at [1535, 91] on button "Save" at bounding box center [1529, 89] width 42 height 26
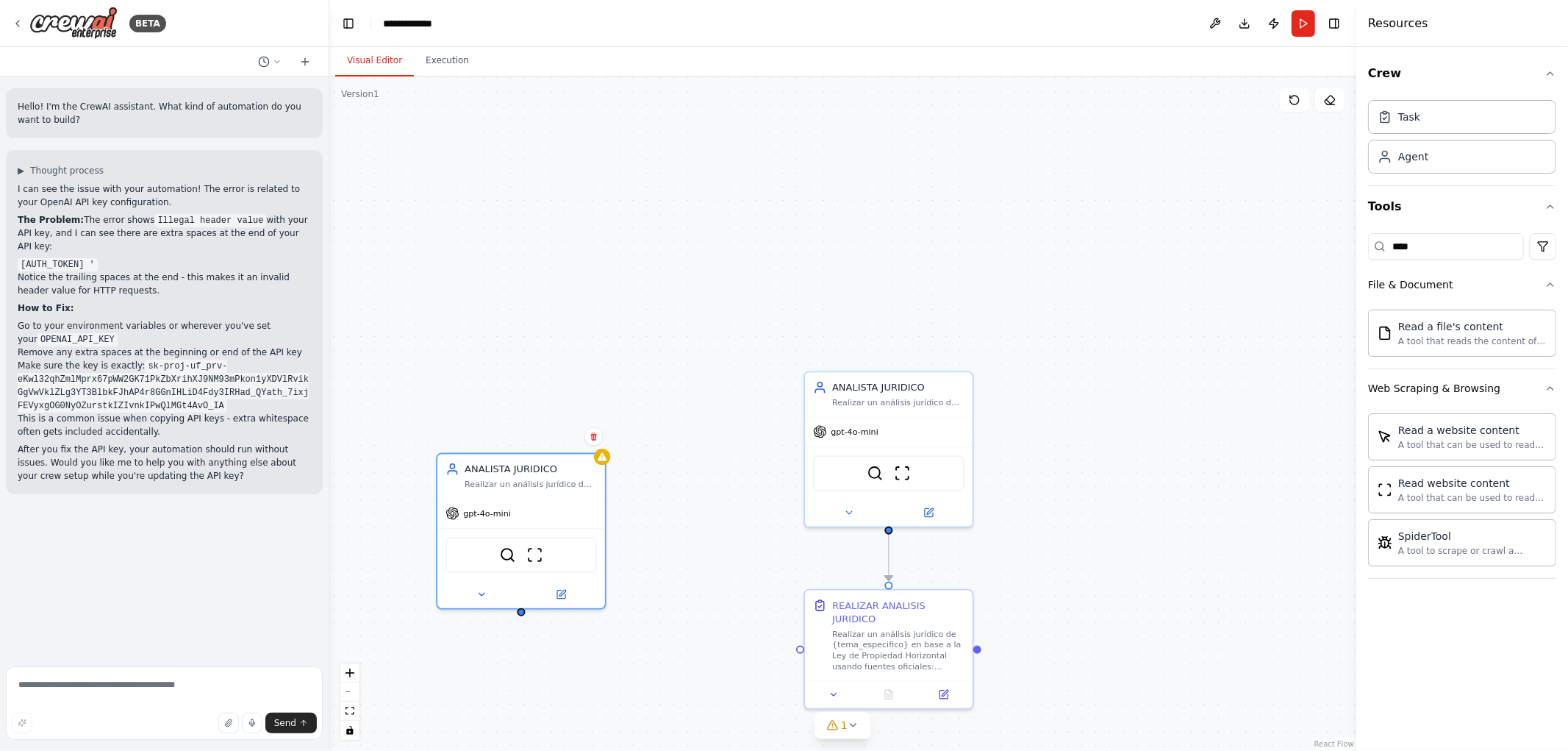
drag, startPoint x: 702, startPoint y: 358, endPoint x: 746, endPoint y: 363, distance: 44.3
click at [703, 358] on div ".deletable-edge-delete-btn { width: 20px; height: 20px; border: 0px solid #ffff…" at bounding box center [842, 413] width 1027 height 675
click at [931, 506] on icon at bounding box center [931, 508] width 7 height 7
click at [964, 354] on icon at bounding box center [963, 354] width 6 height 8
click at [932, 360] on button "Confirm" at bounding box center [919, 355] width 52 height 17
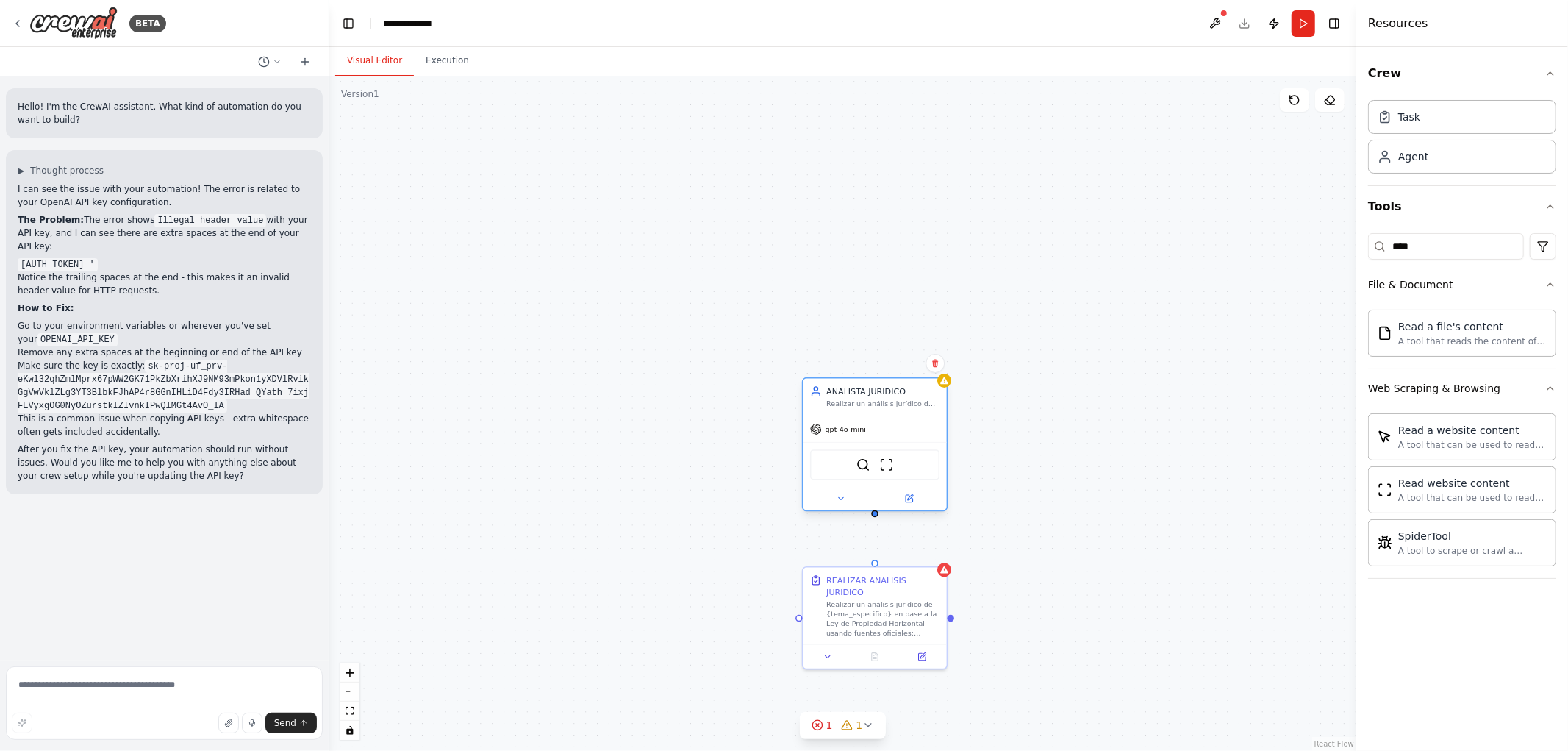
drag, startPoint x: 552, startPoint y: 466, endPoint x: 870, endPoint y: 399, distance: 325.0
click at [870, 399] on div "ANALISTA JURIDICO Realizar un análisis jurídico de {tema_especifico}, teniendo …" at bounding box center [883, 397] width 114 height 23
click at [621, 400] on div "REALIZAR ANALISIS JURIDICO Realizar un análisis jurídico de {tema_especifico} e…" at bounding box center [842, 413] width 1027 height 675
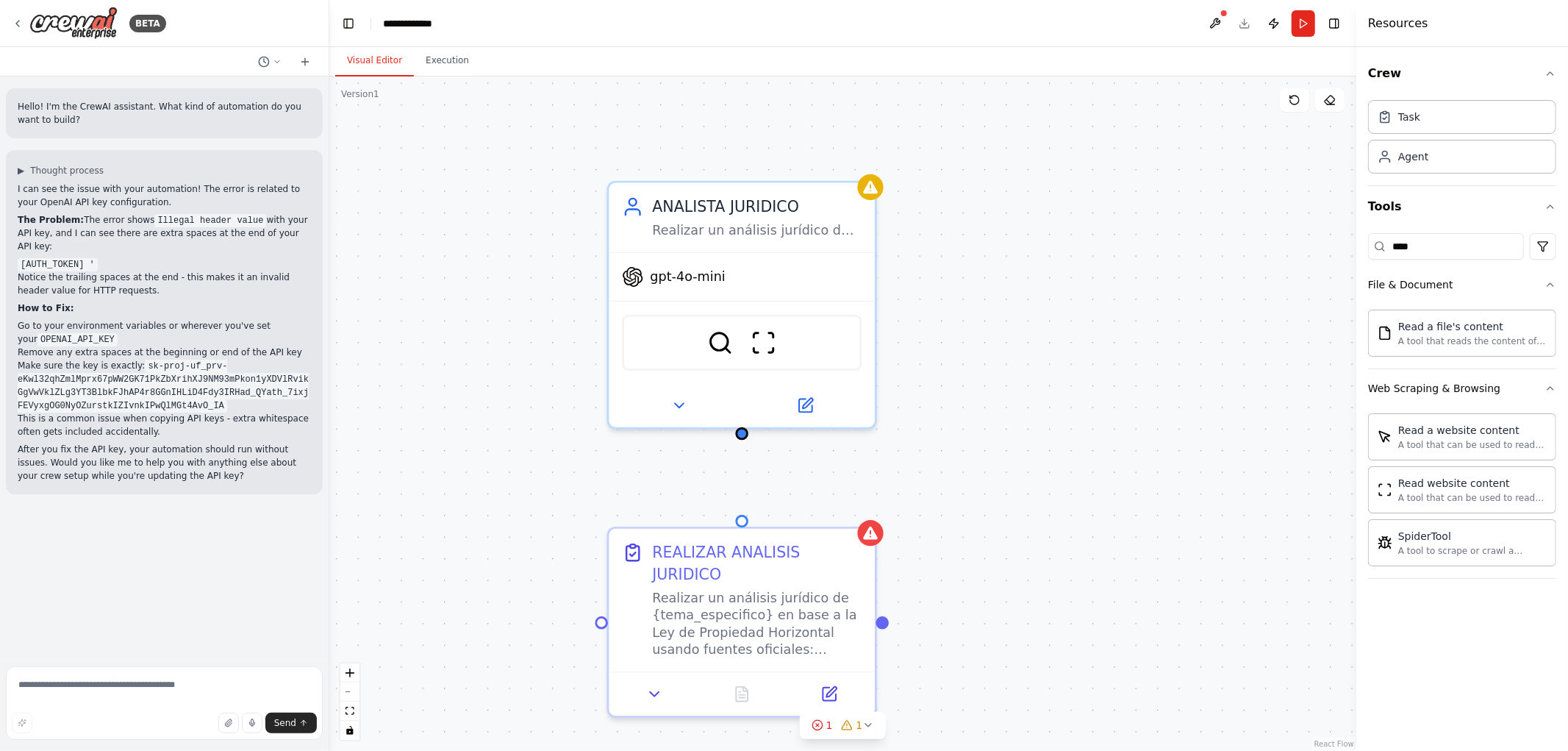
drag, startPoint x: 500, startPoint y: 583, endPoint x: 522, endPoint y: 432, distance: 152.6
click at [519, 432] on div "REALIZAR ANALISIS JURIDICO Realizar un análisis jurídico de {tema_especifico} e…" at bounding box center [842, 413] width 1027 height 675
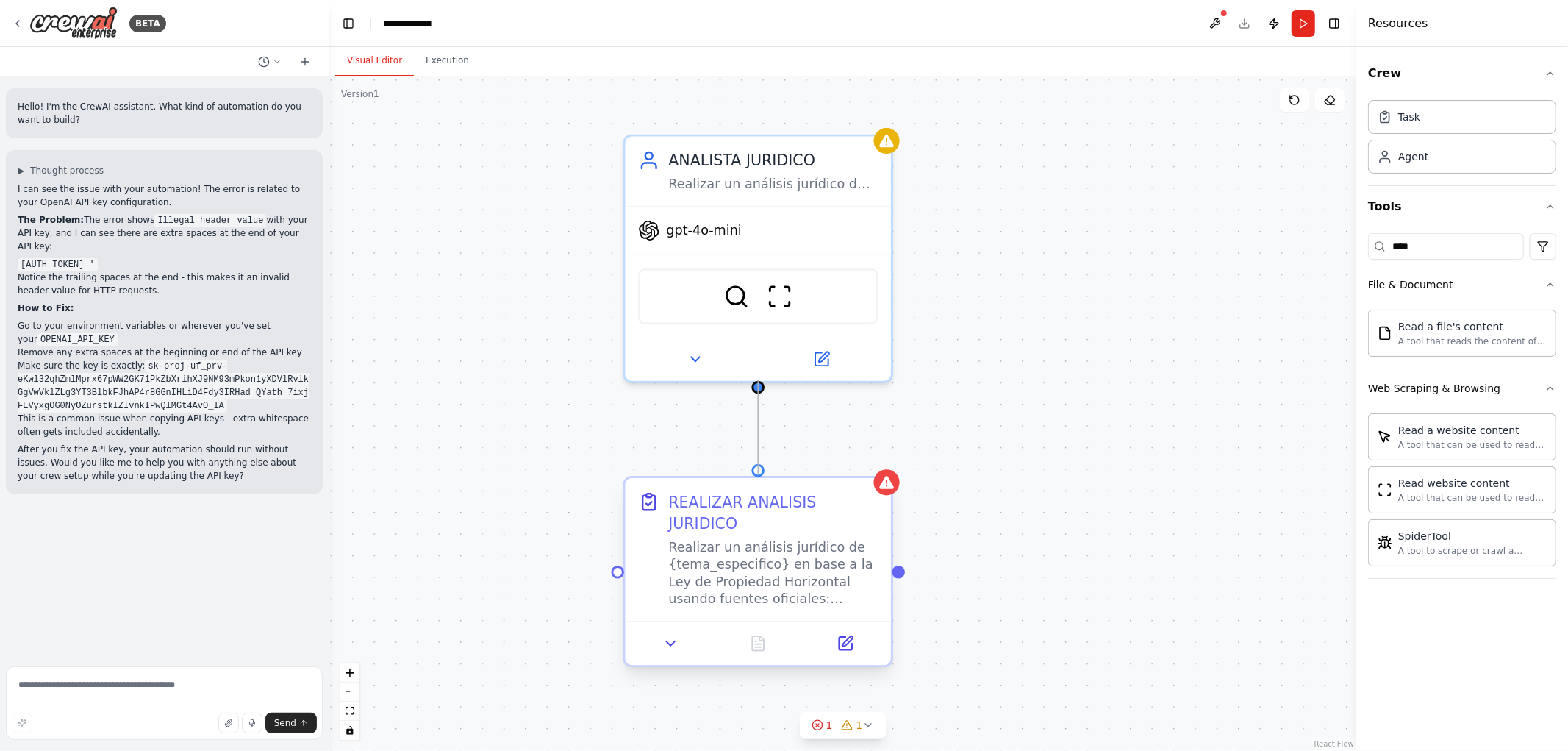
drag, startPoint x: 758, startPoint y: 385, endPoint x: 760, endPoint y: 491, distance: 106.0
click at [760, 491] on div "REALIZAR ANALISIS JURIDICO Realizar un análisis jurídico de {tema_especifico} e…" at bounding box center [1227, 544] width 1510 height 992
click at [17, 22] on icon at bounding box center [17, 23] width 3 height 6
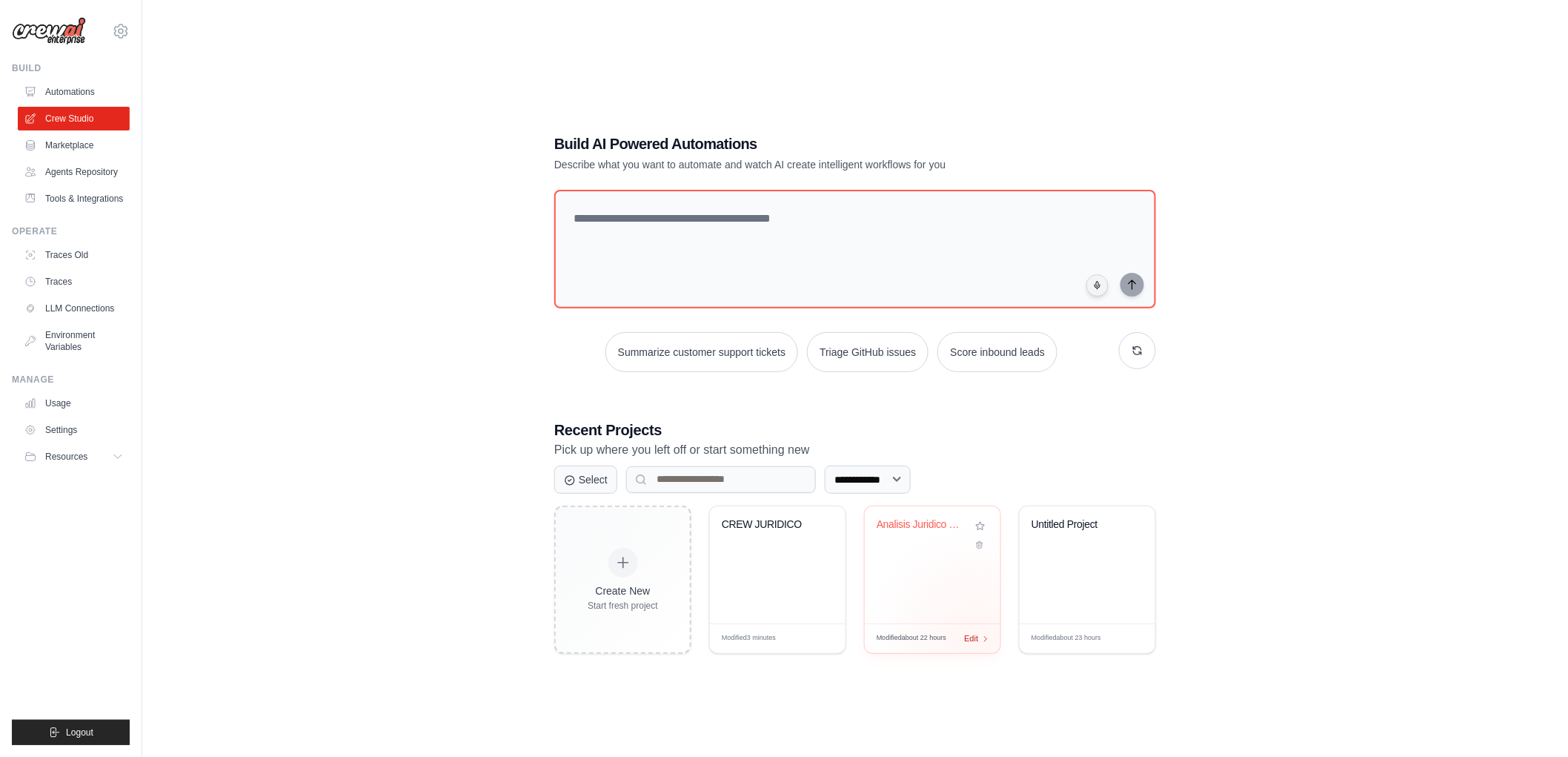
click at [976, 635] on span "Edit" at bounding box center [971, 639] width 14 height 13
click at [818, 640] on span "Edit" at bounding box center [816, 639] width 14 height 13
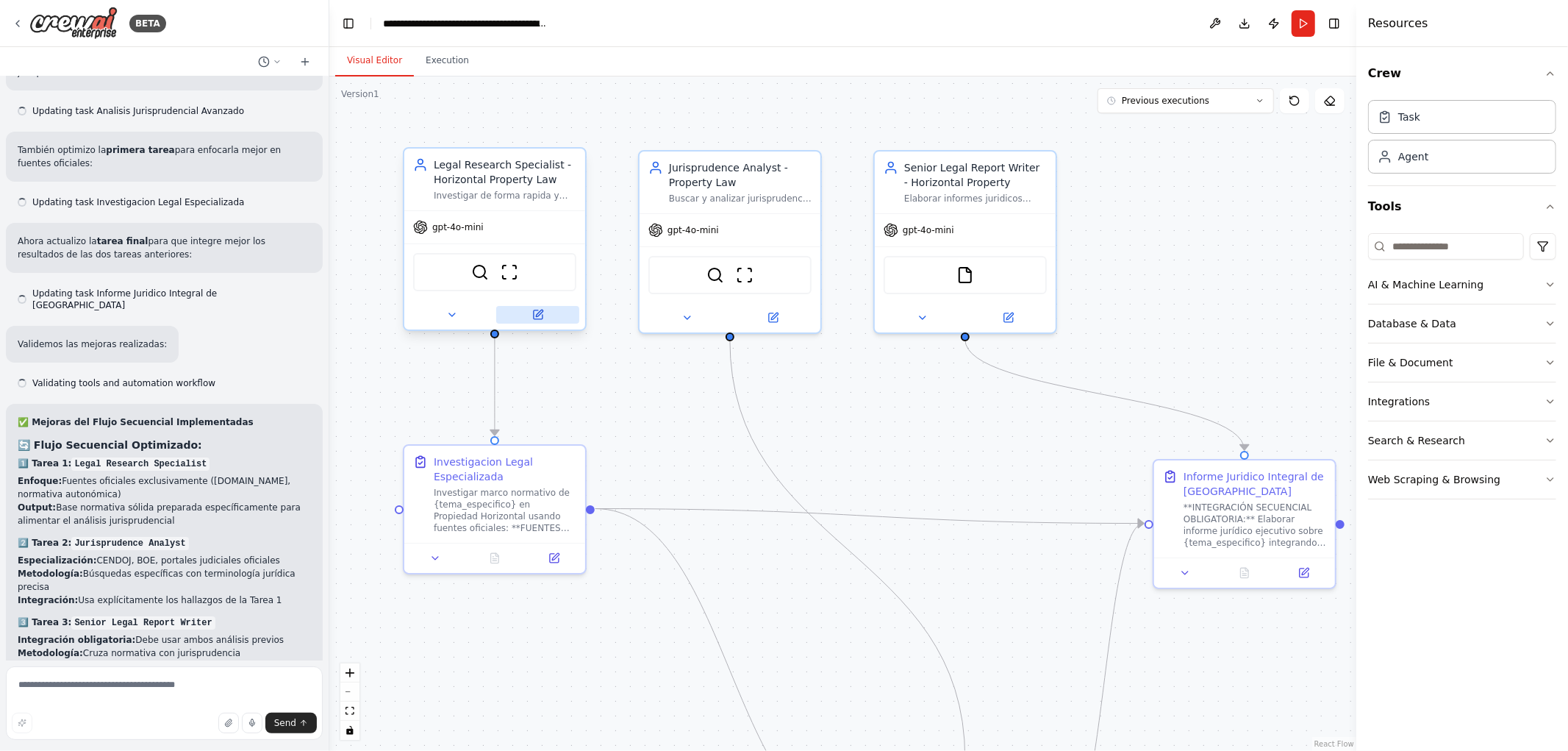
click at [537, 313] on icon at bounding box center [539, 313] width 7 height 7
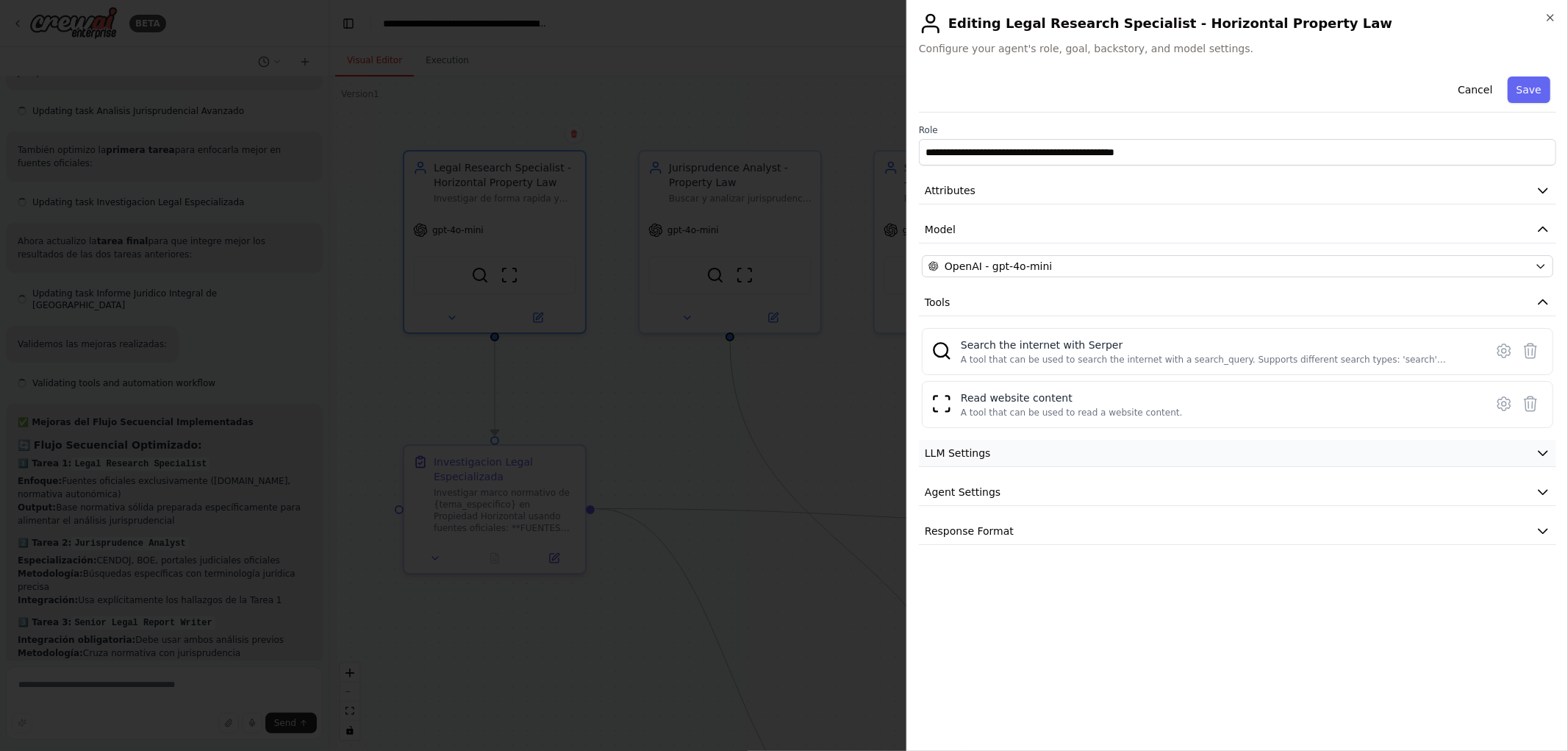
scroll to position [4594, 0]
click at [1548, 189] on icon "button" at bounding box center [1543, 190] width 14 height 14
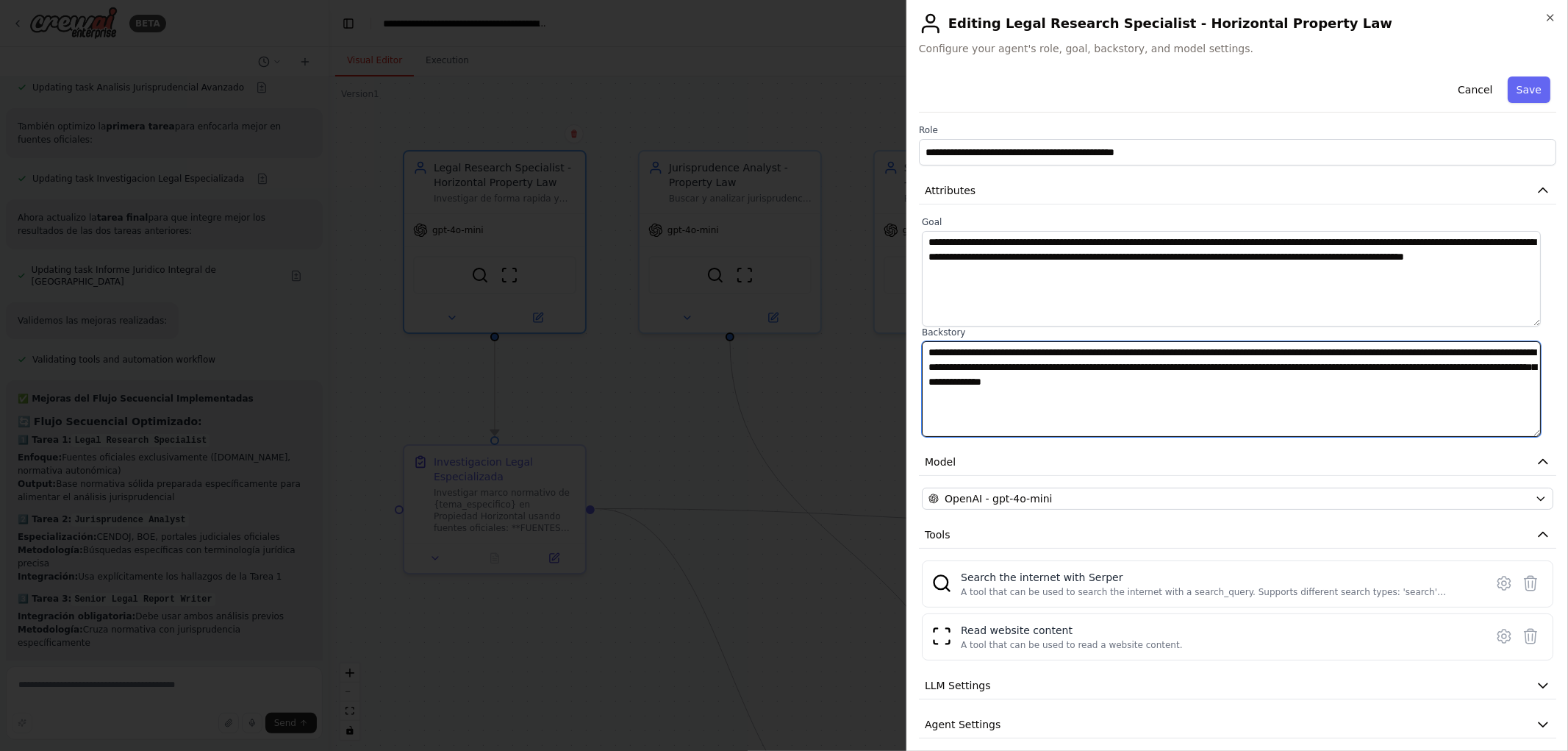
drag, startPoint x: 1381, startPoint y: 400, endPoint x: 736, endPoint y: 344, distance: 647.4
click at [730, 342] on body "BETA Quiero crear una crew para analisis juridicos de alto valor especializados…" at bounding box center [784, 376] width 1568 height 751
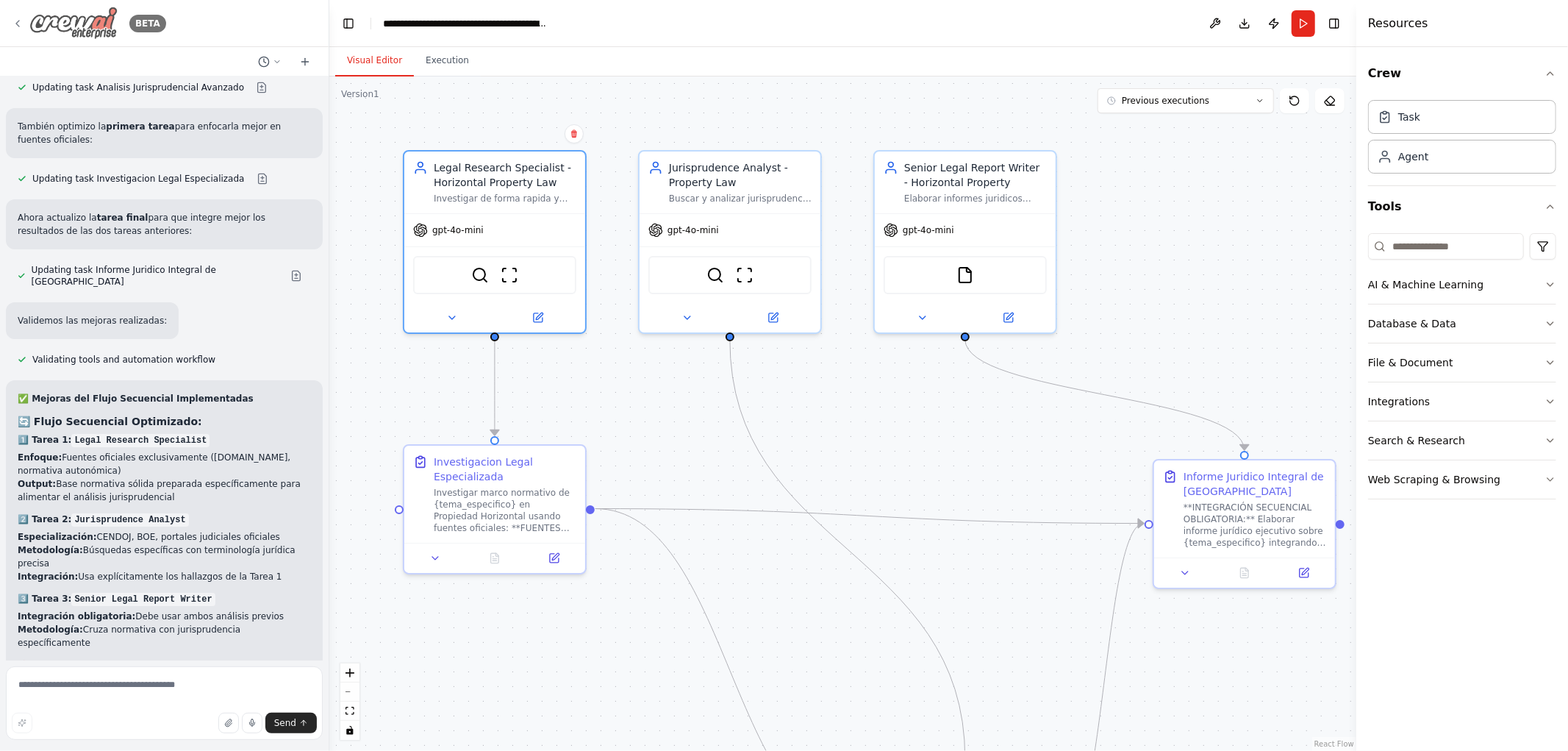
click at [14, 20] on icon at bounding box center [18, 23] width 12 height 12
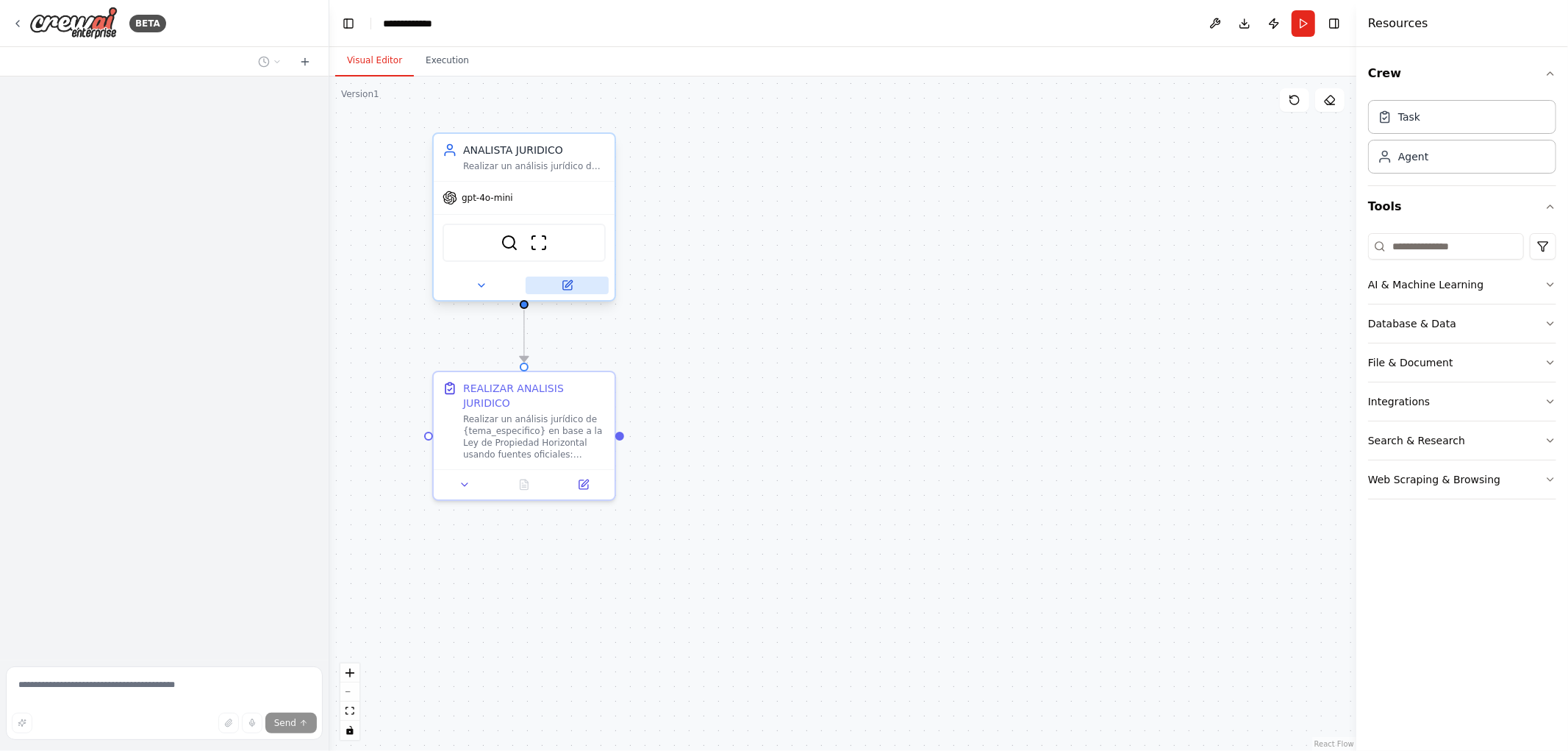
click at [571, 289] on icon at bounding box center [568, 285] width 12 height 12
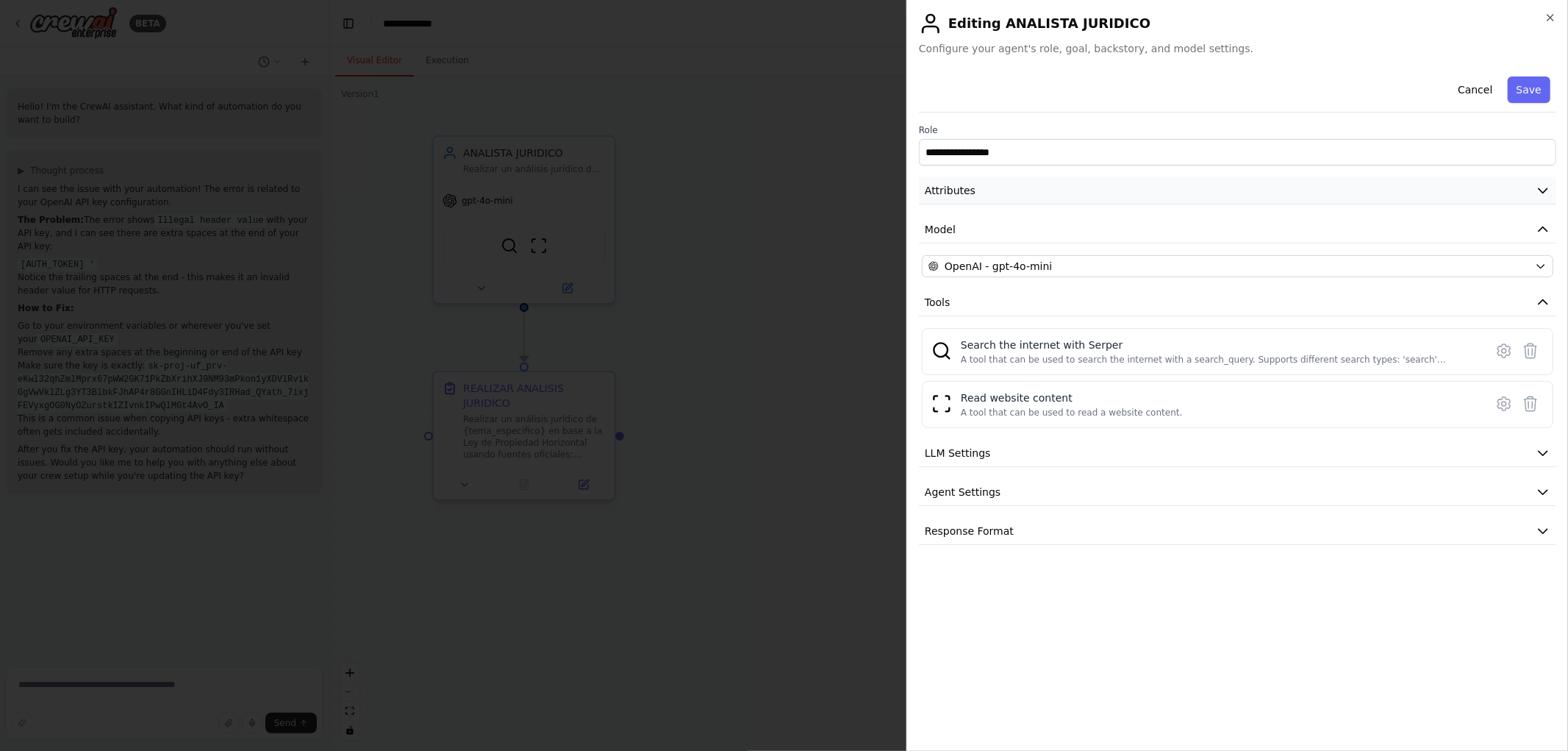
click at [1542, 194] on icon "button" at bounding box center [1543, 190] width 14 height 14
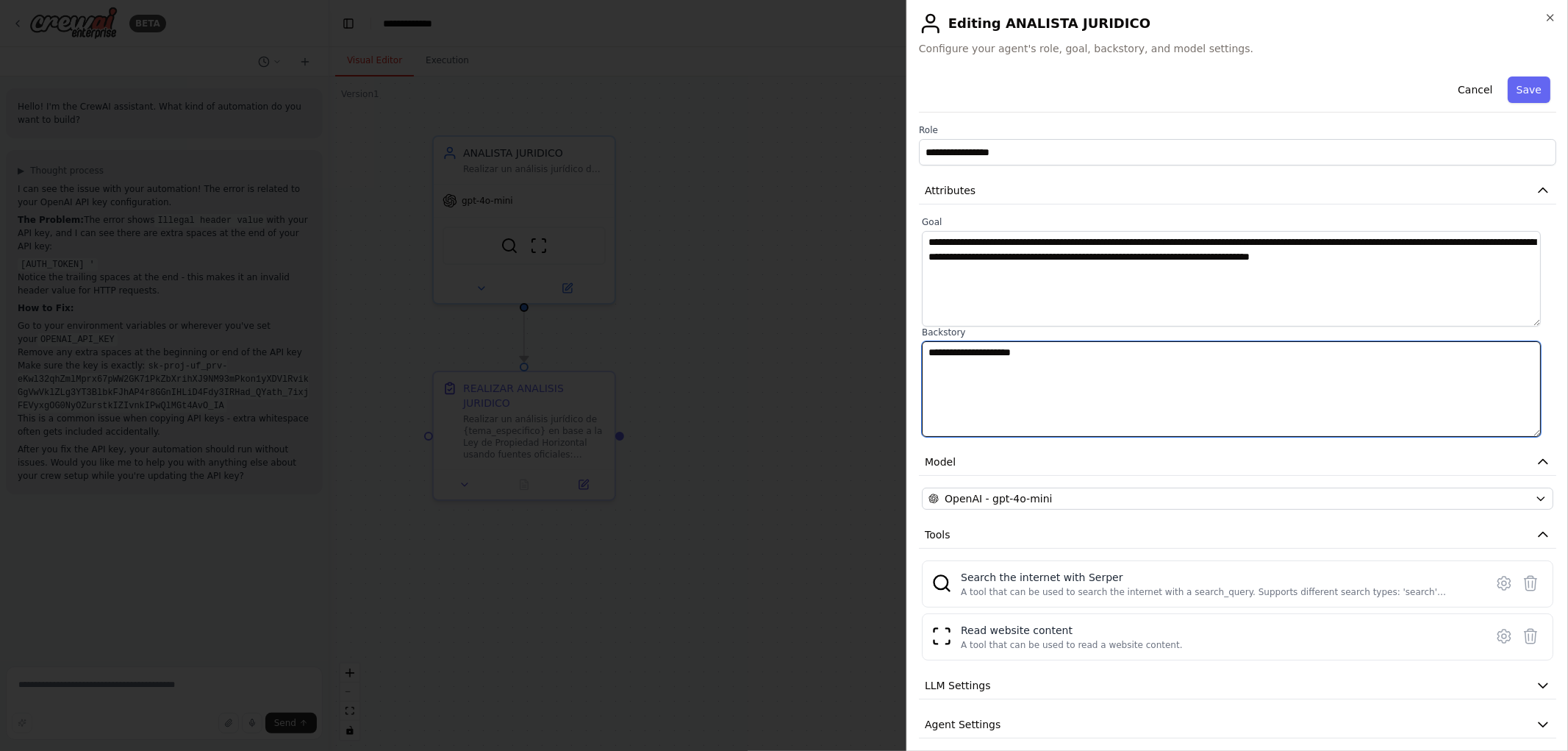
drag, startPoint x: 1186, startPoint y: 378, endPoint x: 747, endPoint y: 341, distance: 440.6
click at [751, 341] on body "BETA Hello! I'm the CrewAI assistant. What kind of automation do you want to bu…" at bounding box center [784, 376] width 1568 height 751
paste textarea "**********"
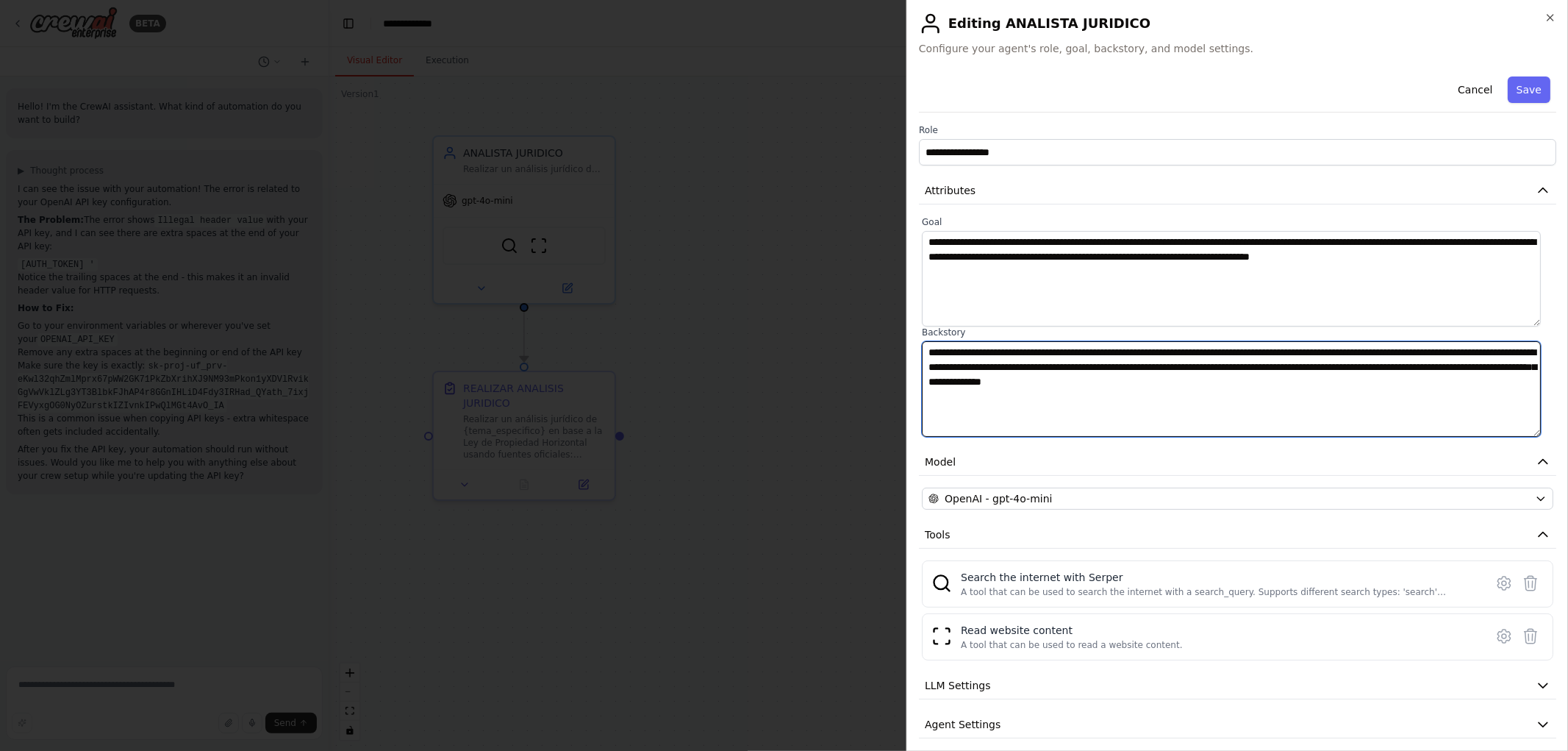
click at [978, 351] on textarea "**********" at bounding box center [1231, 389] width 619 height 95
drag, startPoint x: 1103, startPoint y: 351, endPoint x: 1216, endPoint y: 355, distance: 113.1
click at [1216, 355] on textarea "**********" at bounding box center [1231, 389] width 619 height 95
click at [1257, 350] on textarea "**********" at bounding box center [1231, 389] width 619 height 95
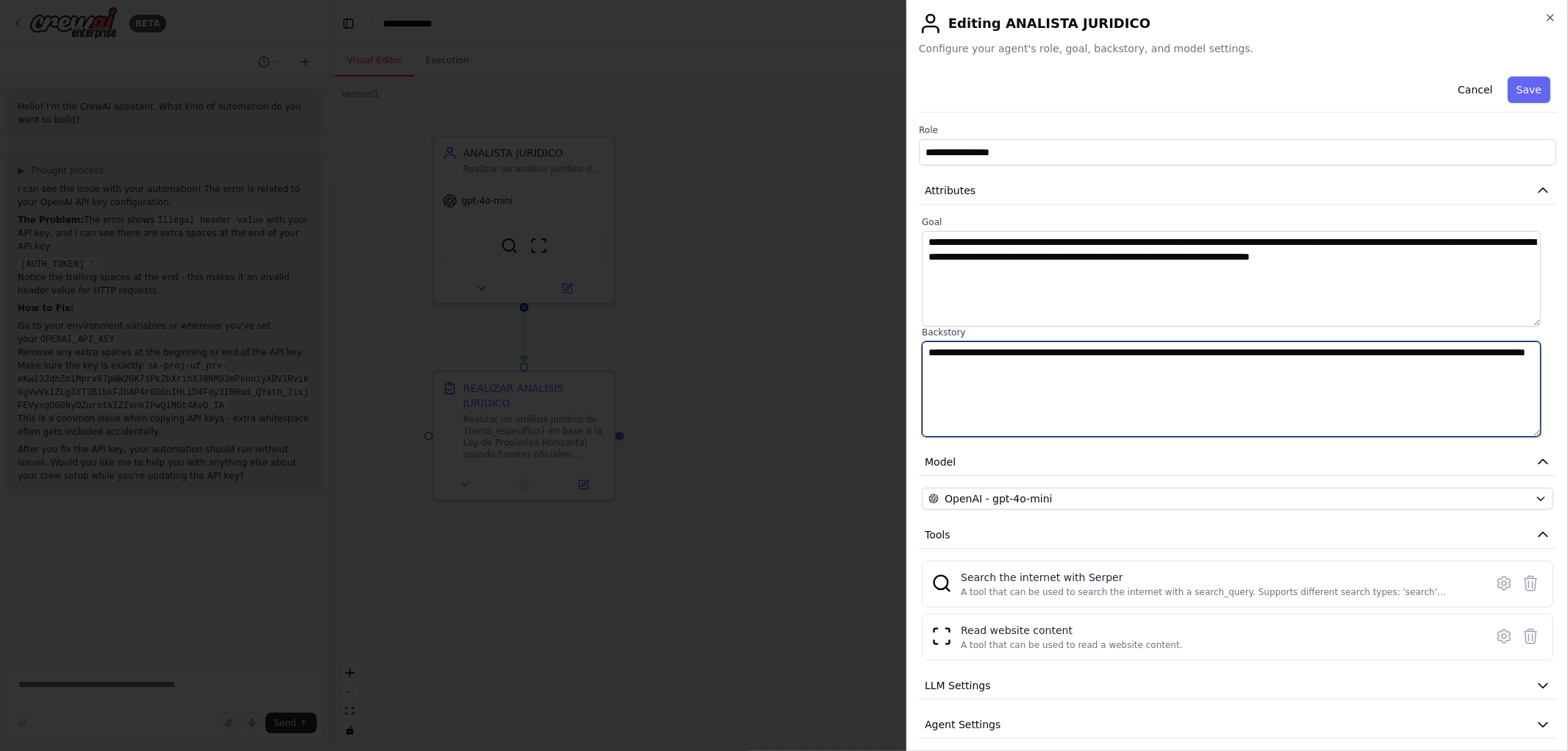
click at [1262, 351] on textarea "**********" at bounding box center [1231, 389] width 619 height 95
click at [1420, 354] on textarea "**********" at bounding box center [1231, 389] width 619 height 95
click at [1420, 354] on textarea "**********" at bounding box center [1231, 389] width 619 height 95
click at [1213, 372] on textarea "**********" at bounding box center [1231, 389] width 619 height 95
type textarea "**********"
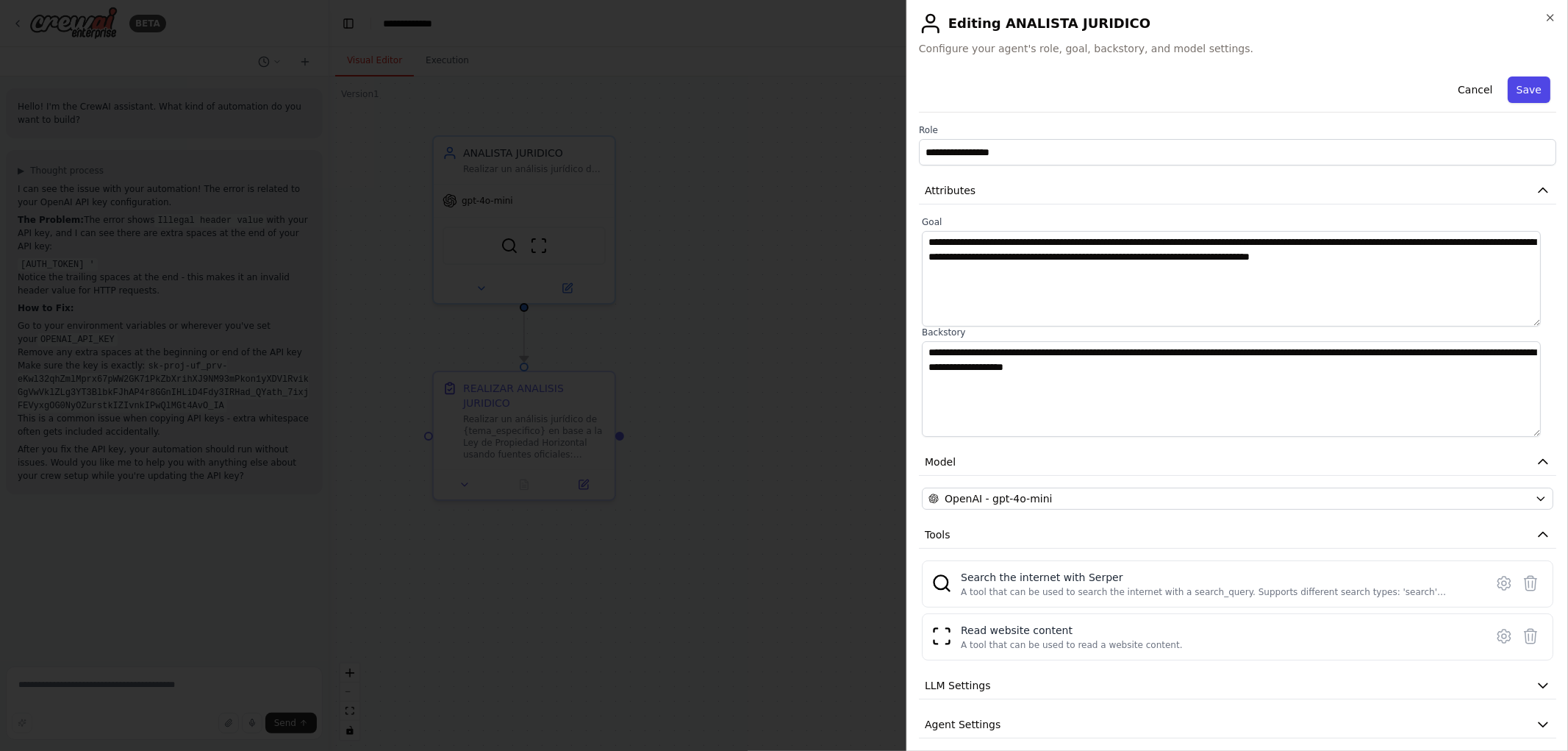
click at [1519, 86] on button "Save" at bounding box center [1529, 89] width 42 height 26
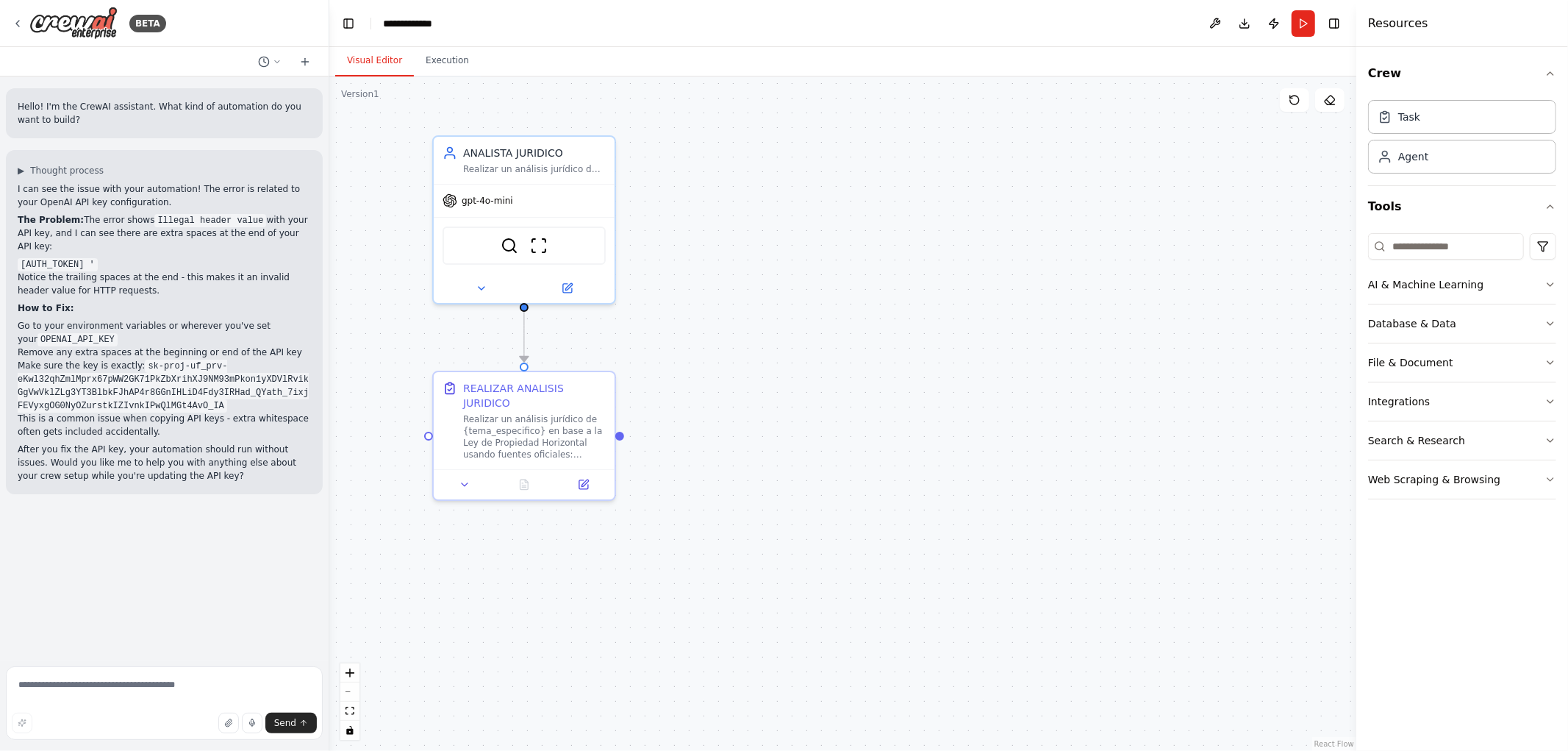
click at [797, 300] on div ".deletable-edge-delete-btn { width: 20px; height: 20px; border: 0px solid #ffff…" at bounding box center [842, 413] width 1027 height 675
click at [1307, 30] on button "Run" at bounding box center [1303, 23] width 23 height 26
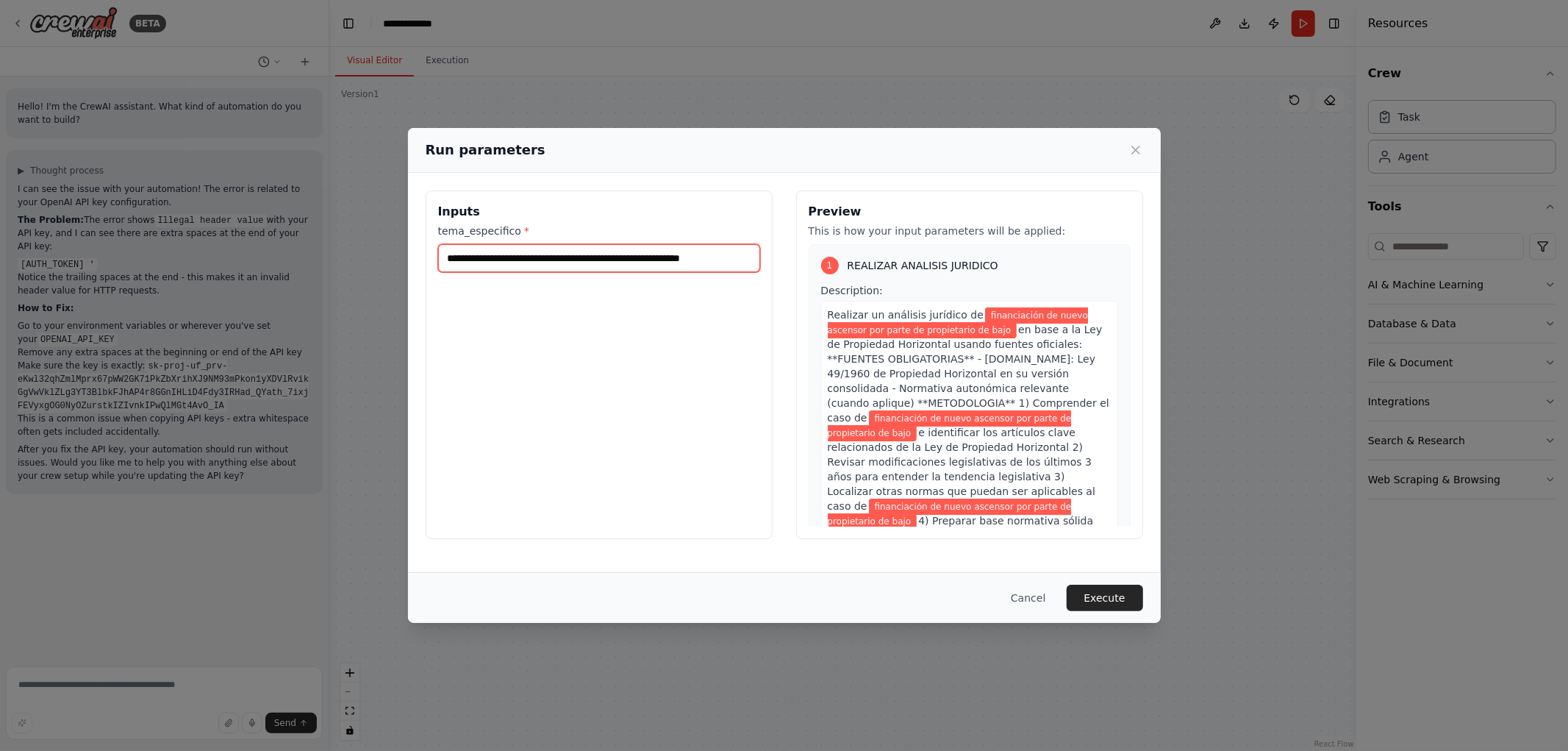
click at [600, 254] on input "**********" at bounding box center [599, 258] width 322 height 28
click at [1115, 601] on button "Execute" at bounding box center [1105, 597] width 76 height 26
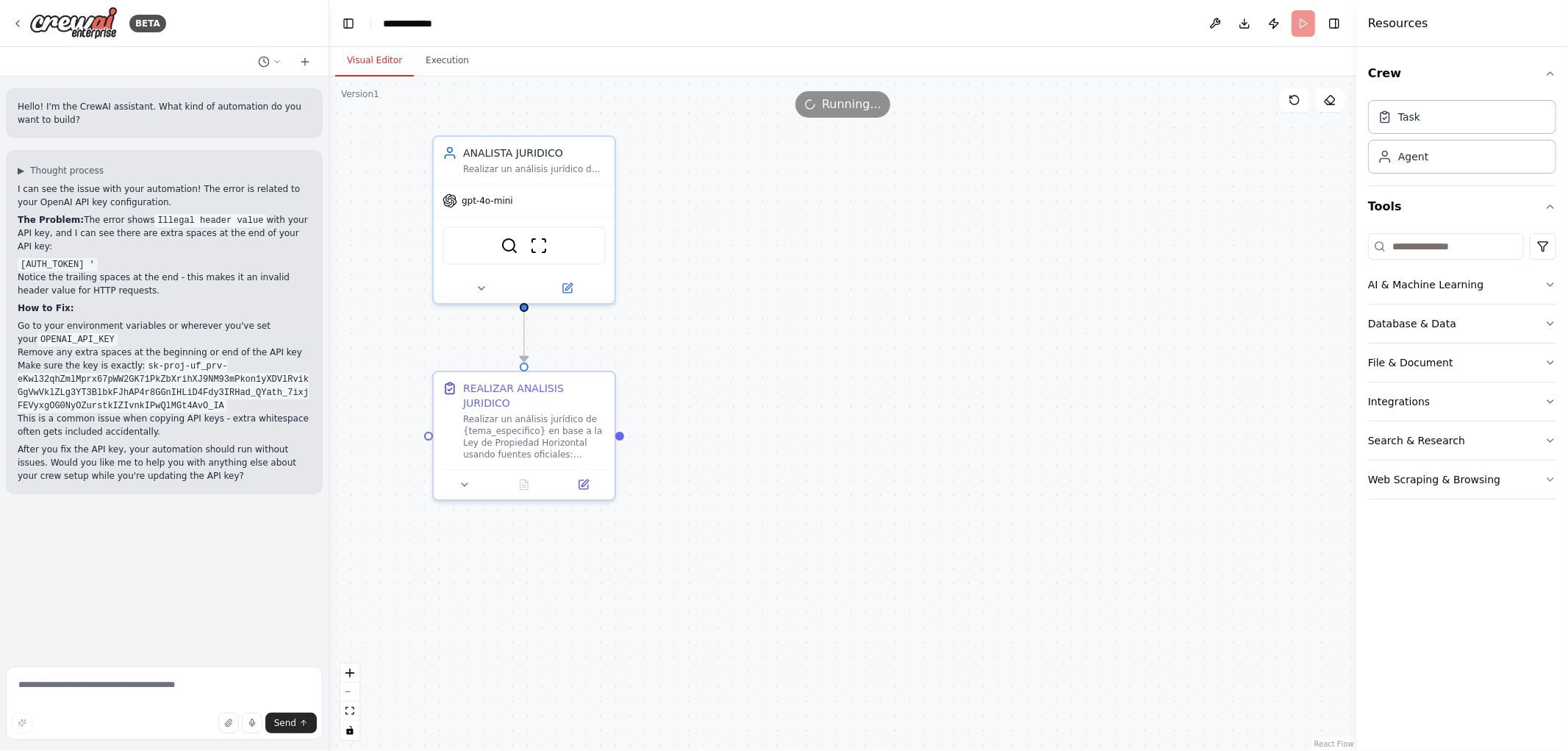
click at [373, 55] on button "Visual Editor" at bounding box center [375, 61] width 79 height 31
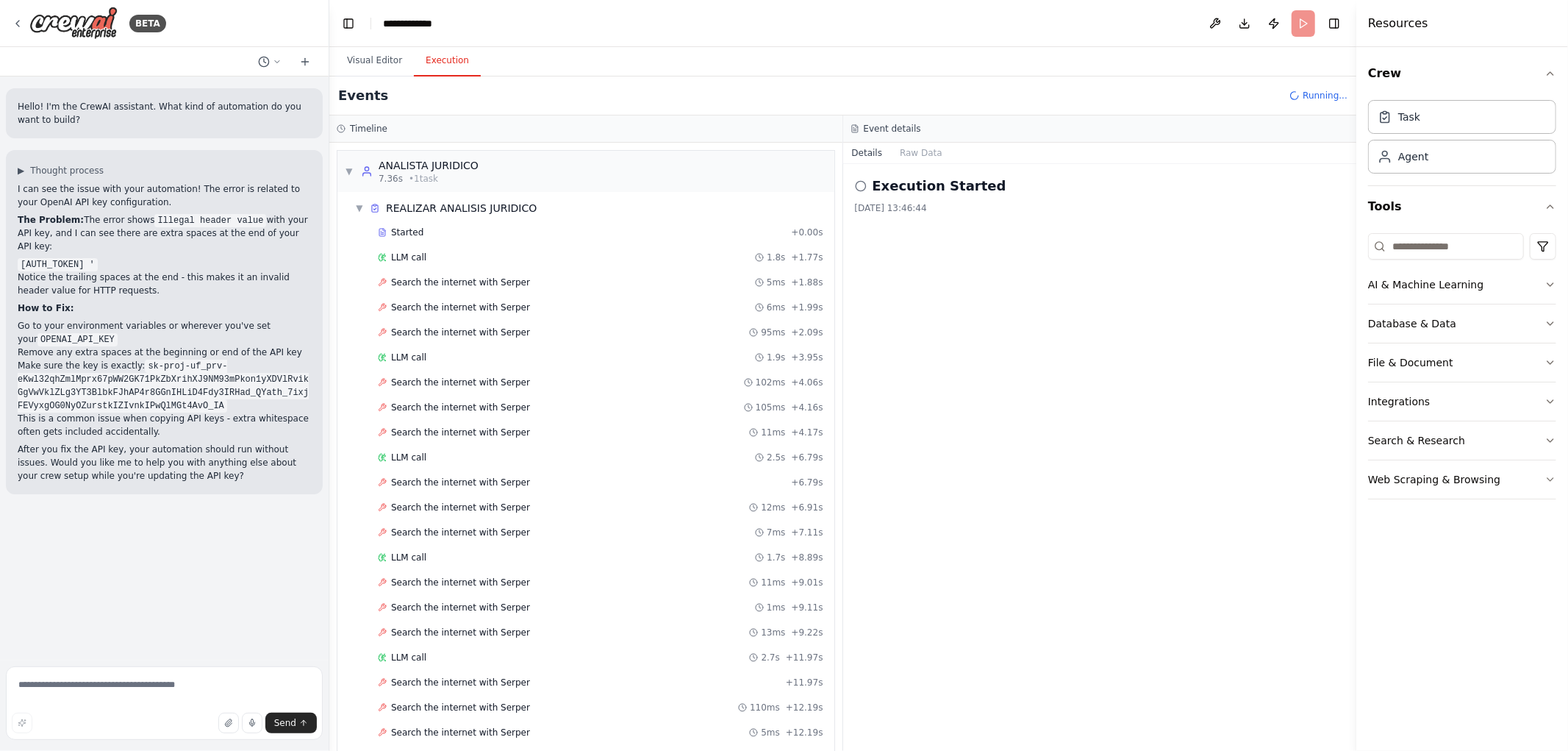
click at [437, 58] on button "Execution" at bounding box center [447, 61] width 67 height 31
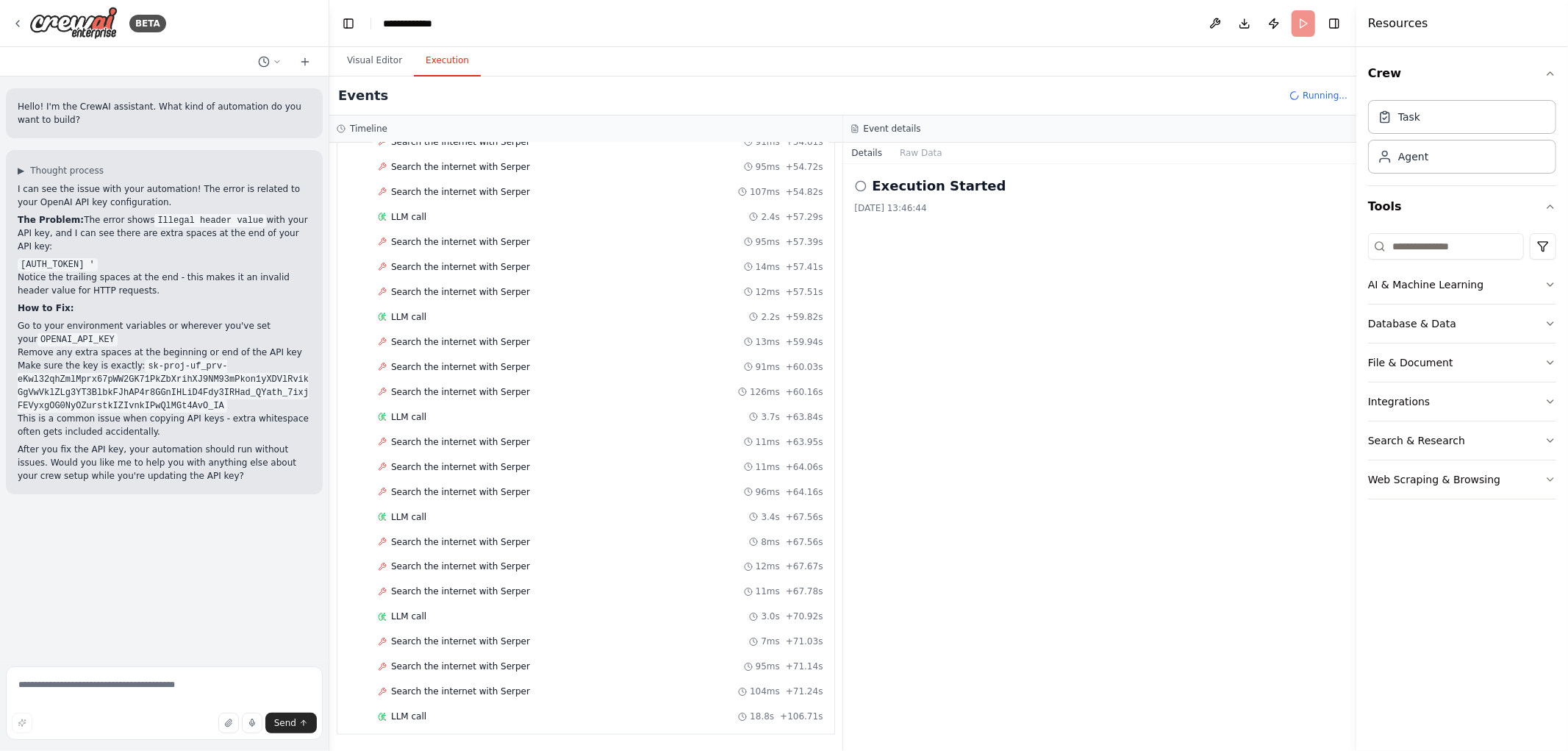
scroll to position [1980, 0]
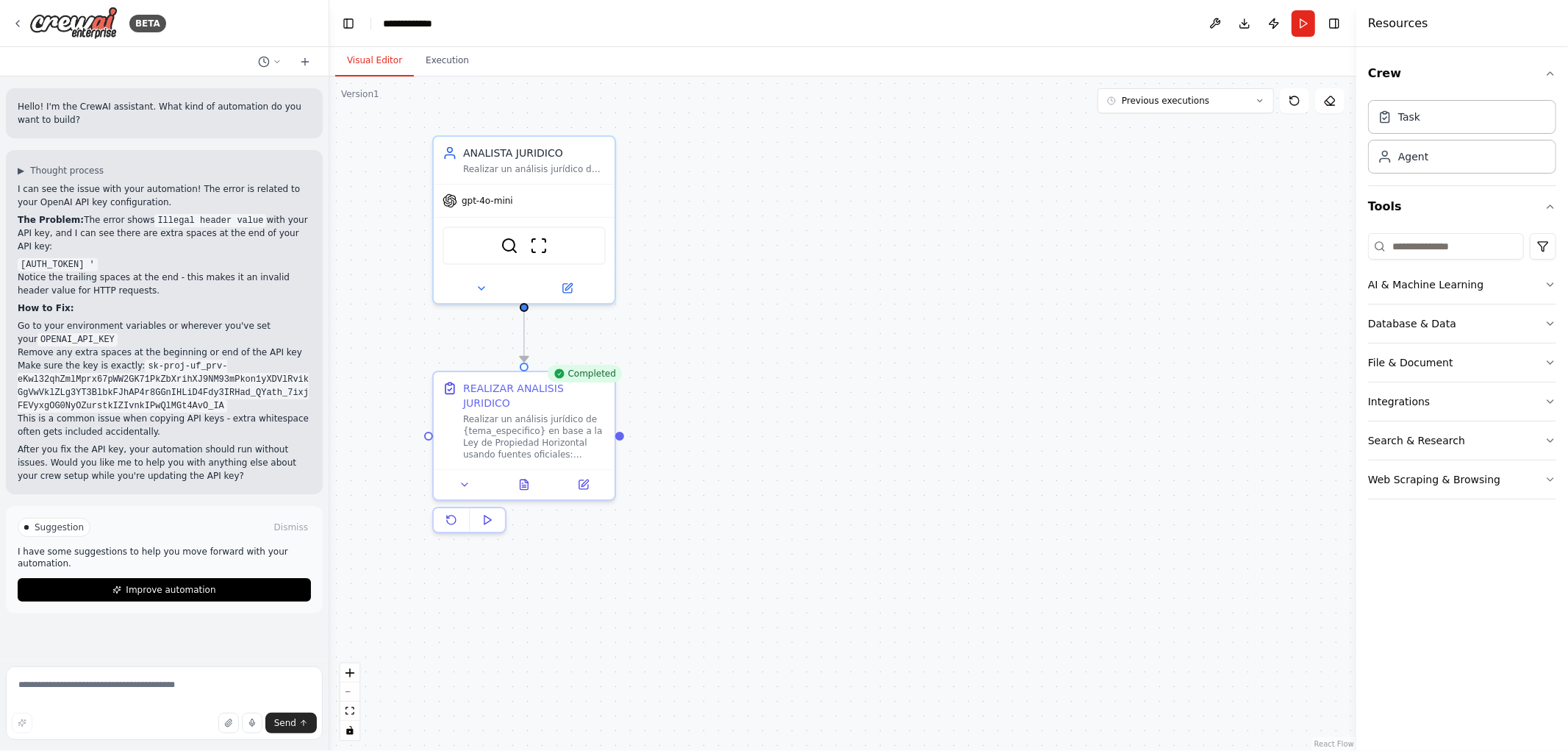
click at [371, 61] on button "Visual Editor" at bounding box center [375, 61] width 79 height 31
click at [523, 477] on icon at bounding box center [524, 481] width 8 height 10
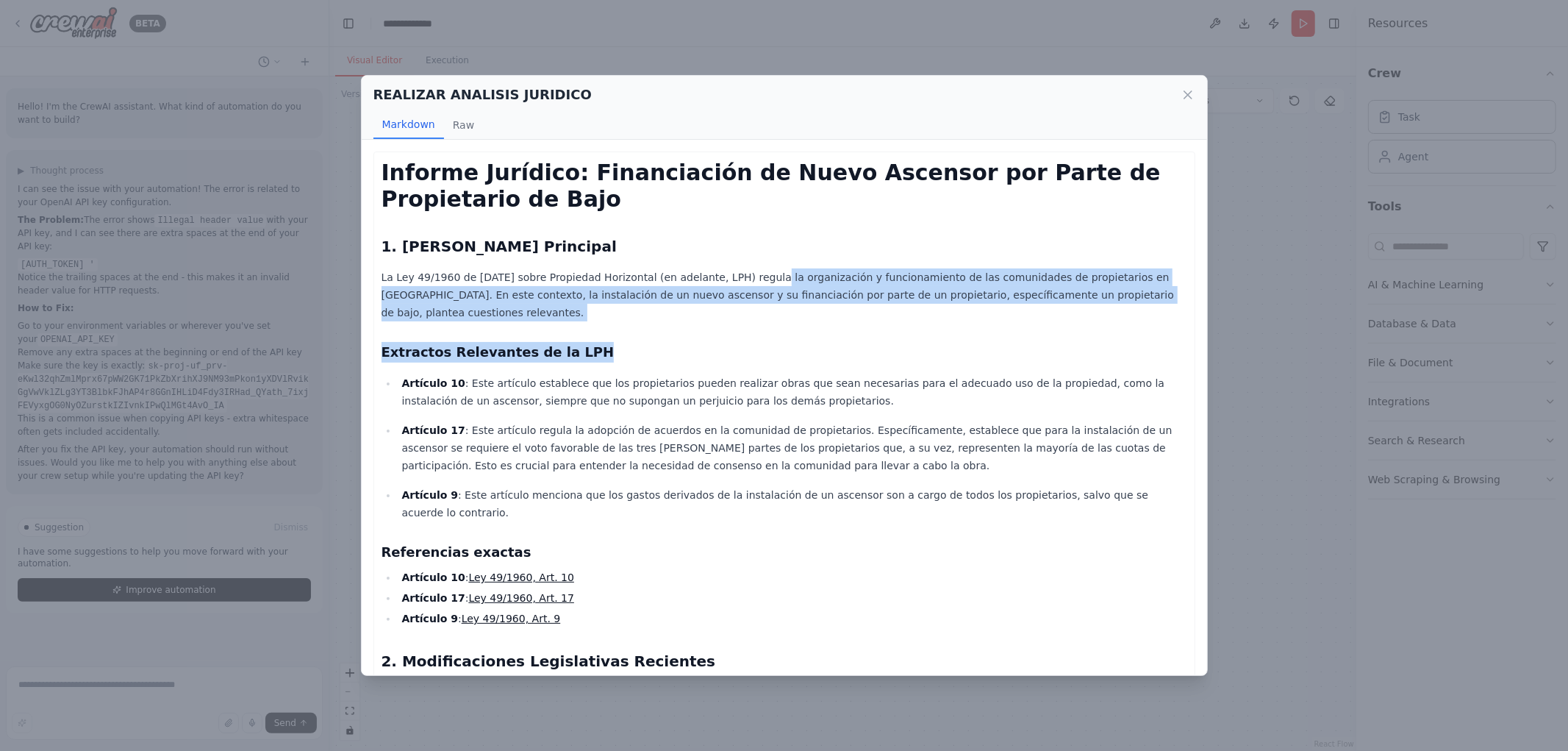
drag, startPoint x: 772, startPoint y: 281, endPoint x: 1100, endPoint y: 310, distance: 329.3
click at [1100, 310] on div "Informe Jurídico: Financiación de Nuevo Ascensor por Parte de Propietario de Ba…" at bounding box center [784, 701] width 806 height 1083
click at [965, 315] on div "Informe Jurídico: Financiación de Nuevo Ascensor por Parte de Propietario de Ba…" at bounding box center [784, 701] width 806 height 1083
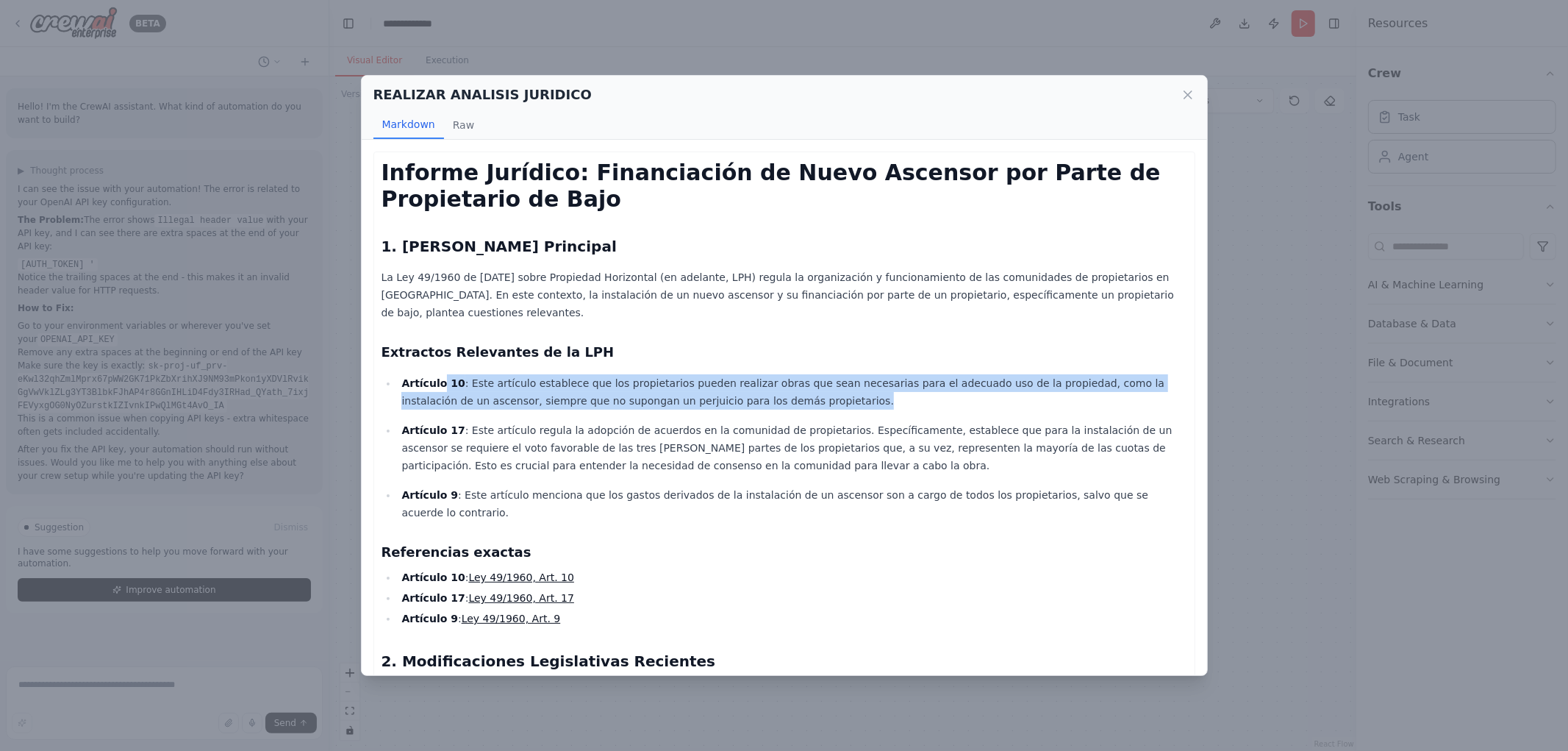
drag, startPoint x: 439, startPoint y: 368, endPoint x: 817, endPoint y: 386, distance: 378.4
click at [817, 386] on p "Artículo 10 : Este artículo establece que los propietarios pueden realizar obra…" at bounding box center [794, 392] width 786 height 36
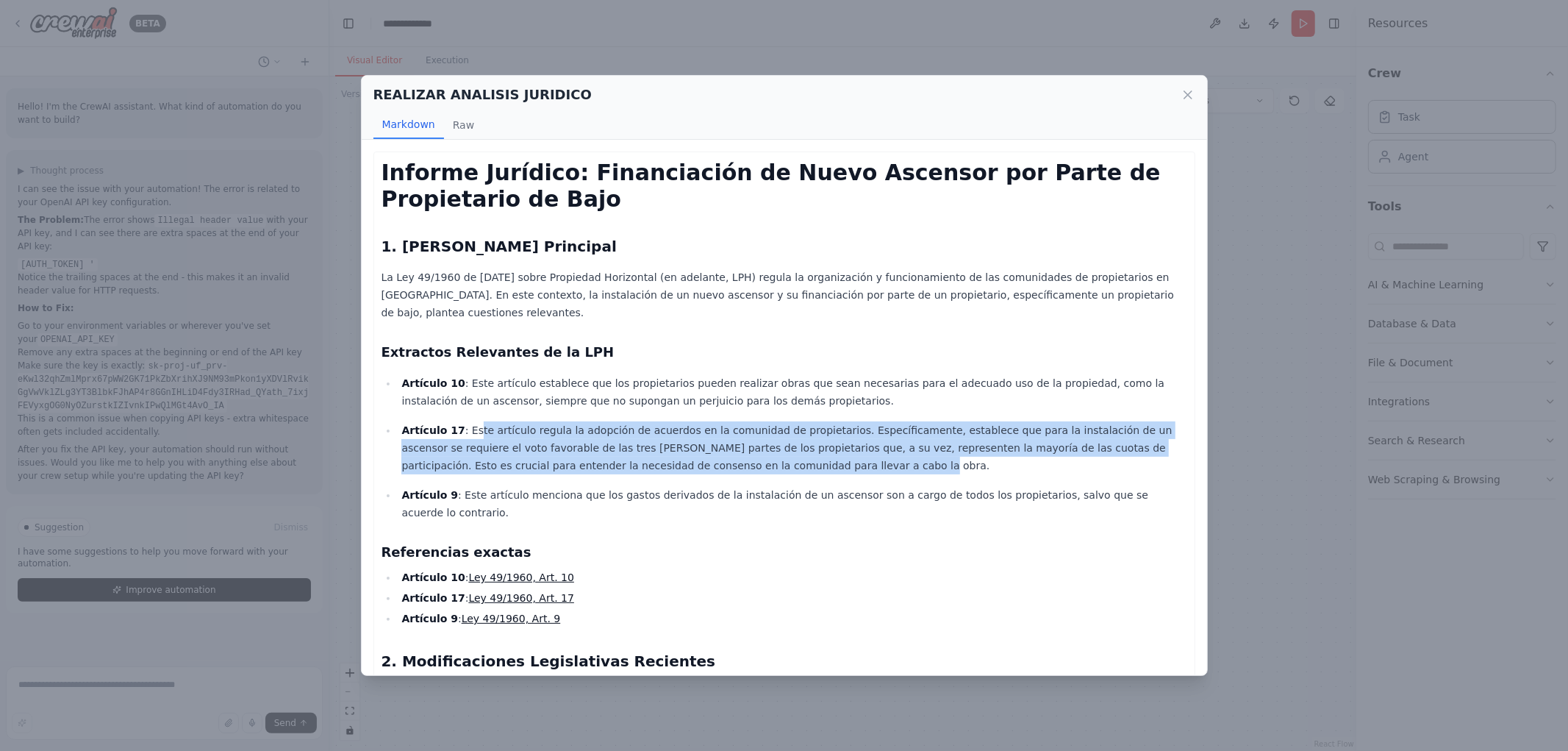
drag, startPoint x: 518, startPoint y: 415, endPoint x: 906, endPoint y: 444, distance: 389.1
click at [1144, 451] on p "Artículo 17 : Este artículo regula la adopción de acuerdos en la comunidad de p…" at bounding box center [794, 448] width 786 height 53
click at [504, 435] on p "Artículo 17 : Este artículo regula la adopción de acuerdos en la comunidad de p…" at bounding box center [794, 448] width 786 height 53
drag, startPoint x: 559, startPoint y: 416, endPoint x: 938, endPoint y: 451, distance: 380.6
click at [938, 451] on p "Artículo 17 : Este artículo regula la adopción de acuerdos en la comunidad de p…" at bounding box center [794, 448] width 786 height 53
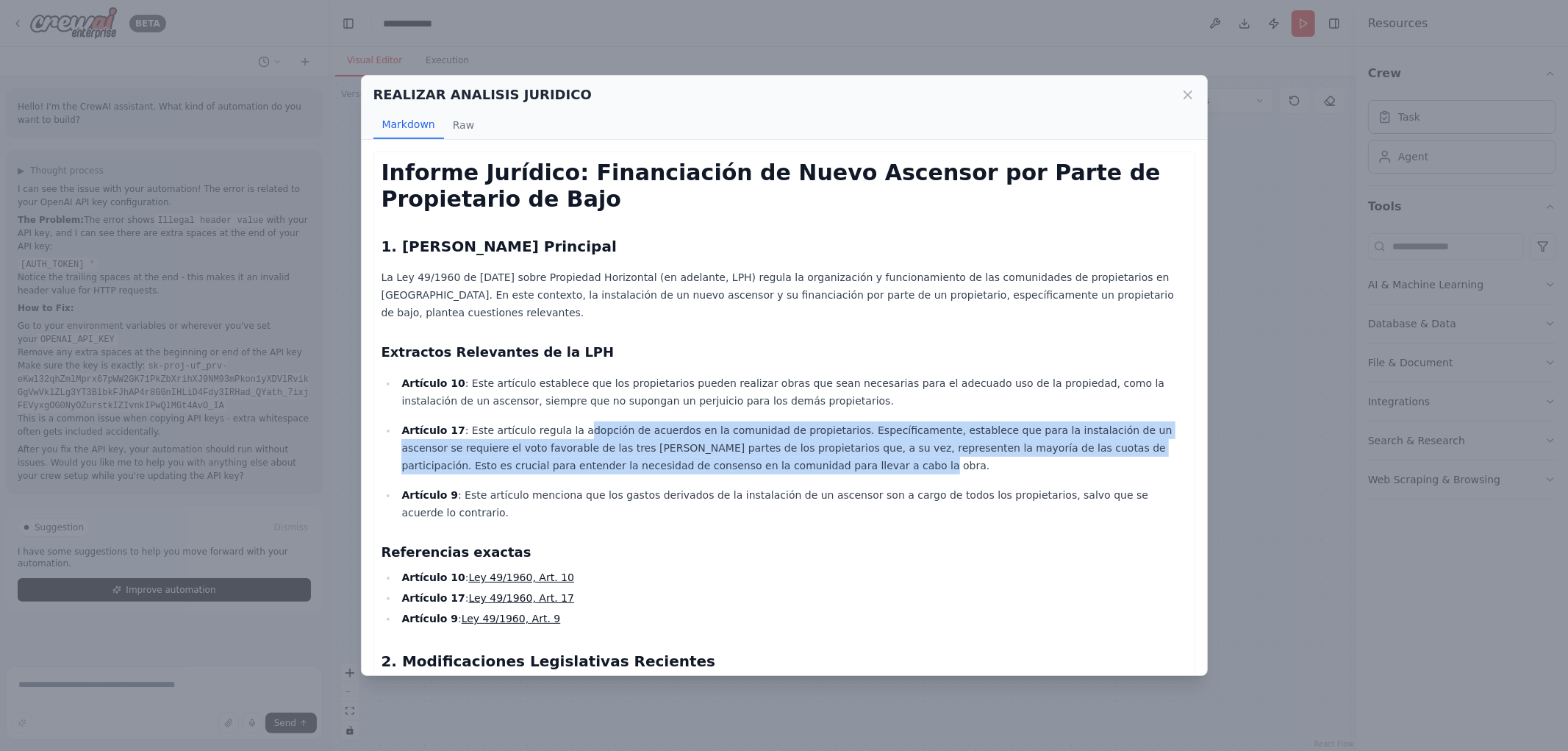
click at [688, 422] on p "Artículo 17 : Este artículo regula la adopción de acuerdos en la comunidad de p…" at bounding box center [794, 448] width 786 height 53
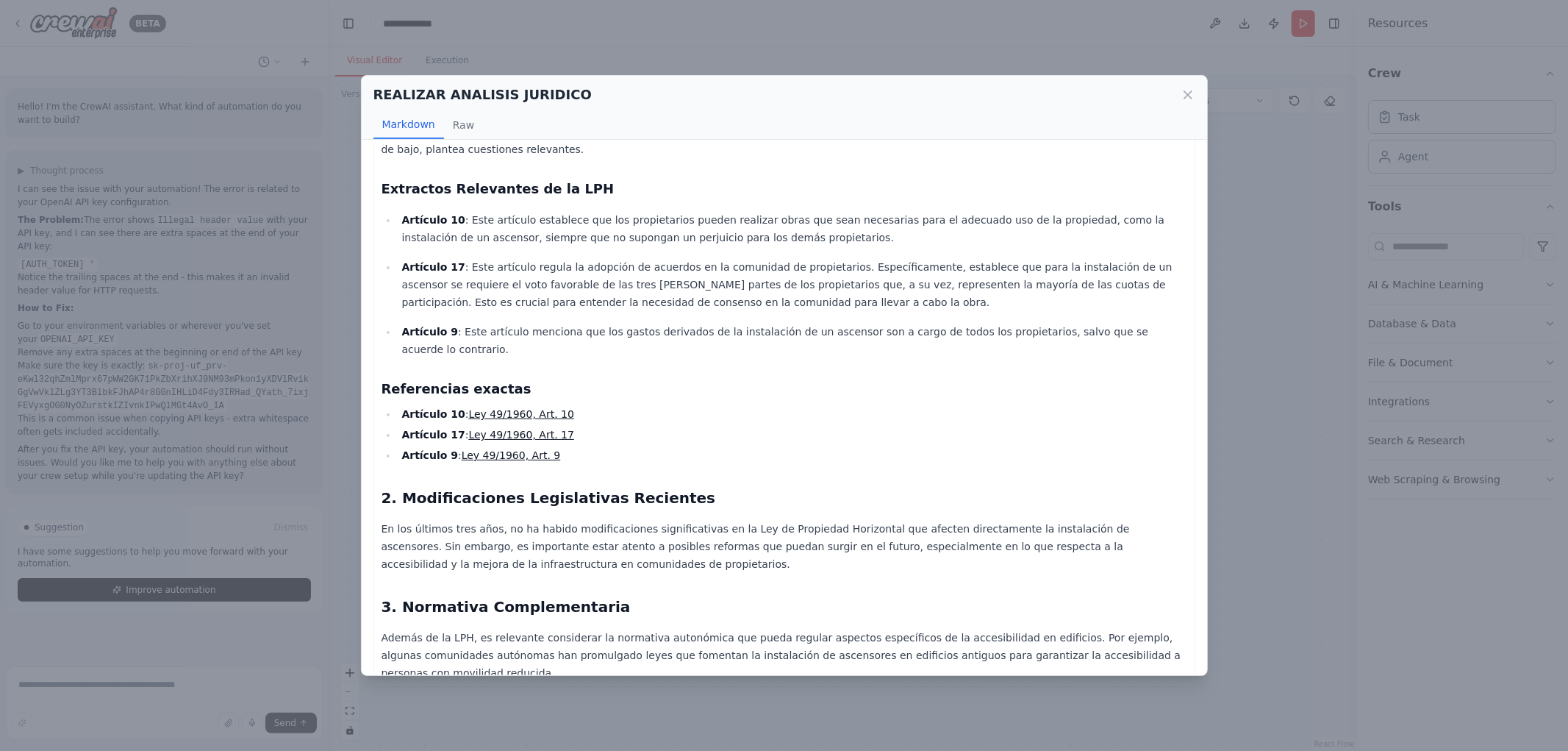
click at [649, 366] on div "Informe Jurídico: Financiación de Nuevo Ascensor por Parte de Propietario de Ba…" at bounding box center [784, 538] width 806 height 1083
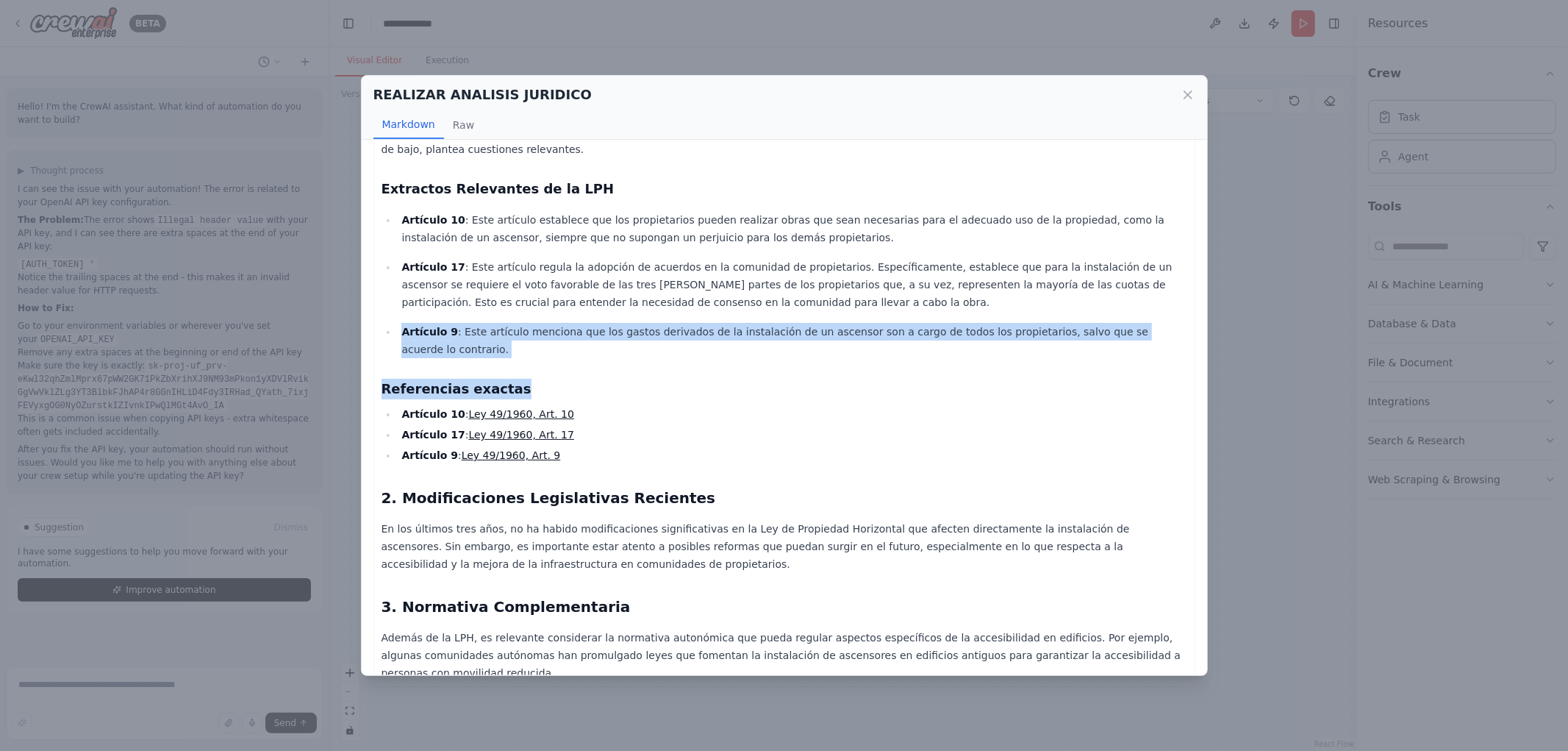
drag, startPoint x: 481, startPoint y: 298, endPoint x: 1152, endPoint y: 324, distance: 671.5
click at [1152, 324] on div "Informe Jurídico: Financiación de Nuevo Ascensor por Parte de Propietario de Ba…" at bounding box center [784, 538] width 806 height 1083
click at [741, 379] on h3 "Referencias exactas" at bounding box center [784, 388] width 806 height 20
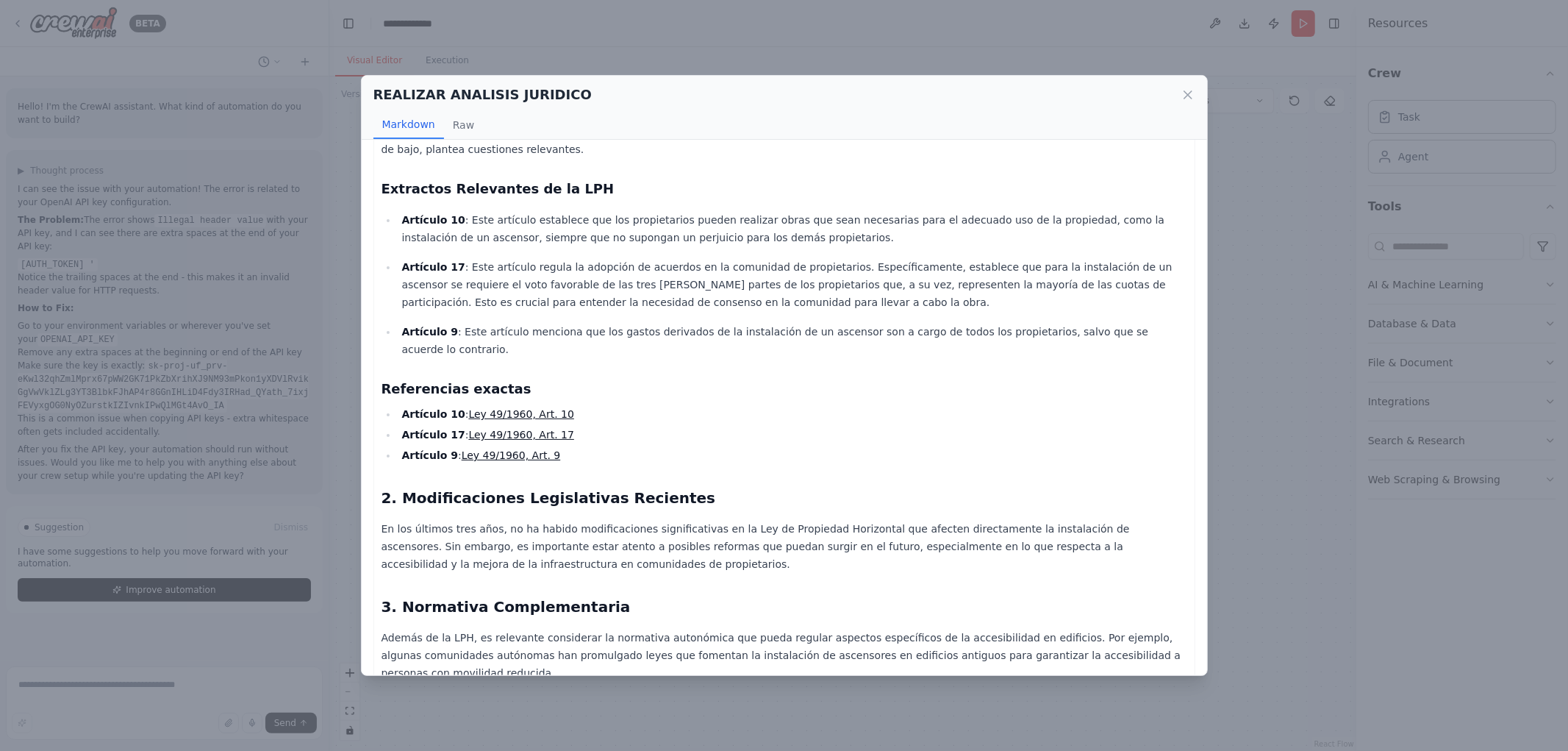
scroll to position [245, 0]
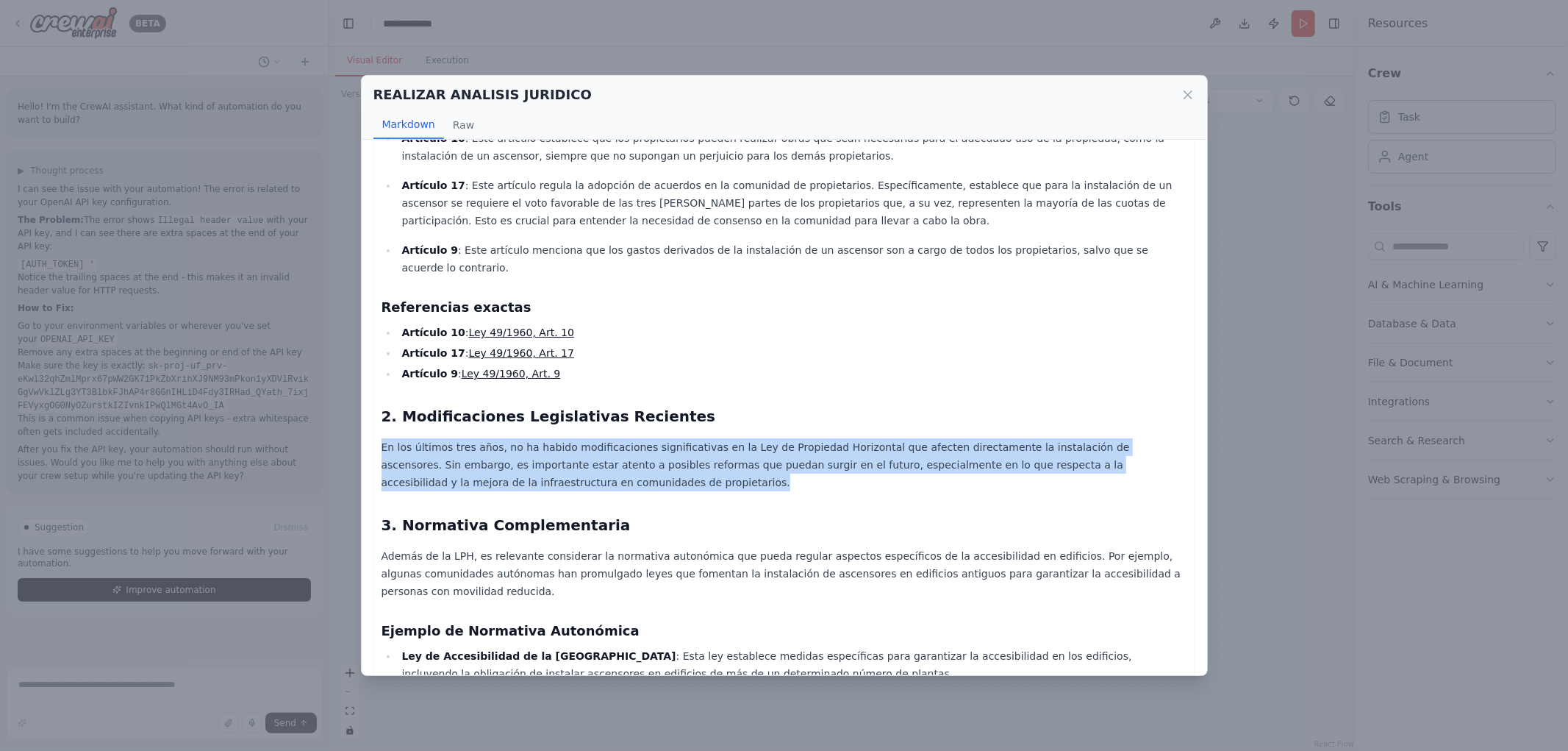
drag, startPoint x: 382, startPoint y: 410, endPoint x: 1043, endPoint y: 446, distance: 662.0
click at [1043, 450] on p "En los últimos tres años, no ha habido modificaciones significativas en la Ley …" at bounding box center [784, 465] width 806 height 53
click at [1038, 445] on p "En los últimos tres años, no ha habido modificaciones significativas en la Ley …" at bounding box center [784, 465] width 806 height 53
click at [991, 441] on p "En los últimos tres años, no ha habido modificaciones significativas en la Ley …" at bounding box center [784, 465] width 806 height 53
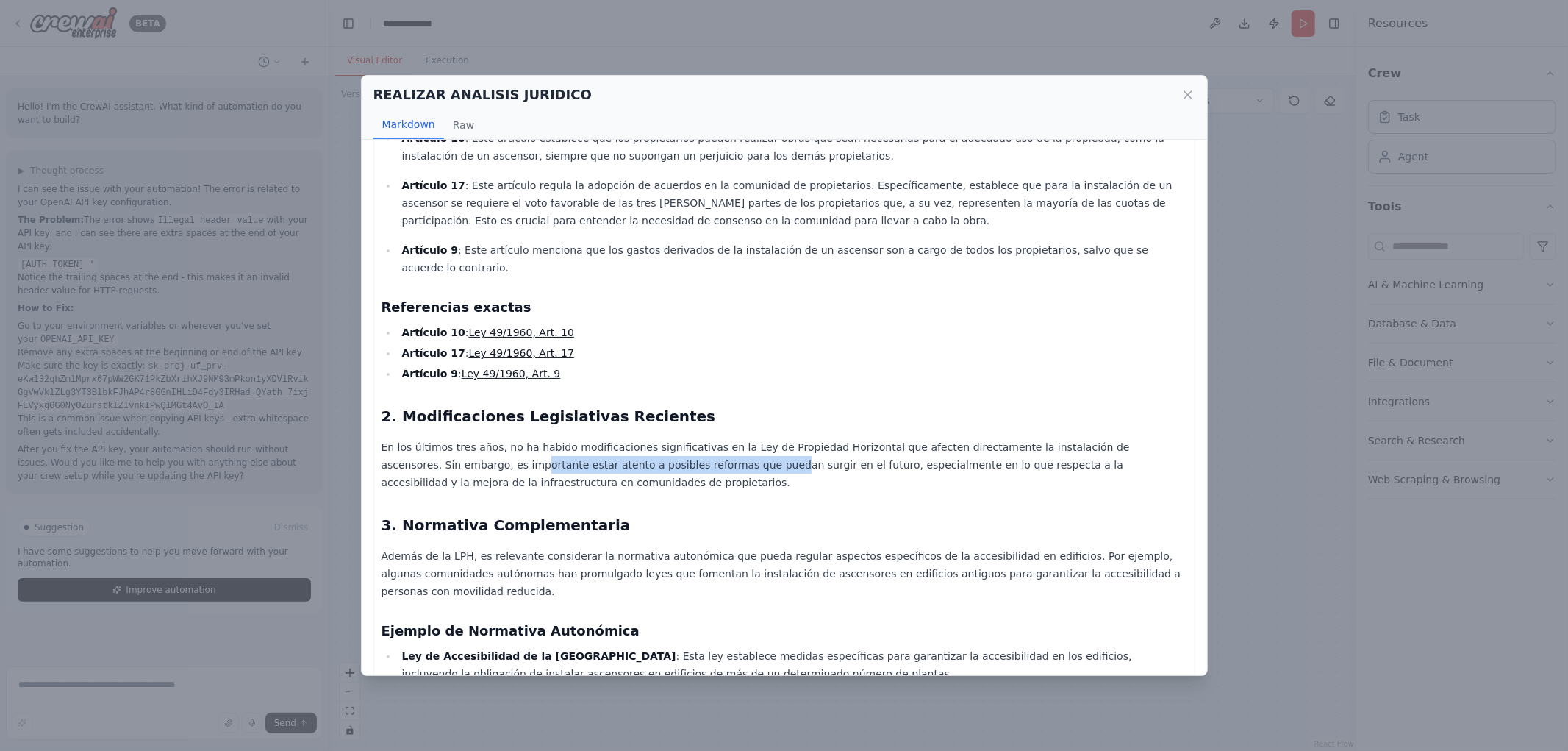
drag, startPoint x: 420, startPoint y: 427, endPoint x: 625, endPoint y: 432, distance: 205.1
click at [625, 438] on p "En los últimos tres años, no ha habido modificaciones significativas en la Ley …" at bounding box center [784, 465] width 806 height 53
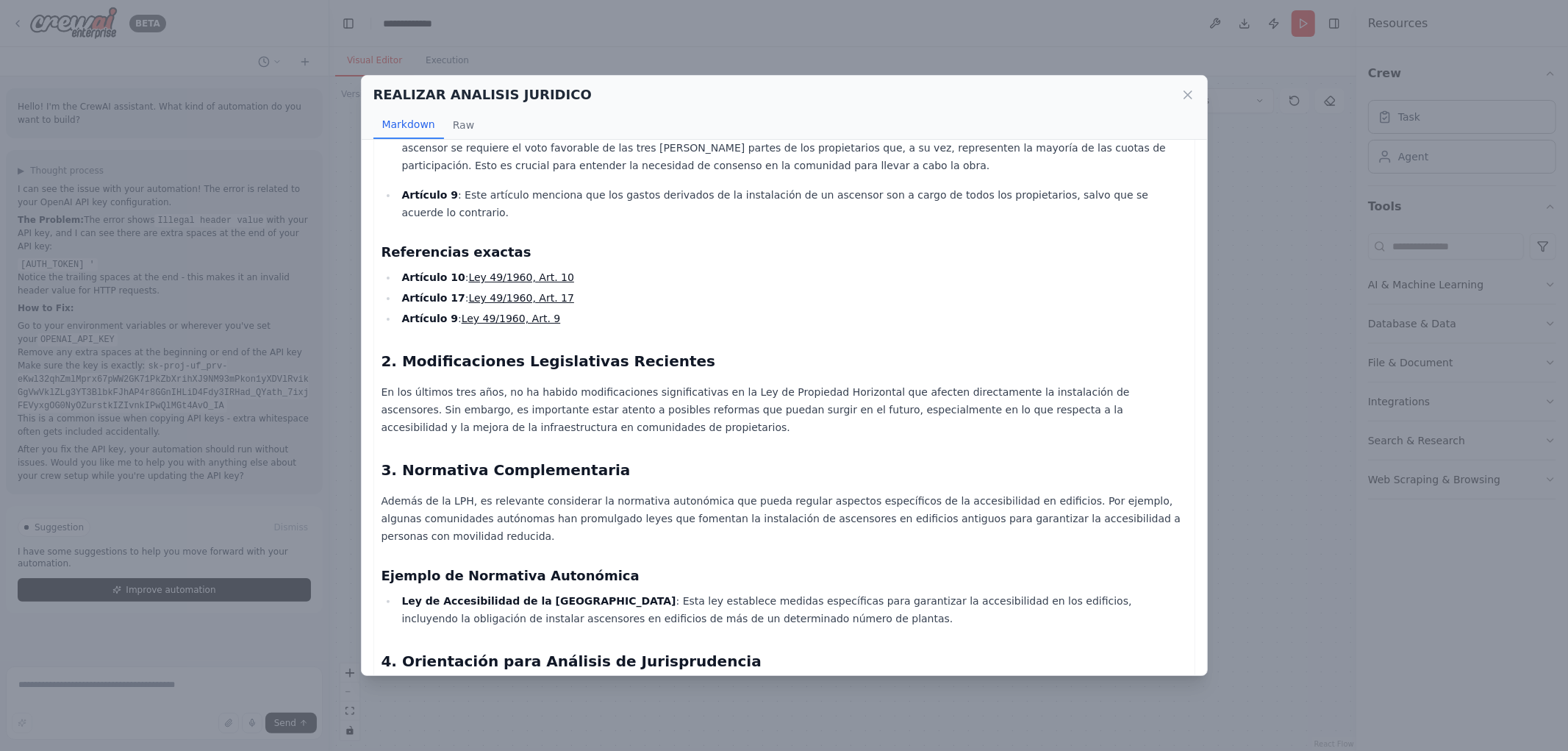
scroll to position [408, 0]
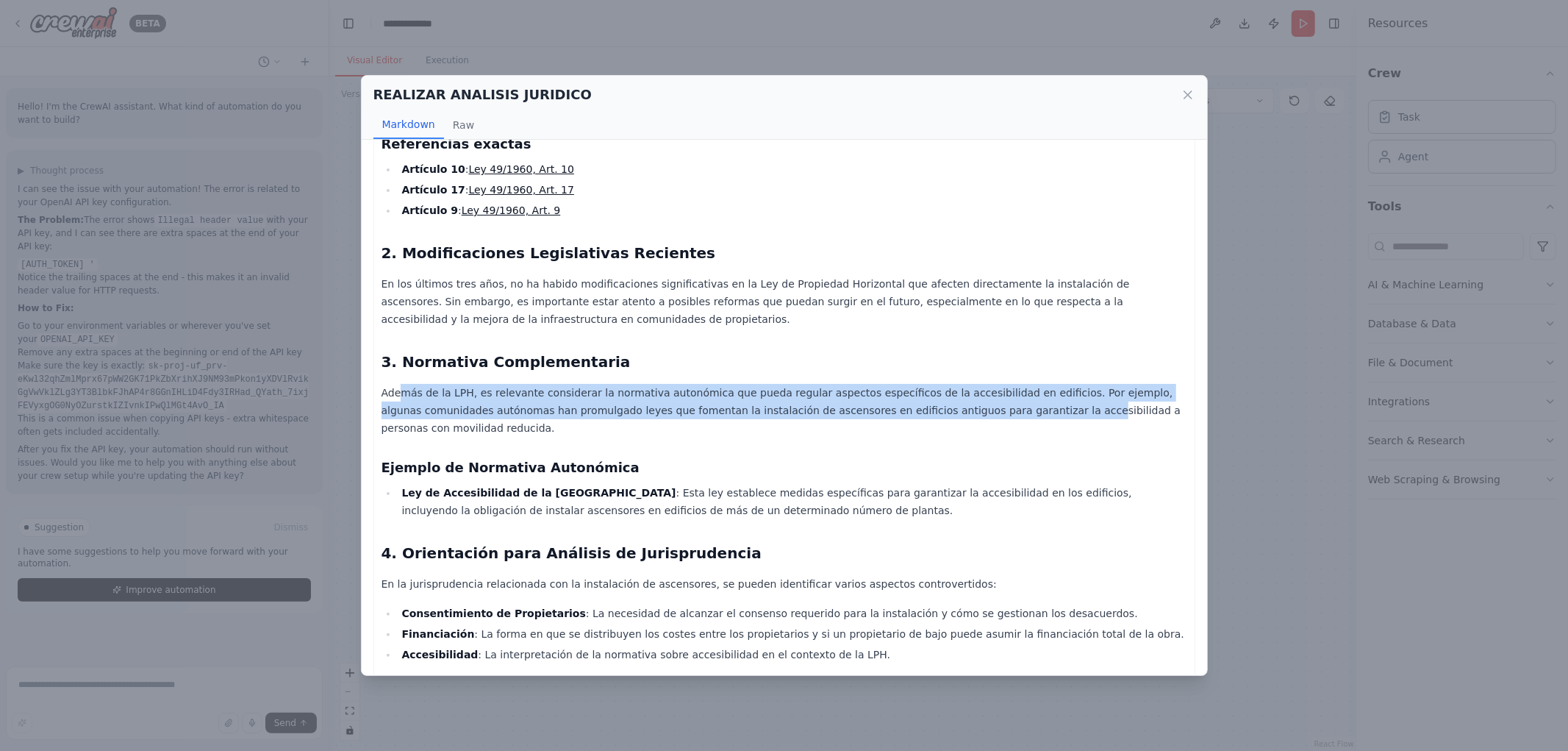
drag, startPoint x: 399, startPoint y: 357, endPoint x: 934, endPoint y: 376, distance: 535.3
click at [934, 384] on p "Además de la LPH, es relevante considerar la normativa autonómica que pueda reg…" at bounding box center [784, 410] width 806 height 53
click at [444, 384] on p "Además de la LPH, es relevante considerar la normativa autonómica que pueda reg…" at bounding box center [784, 410] width 806 height 53
drag, startPoint x: 415, startPoint y: 357, endPoint x: 1143, endPoint y: 373, distance: 728.2
click at [1143, 384] on p "Además de la LPH, es relevante considerar la normativa autonómica que pueda reg…" at bounding box center [784, 410] width 806 height 53
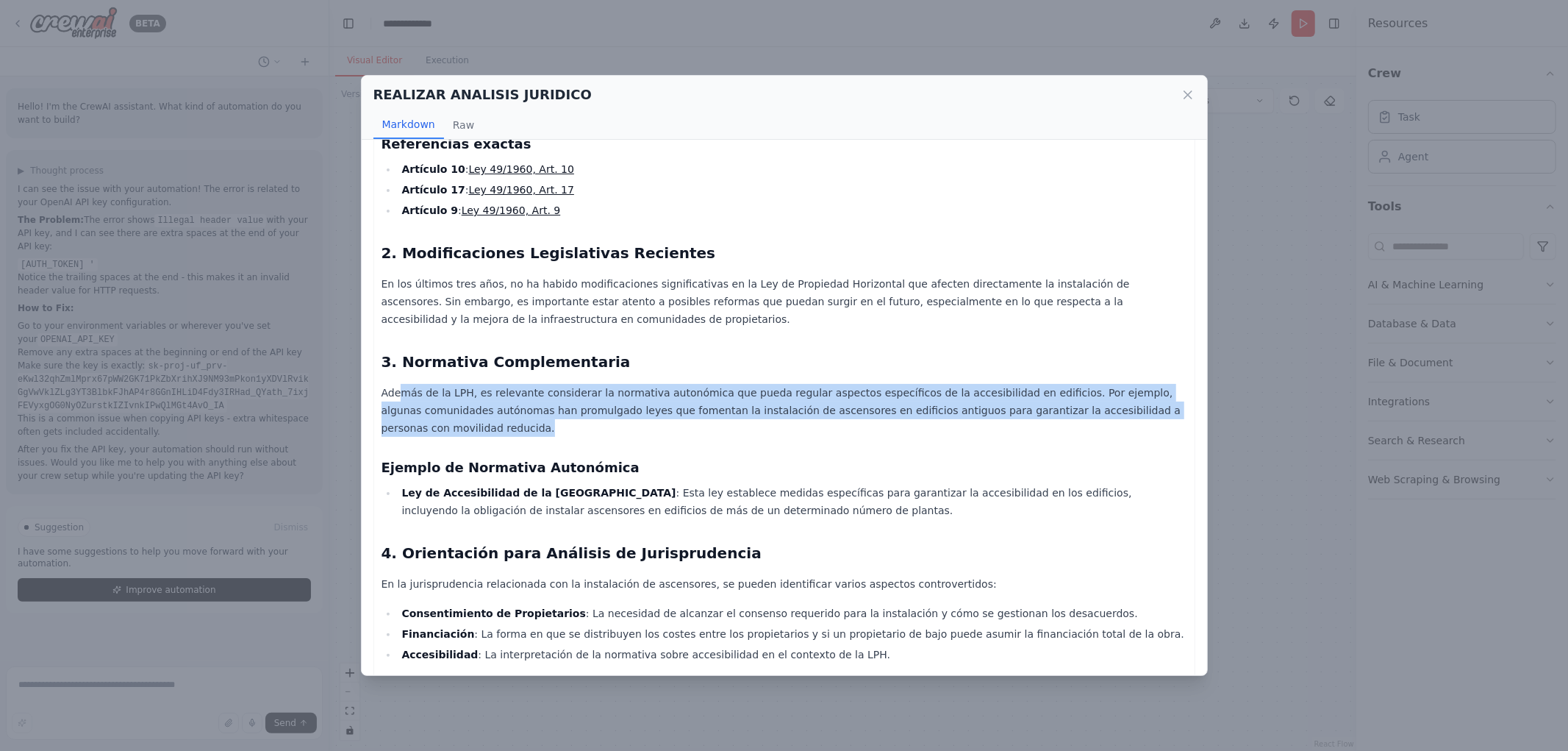
drag, startPoint x: 751, startPoint y: 371, endPoint x: 711, endPoint y: 385, distance: 42.4
click at [750, 384] on p "Además de la LPH, es relevante considerar la normativa autonómica que pueda reg…" at bounding box center [784, 410] width 806 height 53
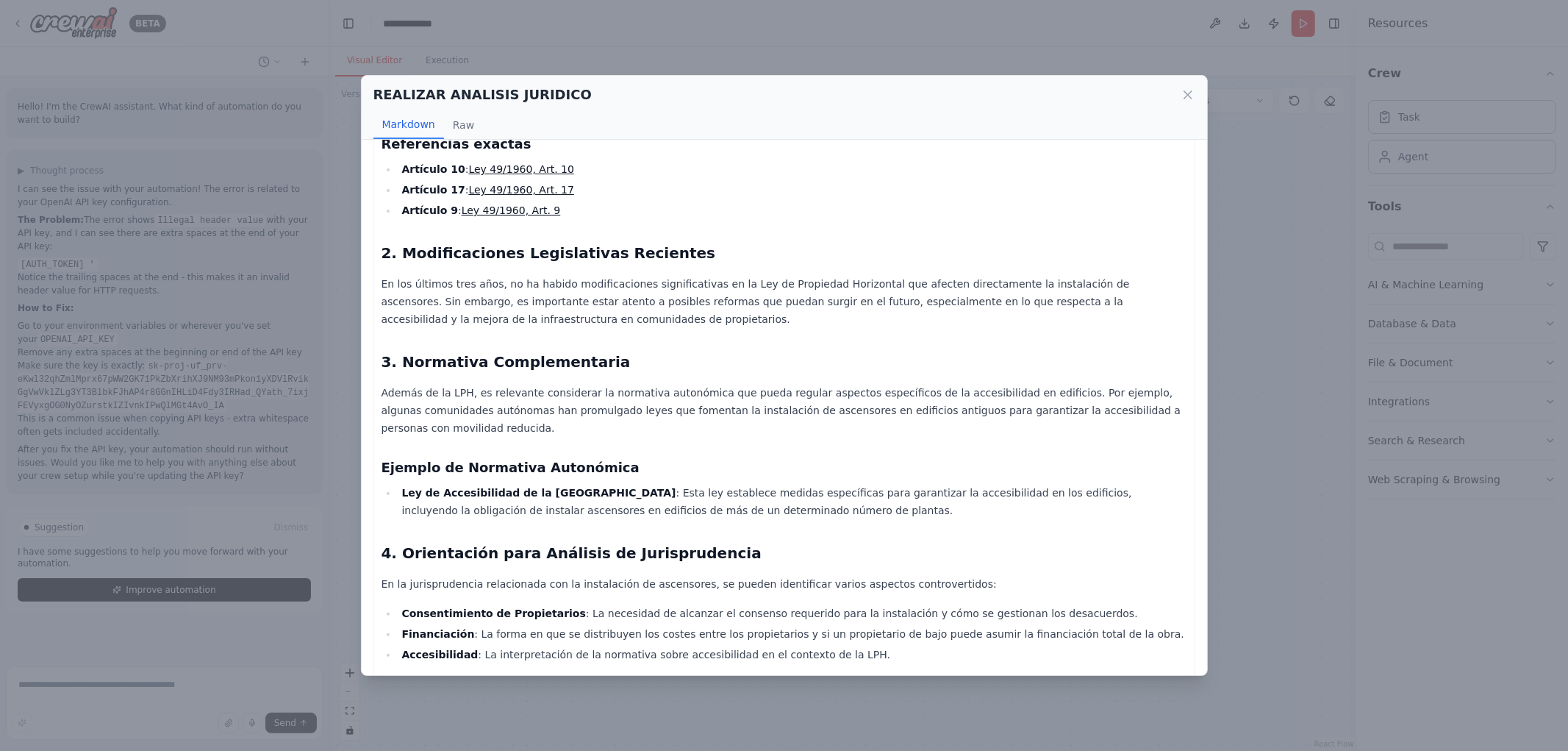
click at [661, 401] on div "Informe Jurídico: Financiación de Nuevo Ascensor por Parte de Propietario de Ba…" at bounding box center [784, 293] width 806 height 1083
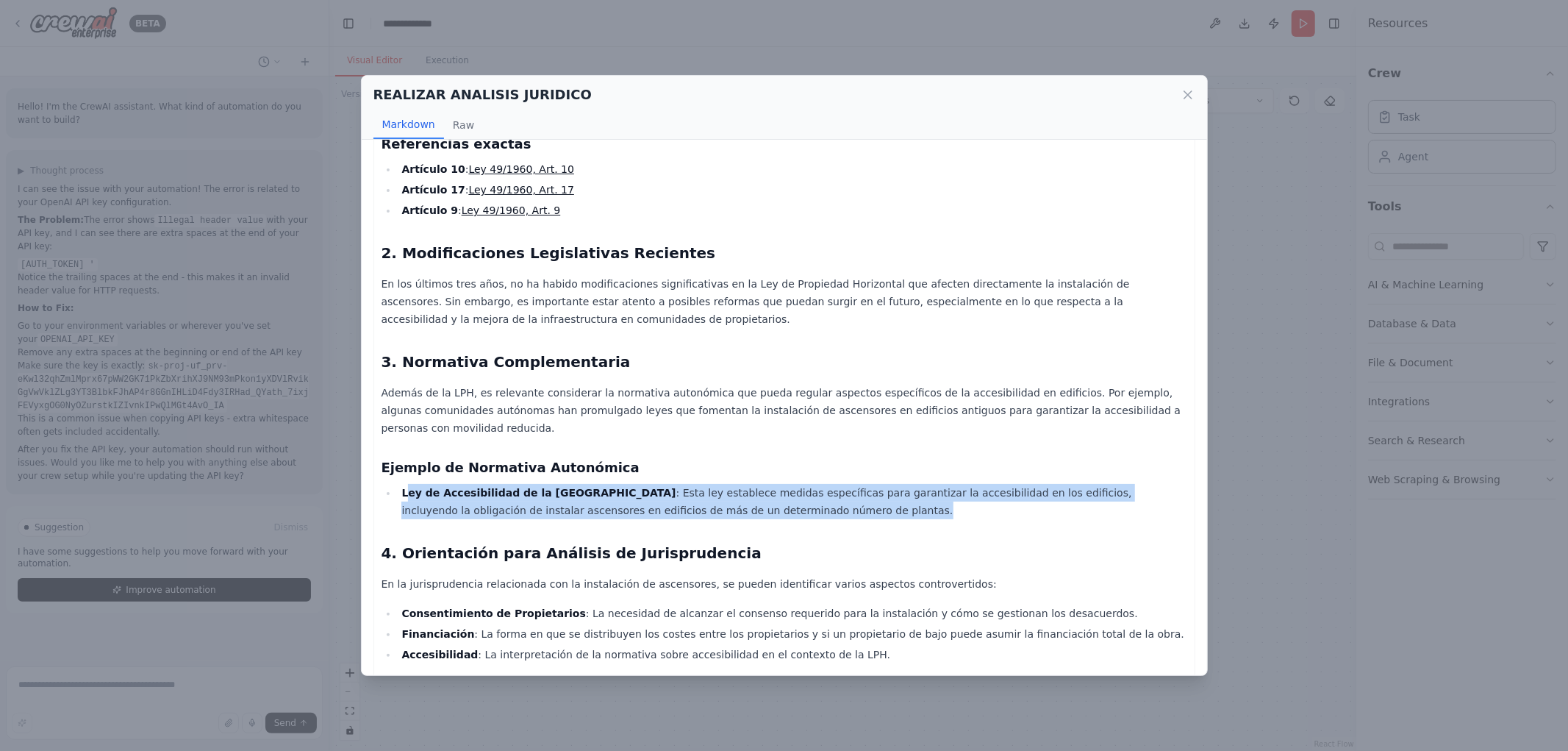
drag, startPoint x: 406, startPoint y: 438, endPoint x: 804, endPoint y: 457, distance: 398.5
click at [804, 484] on li "Ley de Accesibilidad de la Comunidad de Madrid : Esta ley establece medidas esp…" at bounding box center [792, 501] width 789 height 36
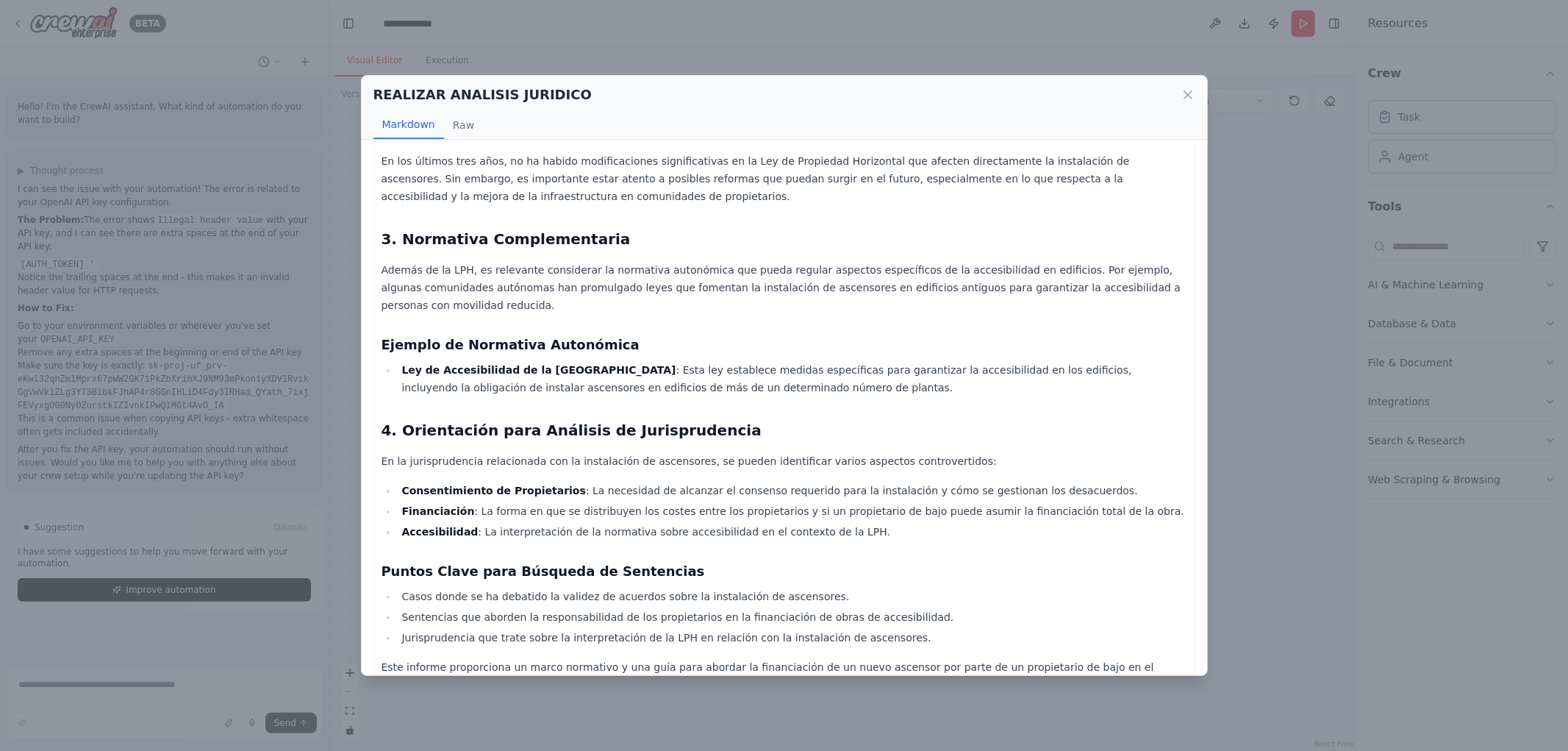
scroll to position [532, 0]
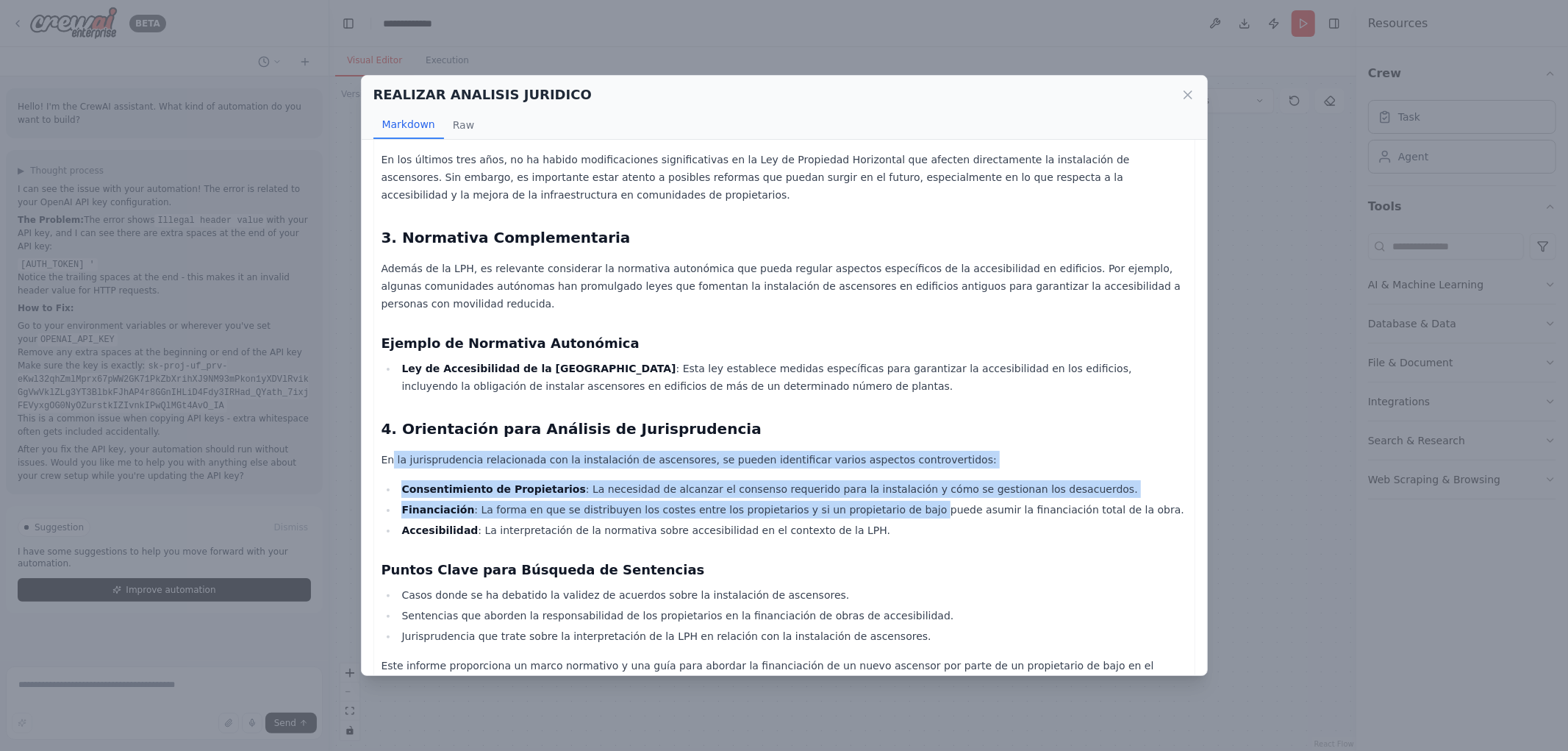
drag, startPoint x: 391, startPoint y: 407, endPoint x: 877, endPoint y: 460, distance: 488.9
click at [877, 460] on div "Informe Jurídico: Financiación de Nuevo Ascensor por Parte de Propietario de Ba…" at bounding box center [784, 168] width 806 height 1083
click at [782, 501] on li "Financiación : La forma en que se distribuyen los costes entre los propietarios…" at bounding box center [792, 509] width 789 height 17
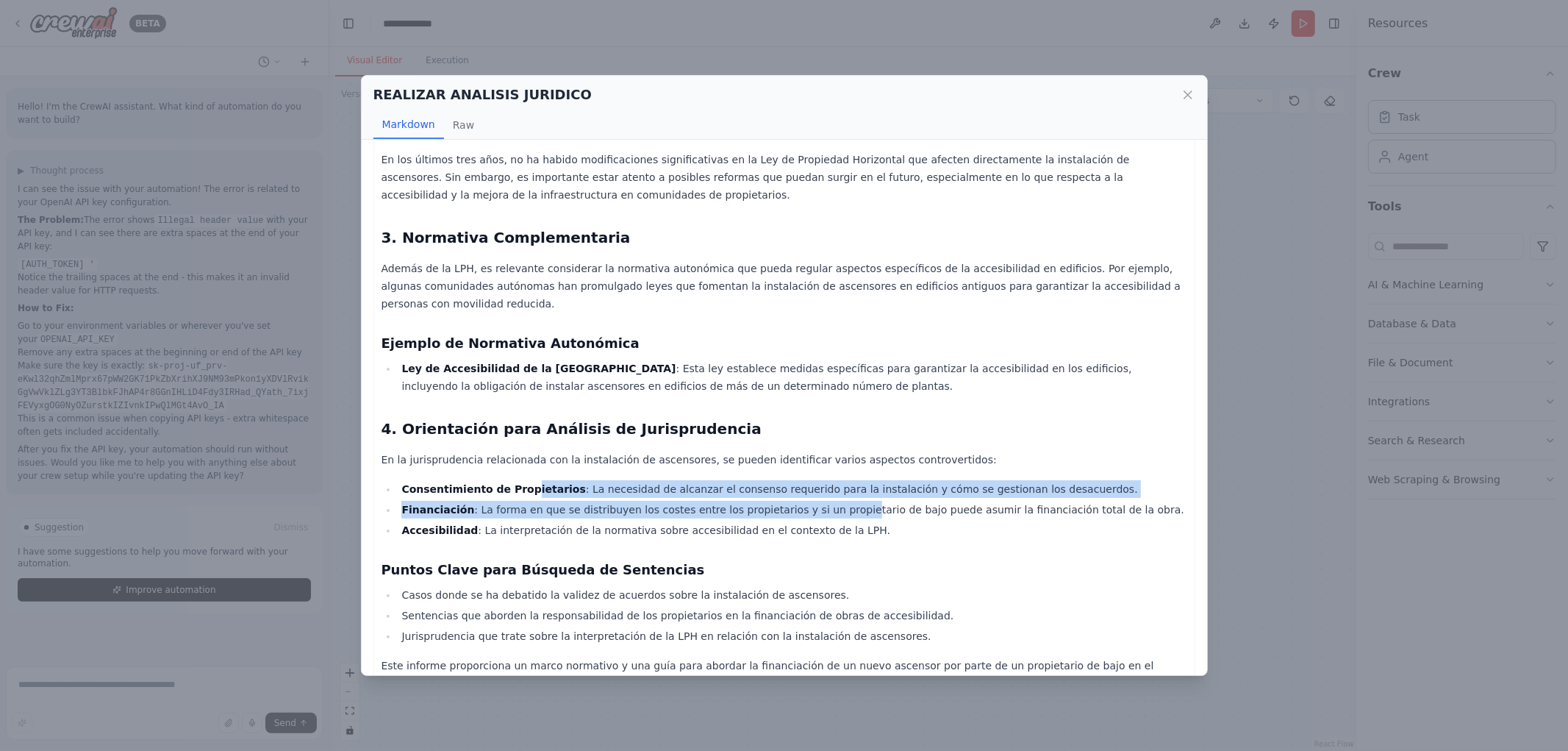
drag, startPoint x: 664, startPoint y: 454, endPoint x: 817, endPoint y: 445, distance: 153.3
click at [816, 480] on ul "Consentimiento de Propietarios : La necesidad de alcanzar el consenso requerido…" at bounding box center [784, 509] width 806 height 59
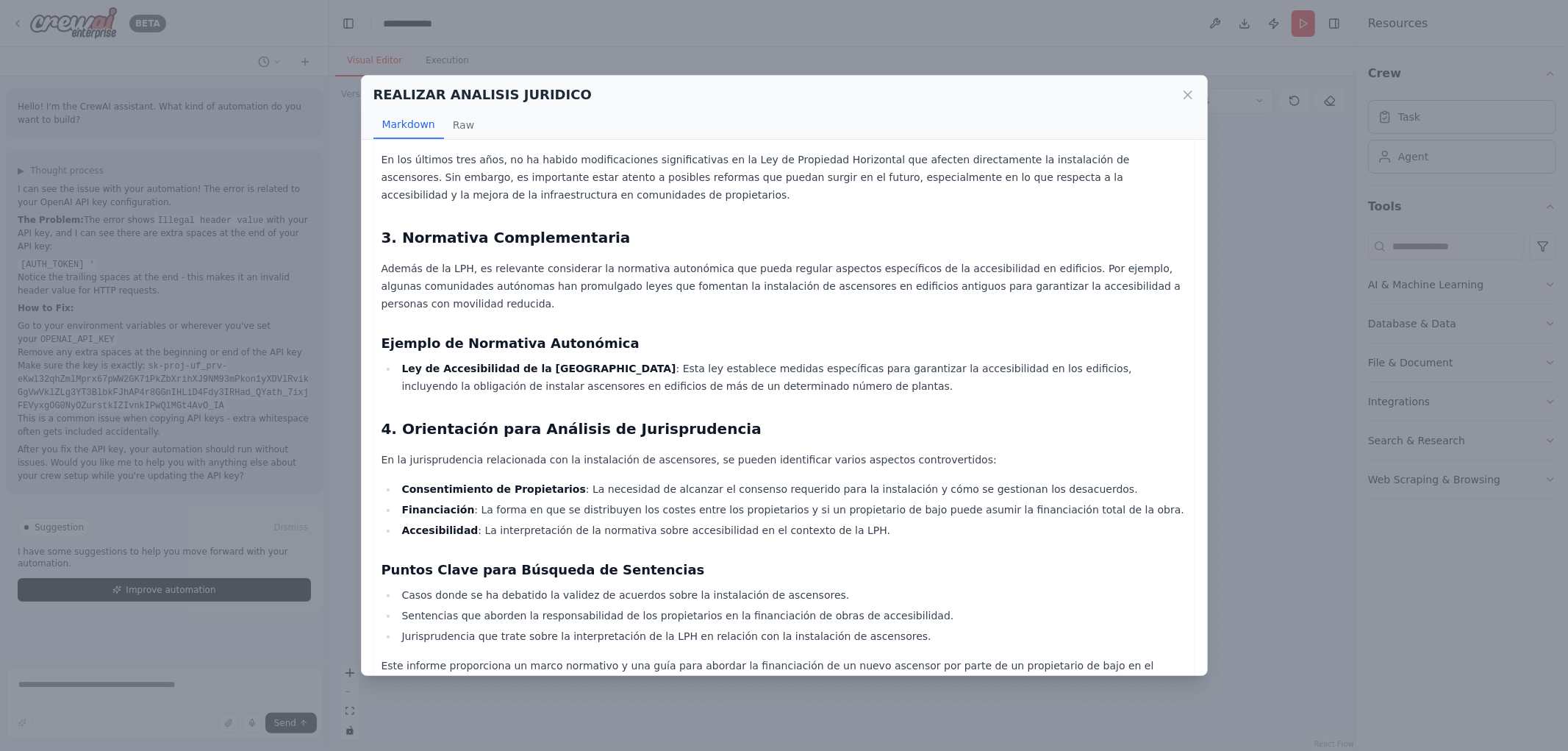
click at [820, 480] on ul "Consentimiento de Propietarios : La necesidad de alcanzar el consenso requerido…" at bounding box center [784, 509] width 806 height 59
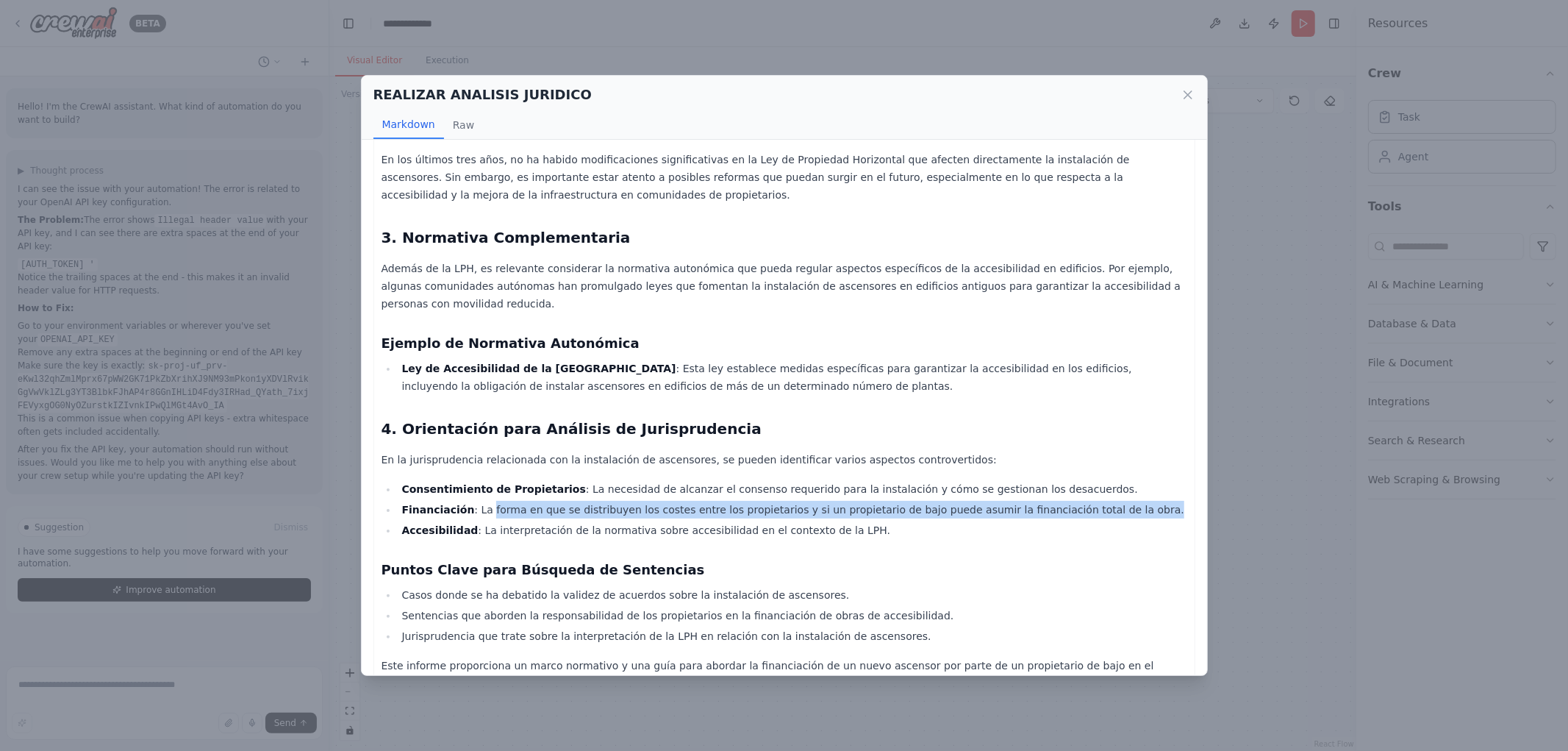
drag, startPoint x: 478, startPoint y: 447, endPoint x: 1109, endPoint y: 456, distance: 631.1
click at [1109, 501] on li "Financiación : La forma en que se distribuyen los costes entre los propietarios…" at bounding box center [792, 509] width 789 height 17
click at [1011, 501] on li "Financiación : La forma en que se distribuyen los costes entre los propietarios…" at bounding box center [792, 509] width 789 height 17
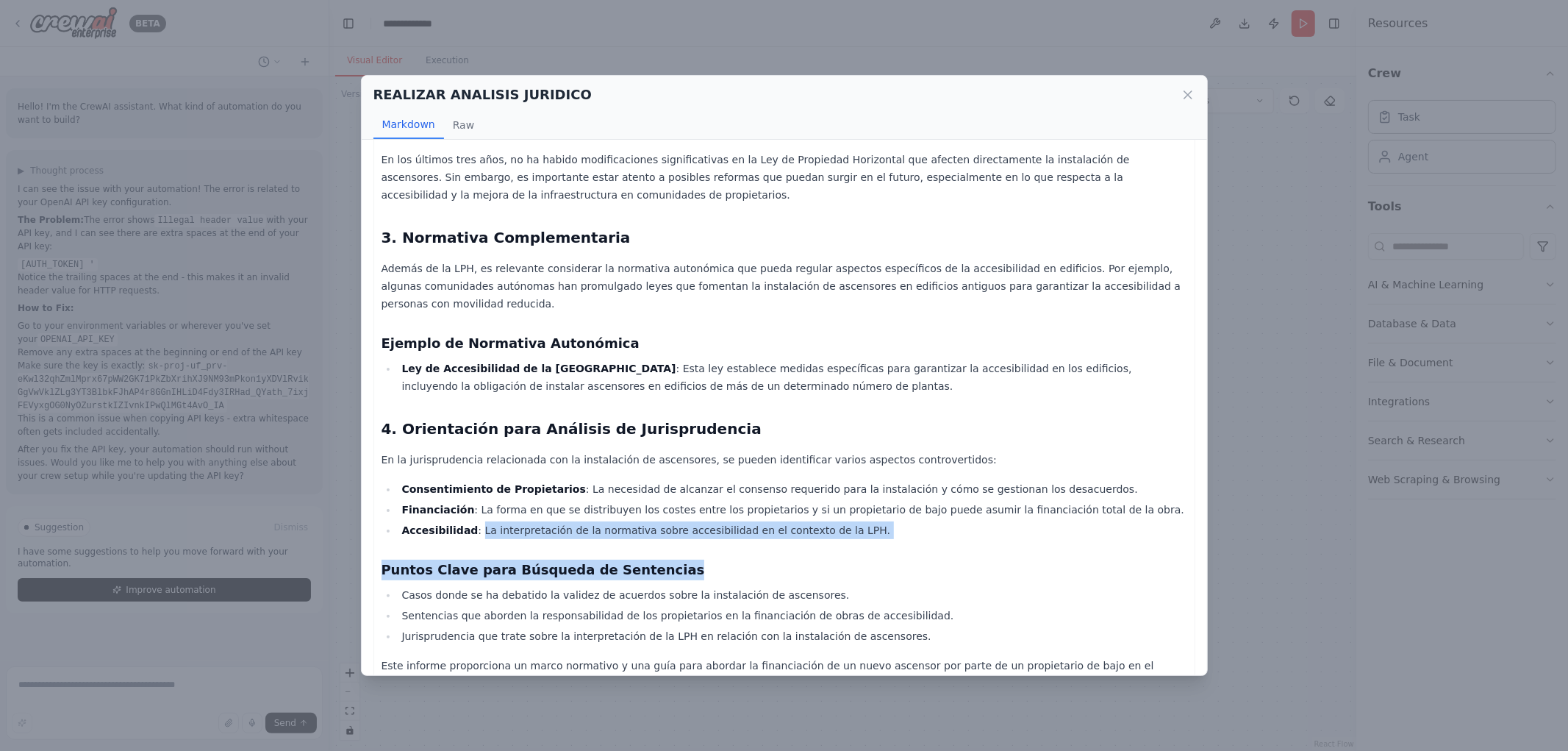
drag, startPoint x: 519, startPoint y: 476, endPoint x: 910, endPoint y: 485, distance: 391.1
click at [910, 485] on div "Informe Jurídico: Financiación de Nuevo Ascensor por Parte de Propietario de Ba…" at bounding box center [784, 168] width 806 height 1083
drag, startPoint x: 910, startPoint y: 485, endPoint x: 894, endPoint y: 482, distance: 16.3
click at [909, 485] on div "Informe Jurídico: Financiación de Nuevo Ascensor por Parte de Propietario de Ba…" at bounding box center [784, 168] width 806 height 1083
click at [866, 522] on li "Accesibilidad : La interpretación de la normativa sobre accesibilidad en el con…" at bounding box center [792, 530] width 789 height 17
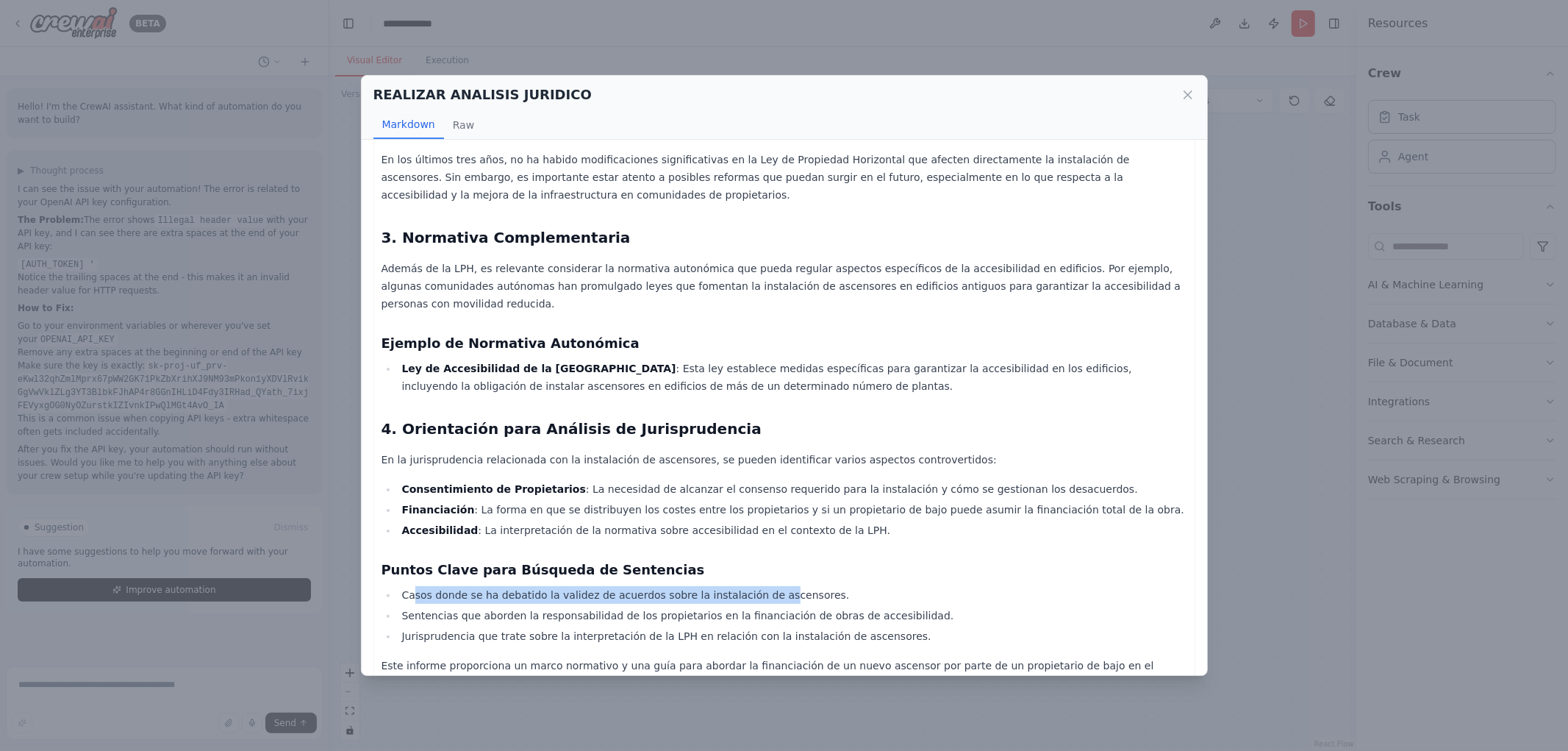
drag, startPoint x: 412, startPoint y: 544, endPoint x: 753, endPoint y: 528, distance: 341.4
click at [751, 531] on div "Informe Jurídico: Financiación de Nuevo Ascensor por Parte de Propietario de Ba…" at bounding box center [784, 168] width 806 height 1083
click at [753, 530] on div "Informe Jurídico: Financiación de Nuevo Ascensor por Parte de Propietario de Ba…" at bounding box center [784, 168] width 806 height 1083
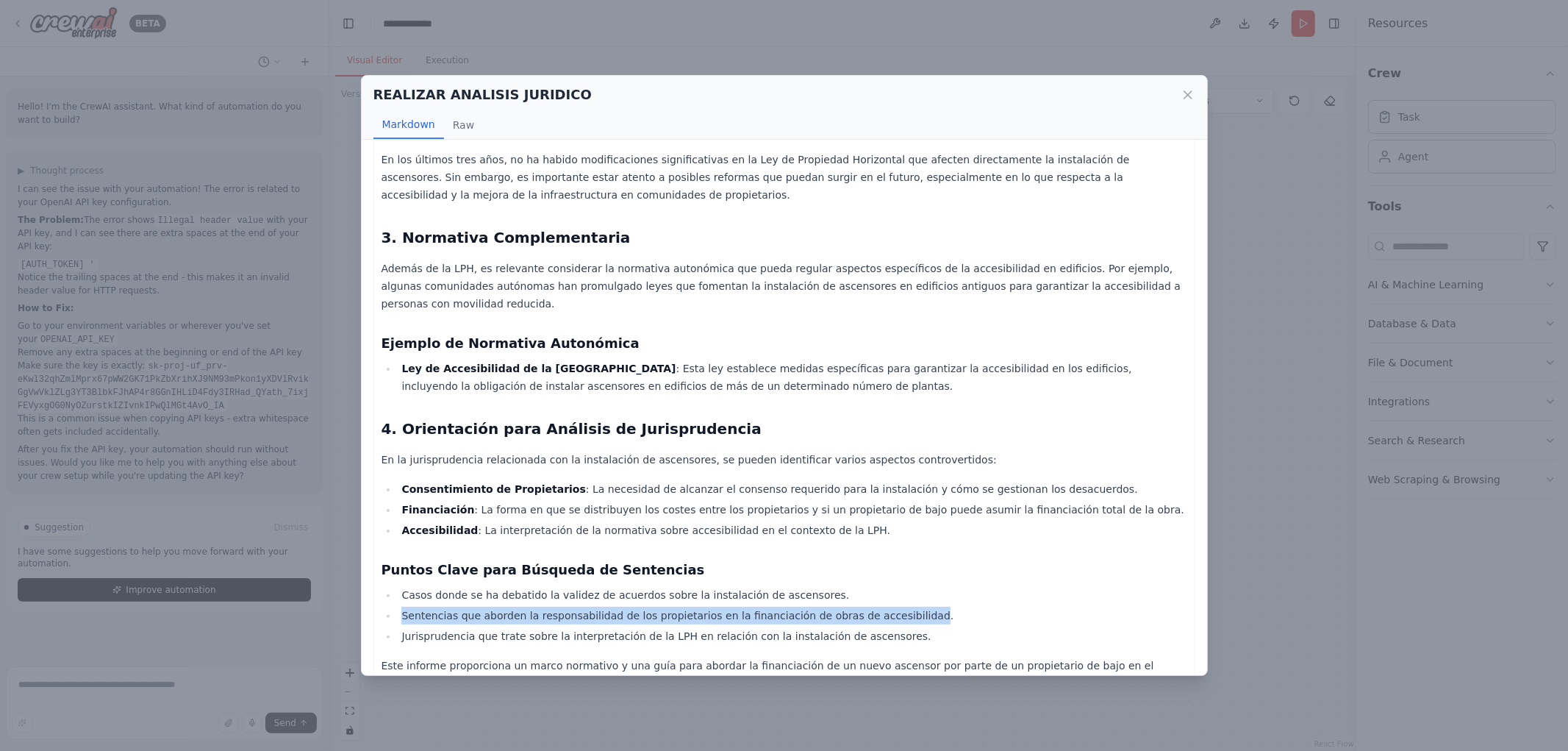
drag, startPoint x: 384, startPoint y: 566, endPoint x: 884, endPoint y: 559, distance: 500.0
click at [884, 607] on li "Sentencias que aborden la responsabilidad de los propietarios en la financiació…" at bounding box center [792, 615] width 789 height 17
click at [860, 607] on li "Sentencias que aborden la responsabilidad de los propietarios en la financiació…" at bounding box center [792, 615] width 789 height 17
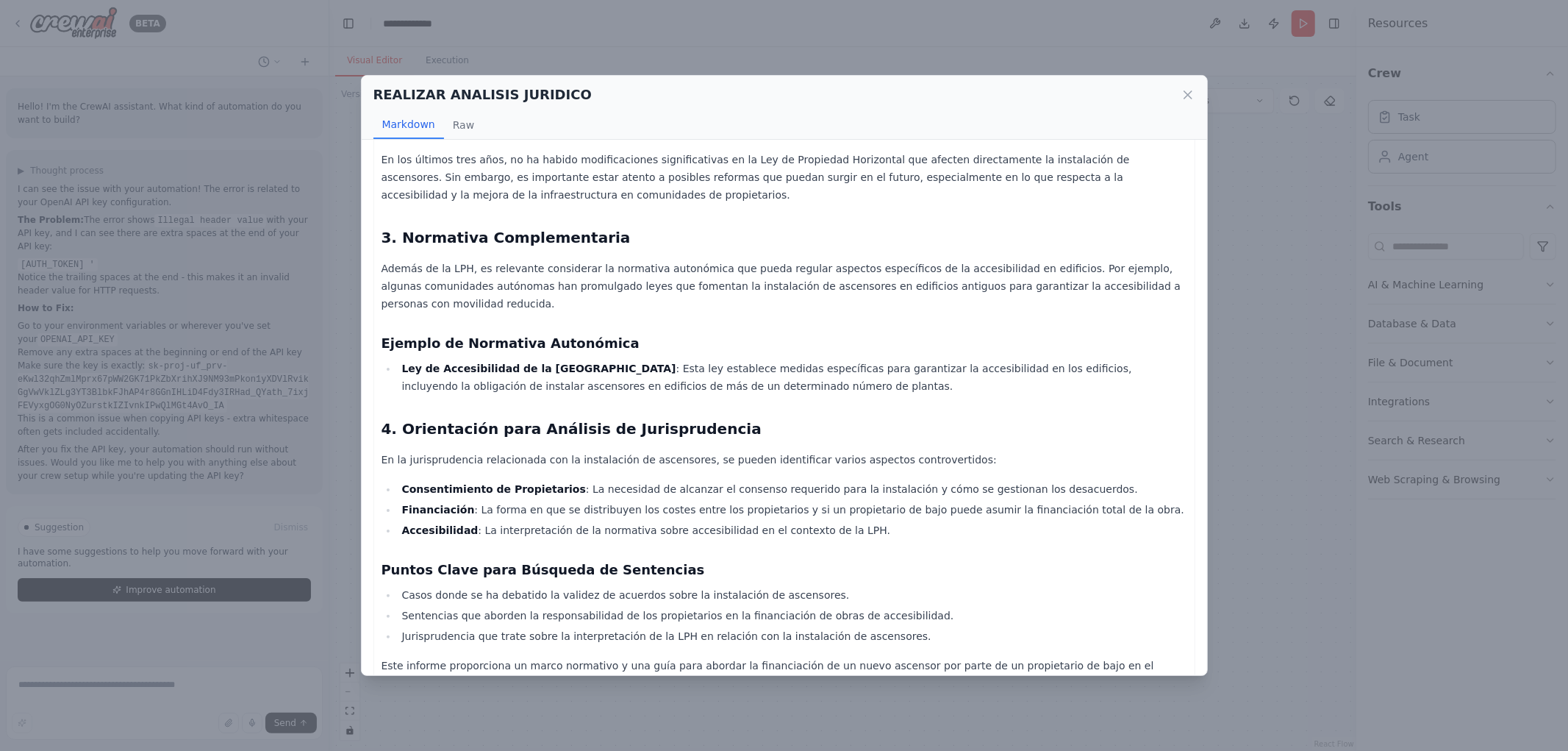
drag, startPoint x: 846, startPoint y: 579, endPoint x: 610, endPoint y: 585, distance: 236.1
click at [838, 628] on li "Jurisprudencia que trate sobre la interpretación de la LPH en relación con la i…" at bounding box center [792, 636] width 789 height 17
drag, startPoint x: 384, startPoint y: 581, endPoint x: 905, endPoint y: 572, distance: 521.1
click at [917, 628] on li "Jurisprudencia que trate sobre la interpretación de la LPH en relación con la i…" at bounding box center [792, 636] width 789 height 17
click at [1257, 494] on div "REALIZAR ANALISIS JURIDICO Markdown Raw Informe Jurídico: Financiación de Nuevo…" at bounding box center [784, 376] width 1568 height 751
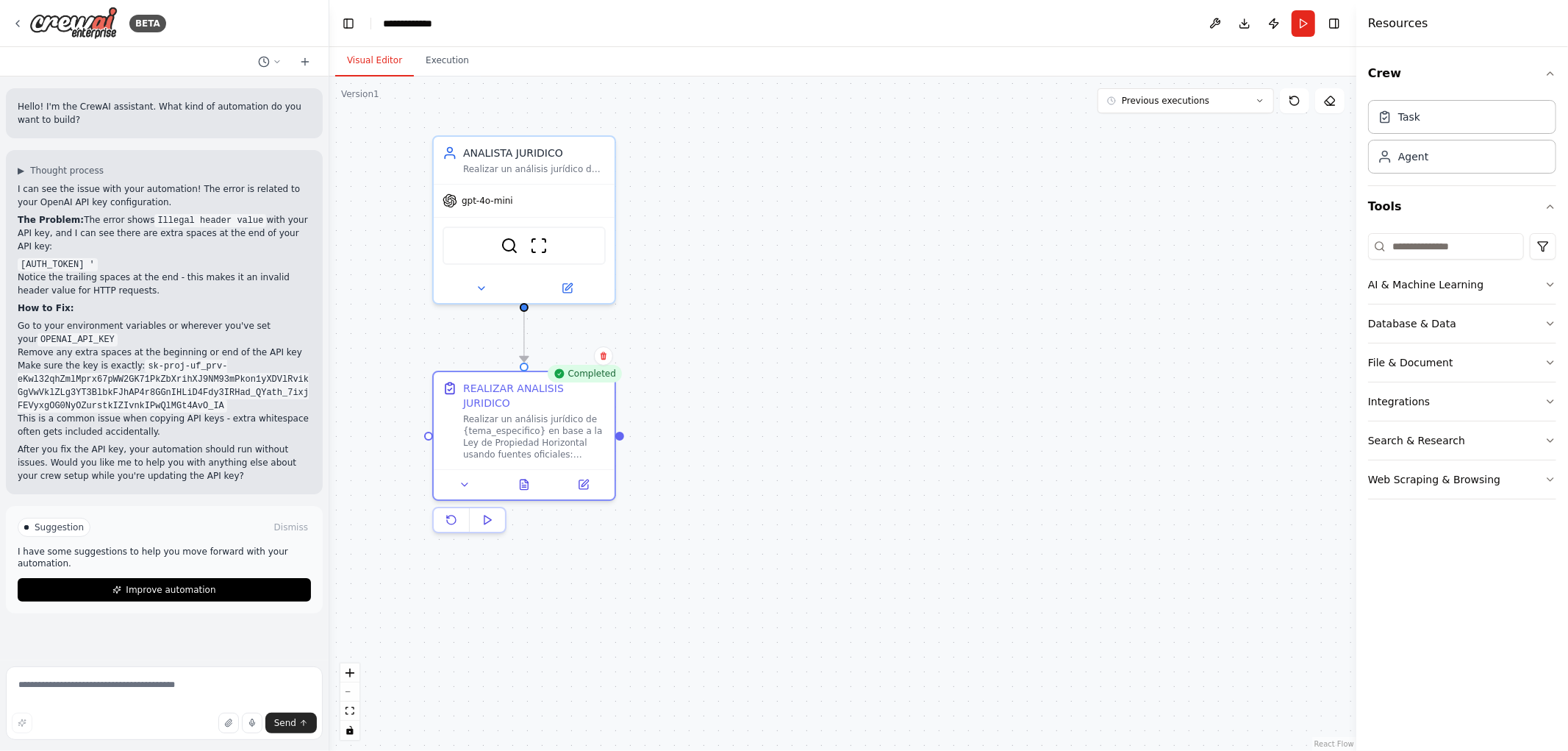
click at [839, 481] on div ".deletable-edge-delete-btn { width: 20px; height: 20px; border: 0px solid #ffff…" at bounding box center [842, 413] width 1027 height 675
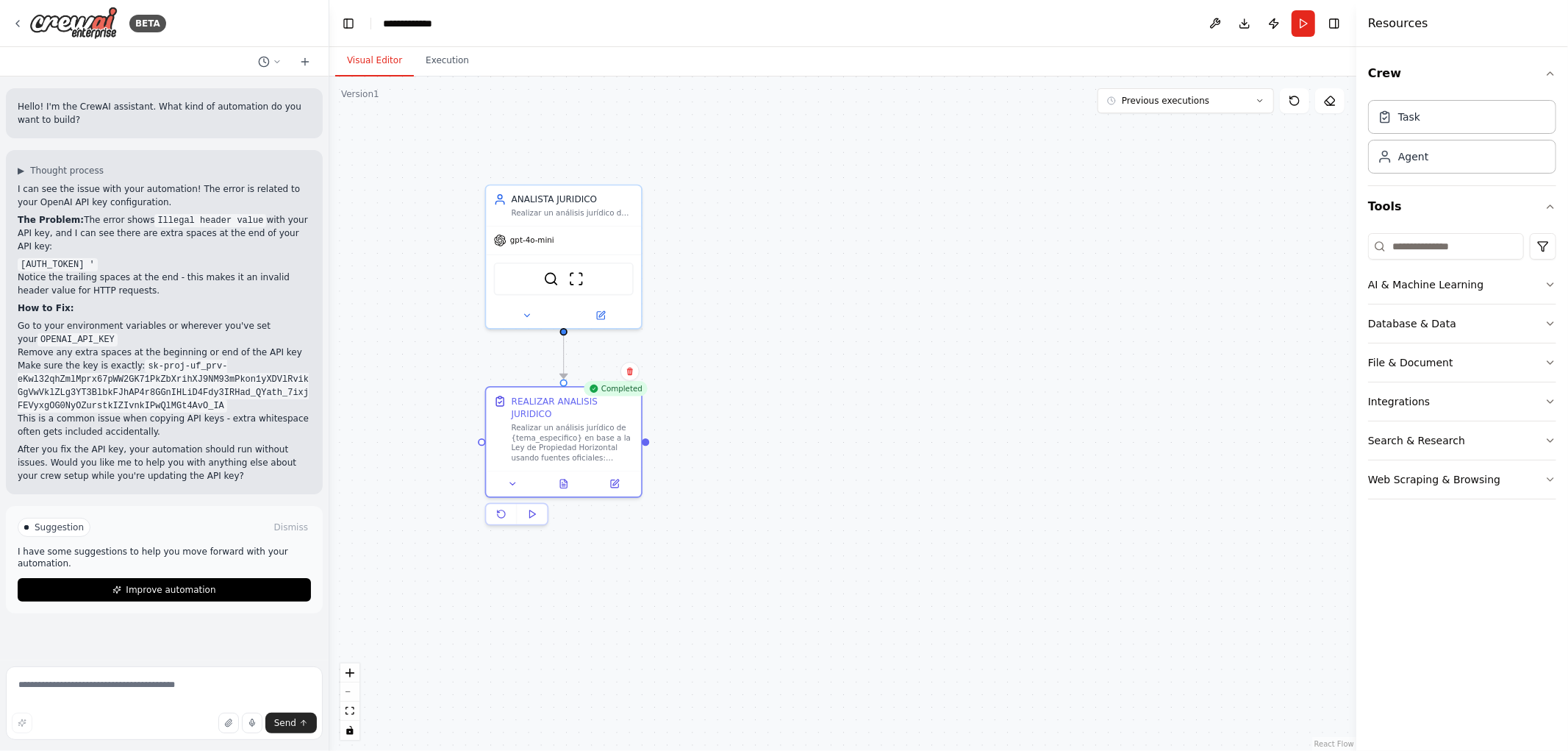
drag, startPoint x: 825, startPoint y: 408, endPoint x: 905, endPoint y: 439, distance: 85.8
click at [905, 439] on div ".deletable-edge-delete-btn { width: 20px; height: 20px; border: 0px solid #ffff…" at bounding box center [842, 413] width 1027 height 675
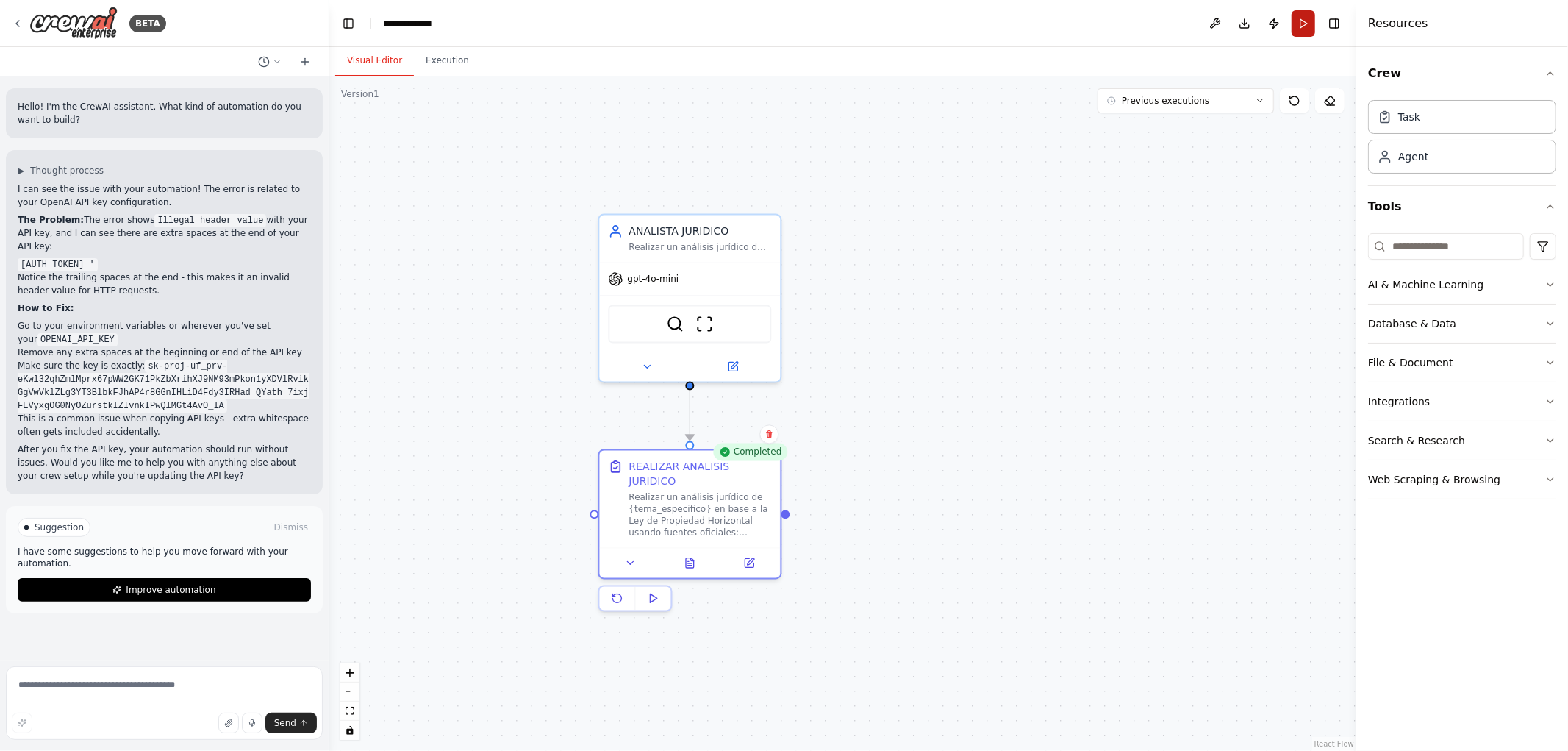
click at [1303, 30] on button "Run" at bounding box center [1303, 23] width 23 height 26
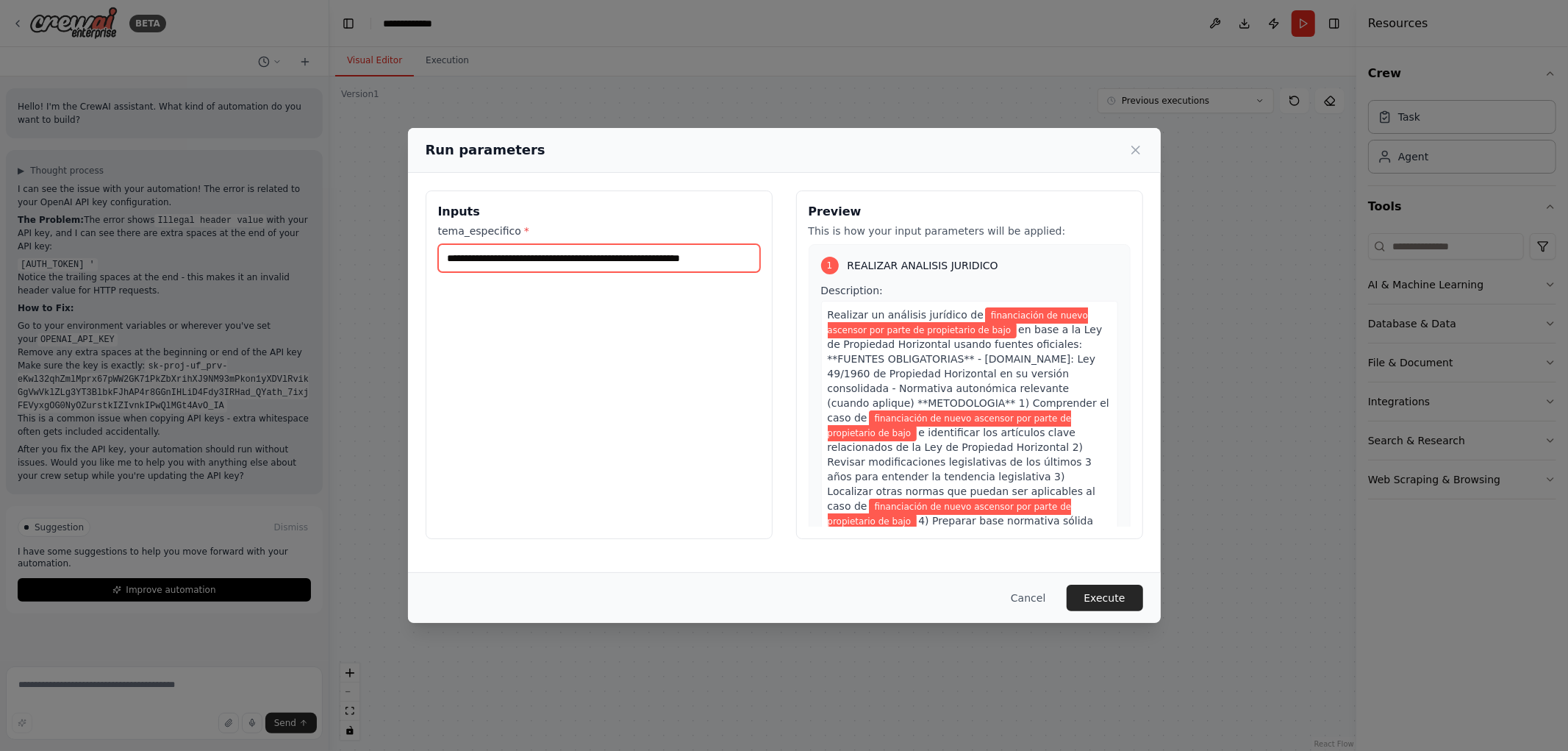
click at [445, 256] on input "**********" at bounding box center [599, 258] width 322 height 28
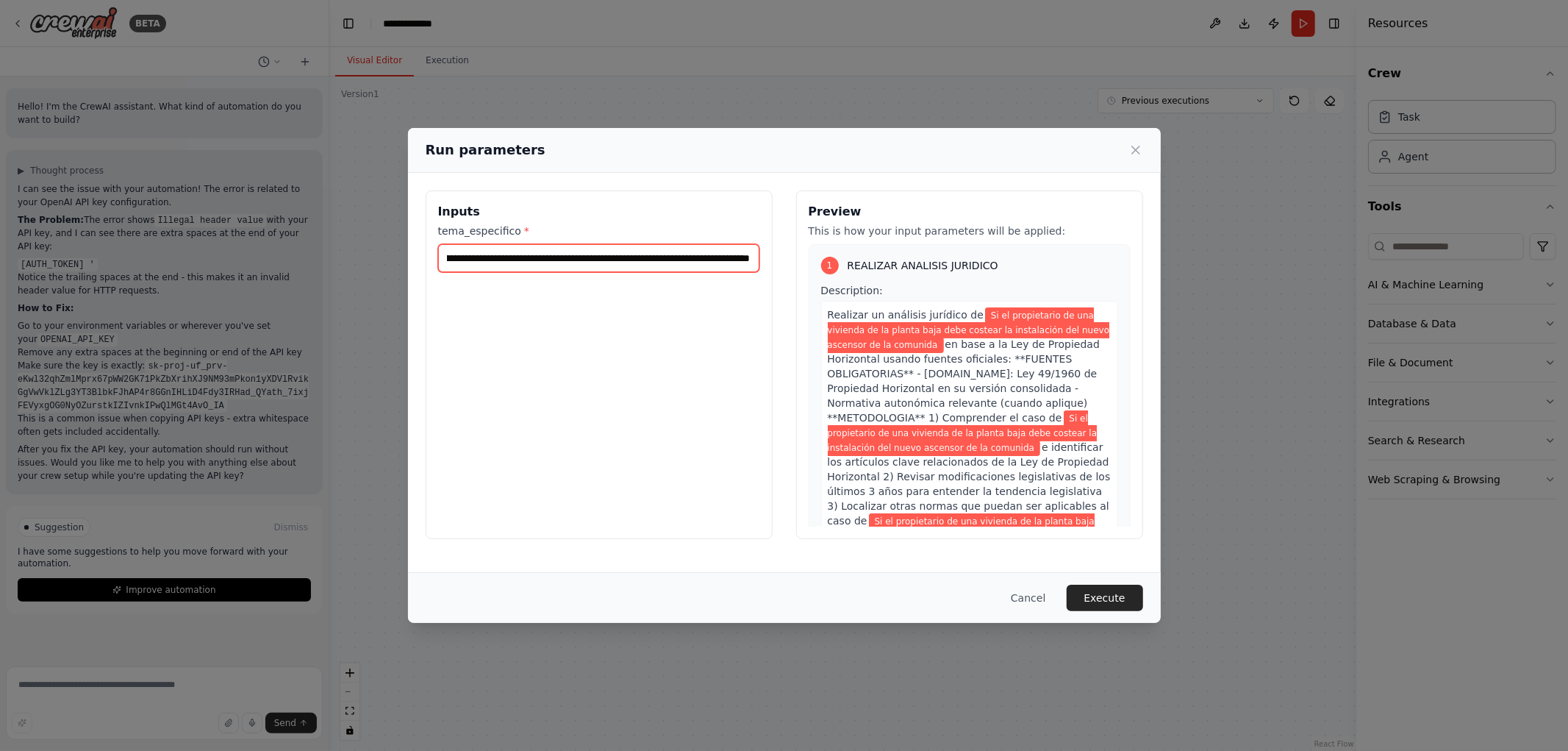
scroll to position [0, 213]
type input "**********"
click at [1107, 593] on button "Execute" at bounding box center [1105, 597] width 76 height 26
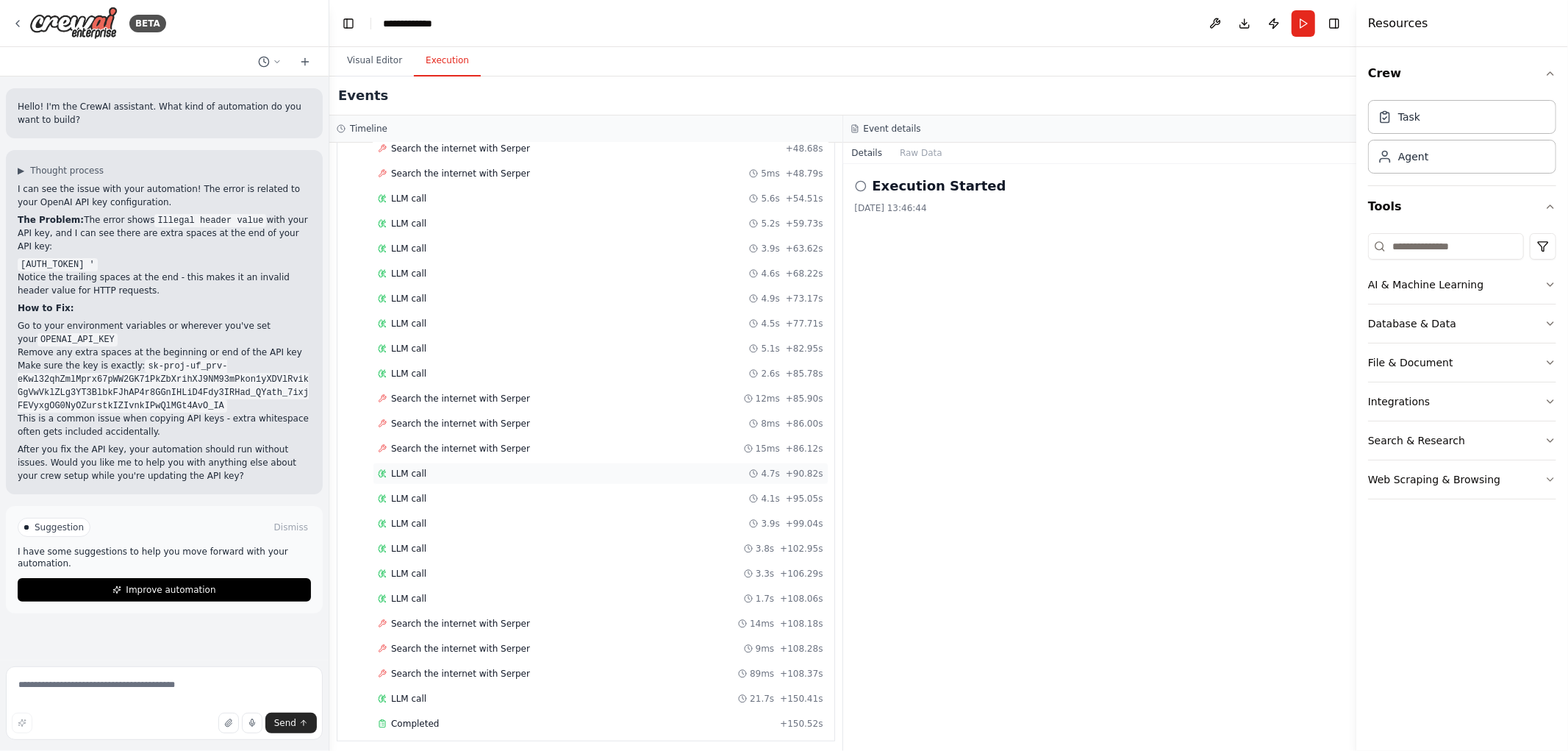
scroll to position [572, 0]
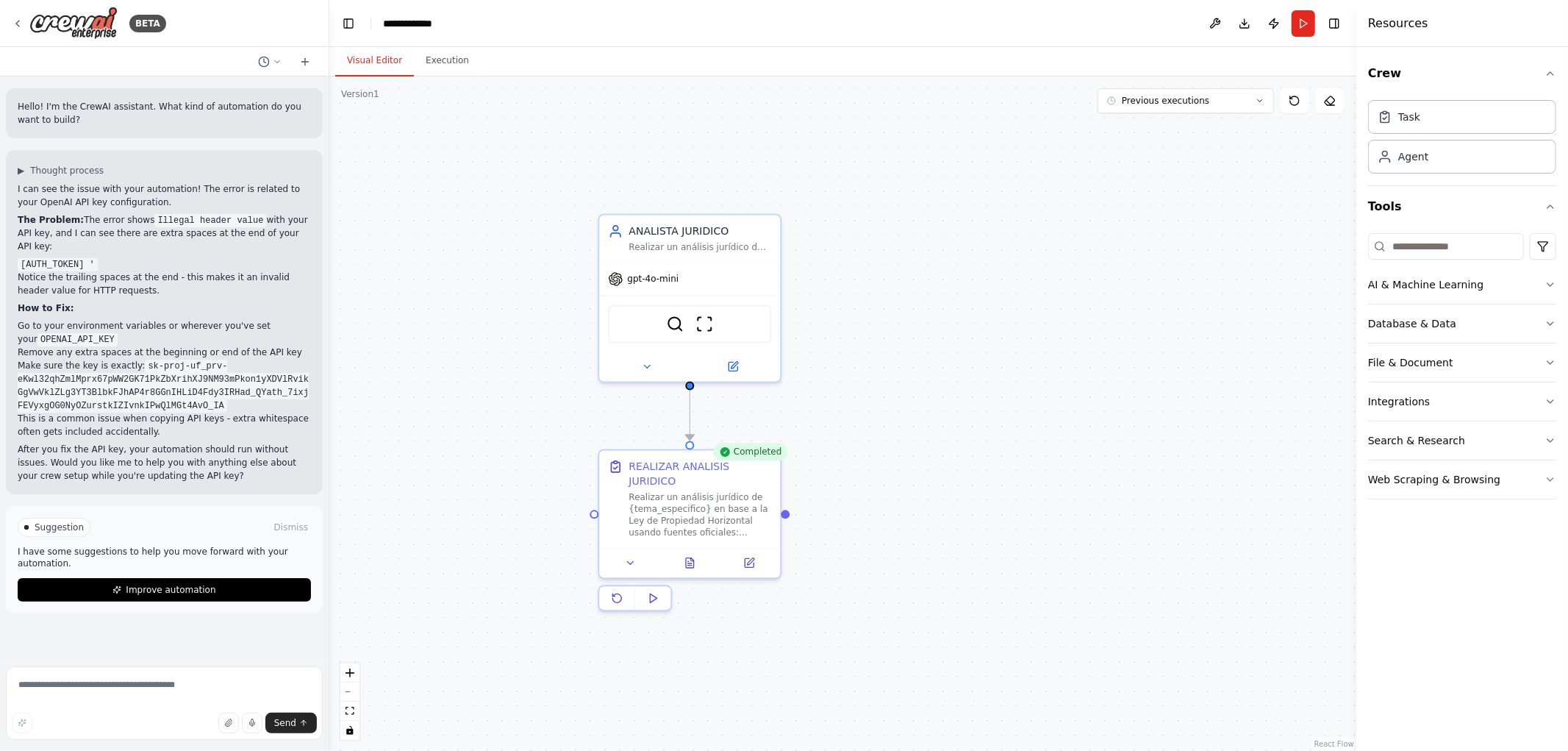
click at [375, 56] on button "Visual Editor" at bounding box center [375, 61] width 79 height 31
click at [684, 554] on div at bounding box center [689, 559] width 181 height 30
click at [692, 556] on icon at bounding box center [689, 560] width 8 height 10
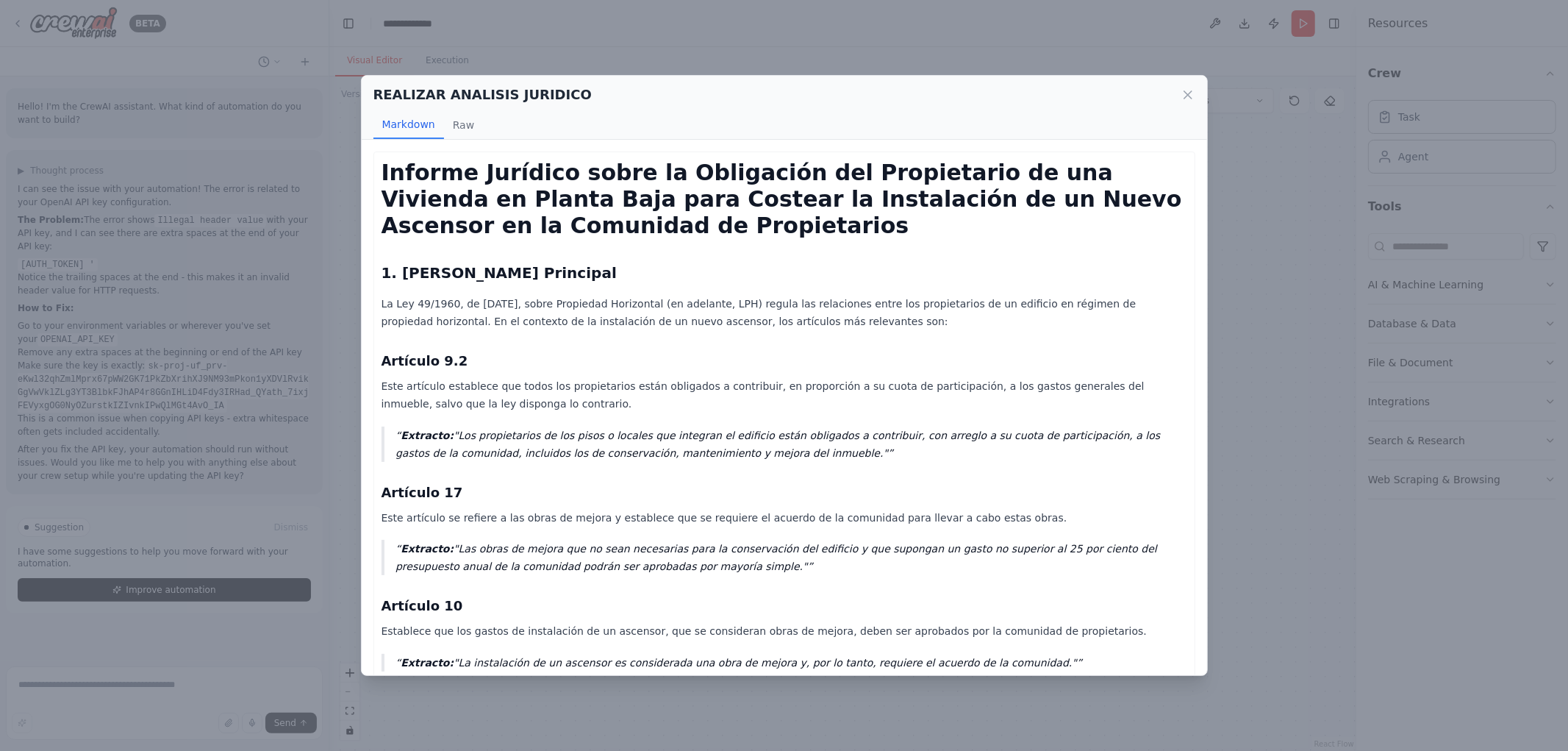
scroll to position [82, 0]
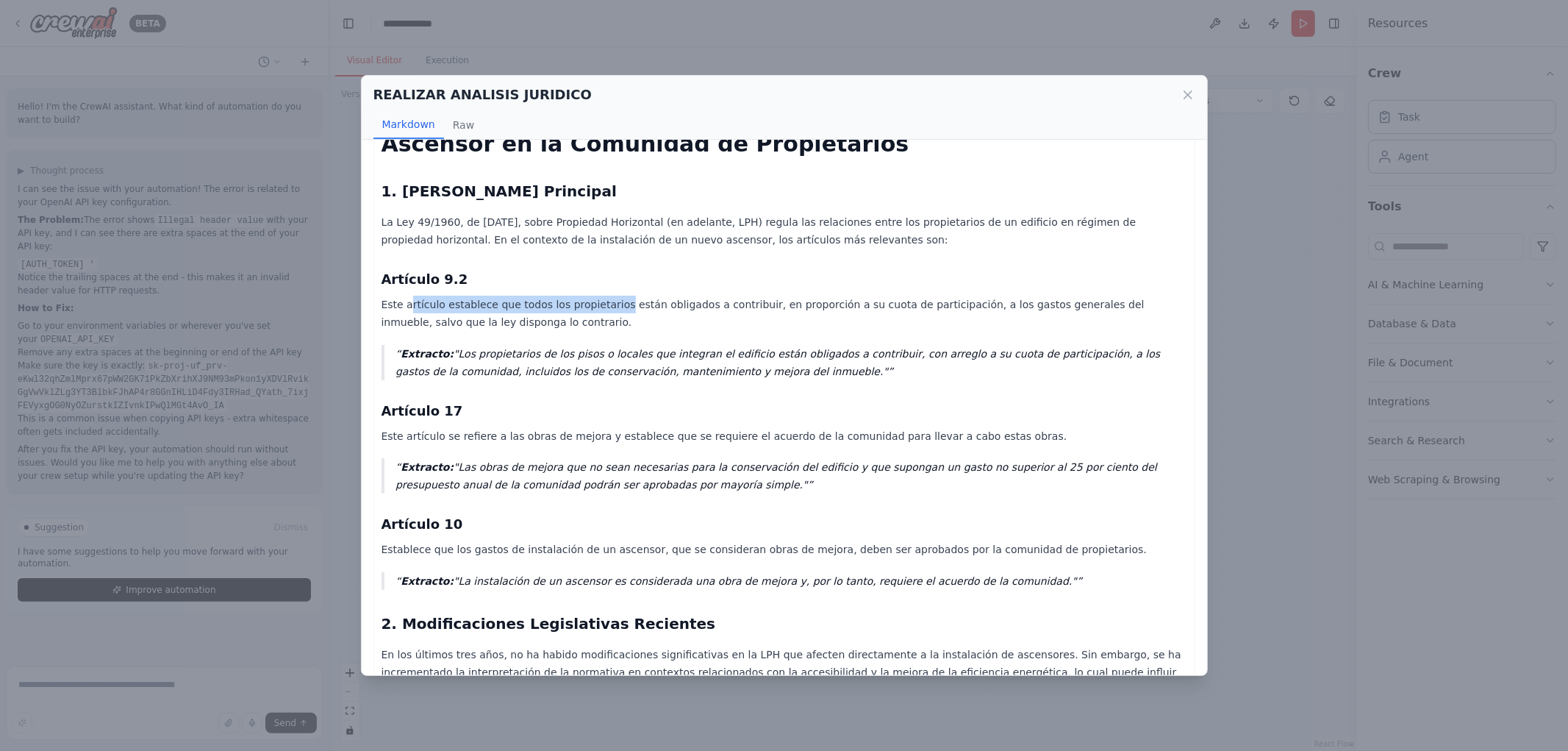
drag, startPoint x: 547, startPoint y: 307, endPoint x: 603, endPoint y: 312, distance: 56.2
click at [603, 312] on p "Este artículo establece que todos los propietarios están obligados a contribuir…" at bounding box center [784, 313] width 806 height 36
drag, startPoint x: 495, startPoint y: 340, endPoint x: 639, endPoint y: 353, distance: 144.6
click at [636, 353] on div "Informe Jurídico sobre la Obligación del Propietario de una Vivienda en Planta …" at bounding box center [784, 668] width 806 height 1182
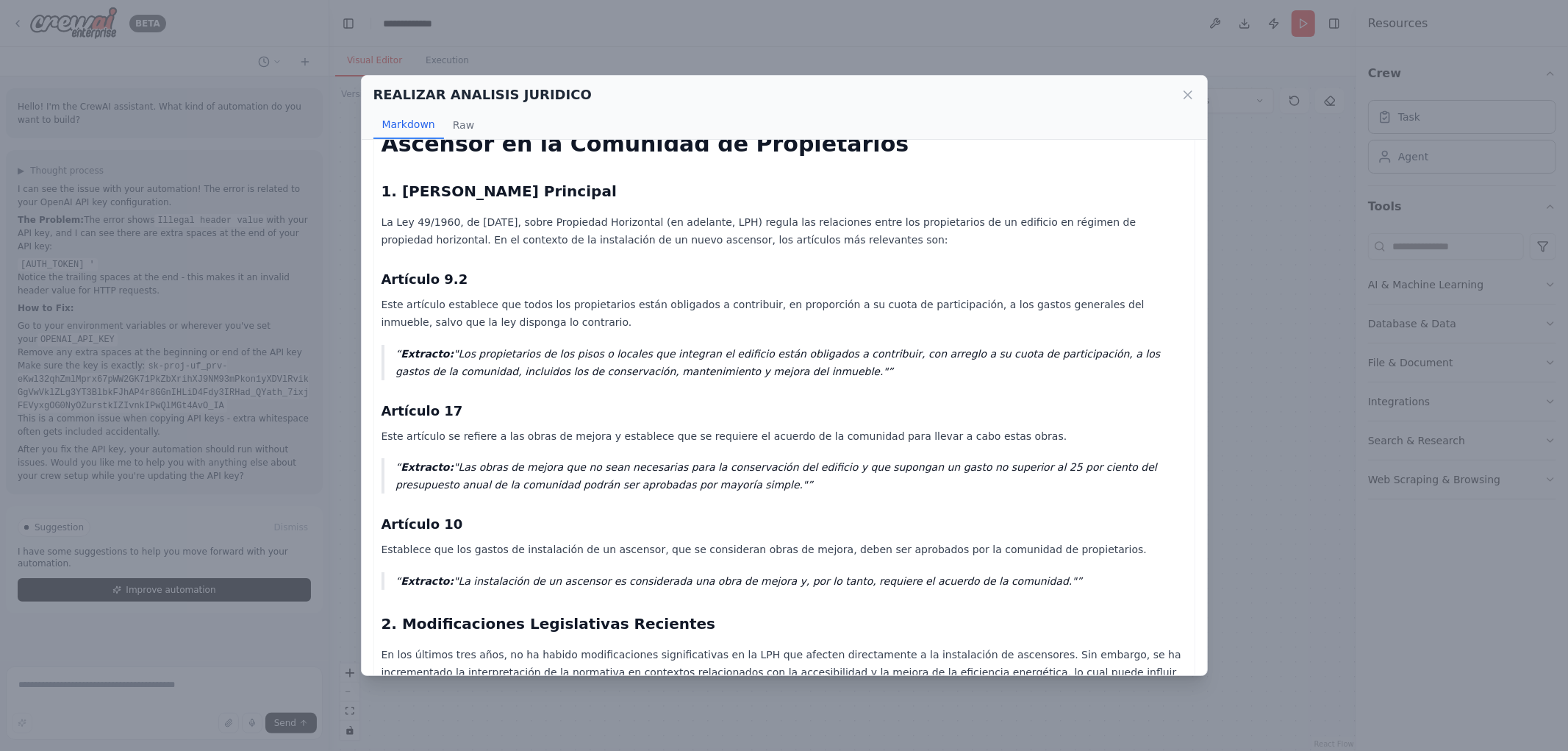
click at [642, 354] on p "Extracto: "Los propietarios de los pisos o locales que integran el edificio est…" at bounding box center [791, 363] width 791 height 36
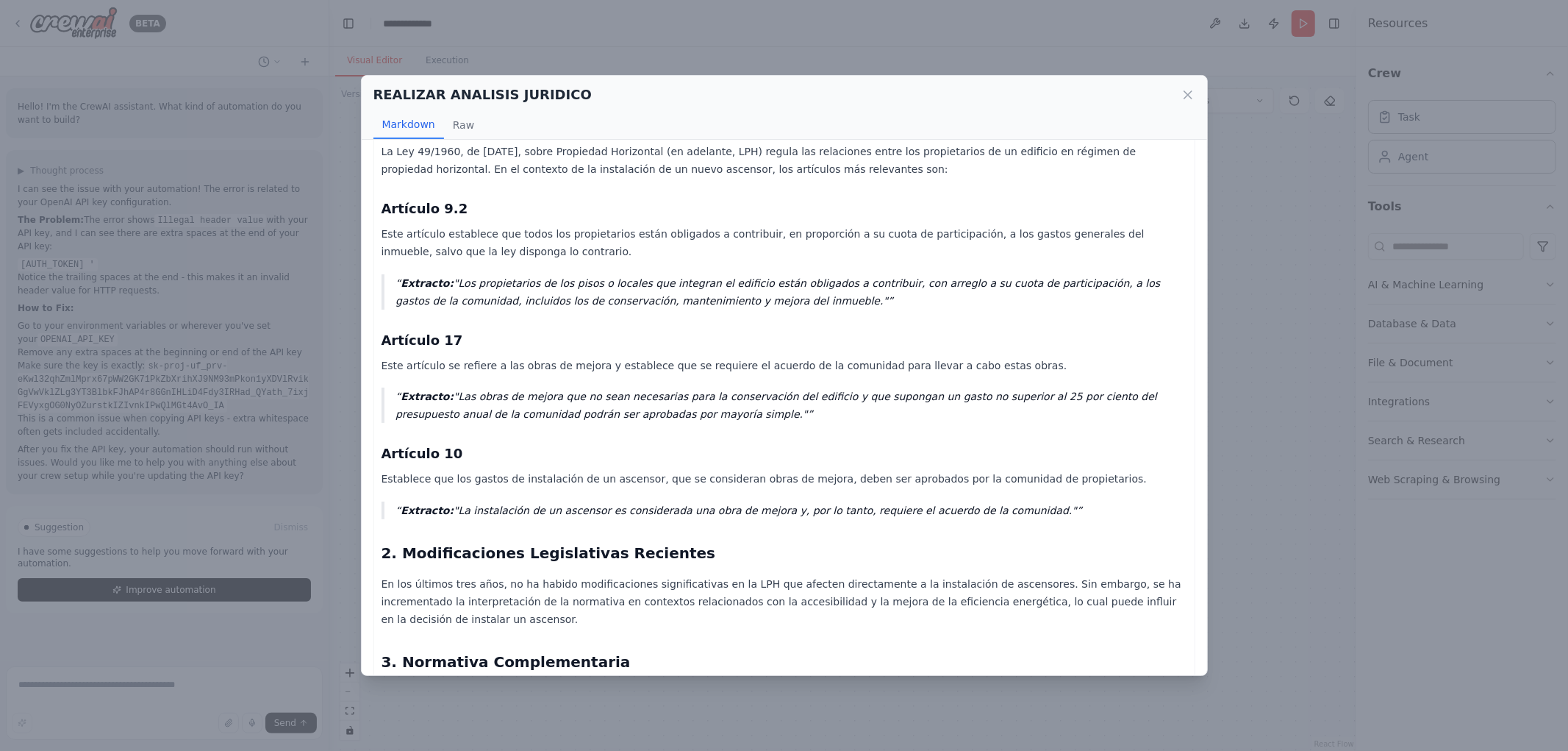
scroll to position [245, 0]
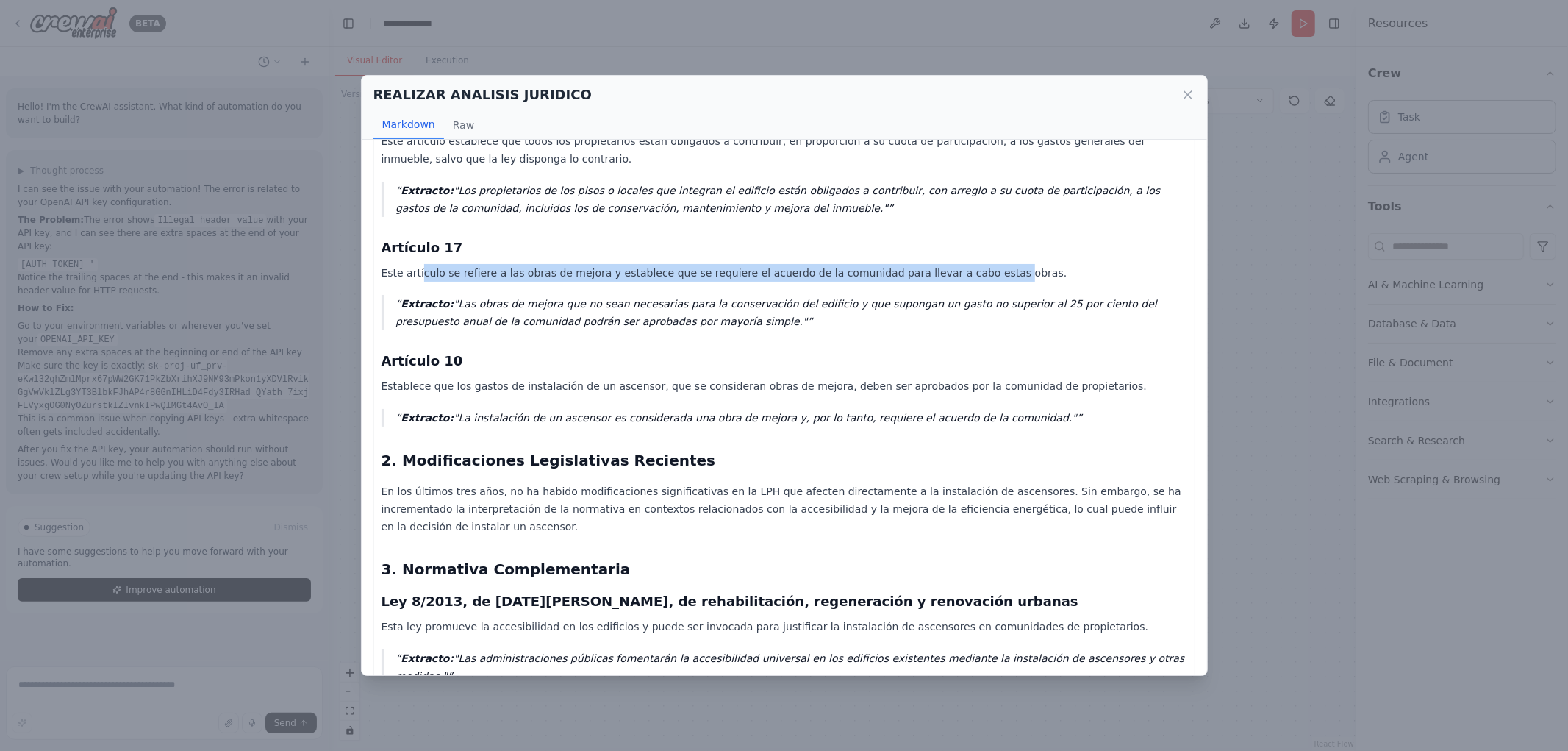
drag, startPoint x: 474, startPoint y: 269, endPoint x: 949, endPoint y: 271, distance: 475.0
click at [949, 271] on p "Este artículo se refiere a las obras de mejora y establece que se requiere el a…" at bounding box center [784, 273] width 806 height 17
click at [946, 271] on p "Este artículo se refiere a las obras de mejora y establece que se requiere el a…" at bounding box center [784, 273] width 806 height 17
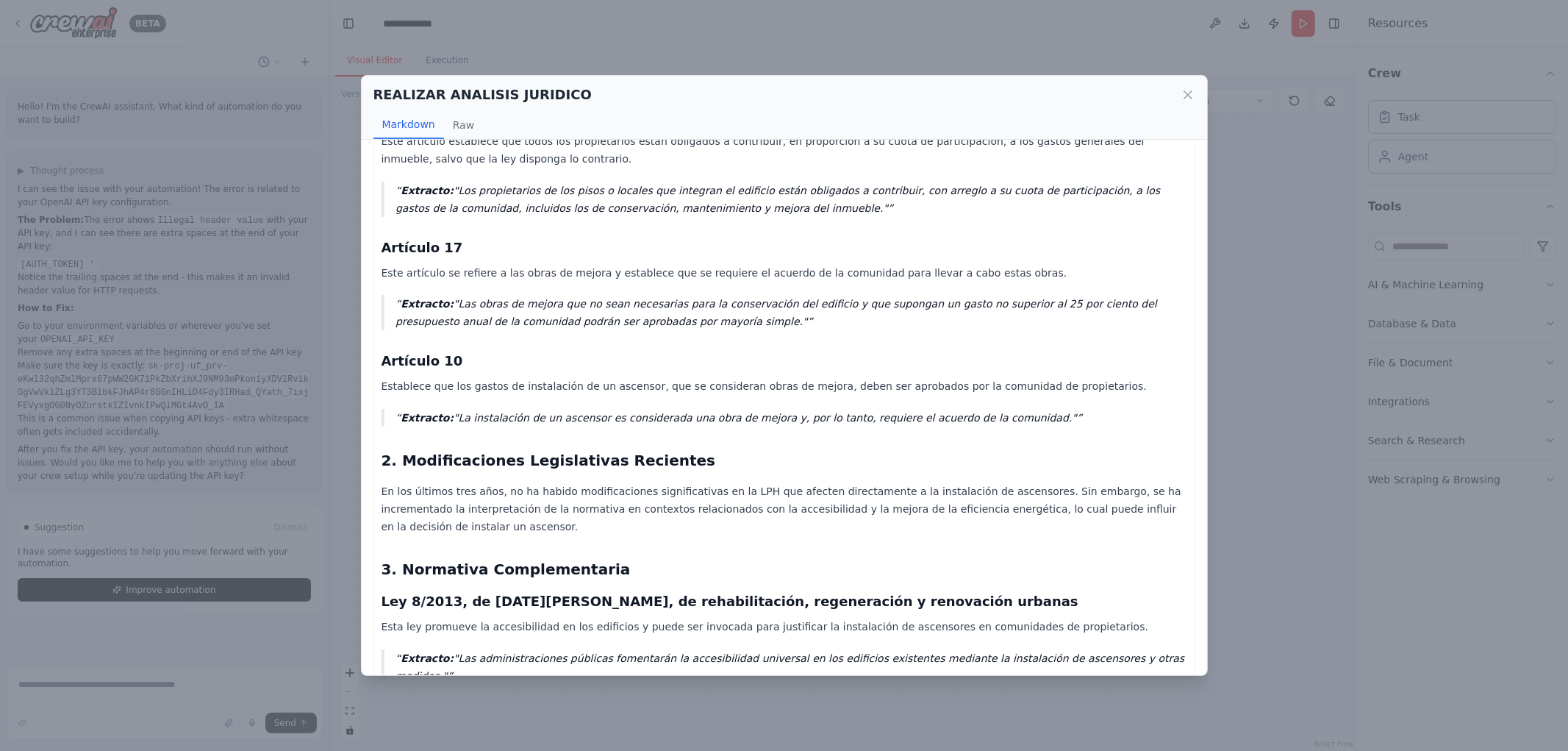
click at [451, 285] on div "Informe Jurídico sobre la Obligación del Propietario de una Vivienda en Planta …" at bounding box center [784, 505] width 806 height 1182
drag, startPoint x: 409, startPoint y: 292, endPoint x: 664, endPoint y: 327, distance: 257.4
click at [664, 327] on div "Informe Jurídico sobre la Obligación del Propietario de una Vivienda en Planta …" at bounding box center [784, 505] width 806 height 1182
click at [648, 334] on div "Informe Jurídico sobre la Obligación del Propietario de una Vivienda en Planta …" at bounding box center [784, 505] width 806 height 1182
drag, startPoint x: 488, startPoint y: 385, endPoint x: 1075, endPoint y: 395, distance: 587.1
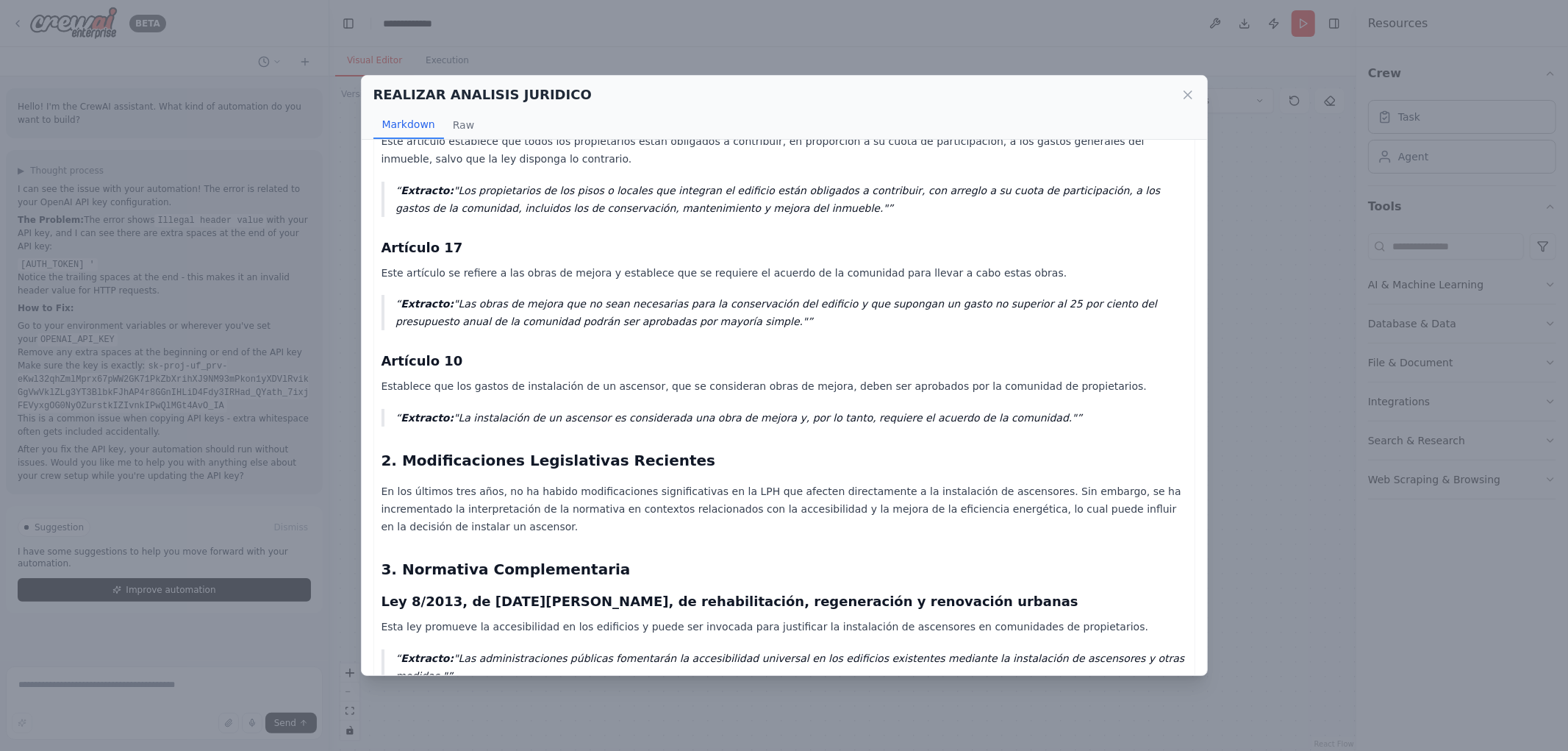
click at [1075, 395] on div "Informe Jurídico sobre la Obligación del Propietario de una Vivienda en Planta …" at bounding box center [784, 505] width 806 height 1182
click at [664, 399] on div "Informe Jurídico sobre la Obligación del Propietario de una Vivienda en Planta …" at bounding box center [784, 505] width 806 height 1182
click at [518, 416] on p "Extracto: "La instalación de un ascensor es considerada una obra de mejora y, p…" at bounding box center [791, 417] width 791 height 17
drag, startPoint x: 530, startPoint y: 417, endPoint x: 895, endPoint y: 410, distance: 365.1
click at [895, 410] on p "Extracto: "La instalación de un ascensor es considerada una obra de mejora y, p…" at bounding box center [791, 417] width 791 height 17
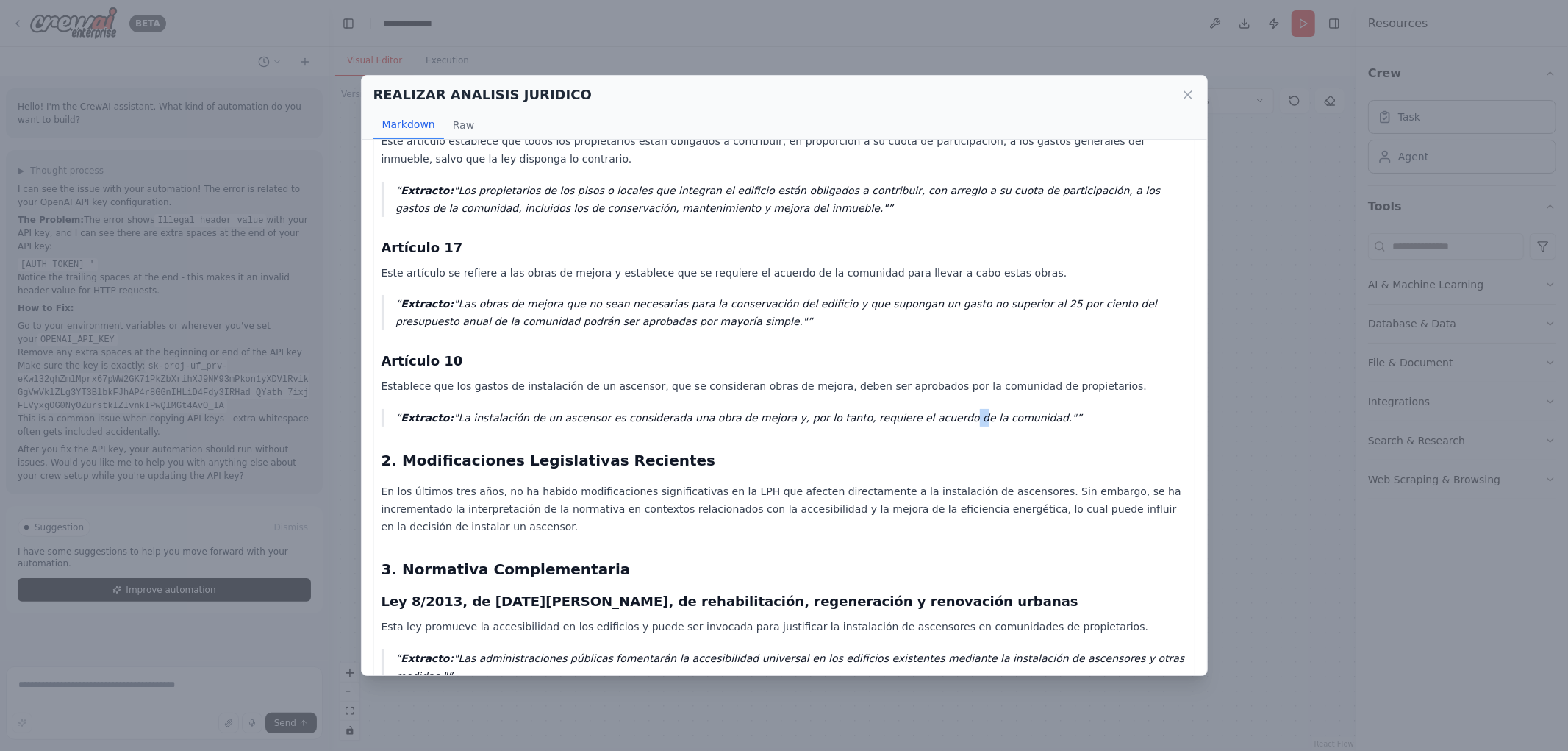
click at [913, 409] on p "Extracto: "La instalación de un ascensor es considerada una obra de mejora y, p…" at bounding box center [791, 417] width 791 height 17
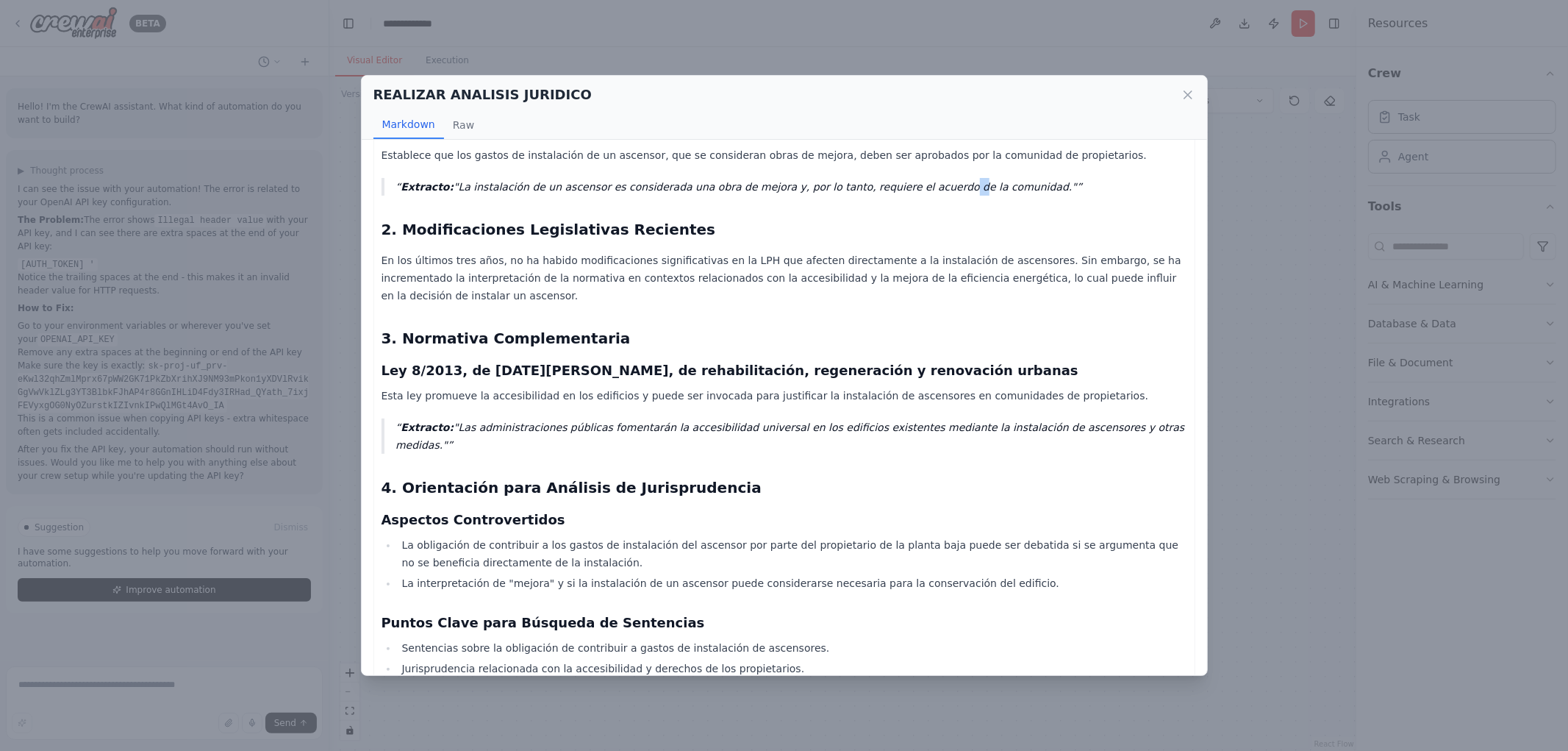
scroll to position [490, 0]
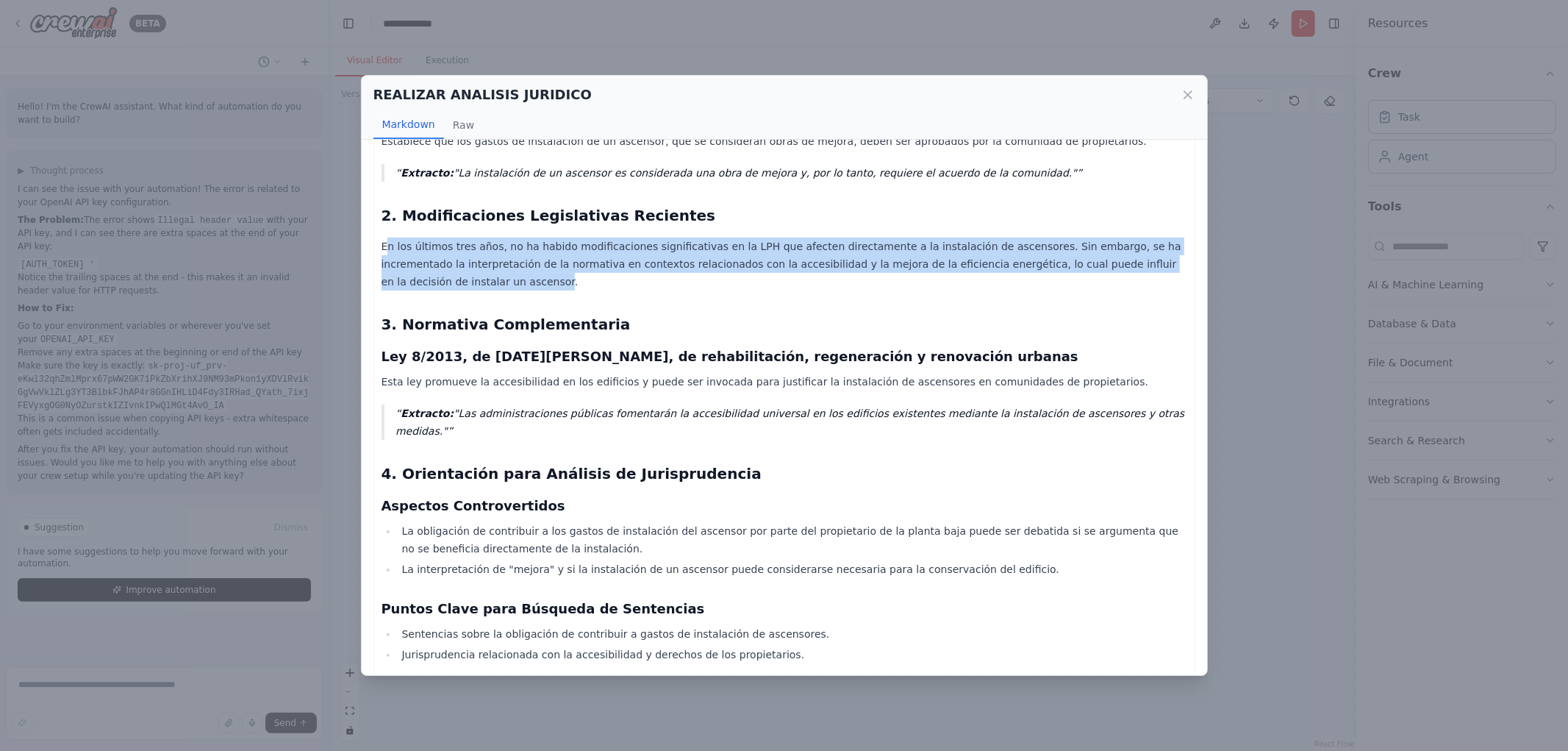
drag, startPoint x: 388, startPoint y: 246, endPoint x: 1168, endPoint y: 263, distance: 780.2
click at [1168, 263] on p "En los últimos tres años, no ha habido modificaciones significativas en la LPH …" at bounding box center [784, 264] width 806 height 53
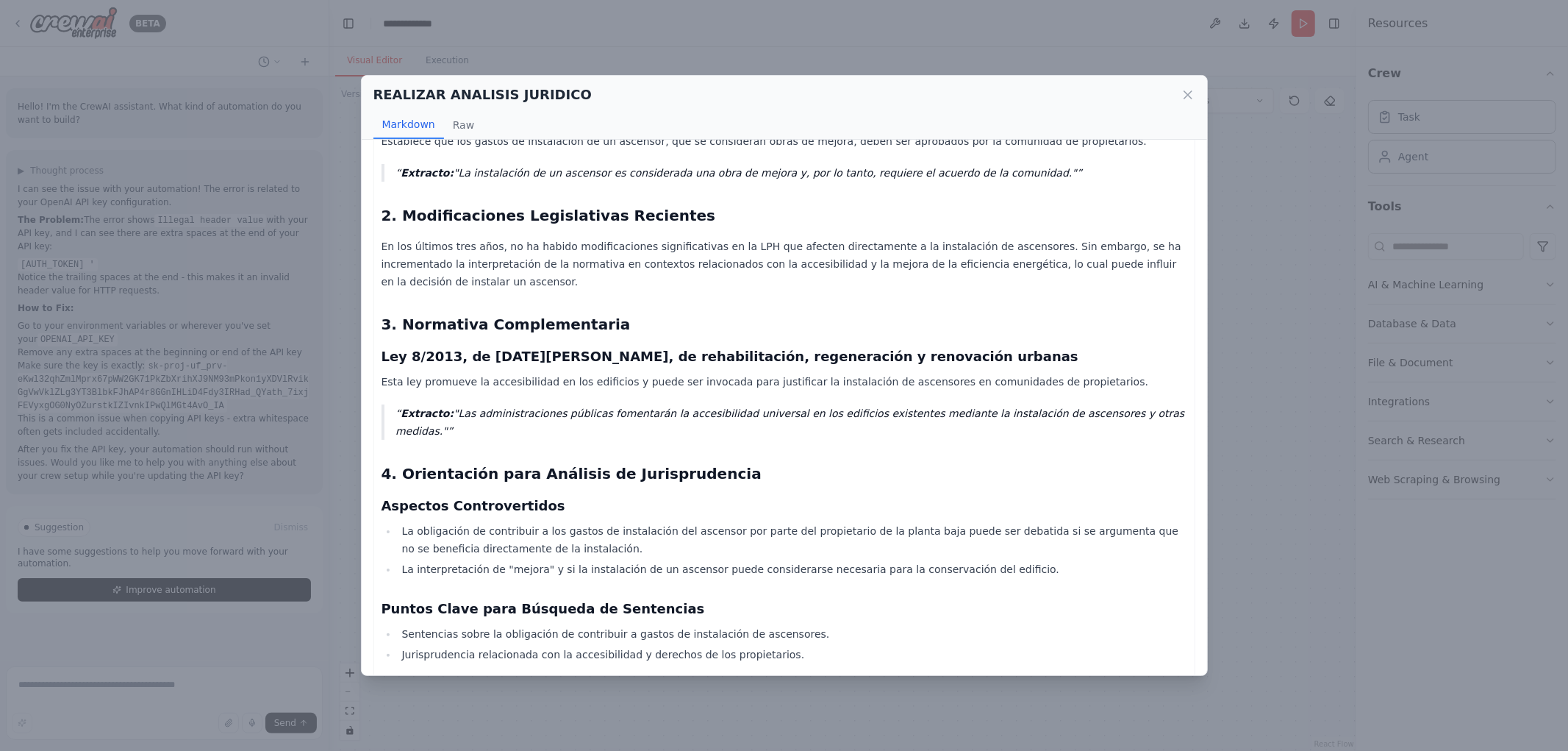
drag, startPoint x: 1100, startPoint y: 276, endPoint x: 1059, endPoint y: 280, distance: 41.2
click at [1093, 277] on div "Informe Jurídico sobre la Obligación del Propietario de una Vivienda en Planta …" at bounding box center [784, 260] width 806 height 1182
drag, startPoint x: 667, startPoint y: 268, endPoint x: 695, endPoint y: 269, distance: 28.0
click at [695, 269] on p "En los últimos tres años, no ha habido modificaciones significativas en la LPH …" at bounding box center [784, 264] width 806 height 53
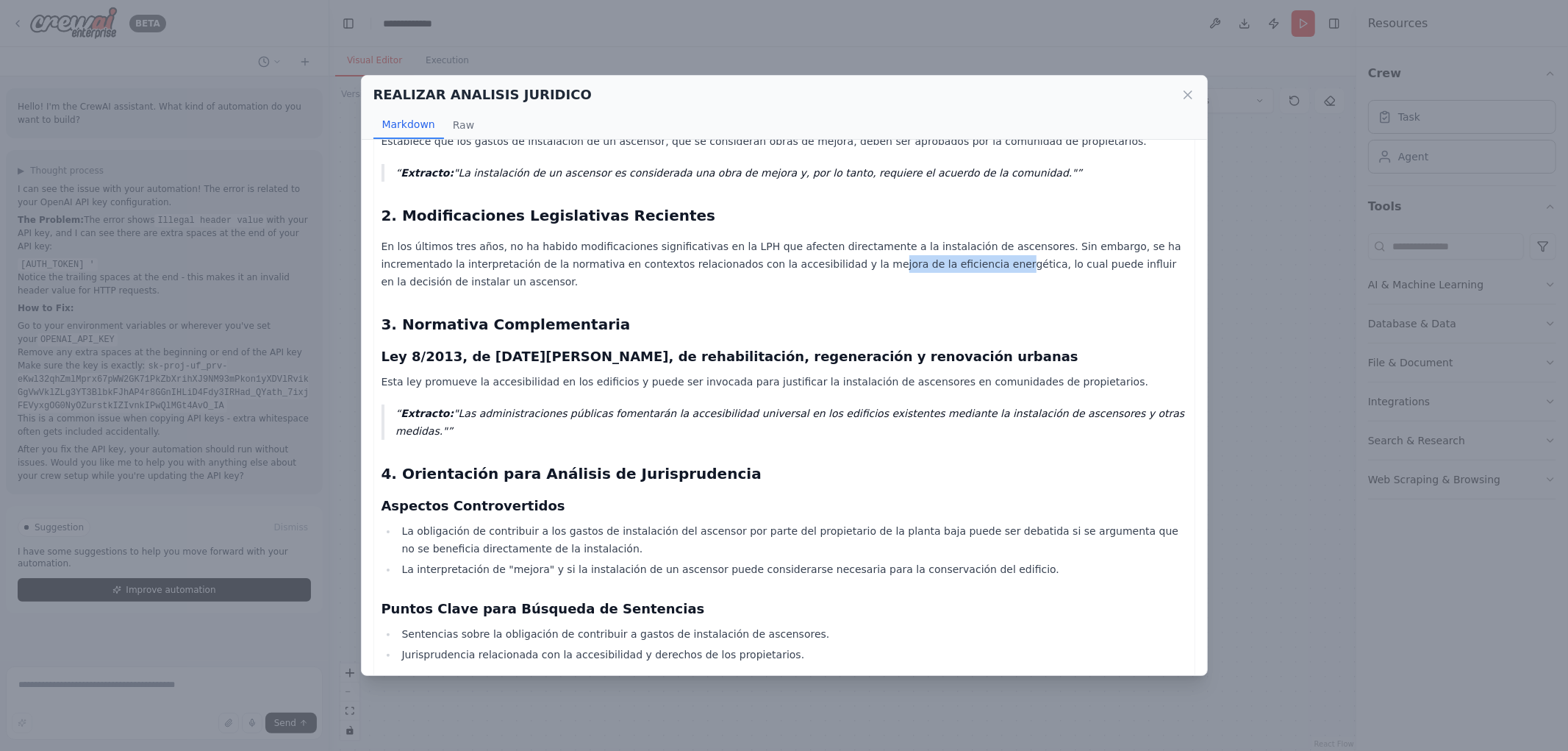
drag, startPoint x: 764, startPoint y: 261, endPoint x: 875, endPoint y: 265, distance: 111.1
click at [873, 266] on p "En los últimos tres años, no ha habido modificaciones significativas en la LPH …" at bounding box center [784, 264] width 806 height 53
drag, startPoint x: 602, startPoint y: 318, endPoint x: 574, endPoint y: 324, distance: 28.6
click at [601, 318] on div "Informe Jurídico sobre la Obligación del Propietario de una Vivienda en Planta …" at bounding box center [784, 260] width 806 height 1182
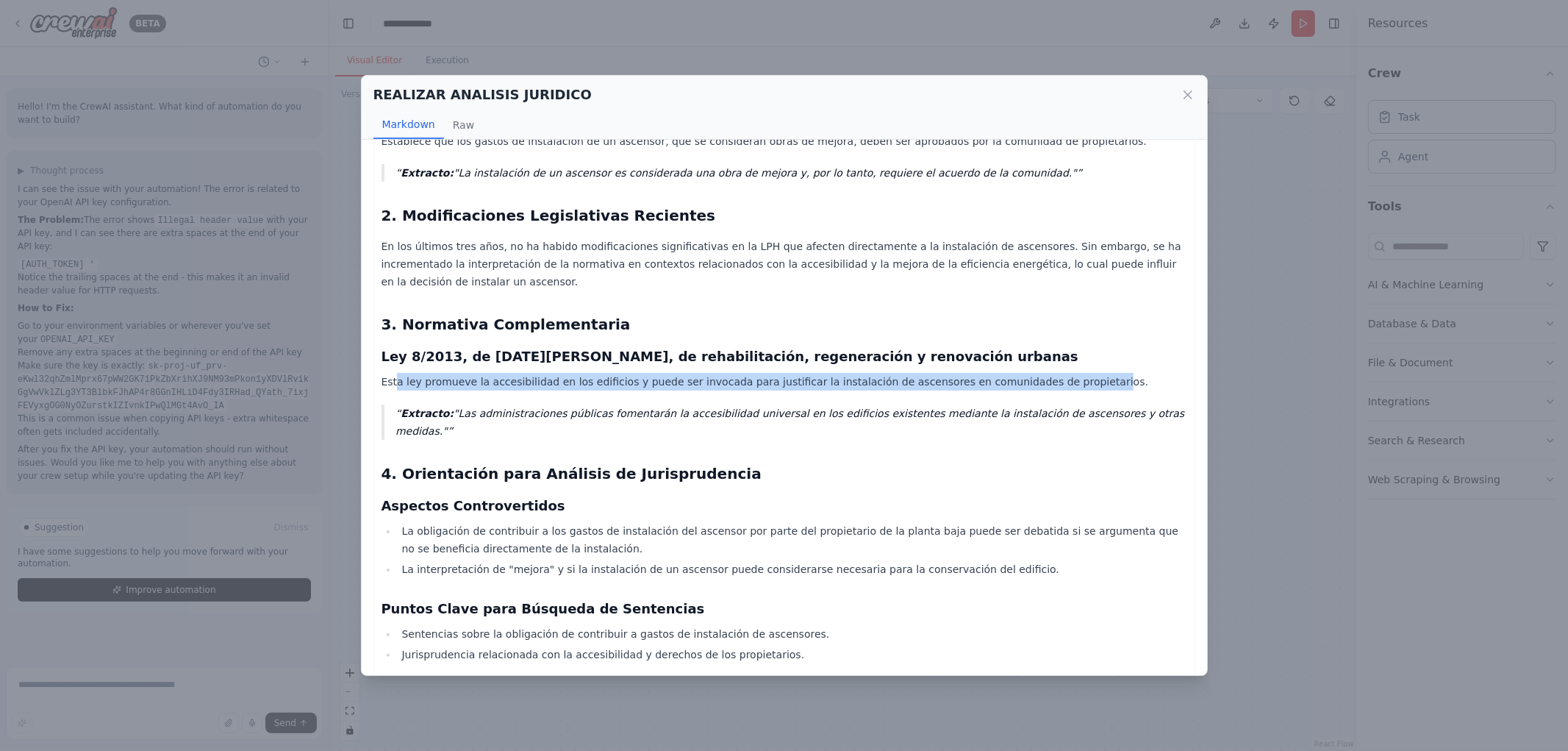
drag, startPoint x: 394, startPoint y: 366, endPoint x: 1041, endPoint y: 364, distance: 647.0
click at [1041, 373] on p "Esta ley promueve la accesibilidad en los edificios y puede ser invocada para j…" at bounding box center [784, 382] width 806 height 17
click at [795, 351] on div "Informe Jurídico sobre la Obligación del Propietario de una Vivienda en Planta …" at bounding box center [784, 260] width 806 height 1182
drag, startPoint x: 461, startPoint y: 363, endPoint x: 1113, endPoint y: 355, distance: 652.0
click at [1113, 373] on p "Esta ley promueve la accesibilidad en los edificios y puede ser invocada para j…" at bounding box center [784, 382] width 806 height 17
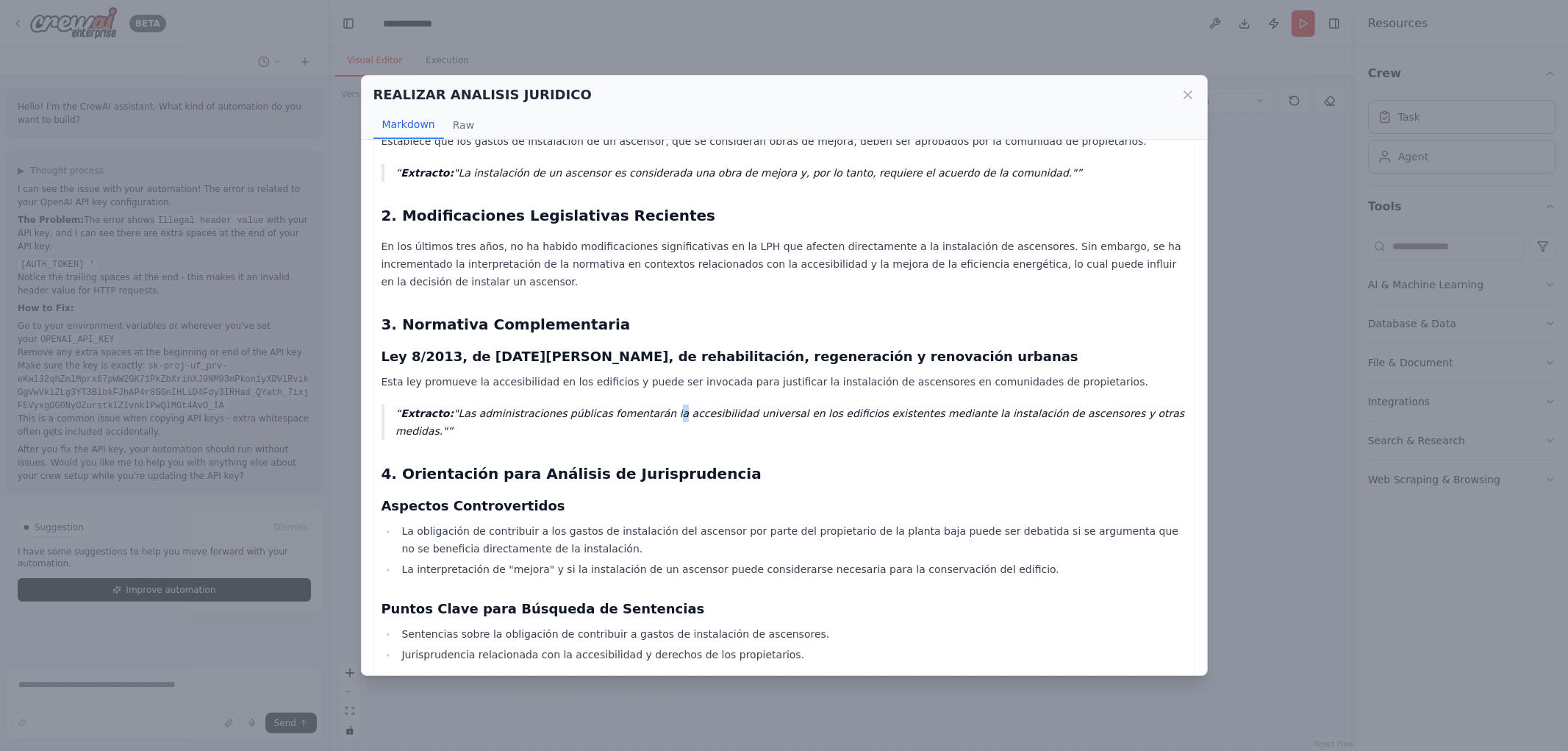
click at [647, 404] on p "Extracto: "Las administraciones públicas fomentarán la accesibilidad universal …" at bounding box center [791, 422] width 791 height 36
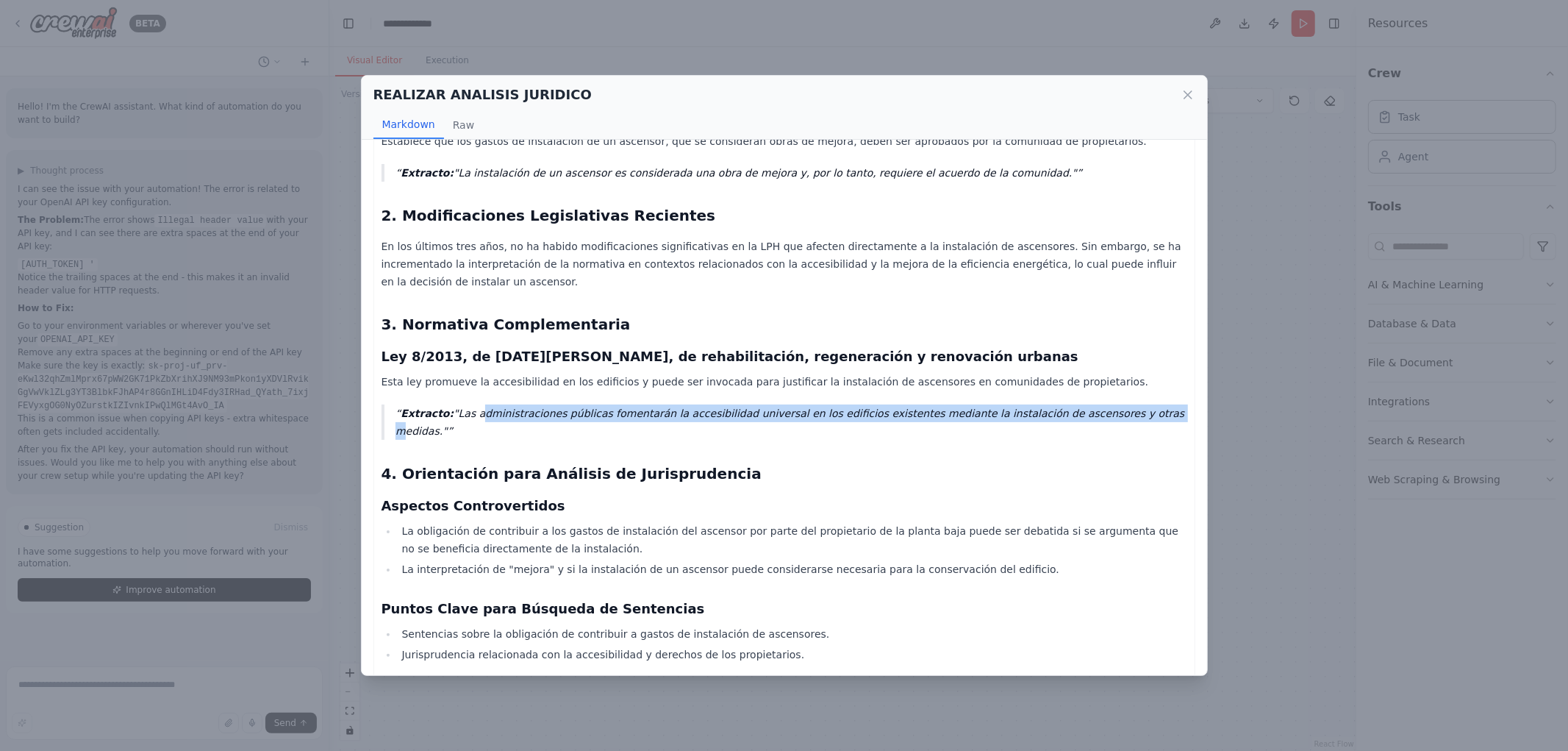
drag, startPoint x: 471, startPoint y: 396, endPoint x: 973, endPoint y: 405, distance: 502.1
click at [1090, 404] on p "Extracto: "Las administraciones públicas fomentarán la accesibilidad universal …" at bounding box center [791, 422] width 791 height 36
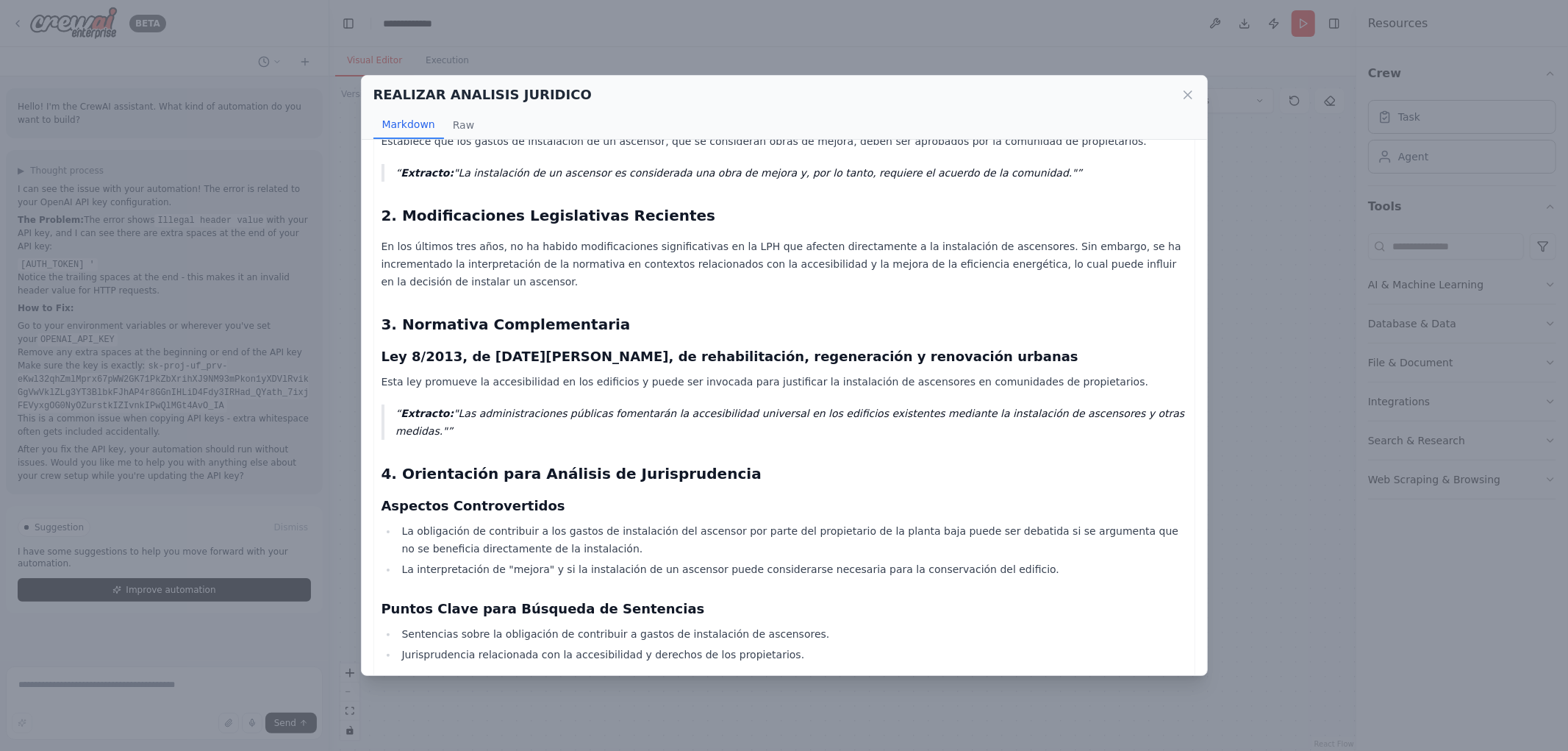
drag, startPoint x: 969, startPoint y: 407, endPoint x: 960, endPoint y: 409, distance: 9.2
click at [963, 409] on div "Informe Jurídico sobre la Obligación del Propietario de una Vivienda en Planta …" at bounding box center [784, 260] width 806 height 1182
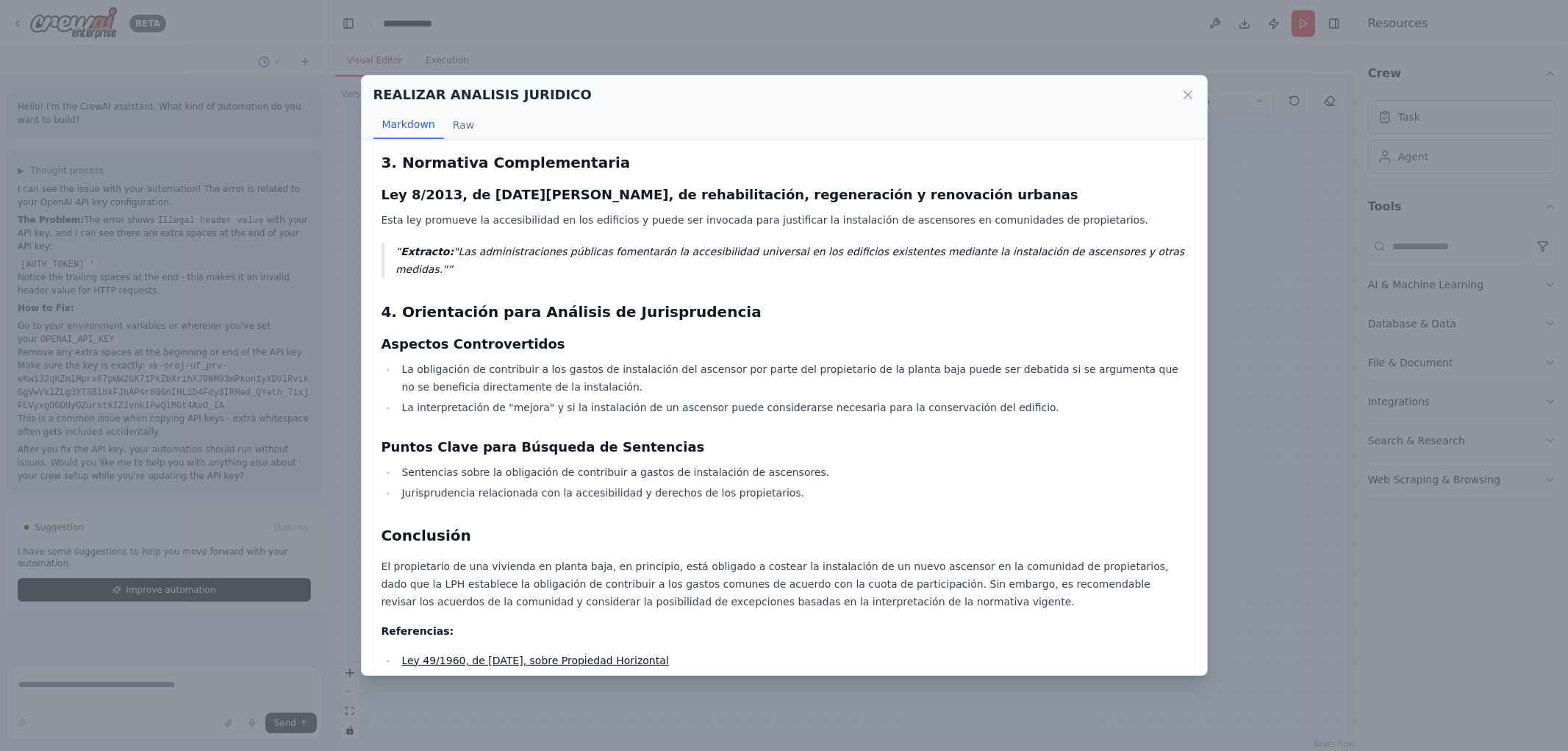
scroll to position [571, 0]
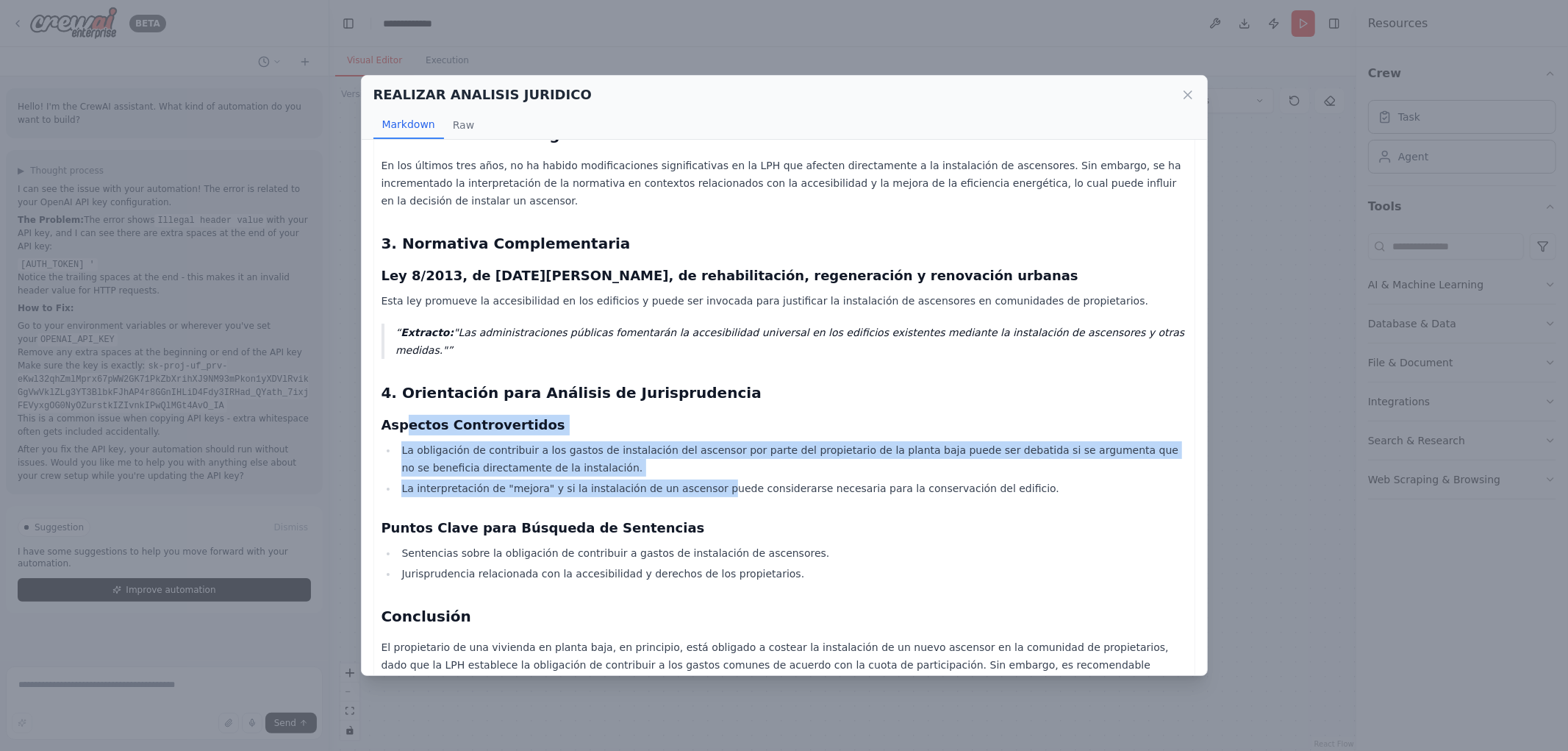
drag, startPoint x: 416, startPoint y: 388, endPoint x: 696, endPoint y: 446, distance: 285.9
click at [696, 446] on div "Informe Jurídico sobre la Obligación del Propietario de una Vivienda en Planta …" at bounding box center [784, 179] width 806 height 1182
click at [664, 441] on li "La obligación de contribuir a los gastos de instalación del ascensor por parte …" at bounding box center [792, 459] width 789 height 36
click at [459, 441] on li "La obligación de contribuir a los gastos de instalación del ascensor por parte …" at bounding box center [792, 459] width 789 height 36
drag, startPoint x: 525, startPoint y: 409, endPoint x: 901, endPoint y: 422, distance: 376.2
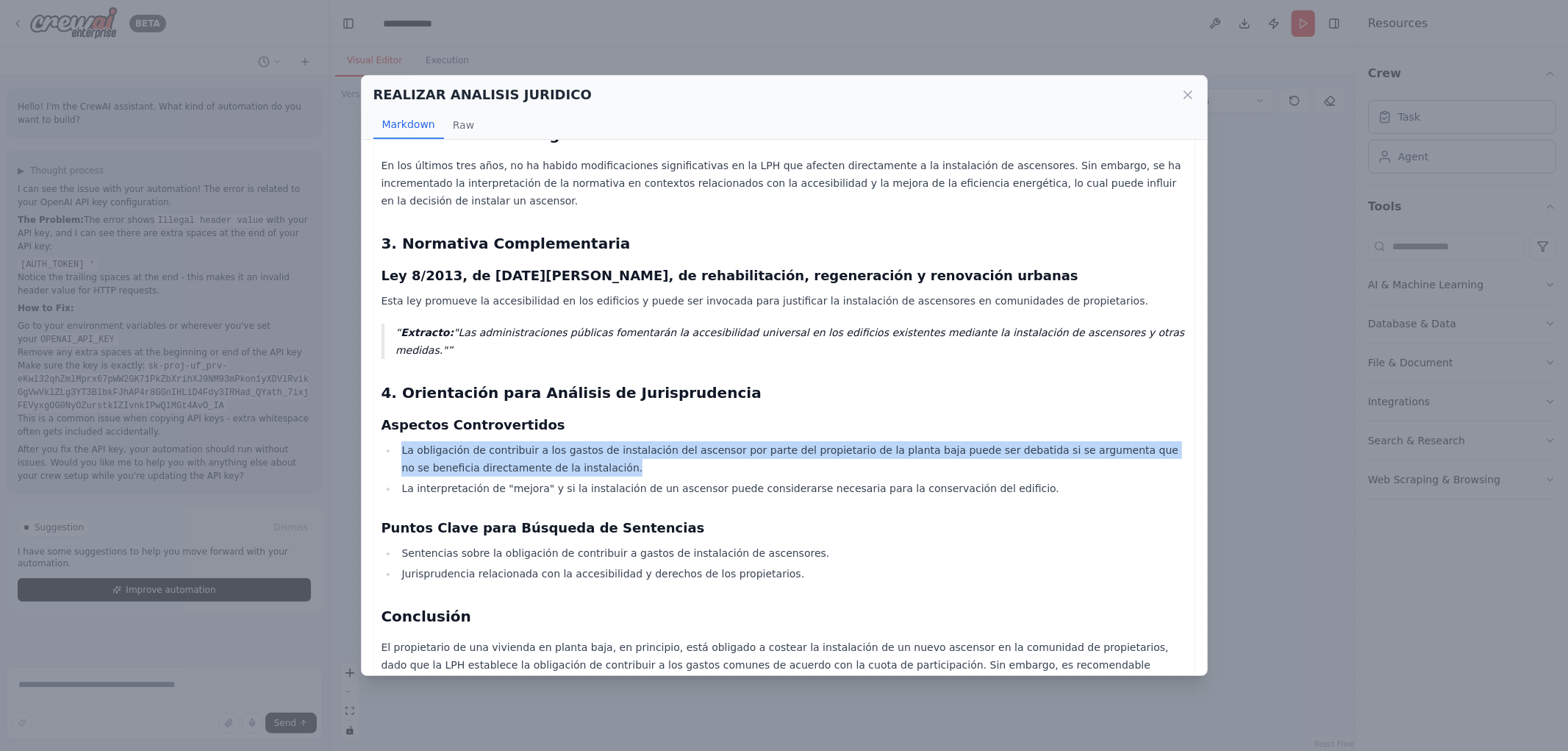
click at [907, 441] on ul "La obligación de contribuir a los gastos de instalación del ascensor por parte …" at bounding box center [784, 469] width 806 height 56
click at [878, 441] on li "La obligación de contribuir a los gastos de instalación del ascensor por parte …" at bounding box center [792, 459] width 789 height 36
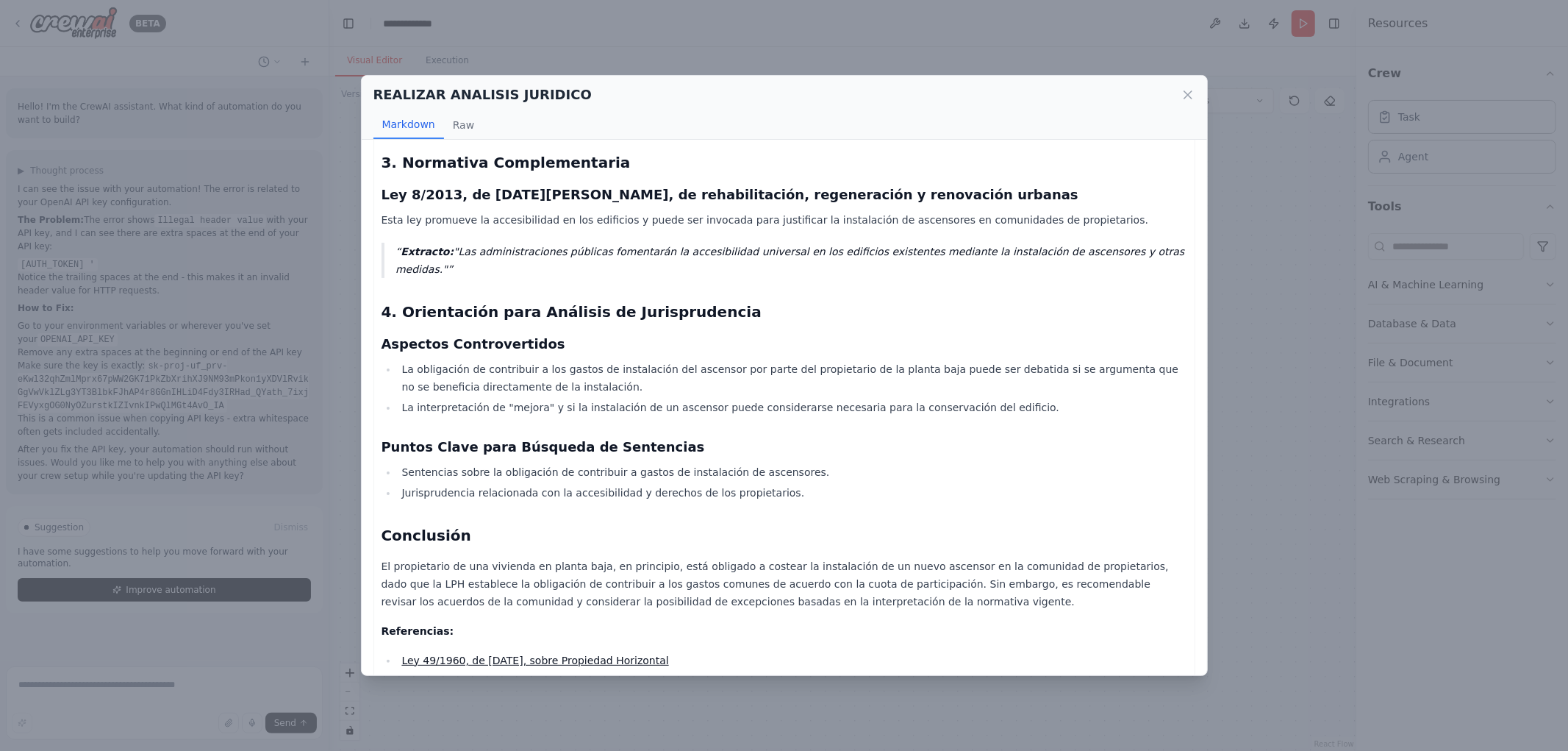
click at [634, 437] on h3 "Puntos Clave para Búsqueda de Sentencias" at bounding box center [784, 447] width 806 height 20
click at [583, 399] on li "La interpretación de "mejora" y si la instalación de un ascensor puede consider…" at bounding box center [792, 407] width 789 height 17
drag, startPoint x: 431, startPoint y: 379, endPoint x: 670, endPoint y: 376, distance: 239.0
click at [670, 399] on li "La interpretación de "mejora" y si la instalación de un ascensor puede consider…" at bounding box center [792, 407] width 789 height 17
click at [670, 399] on li "La interpretación de "mejora" y si la instalación de un ascensor puede consider…" at bounding box center [792, 407] width 789 height 17
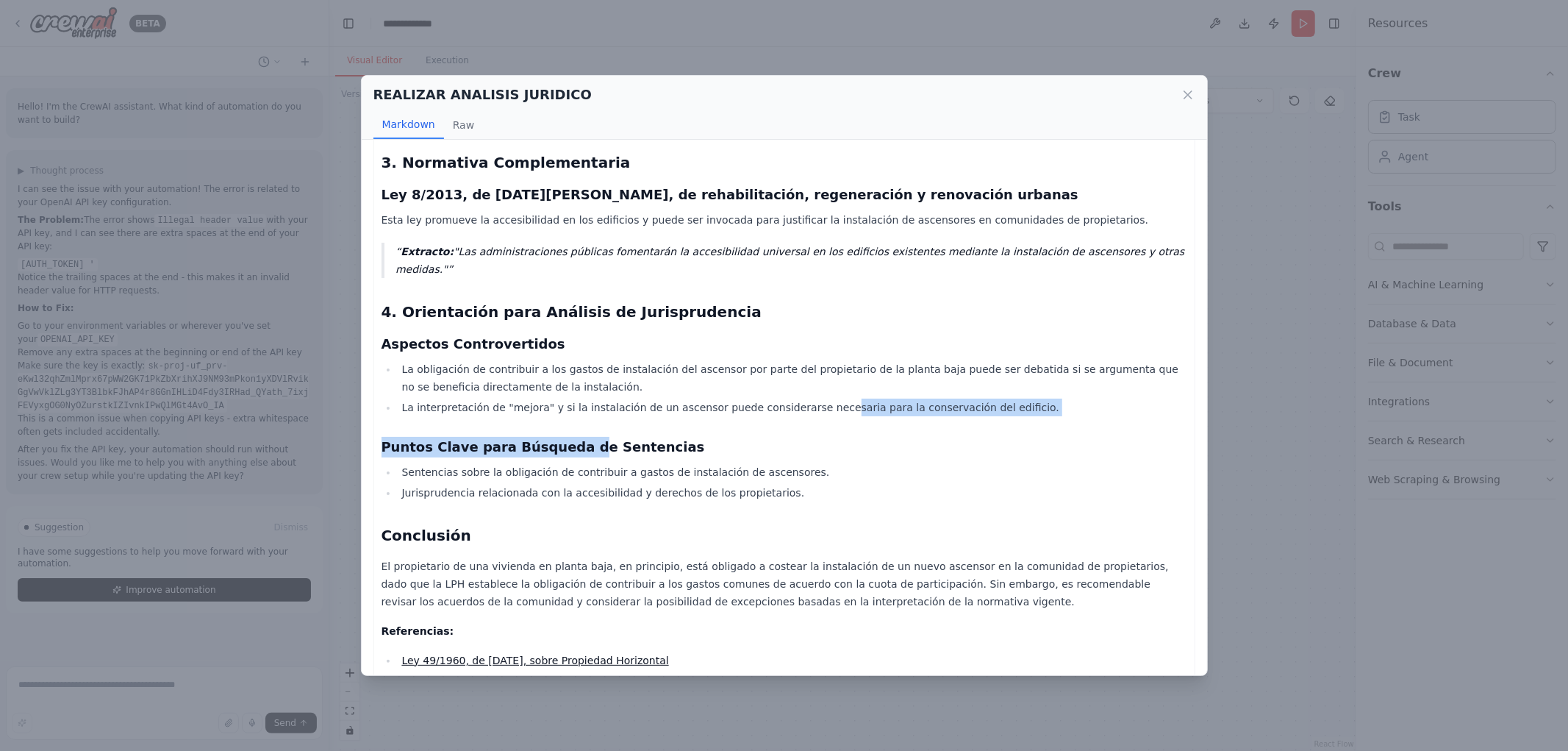
drag, startPoint x: 711, startPoint y: 379, endPoint x: 802, endPoint y: 373, distance: 91.2
click at [804, 376] on div "Informe Jurídico sobre la Obligación del Propietario de una Vivienda en Planta …" at bounding box center [784, 98] width 806 height 1182
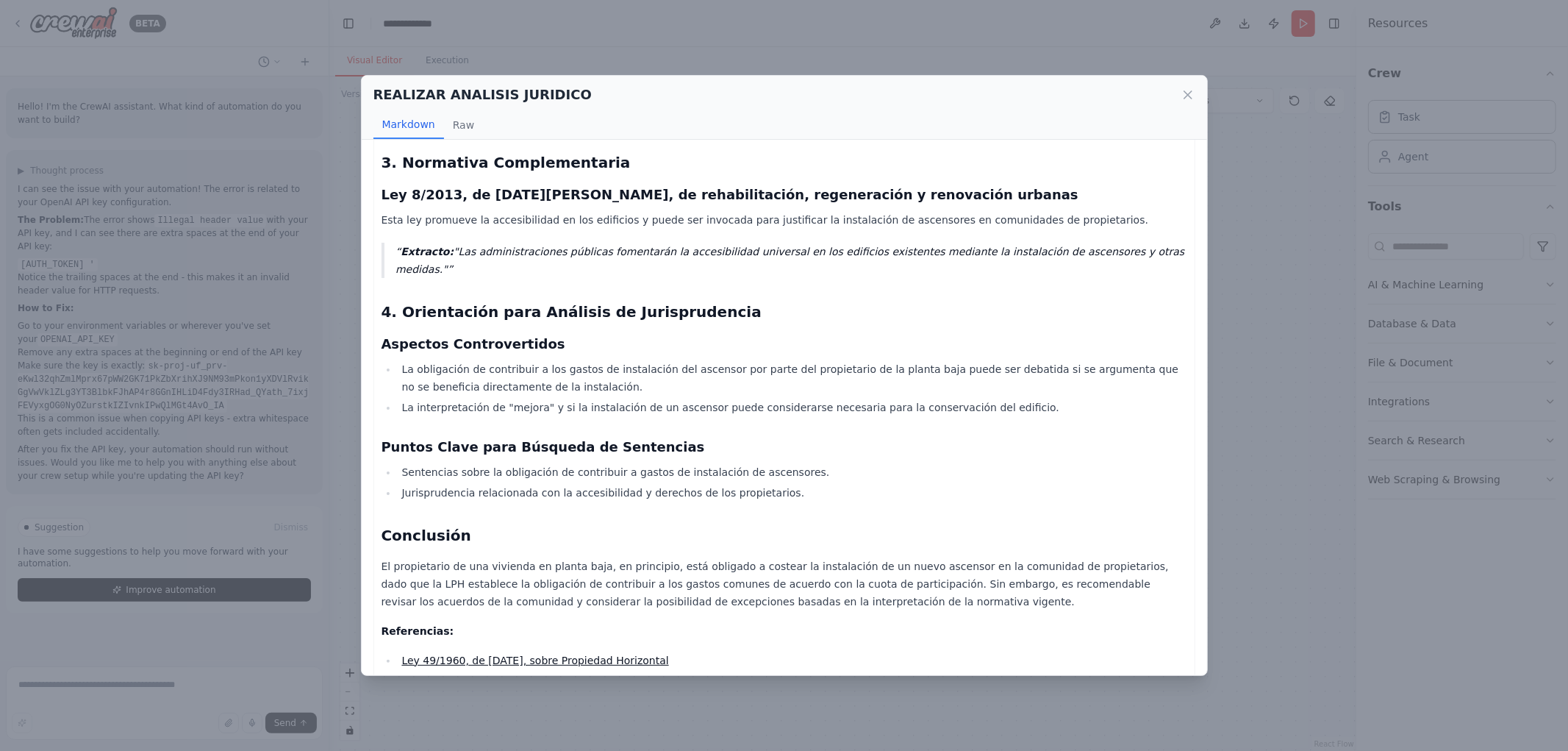
drag, startPoint x: 802, startPoint y: 373, endPoint x: 768, endPoint y: 376, distance: 34.1
click at [800, 399] on li "La interpretación de "mejora" y si la instalación de un ascensor puede consider…" at bounding box center [792, 407] width 789 height 17
drag, startPoint x: 550, startPoint y: 435, endPoint x: 770, endPoint y: 432, distance: 220.0
click at [770, 463] on li "Sentencias sobre la obligación de contribuir a gastos de instalación de ascenso…" at bounding box center [792, 472] width 789 height 17
drag, startPoint x: 762, startPoint y: 432, endPoint x: 738, endPoint y: 436, distance: 24.3
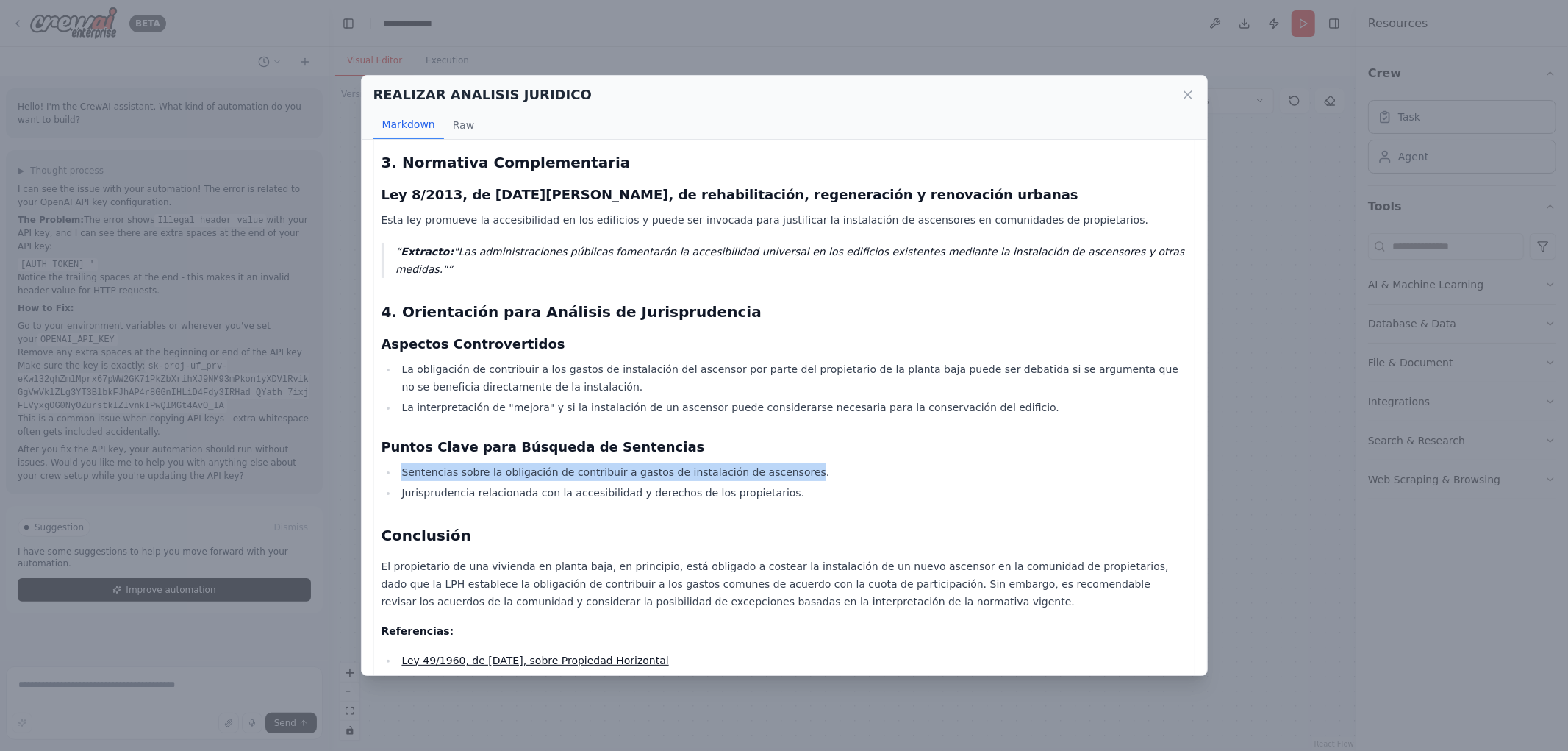
click at [761, 463] on li "Sentencias sobre la obligación de contribuir a gastos de instalación de ascenso…" at bounding box center [792, 472] width 789 height 17
click at [704, 463] on ul "Sentencias sobre la obligación de contribuir a gastos de instalación de ascenso…" at bounding box center [784, 482] width 806 height 39
drag, startPoint x: 434, startPoint y: 458, endPoint x: 714, endPoint y: 449, distance: 280.1
click at [714, 484] on li "Jurisprudencia relacionada con la accesibilidad y derechos de los propietarios." at bounding box center [792, 492] width 789 height 17
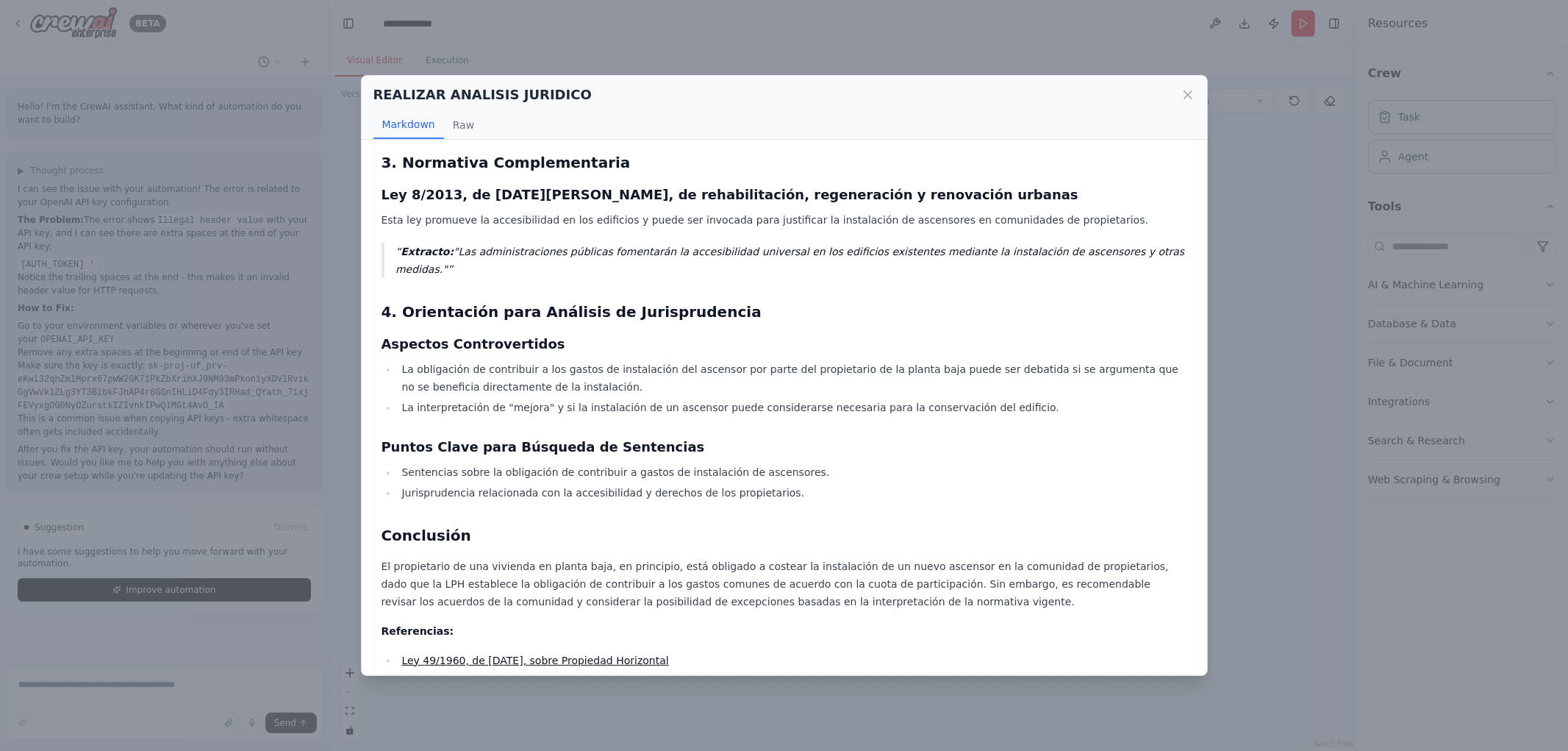
click at [658, 484] on li "Jurisprudencia relacionada con la accesibilidad y derechos de los propietarios." at bounding box center [792, 492] width 789 height 17
drag, startPoint x: 395, startPoint y: 527, endPoint x: 620, endPoint y: 528, distance: 225.0
click at [620, 557] on p "El propietario de una vivienda en planta baja, en principio, está obligado a co…" at bounding box center [784, 584] width 806 height 53
drag, startPoint x: 620, startPoint y: 528, endPoint x: 633, endPoint y: 525, distance: 13.3
click at [619, 557] on p "El propietario de una vivienda en planta baja, en principio, está obligado a co…" at bounding box center [784, 584] width 806 height 53
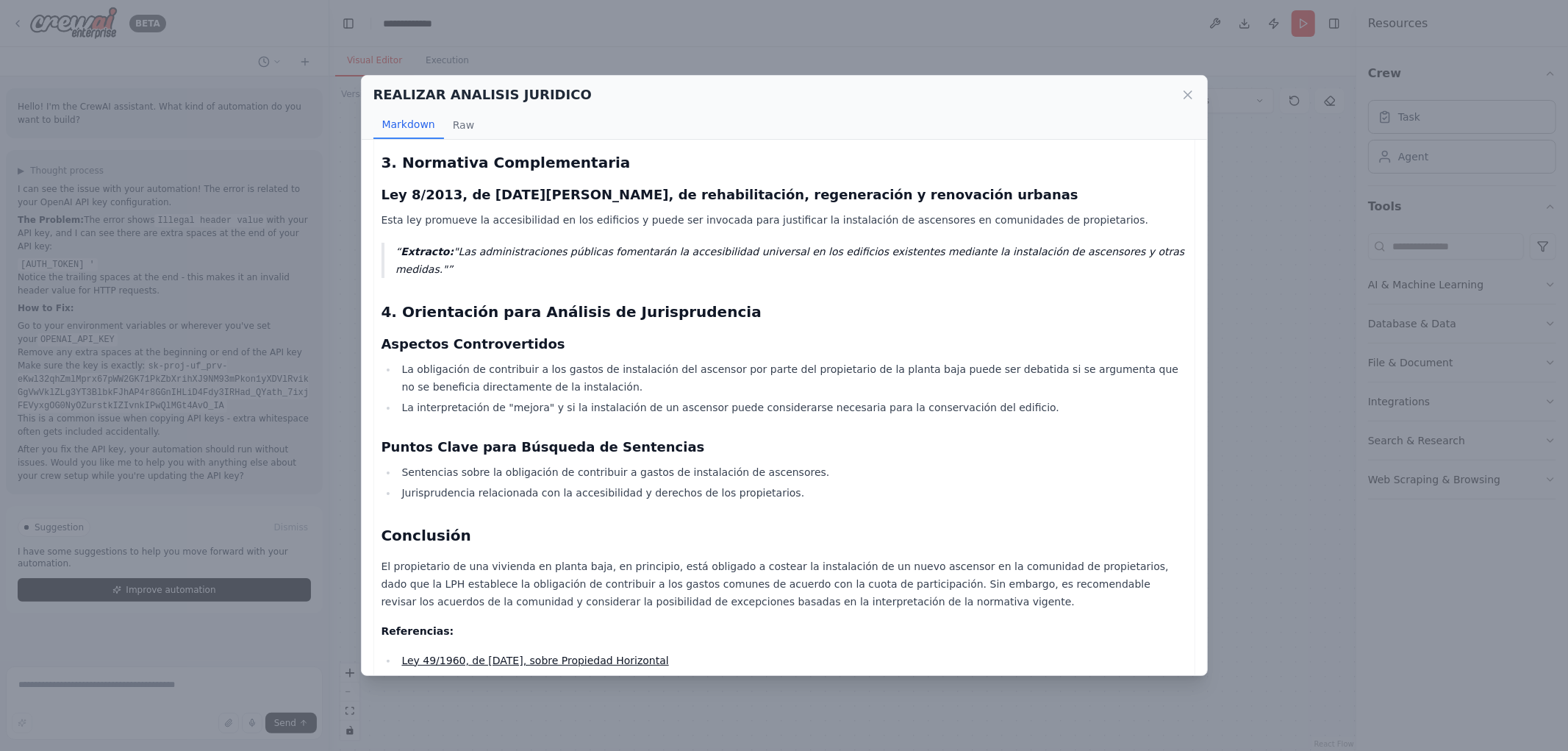
click at [689, 557] on p "El propietario de una vivienda en planta baja, en principio, está obligado a co…" at bounding box center [784, 584] width 806 height 53
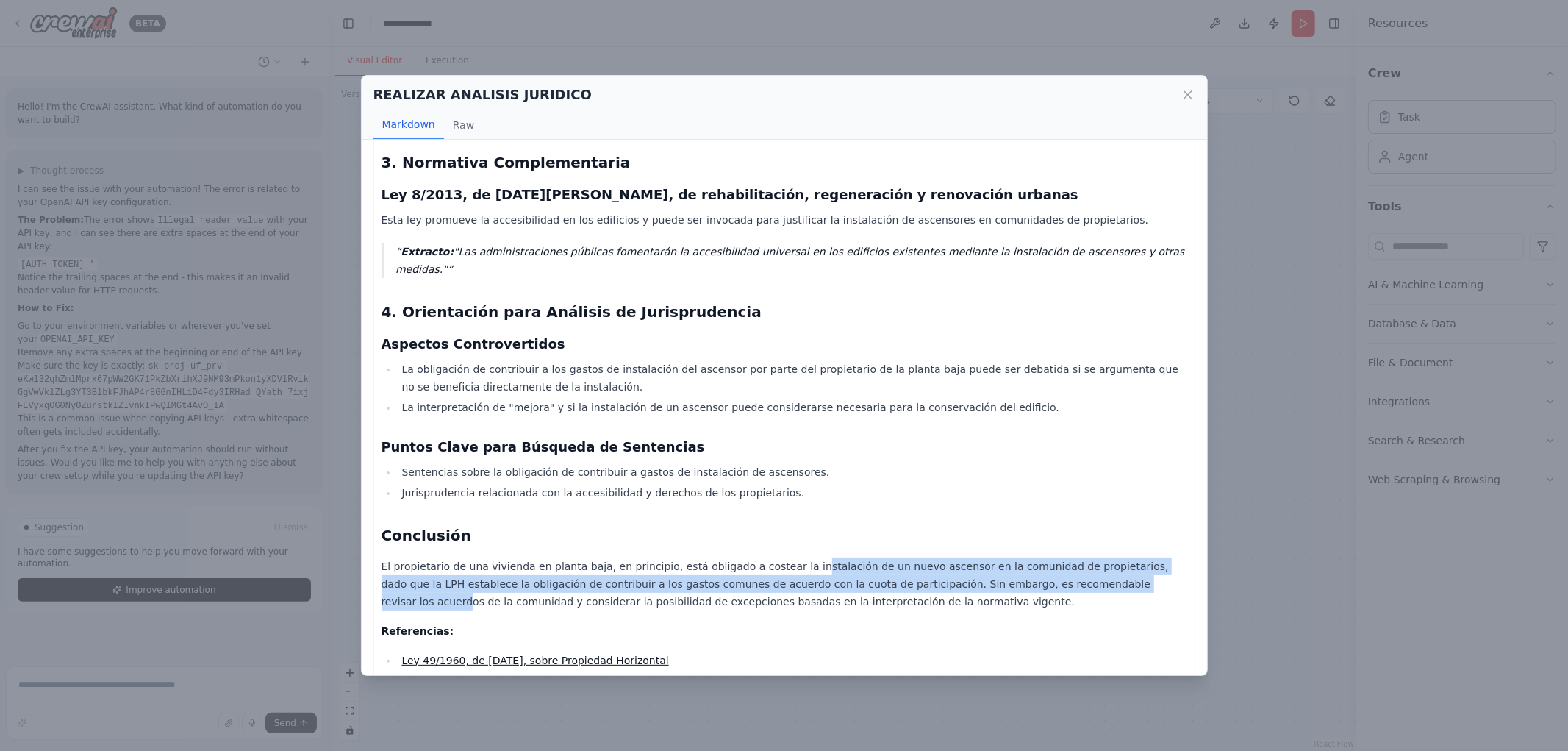
drag, startPoint x: 773, startPoint y: 518, endPoint x: 1063, endPoint y: 542, distance: 291.0
click at [1063, 542] on div "Informe Jurídico sobre la Obligación del Propietario de una Vivienda en Planta …" at bounding box center [784, 98] width 806 height 1182
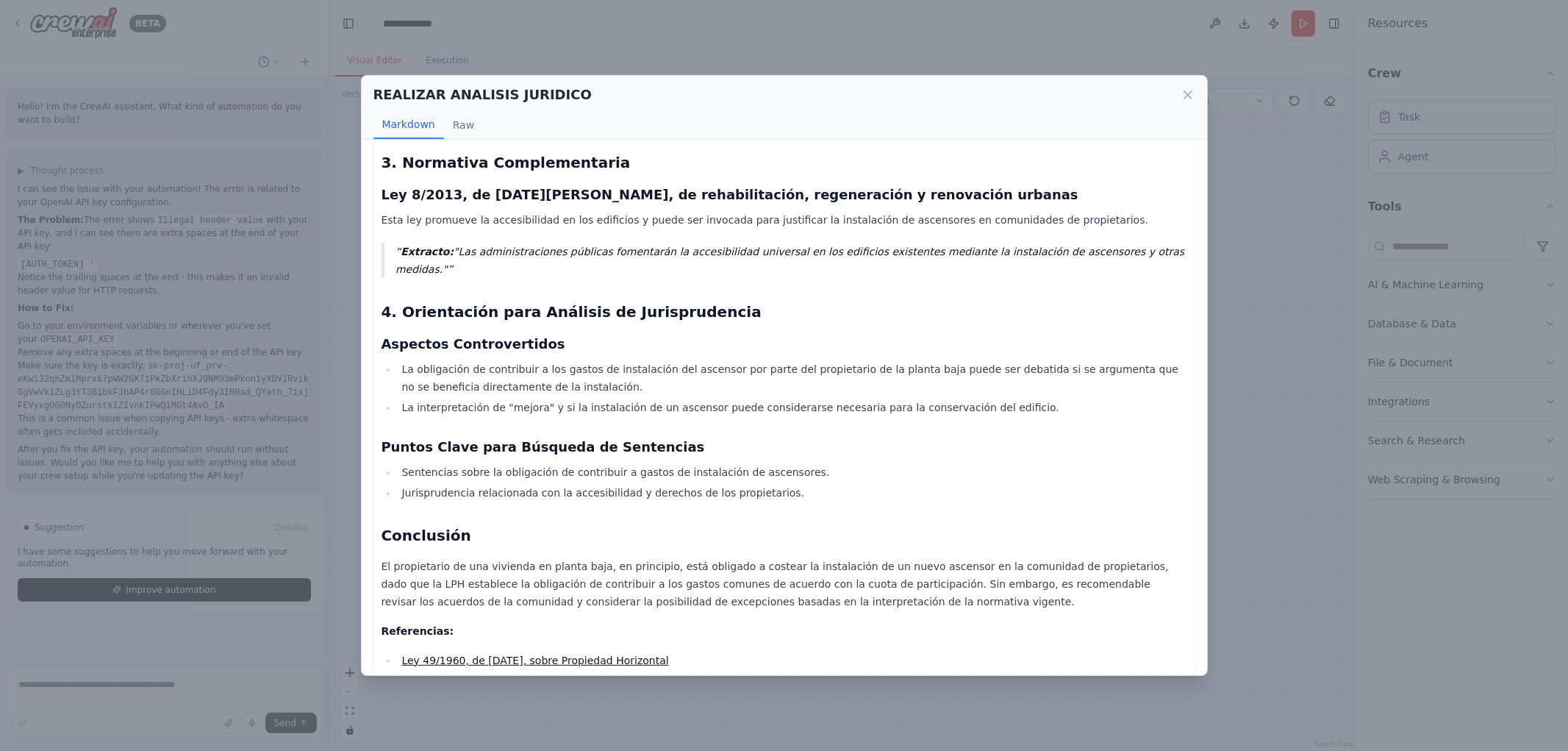
drag, startPoint x: 857, startPoint y: 594, endPoint x: 848, endPoint y: 592, distance: 9.2
click at [851, 622] on p "Referencias:" at bounding box center [784, 631] width 806 height 17
